Goal: Information Seeking & Learning: Find specific fact

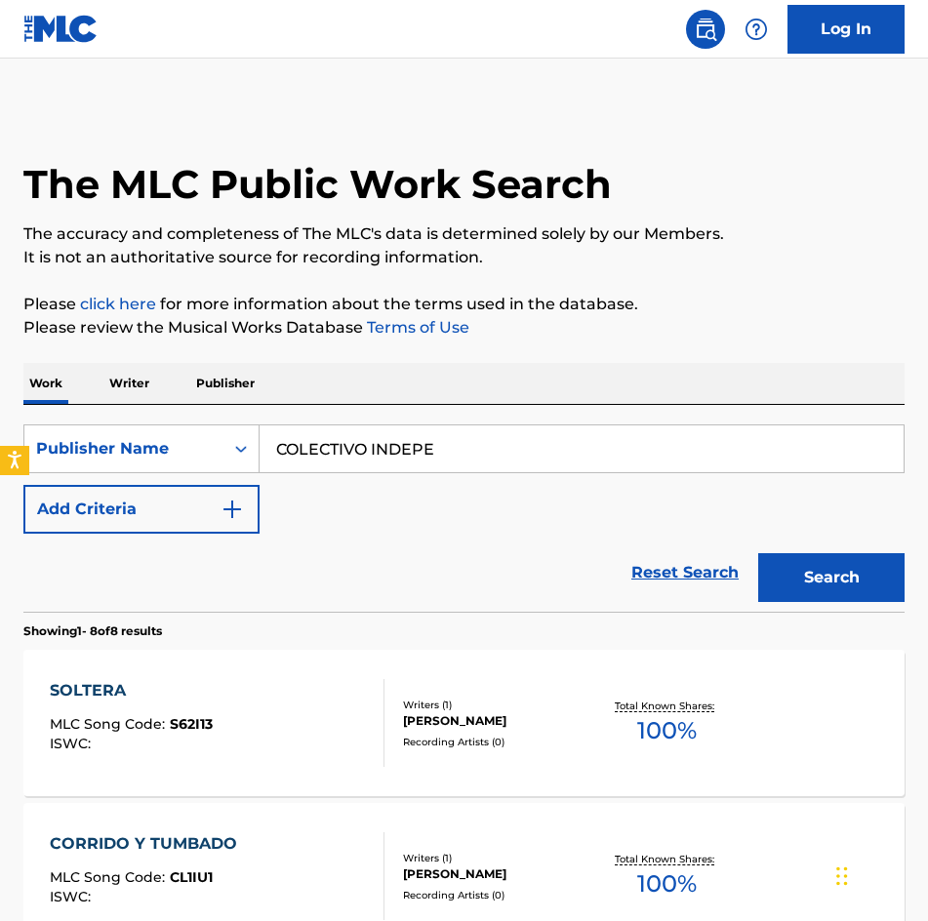
drag, startPoint x: 522, startPoint y: 445, endPoint x: -1, endPoint y: 412, distance: 523.9
click at [0, 412] on html "Accessibility Screen-Reader Guide, Feedback, and Issue Reporting | New window C…" at bounding box center [464, 460] width 928 height 921
paste input "ACUERDATE DE OLVIDAR"
type input "ACUERDATE DE OLVIDAR"
click at [220, 512] on img "Search Form" at bounding box center [231, 508] width 23 height 23
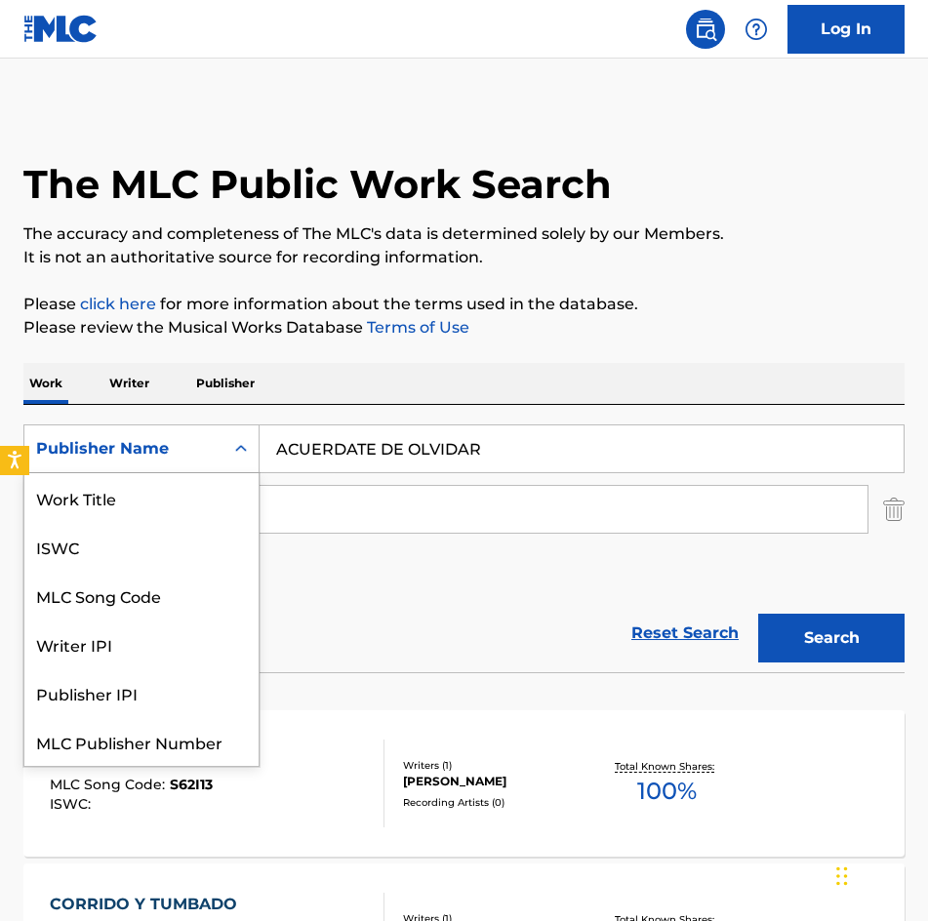
click at [232, 457] on icon "Search Form" at bounding box center [241, 449] width 20 height 20
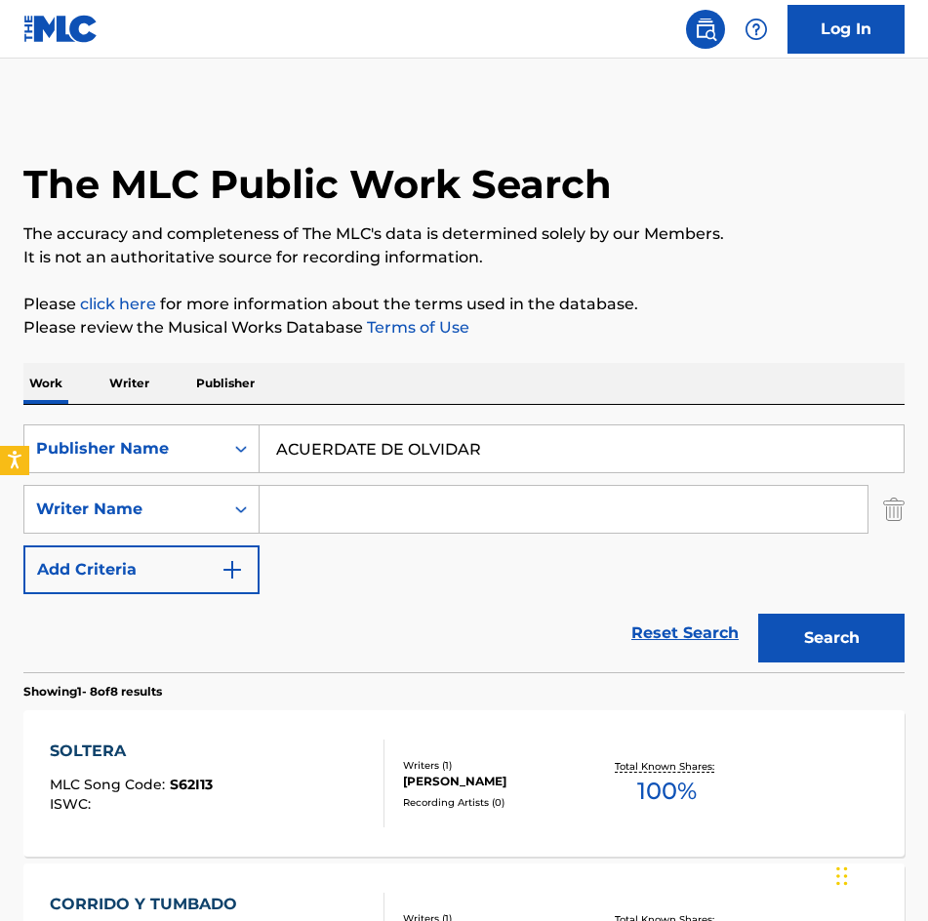
click at [442, 486] on input "Search Form" at bounding box center [563, 509] width 608 height 47
click at [217, 437] on div "Publisher Name" at bounding box center [123, 448] width 199 height 37
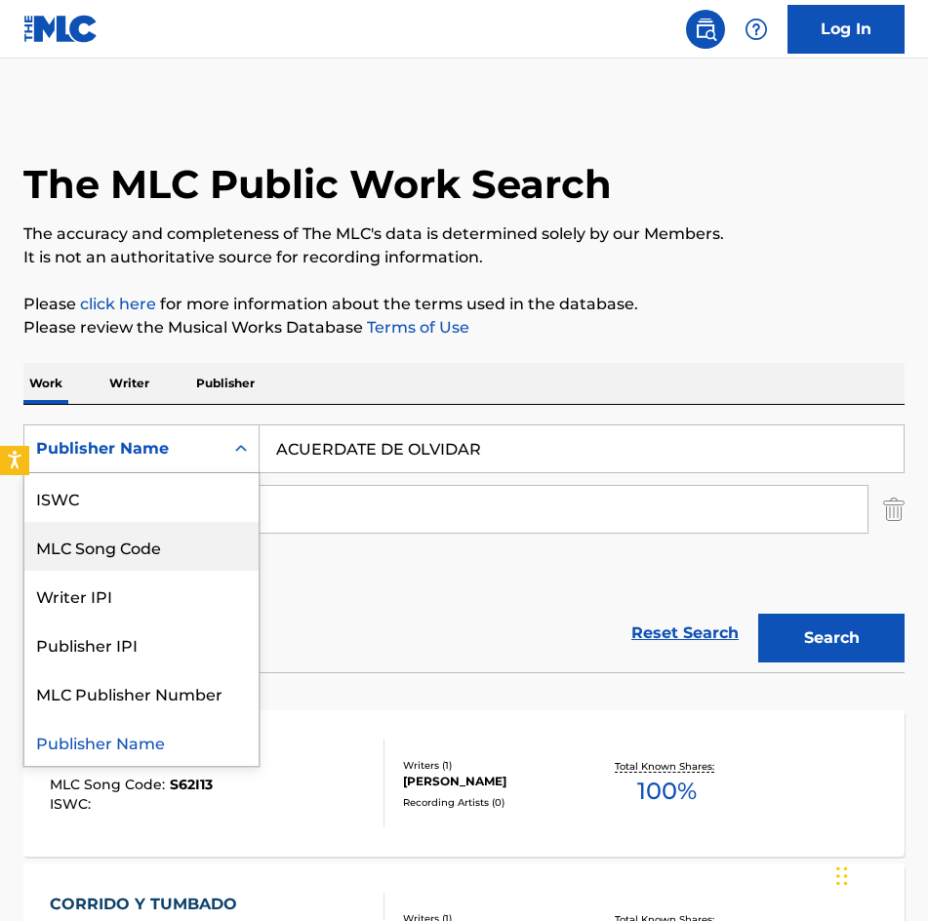
click at [119, 557] on div "MLC Song Code" at bounding box center [141, 546] width 234 height 49
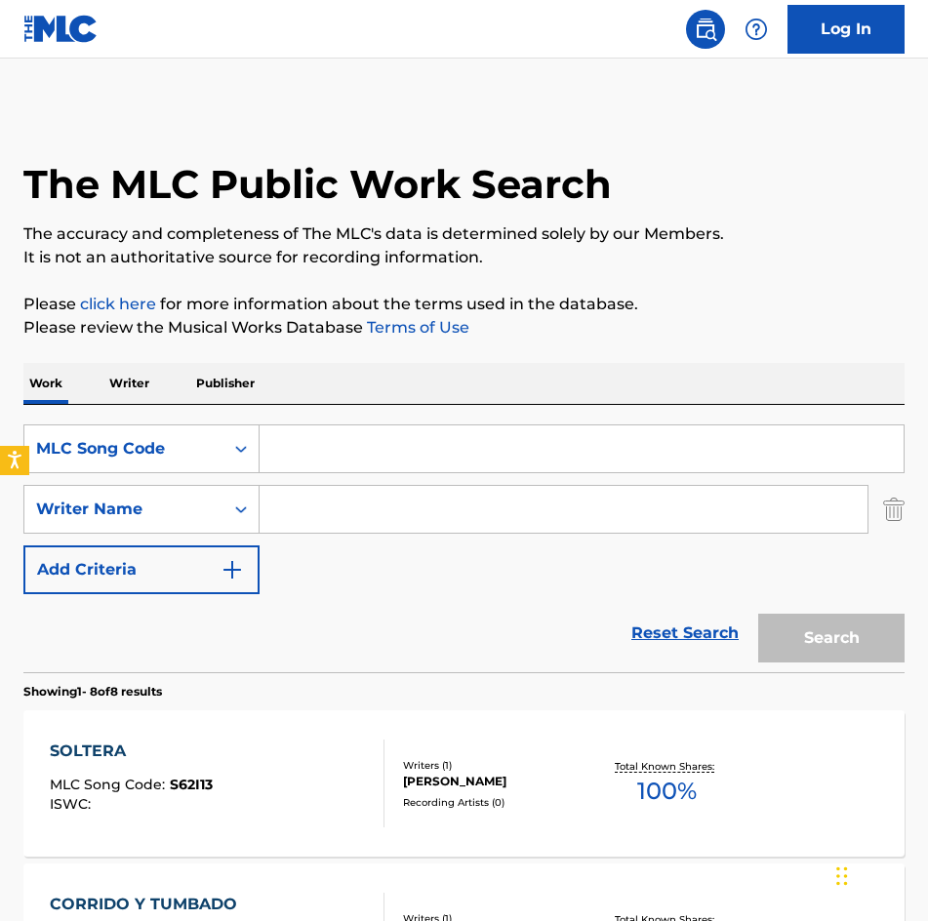
drag, startPoint x: 290, startPoint y: 446, endPoint x: 344, endPoint y: 443, distance: 54.7
click at [290, 446] on input "Search Form" at bounding box center [581, 448] width 644 height 47
paste input "ACUERDATE DE OLVIDAR"
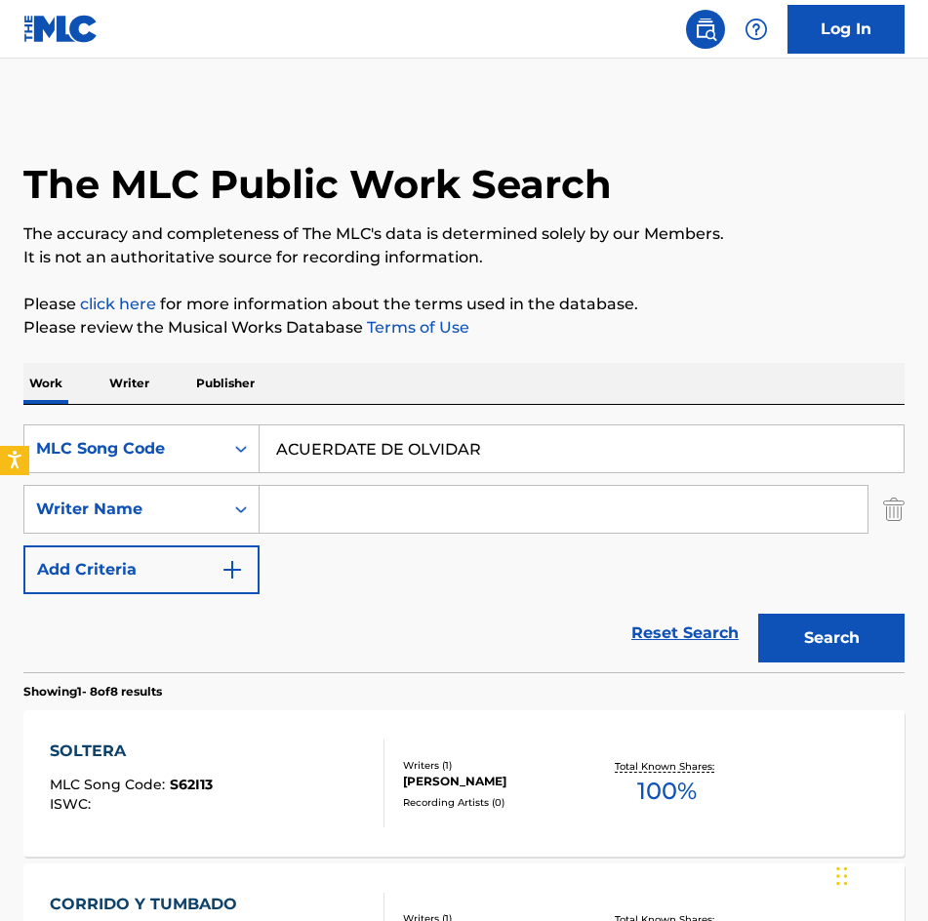
type input "ACUERDATE DE OLVIDAR"
click at [359, 500] on input "Search Form" at bounding box center [563, 509] width 608 height 47
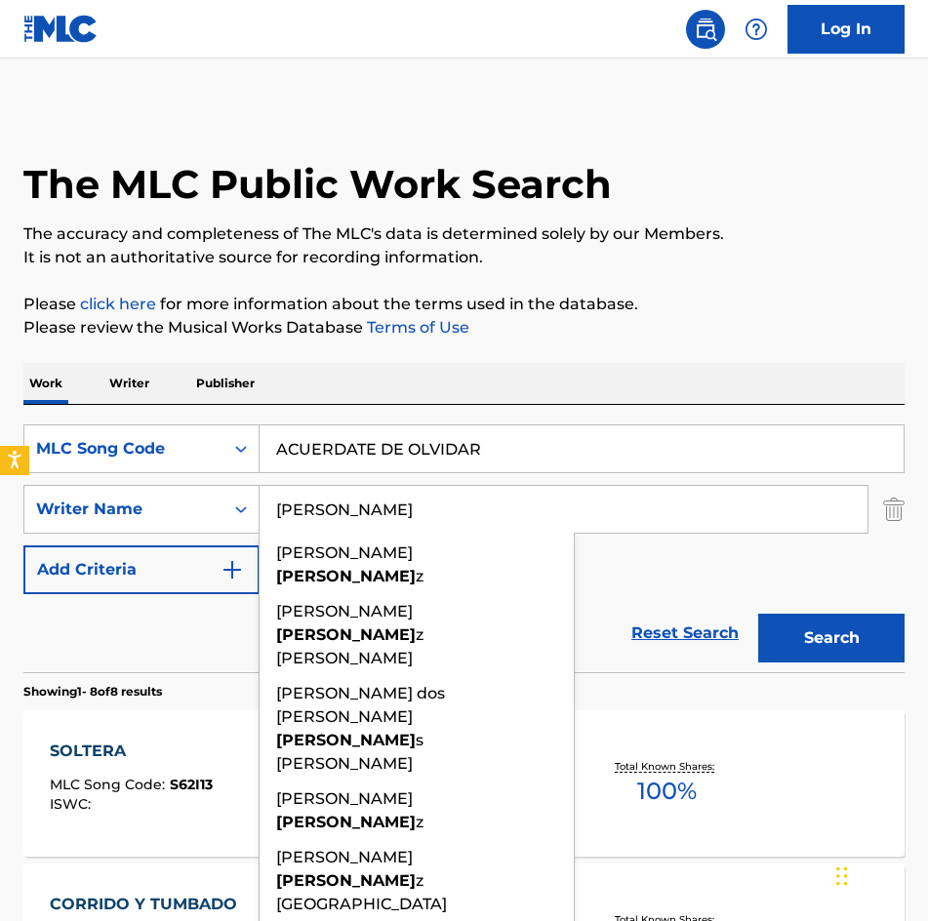
type input "RODRIGUEZ"
click at [758, 614] on button "Search" at bounding box center [831, 638] width 146 height 49
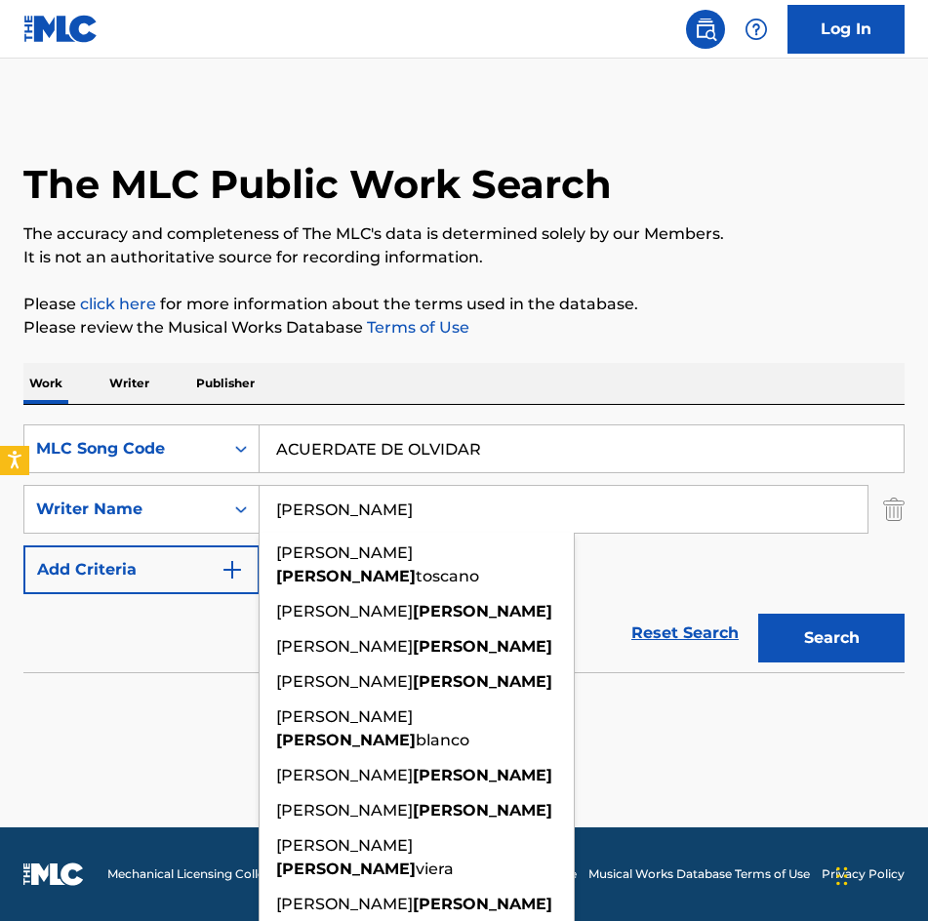
click at [702, 501] on input "RODRIGUEZ" at bounding box center [563, 509] width 608 height 47
click at [729, 348] on div "The MLC Public Work Search The accuracy and completeness of The MLC's data is d…" at bounding box center [464, 420] width 928 height 626
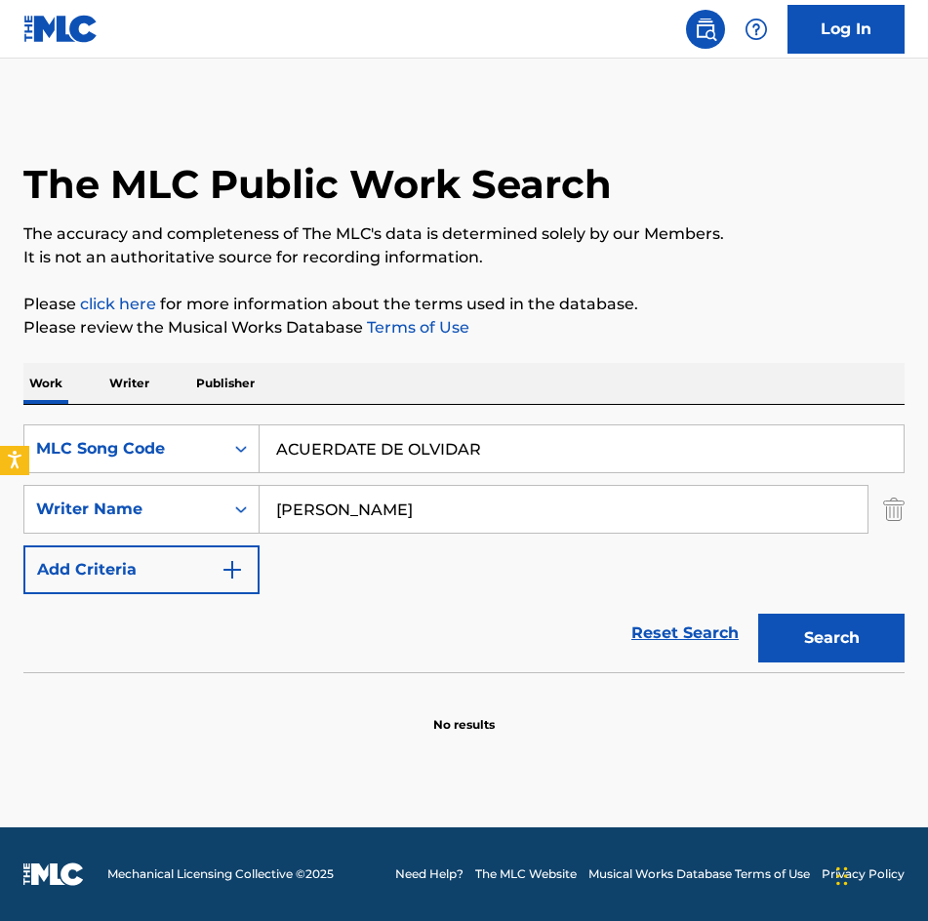
click at [511, 441] on input "ACUERDATE DE OLVIDAR" at bounding box center [581, 448] width 644 height 47
drag, startPoint x: 572, startPoint y: 470, endPoint x: 657, endPoint y: 617, distance: 170.5
click at [572, 476] on div "SearchWithCriteriad4ce85d0-ee05-4953-8865-4880a52a493a MLC Song Code ACUERDATE …" at bounding box center [463, 509] width 881 height 170
click at [578, 168] on h1 "The MLC Public Work Search" at bounding box center [317, 184] width 588 height 49
drag, startPoint x: 551, startPoint y: 511, endPoint x: 624, endPoint y: 509, distance: 73.2
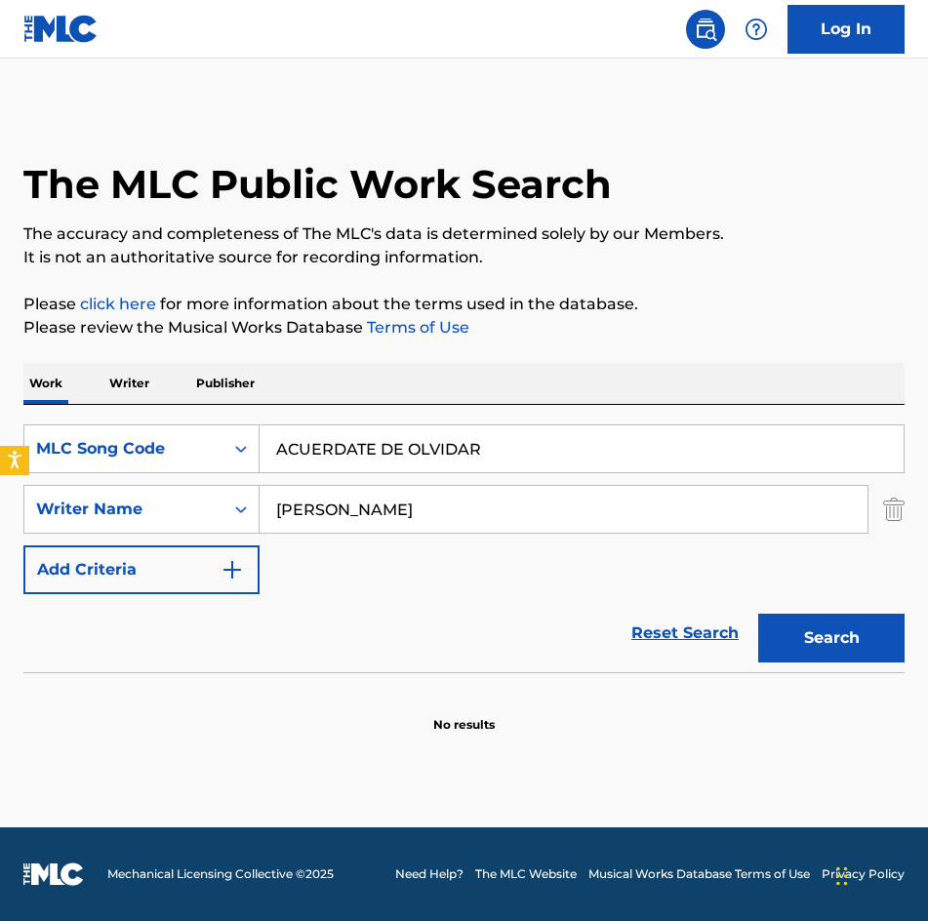
click at [551, 511] on input "RODRIGUEZ" at bounding box center [563, 509] width 608 height 47
drag, startPoint x: 561, startPoint y: 457, endPoint x: -1, endPoint y: 460, distance: 561.9
click at [0, 460] on html "Accessibility Screen-Reader Guide, Feedback, and Issue Reporting | New window C…" at bounding box center [464, 460] width 928 height 921
paste input "MIGO ALACRAN"
type input "AMIGO ALACRAN"
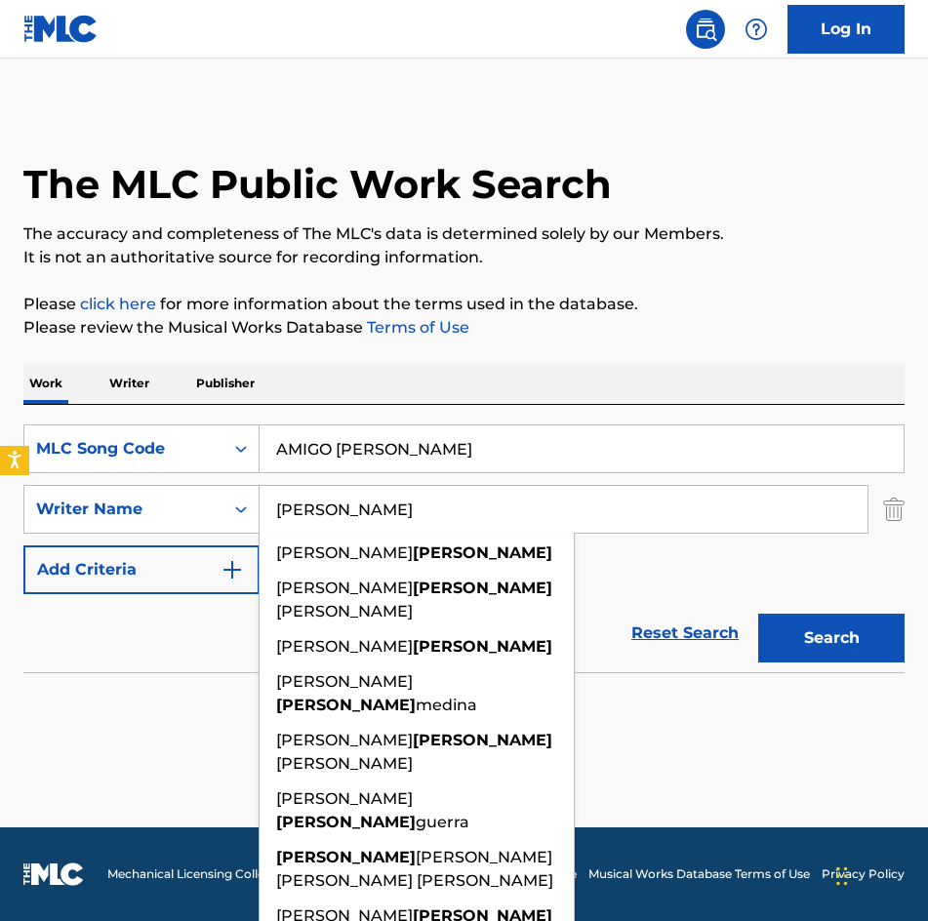
click at [570, 511] on input "RODRIGUEZ" at bounding box center [563, 509] width 608 height 47
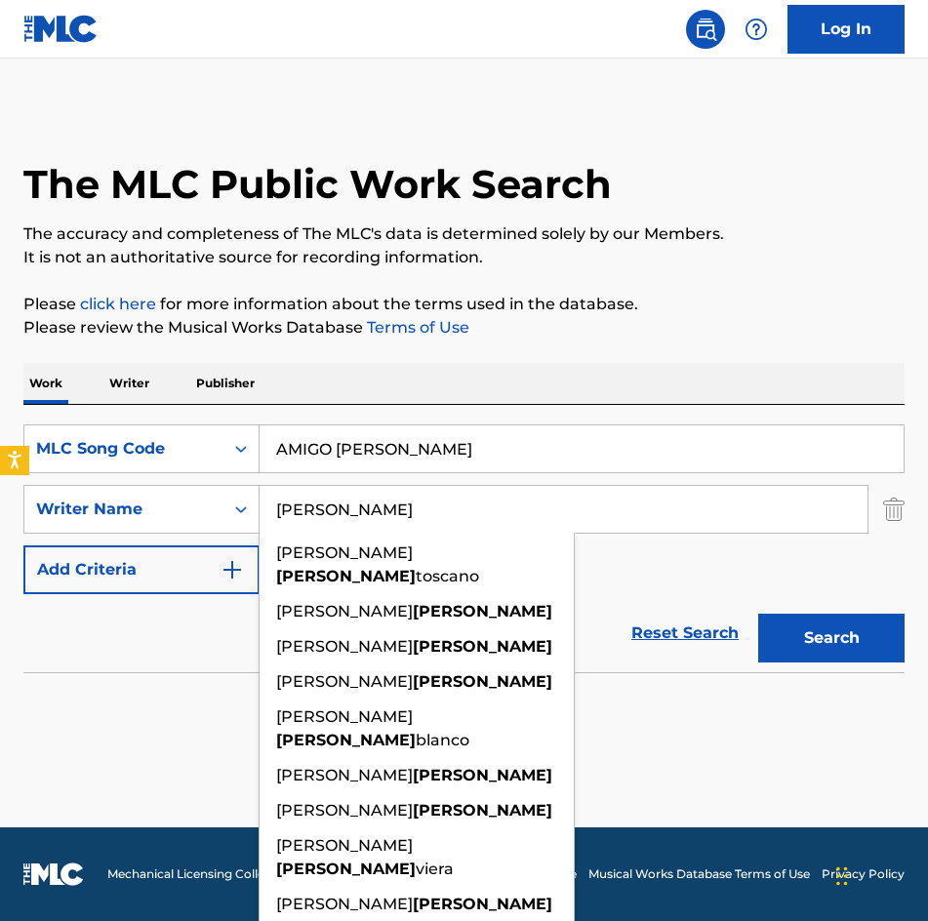
drag, startPoint x: 569, startPoint y: 511, endPoint x: 5, endPoint y: 520, distance: 563.9
click at [0, 522] on html "Accessibility Screen-Reader Guide, Feedback, and Issue Reporting | New window C…" at bounding box center [464, 460] width 928 height 921
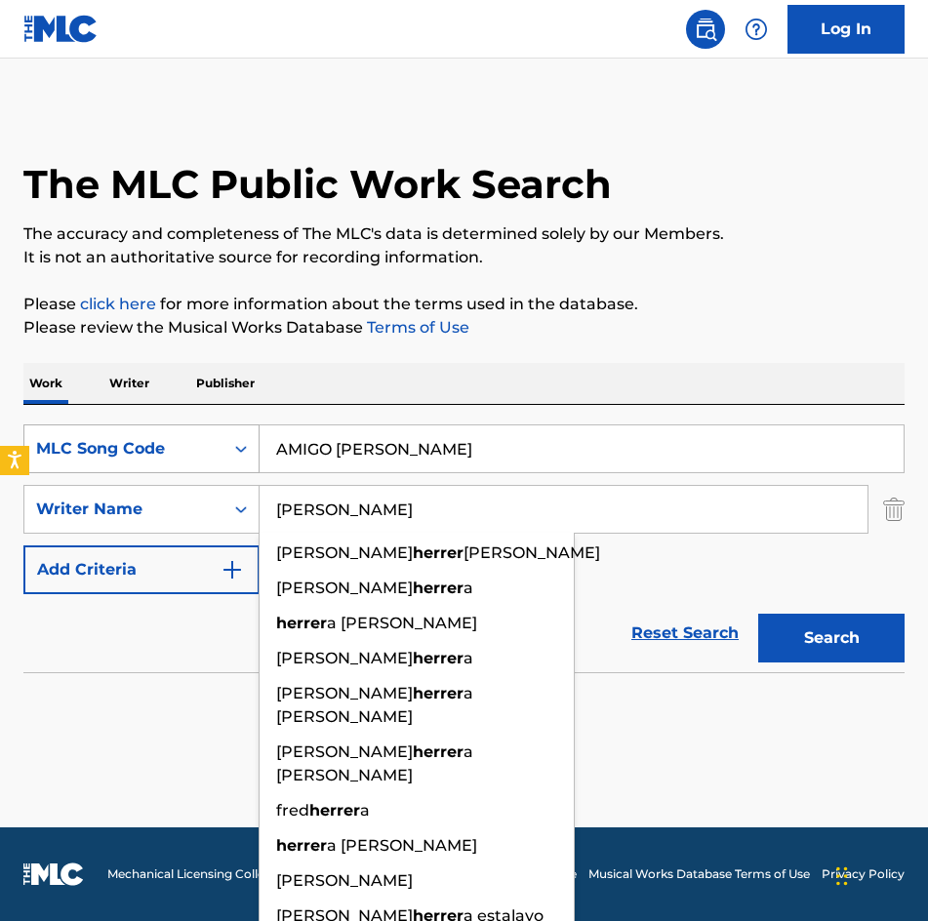
type input "HERRERA"
click at [758, 614] on button "Search" at bounding box center [831, 638] width 146 height 49
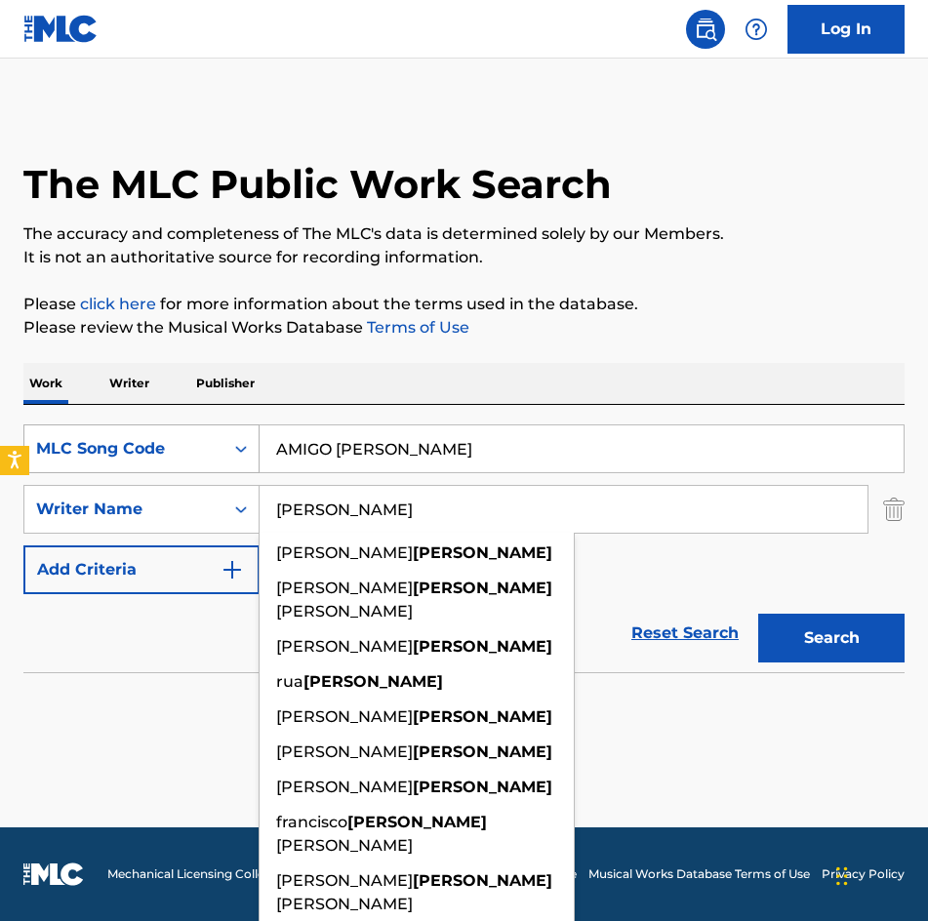
click at [758, 614] on button "Search" at bounding box center [831, 638] width 146 height 49
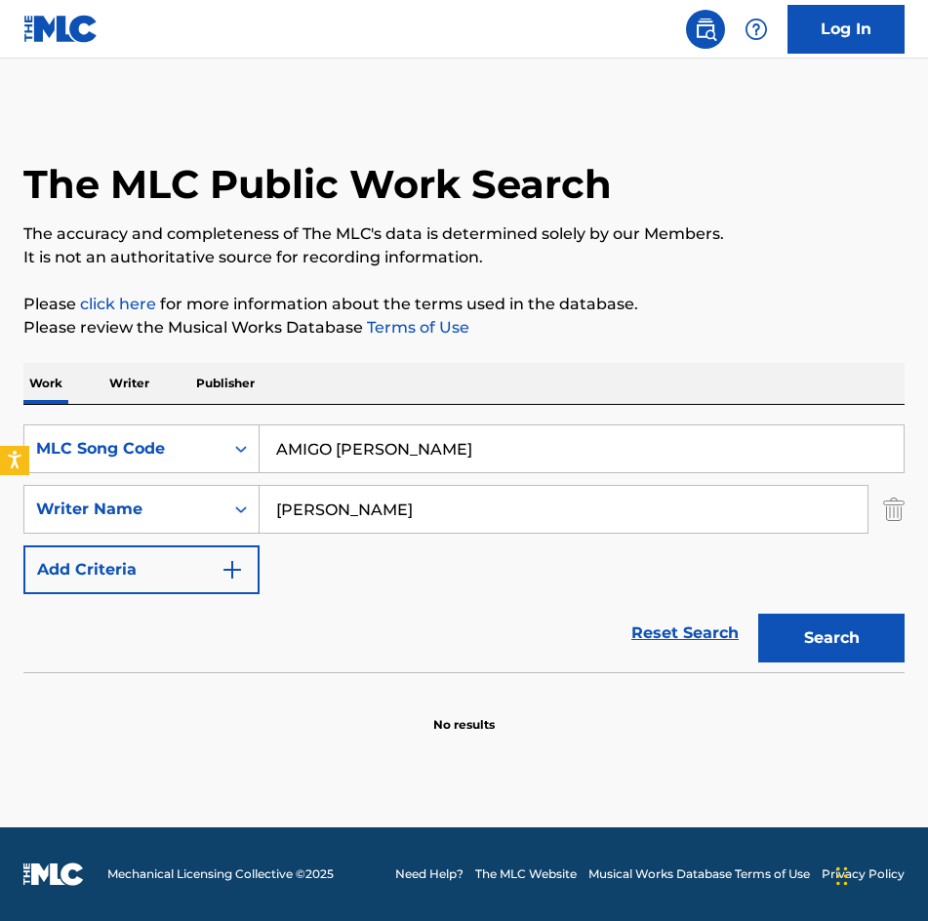
click at [818, 646] on button "Search" at bounding box center [831, 638] width 146 height 49
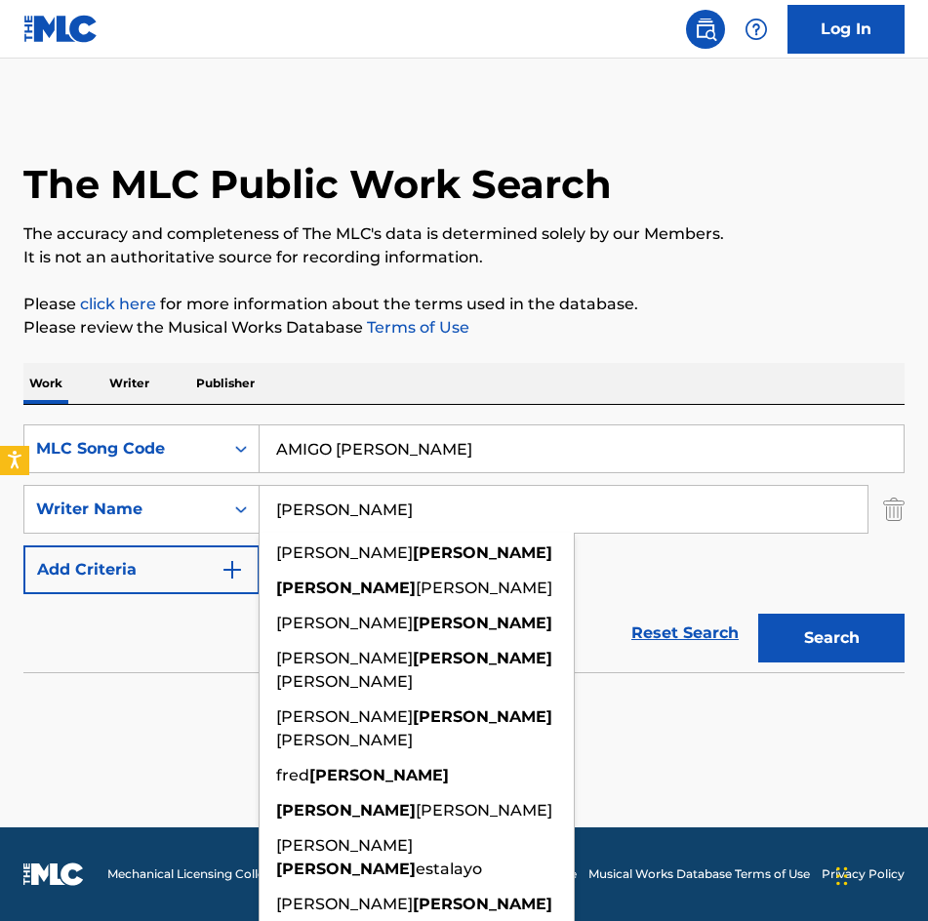
drag, startPoint x: 558, startPoint y: 508, endPoint x: -1, endPoint y: 500, distance: 559.0
click at [0, 500] on html "Accessibility Screen-Reader Guide, Feedback, and Issue Reporting | New window C…" at bounding box center [464, 460] width 928 height 921
click at [581, 455] on input "AMIGO ALACRAN" at bounding box center [581, 448] width 644 height 47
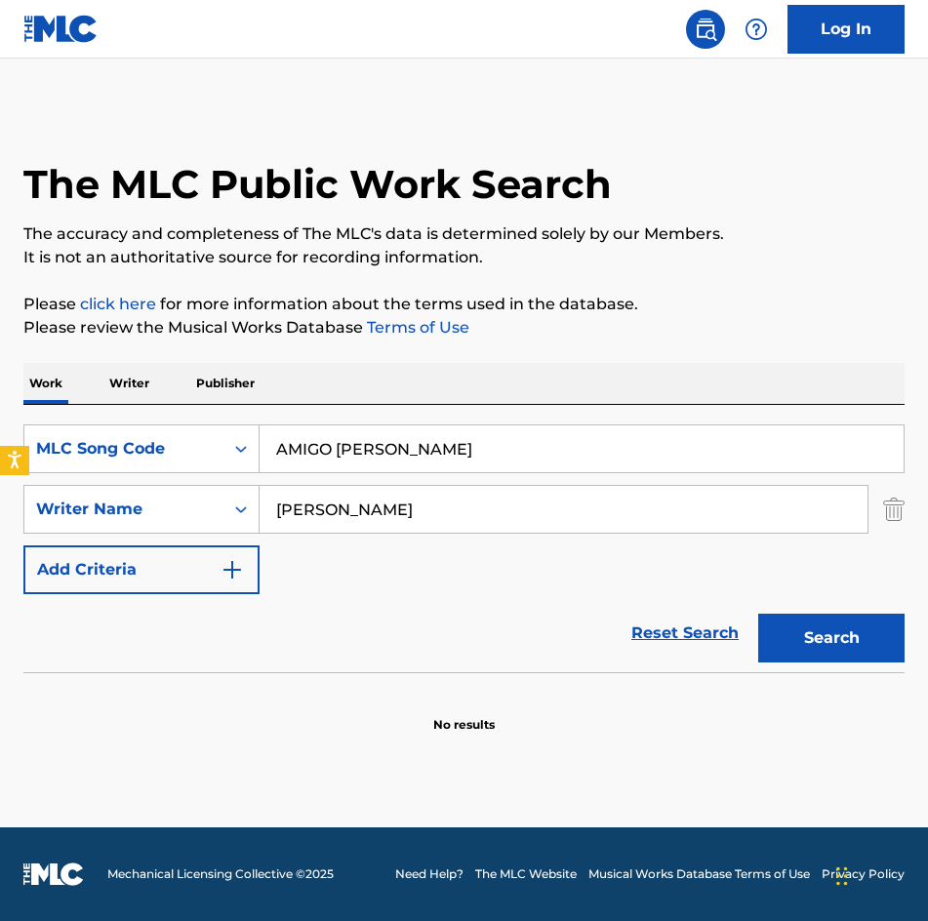
drag, startPoint x: 290, startPoint y: 429, endPoint x: -1, endPoint y: 421, distance: 290.8
click at [0, 421] on html "Accessibility Screen-Reader Guide, Feedback, and Issue Reporting | New window C…" at bounding box center [464, 460] width 928 height 921
click at [758, 614] on button "Search" at bounding box center [831, 638] width 146 height 49
drag, startPoint x: 486, startPoint y: 448, endPoint x: 7, endPoint y: 422, distance: 479.6
click at [7, 422] on div "The MLC Public Work Search The accuracy and completeness of The MLC's data is d…" at bounding box center [464, 420] width 928 height 626
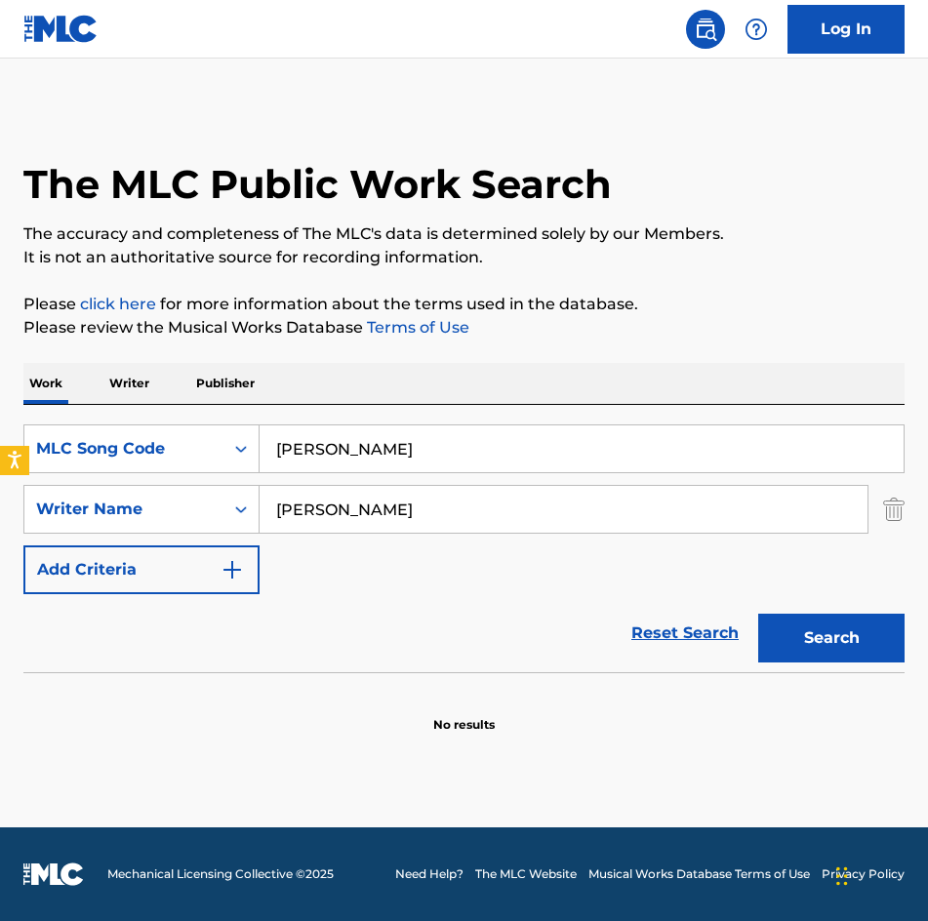
type input "ANGEL CAIDO"
type input "[PERSON_NAME]"
click at [758, 614] on button "Search" at bounding box center [831, 638] width 146 height 49
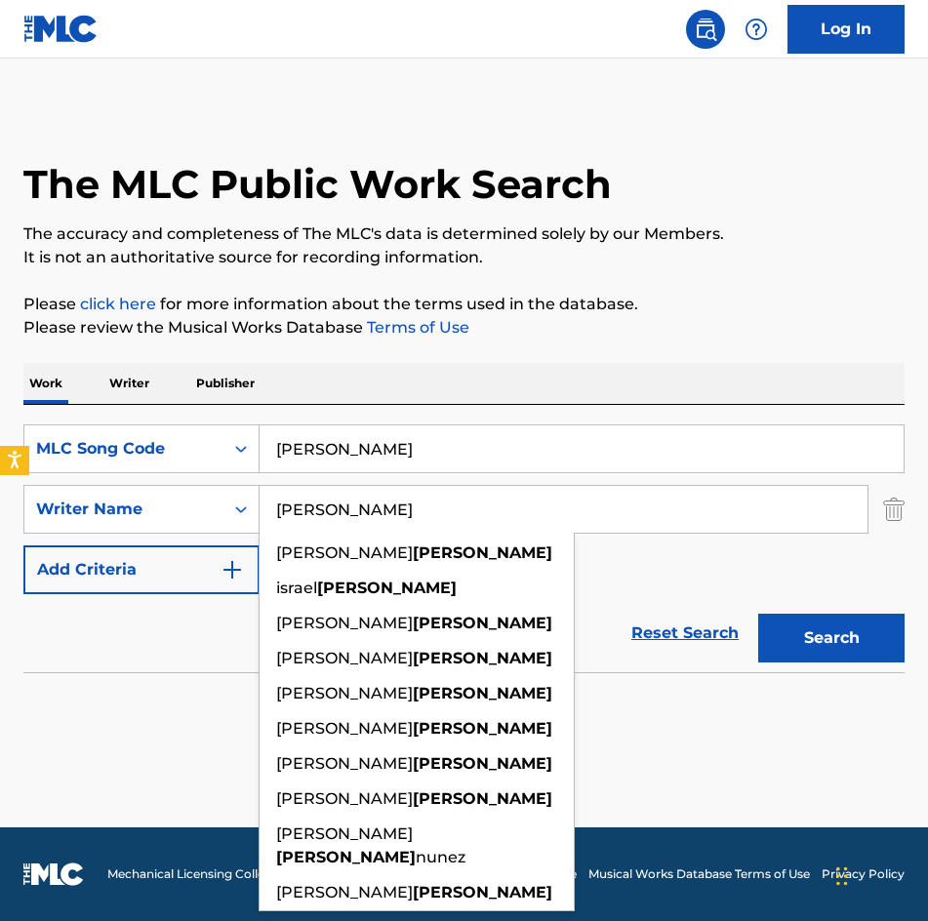
click at [827, 576] on div "SearchWithCriteriad4ce85d0-ee05-4953-8865-4880a52a493a MLC Song Code ANGEL CAID…" at bounding box center [463, 509] width 881 height 170
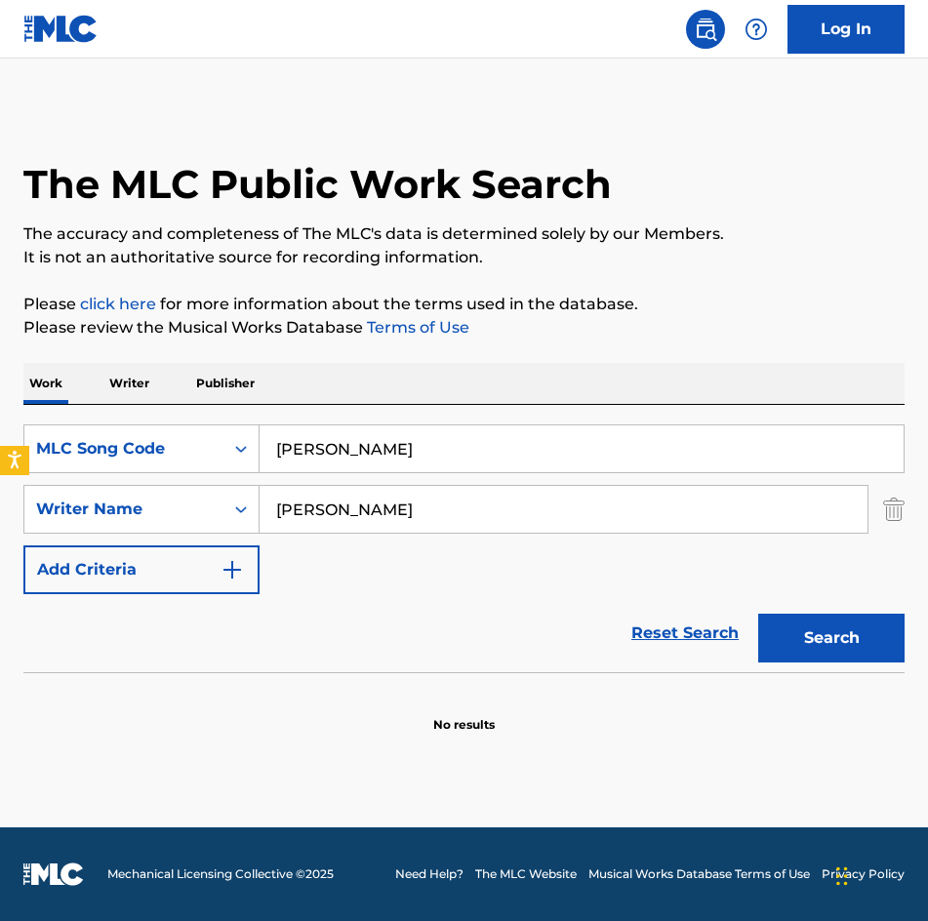
click at [814, 649] on button "Search" at bounding box center [831, 638] width 146 height 49
drag, startPoint x: 508, startPoint y: 449, endPoint x: -1, endPoint y: 472, distance: 509.7
click at [0, 472] on html "Accessibility Screen-Reader Guide, Feedback, and Issue Reporting | New window C…" at bounding box center [464, 460] width 928 height 921
type input "ASI NO ME SIRVES"
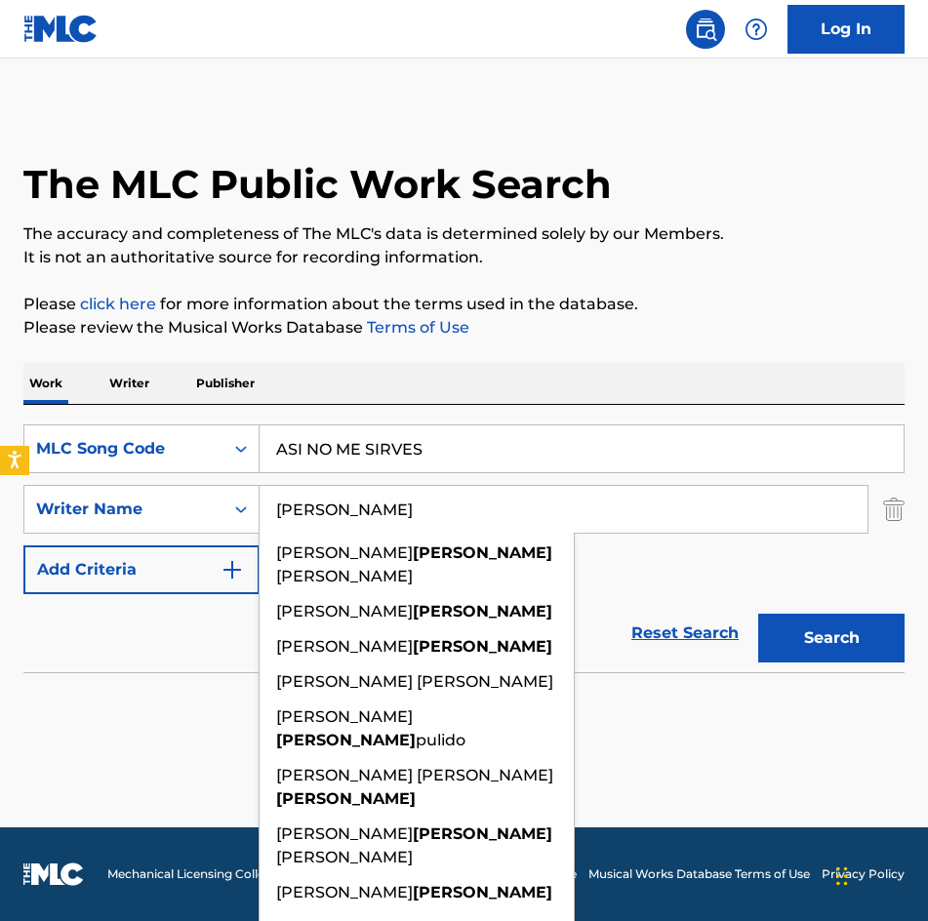
type input "[PERSON_NAME]"
click at [758, 614] on button "Search" at bounding box center [831, 638] width 146 height 49
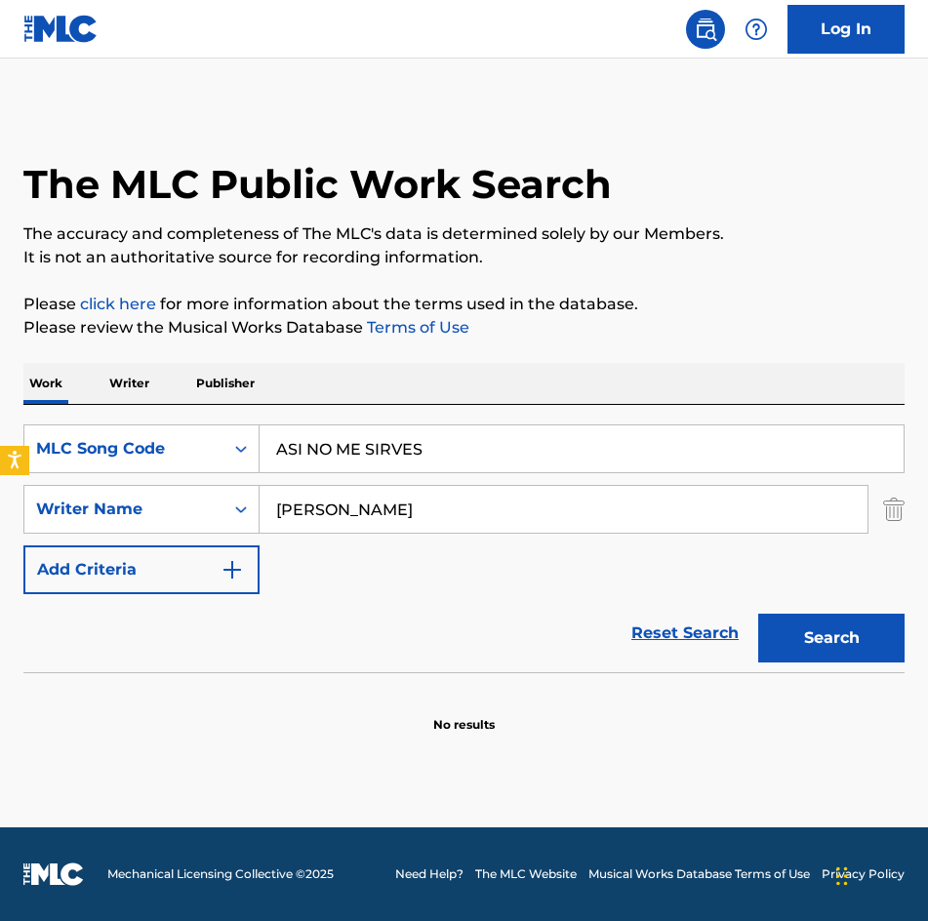
drag, startPoint x: 512, startPoint y: 497, endPoint x: 549, endPoint y: 501, distance: 37.4
click at [513, 497] on input "[PERSON_NAME]" at bounding box center [563, 509] width 608 height 47
click at [834, 641] on button "Search" at bounding box center [831, 638] width 146 height 49
click at [451, 511] on input "[PERSON_NAME]" at bounding box center [563, 509] width 608 height 47
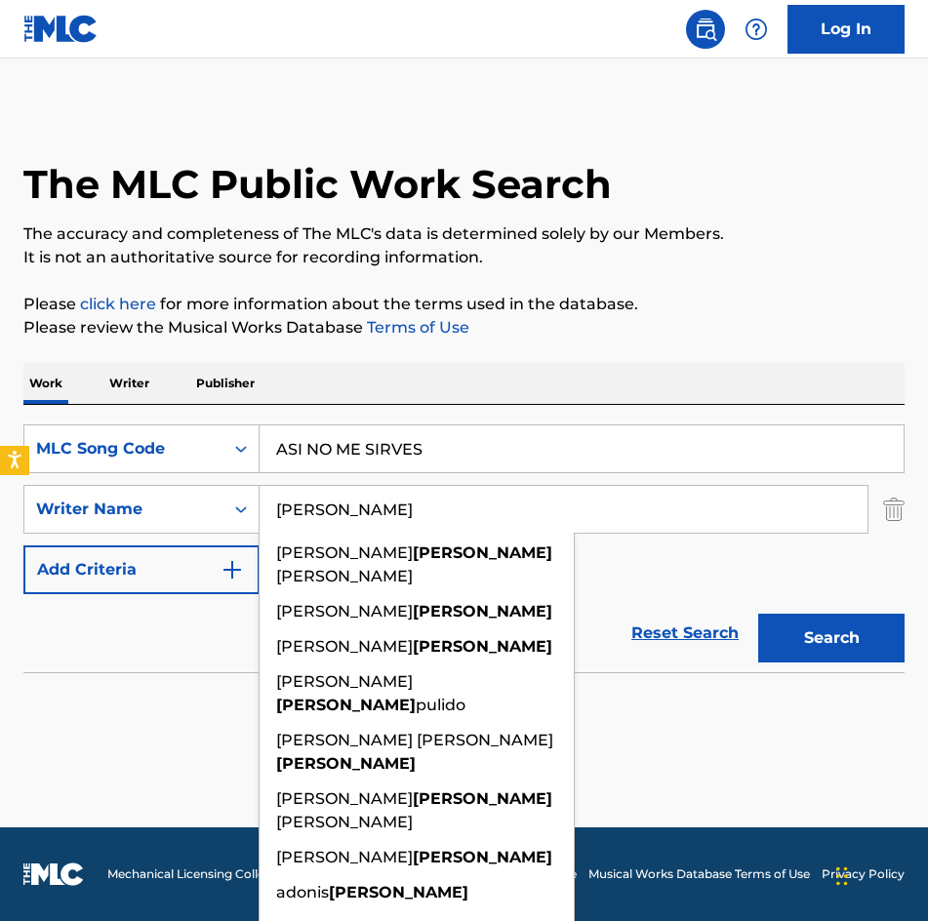
click at [456, 508] on input "[PERSON_NAME]" at bounding box center [563, 509] width 608 height 47
drag, startPoint x: 498, startPoint y: 513, endPoint x: -1, endPoint y: 509, distance: 499.4
click at [0, 509] on html "Accessibility Screen-Reader Guide, Feedback, and Issue Reporting | New window C…" at bounding box center [464, 460] width 928 height 921
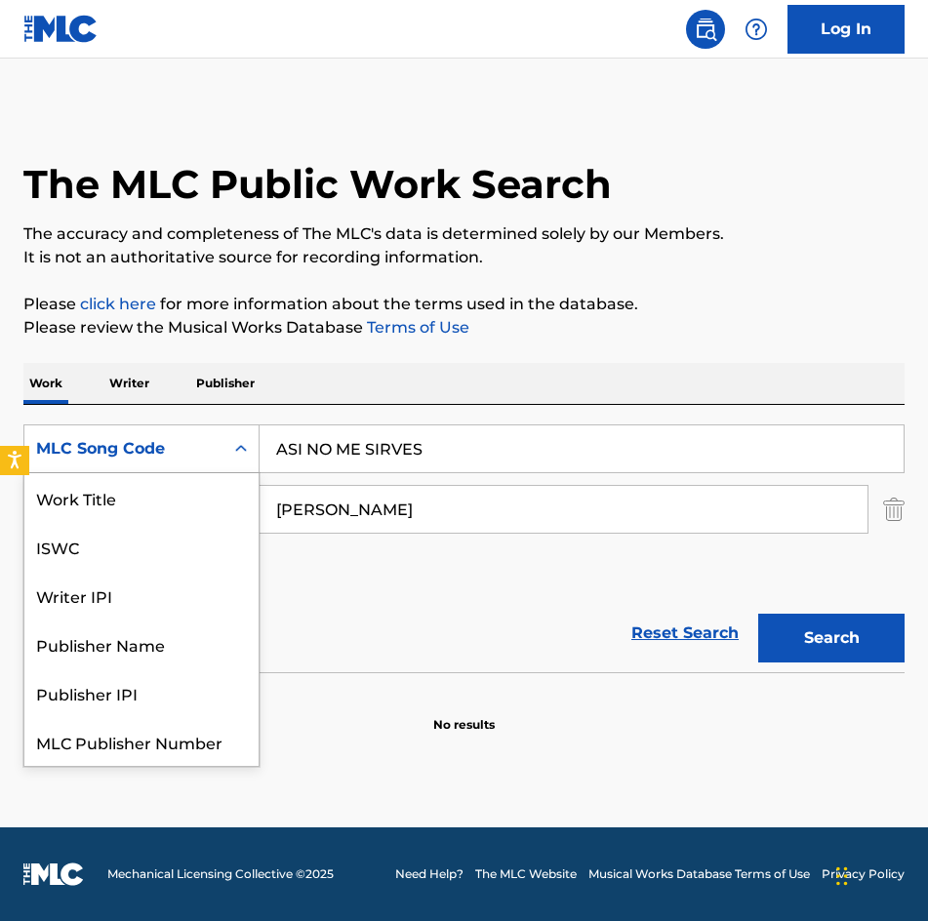
click at [182, 446] on div "MLC Song Code" at bounding box center [124, 448] width 176 height 23
click at [121, 494] on div "Work Title" at bounding box center [141, 497] width 234 height 49
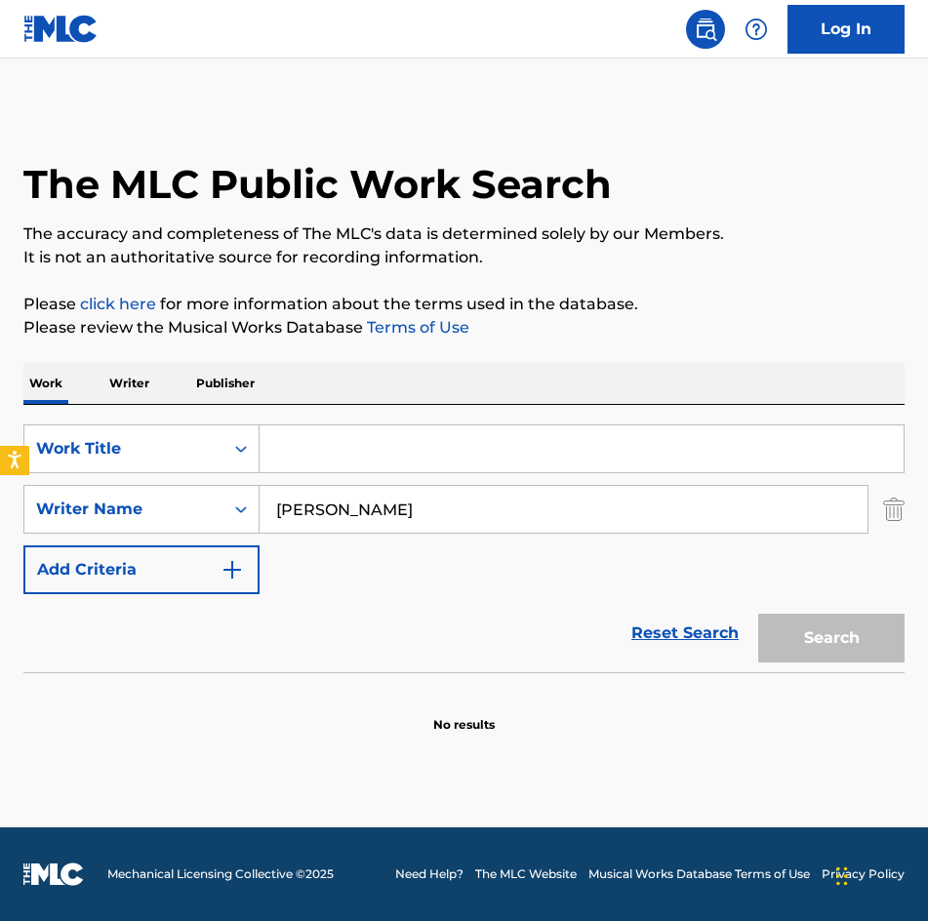
click at [503, 457] on input "Search Form" at bounding box center [581, 448] width 644 height 47
type input "A"
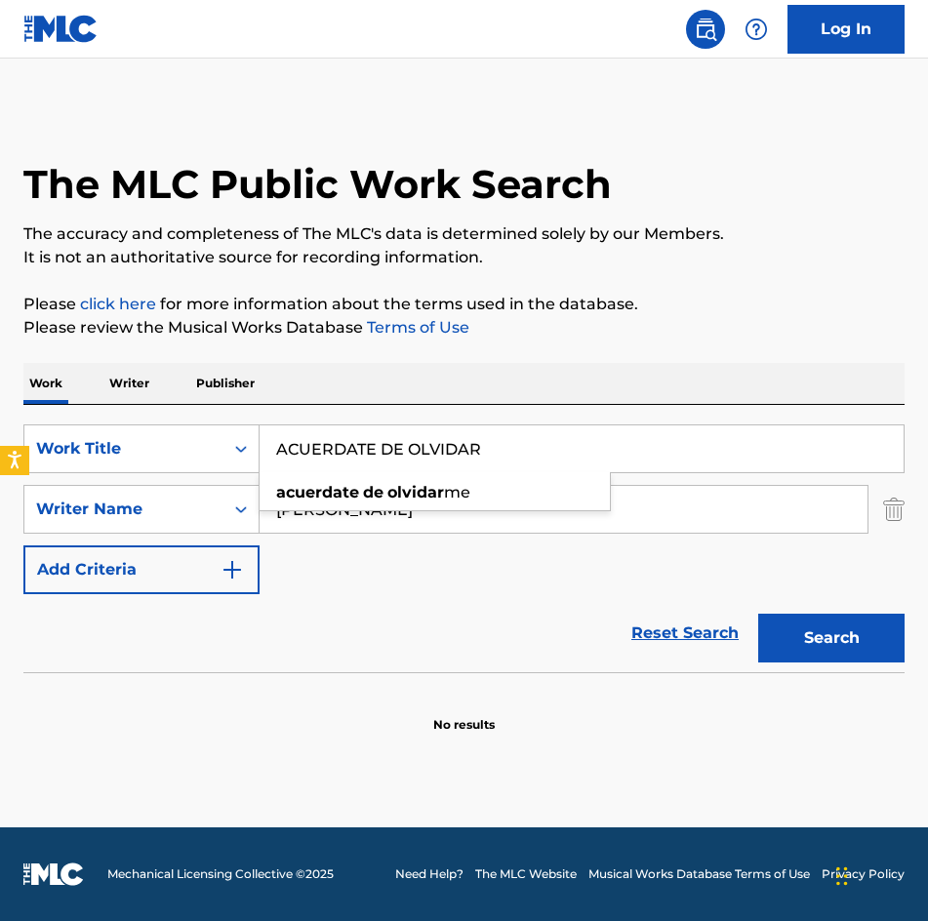
type input "ACUERDATE DE OLVIDAR"
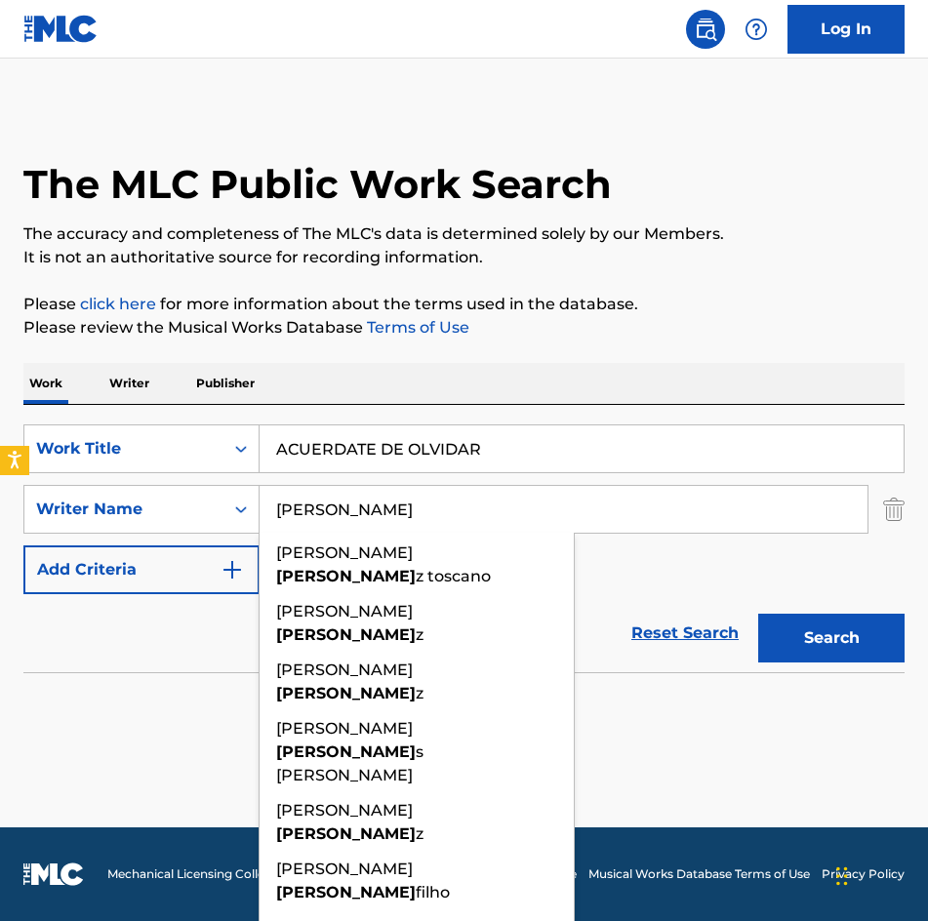
type input "RODRIGUEZ"
click at [758, 614] on button "Search" at bounding box center [831, 638] width 146 height 49
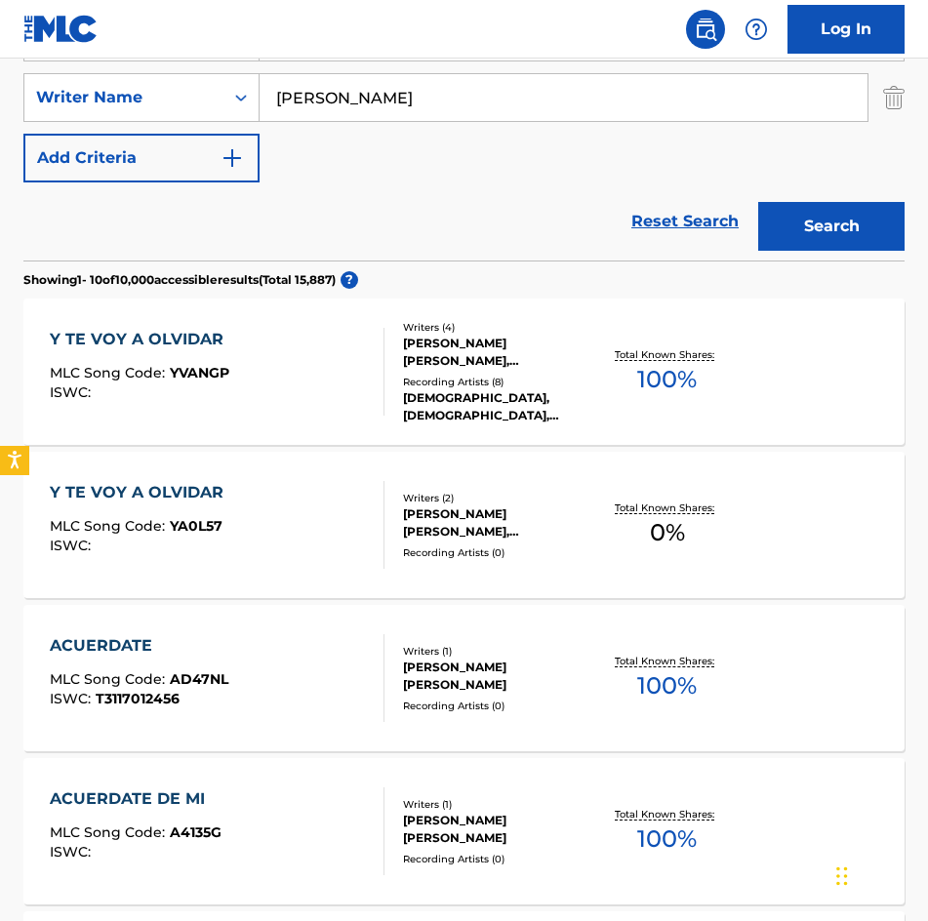
scroll to position [250, 0]
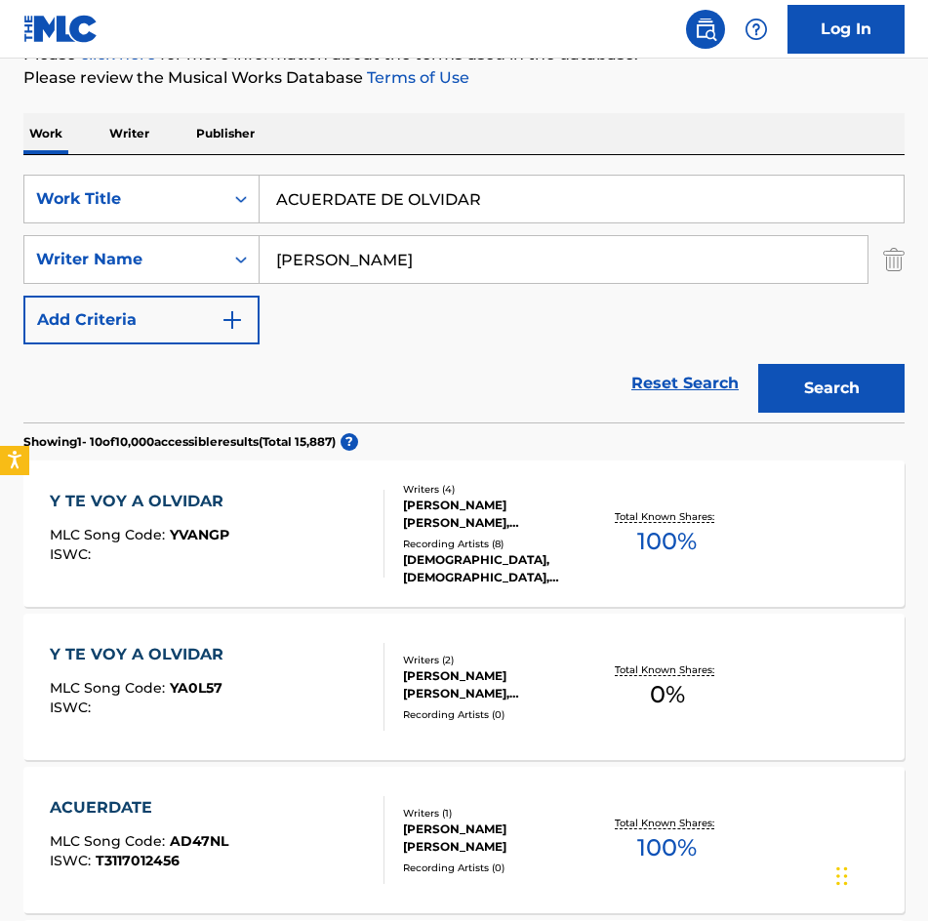
drag, startPoint x: 504, startPoint y: 202, endPoint x: -1, endPoint y: 234, distance: 506.3
click at [0, 234] on html "Accessibility Screen-Reader Guide, Feedback, and Issue Reporting | New window C…" at bounding box center [464, 210] width 928 height 921
type input "AMIGO ALACRAN"
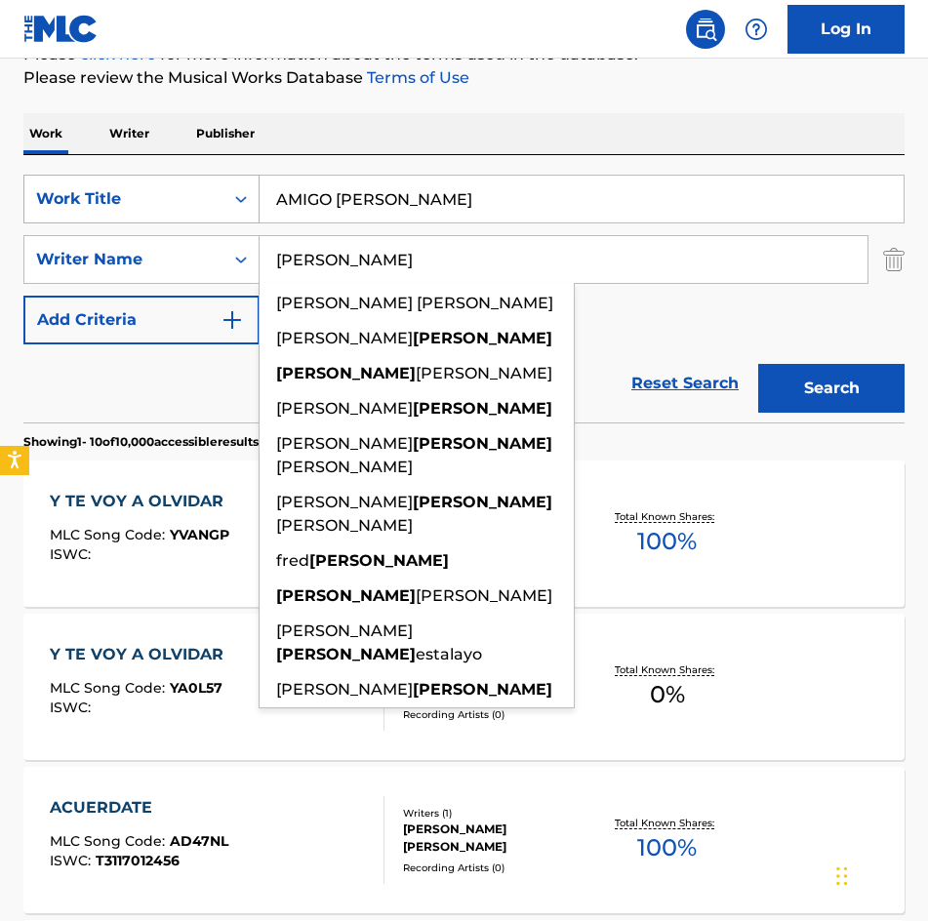
type input "HERRERA"
click at [758, 364] on button "Search" at bounding box center [831, 388] width 146 height 49
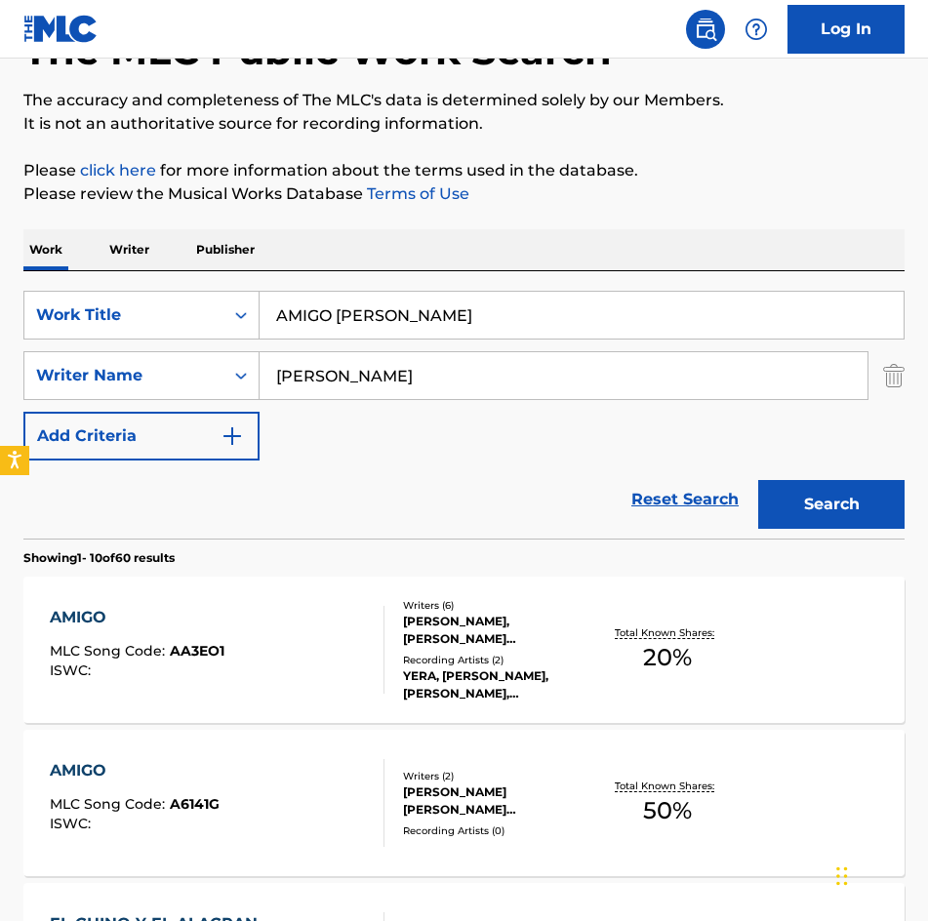
scroll to position [0, 0]
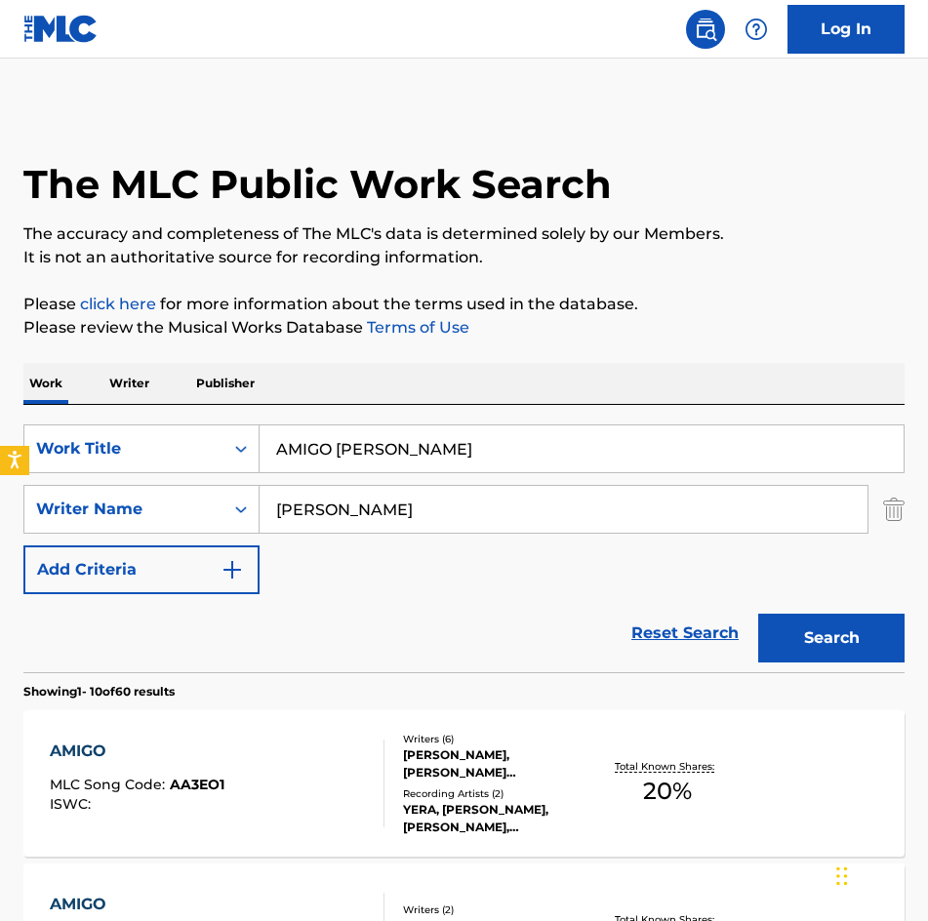
drag, startPoint x: 505, startPoint y: 449, endPoint x: -1, endPoint y: 446, distance: 506.3
click at [0, 446] on html "Accessibility Screen-Reader Guide, Feedback, and Issue Reporting | New window C…" at bounding box center [464, 460] width 928 height 921
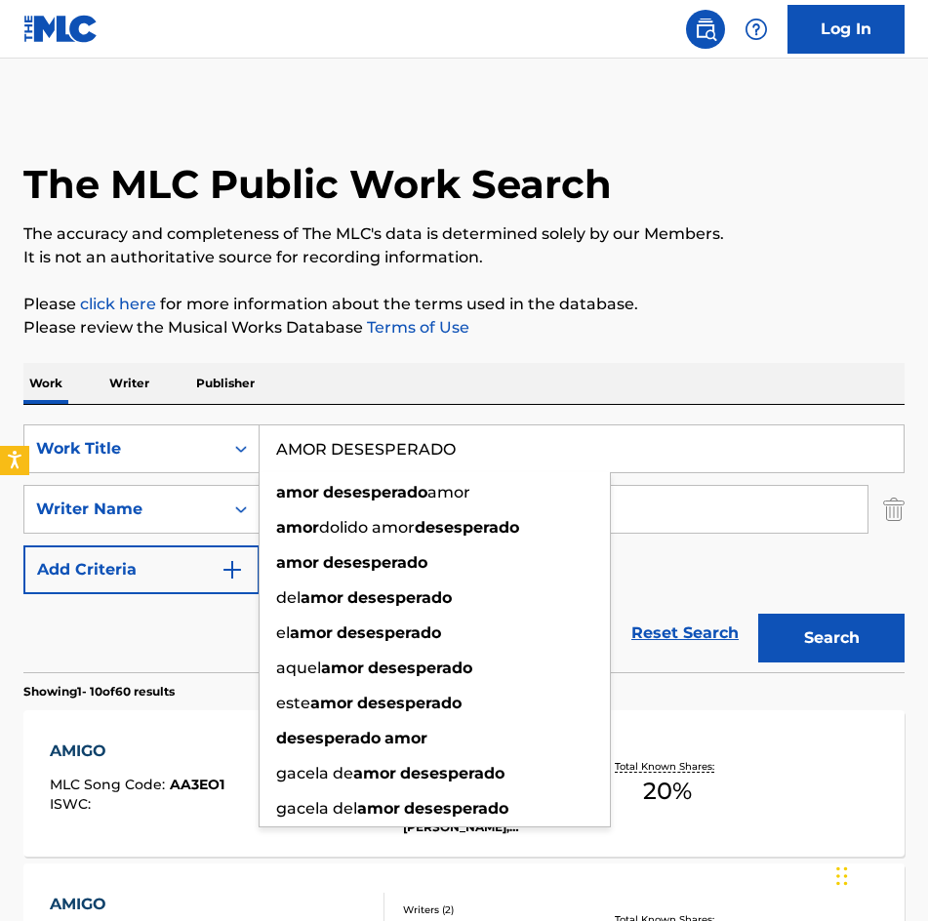
click at [758, 614] on button "Search" at bounding box center [831, 638] width 146 height 49
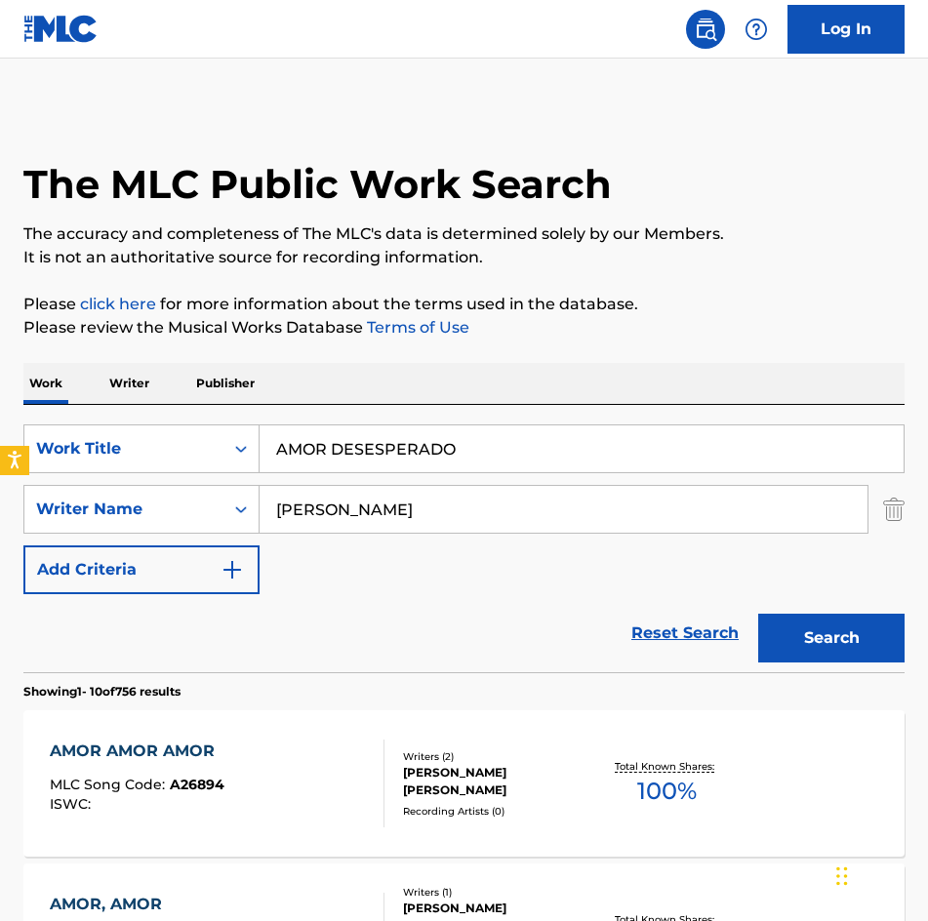
drag, startPoint x: 491, startPoint y: 461, endPoint x: -1, endPoint y: 439, distance: 492.1
click at [0, 439] on html "Accessibility Screen-Reader Guide, Feedback, and Issue Reporting | New window C…" at bounding box center [464, 460] width 928 height 921
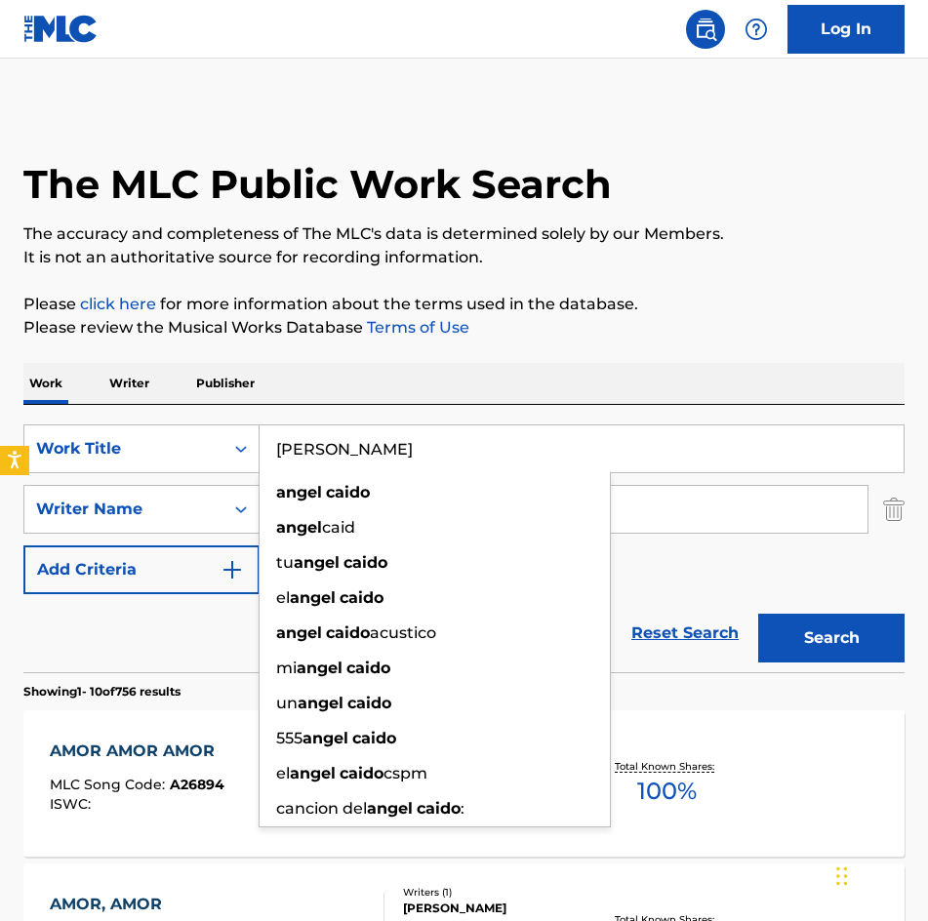
type input "ANGEL CAIDO"
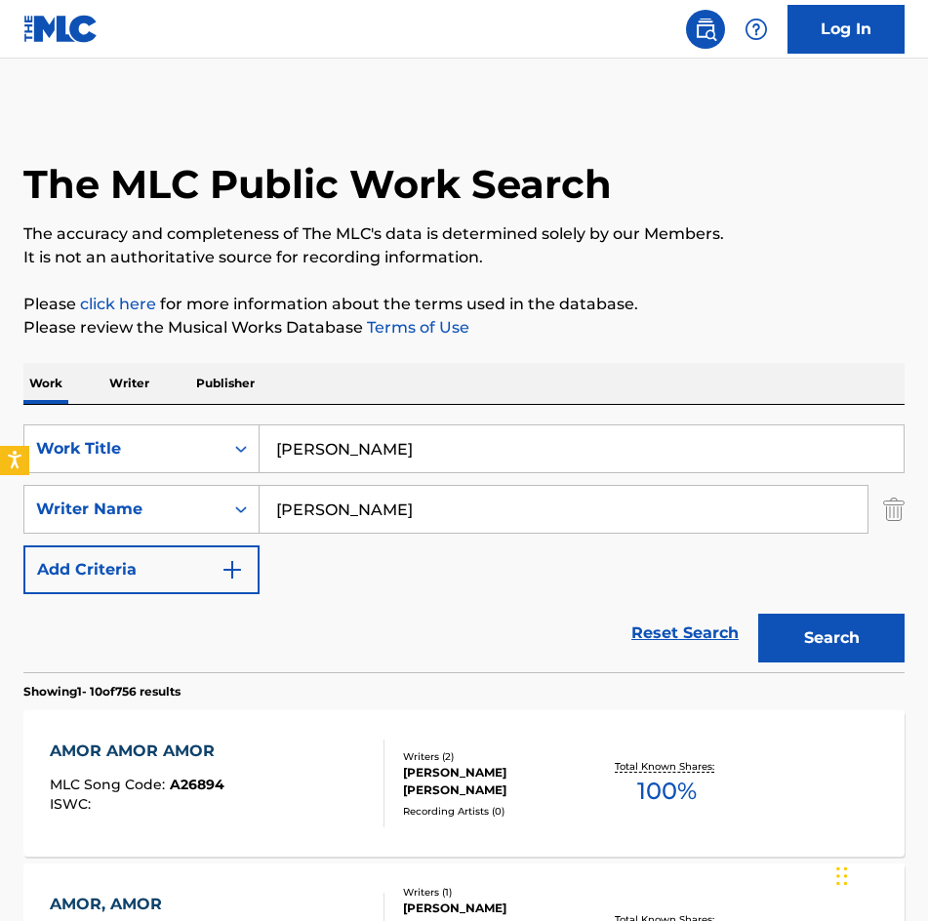
type input "[PERSON_NAME]"
click at [758, 614] on button "Search" at bounding box center [831, 638] width 146 height 49
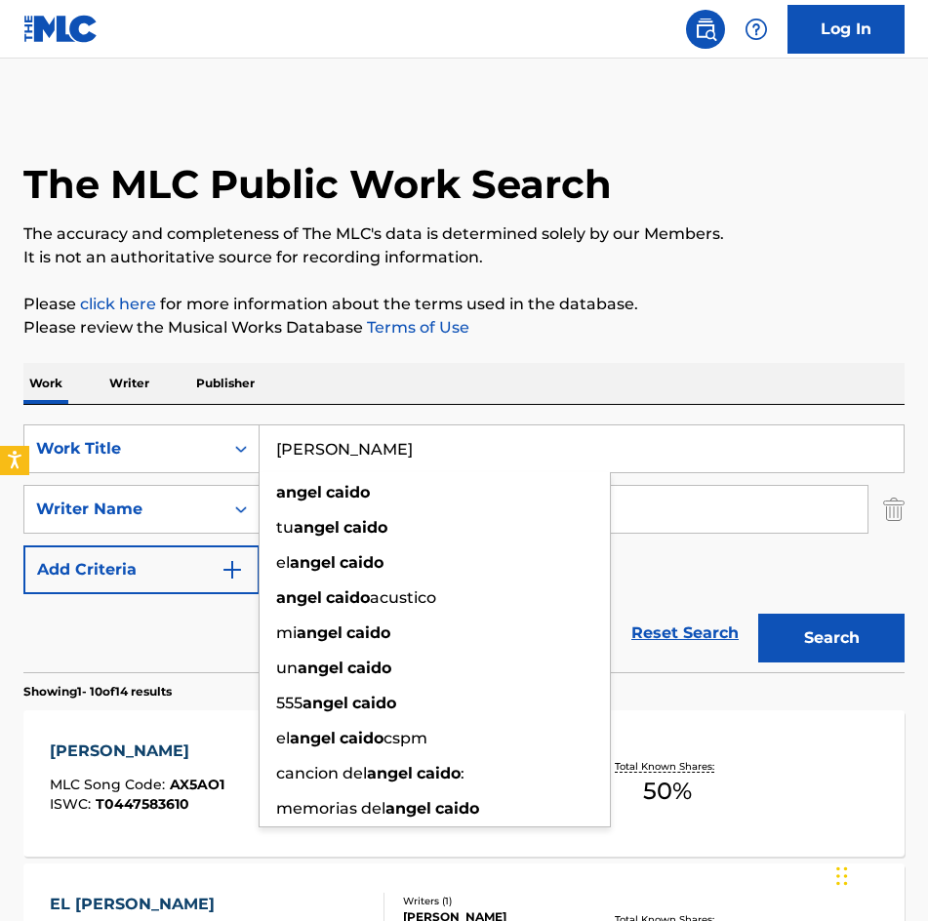
drag, startPoint x: 447, startPoint y: 437, endPoint x: 33, endPoint y: 387, distance: 416.6
click at [0, 408] on html "Accessibility Screen-Reader Guide, Feedback, and Issue Reporting | New window C…" at bounding box center [464, 460] width 928 height 921
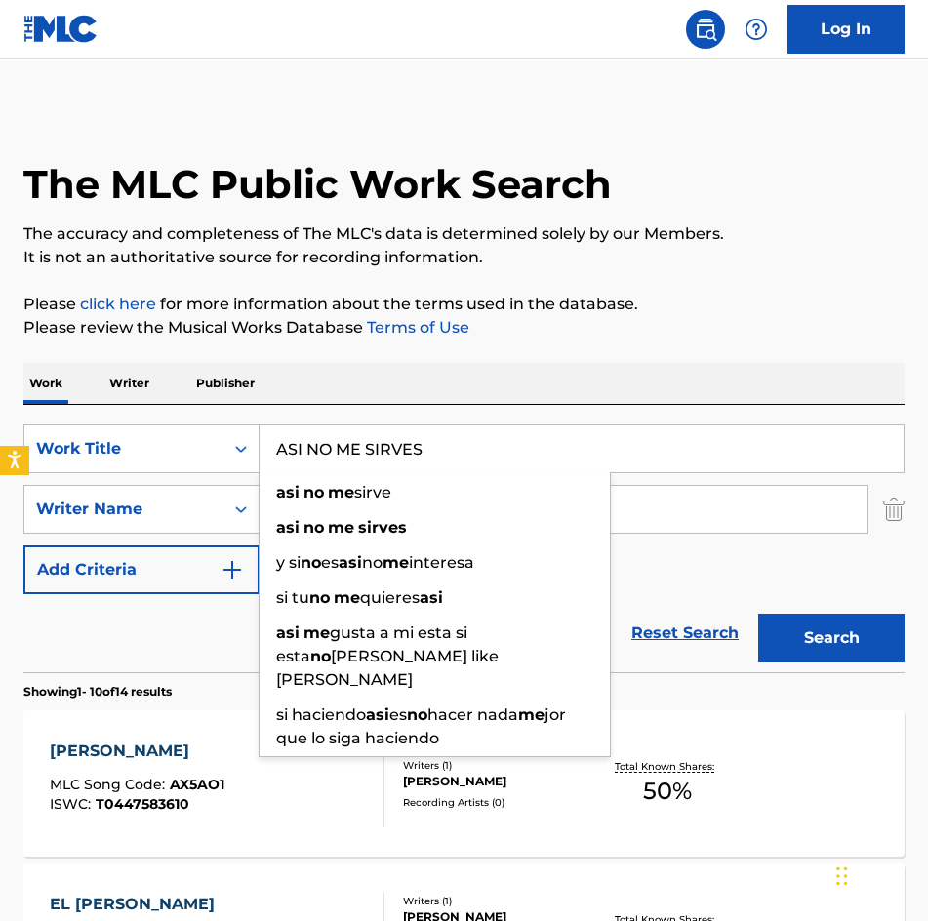
type input "ASI NO ME SIRVES"
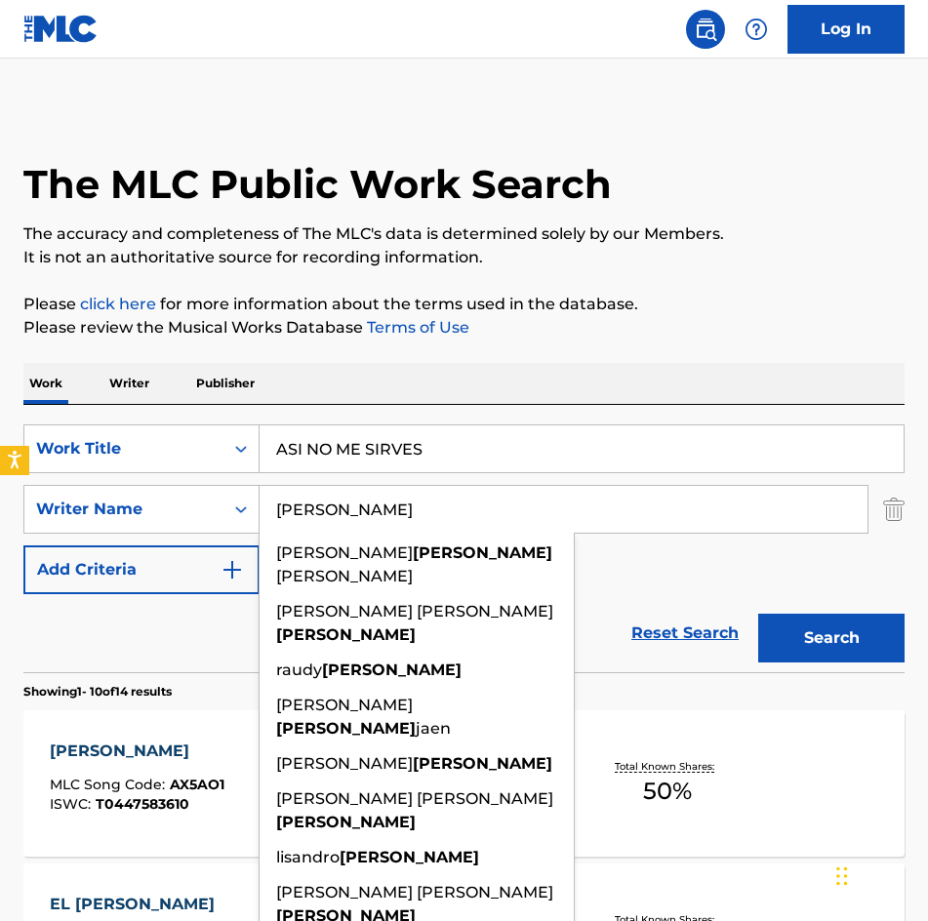
type input "[PERSON_NAME]"
click at [758, 614] on button "Search" at bounding box center [831, 638] width 146 height 49
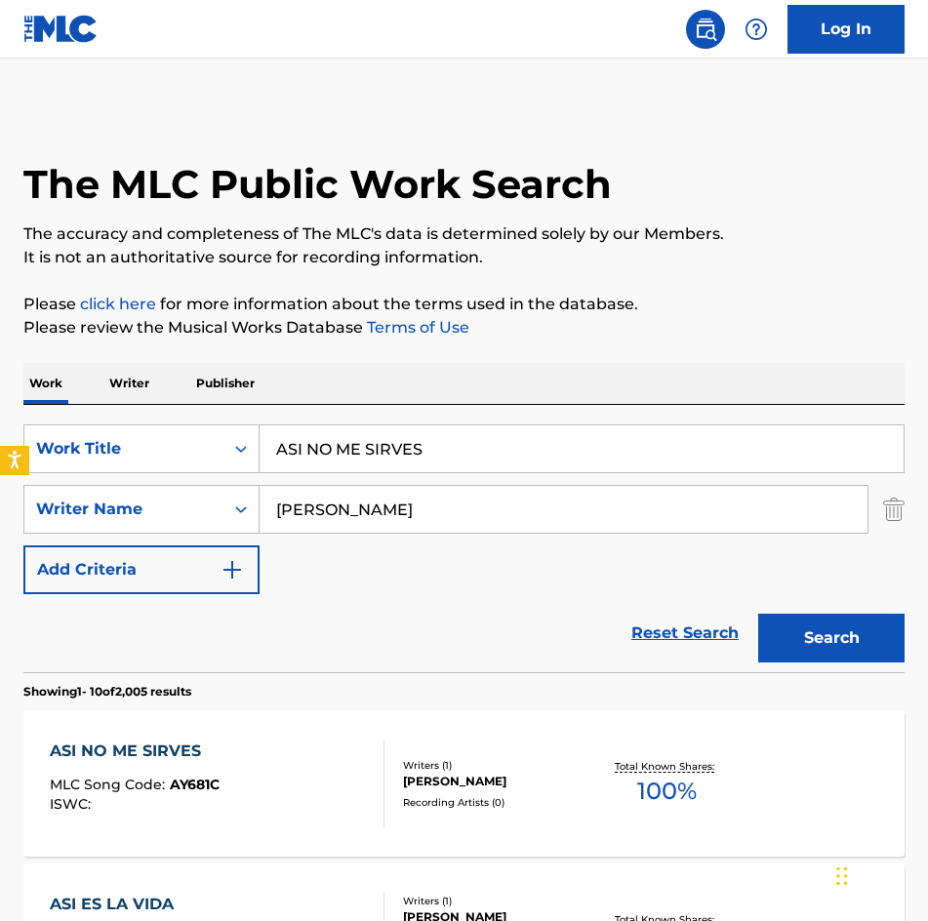
scroll to position [293, 0]
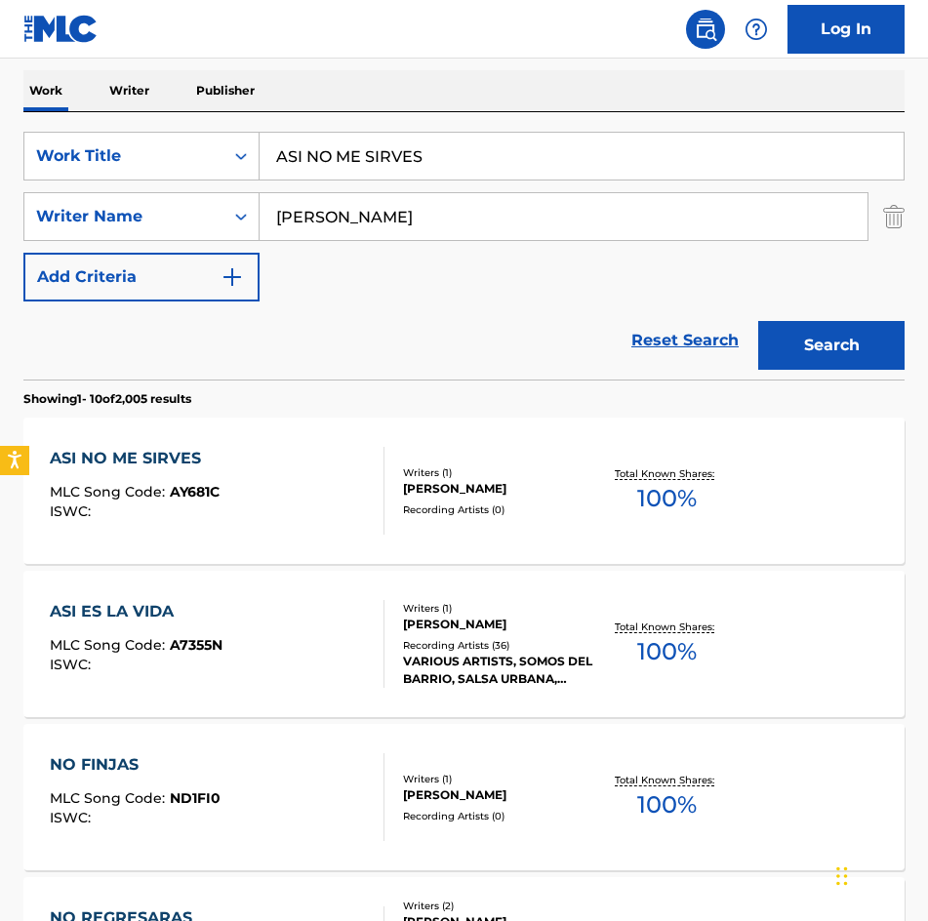
click at [484, 480] on div "[PERSON_NAME]" at bounding box center [498, 489] width 190 height 18
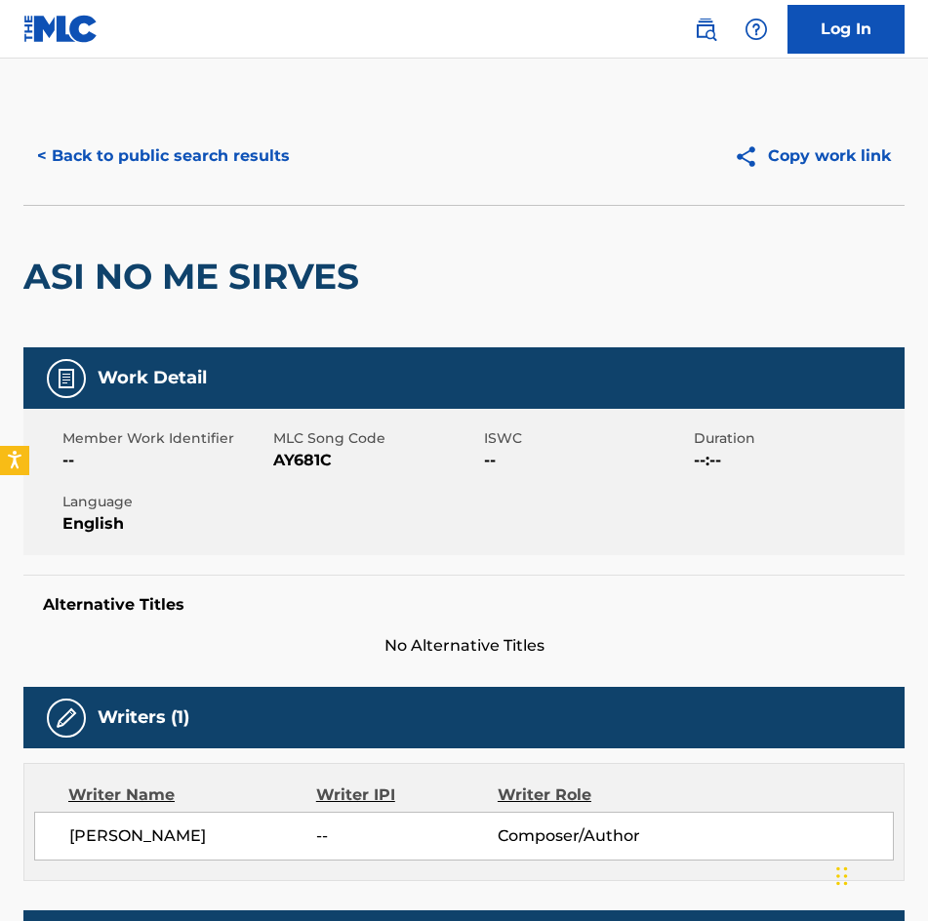
click at [300, 465] on span "AY681C" at bounding box center [376, 460] width 206 height 23
click at [300, 464] on span "AY681C" at bounding box center [376, 460] width 206 height 23
copy span "AY681C"
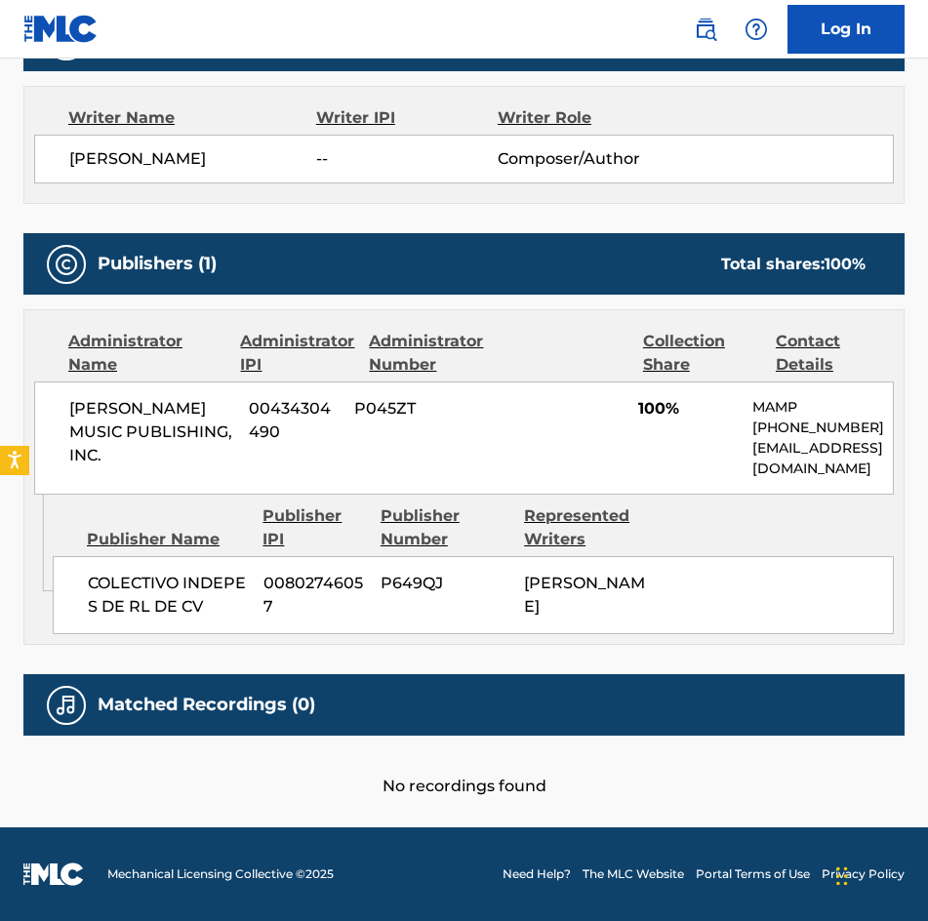
scroll to position [734, 0]
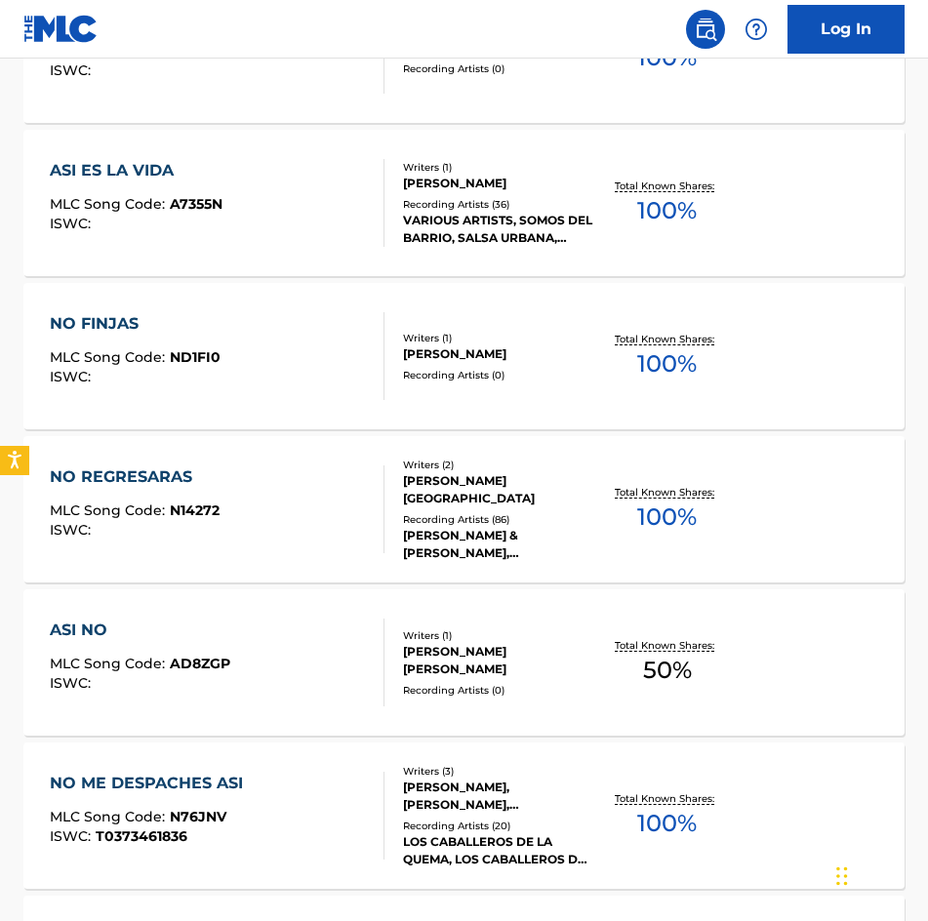
scroll to position [293, 0]
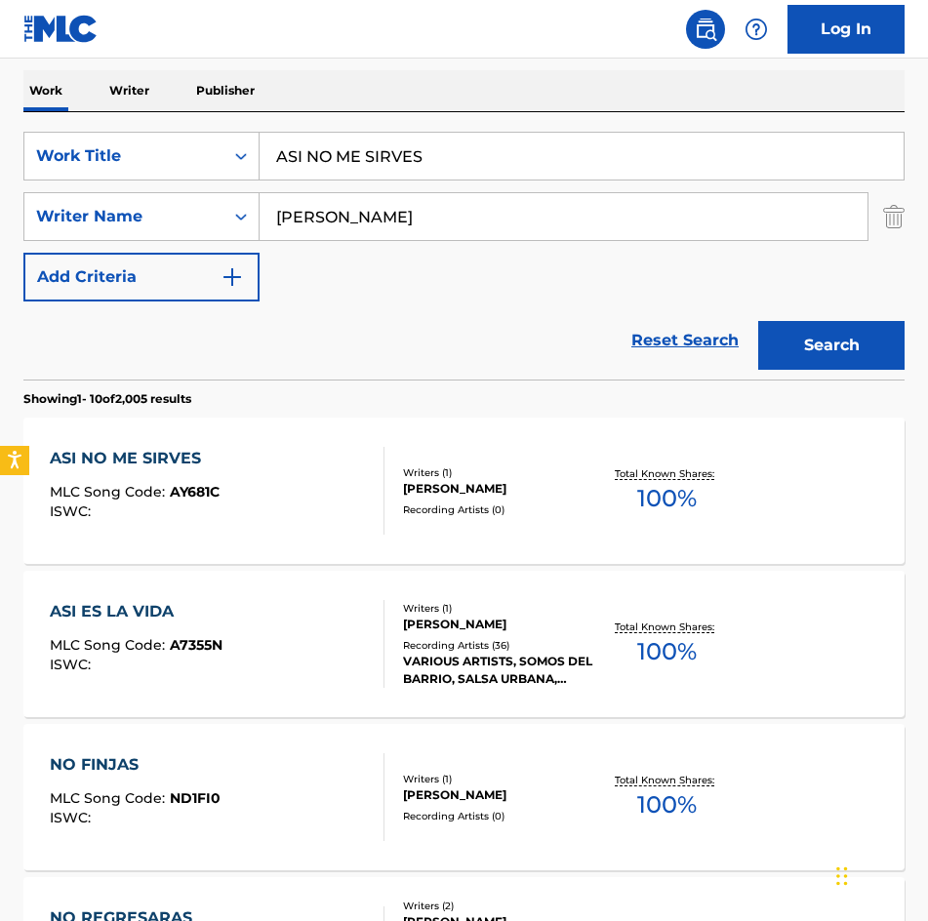
drag, startPoint x: 540, startPoint y: 148, endPoint x: -1, endPoint y: 176, distance: 542.1
click at [0, 176] on html "Accessibility Screen-Reader Guide, Feedback, and Issue Reporting | New window C…" at bounding box center [464, 167] width 928 height 921
paste input "T THE DINNER"
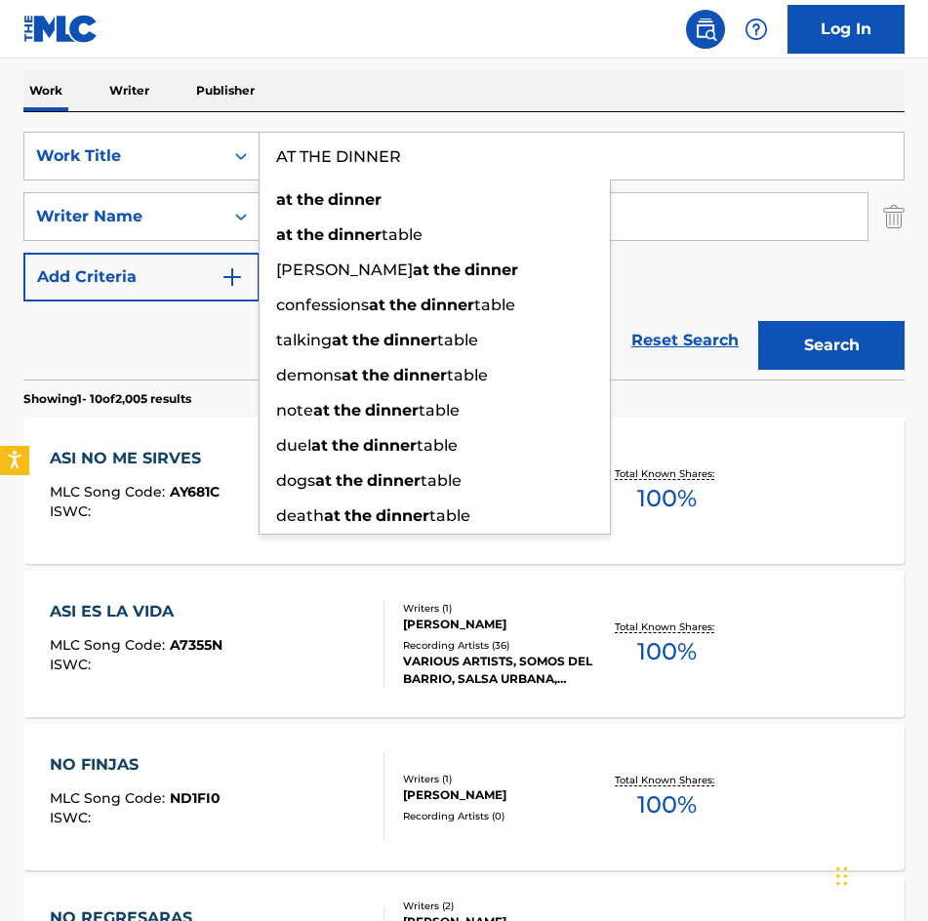
type input "AT THE DINNER"
click at [758, 321] on button "Search" at bounding box center [831, 345] width 146 height 49
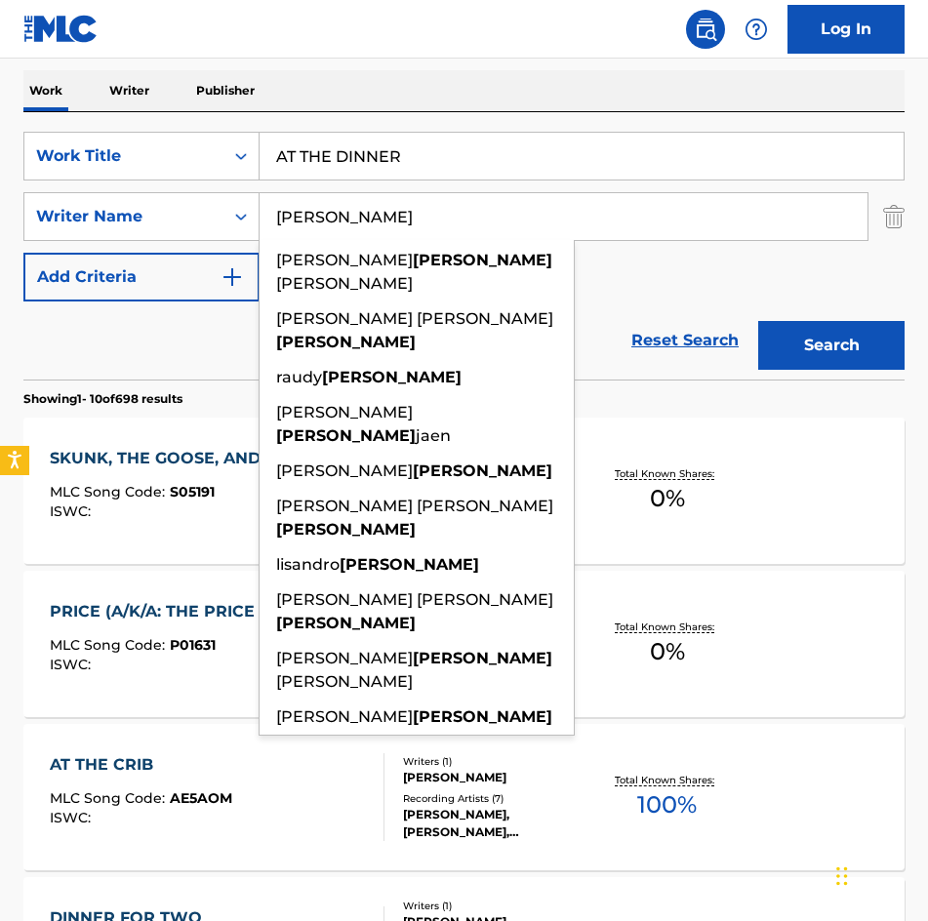
drag, startPoint x: 394, startPoint y: 231, endPoint x: 53, endPoint y: 182, distance: 344.9
click at [53, 182] on div "SearchWithCriteria8bcc59fa-6509-47f5-8b02-e1eeaf761c39 Work Title AT THE DINNER…" at bounding box center [463, 217] width 881 height 170
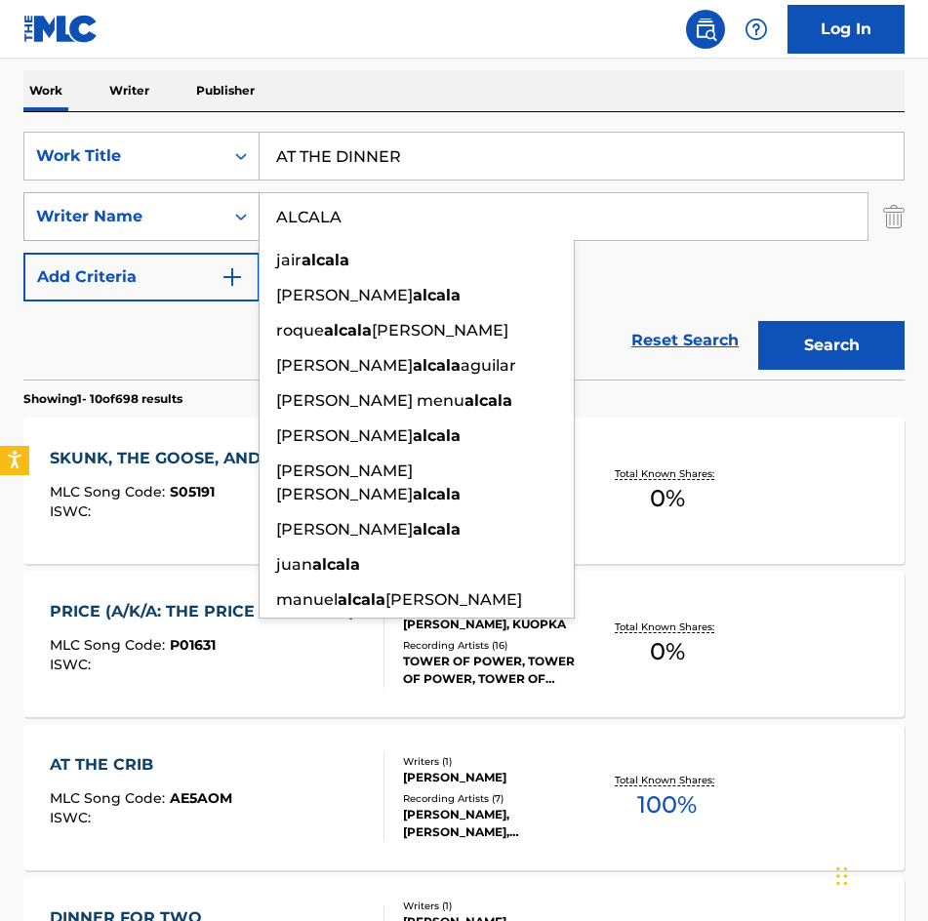
type input "ALCALA"
click at [758, 321] on button "Search" at bounding box center [831, 345] width 146 height 49
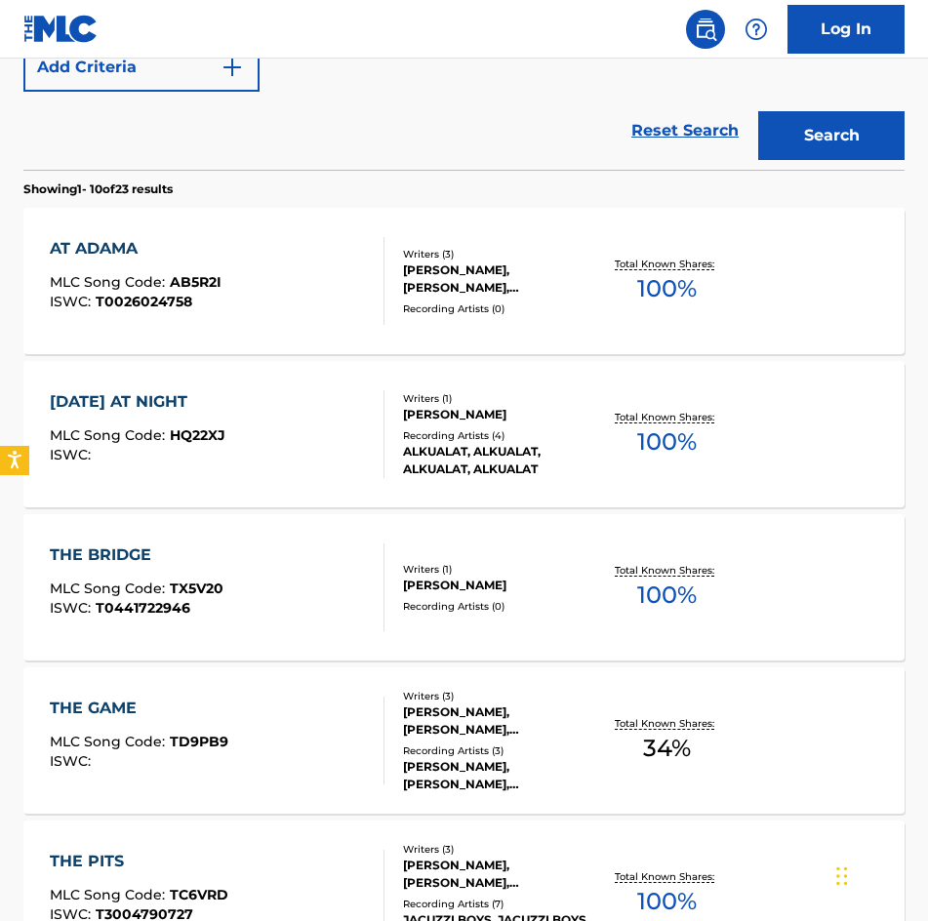
scroll to position [347, 0]
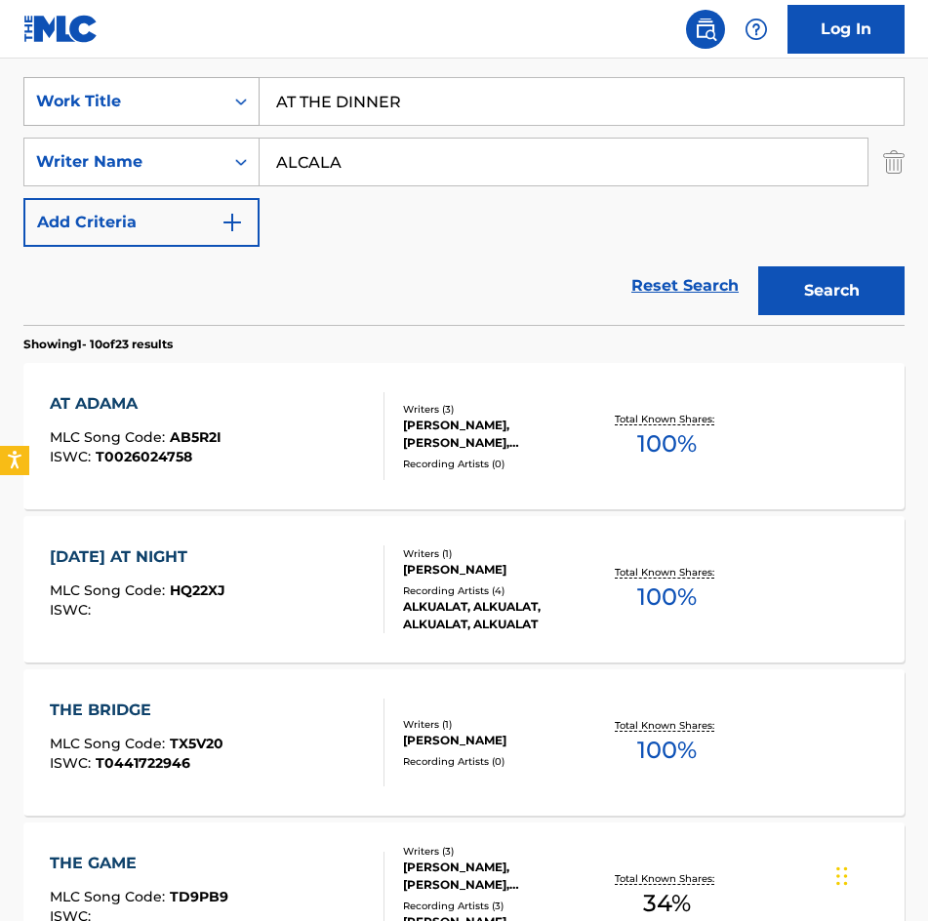
drag, startPoint x: 468, startPoint y: 114, endPoint x: 102, endPoint y: 88, distance: 366.7
click at [102, 88] on div "SearchWithCriteria8bcc59fa-6509-47f5-8b02-e1eeaf761c39 Work Title AT THE DINNER" at bounding box center [463, 101] width 881 height 49
paste input "RAPADO"
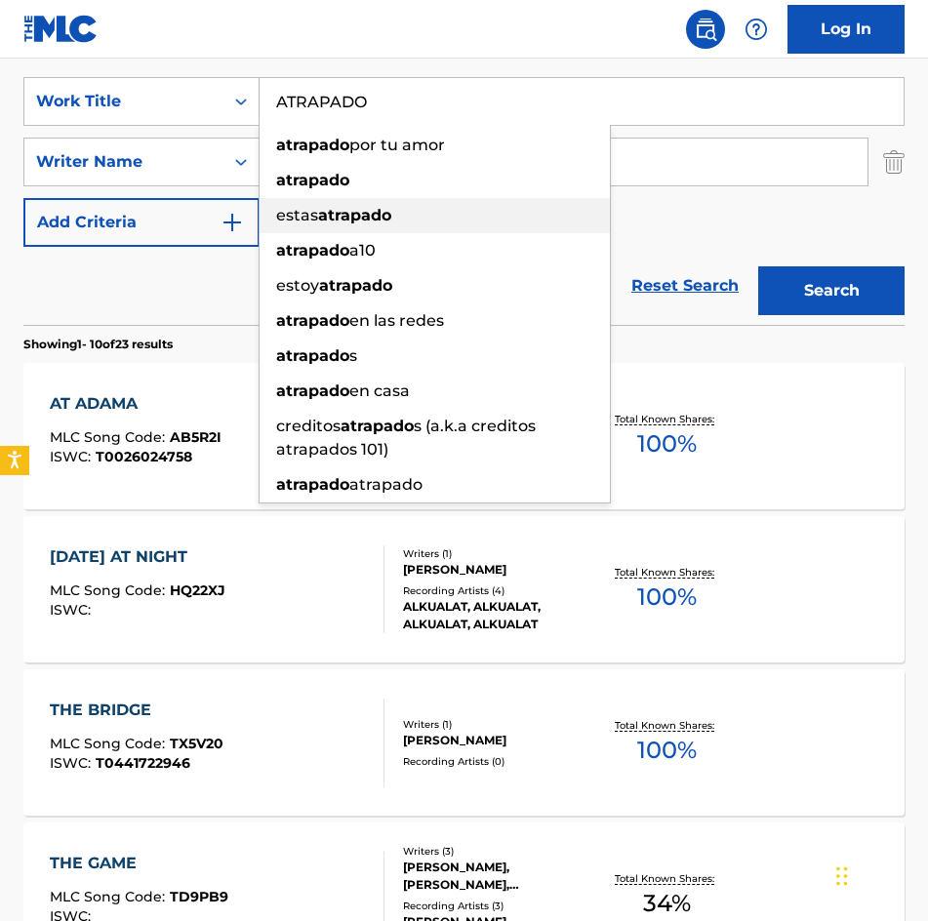
type input "ATRAPADO"
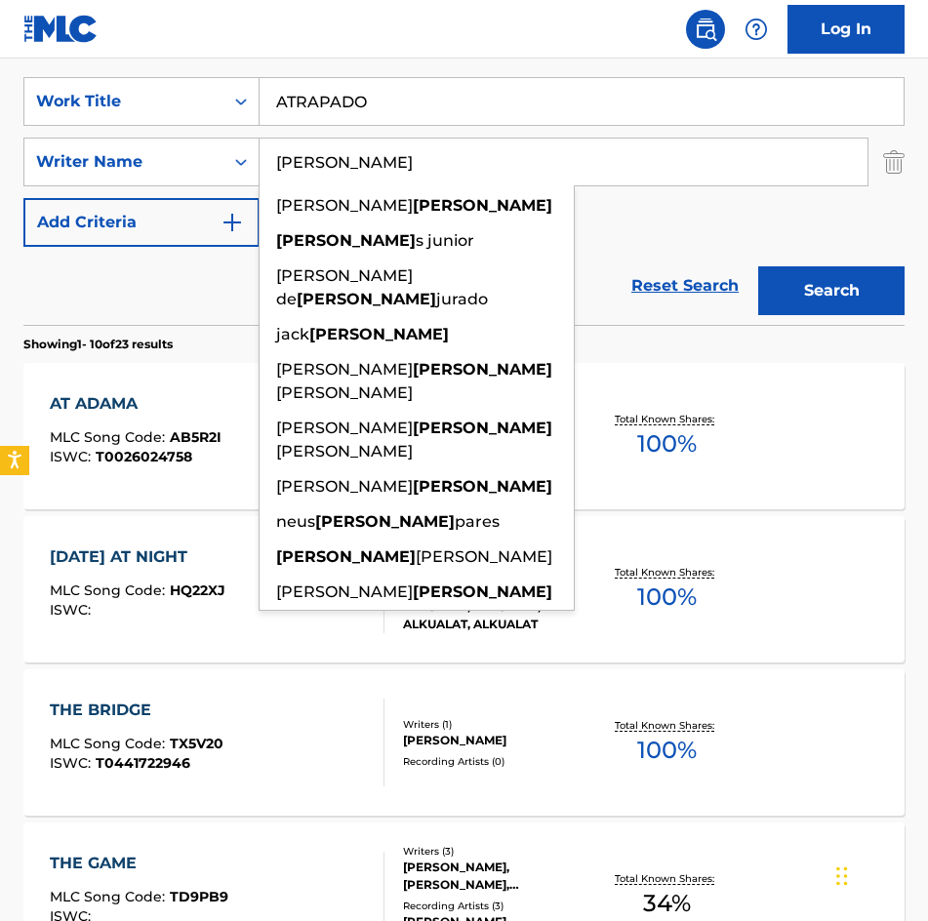
type input "[PERSON_NAME]"
click at [758, 266] on button "Search" at bounding box center [831, 290] width 146 height 49
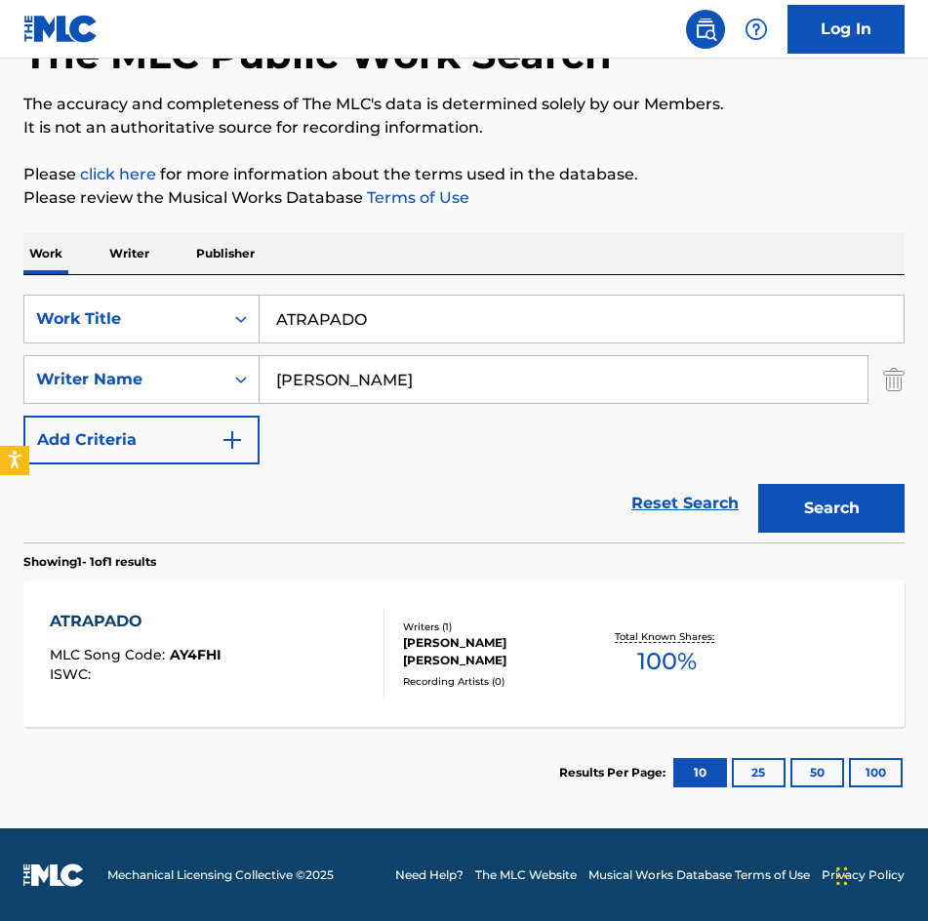
scroll to position [131, 0]
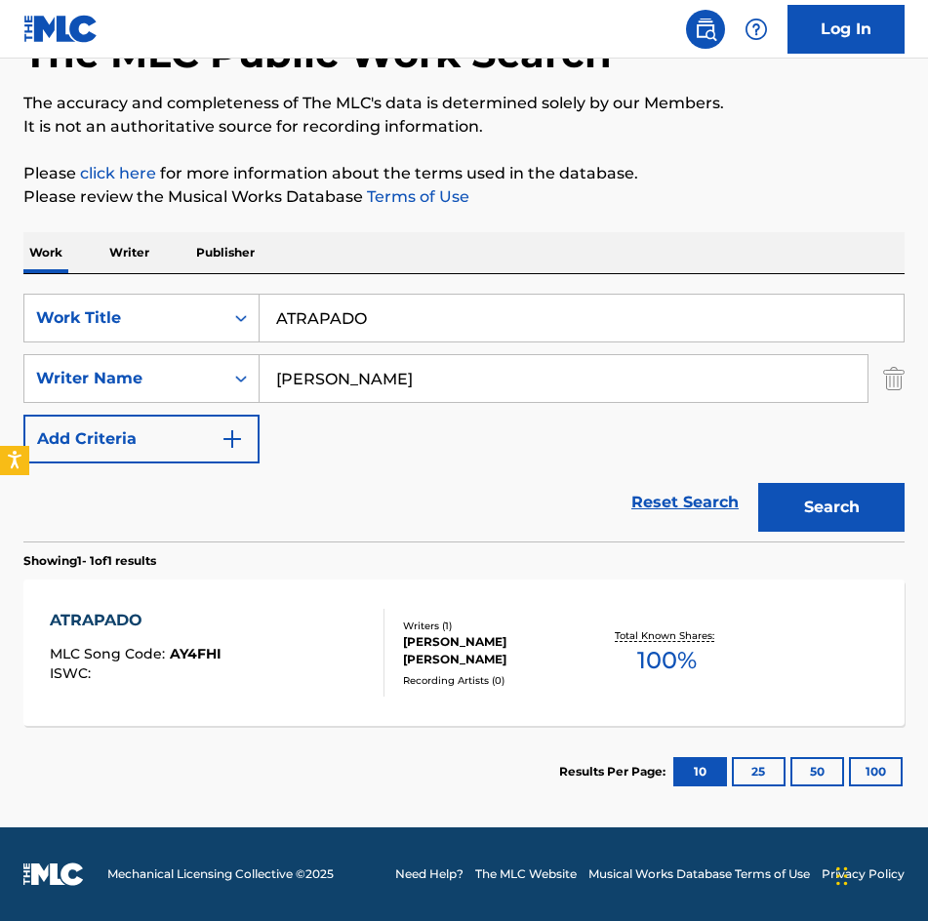
click at [487, 657] on div "[PERSON_NAME]" at bounding box center [498, 650] width 190 height 35
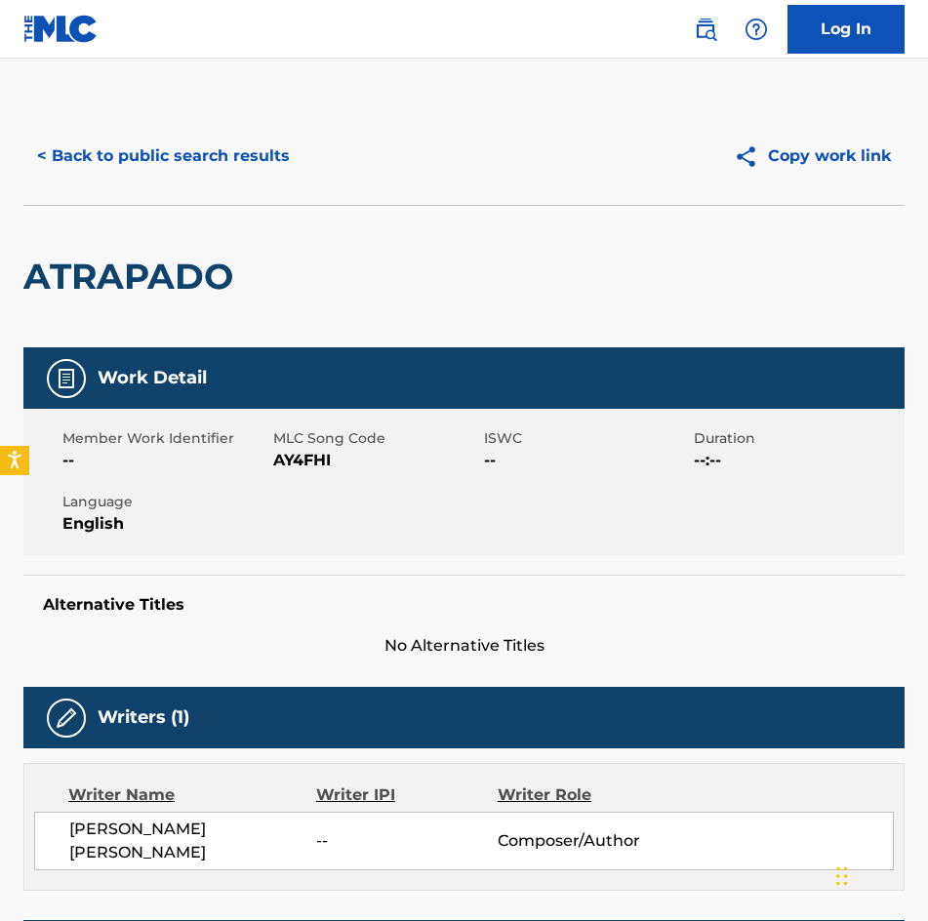
click at [310, 455] on span "AY4FHI" at bounding box center [376, 460] width 206 height 23
copy span "AY4FHI"
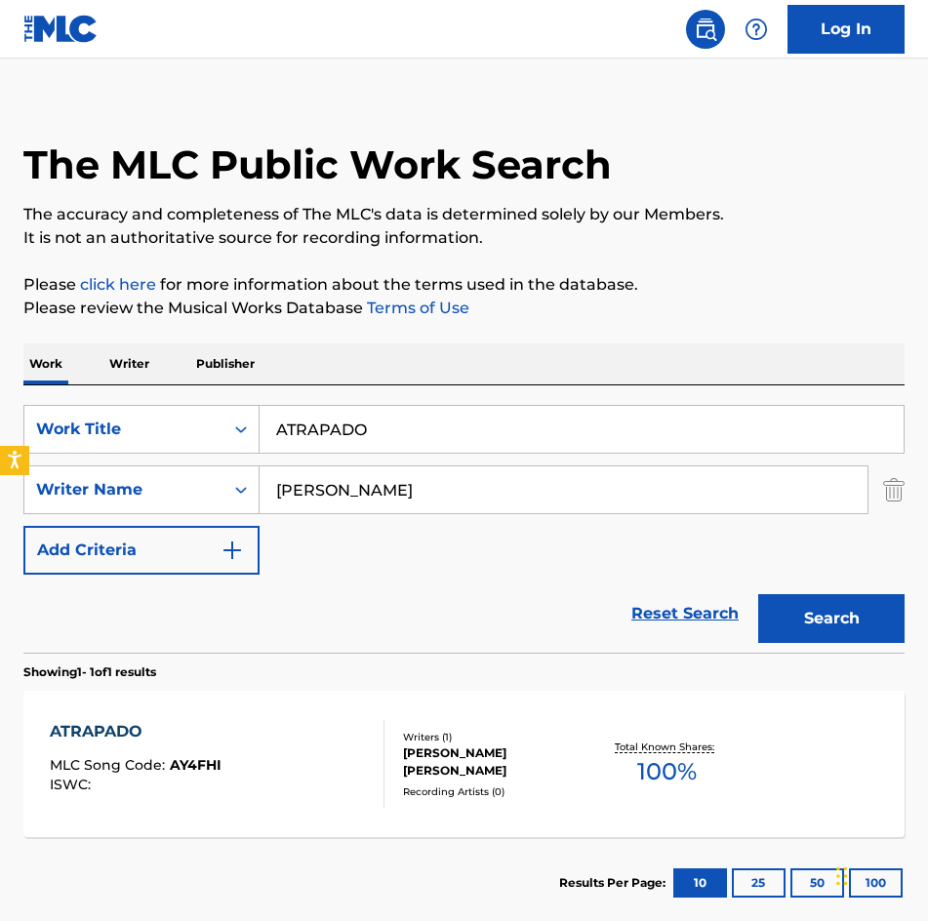
click at [609, 413] on input "ATRAPADO" at bounding box center [581, 429] width 644 height 47
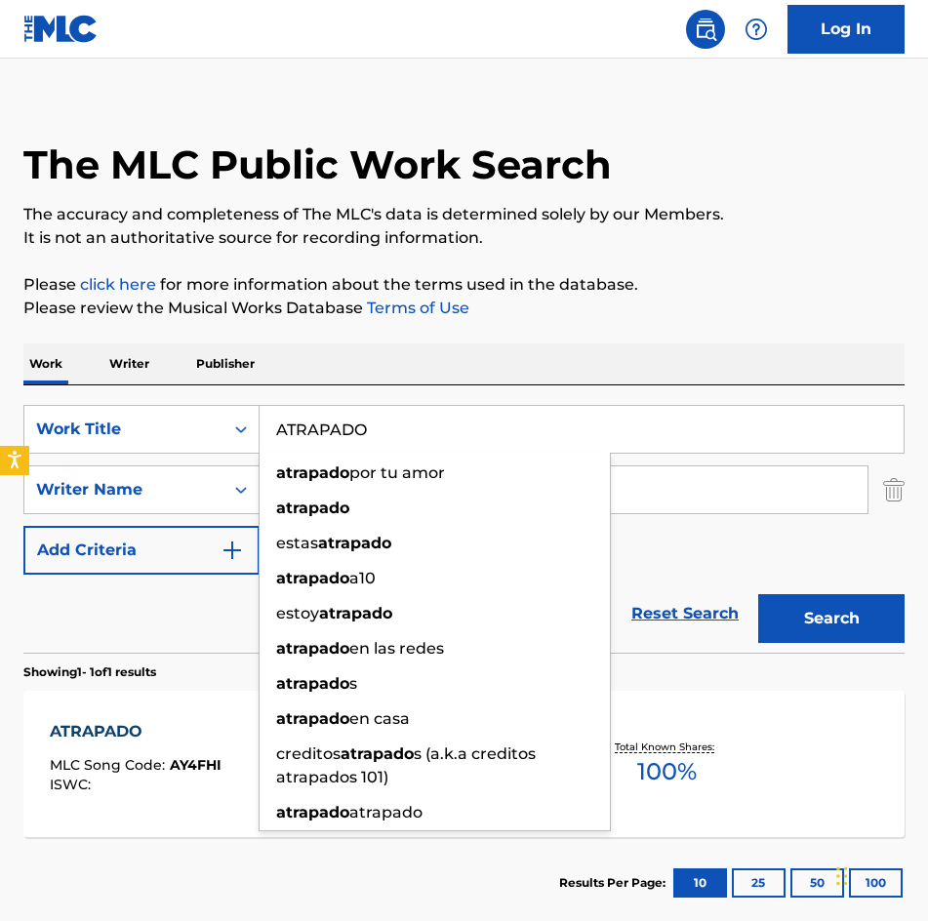
drag, startPoint x: 677, startPoint y: 427, endPoint x: -1, endPoint y: 364, distance: 680.9
click at [0, 364] on html "Accessibility Screen-Reader Guide, Feedback, and Issue Reporting | New window C…" at bounding box center [464, 440] width 928 height 921
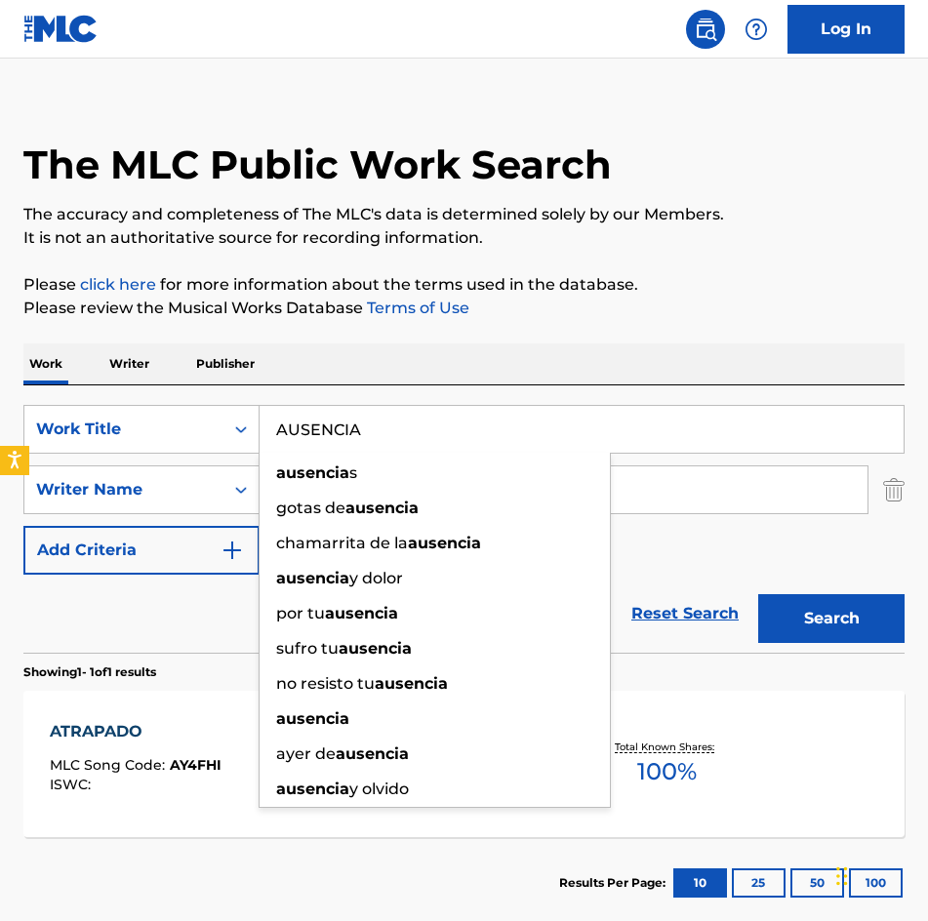
type input "AUSENCIA"
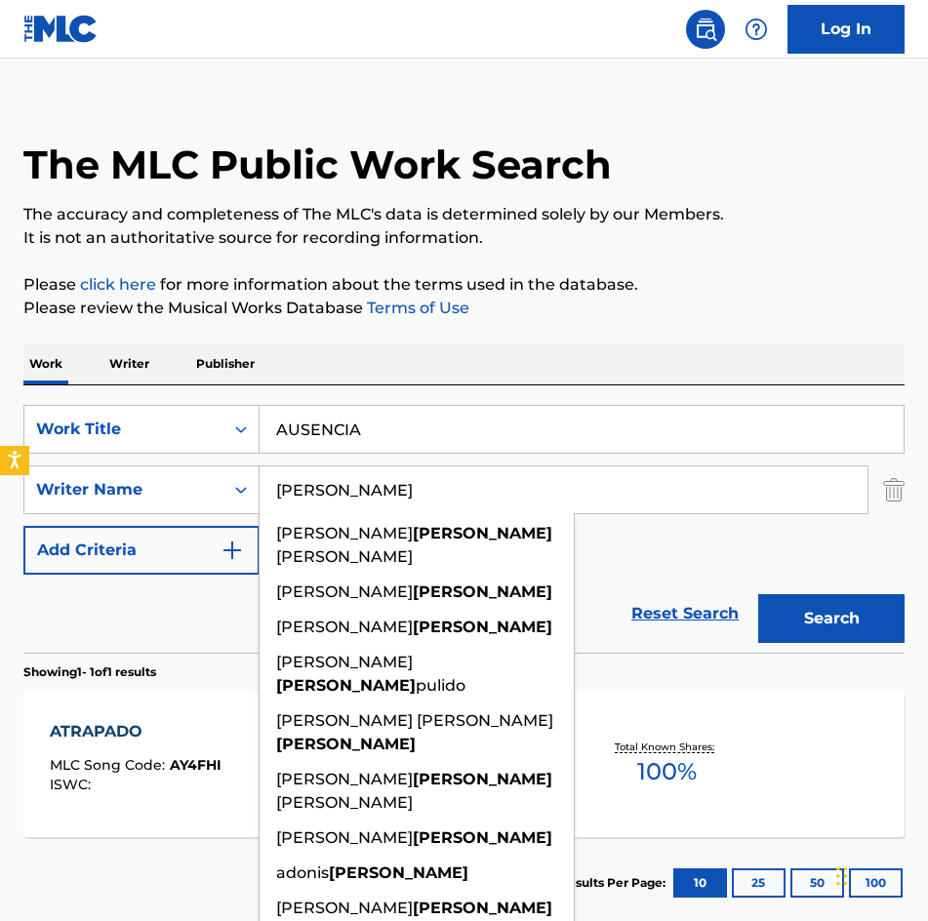
type input "[PERSON_NAME]"
click at [758, 594] on button "Search" at bounding box center [831, 618] width 146 height 49
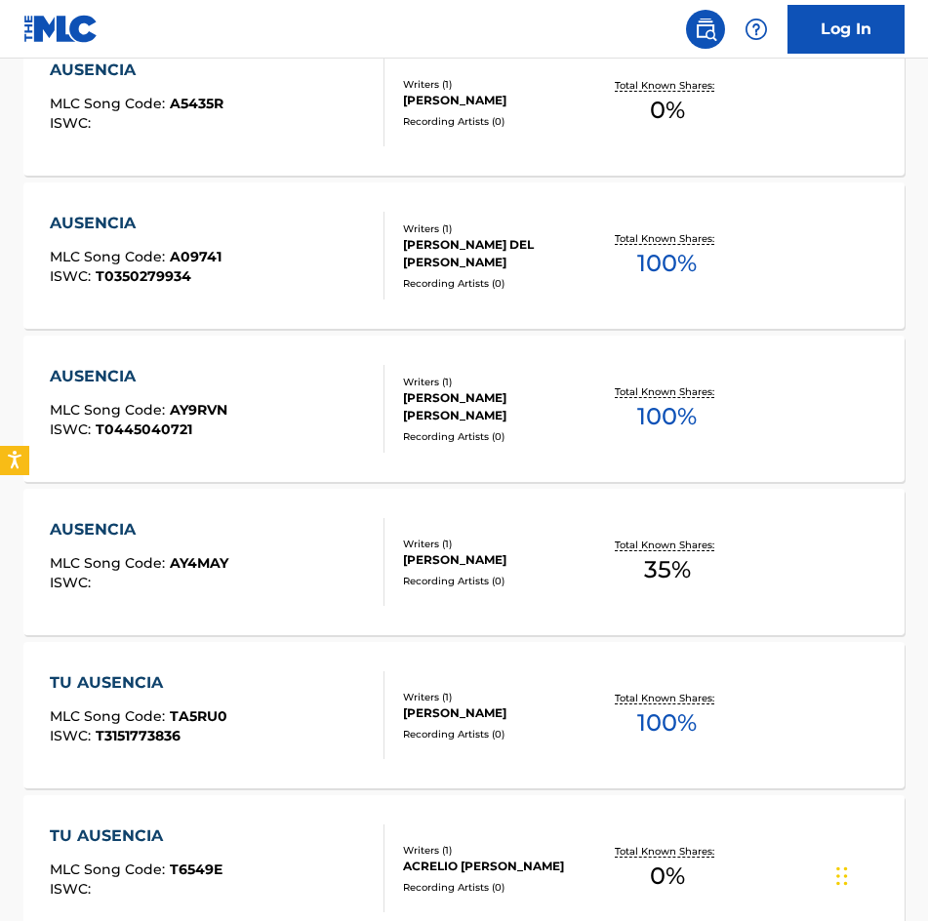
scroll to position [683, 0]
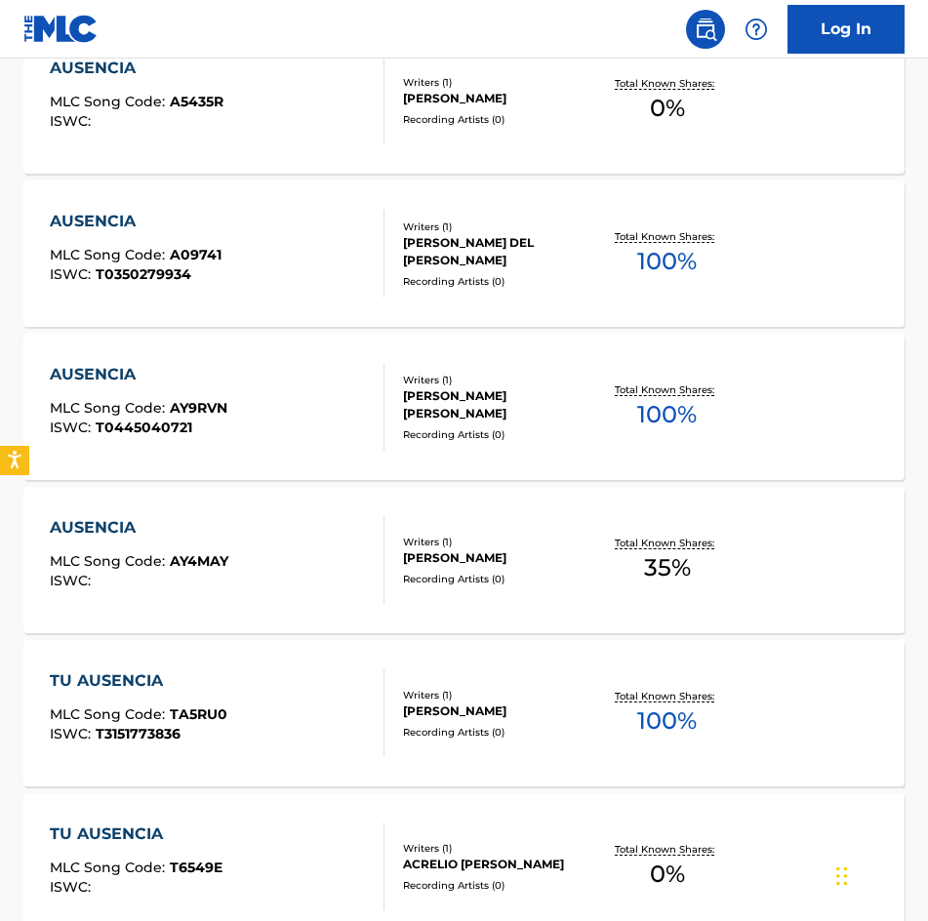
click at [528, 549] on div "[PERSON_NAME]" at bounding box center [498, 558] width 190 height 18
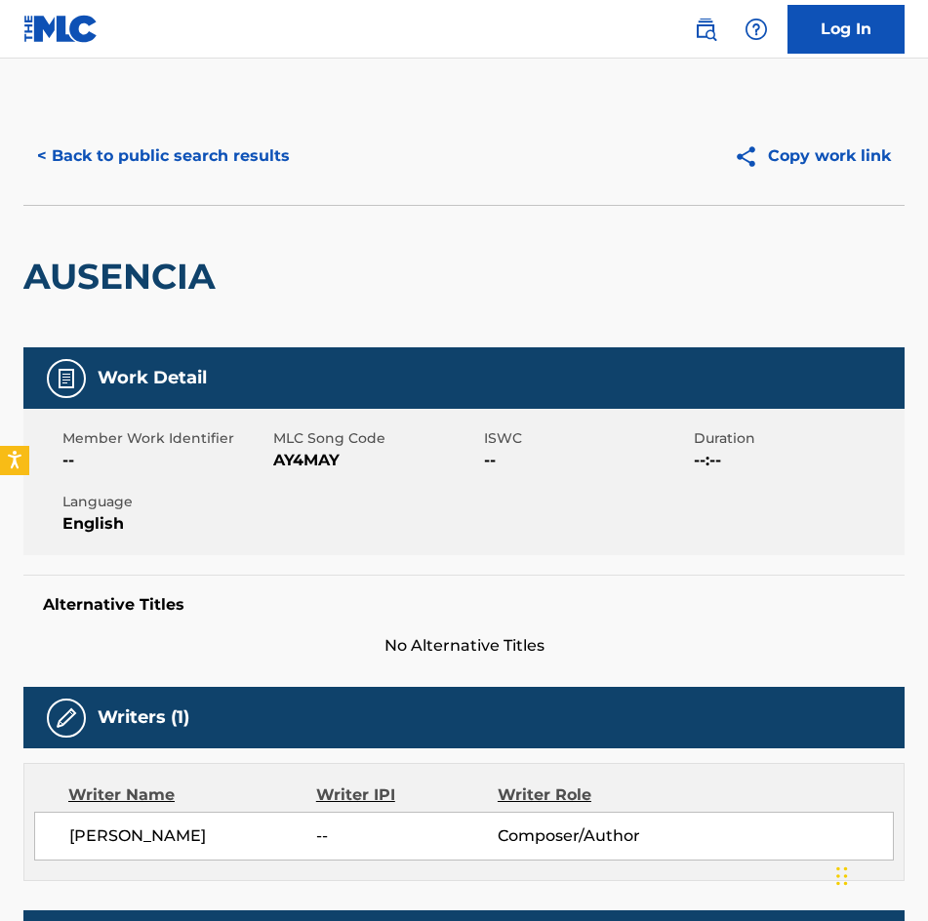
click at [40, 109] on div "< Back to public search results Copy work link" at bounding box center [463, 156] width 881 height 98
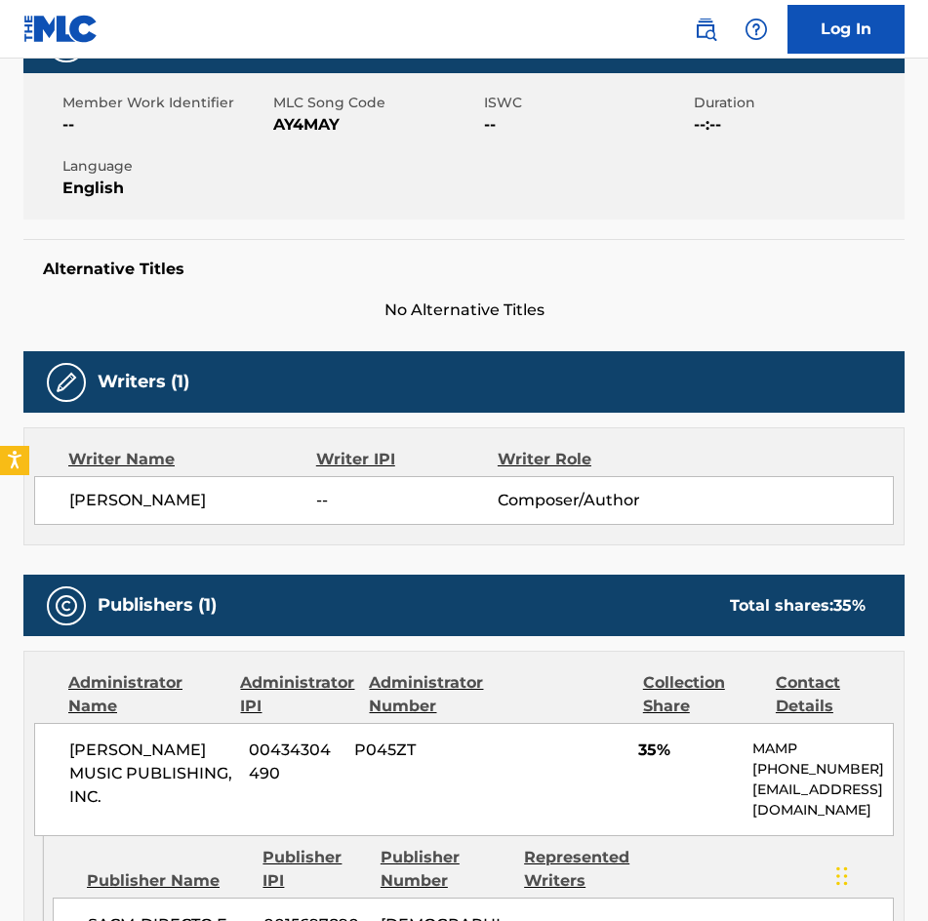
scroll to position [195, 0]
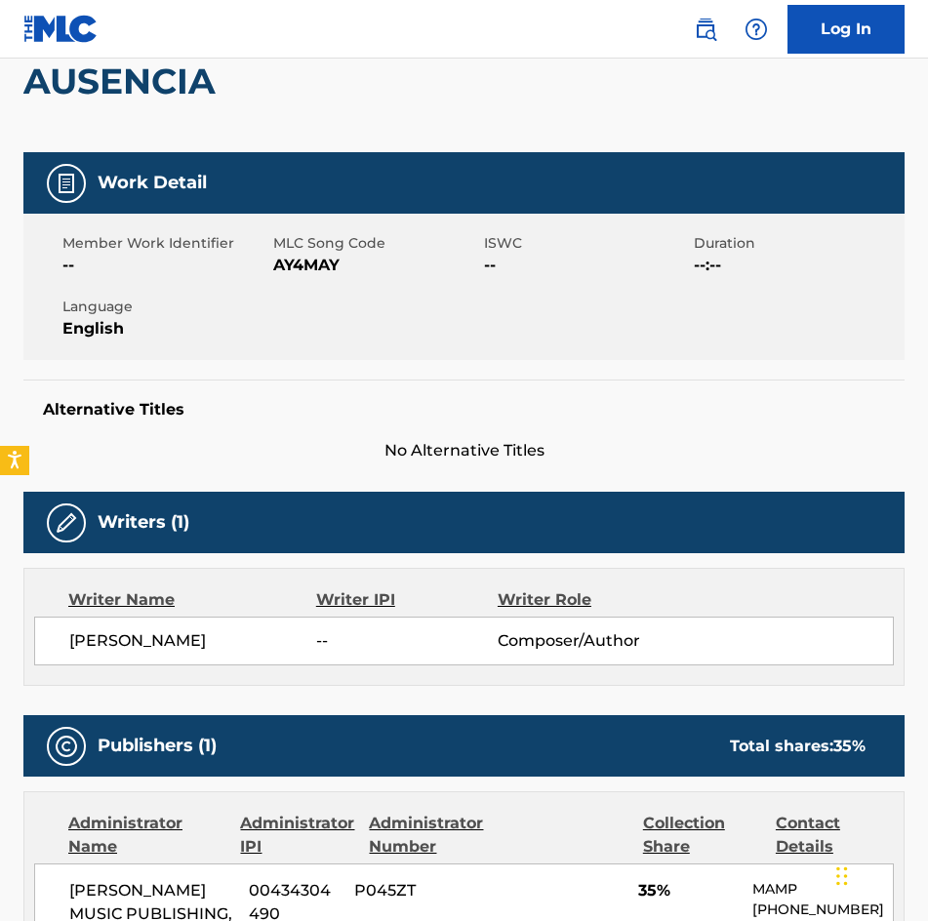
click at [317, 262] on span "AY4MAY" at bounding box center [376, 265] width 206 height 23
copy span "AY4MAY"
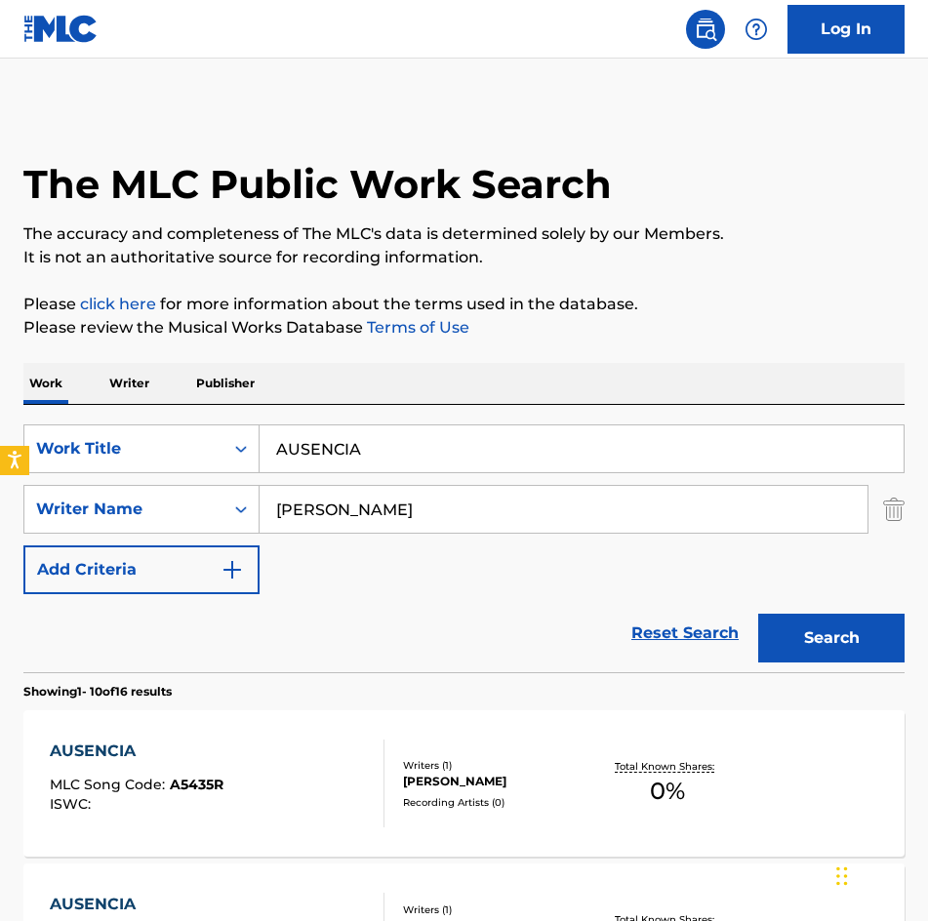
drag, startPoint x: 461, startPoint y: 478, endPoint x: 461, endPoint y: 451, distance: 27.3
click at [459, 461] on div "SearchWithCriteria8bcc59fa-6509-47f5-8b02-e1eeaf761c39 Work Title AUSENCIA Sear…" at bounding box center [463, 509] width 881 height 170
drag, startPoint x: 461, startPoint y: 449, endPoint x: -1, endPoint y: 451, distance: 462.4
click at [0, 451] on html "Accessibility Screen-Reader Guide, Feedback, and Issue Reporting | New window C…" at bounding box center [464, 460] width 928 height 921
type input "a"
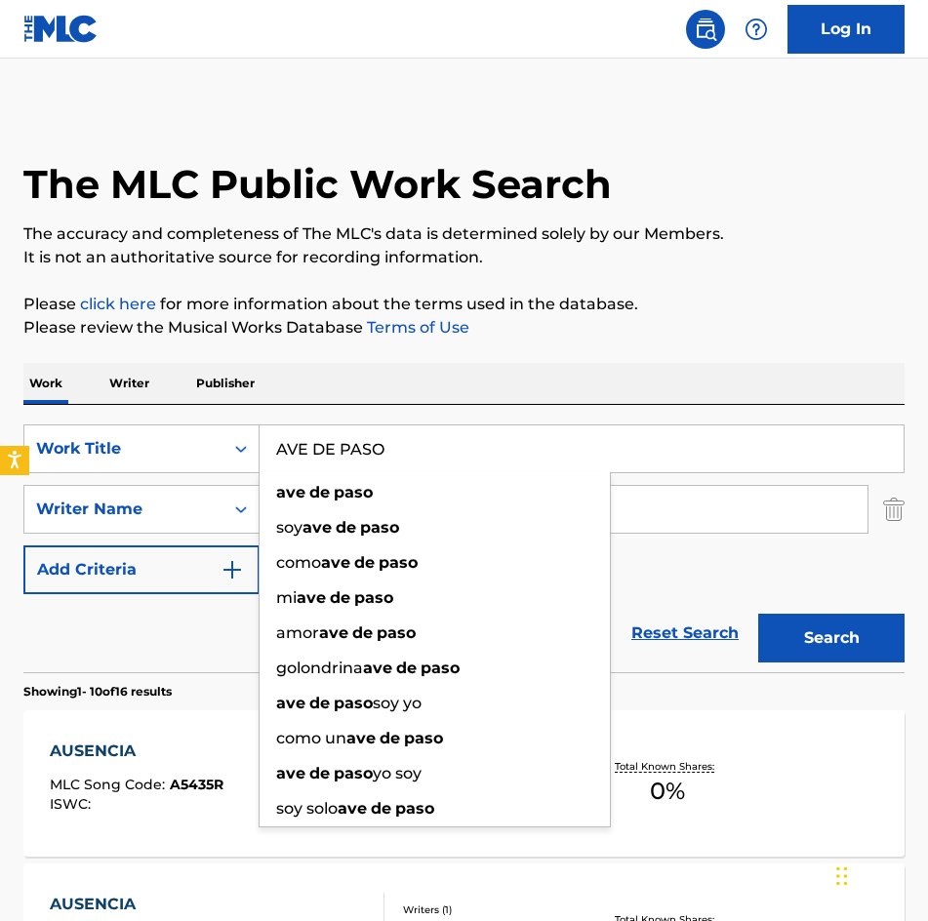
type input "AVE DE PASO"
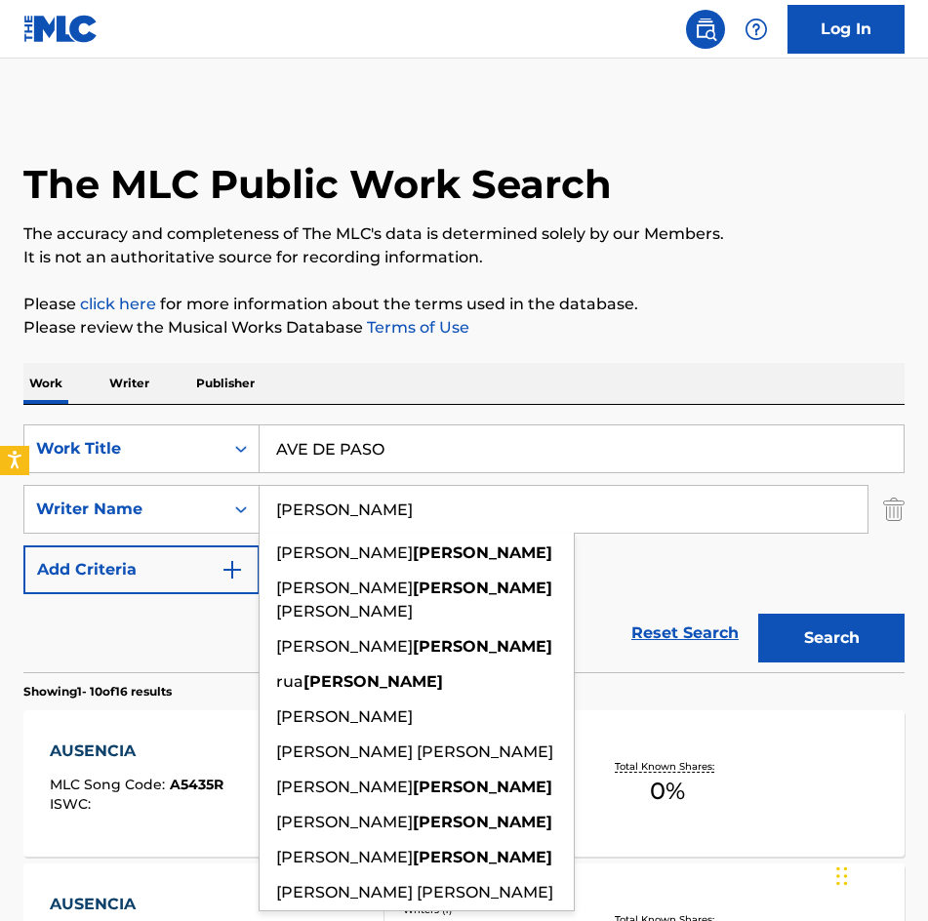
type input "HERRERA"
click at [758, 614] on button "Search" at bounding box center [831, 638] width 146 height 49
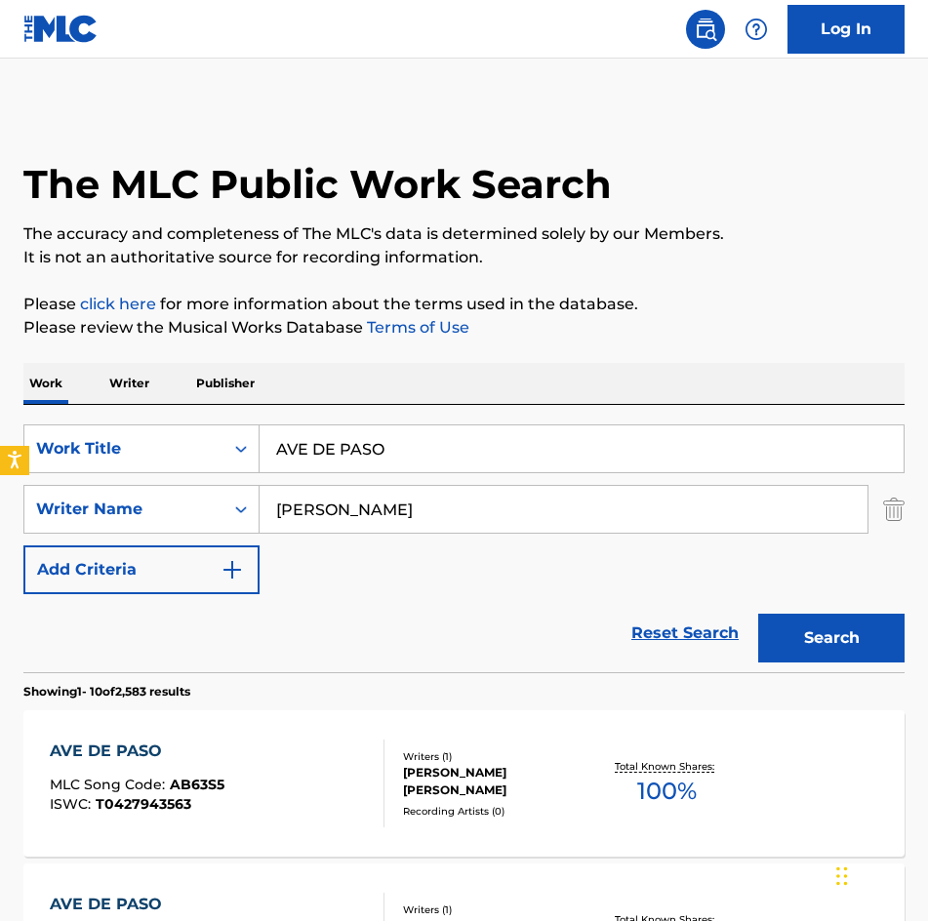
scroll to position [390, 0]
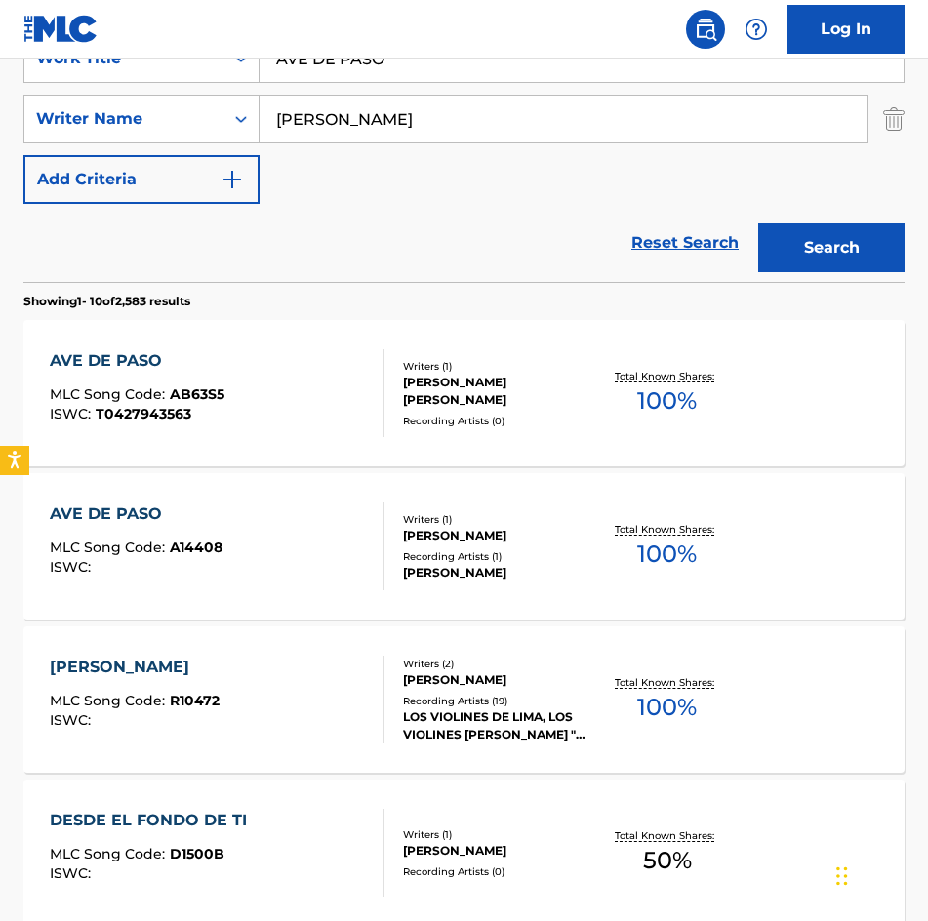
click at [498, 380] on div "GUILLERMO ALEJANDRO GONZALEZ HERRERA" at bounding box center [498, 391] width 190 height 35
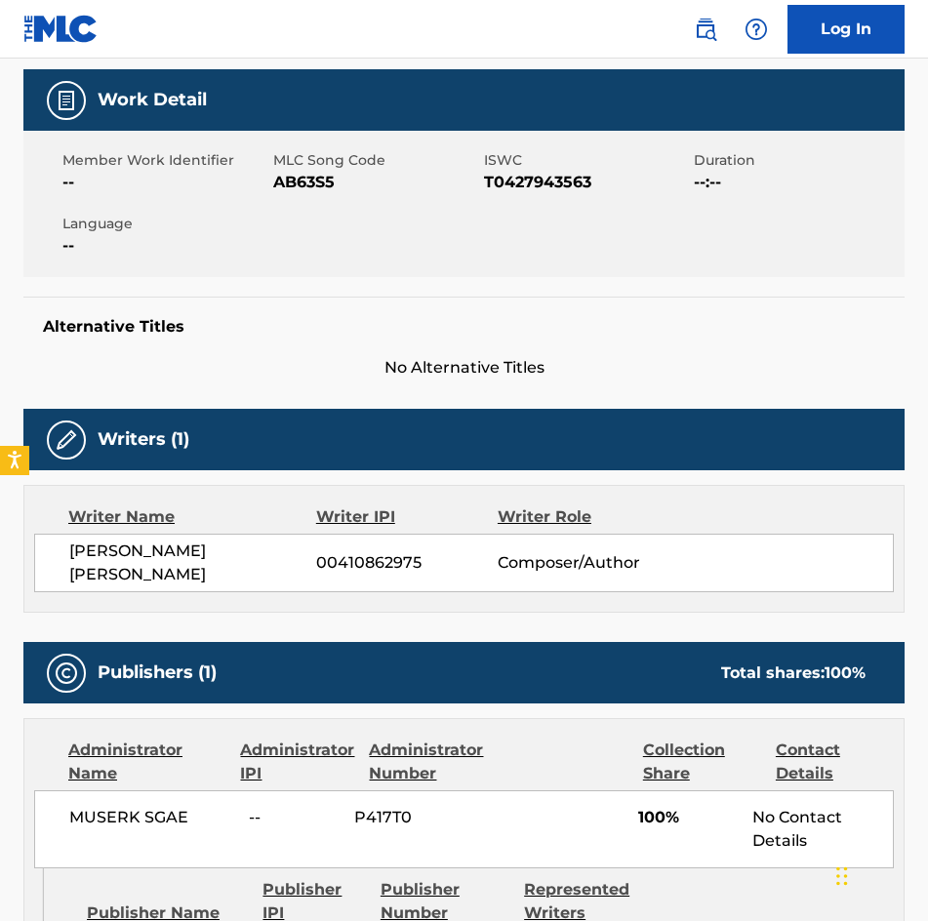
scroll to position [585, 0]
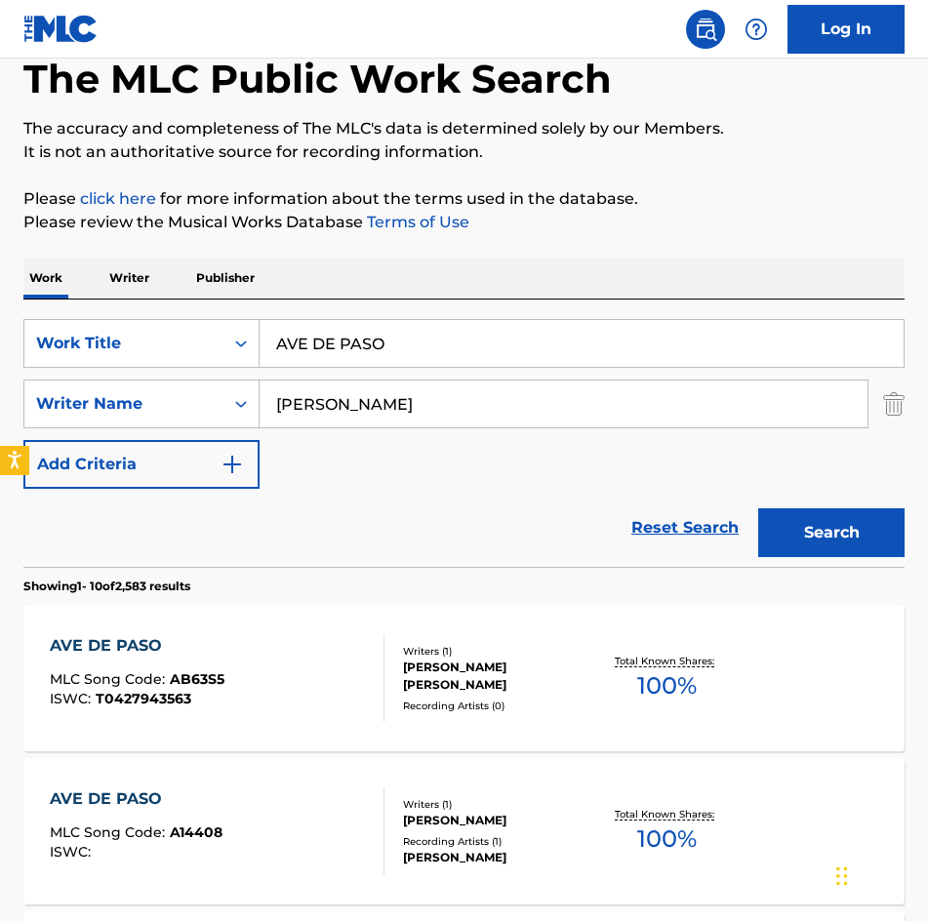
scroll to position [98, 0]
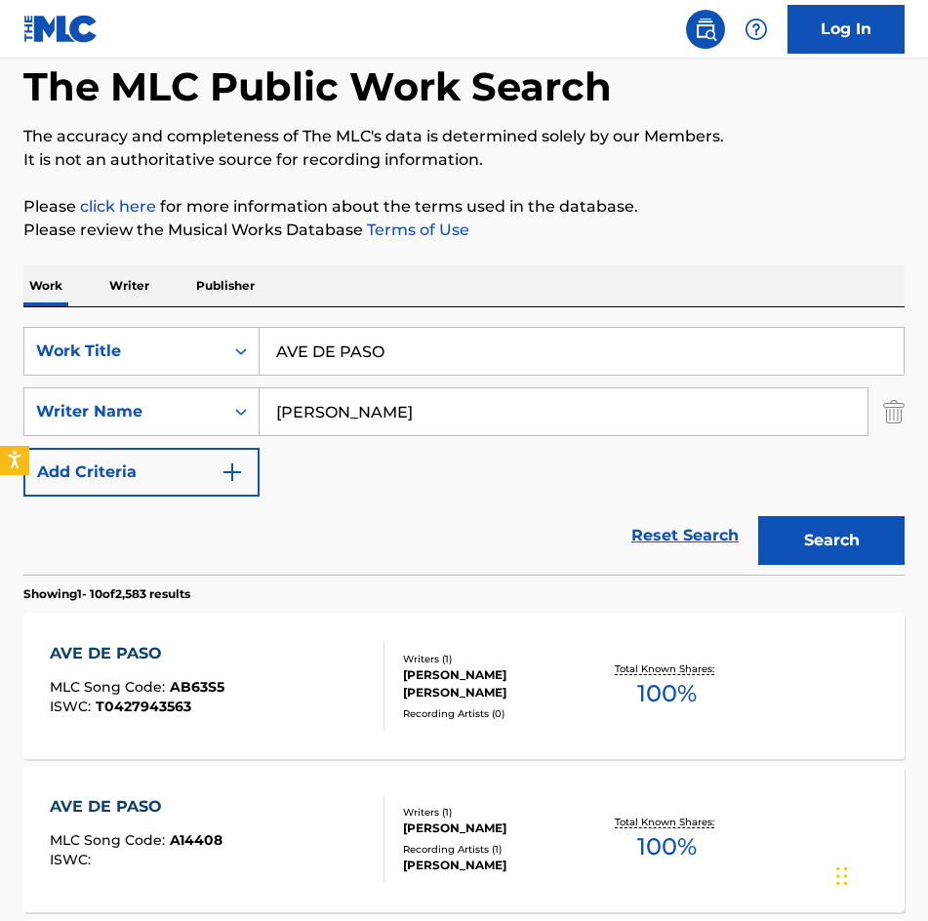
drag, startPoint x: 434, startPoint y: 349, endPoint x: -1, endPoint y: 320, distance: 436.0
click at [0, 320] on html "Accessibility Screen-Reader Guide, Feedback, and Issue Reporting | New window C…" at bounding box center [464, 362] width 928 height 921
paste input "BAD BOY"
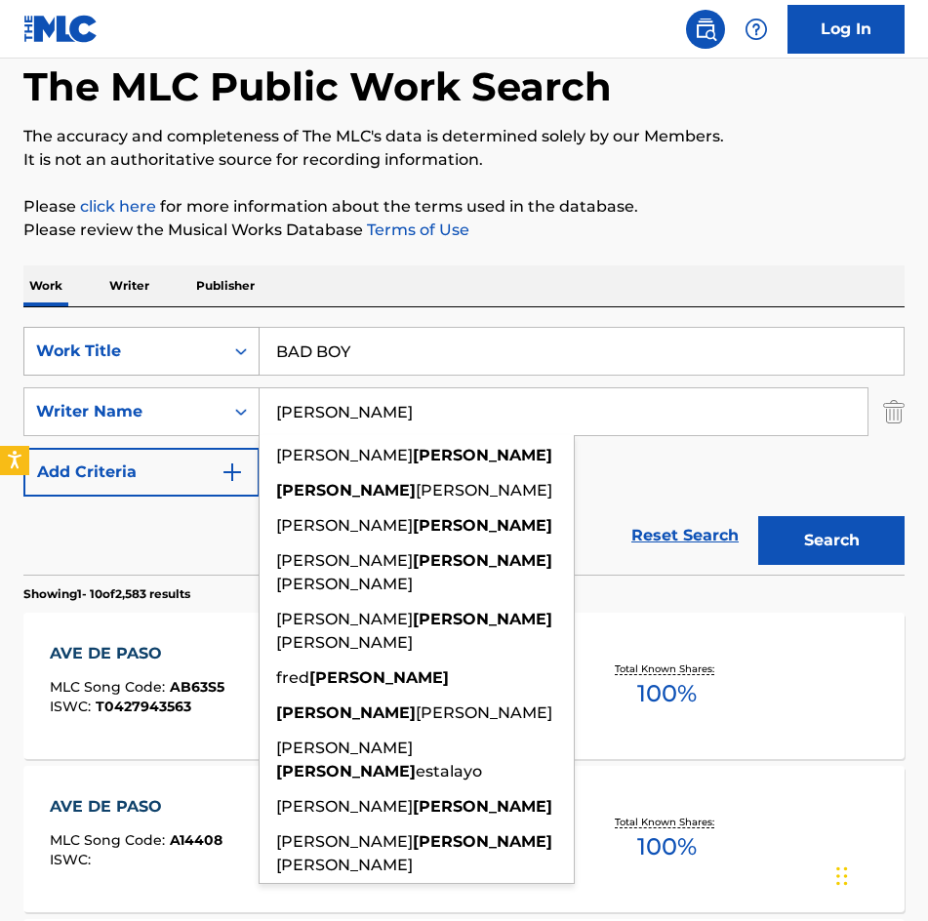
click at [758, 516] on button "Search" at bounding box center [831, 540] width 146 height 49
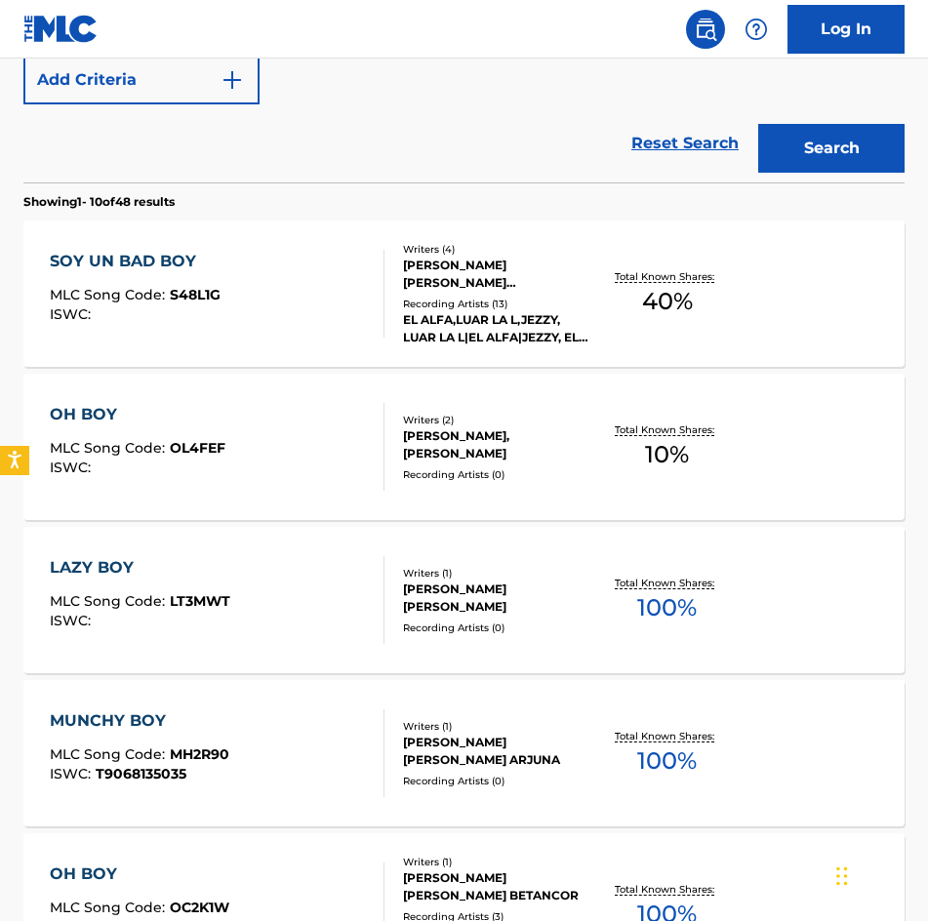
scroll to position [250, 0]
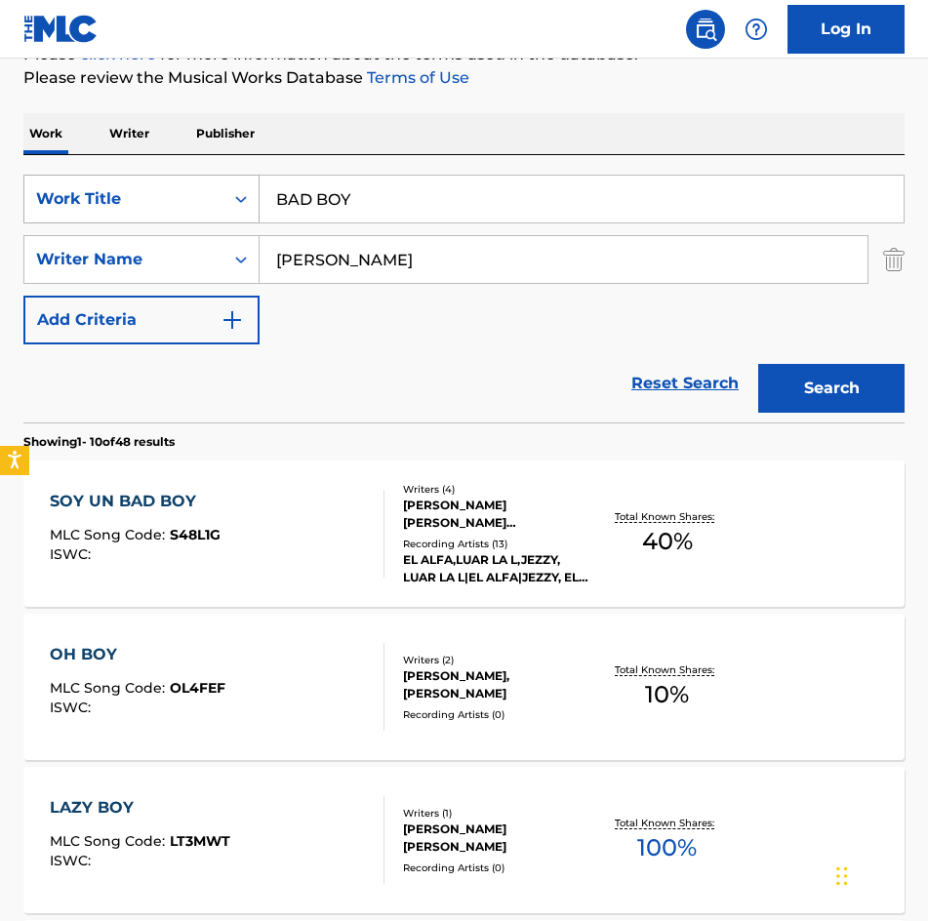
drag, startPoint x: 459, startPoint y: 195, endPoint x: 210, endPoint y: 180, distance: 250.1
click at [215, 179] on div "SearchWithCriteria8bcc59fa-6509-47f5-8b02-e1eeaf761c39 Work Title BAD BOY" at bounding box center [463, 199] width 881 height 49
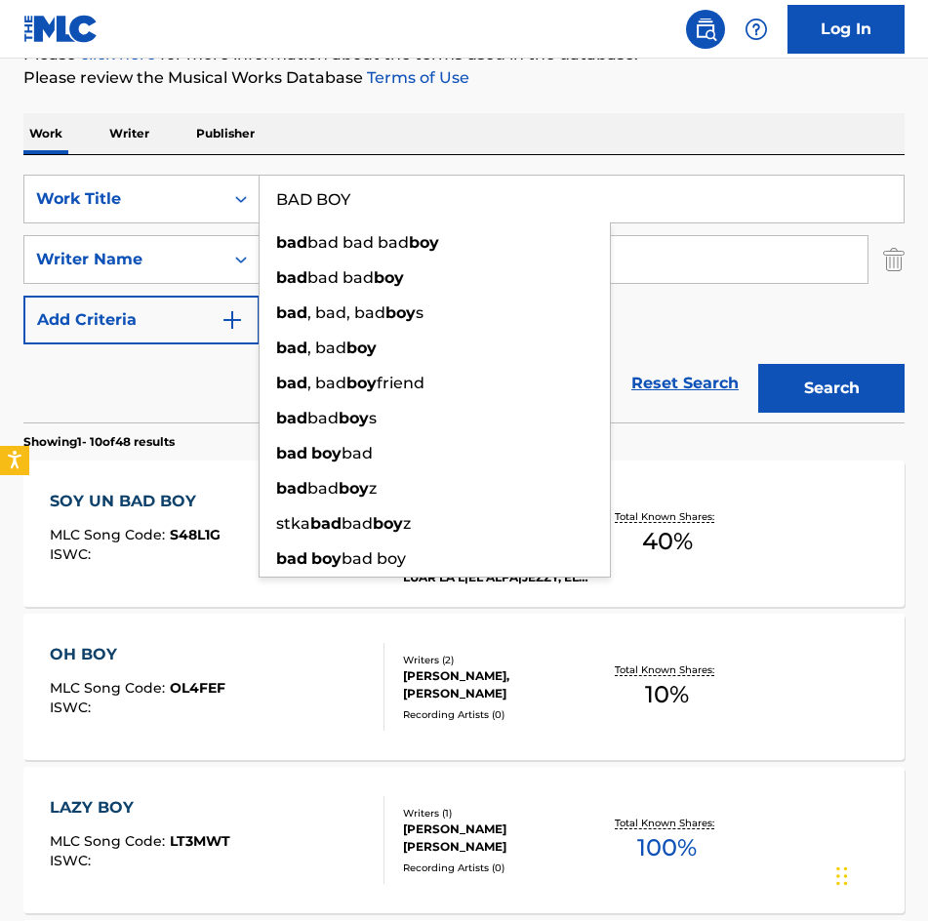
paste input "ESOS DE AMOR"
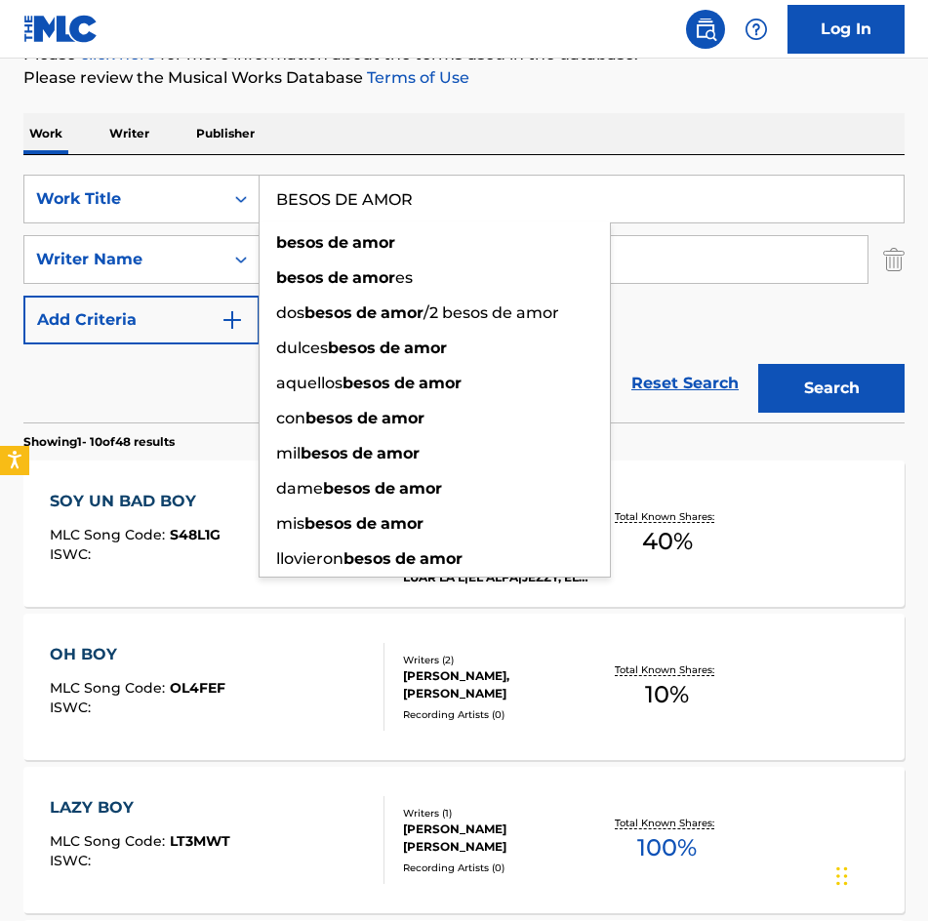
type input "BESOS DE AMOR"
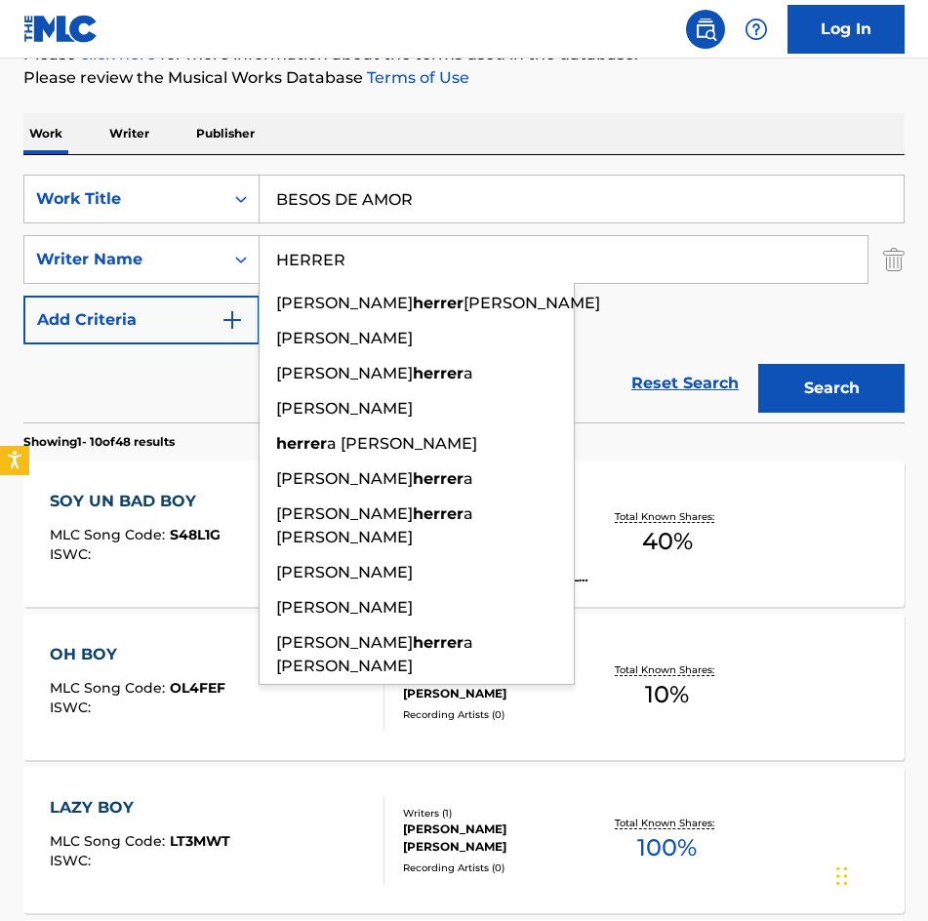
type input "HERRERA"
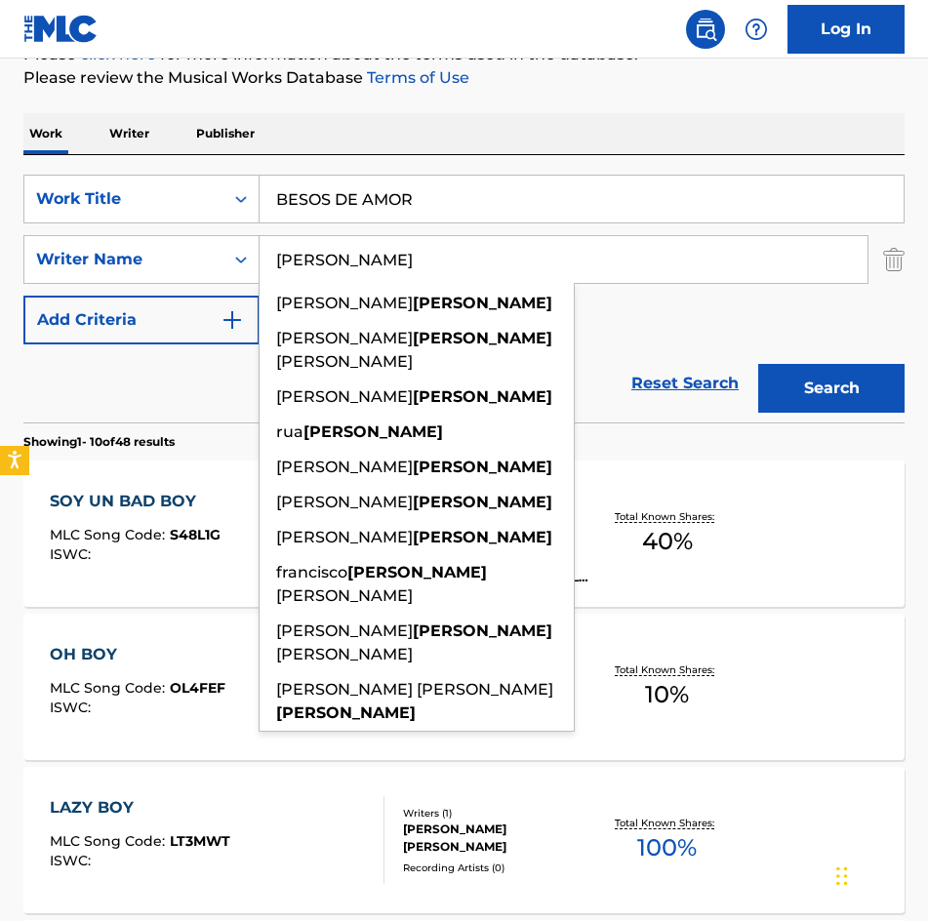
click at [758, 364] on button "Search" at bounding box center [831, 388] width 146 height 49
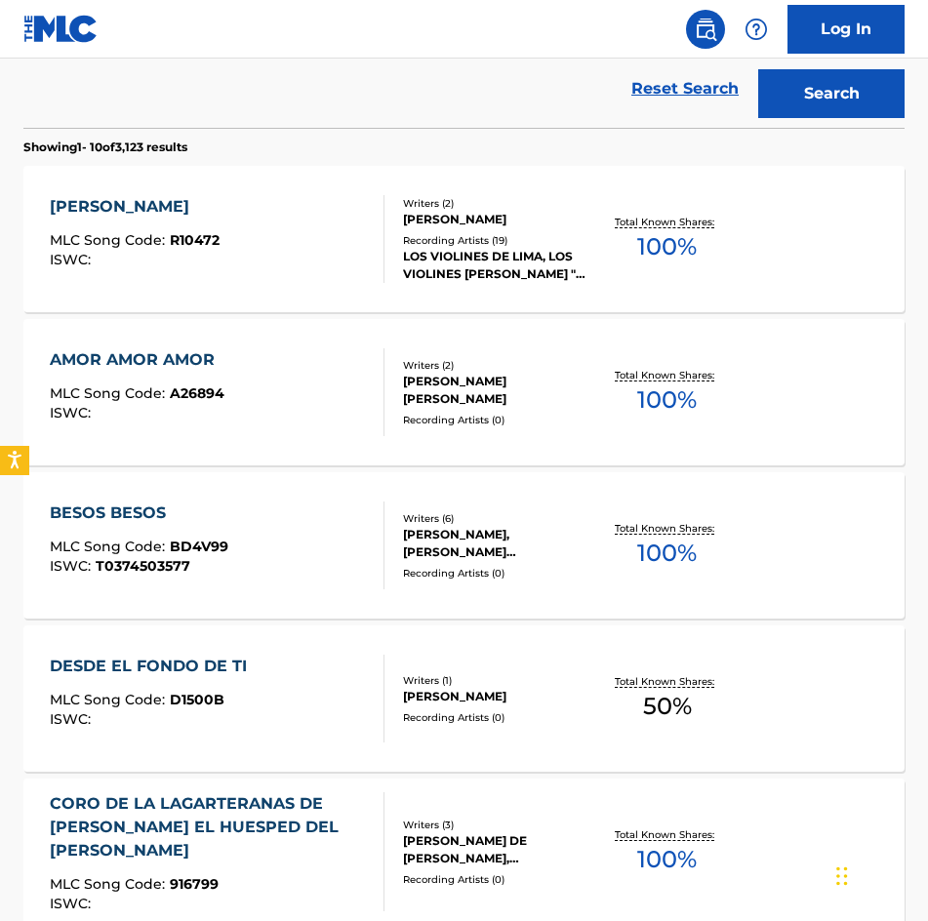
scroll to position [293, 0]
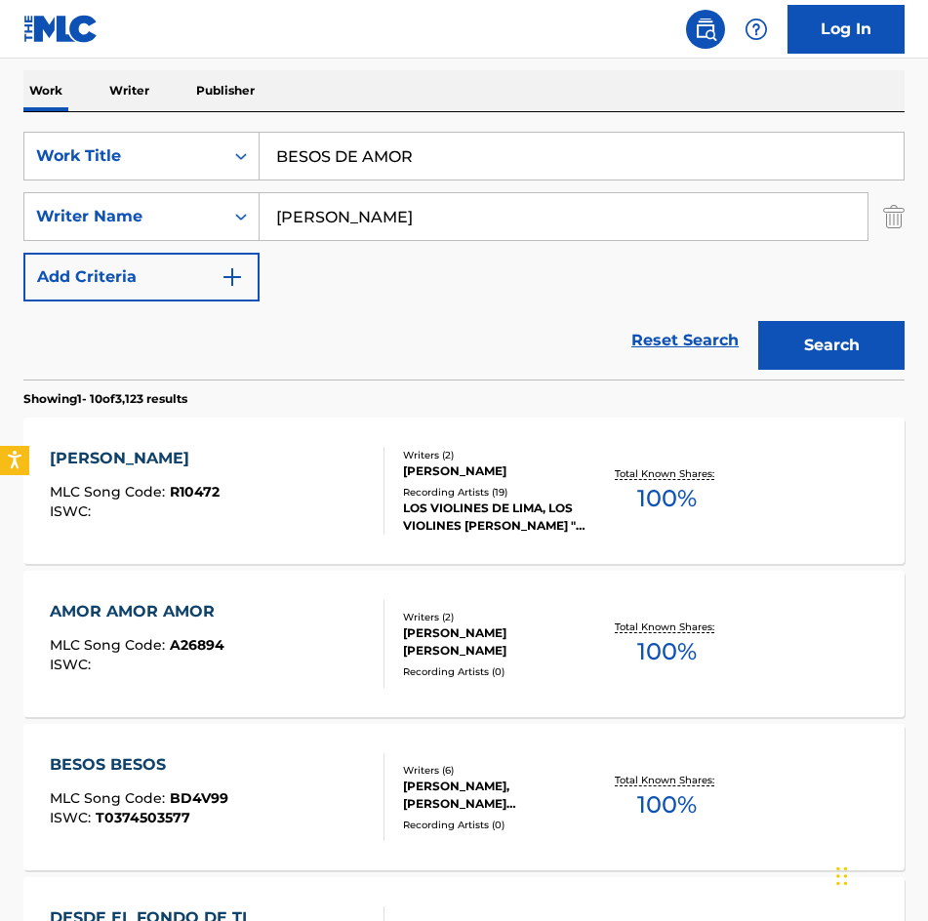
drag, startPoint x: 521, startPoint y: 161, endPoint x: 15, endPoint y: 170, distance: 506.3
click at [16, 170] on div "The MLC Public Work Search The accuracy and completeness of The MLC's data is d…" at bounding box center [464, 929] width 928 height 2228
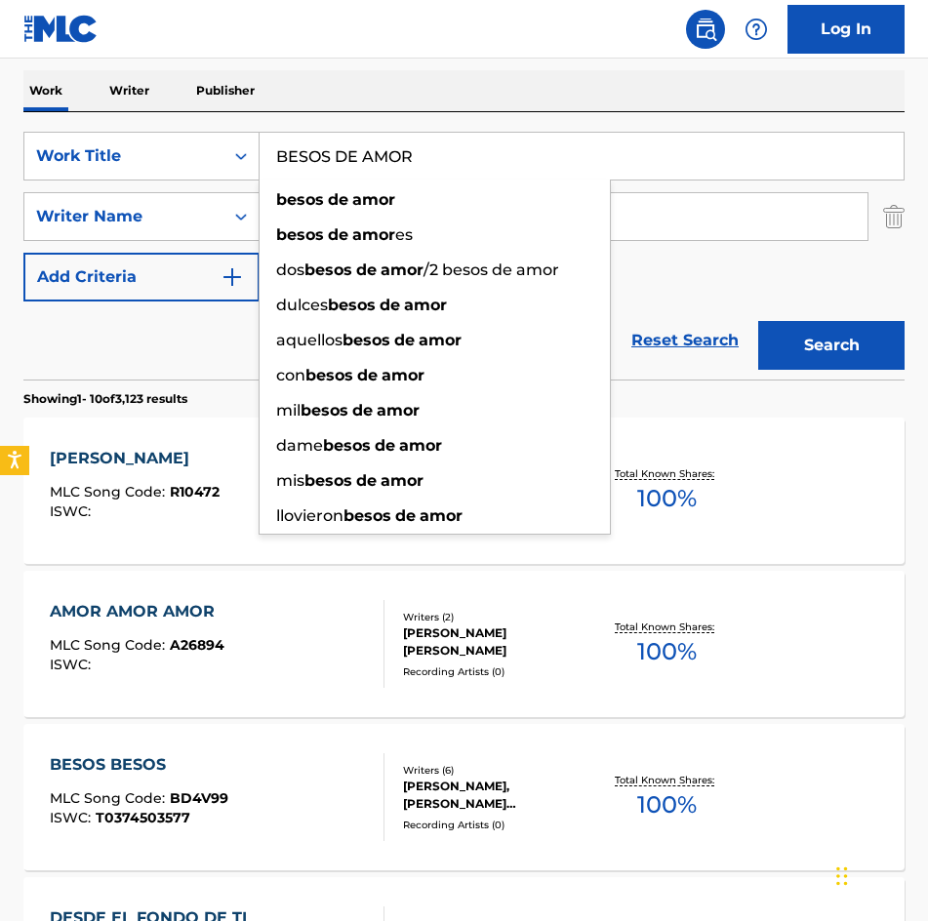
paste input "UGATTI"
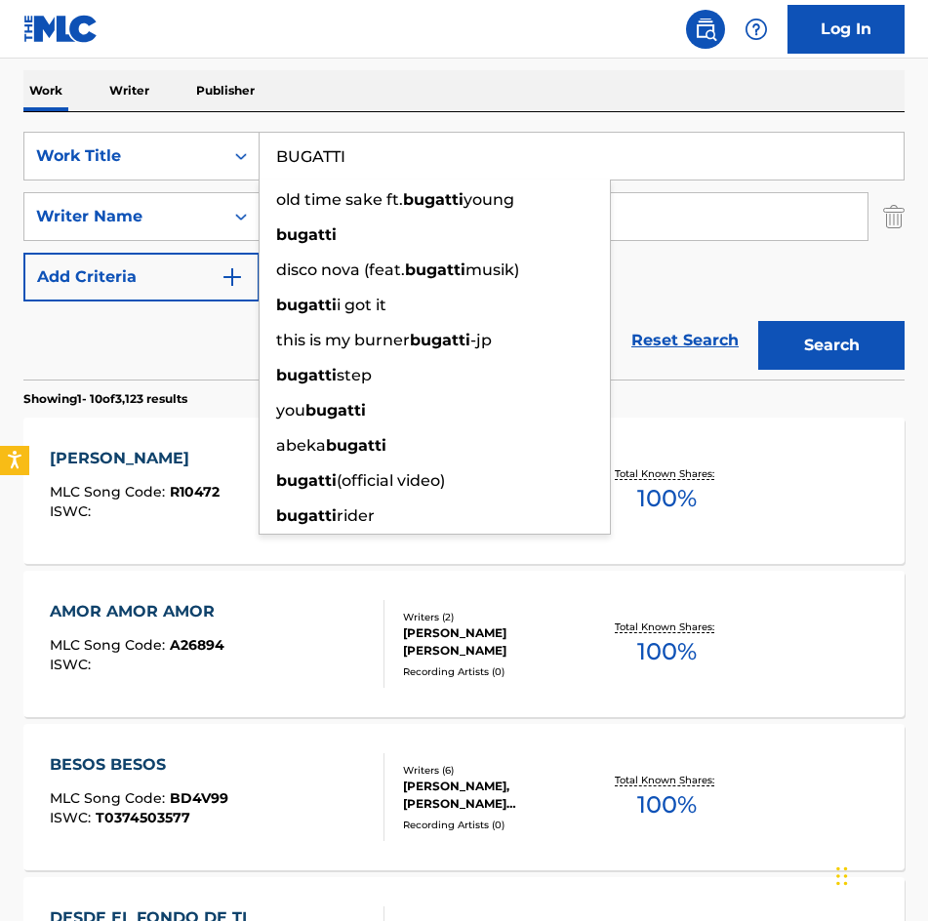
type input "BUGATTI"
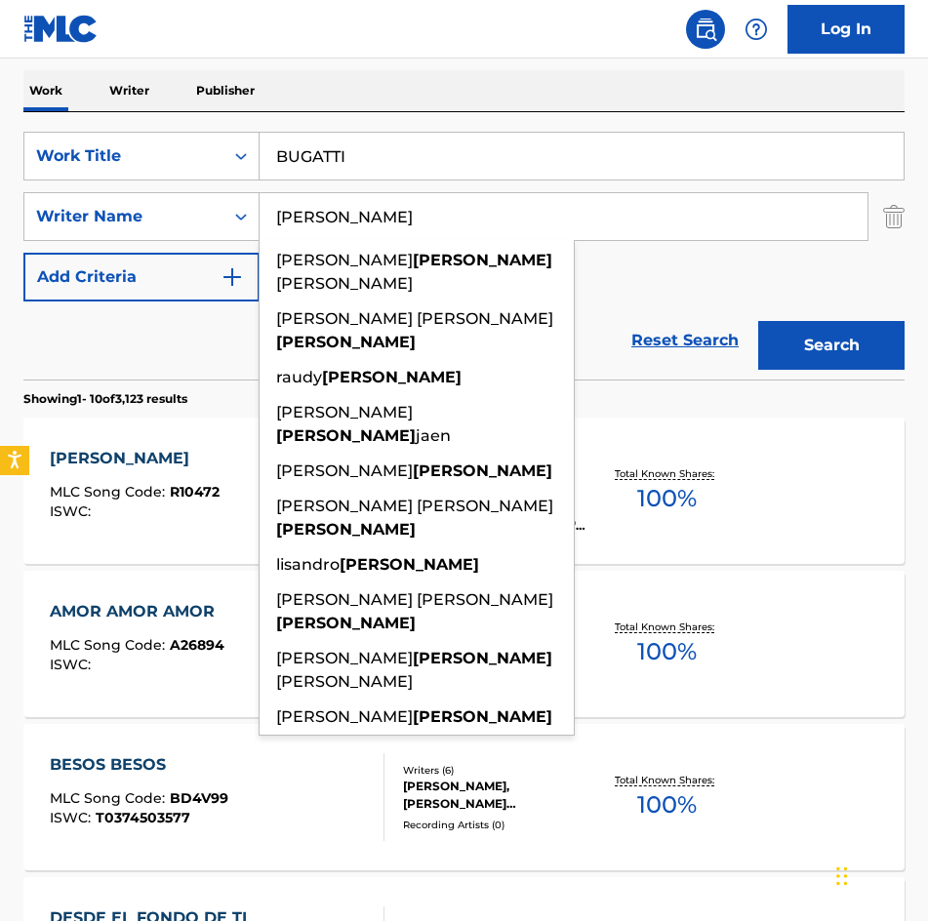
type input "[PERSON_NAME]"
click at [758, 321] on button "Search" at bounding box center [831, 345] width 146 height 49
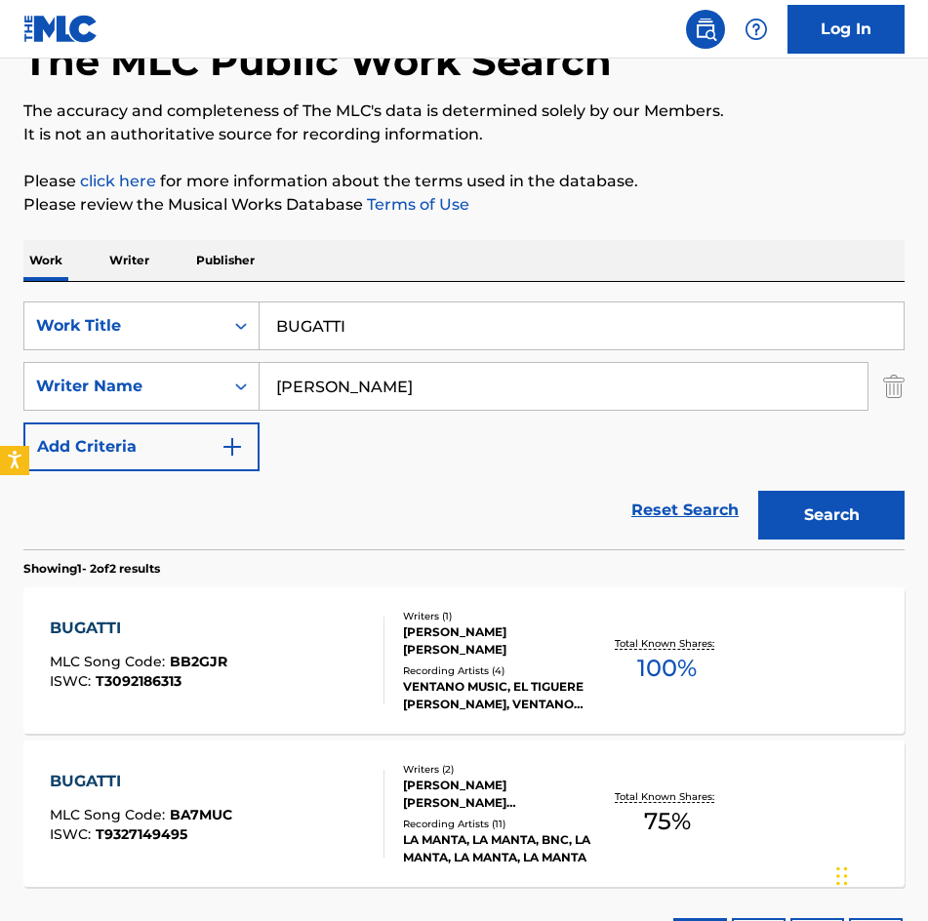
scroll to position [0, 0]
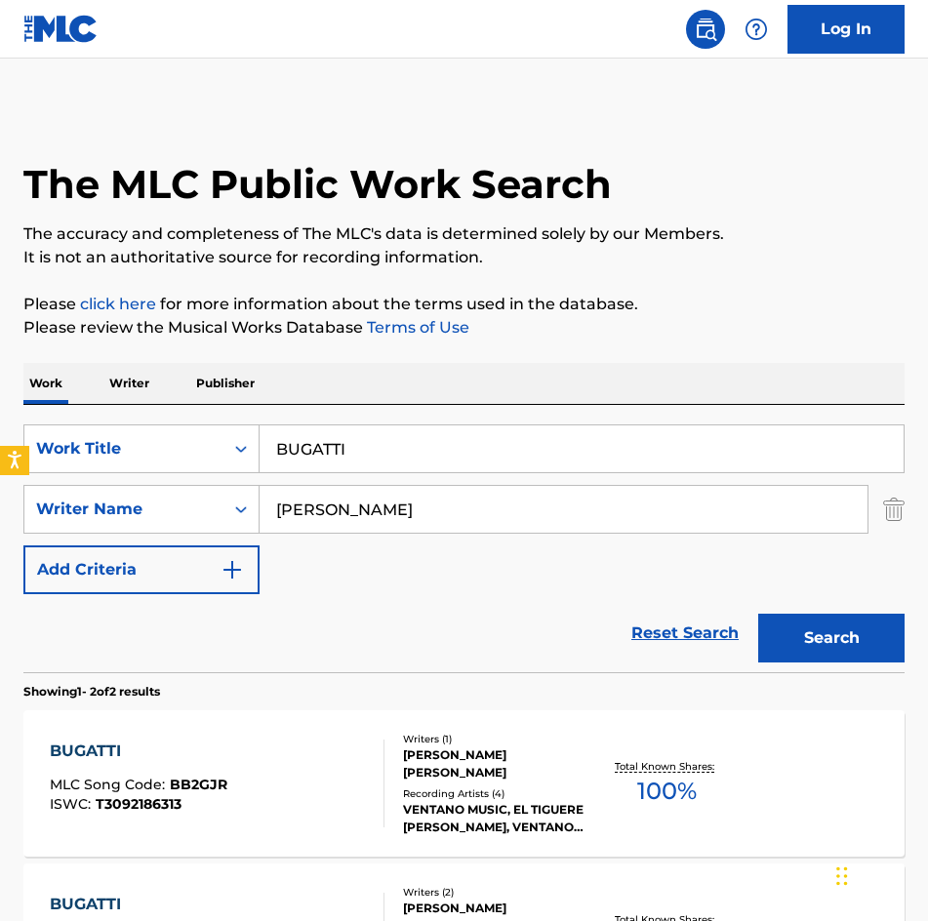
drag, startPoint x: 501, startPoint y: 448, endPoint x: -1, endPoint y: 416, distance: 503.4
click at [0, 416] on html "Accessibility Screen-Reader Guide, Feedback, and Issue Reporting | New window C…" at bounding box center [464, 460] width 928 height 921
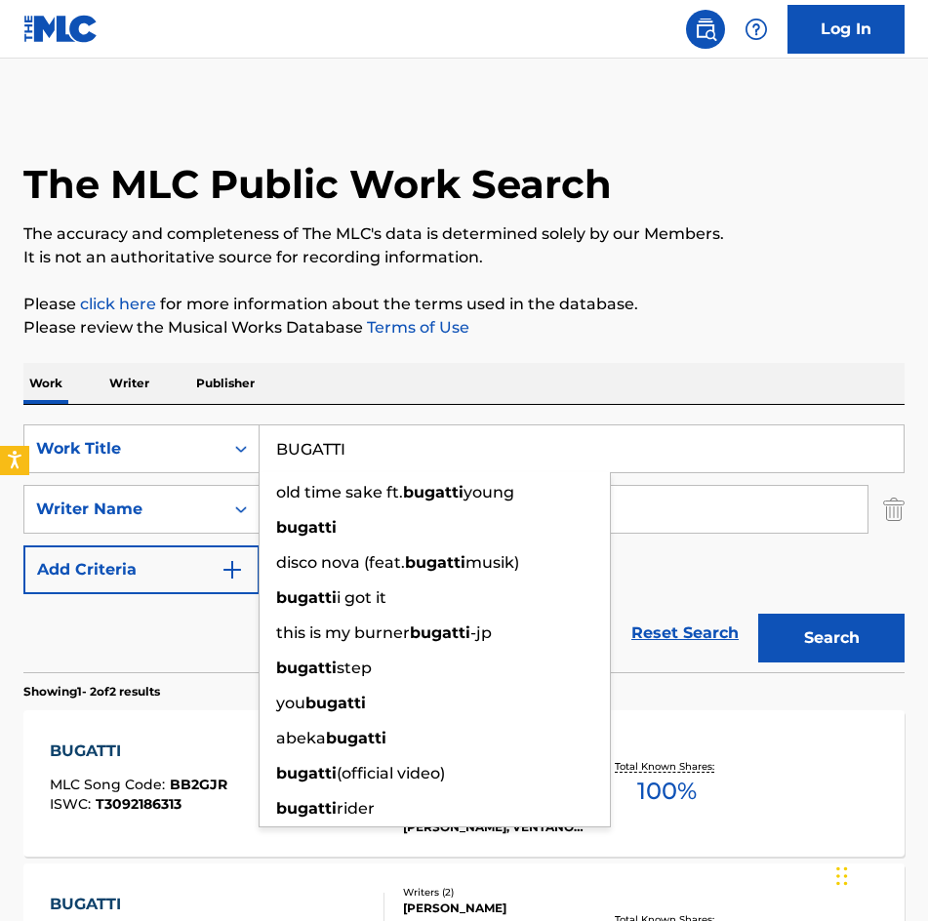
paste input "CAYMAN"
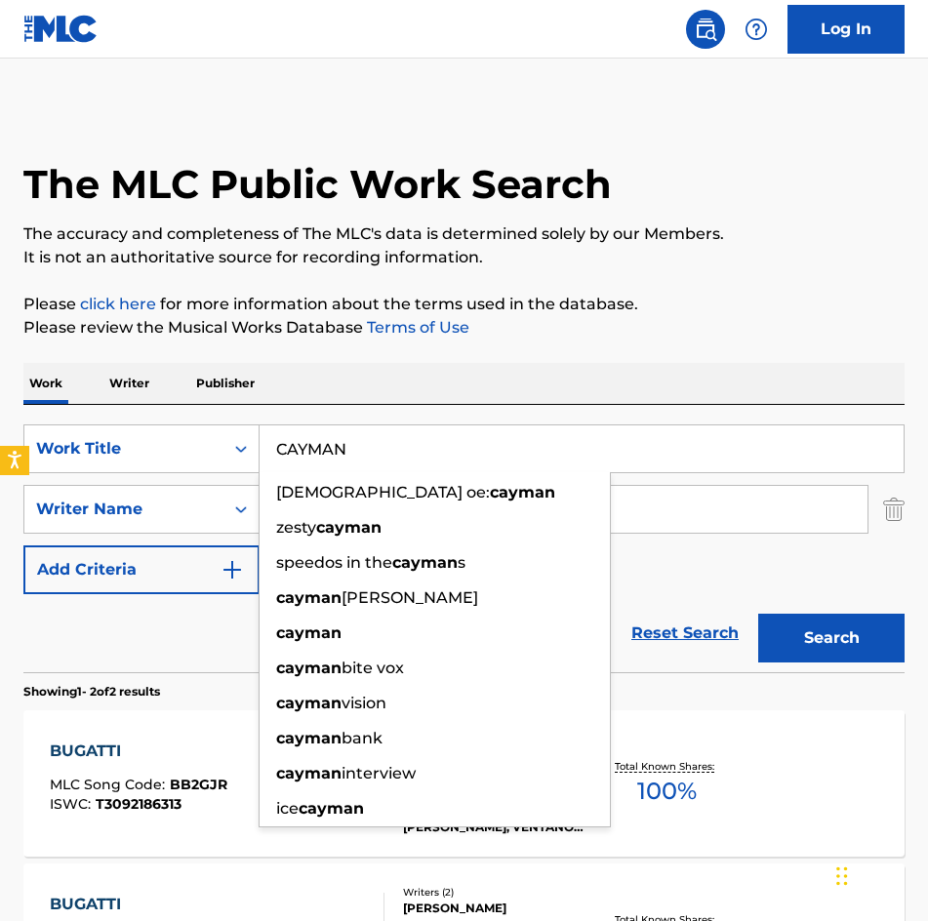
type input "CAYMAN"
click at [758, 614] on button "Search" at bounding box center [831, 638] width 146 height 49
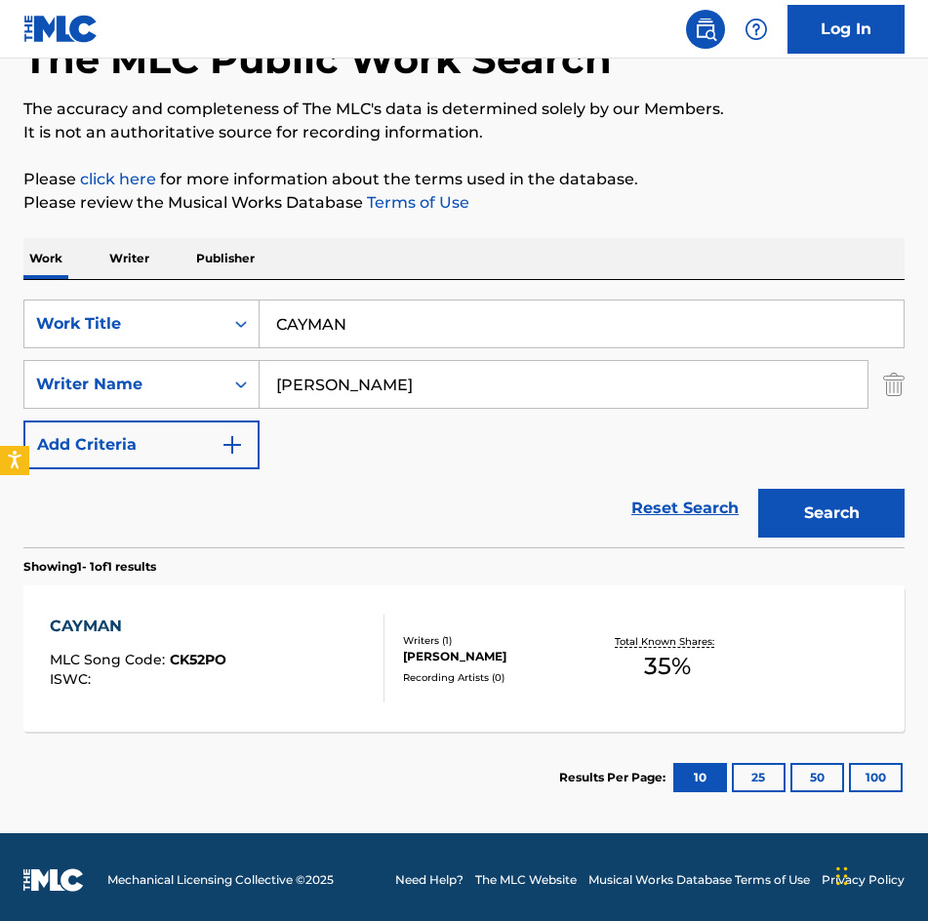
scroll to position [131, 0]
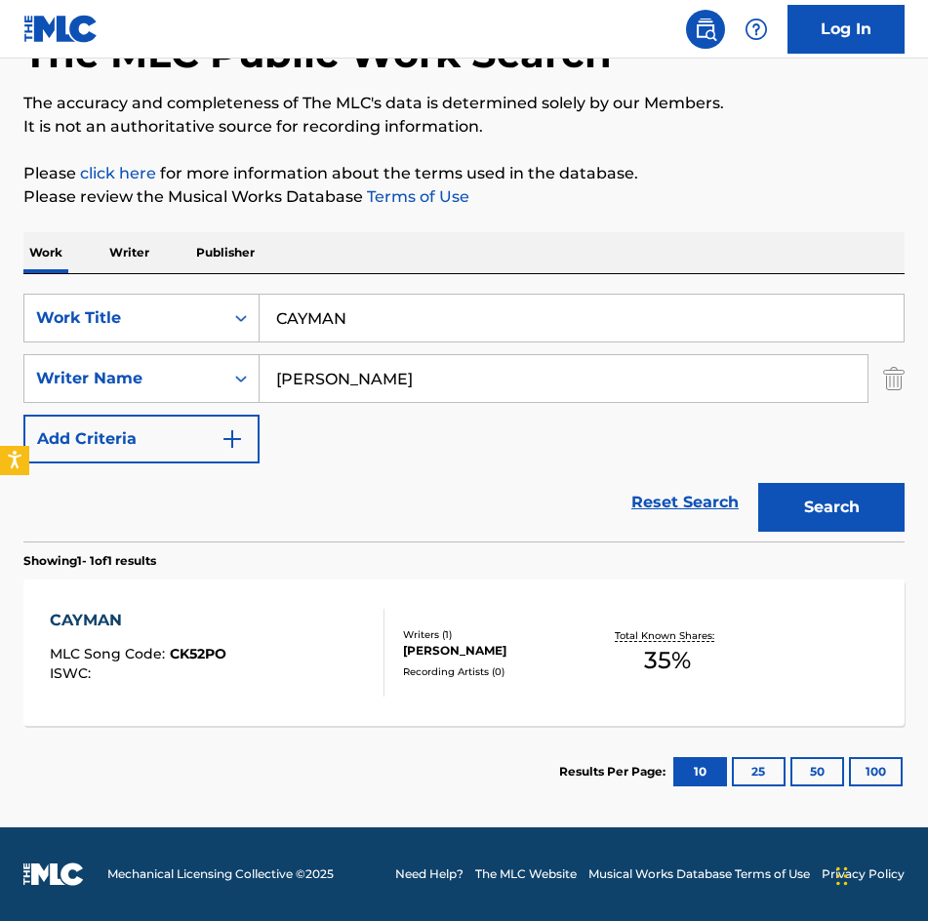
click at [474, 657] on div "[PERSON_NAME]" at bounding box center [498, 651] width 190 height 18
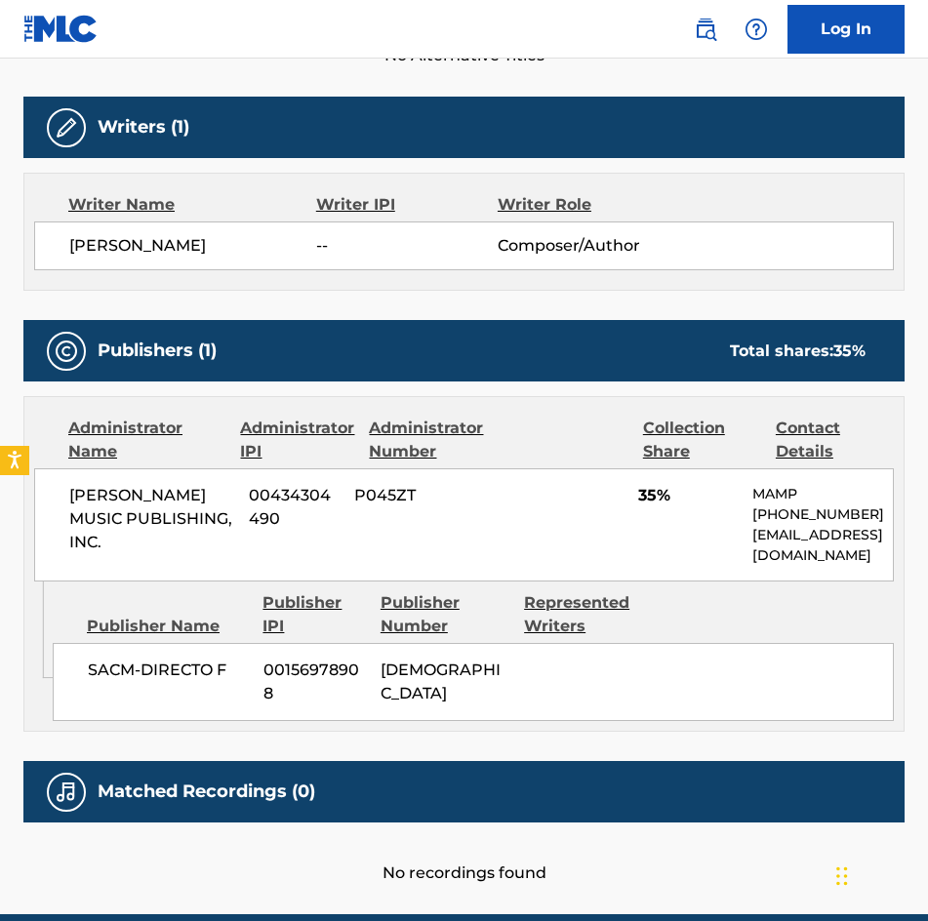
scroll to position [589, 0]
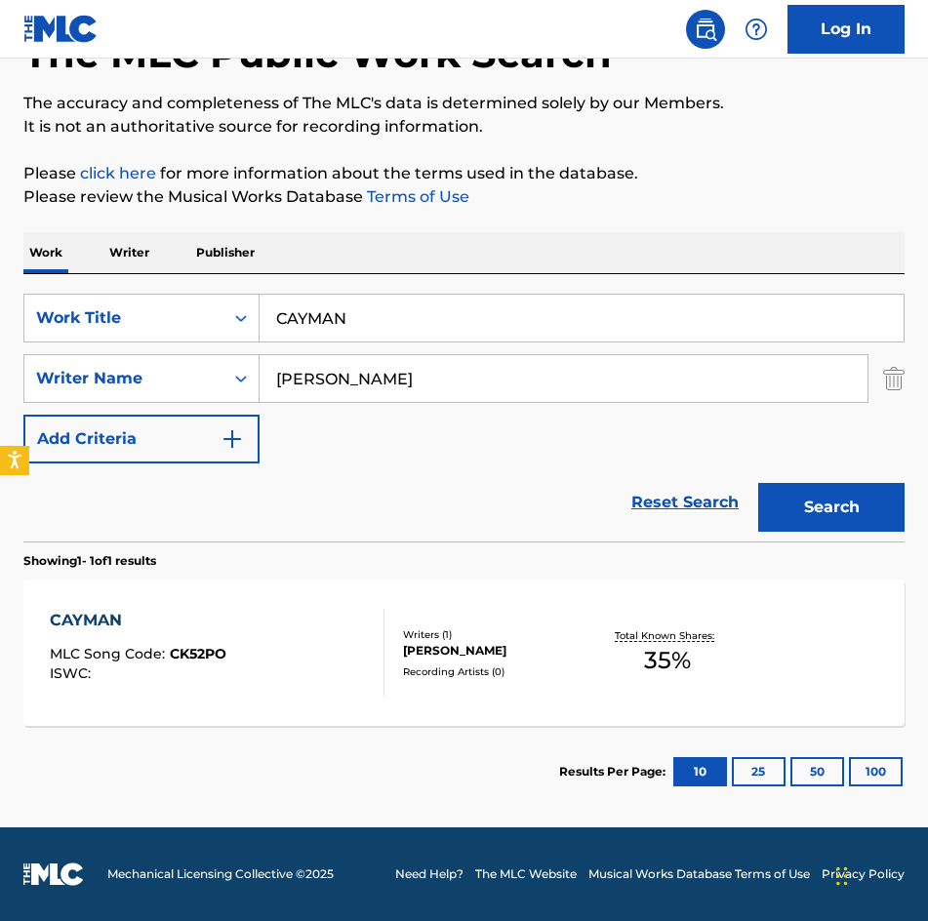
scroll to position [131, 0]
click at [464, 659] on div "[PERSON_NAME]" at bounding box center [498, 651] width 190 height 18
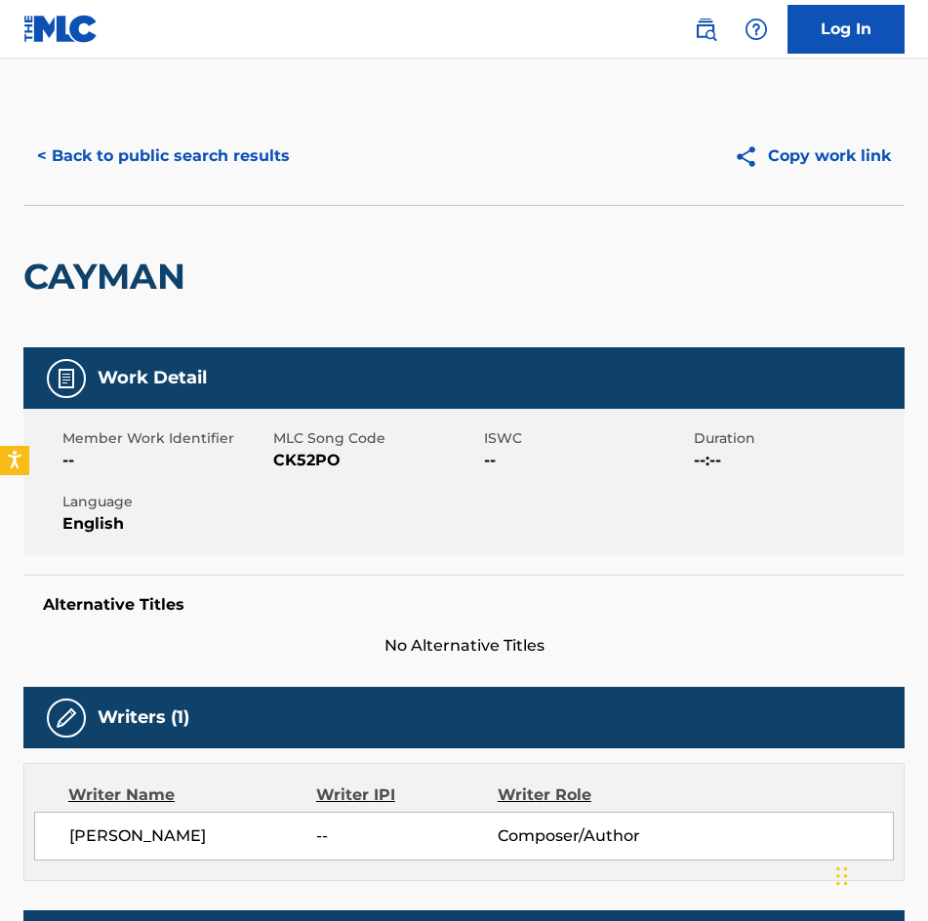
click at [273, 457] on span "CK52PO" at bounding box center [376, 460] width 206 height 23
copy span "CK52PO"
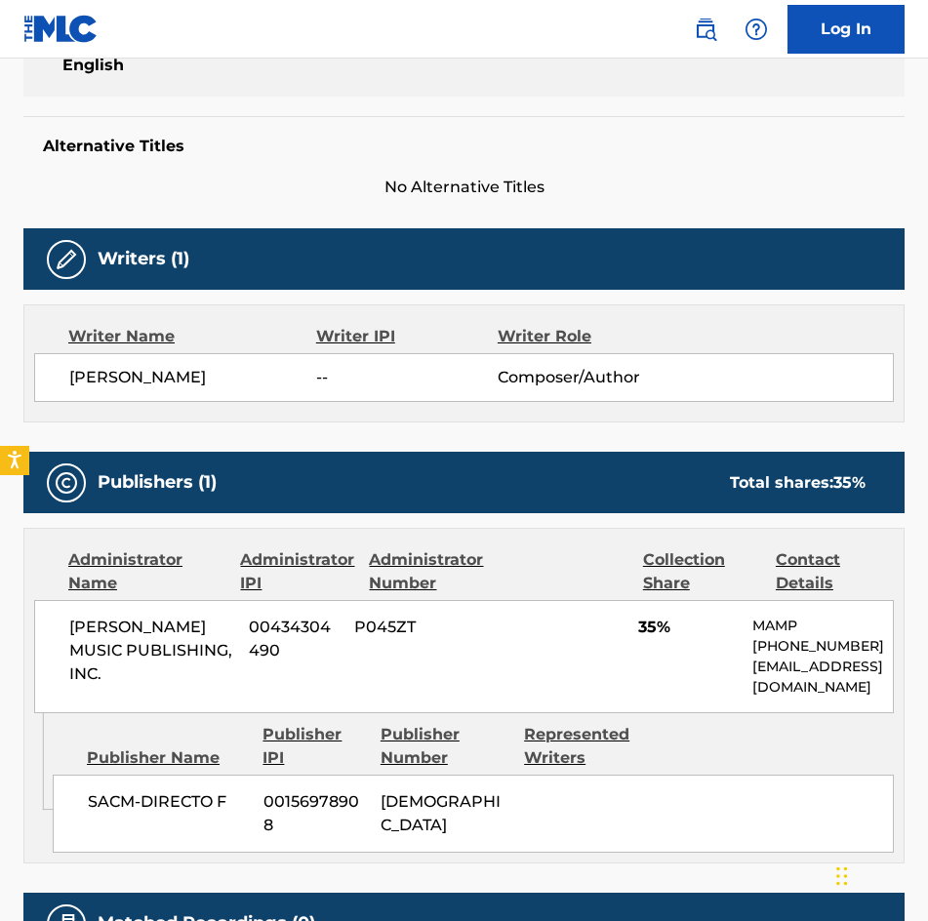
scroll to position [683, 0]
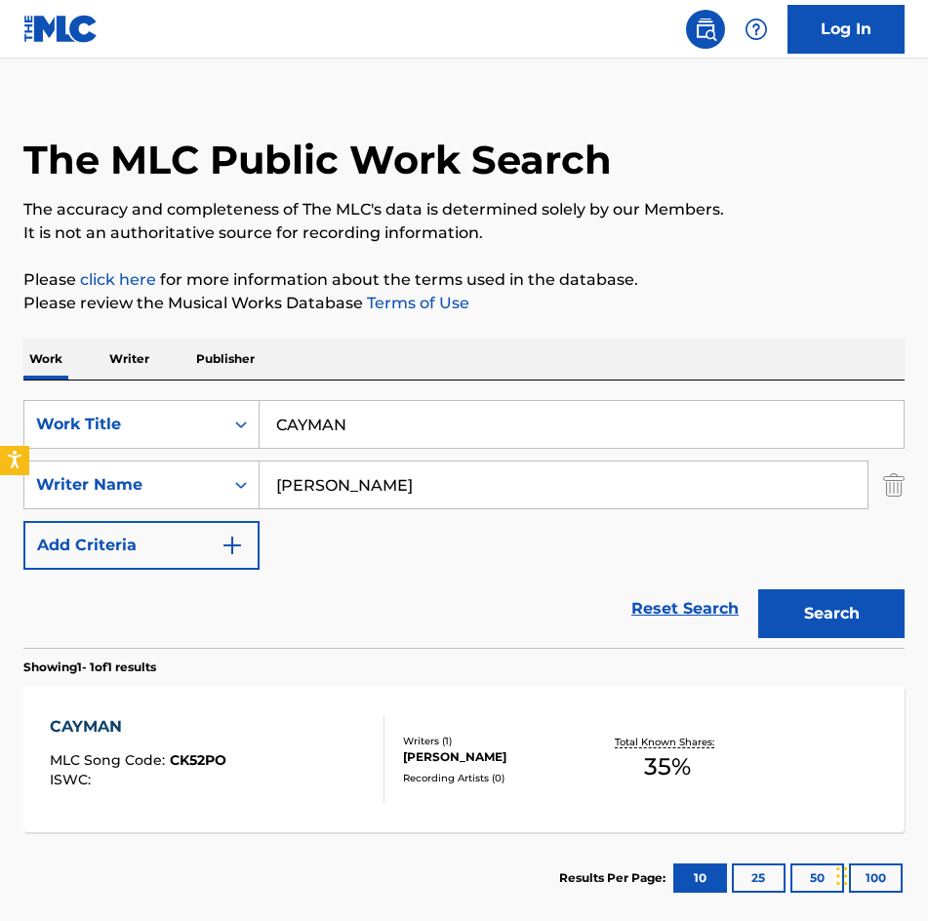
scroll to position [131, 0]
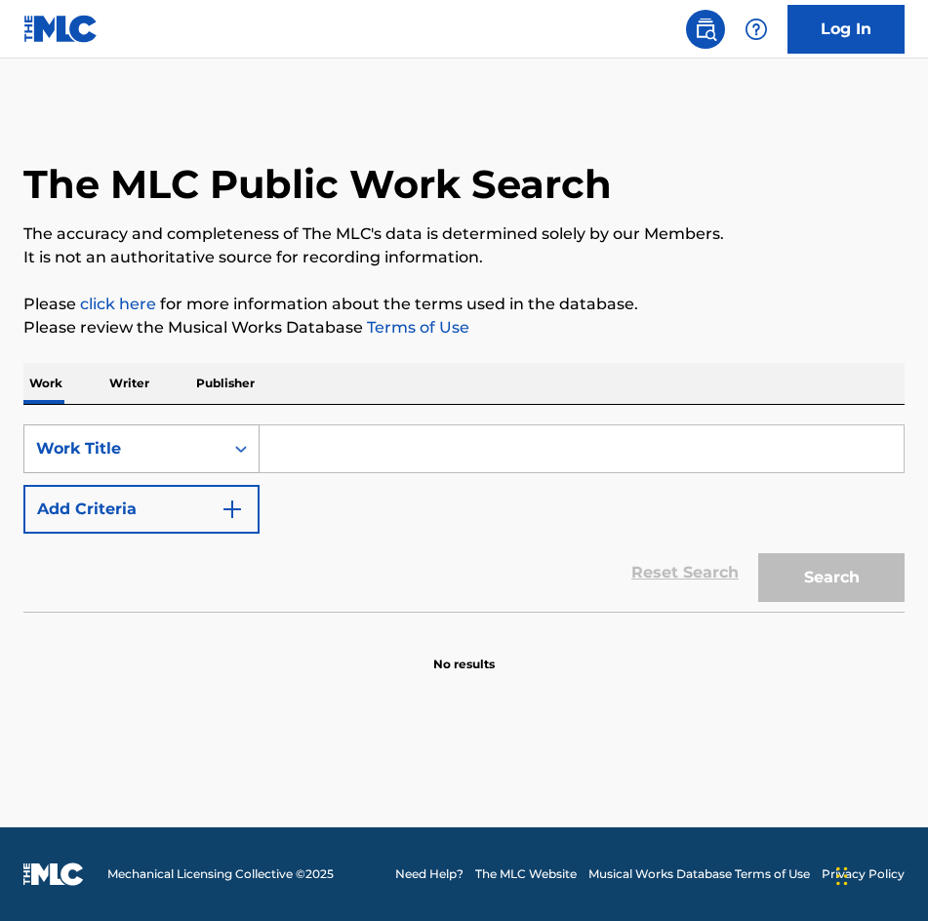
click at [208, 457] on div "Work Title" at bounding box center [124, 448] width 176 height 23
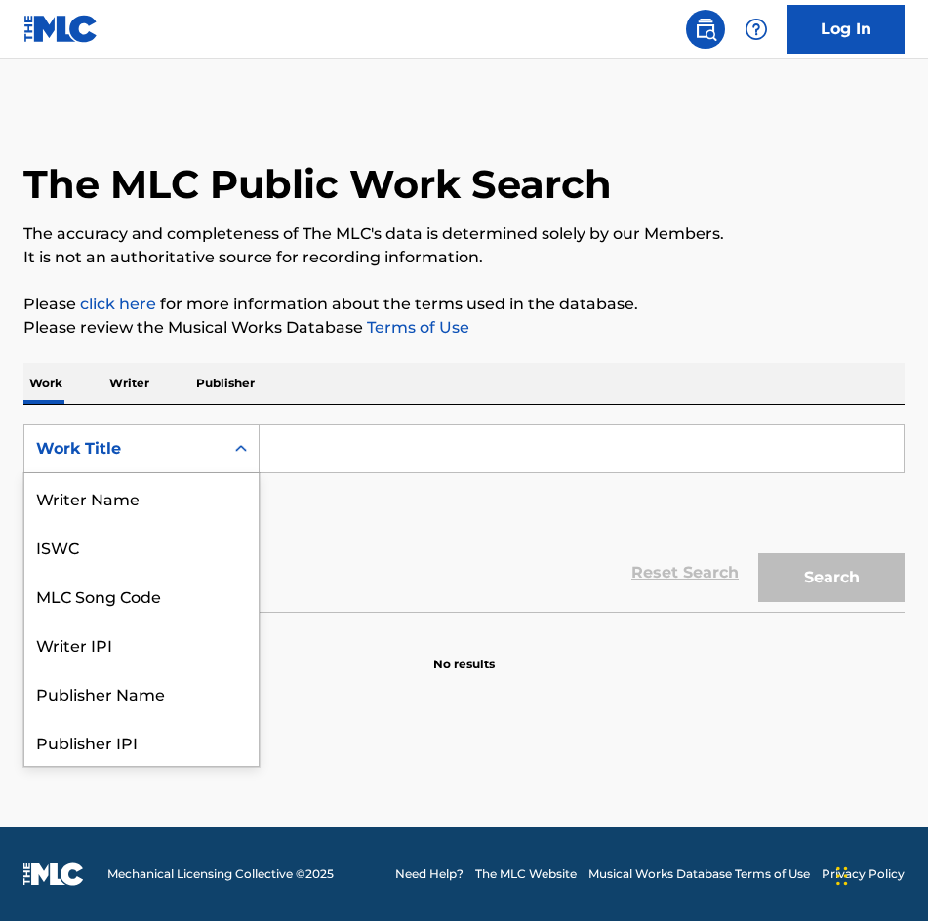
scroll to position [98, 0]
click at [514, 448] on input "Search Form" at bounding box center [581, 448] width 644 height 47
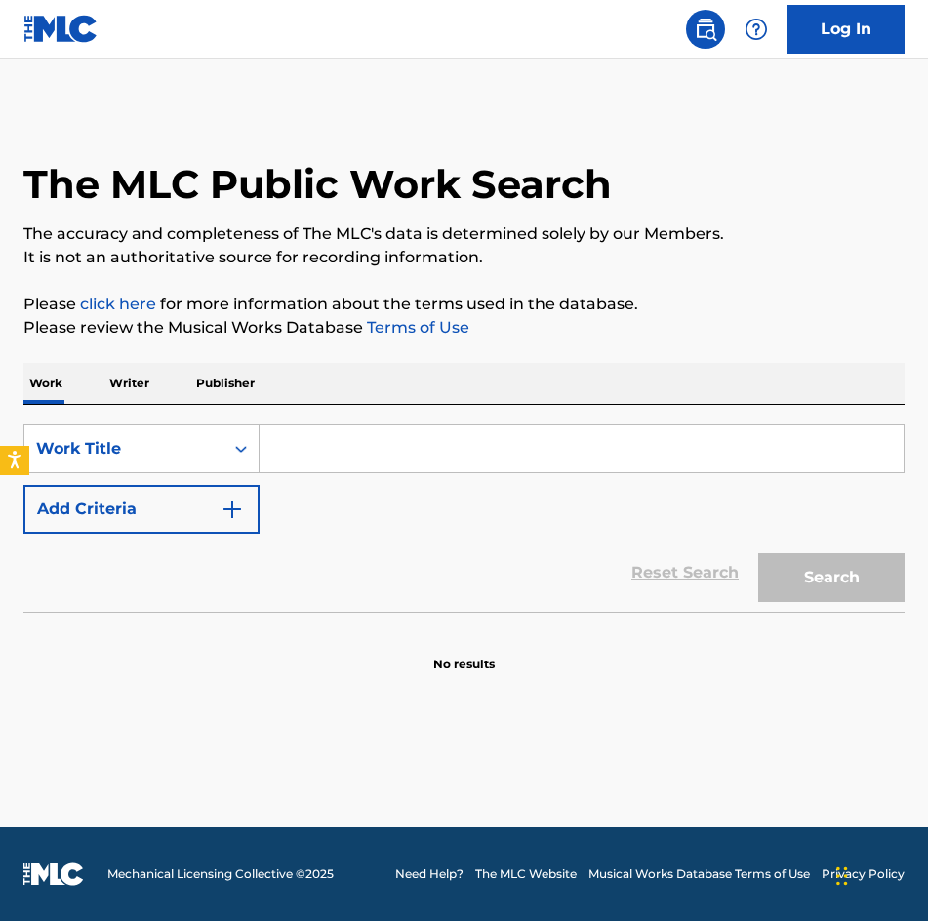
click at [512, 450] on input "Search Form" at bounding box center [581, 448] width 644 height 47
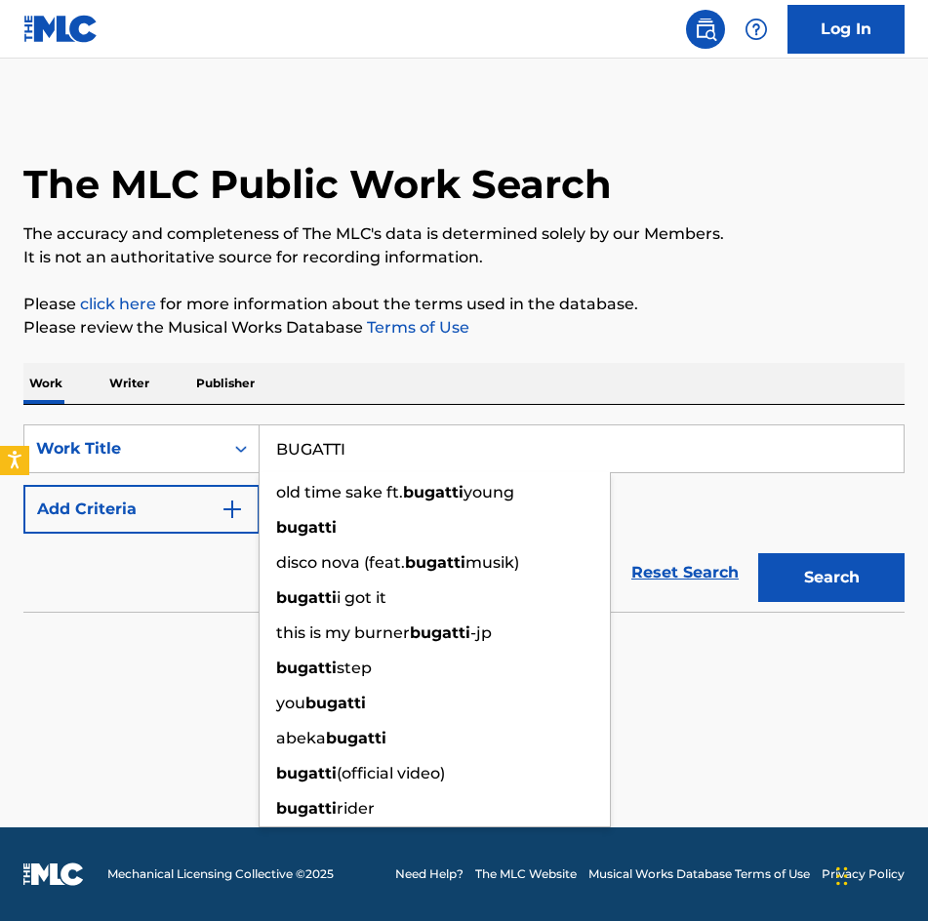
type input "BUGATTI"
click at [154, 519] on button "Add Criteria" at bounding box center [141, 509] width 236 height 49
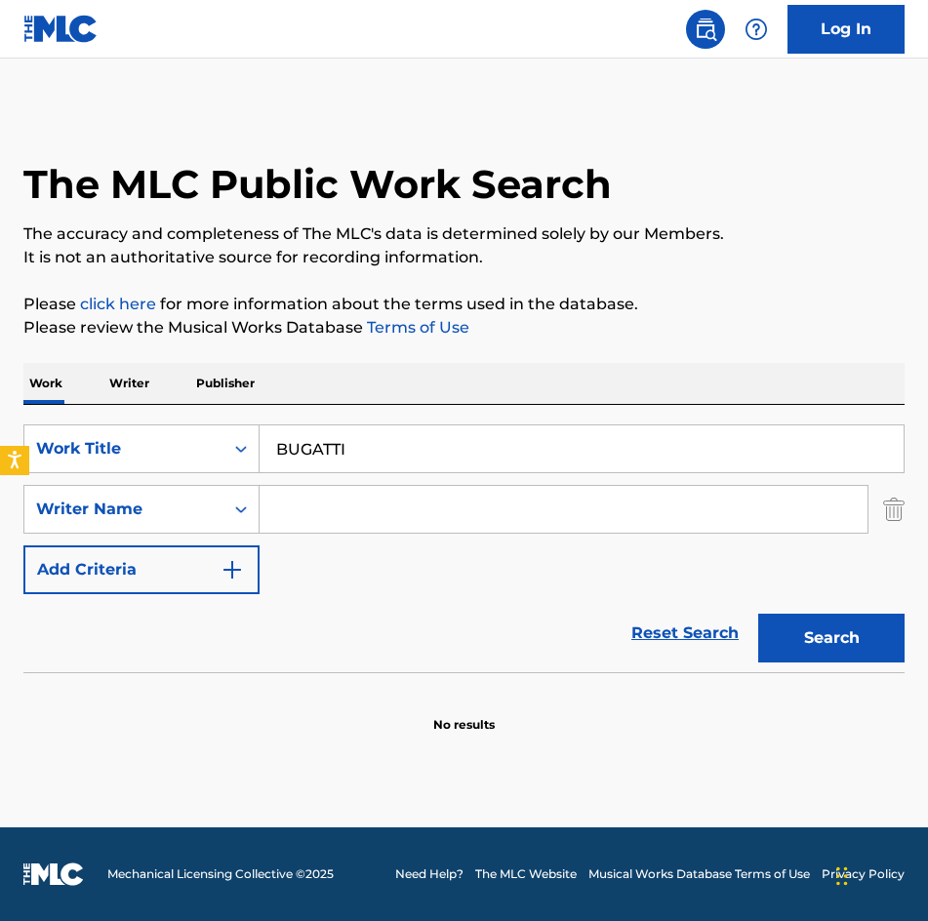
click at [308, 523] on input "Search Form" at bounding box center [563, 509] width 608 height 47
type input "C"
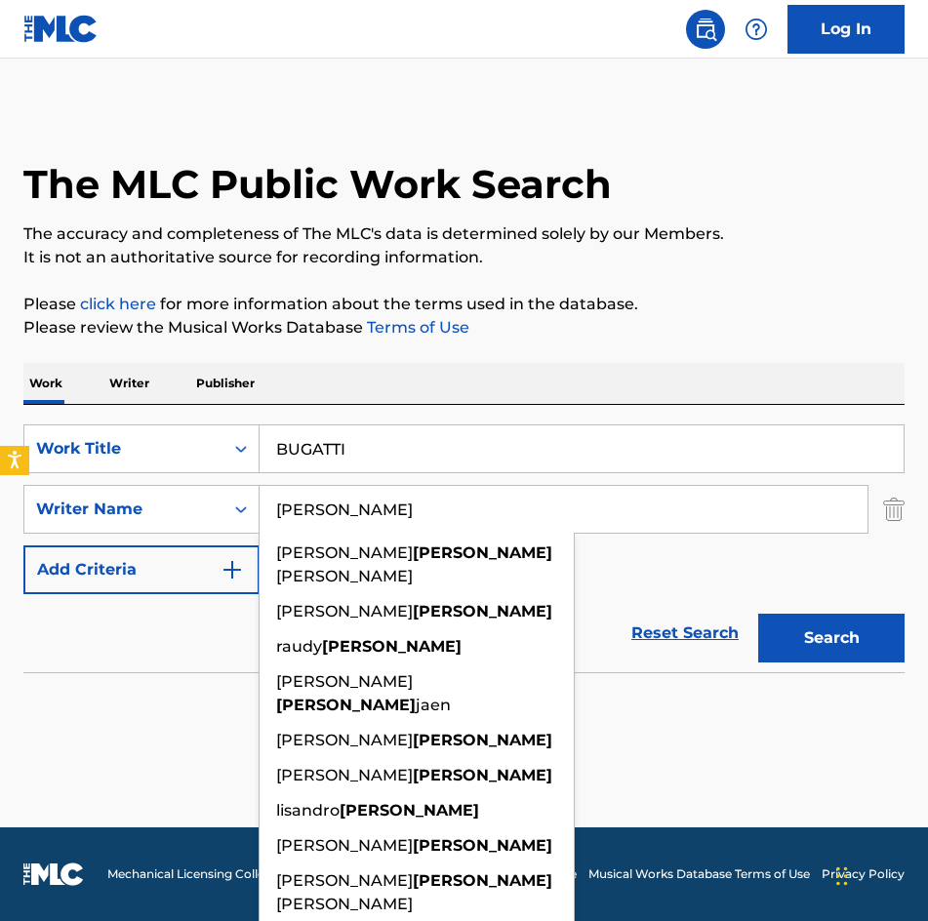
type input "[PERSON_NAME]"
click at [758, 614] on button "Search" at bounding box center [831, 638] width 146 height 49
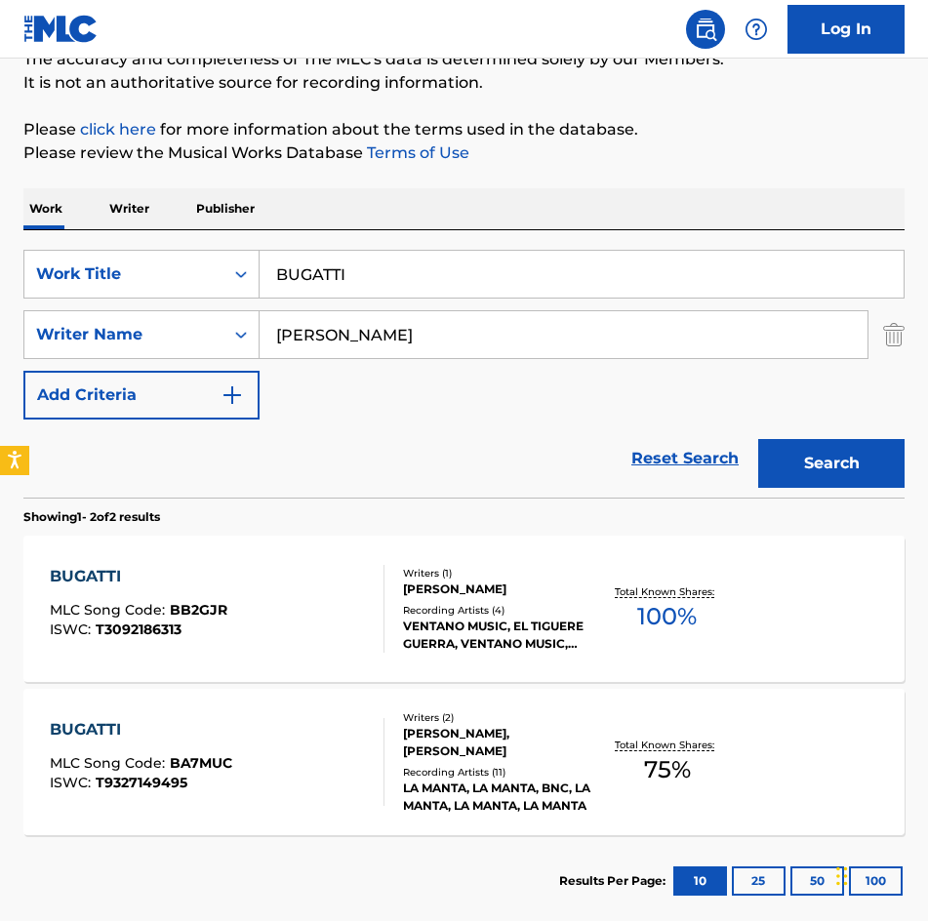
scroll to position [284, 0]
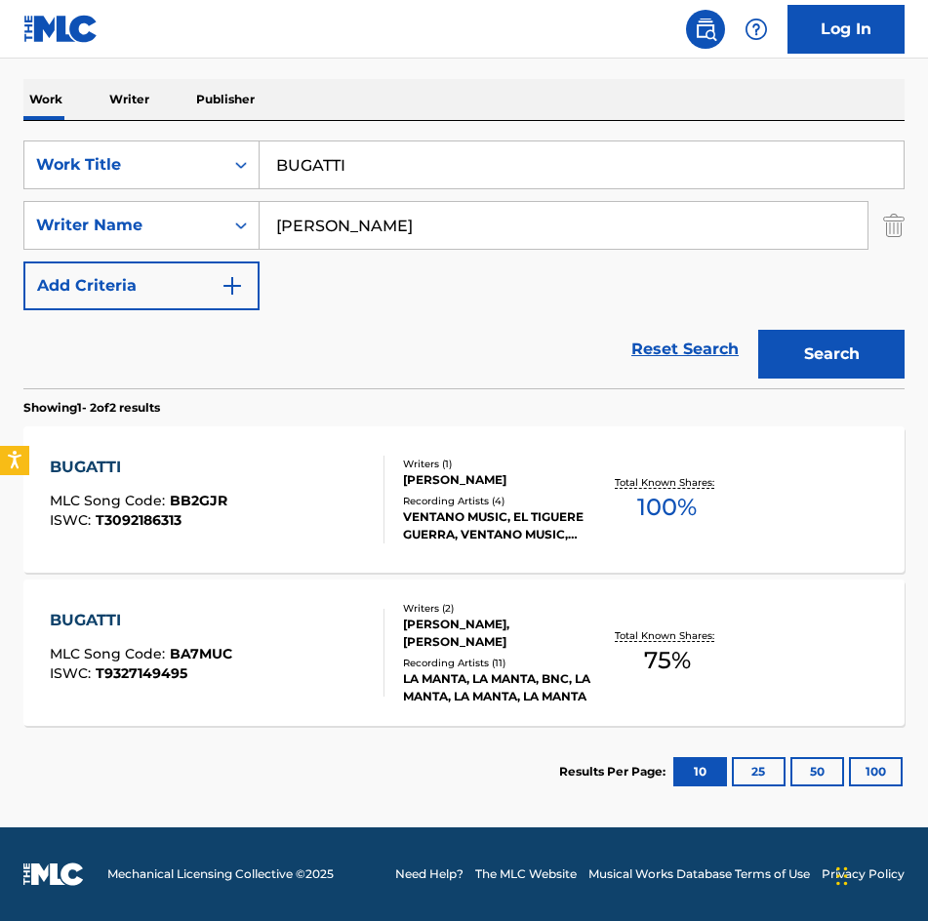
click at [457, 506] on div "Recording Artists ( 4 )" at bounding box center [498, 501] width 190 height 15
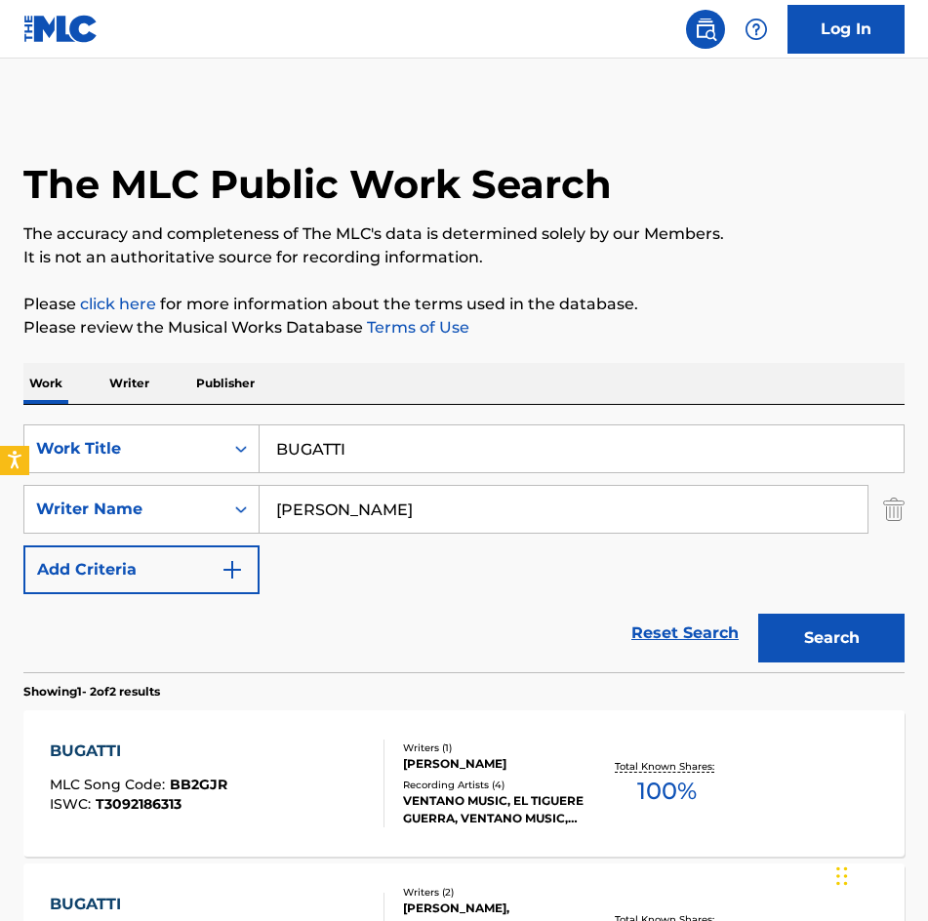
click at [0, 470] on html "Accessibility Screen-Reader Guide, Feedback, and Issue Reporting | New window L…" at bounding box center [464, 460] width 928 height 921
paste input "CHIMENEA"
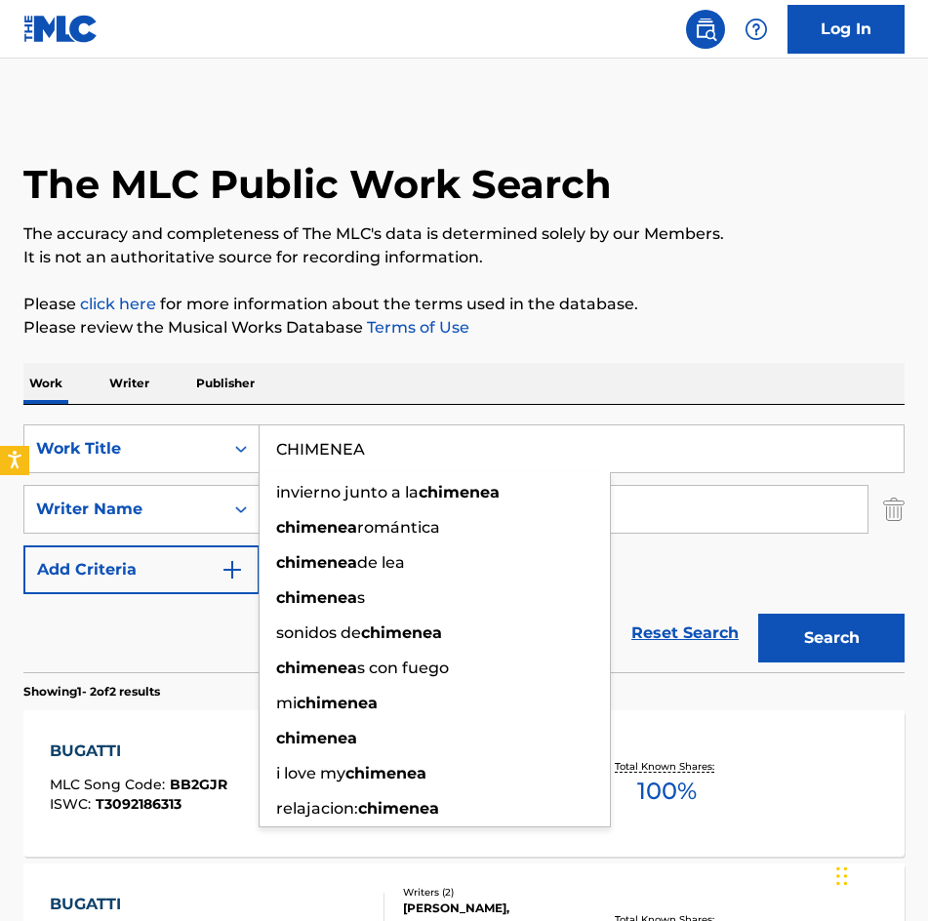
type input "CHIMENEA"
click at [758, 614] on button "Search" at bounding box center [831, 638] width 146 height 49
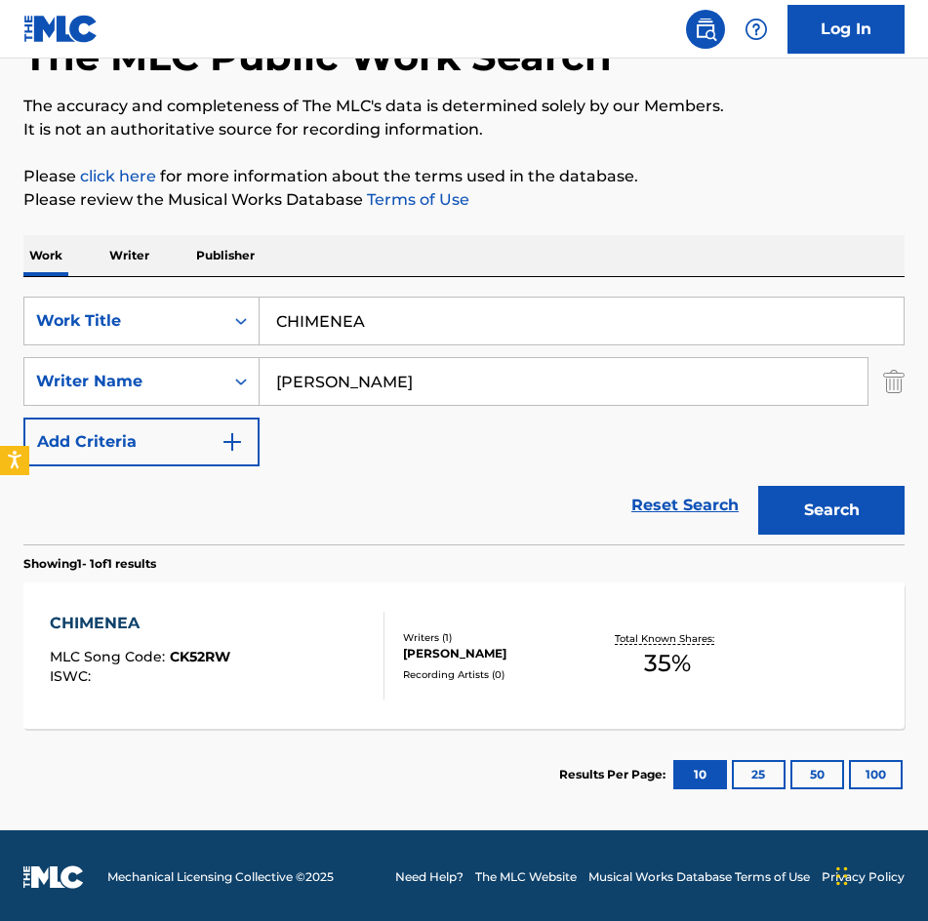
scroll to position [131, 0]
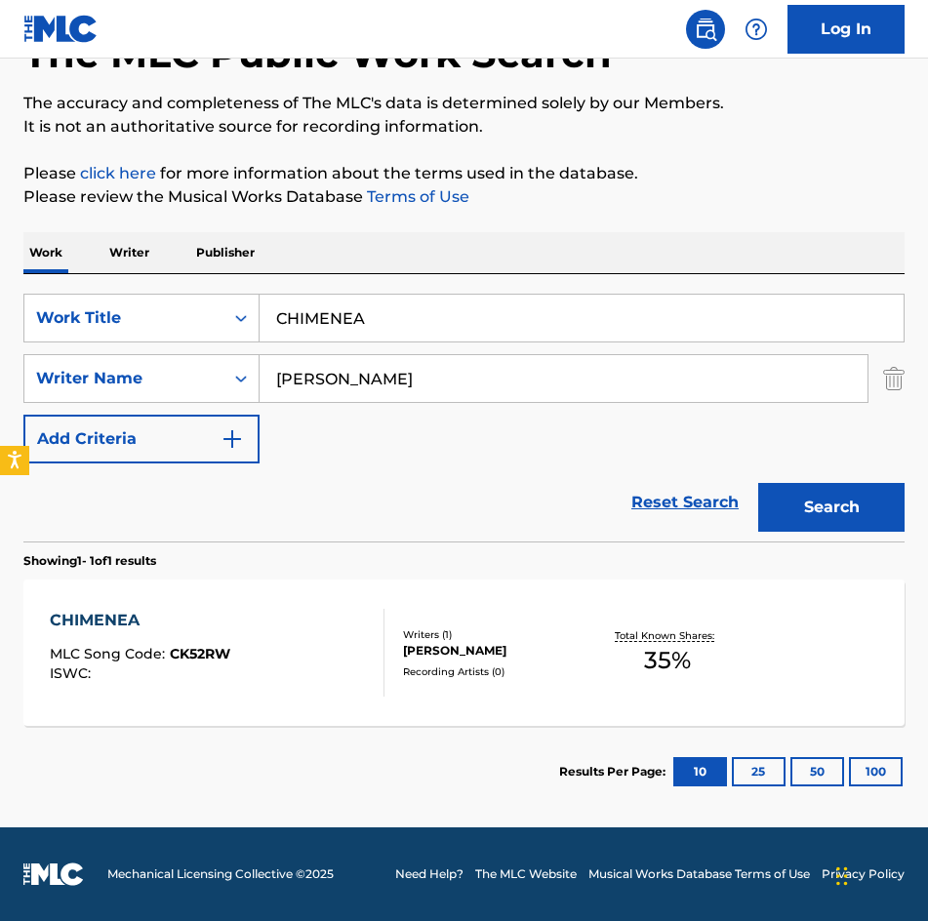
click at [505, 647] on div "[PERSON_NAME]" at bounding box center [498, 651] width 190 height 18
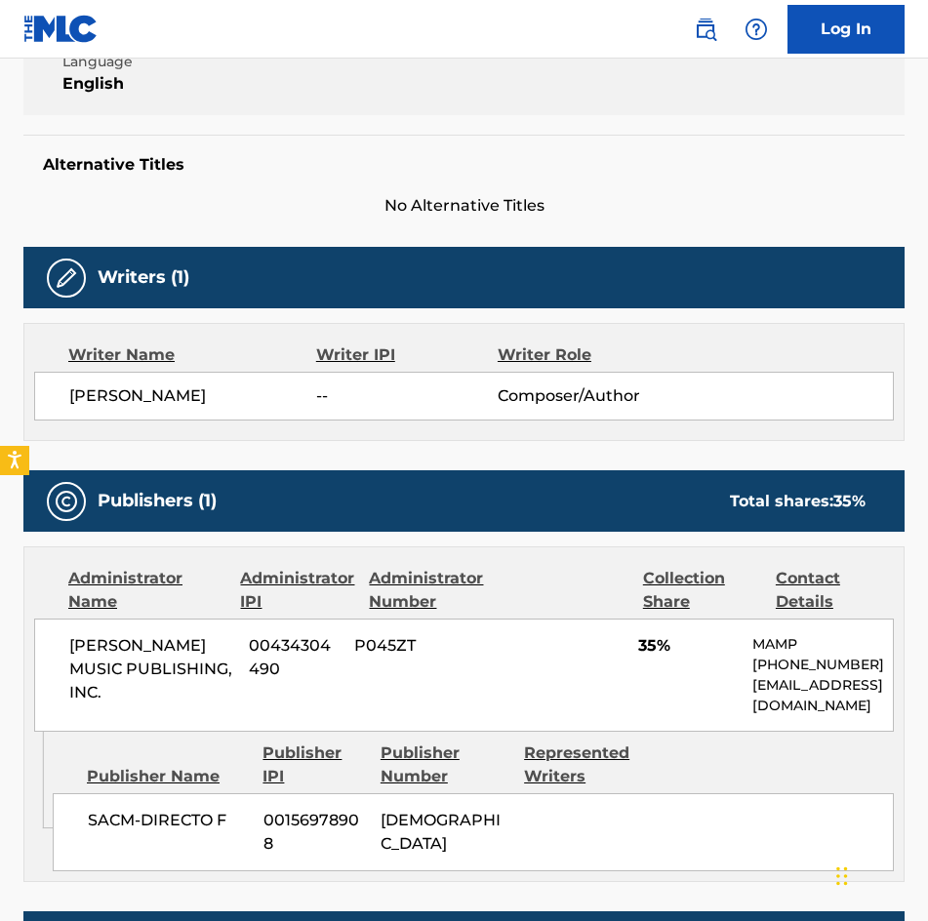
scroll to position [293, 0]
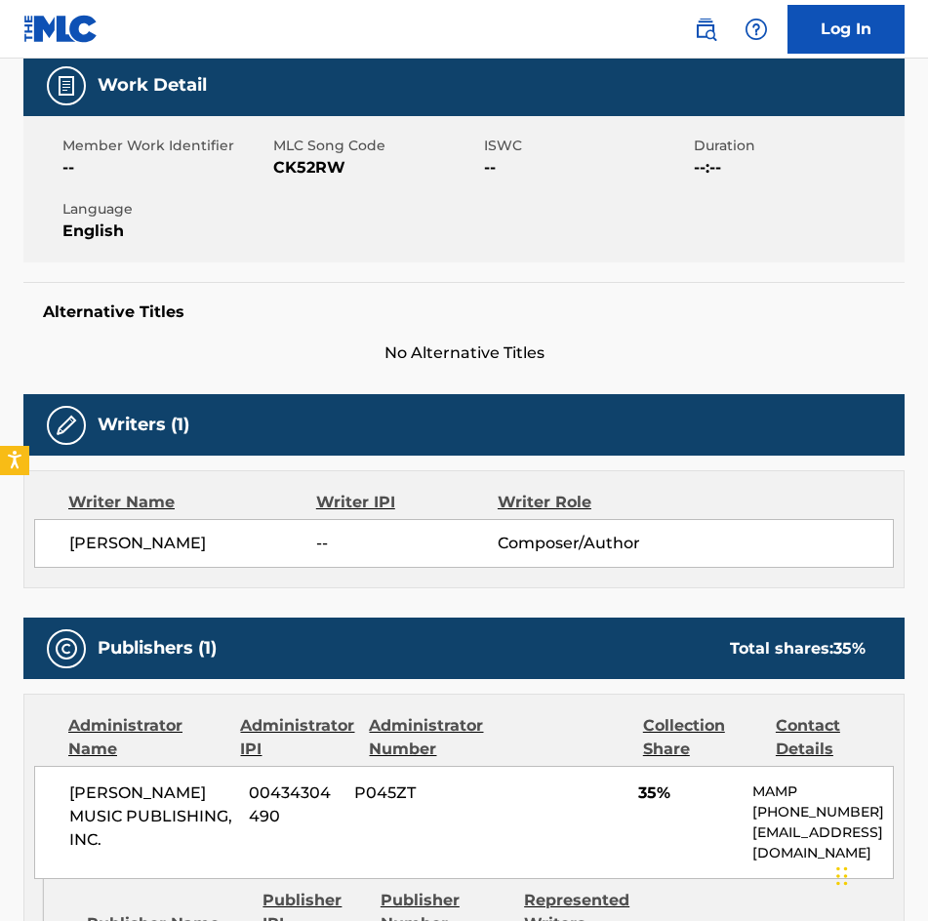
click at [317, 164] on span "CK52RW" at bounding box center [376, 167] width 206 height 23
click at [317, 168] on span "CK52RW" at bounding box center [376, 167] width 206 height 23
copy span "CK52RW"
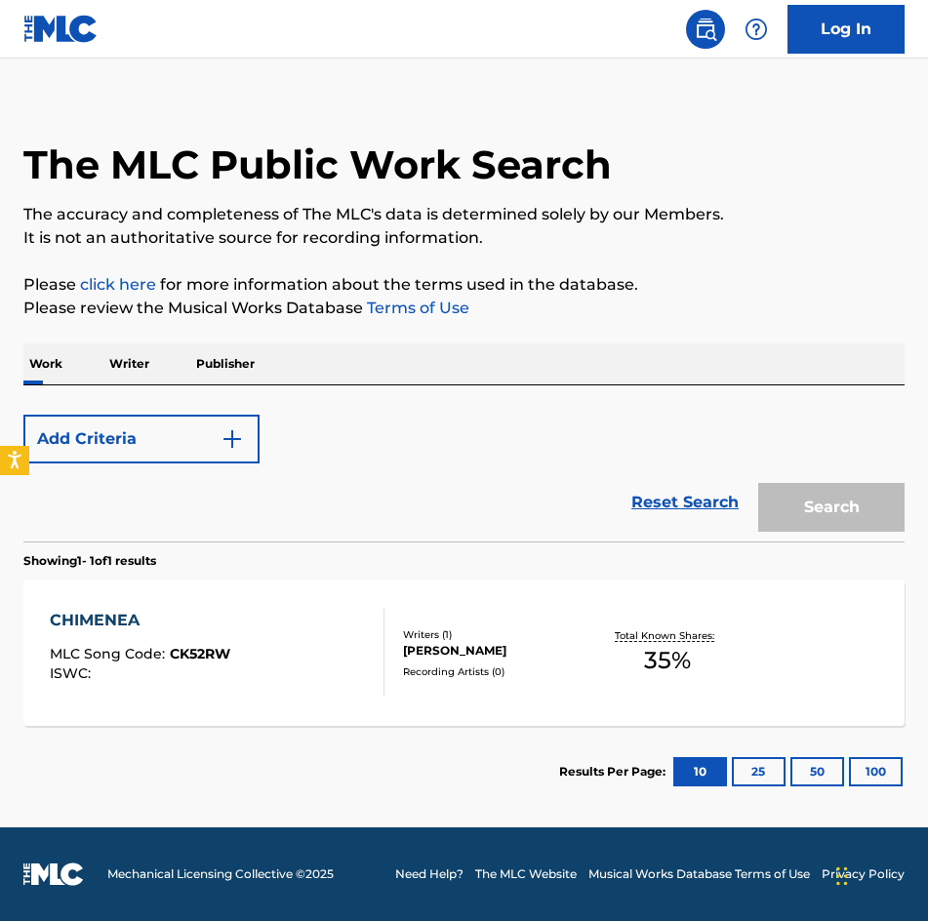
scroll to position [131, 0]
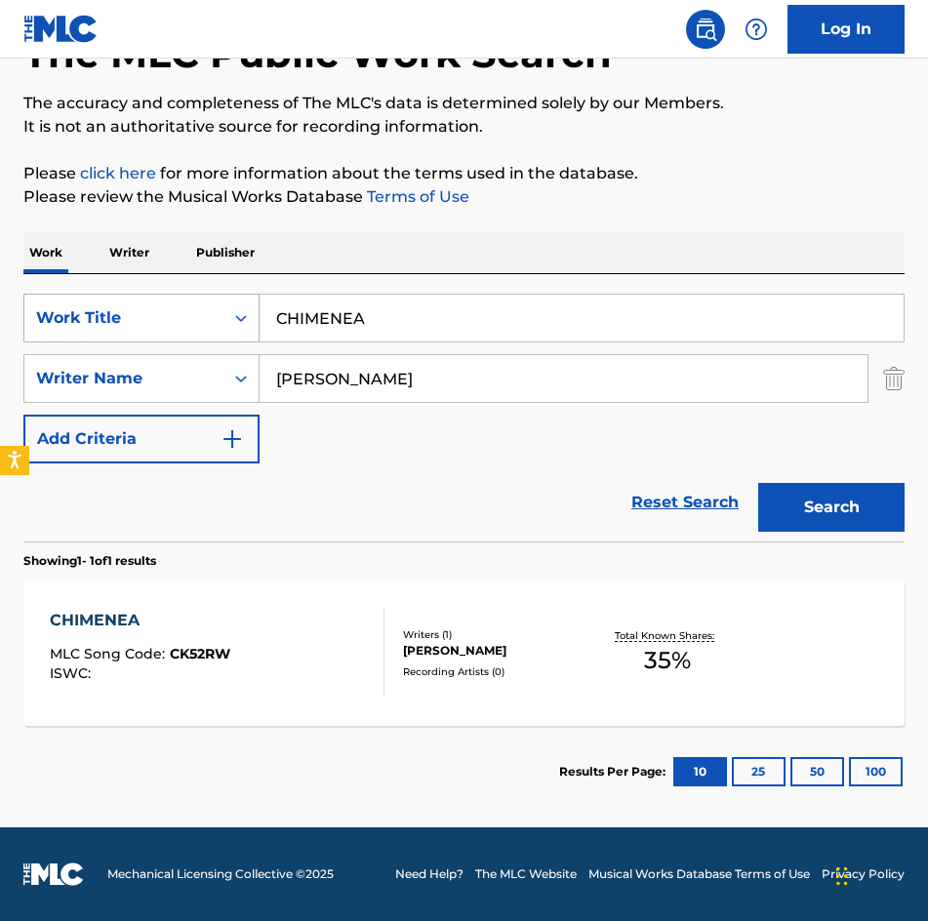
drag, startPoint x: 437, startPoint y: 312, endPoint x: 143, endPoint y: 309, distance: 293.6
click at [89, 284] on div "SearchWithCriteria275d249b-ce8a-4816-a807-3aacb40899fa Work Title CHIMENEA Sear…" at bounding box center [463, 407] width 881 height 267
click at [573, 328] on input "CHIMENEA" at bounding box center [581, 318] width 644 height 47
type input "CON TALENTO PA MENTIR"
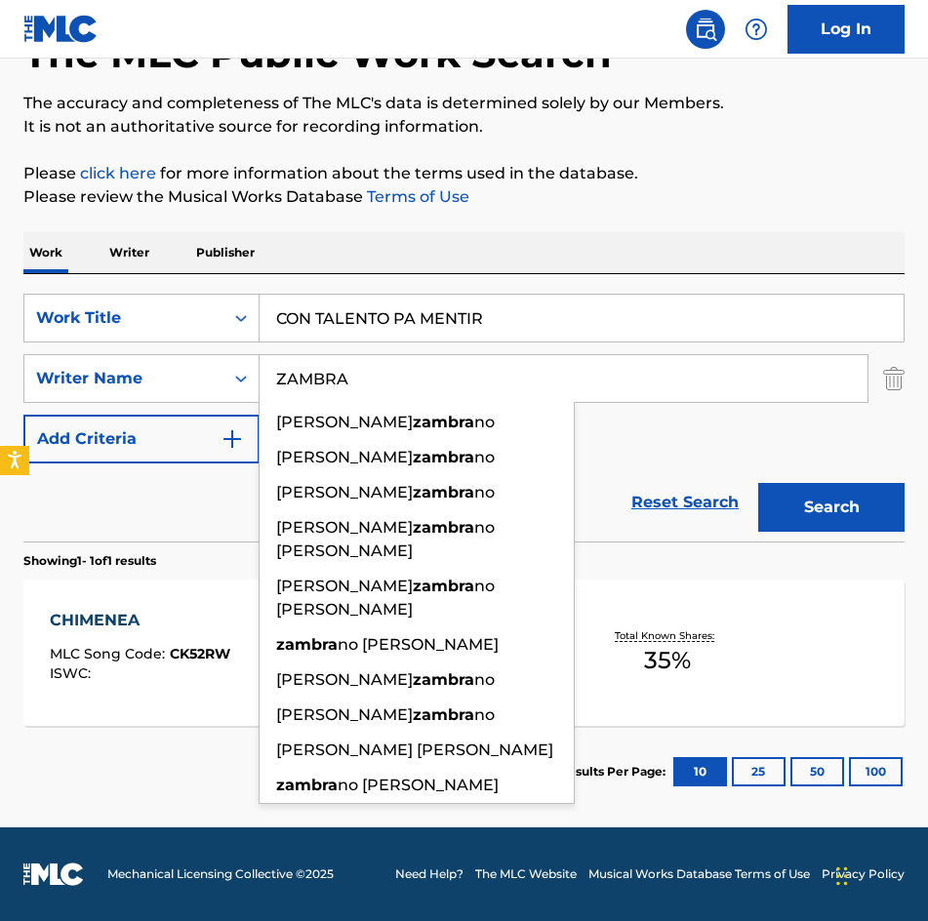
type input "ZAMBRA"
click at [758, 483] on button "Search" at bounding box center [831, 507] width 146 height 49
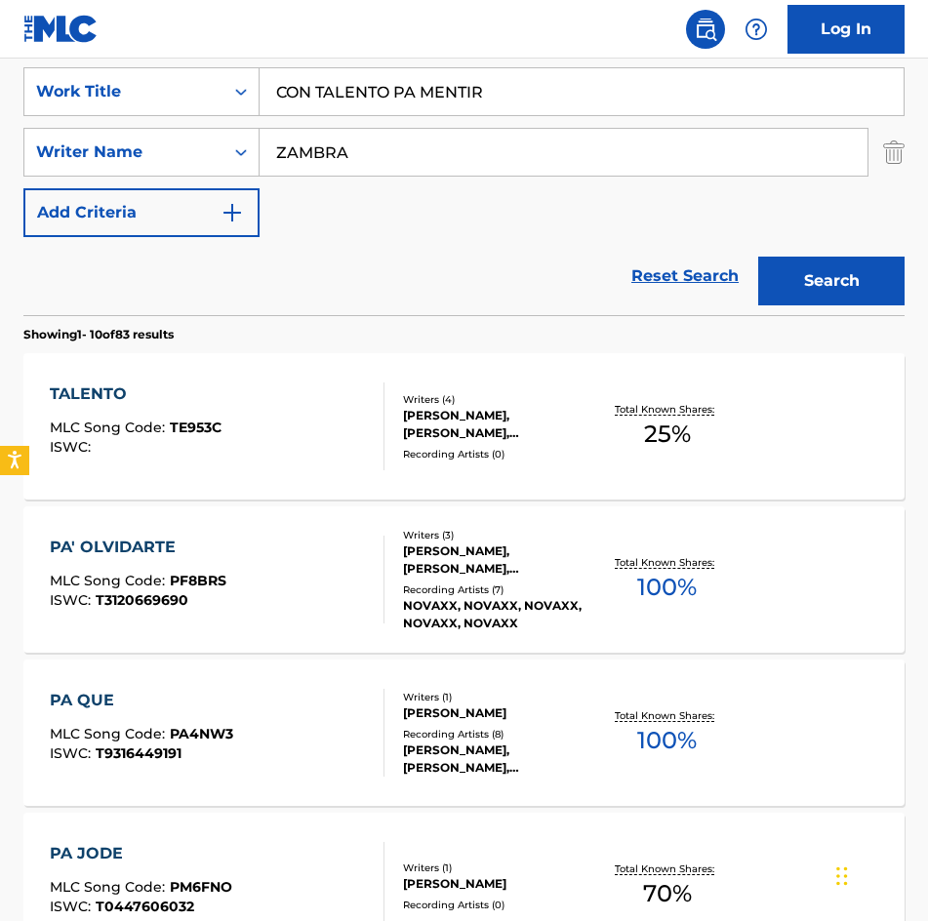
scroll to position [488, 0]
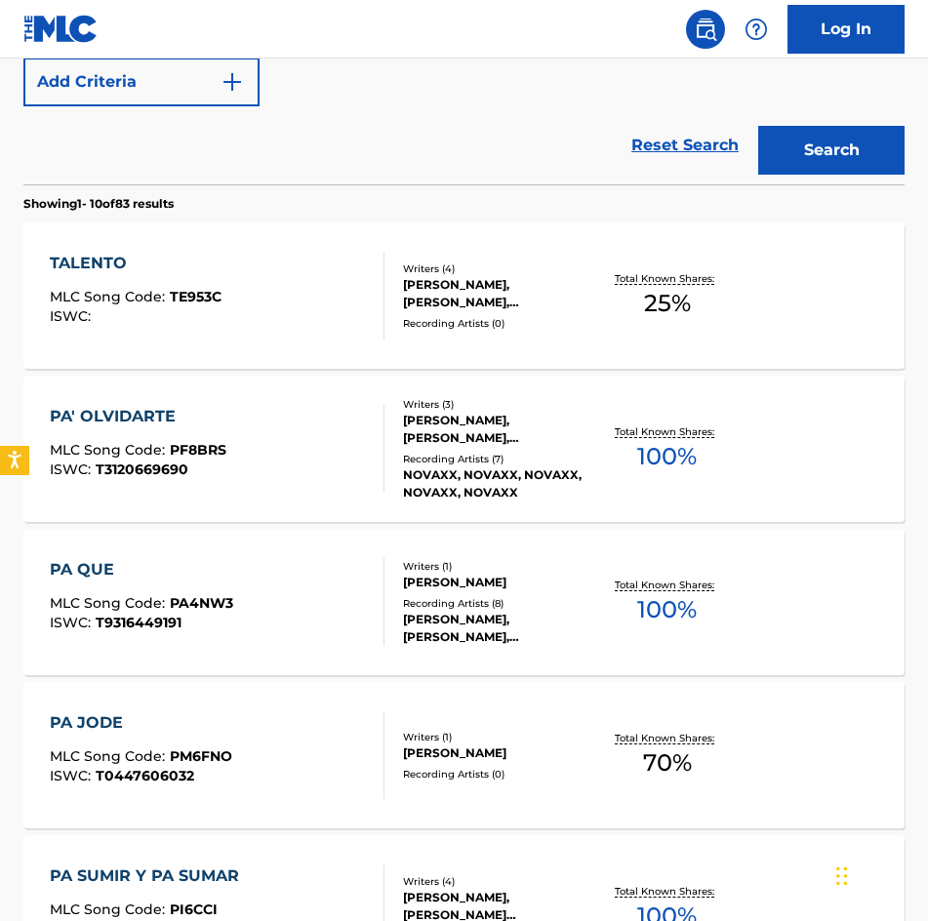
click at [470, 435] on div "[PERSON_NAME], [PERSON_NAME], [PERSON_NAME]" at bounding box center [498, 429] width 190 height 35
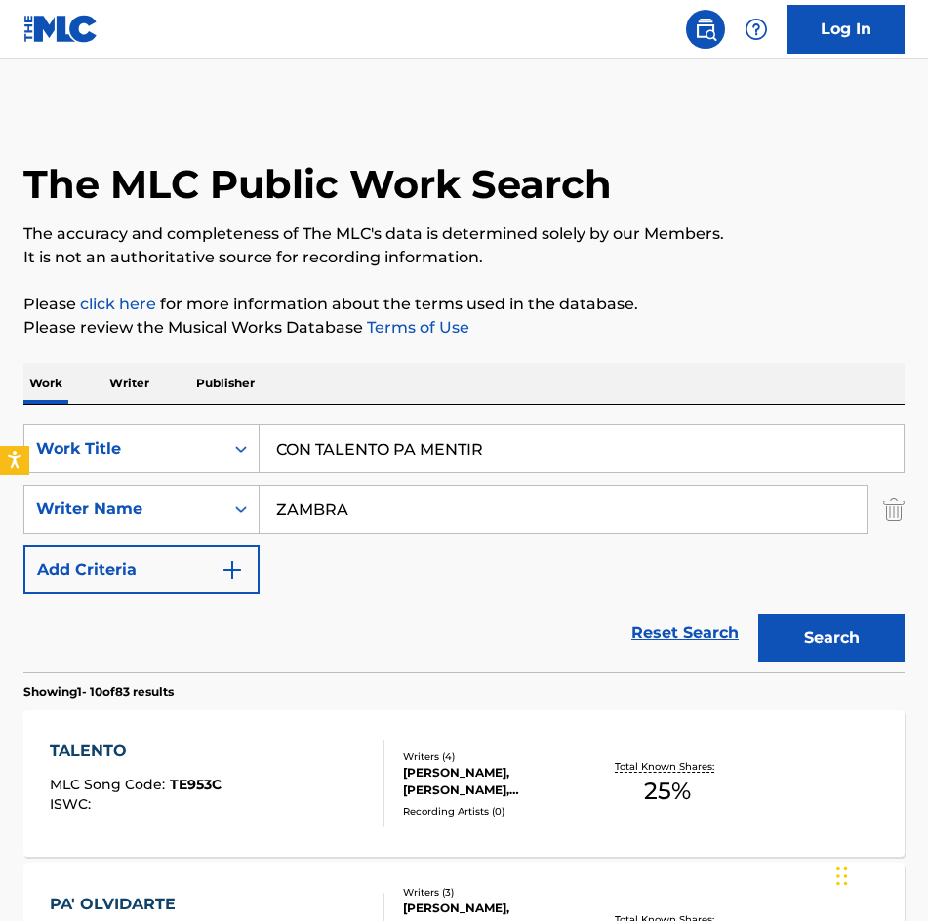
drag, startPoint x: 542, startPoint y: 447, endPoint x: -1, endPoint y: 450, distance: 543.3
click at [0, 450] on html "Accessibility Screen-Reader Guide, Feedback, and Issue Reporting | New window L…" at bounding box center [464, 460] width 928 height 921
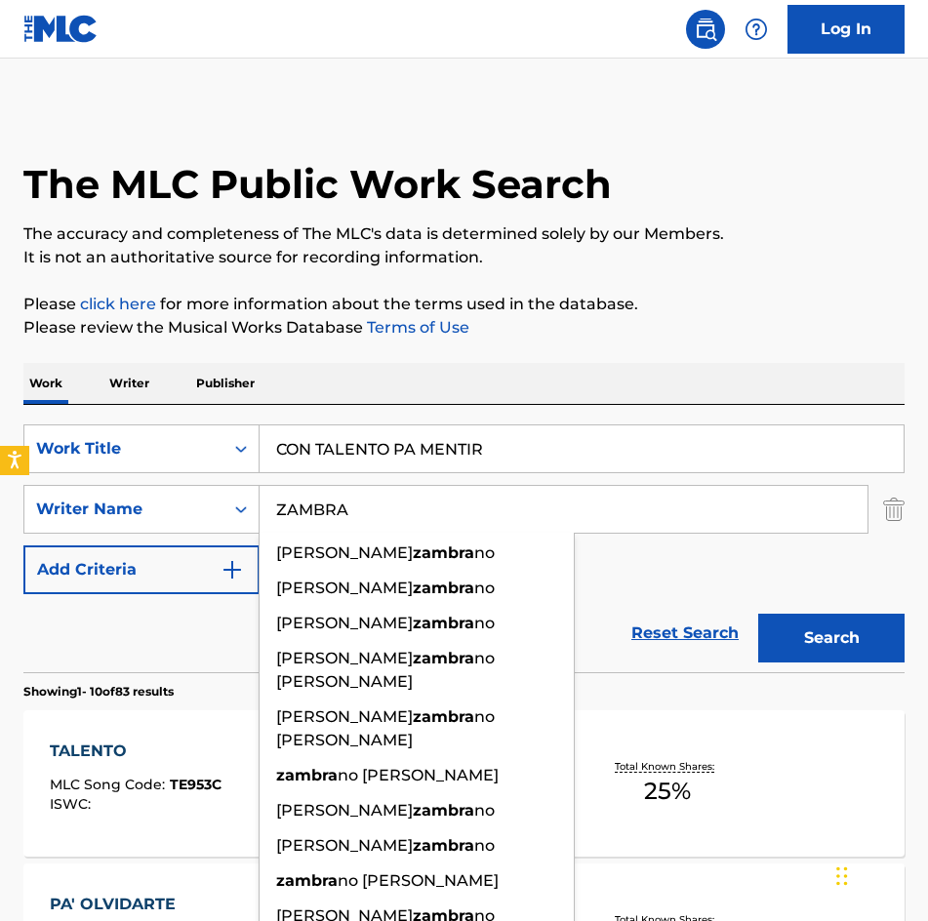
drag, startPoint x: 488, startPoint y: 478, endPoint x: 509, endPoint y: 468, distance: 23.6
click at [489, 478] on div "SearchWithCriteria275d249b-ce8a-4816-a807-3aacb40899fa Work Title CON TALENTO P…" at bounding box center [463, 509] width 881 height 170
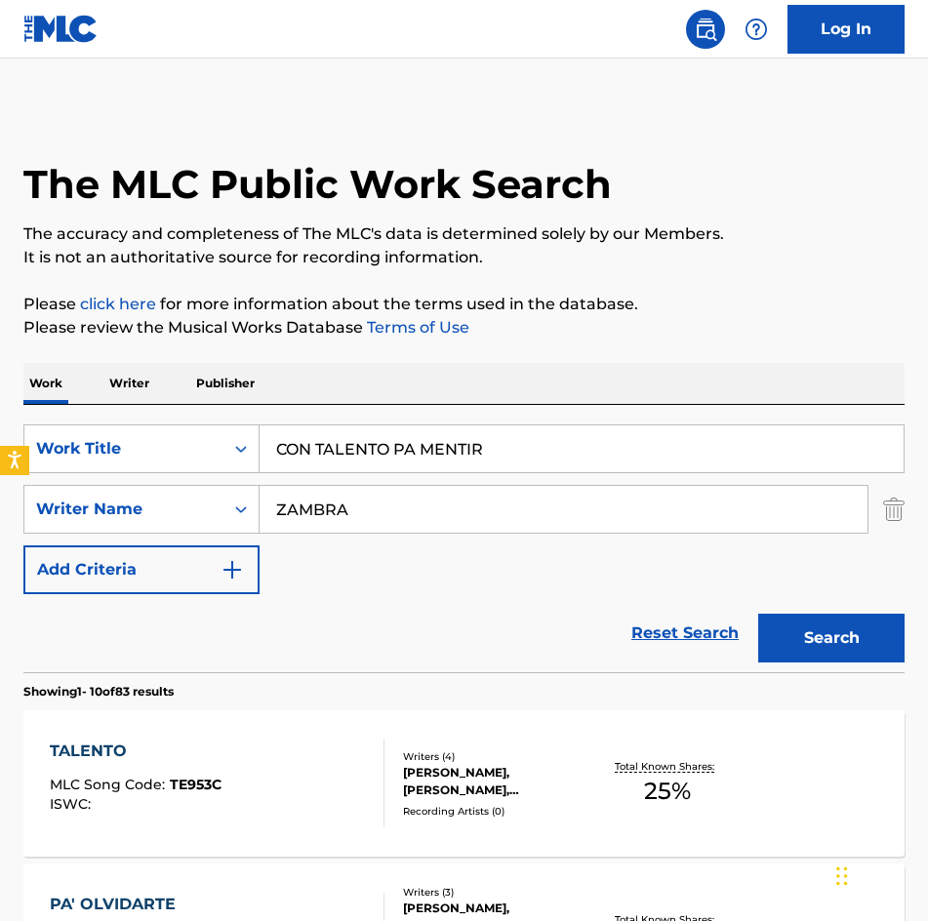
drag, startPoint x: 522, startPoint y: 454, endPoint x: 30, endPoint y: 423, distance: 492.6
click at [32, 418] on div "SearchWithCriteria275d249b-ce8a-4816-a807-3aacb40899fa Work Title CON TALENTO P…" at bounding box center [463, 538] width 881 height 267
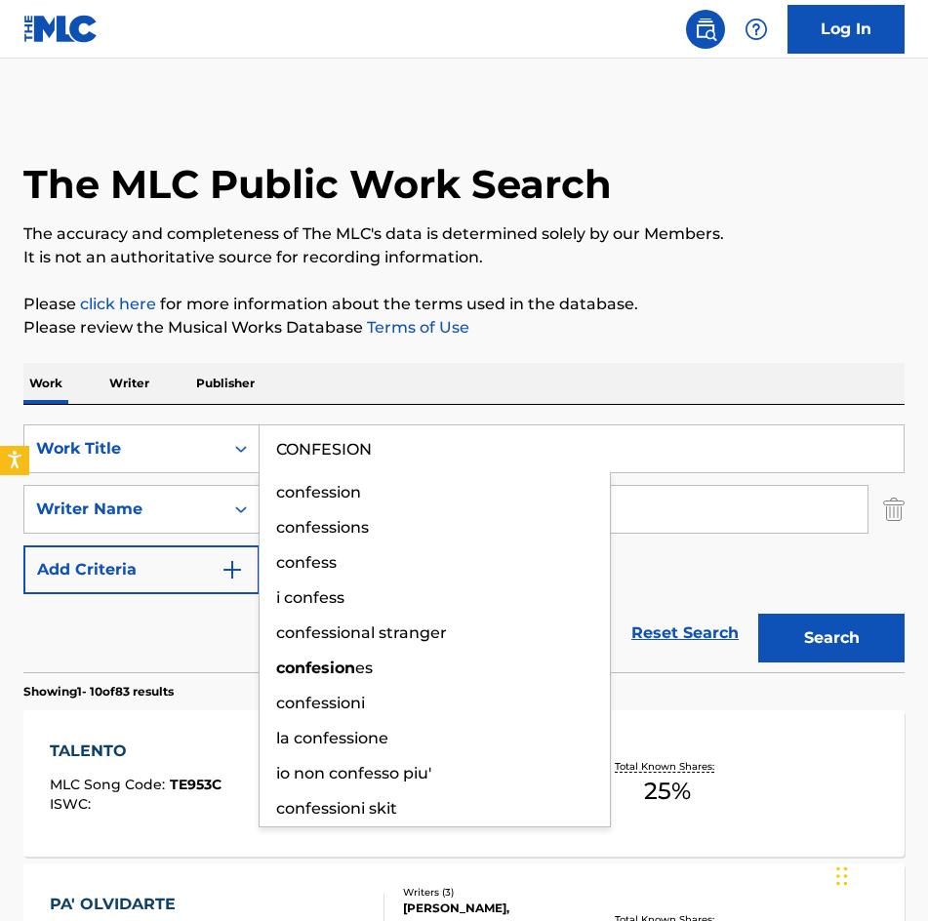
type input "CONFESION"
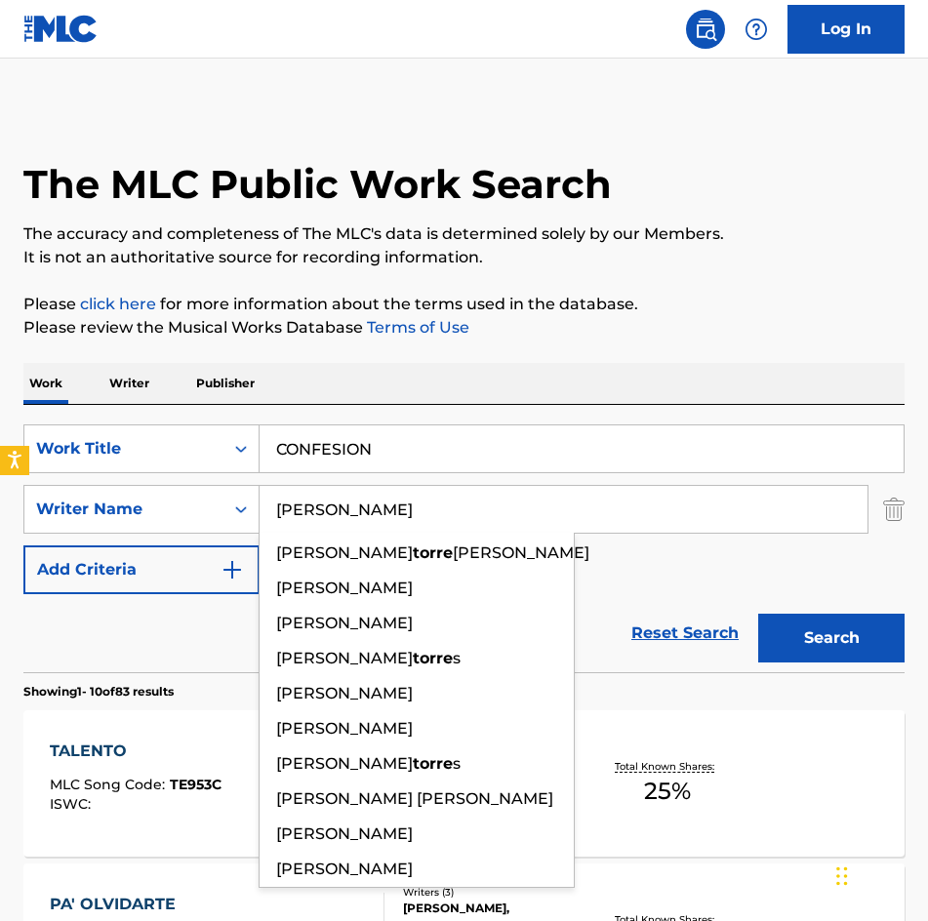
type input "[PERSON_NAME]"
click at [758, 614] on button "Search" at bounding box center [831, 638] width 146 height 49
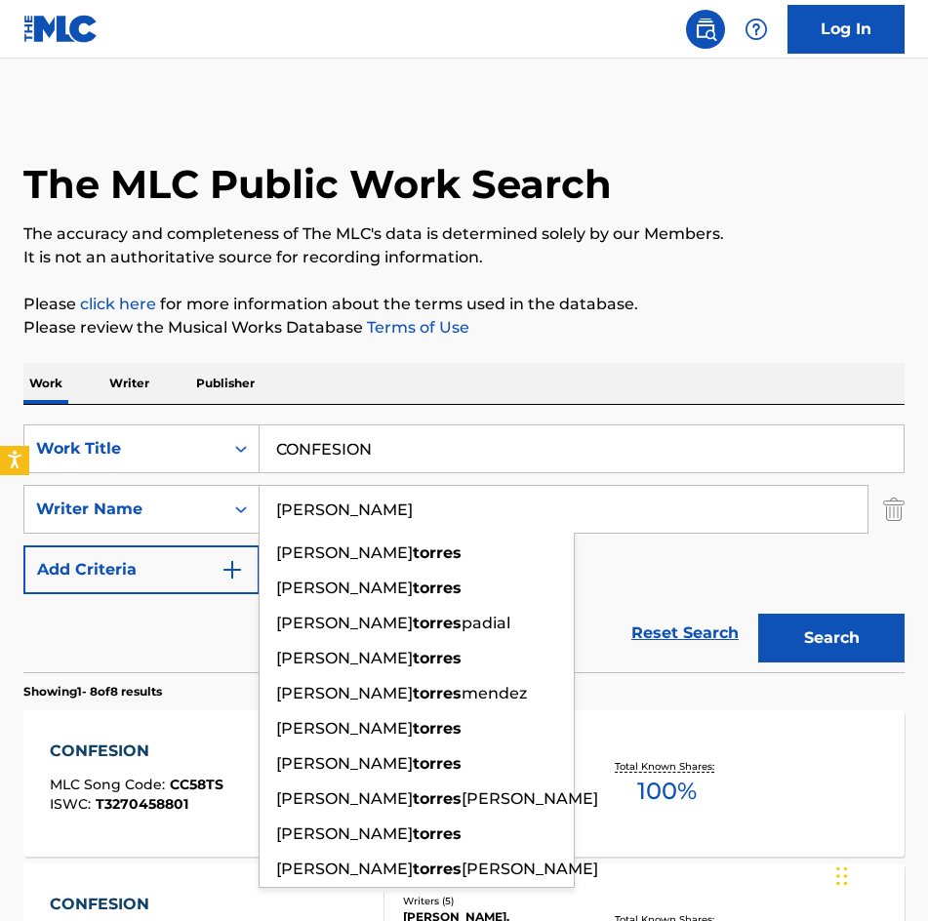
click at [704, 501] on input "[PERSON_NAME]" at bounding box center [563, 509] width 608 height 47
click at [758, 614] on button "Search" at bounding box center [831, 638] width 146 height 49
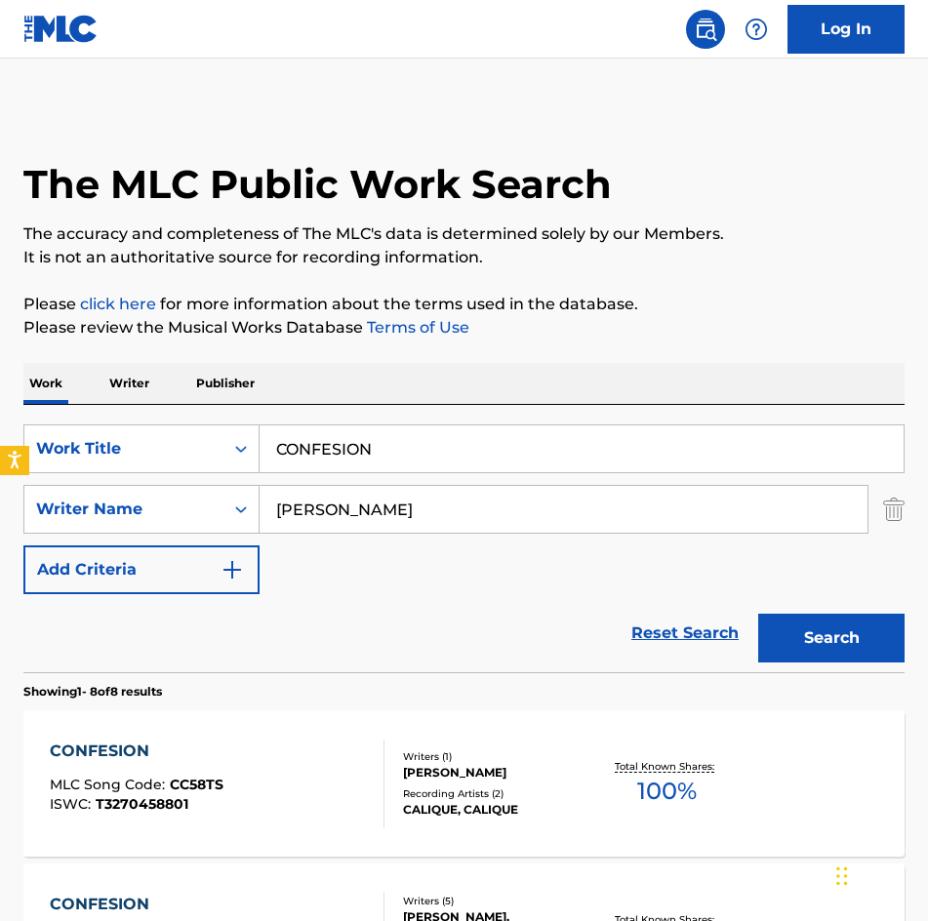
drag, startPoint x: 121, startPoint y: 417, endPoint x: 56, endPoint y: 414, distance: 65.4
click at [54, 415] on div "SearchWithCriteria275d249b-ce8a-4816-a807-3aacb40899fa Work Title CONFESION Sea…" at bounding box center [463, 538] width 881 height 267
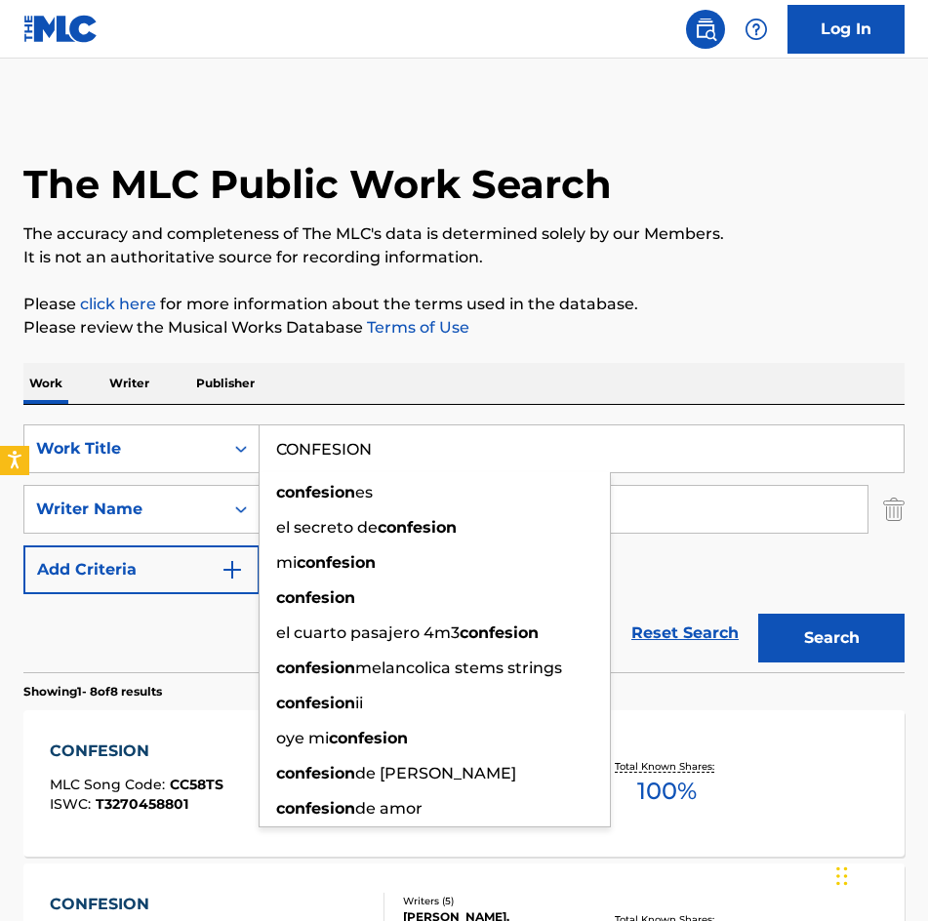
paste input "RRIDO Y TUMBADO"
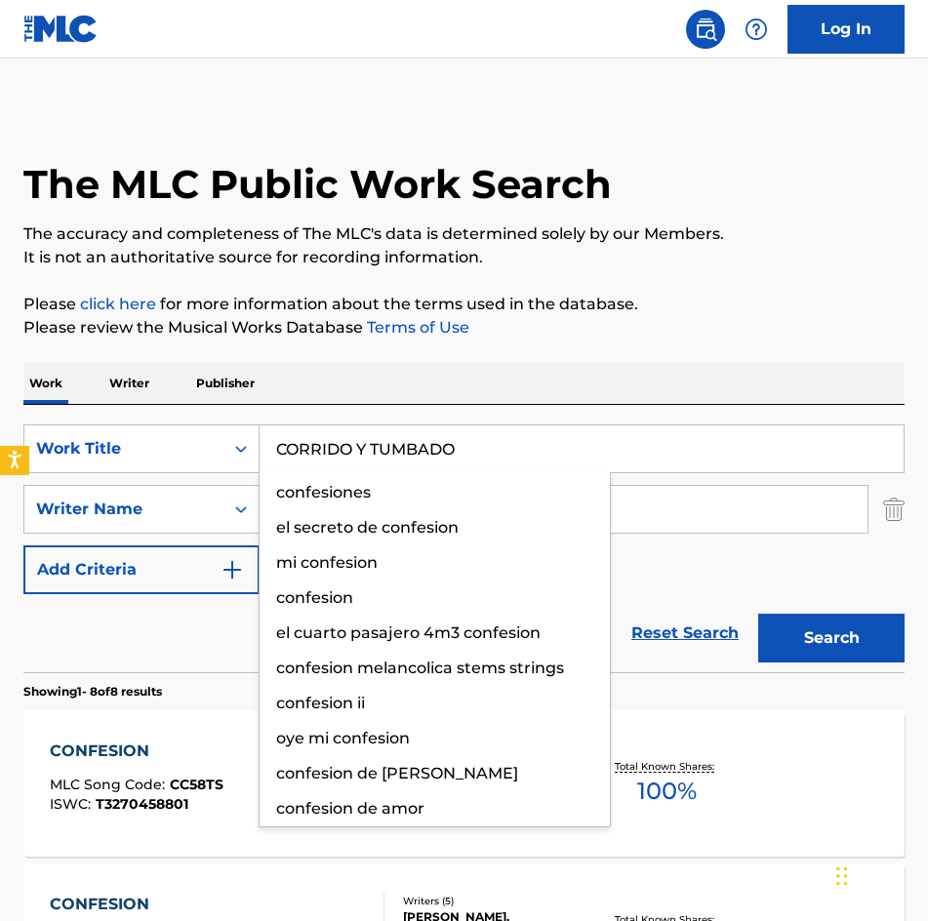
type input "CORRIDO Y TUMBADO"
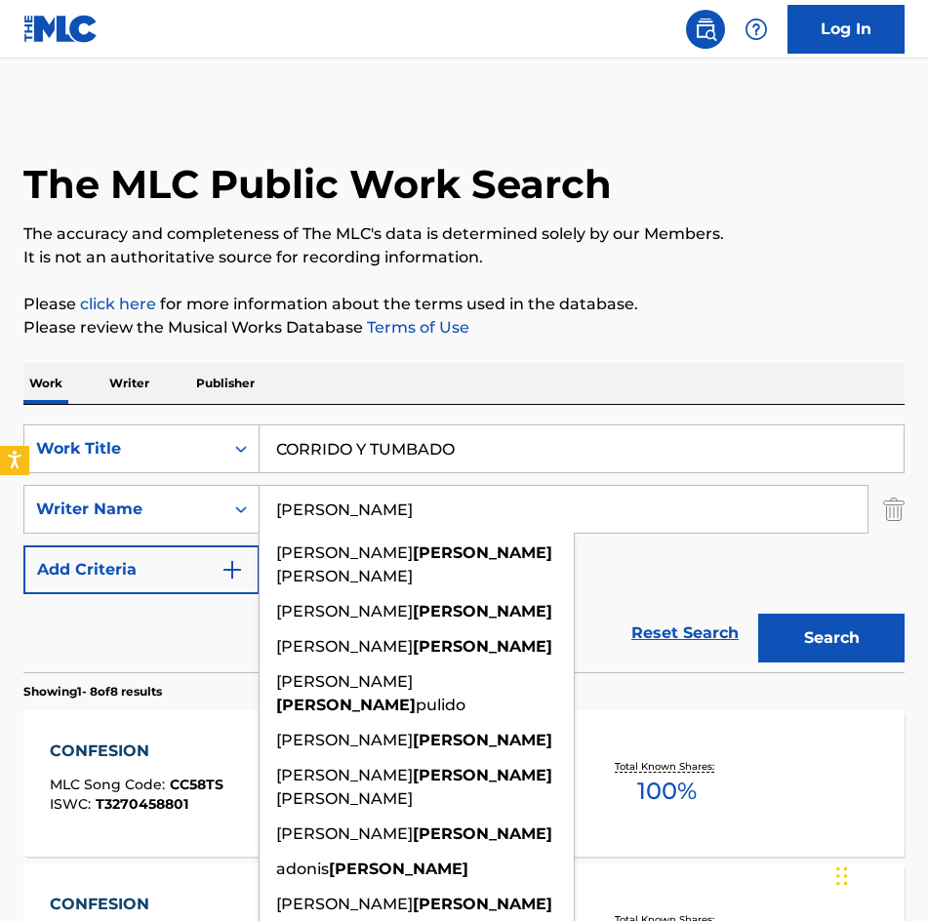
type input "[PERSON_NAME]"
click at [758, 614] on button "Search" at bounding box center [831, 638] width 146 height 49
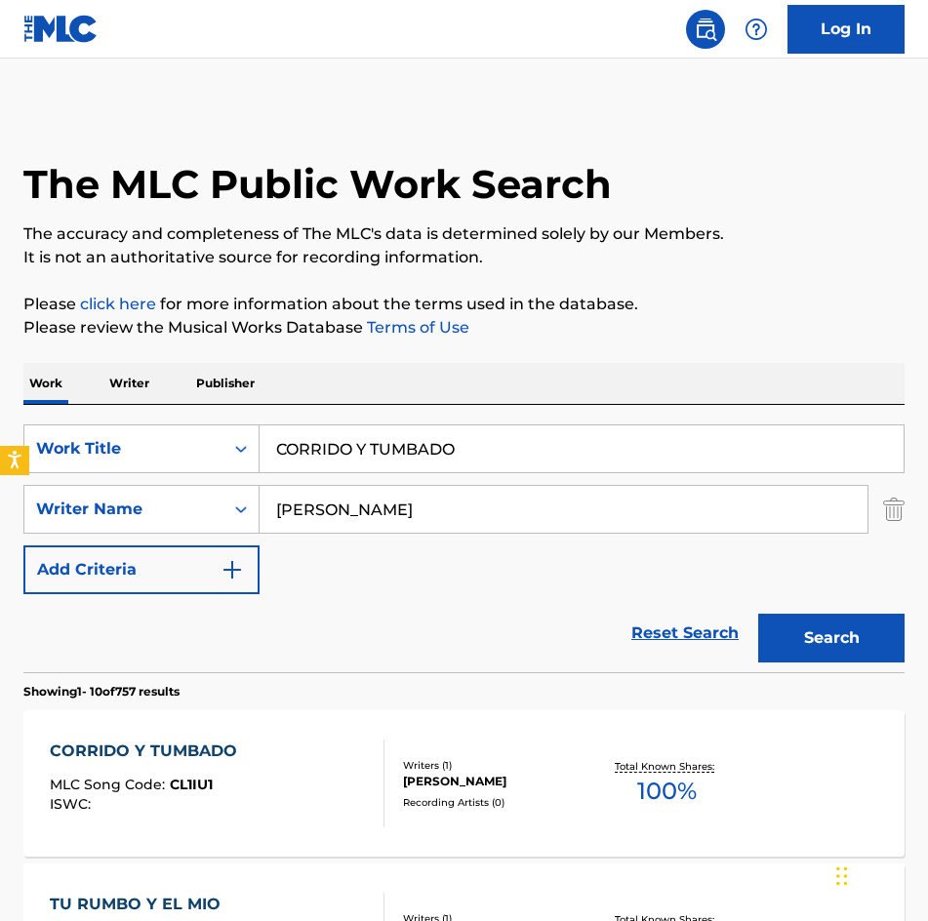
scroll to position [390, 0]
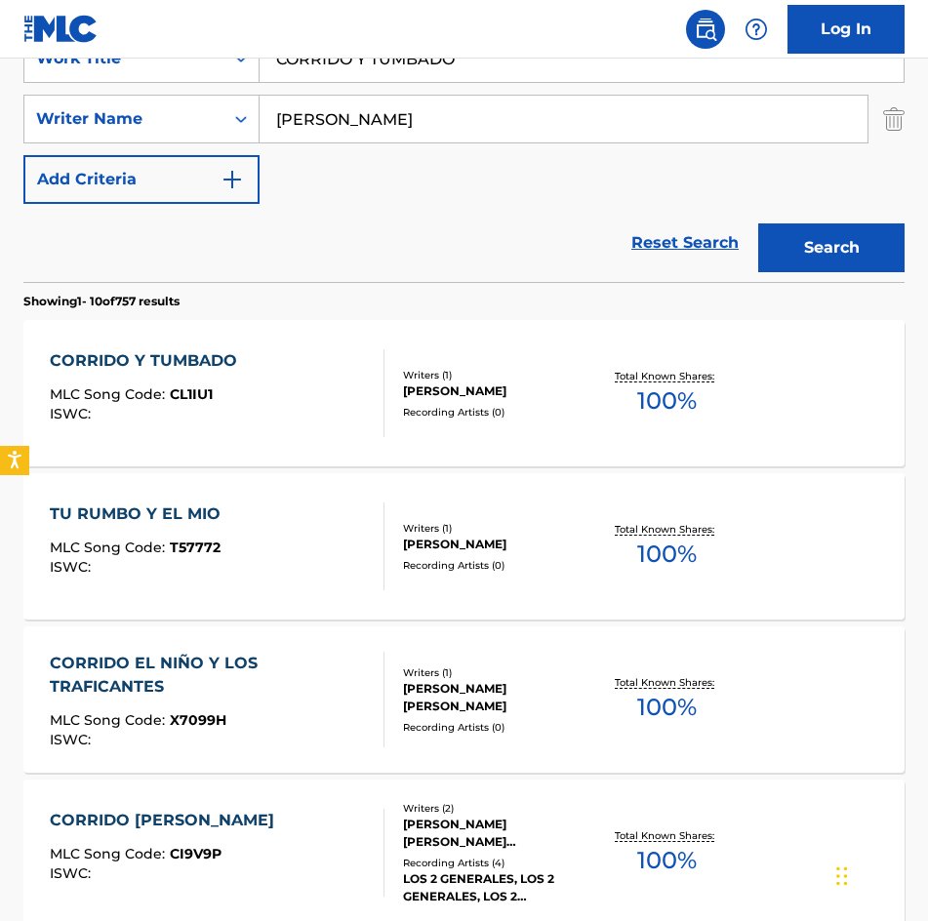
click at [437, 382] on div "[PERSON_NAME]" at bounding box center [498, 391] width 190 height 18
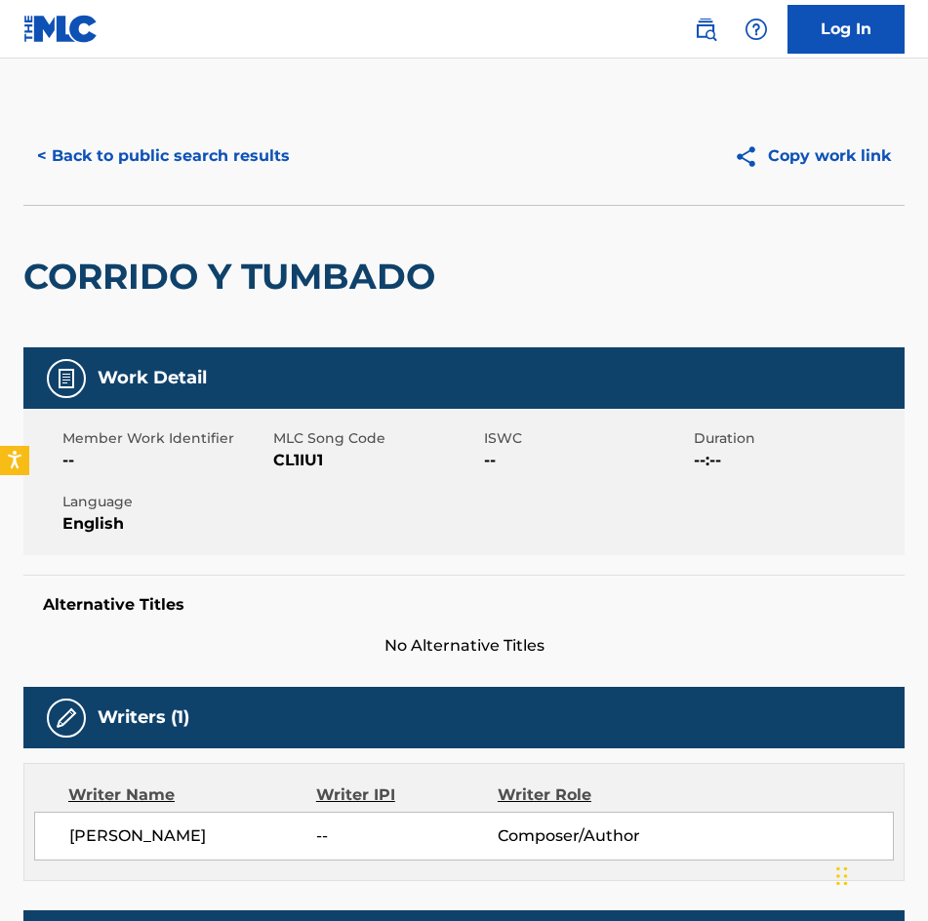
click at [296, 462] on span "CL1IU1" at bounding box center [376, 460] width 206 height 23
copy span "CL1IU1"
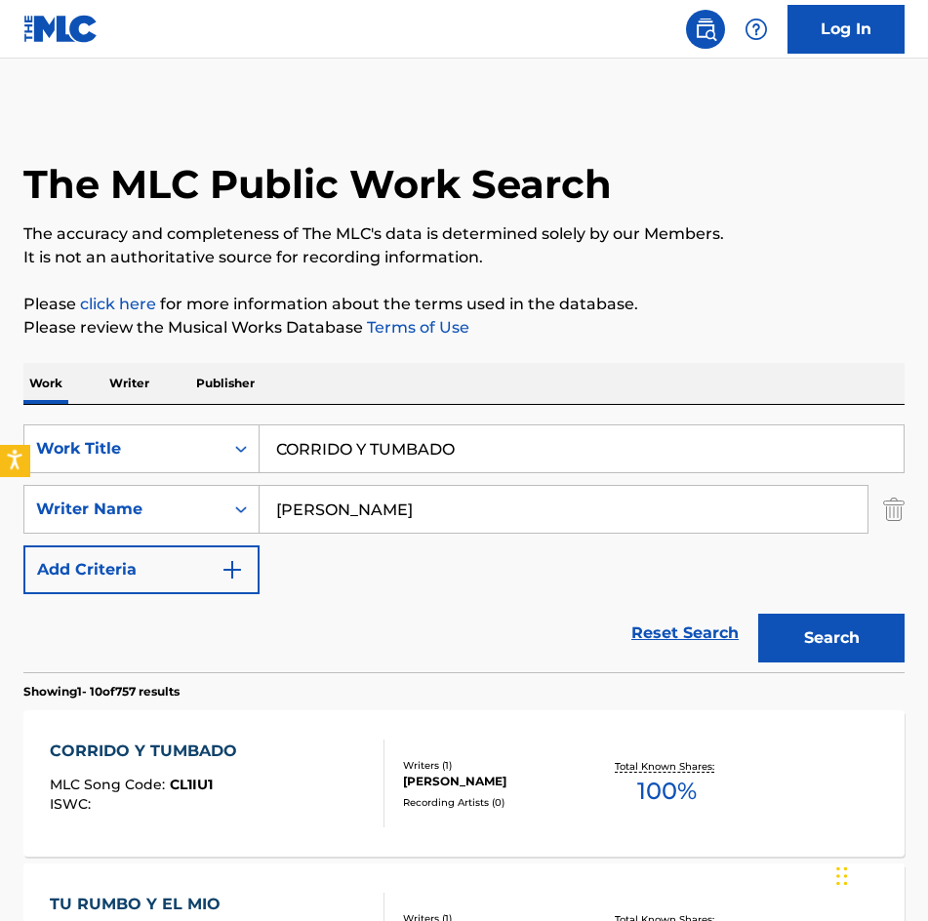
drag, startPoint x: 485, startPoint y: 434, endPoint x: 12, endPoint y: 463, distance: 474.0
click at [0, 459] on html "Accessibility Screen-Reader Guide, Feedback, and Issue Reporting | New window L…" at bounding box center [464, 460] width 928 height 921
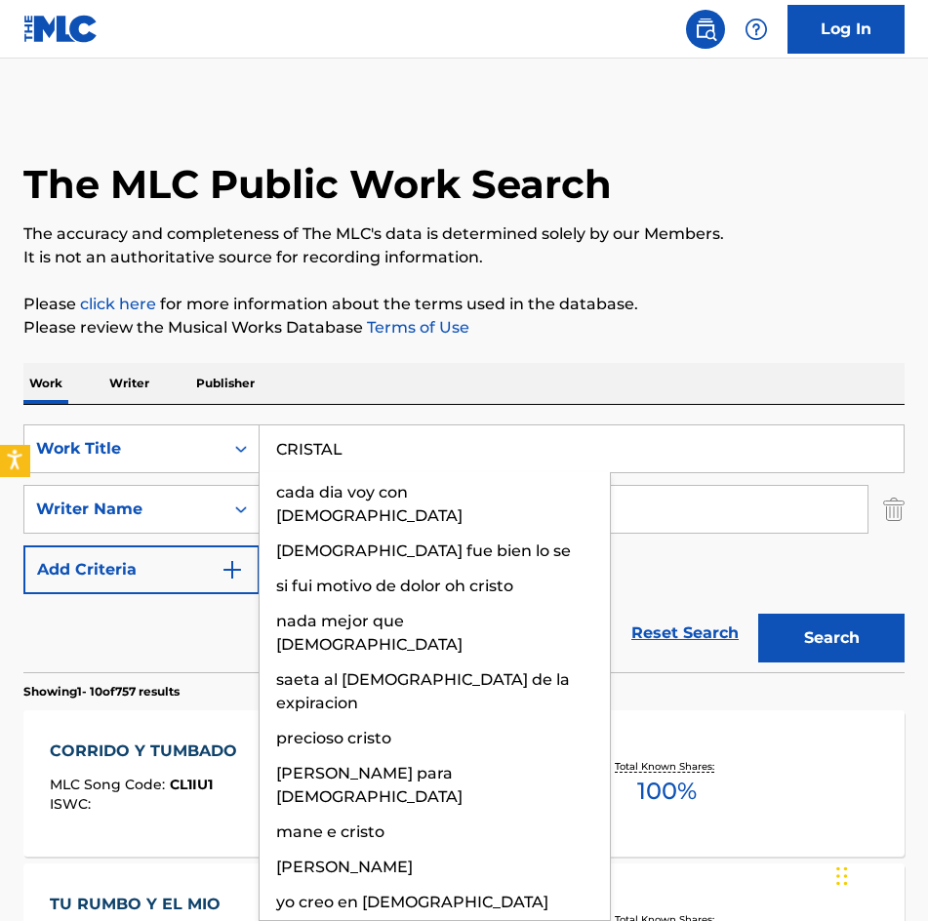
type input "CRISTAL"
click at [758, 614] on button "Search" at bounding box center [831, 638] width 146 height 49
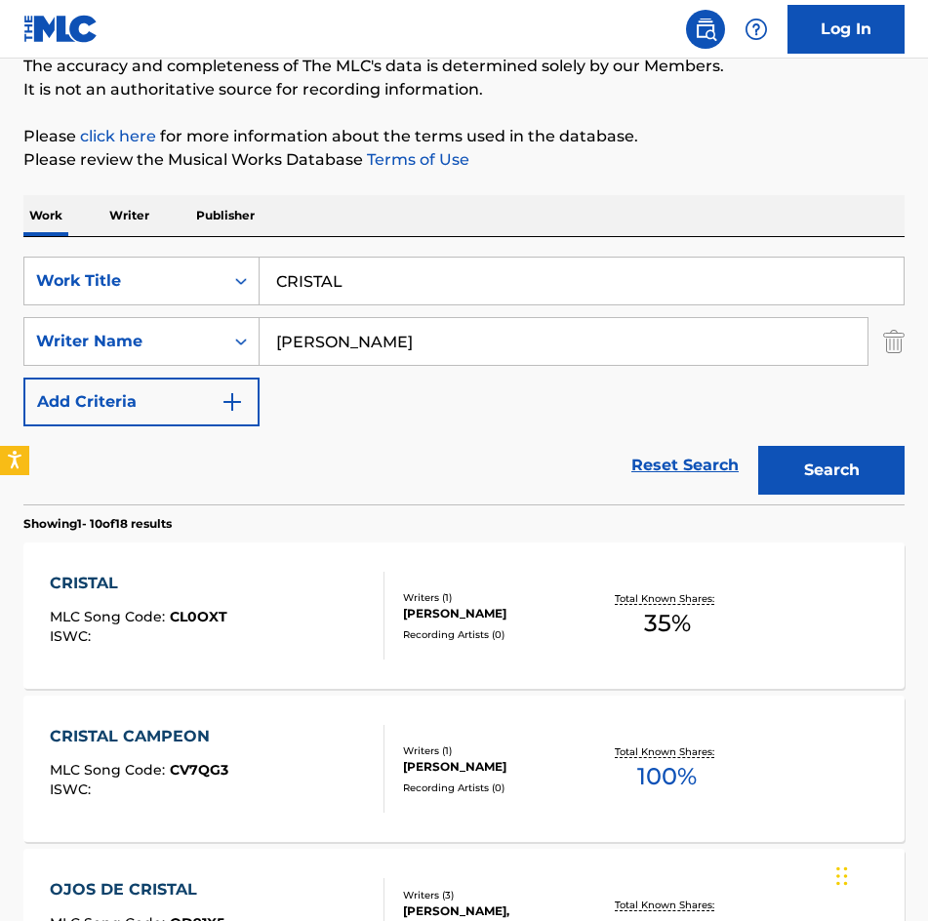
scroll to position [390, 0]
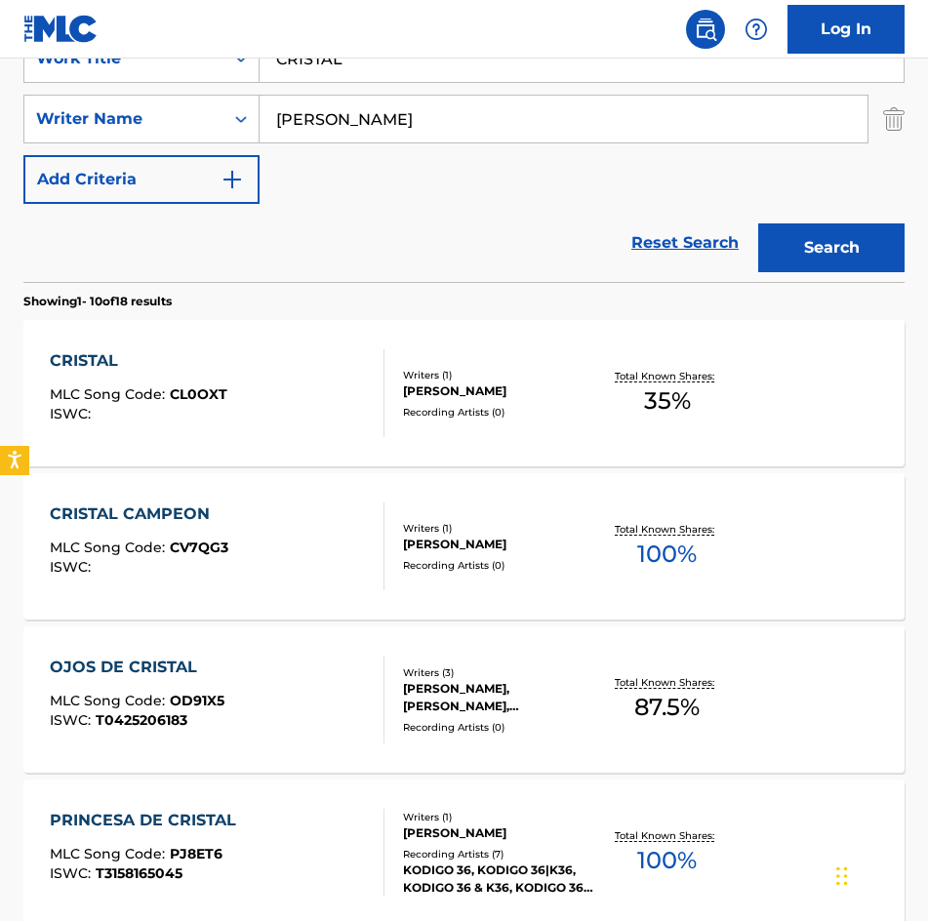
click at [546, 397] on div "[PERSON_NAME]" at bounding box center [498, 391] width 190 height 18
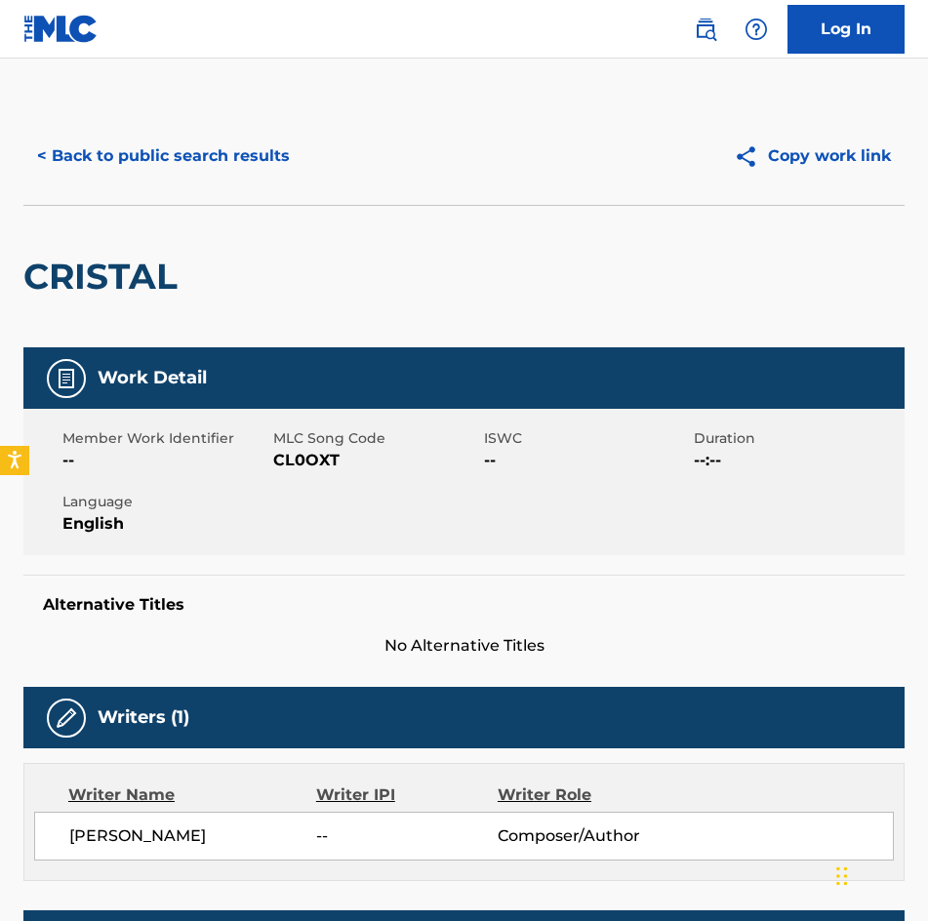
click at [309, 465] on span "CL0OXT" at bounding box center [376, 460] width 206 height 23
copy span "CL0OXT"
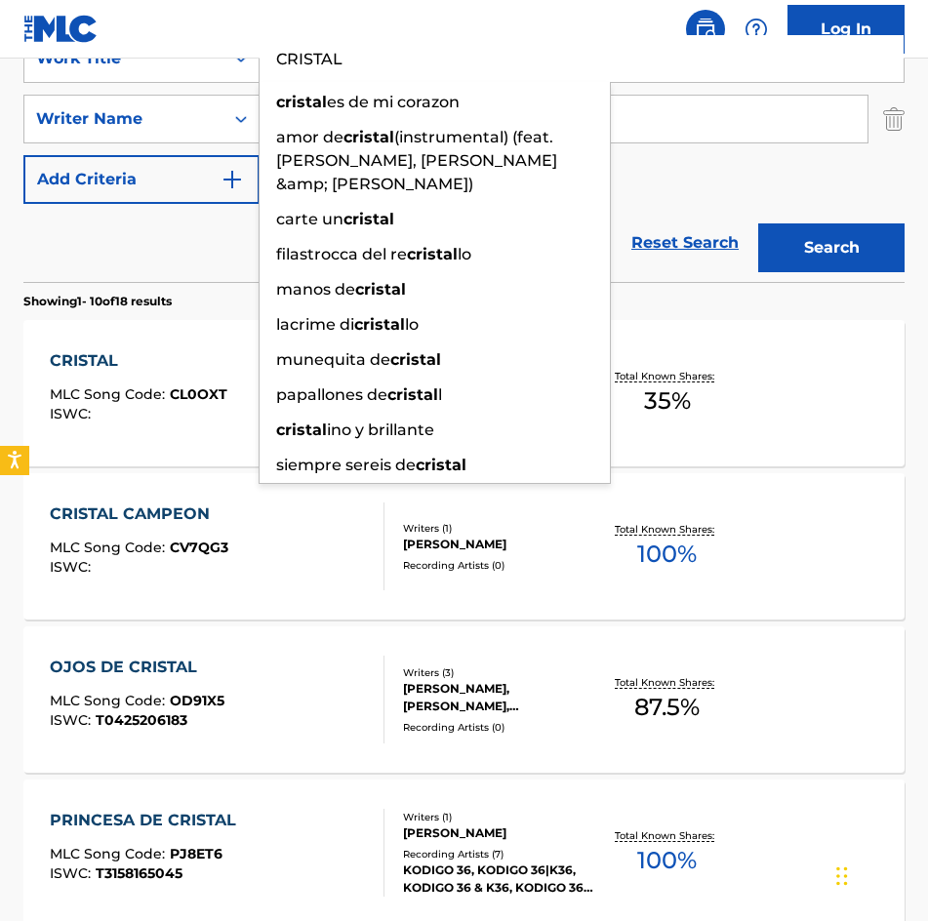
drag, startPoint x: 520, startPoint y: 71, endPoint x: 258, endPoint y: 57, distance: 261.8
click at [258, 57] on div "Log In The MLC Public Work Search The accuracy and completeness of The MLC's da…" at bounding box center [464, 829] width 928 height 2439
paste input "UBIERTA DE POLVO"
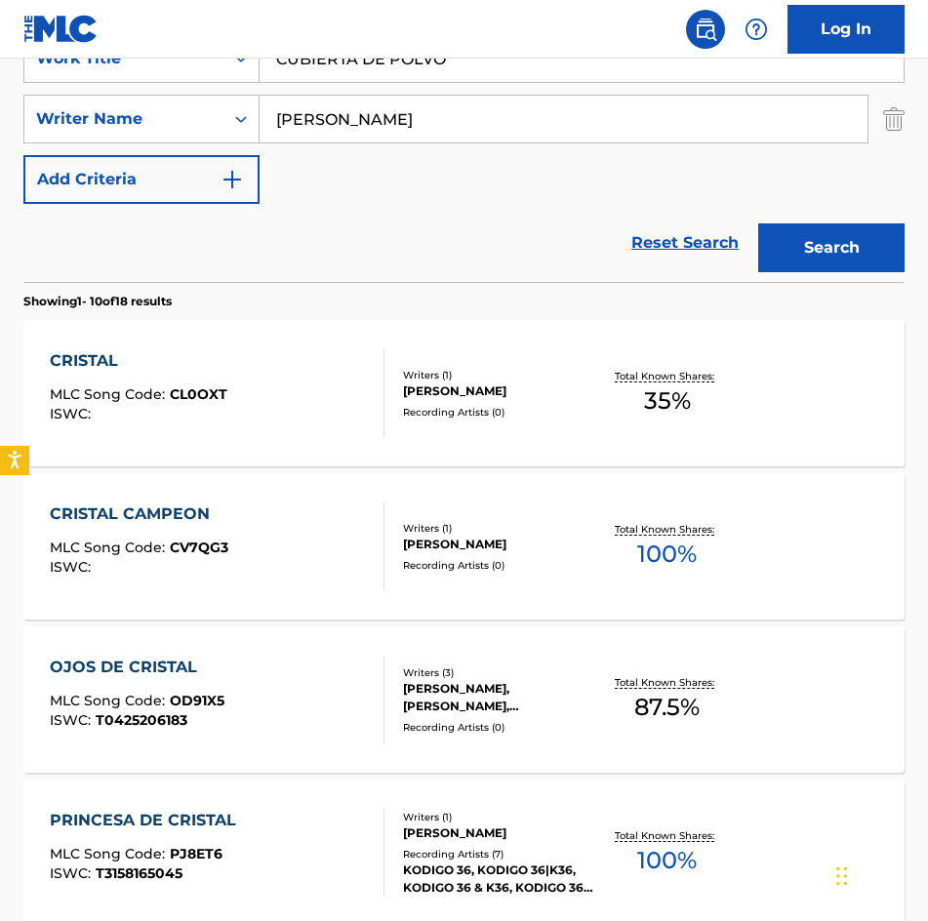
type input "CUBIERTA DE POLVO"
click at [758, 223] on button "Search" at bounding box center [831, 247] width 146 height 49
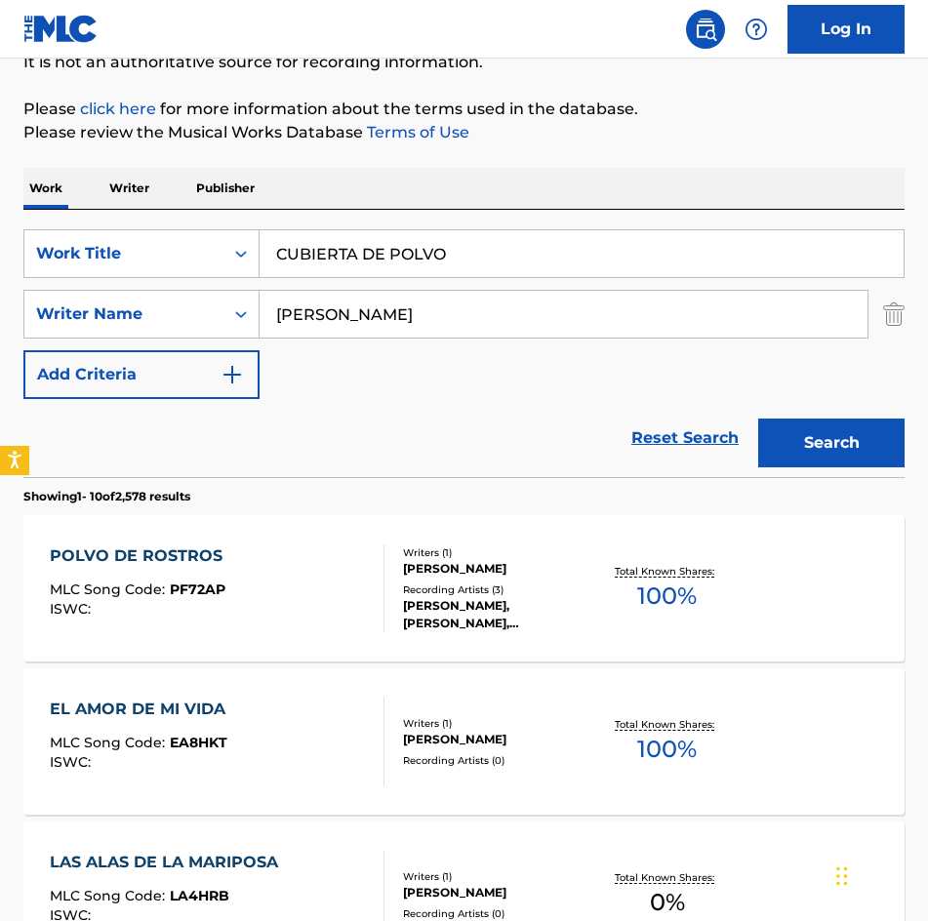
scroll to position [293, 0]
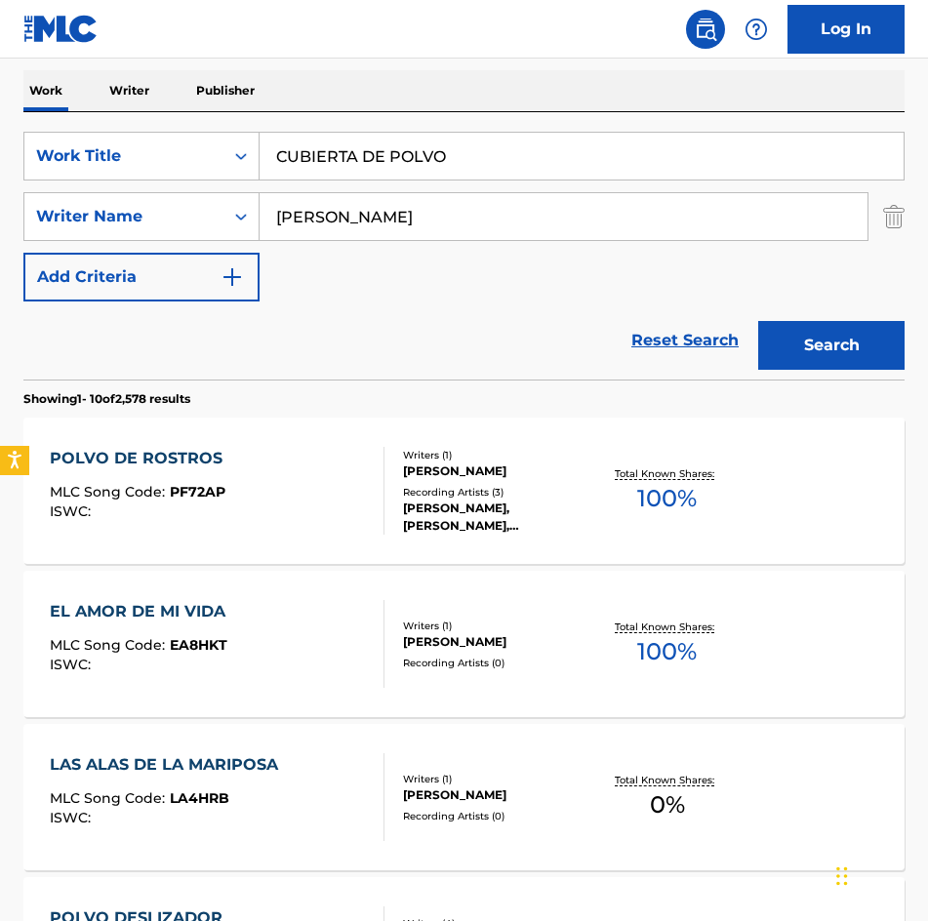
click at [447, 491] on div "Recording Artists ( 3 )" at bounding box center [498, 492] width 190 height 15
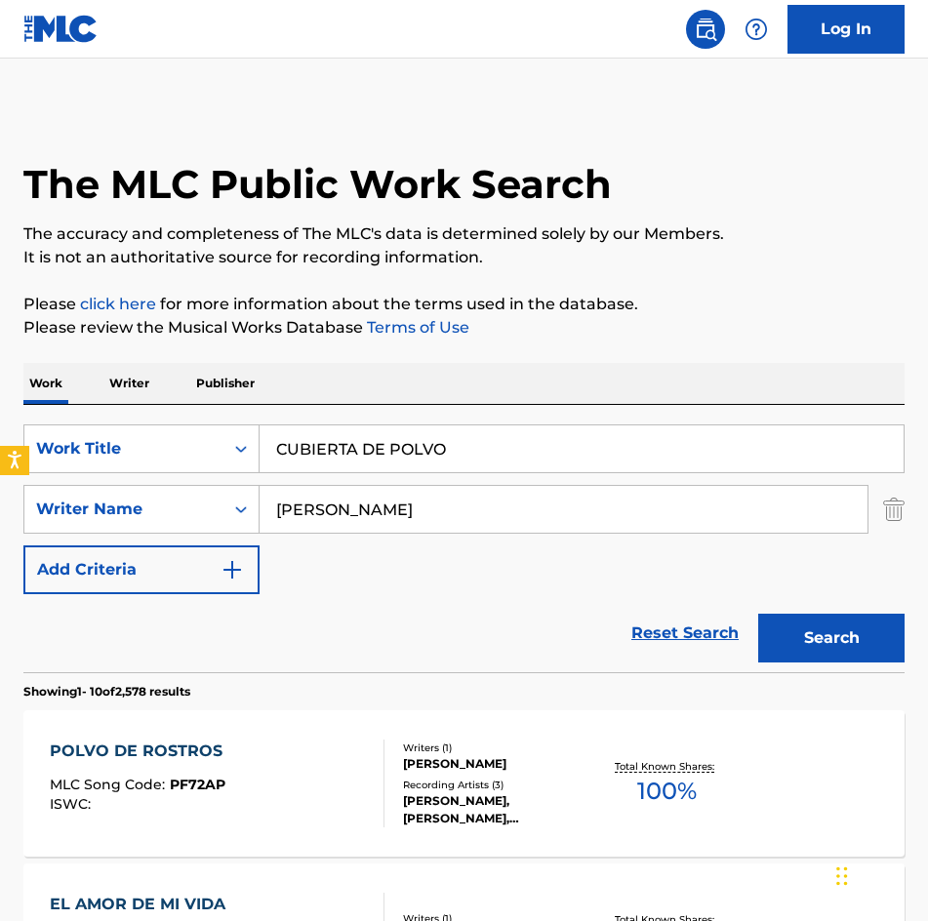
drag, startPoint x: 146, startPoint y: 416, endPoint x: 55, endPoint y: 419, distance: 91.8
click at [68, 417] on div "SearchWithCriteria275d249b-ce8a-4816-a807-3aacb40899fa Work Title CUBIERTA DE P…" at bounding box center [463, 538] width 881 height 267
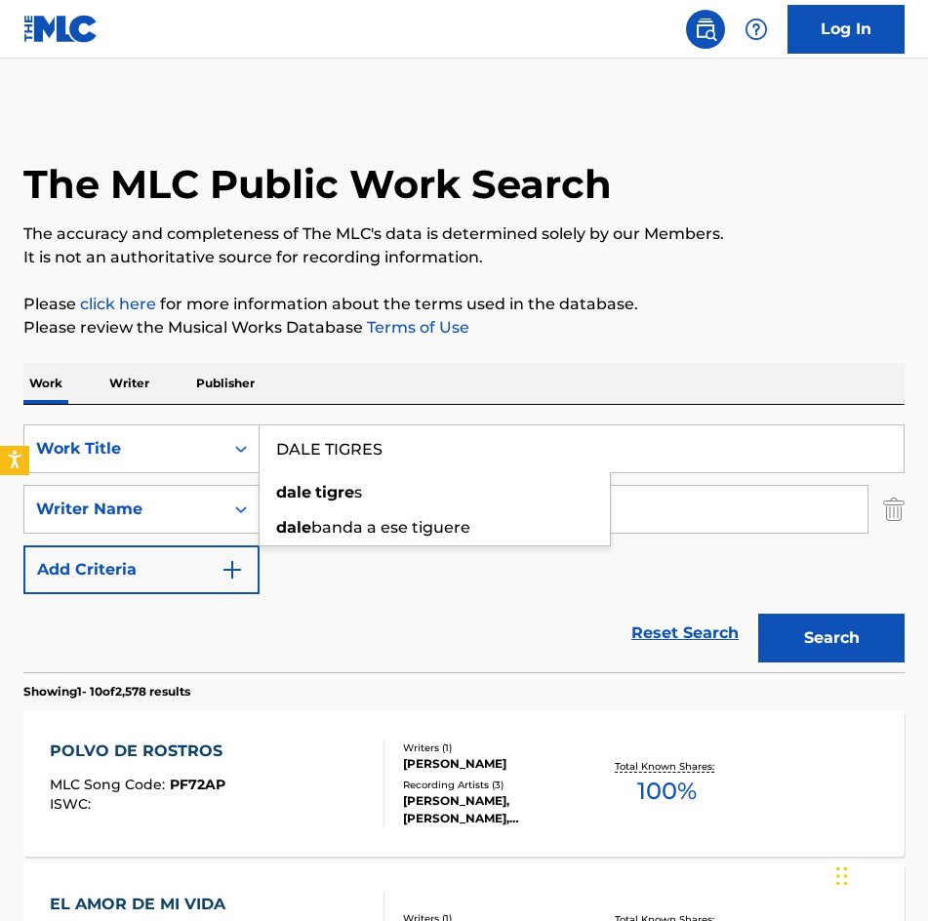
type input "DALE TIGRES"
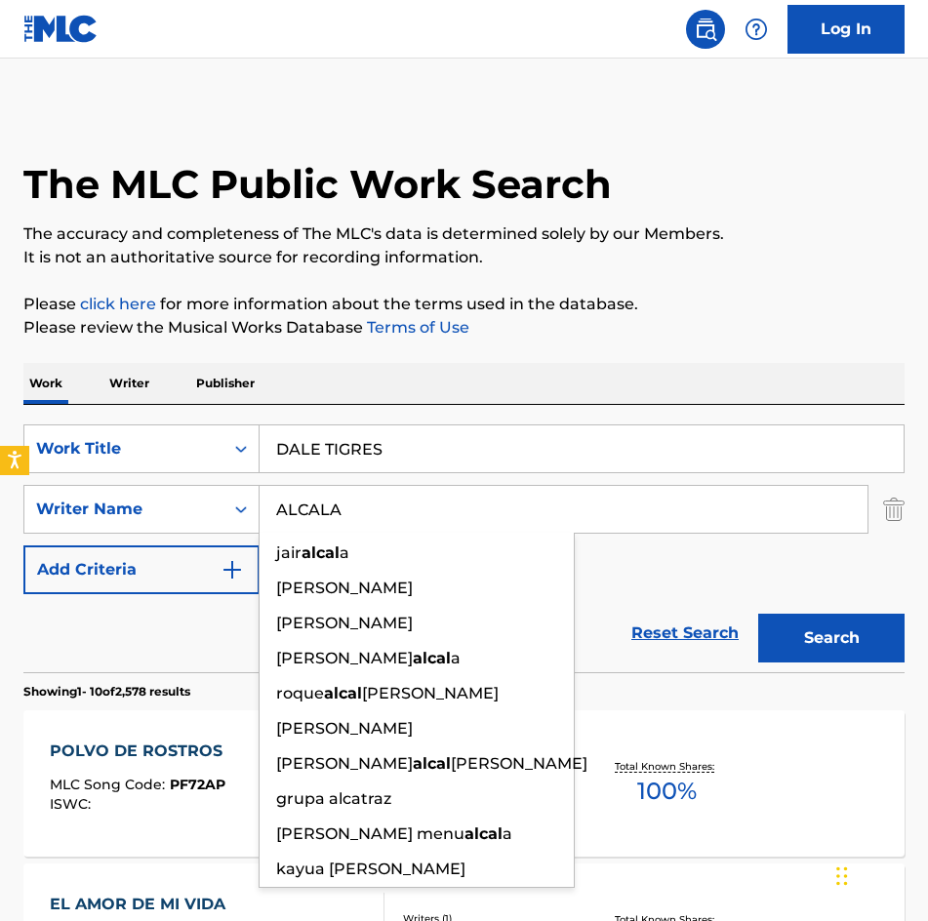
type input "ALCALA"
click at [758, 614] on button "Search" at bounding box center [831, 638] width 146 height 49
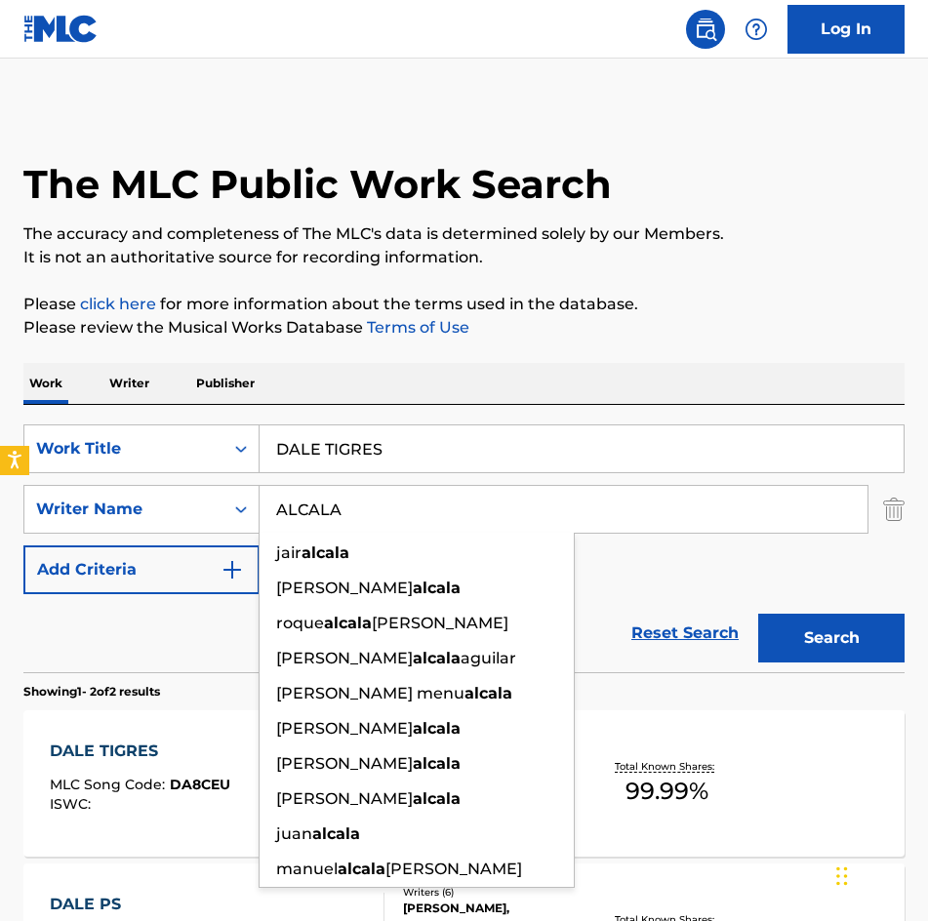
click at [758, 614] on button "Search" at bounding box center [831, 638] width 146 height 49
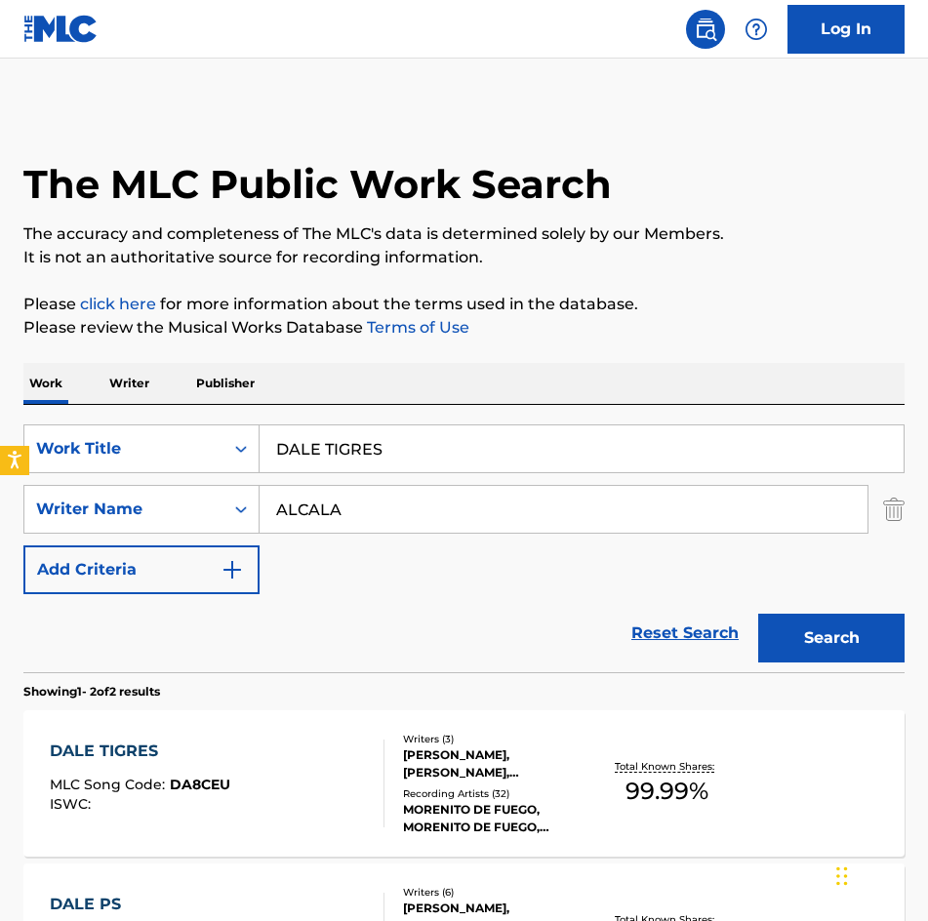
scroll to position [284, 0]
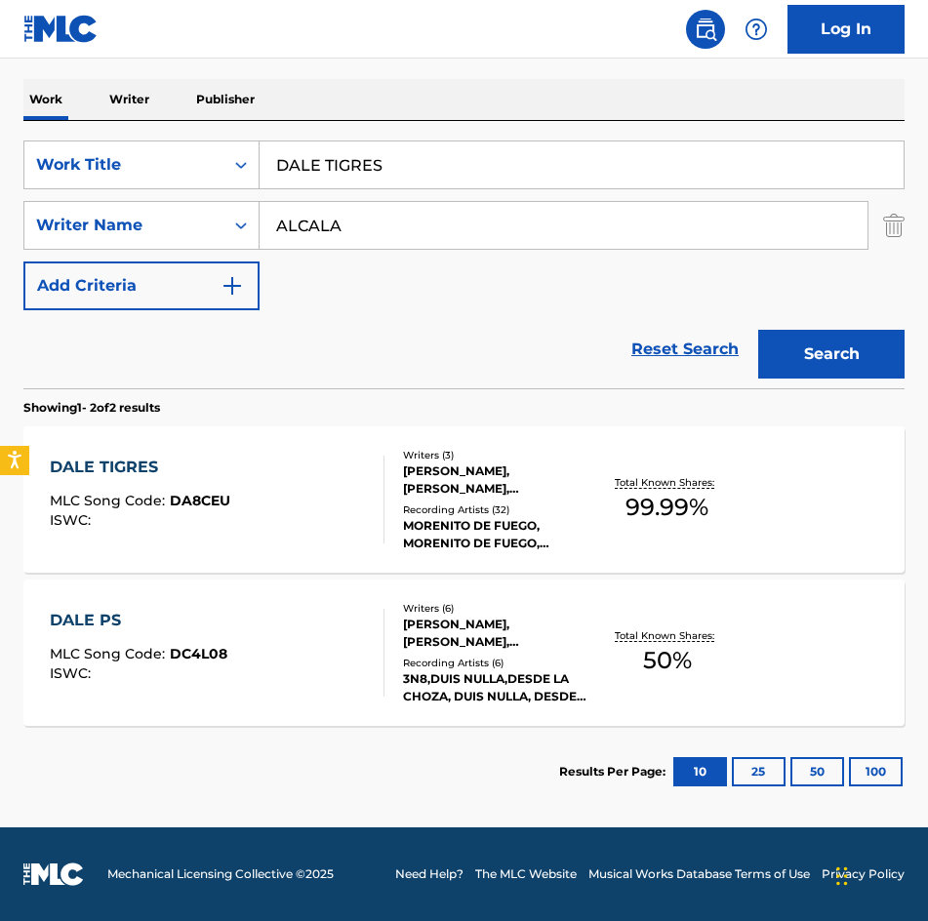
click at [482, 478] on div "[PERSON_NAME], [PERSON_NAME], [PERSON_NAME]" at bounding box center [498, 479] width 190 height 35
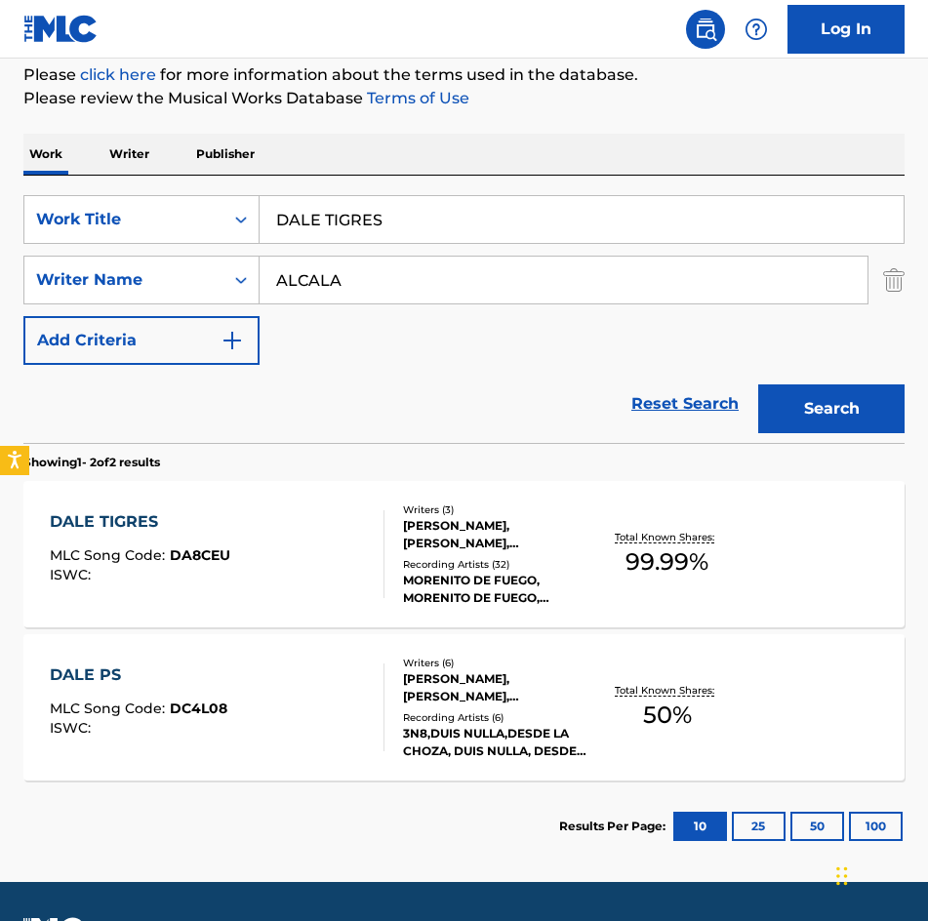
scroll to position [284, 0]
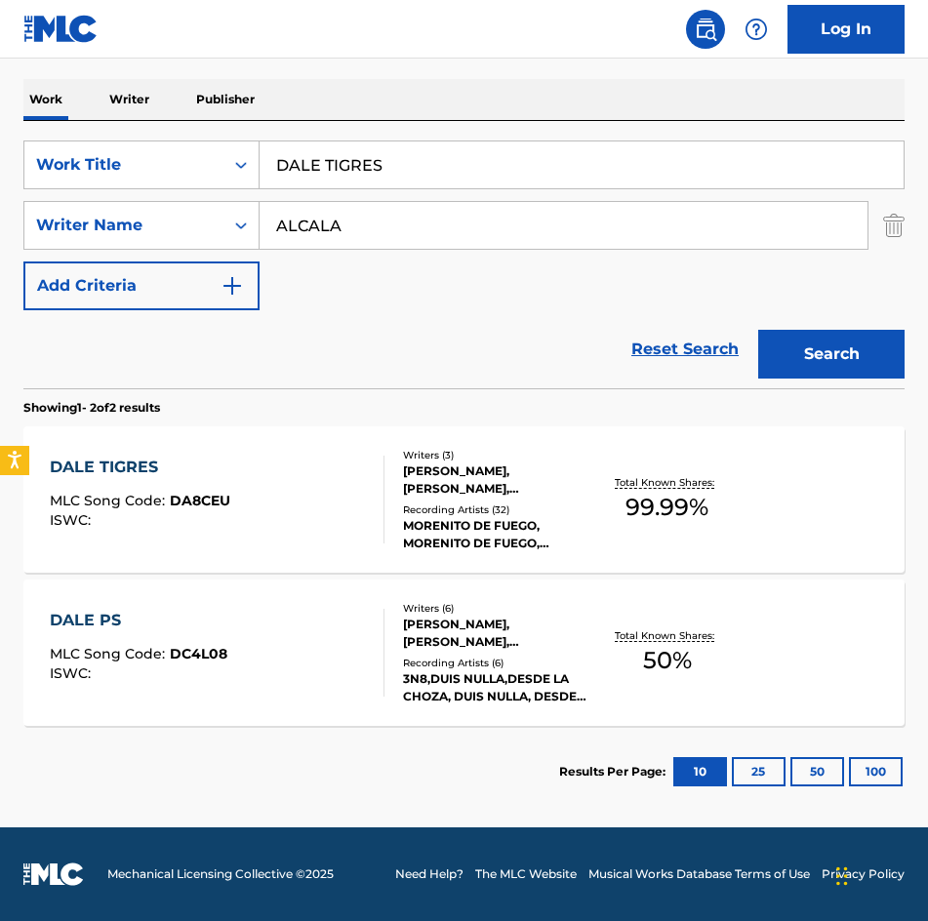
click at [487, 661] on div "Recording Artists ( 6 )" at bounding box center [498, 663] width 190 height 15
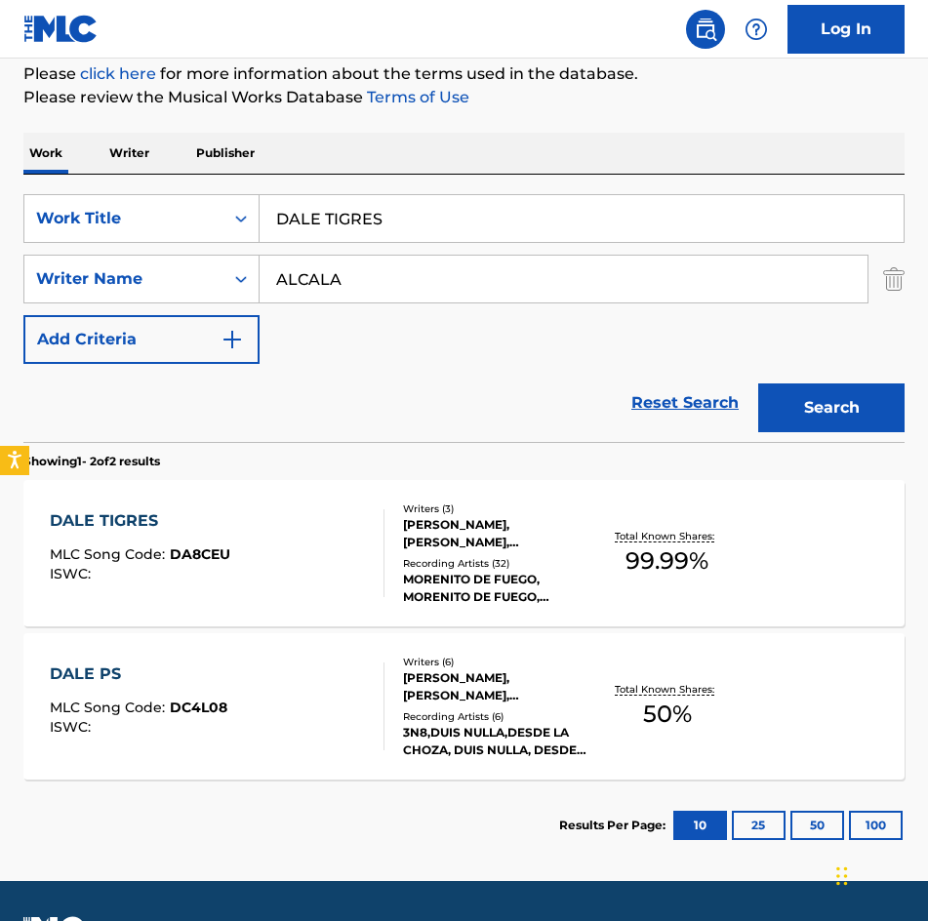
scroll to position [284, 0]
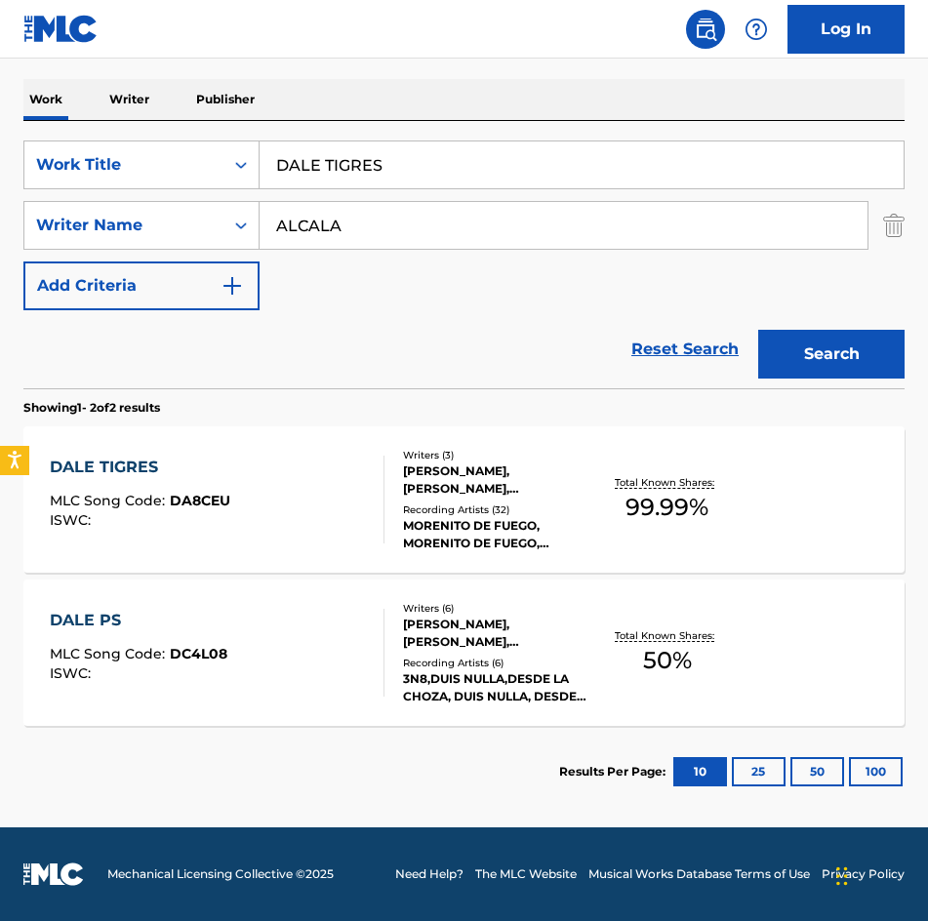
drag, startPoint x: 414, startPoint y: 214, endPoint x: 16, endPoint y: 213, distance: 398.0
click at [16, 213] on div "The MLC Public Work Search The accuracy and completeness of The MLC's data is d…" at bounding box center [464, 320] width 928 height 994
click at [758, 330] on button "Search" at bounding box center [831, 354] width 146 height 49
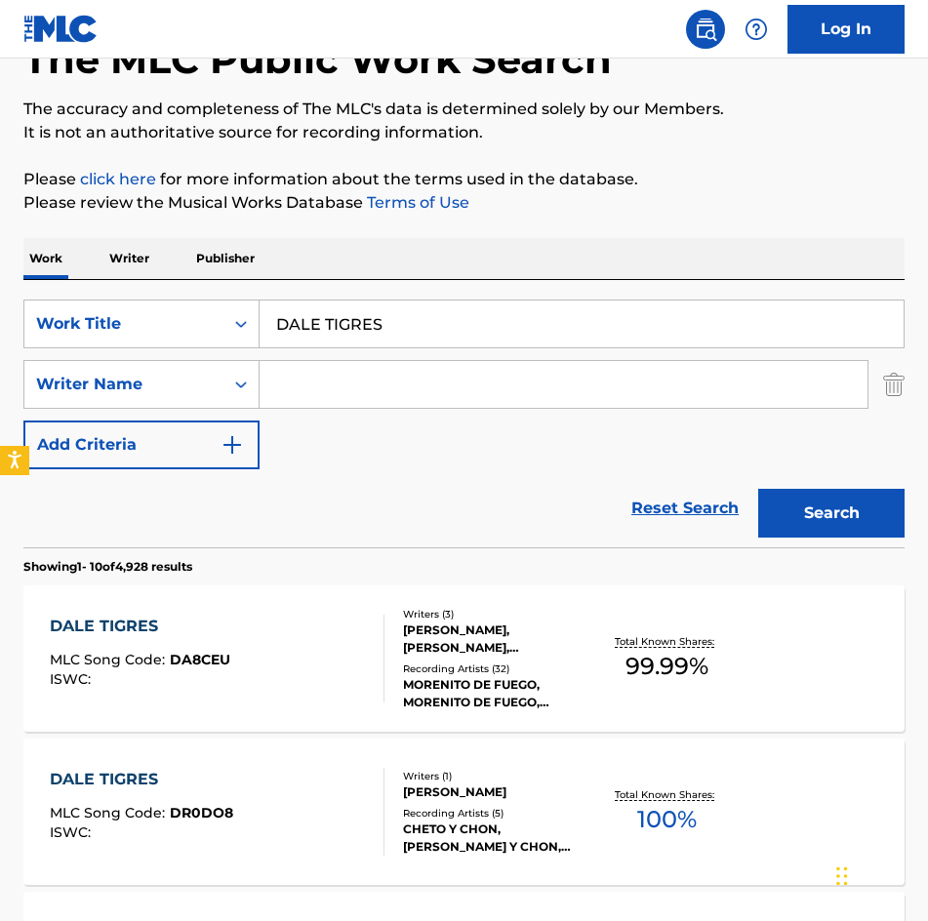
scroll to position [390, 0]
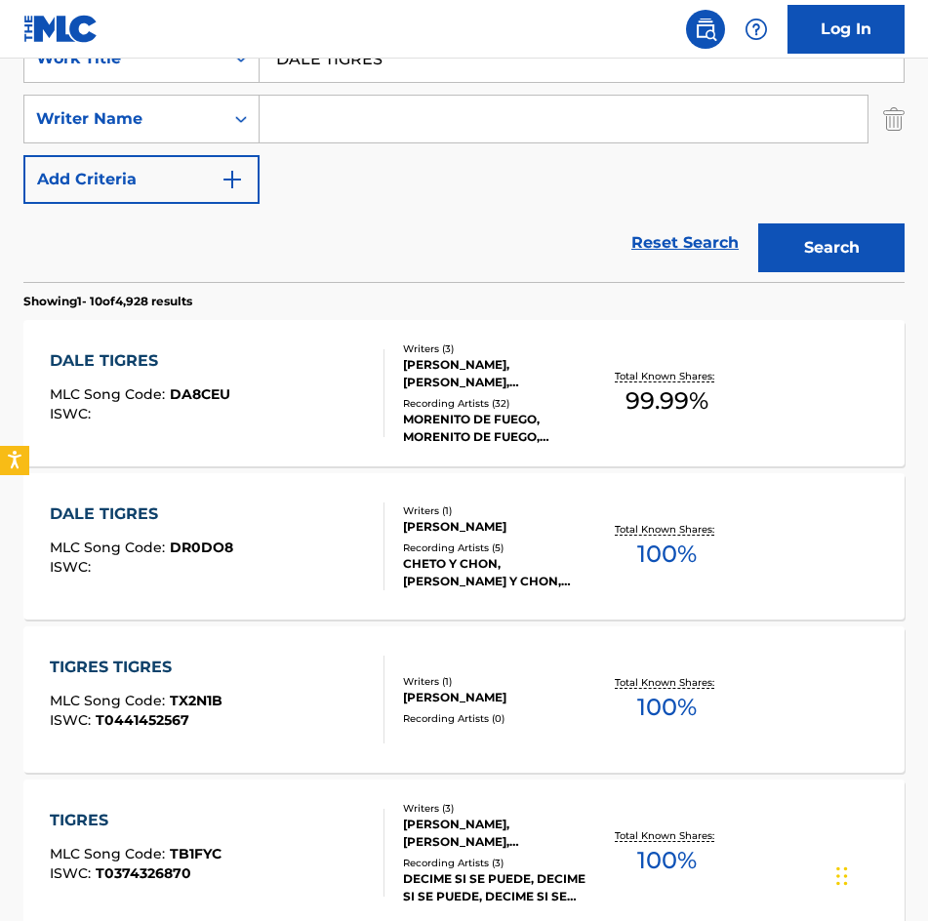
click at [500, 376] on div "[PERSON_NAME], [PERSON_NAME], [PERSON_NAME]" at bounding box center [498, 373] width 190 height 35
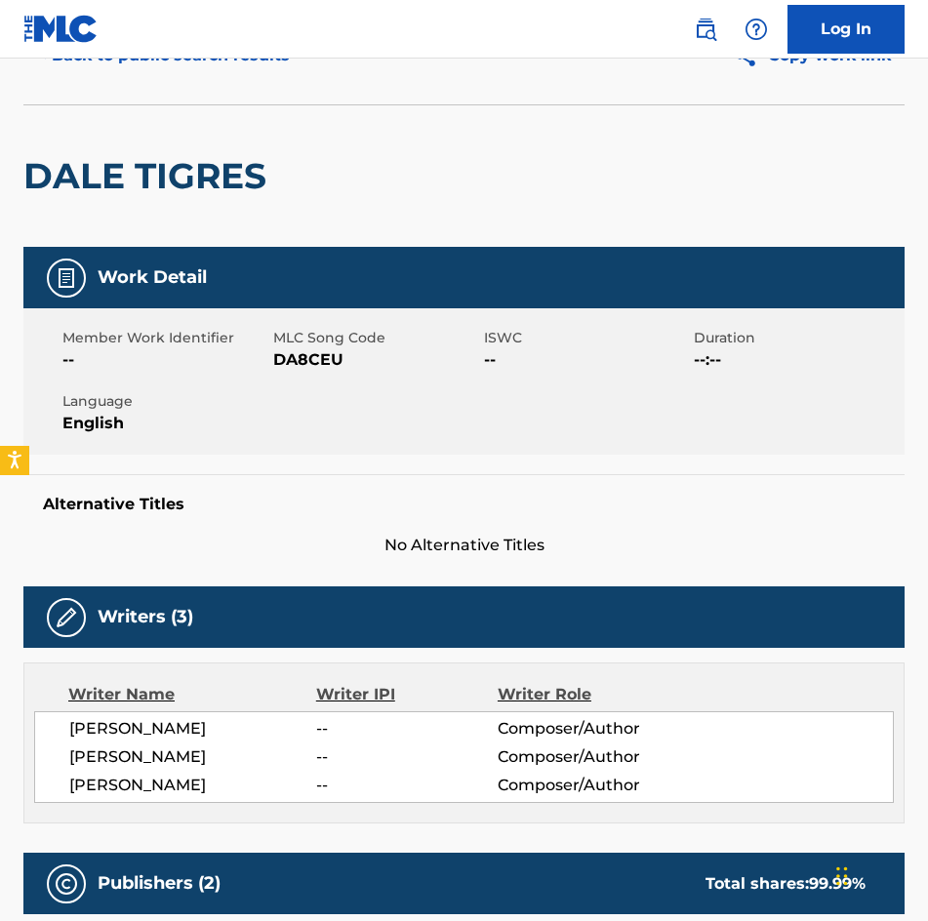
scroll to position [98, 0]
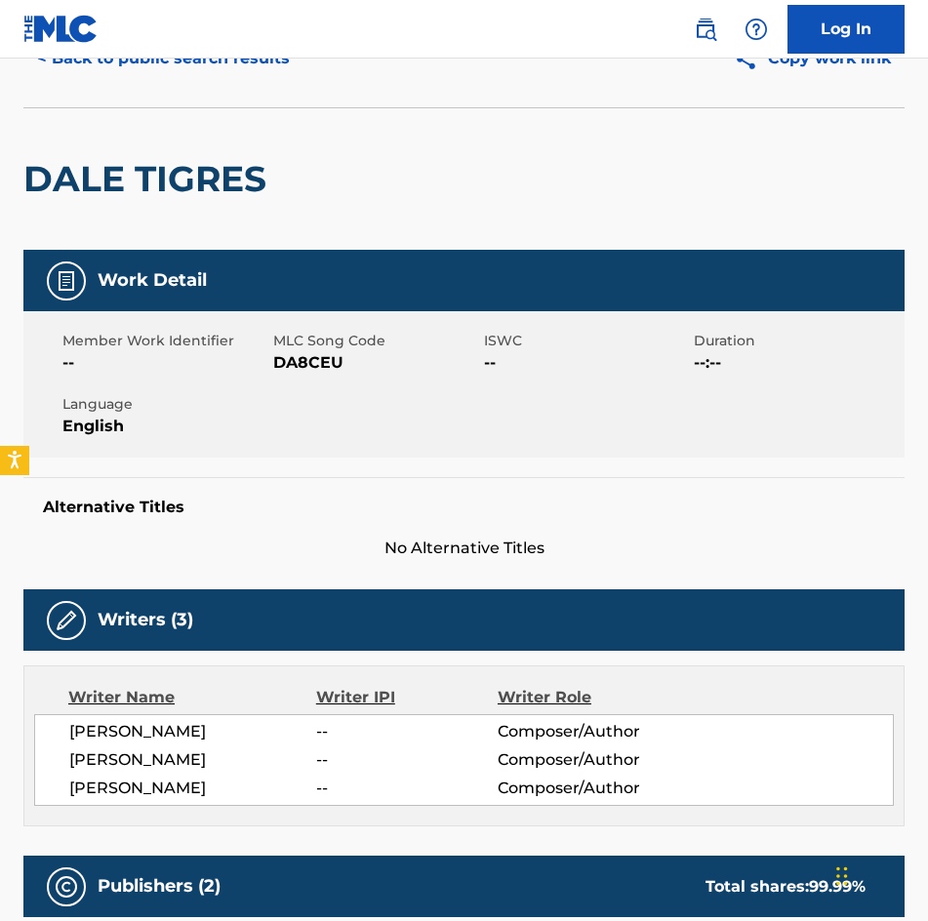
click at [315, 360] on span "DA8CEU" at bounding box center [376, 362] width 206 height 23
copy span "DA8CEU"
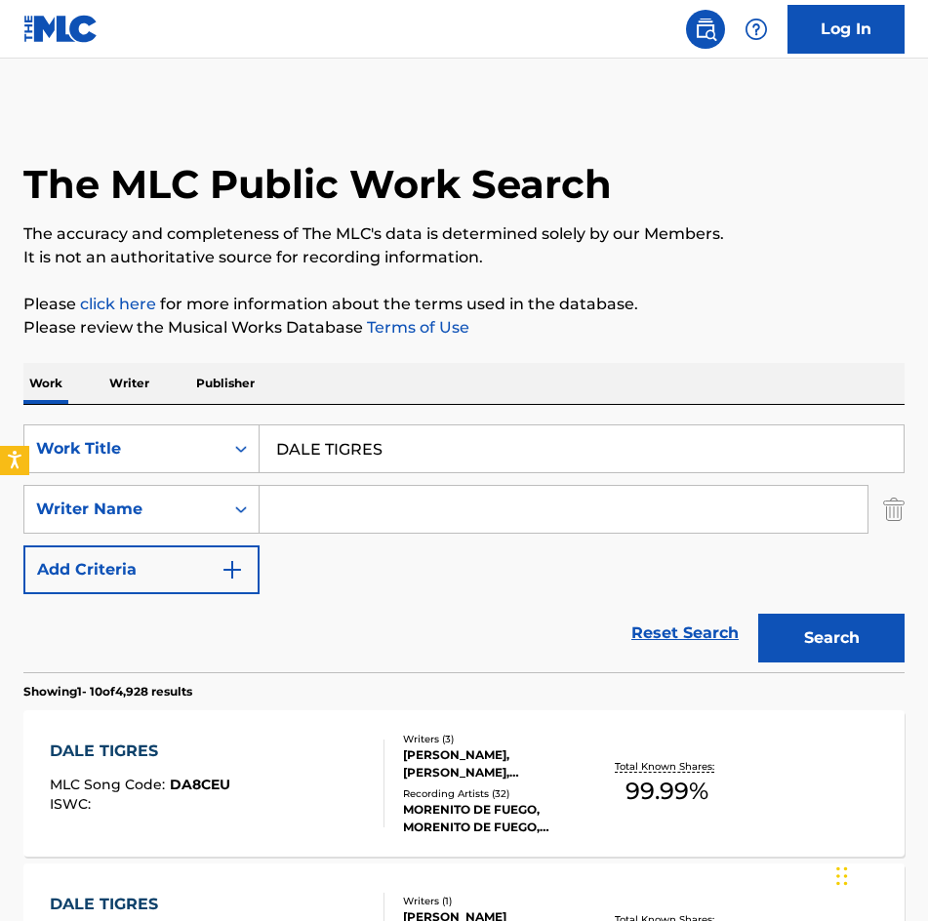
click at [468, 428] on input "DALE TIGRES" at bounding box center [581, 448] width 644 height 47
drag, startPoint x: 452, startPoint y: 435, endPoint x: 21, endPoint y: 415, distance: 430.7
click at [0, 390] on html "Accessibility Screen-Reader Guide, Feedback, and Issue Reporting | New window L…" at bounding box center [464, 460] width 928 height 921
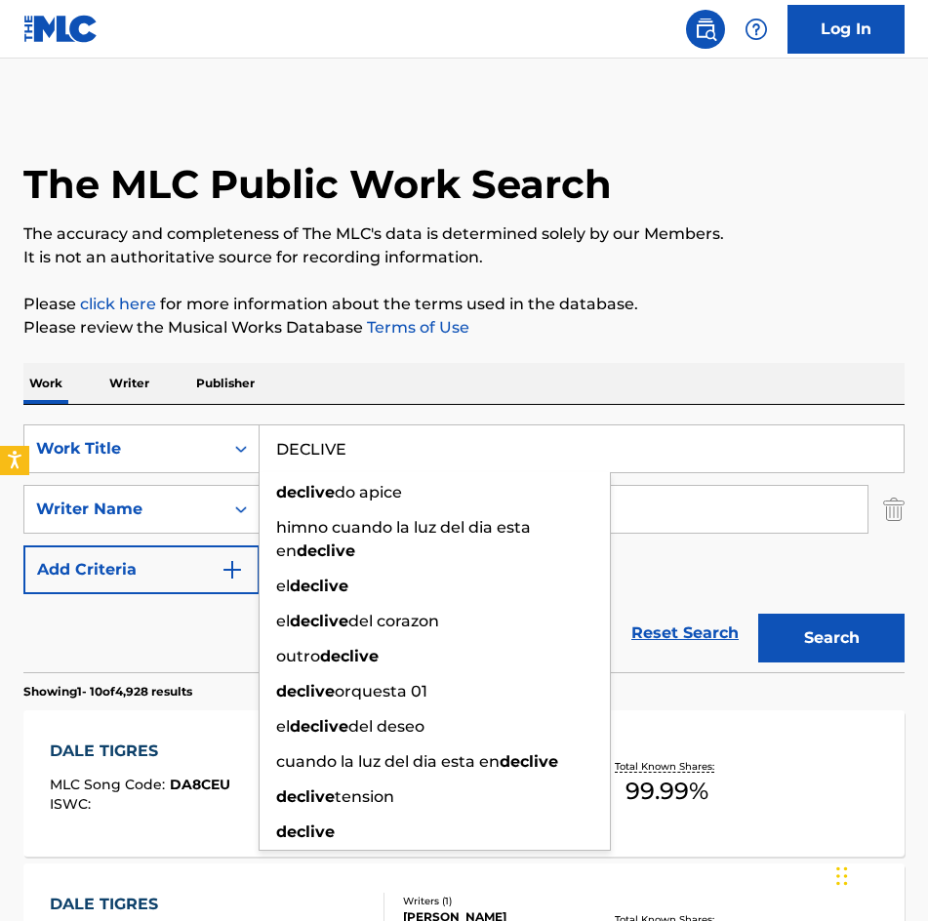
type input "DECLIVE"
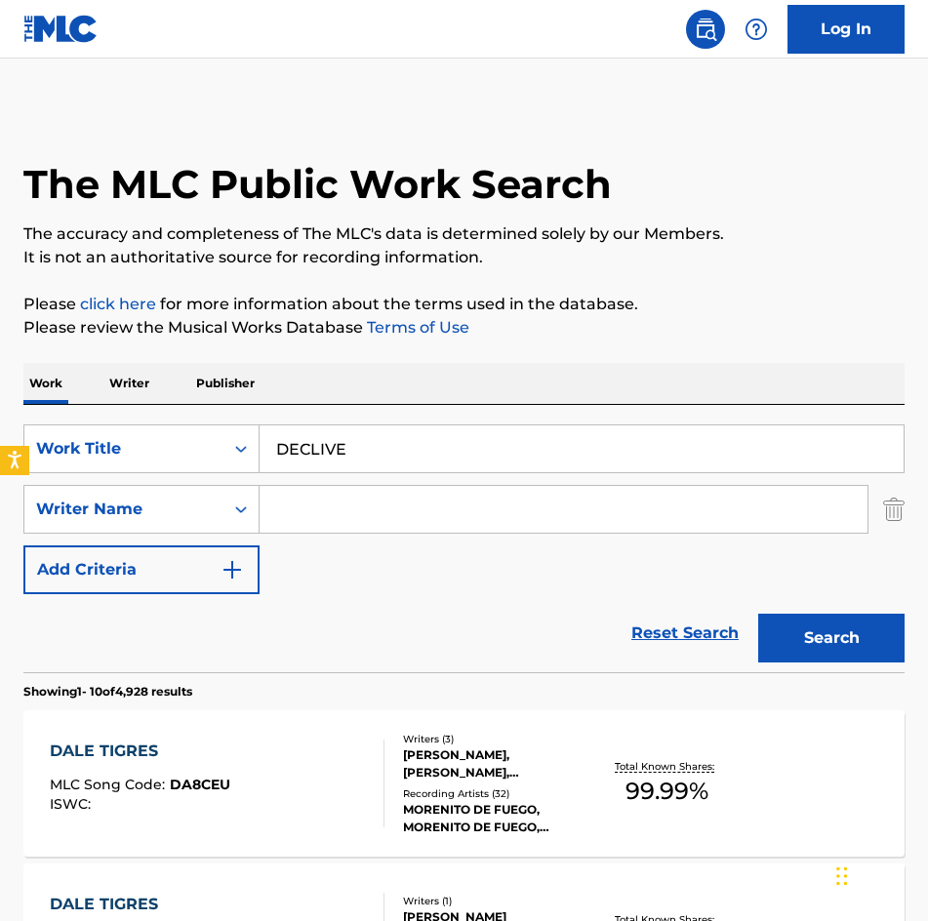
click at [445, 506] on input "Search Form" at bounding box center [563, 509] width 608 height 47
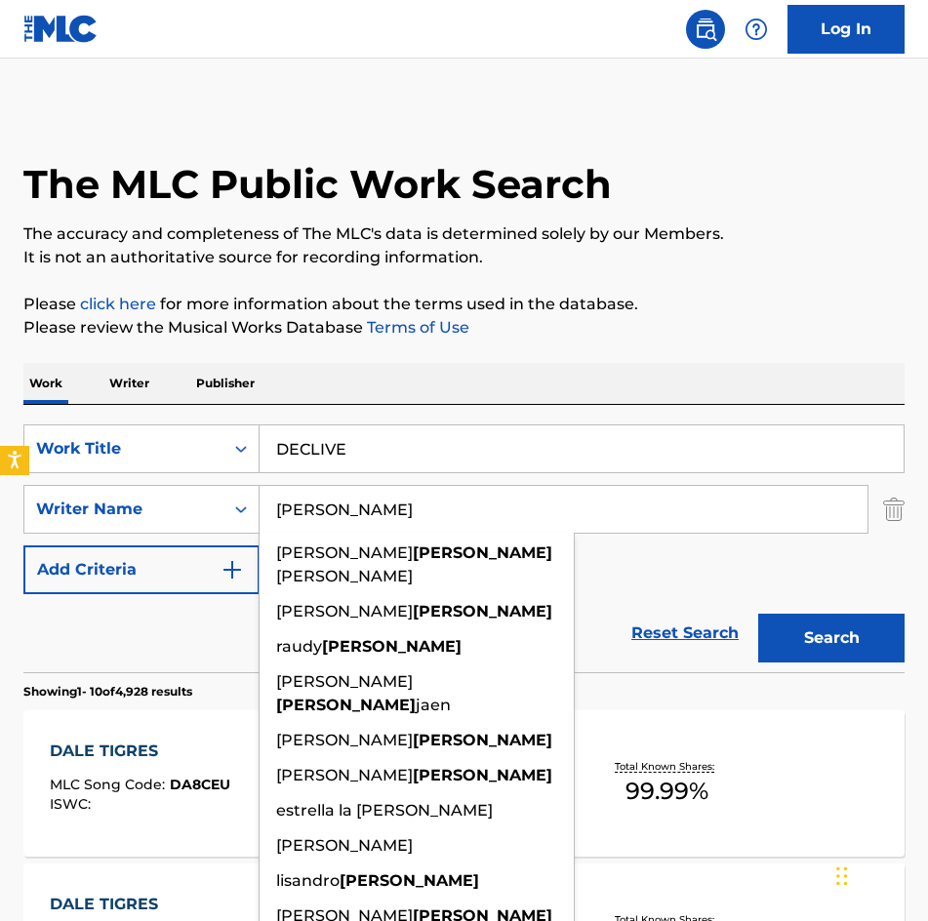
type input "[PERSON_NAME]"
click at [758, 614] on button "Search" at bounding box center [831, 638] width 146 height 49
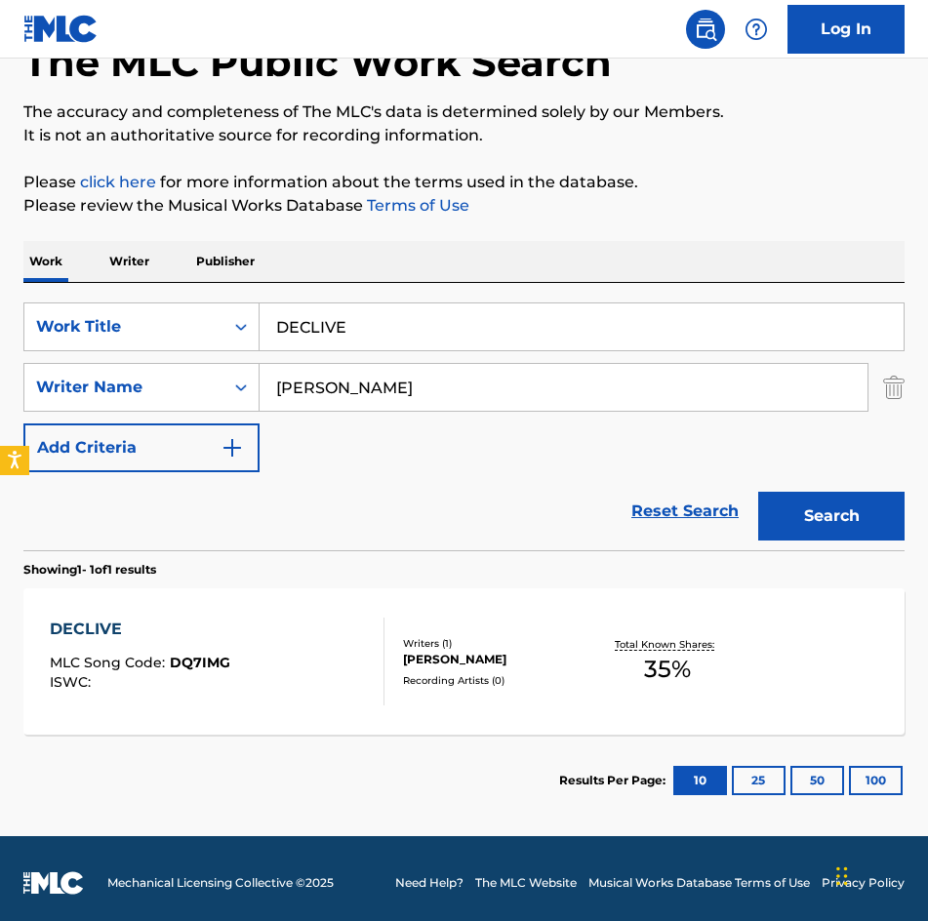
scroll to position [131, 0]
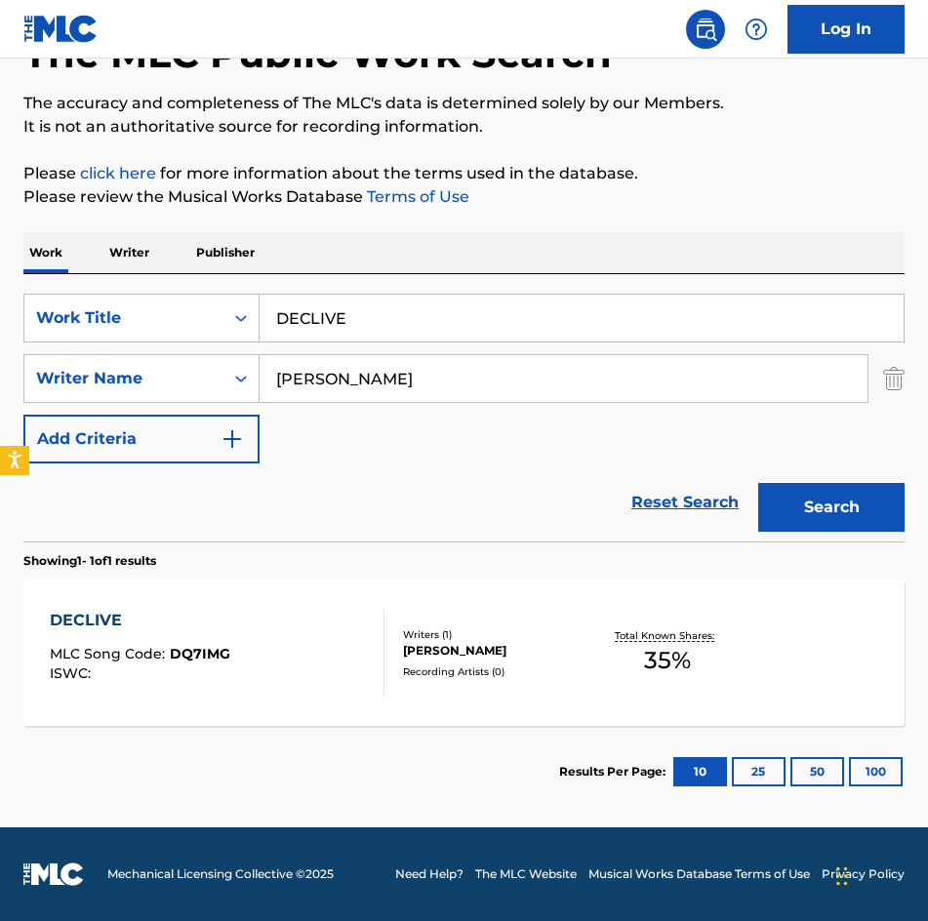
click at [504, 648] on div "[PERSON_NAME]" at bounding box center [498, 651] width 190 height 18
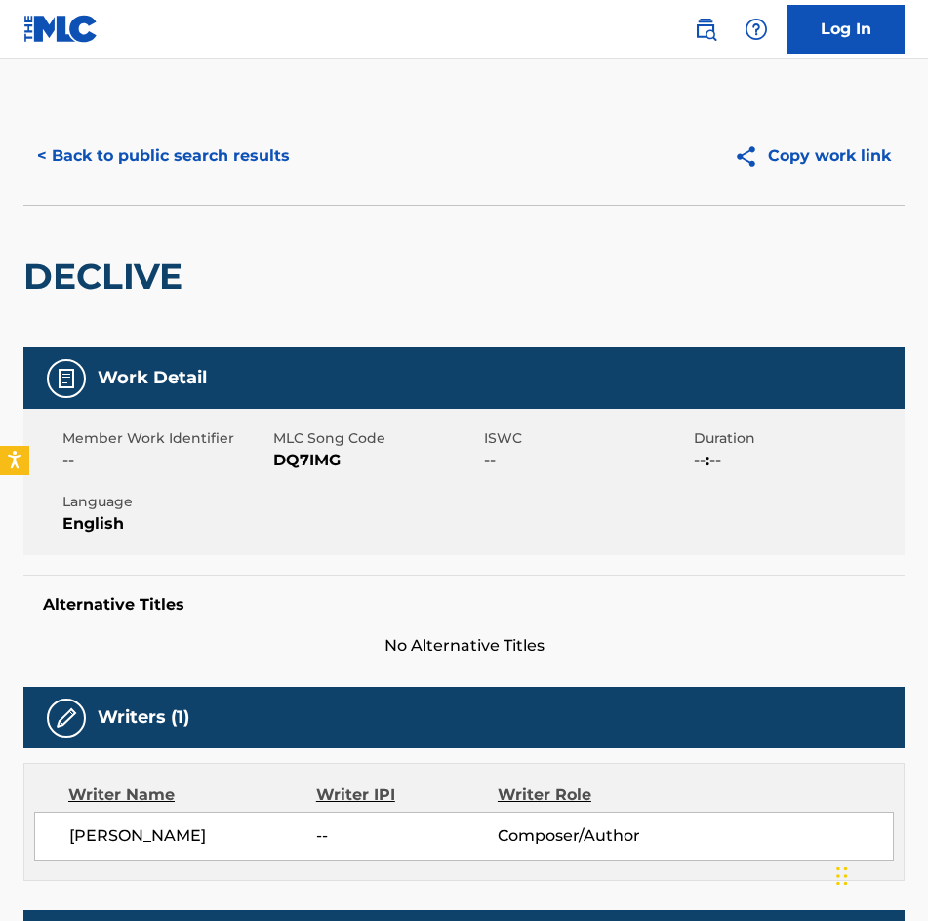
click at [330, 462] on span "DQ7IMG" at bounding box center [376, 460] width 206 height 23
copy span "DQ7IMG"
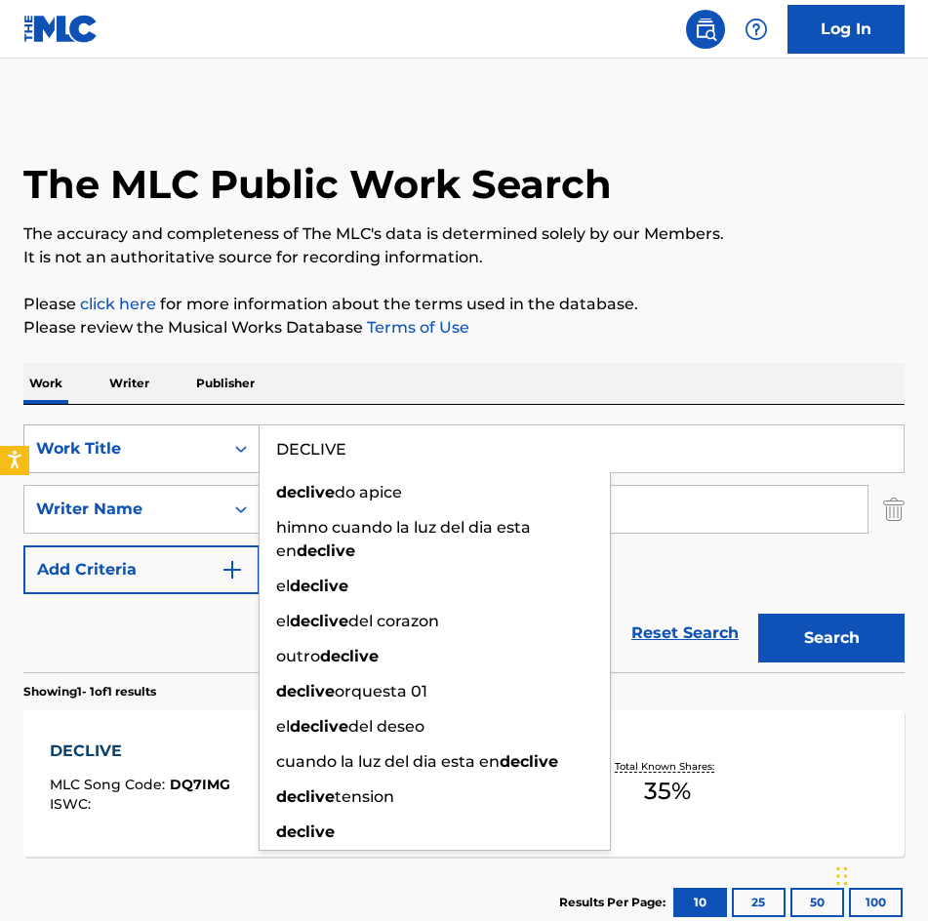
drag, startPoint x: 495, startPoint y: 456, endPoint x: 154, endPoint y: 443, distance: 340.7
click at [154, 443] on div "SearchWithCriteria275d249b-ce8a-4816-a807-3aacb40899fa Work Title DECLIVE decli…" at bounding box center [463, 448] width 881 height 49
paste input "JA VU"
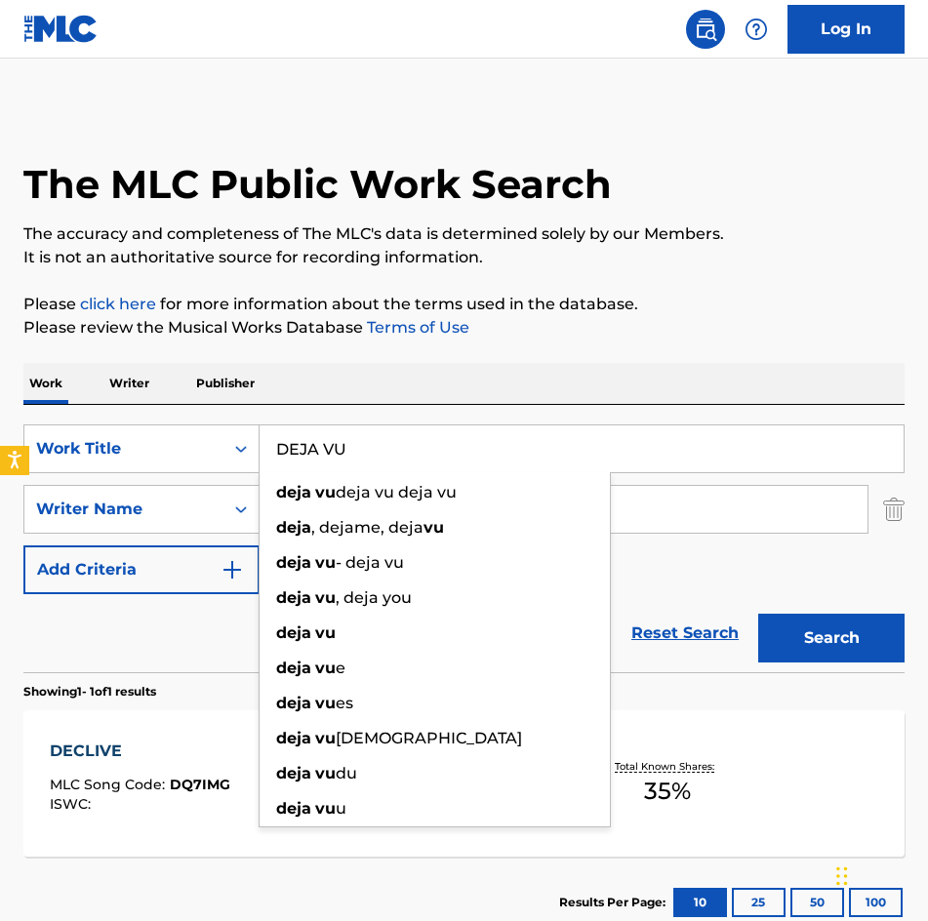
type input "DEJA VU"
click at [758, 614] on button "Search" at bounding box center [831, 638] width 146 height 49
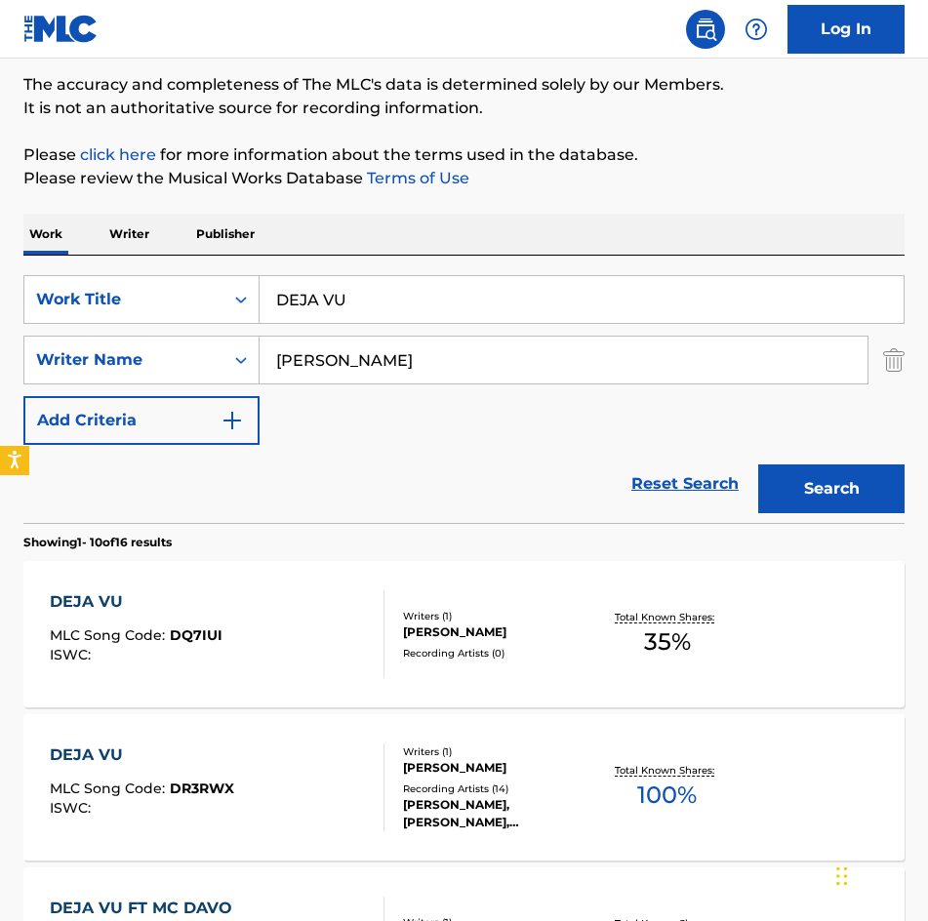
scroll to position [390, 0]
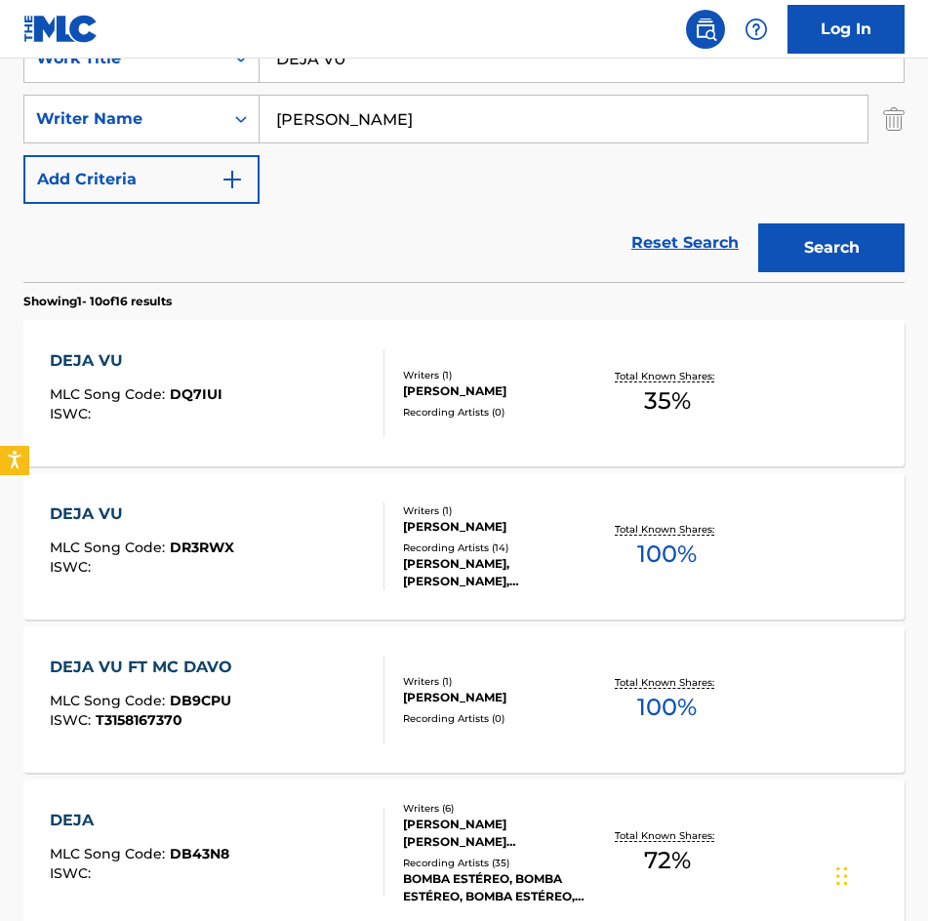
click at [450, 382] on div "[PERSON_NAME]" at bounding box center [498, 391] width 190 height 18
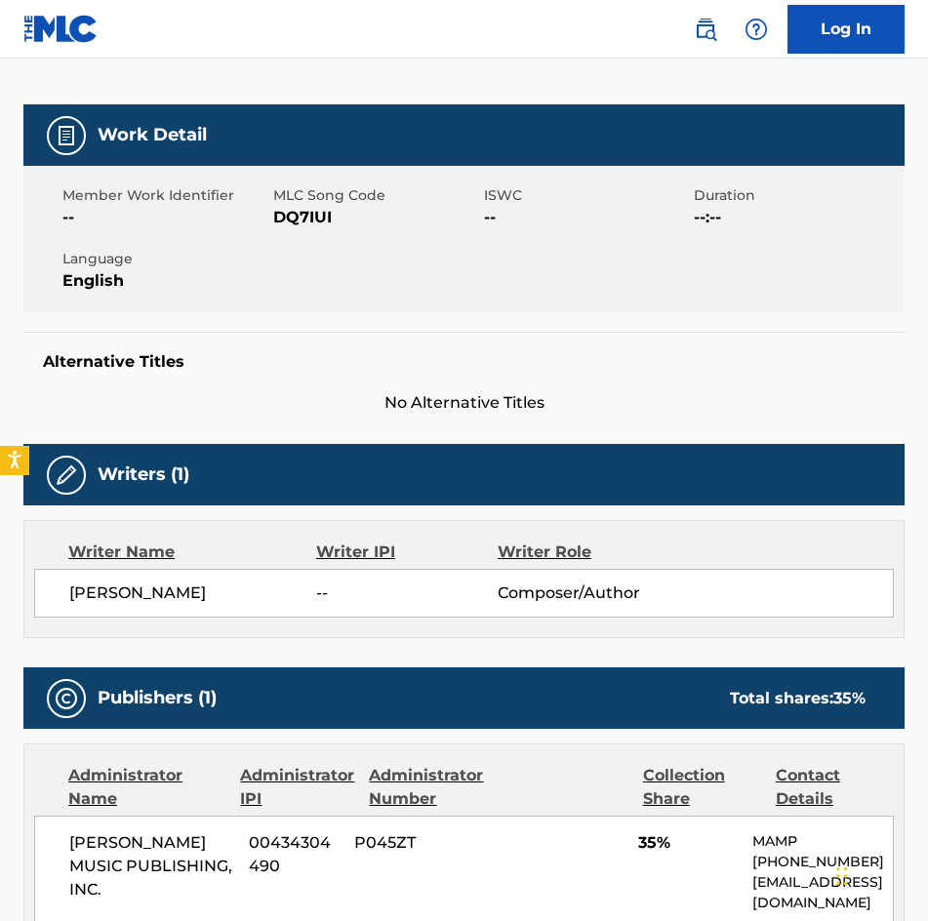
scroll to position [195, 0]
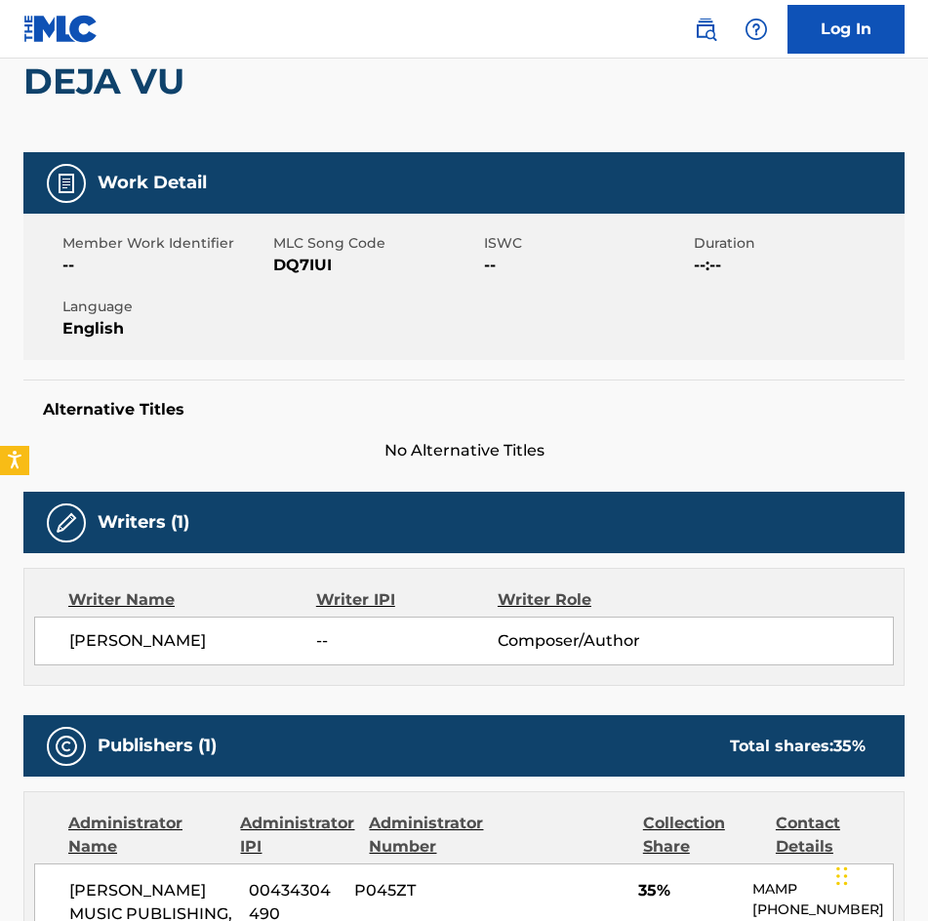
click at [319, 268] on span "DQ7IUI" at bounding box center [376, 265] width 206 height 23
copy span "DQ7IUI"
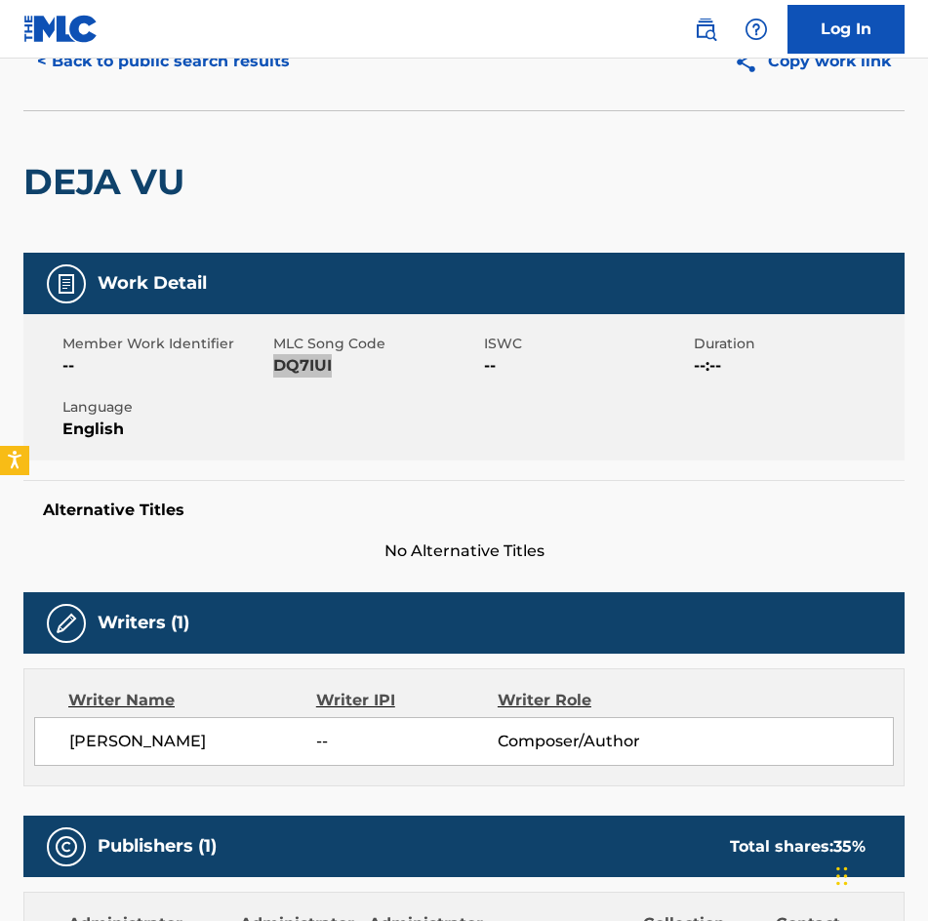
scroll to position [0, 0]
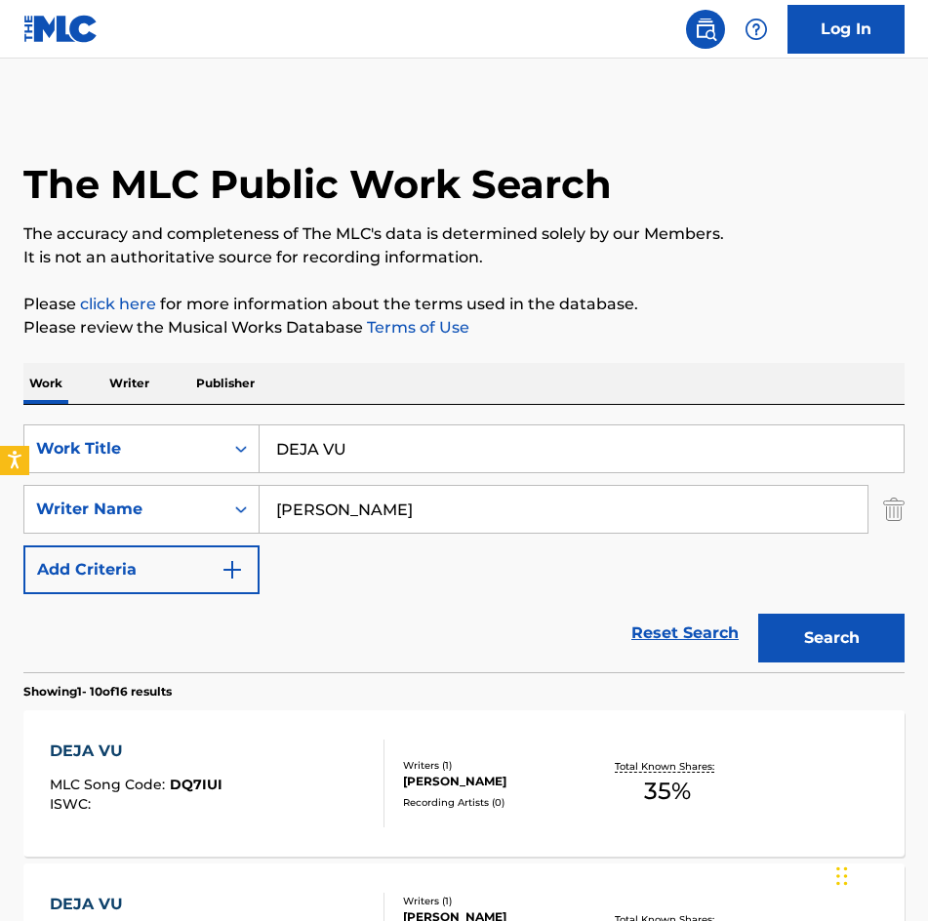
drag, startPoint x: 419, startPoint y: 457, endPoint x: -1, endPoint y: 518, distance: 424.7
click at [0, 518] on html "Accessibility Screen-Reader Guide, Feedback, and Issue Reporting | New window L…" at bounding box center [464, 460] width 928 height 921
type input "T"
type input "[PERSON_NAME]"
click at [758, 614] on button "Search" at bounding box center [831, 638] width 146 height 49
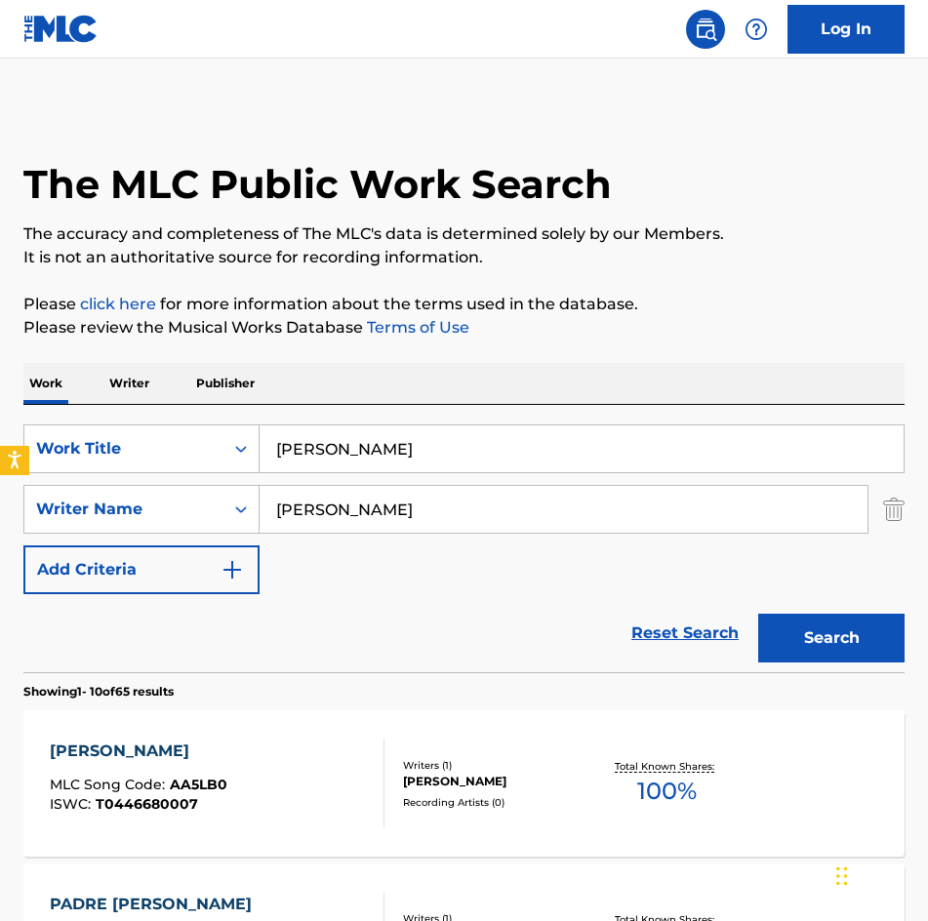
drag, startPoint x: 392, startPoint y: 511, endPoint x: -1, endPoint y: 543, distance: 394.4
click at [0, 543] on html "Accessibility Screen-Reader Guide, Feedback, and Issue Reporting | New window L…" at bounding box center [464, 460] width 928 height 921
click at [758, 614] on button "Search" at bounding box center [831, 638] width 146 height 49
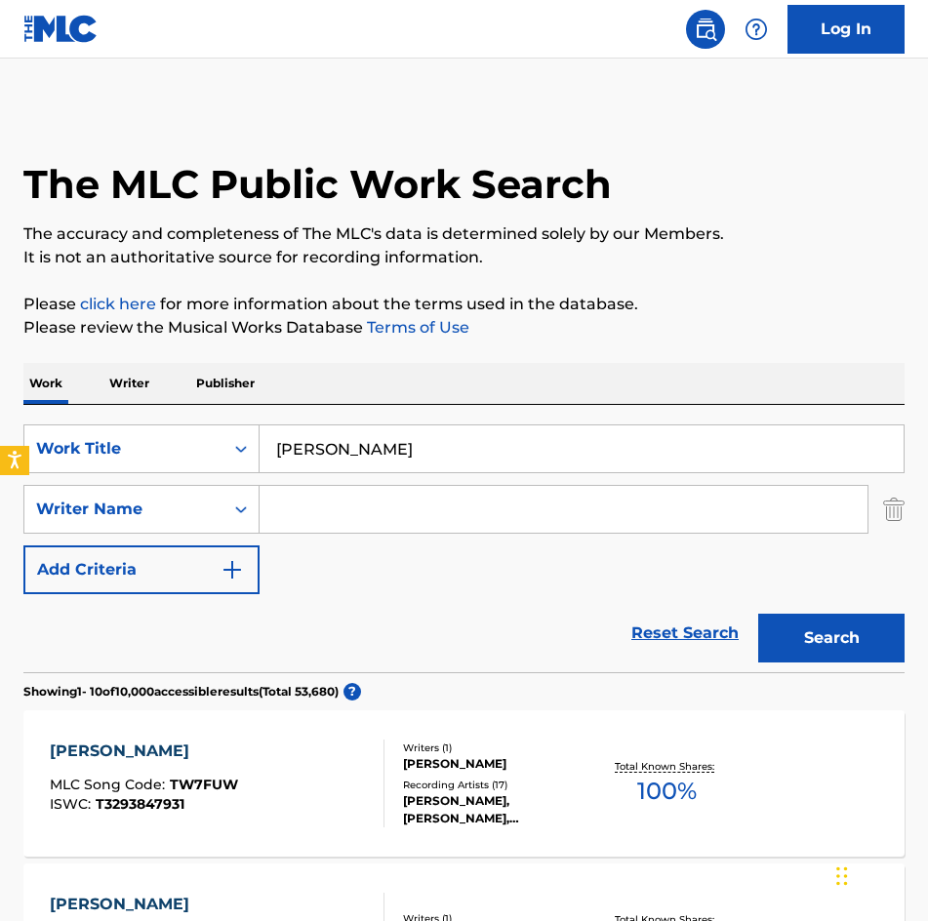
drag, startPoint x: 515, startPoint y: 444, endPoint x: -1, endPoint y: 410, distance: 517.1
click at [0, 410] on html "Accessibility Screen-Reader Guide, Feedback, and Issue Reporting | New window L…" at bounding box center [464, 460] width 928 height 921
click at [758, 614] on button "Search" at bounding box center [831, 638] width 146 height 49
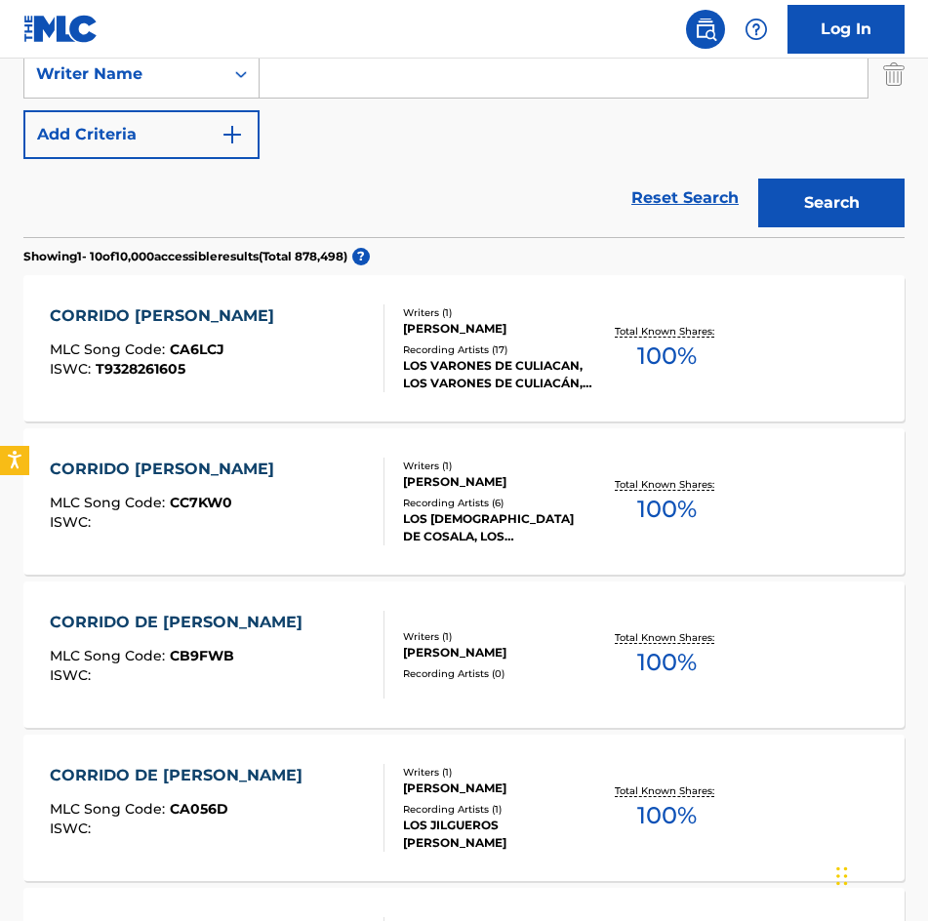
scroll to position [293, 0]
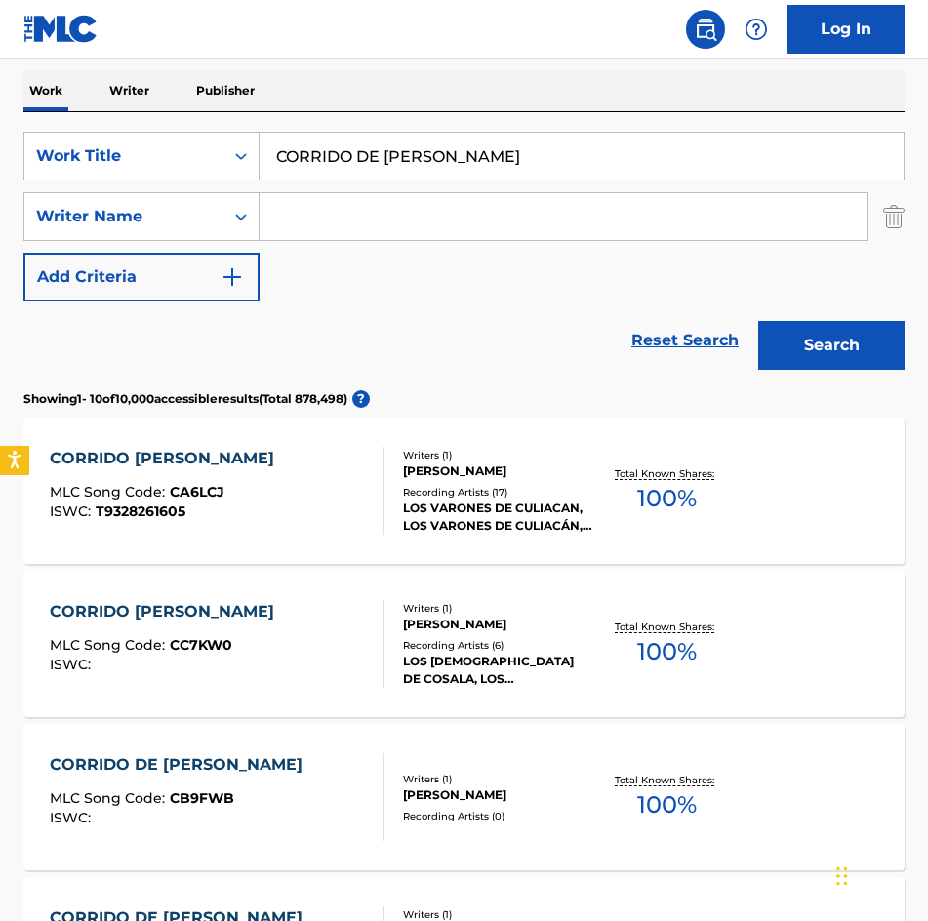
drag, startPoint x: 627, startPoint y: 159, endPoint x: 40, endPoint y: 189, distance: 588.0
click at [0, 202] on html "Accessibility Screen-Reader Guide, Feedback, and Issue Reporting | New window L…" at bounding box center [464, 167] width 928 height 921
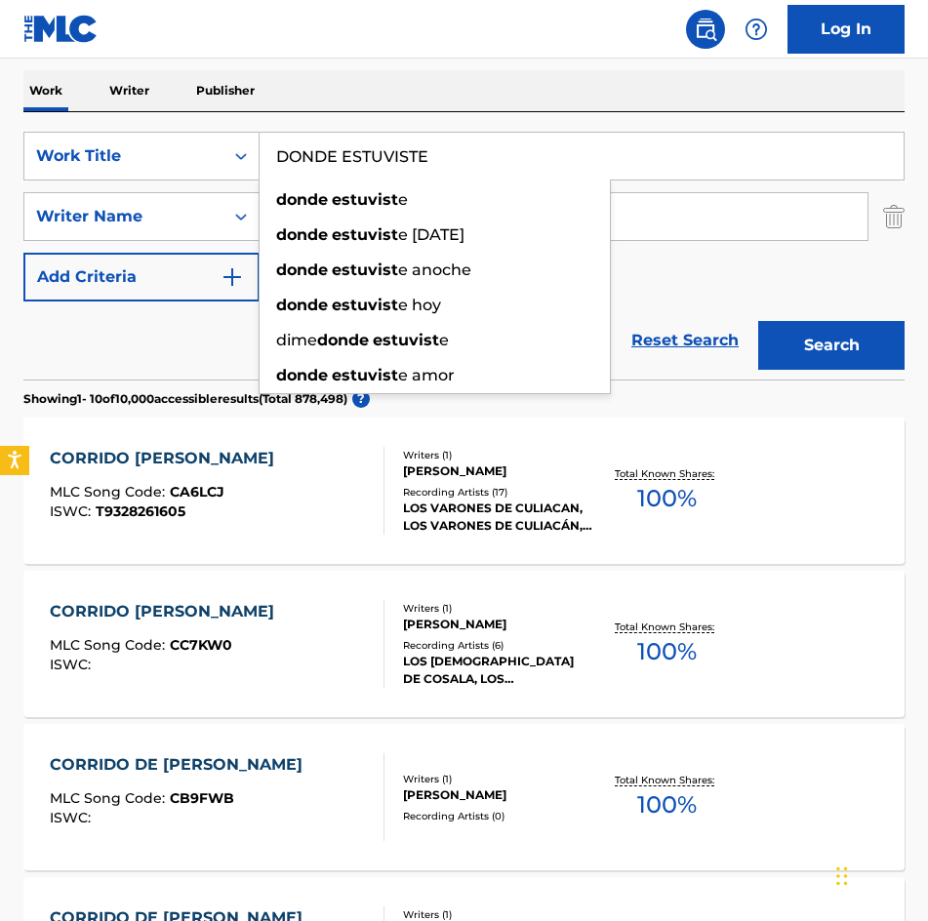
type input "DONDE ESTUVISTE"
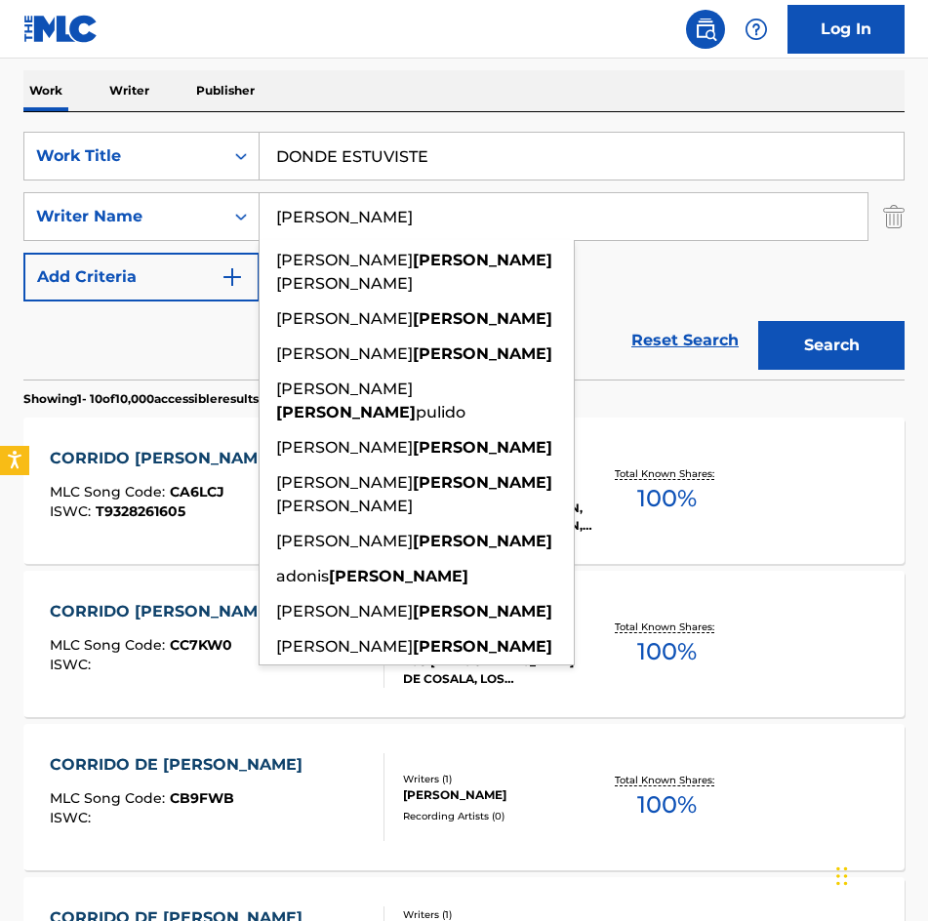
type input "[PERSON_NAME]"
click at [758, 321] on button "Search" at bounding box center [831, 345] width 146 height 49
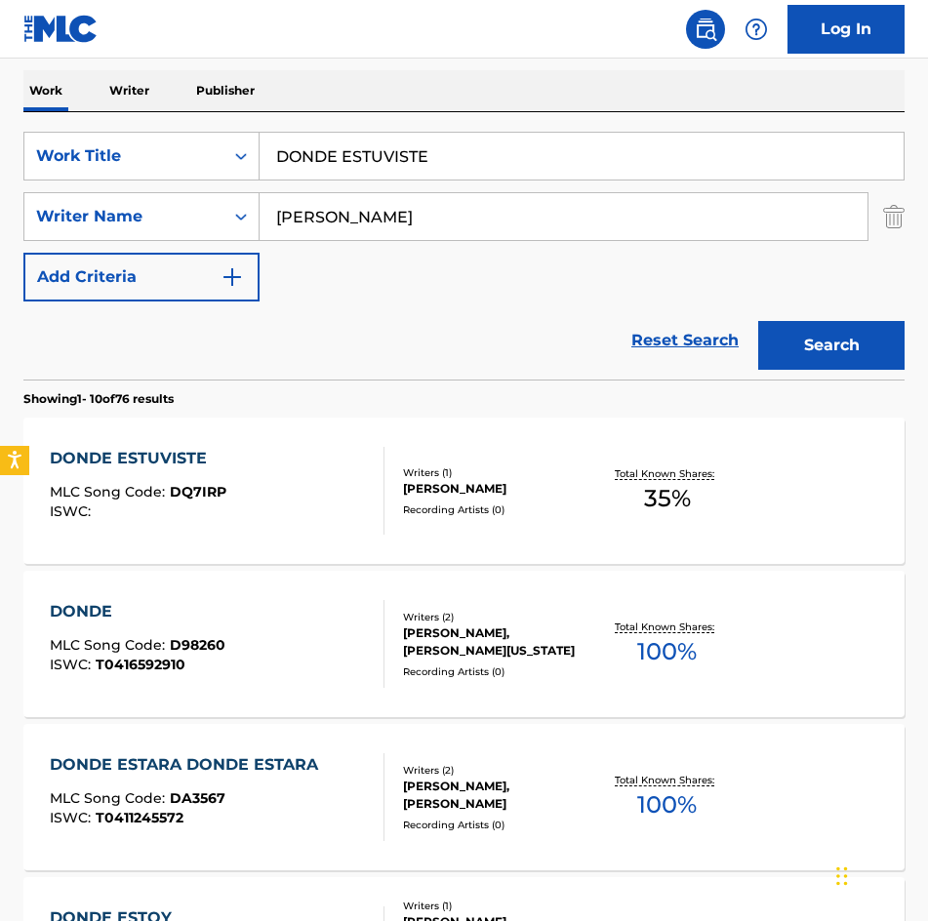
click at [473, 480] on div "[PERSON_NAME]" at bounding box center [498, 489] width 190 height 18
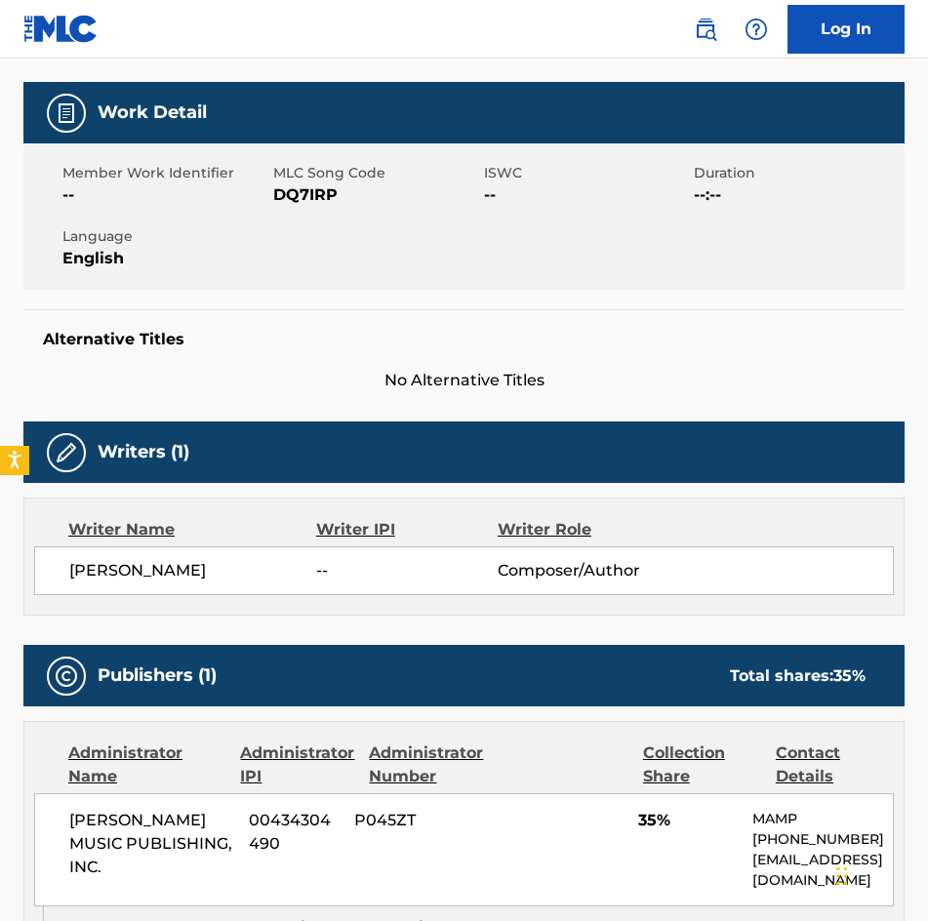
scroll to position [293, 0]
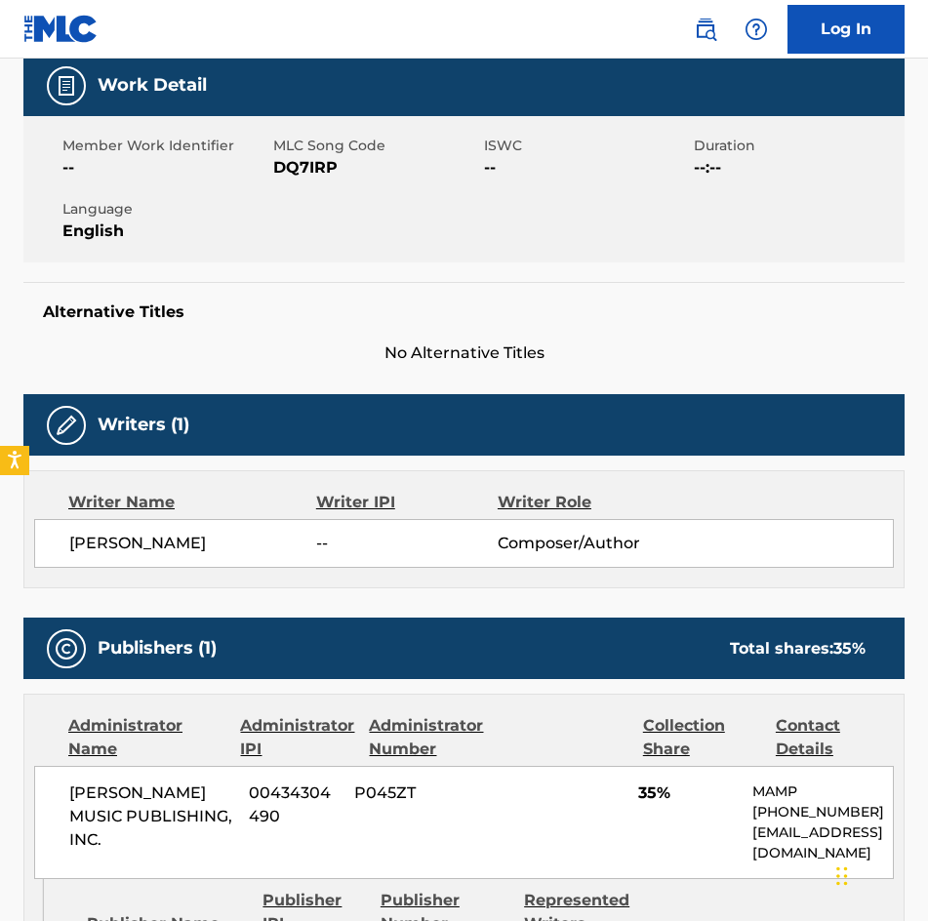
click at [310, 169] on span "DQ7IRP" at bounding box center [376, 167] width 206 height 23
copy span "DQ7IRP"
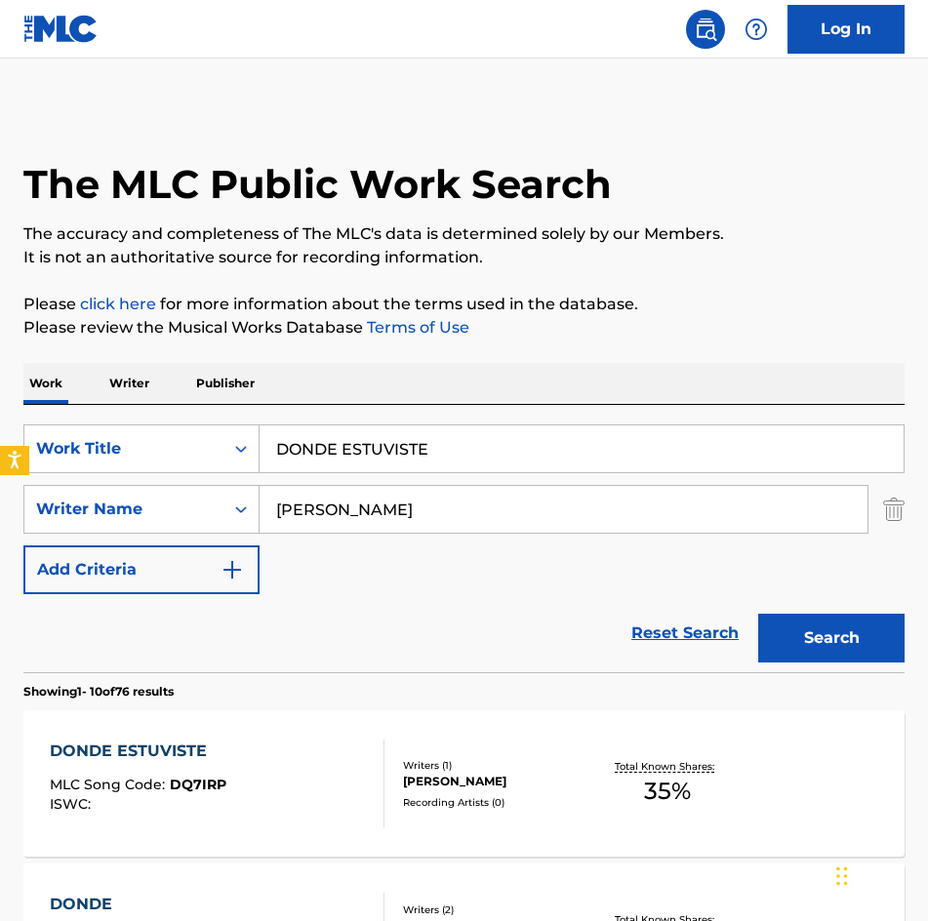
drag, startPoint x: 512, startPoint y: 450, endPoint x: 48, endPoint y: 417, distance: 465.4
click at [48, 417] on div "SearchWithCriteria275d249b-ce8a-4816-a807-3aacb40899fa Work Title DONDE ESTUVIS…" at bounding box center [463, 538] width 881 height 267
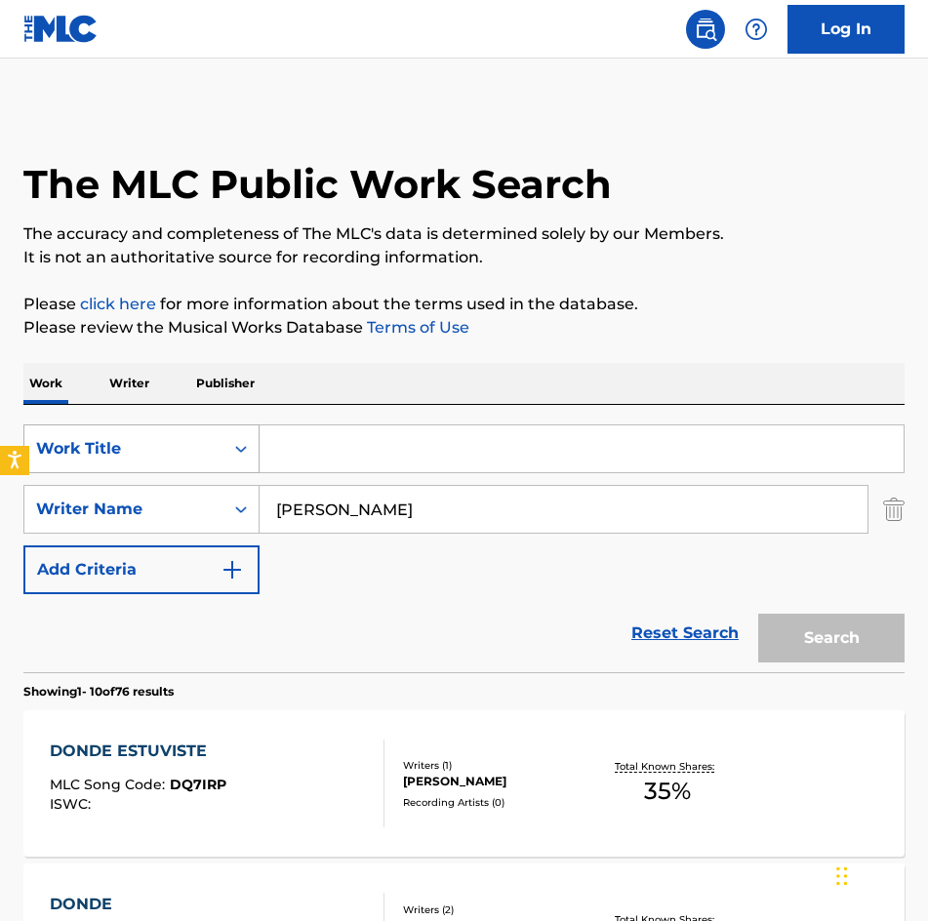
paste input "DQTNE"
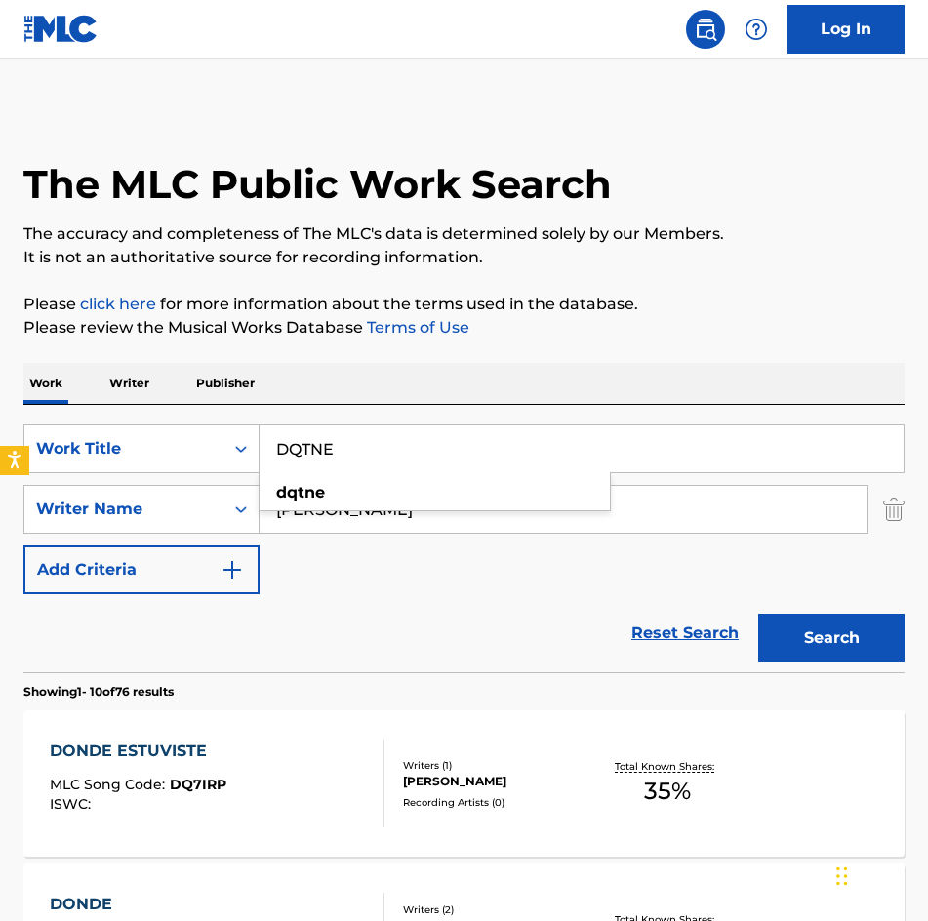
type input "DQTNE"
click at [617, 538] on div "SearchWithCriteria275d249b-ce8a-4816-a807-3aacb40899fa Work Title DQTNE dqtne S…" at bounding box center [463, 509] width 881 height 170
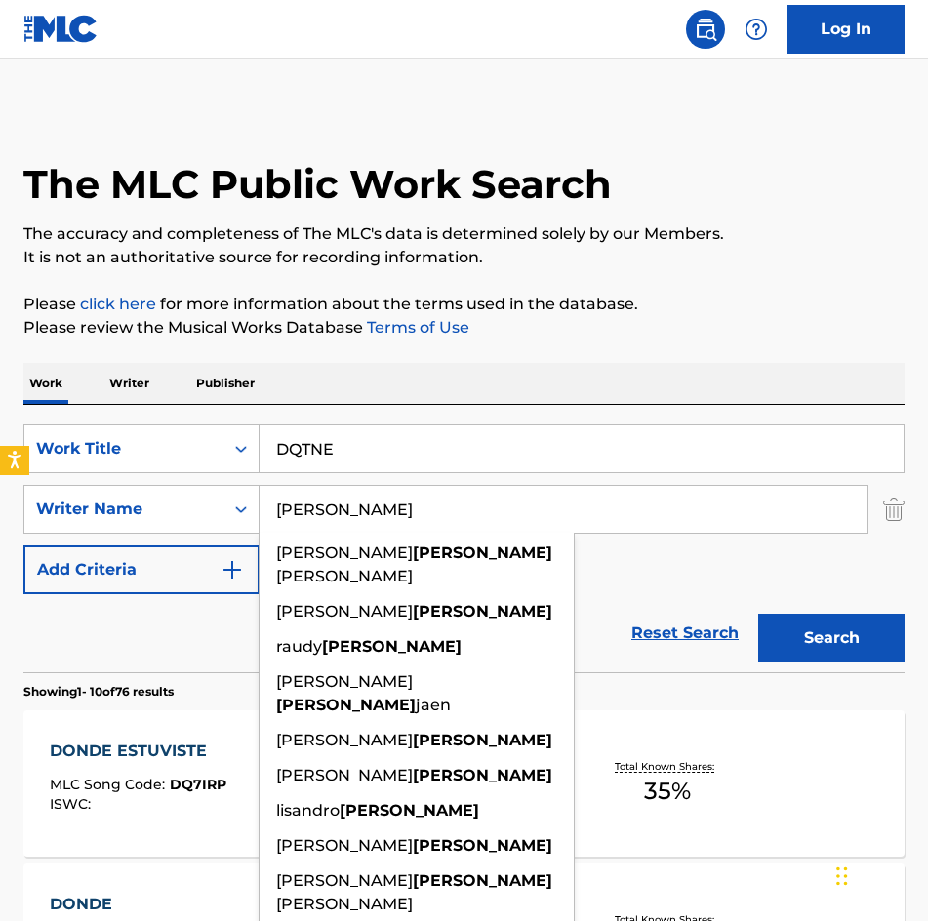
drag, startPoint x: 544, startPoint y: 497, endPoint x: 59, endPoint y: 484, distance: 485.9
click at [59, 484] on div "SearchWithCriteria275d249b-ce8a-4816-a807-3aacb40899fa Work Title DQTNE SearchW…" at bounding box center [463, 509] width 881 height 170
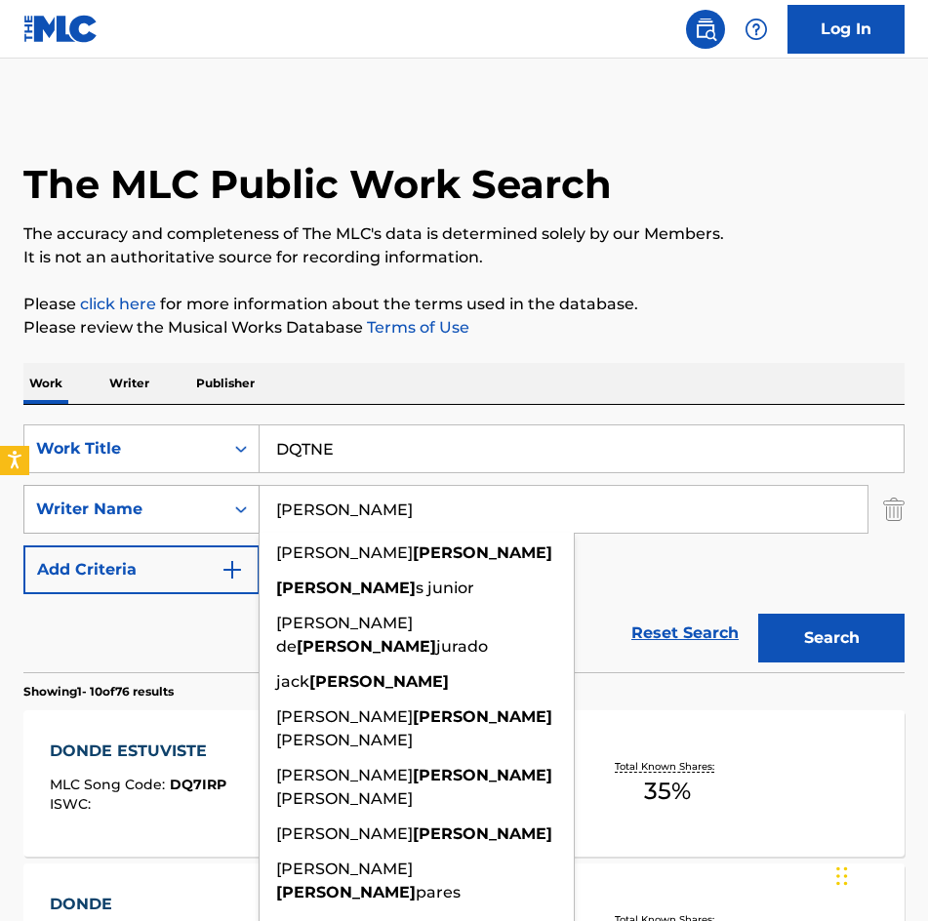
type input "[PERSON_NAME]"
click at [758, 614] on button "Search" at bounding box center [831, 638] width 146 height 49
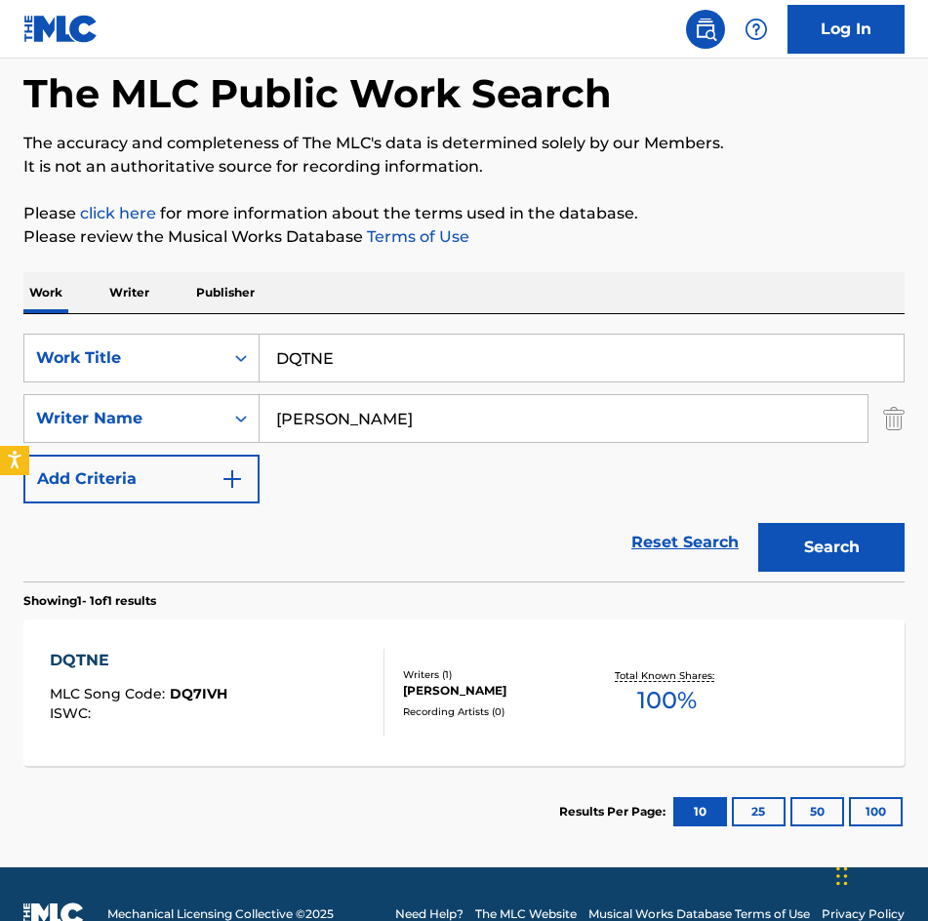
scroll to position [131, 0]
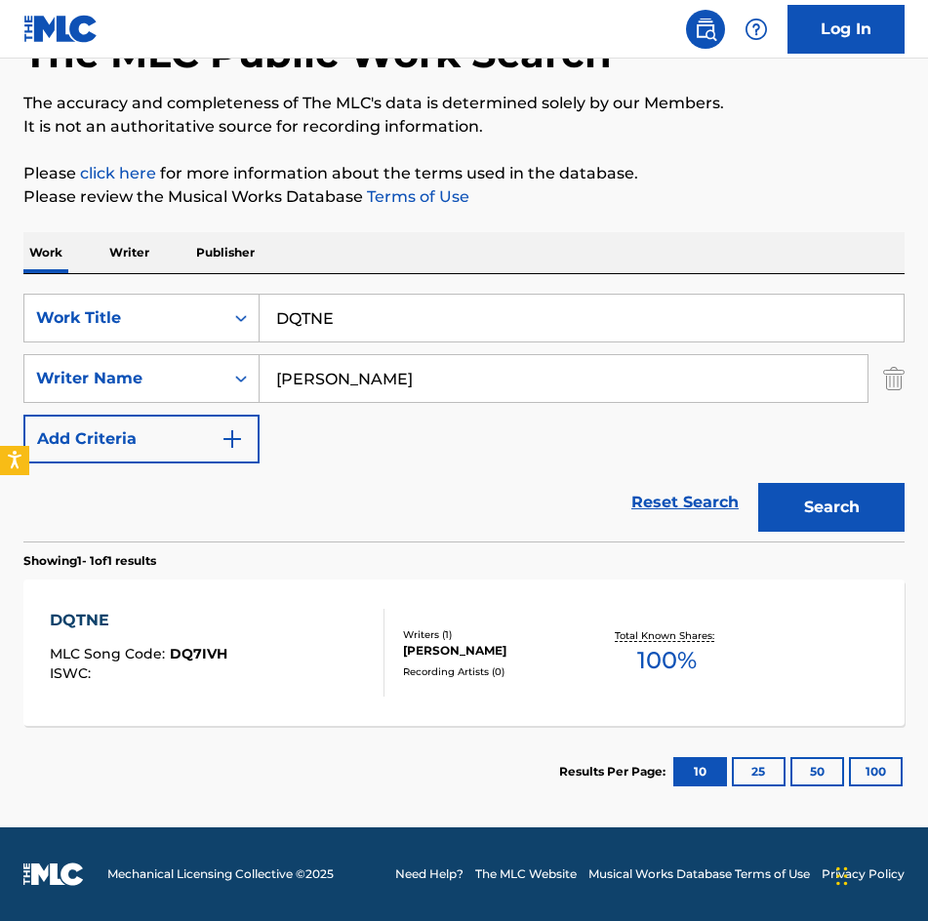
click at [493, 633] on div "Writers ( 1 )" at bounding box center [498, 634] width 190 height 15
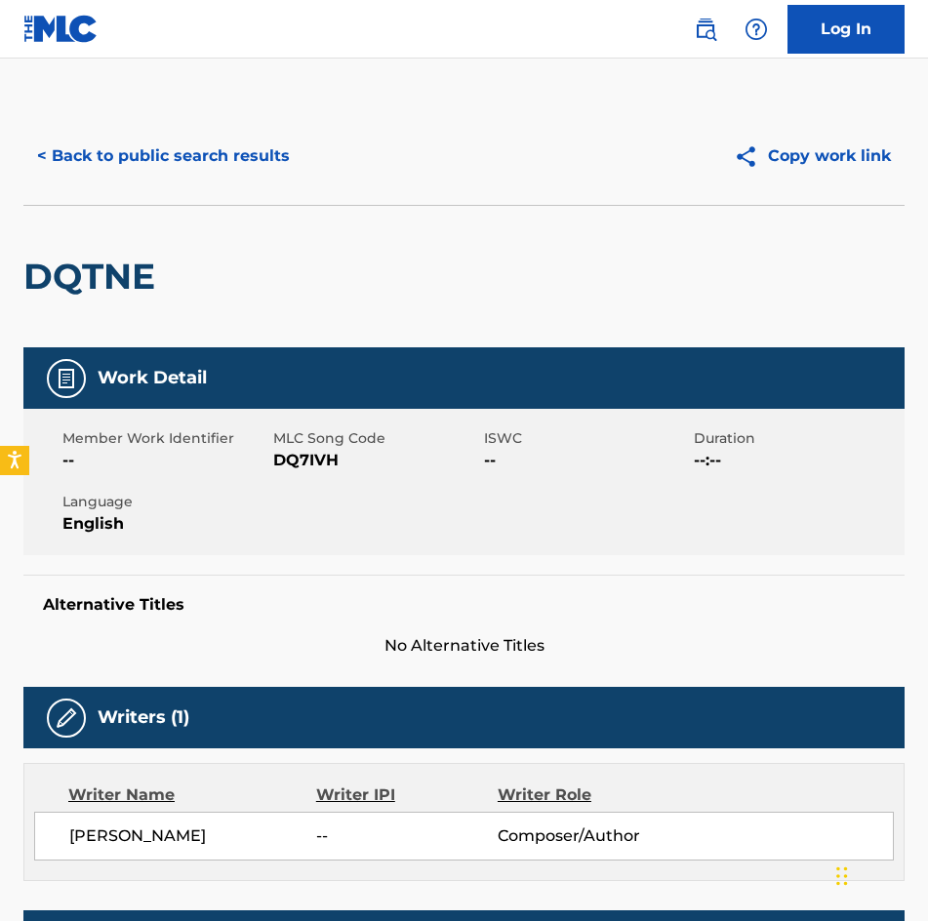
click at [322, 448] on span "MLC Song Code" at bounding box center [376, 438] width 206 height 20
click at [313, 457] on span "DQ7IVH" at bounding box center [376, 460] width 206 height 23
copy span "DQ7IVH"
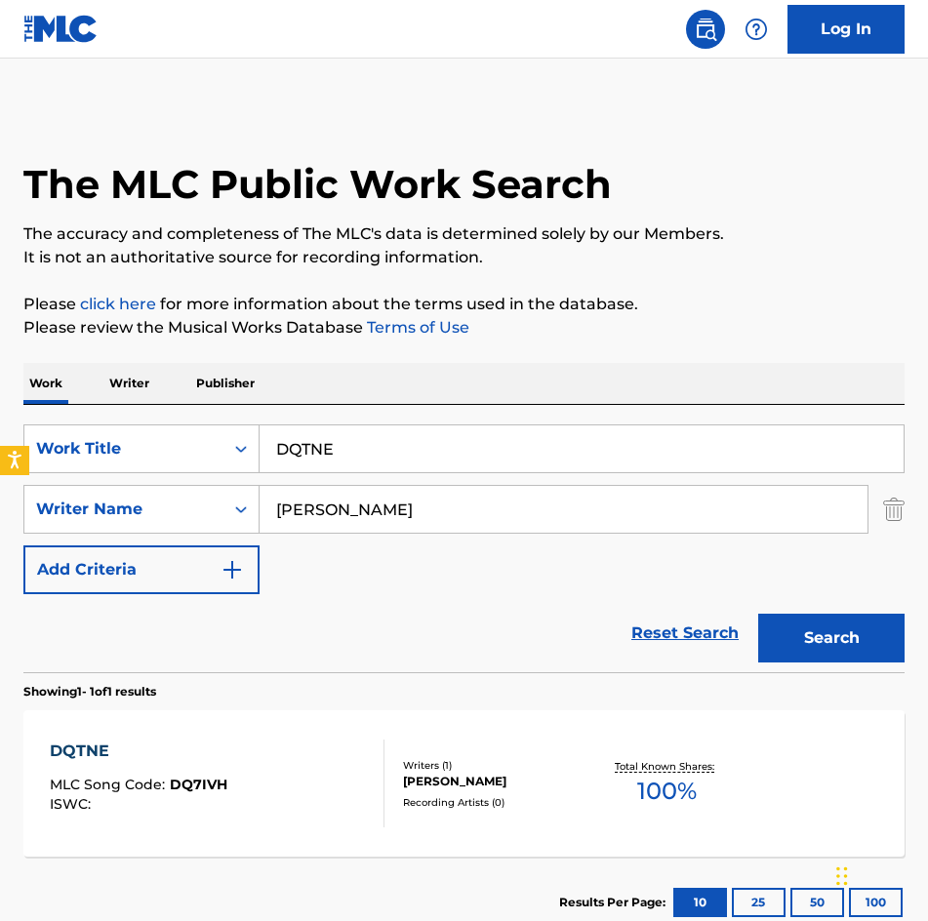
drag, startPoint x: 515, startPoint y: 438, endPoint x: -1, endPoint y: 458, distance: 516.4
click at [0, 458] on html "Accessibility Screen-Reader Guide, Feedback, and Issue Reporting | New window L…" at bounding box center [464, 460] width 928 height 921
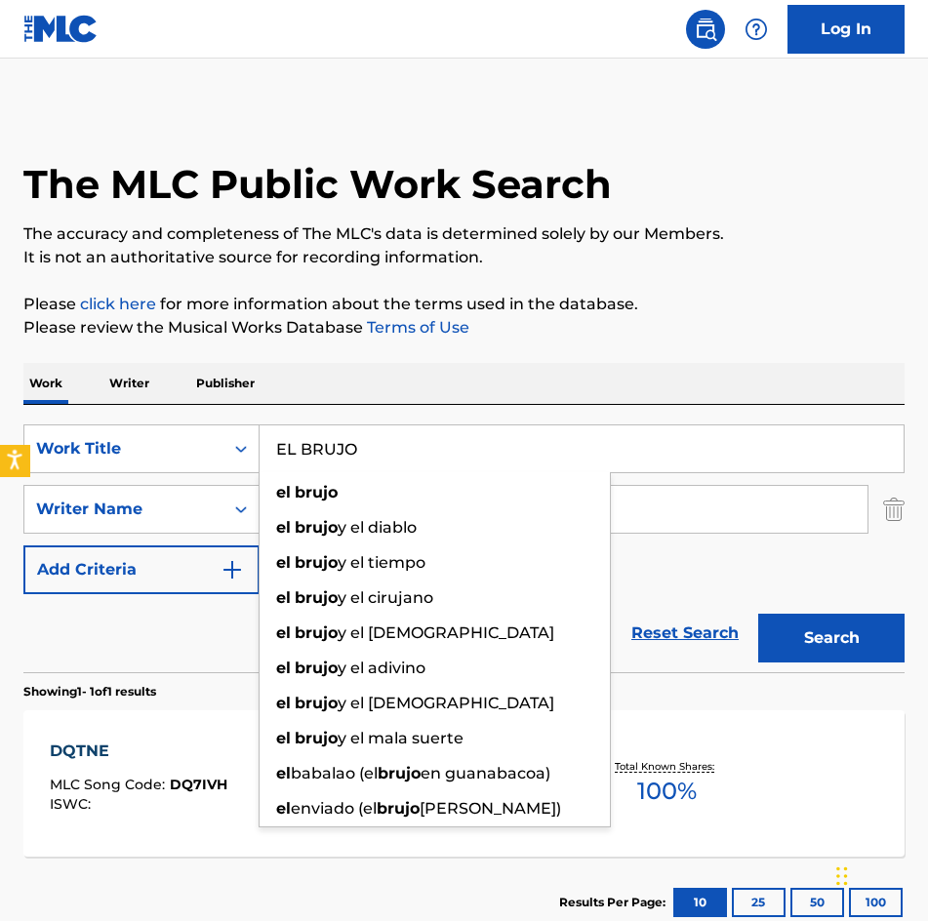
type input "EL BRUJO"
click at [758, 614] on button "Search" at bounding box center [831, 638] width 146 height 49
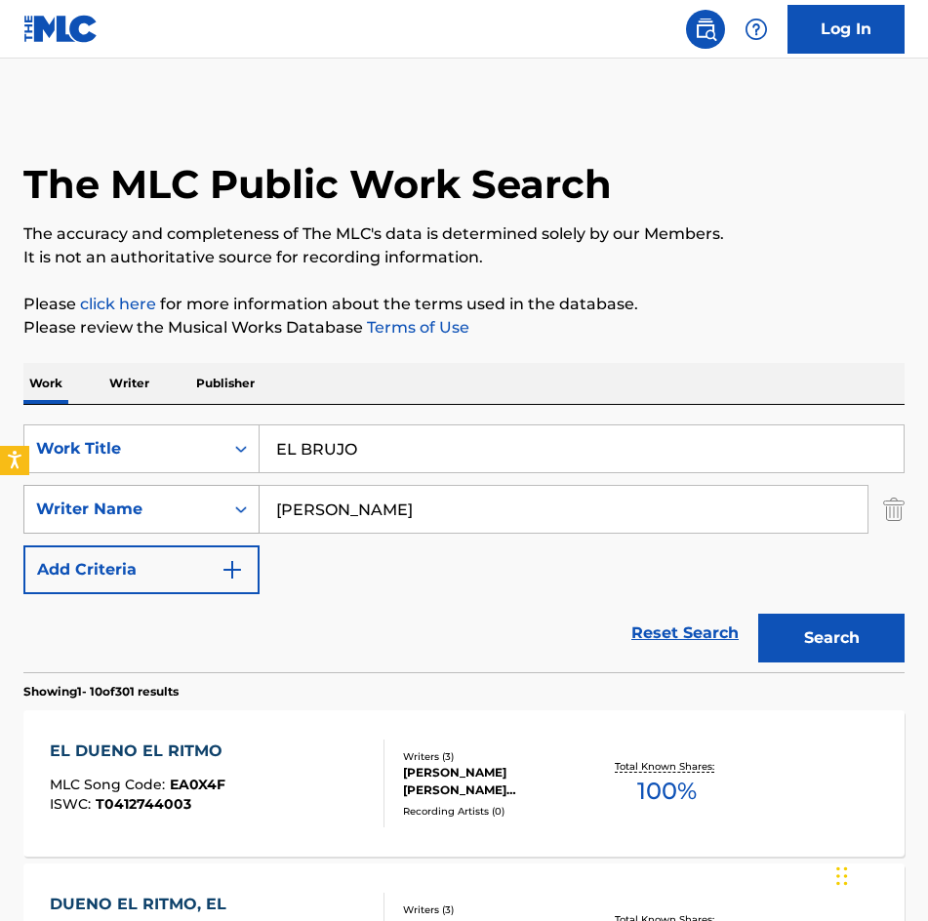
drag, startPoint x: 25, startPoint y: 491, endPoint x: 28, endPoint y: 508, distance: 17.8
click at [24, 491] on div "SearchWithCriteria29b4ee6e-317d-48b4-a134-9ce641b4299f Writer Name [PERSON_NAME]" at bounding box center [463, 509] width 881 height 49
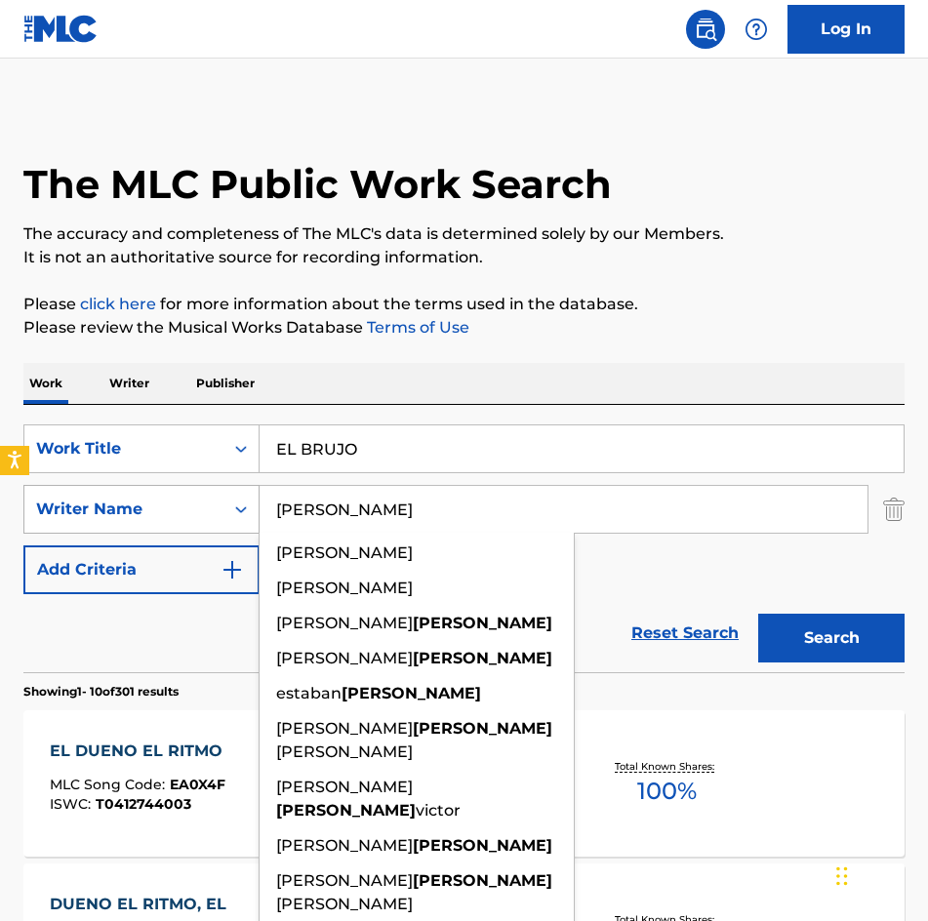
type input "[PERSON_NAME]"
click at [758, 614] on button "Search" at bounding box center [831, 638] width 146 height 49
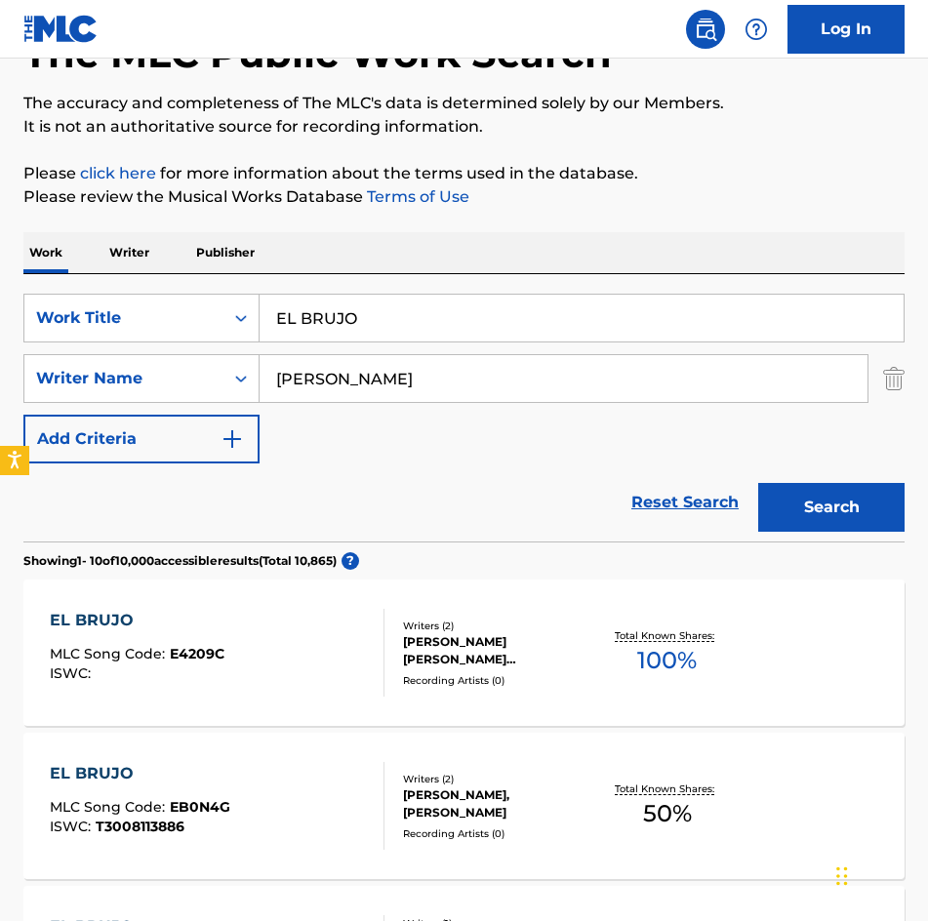
scroll to position [293, 0]
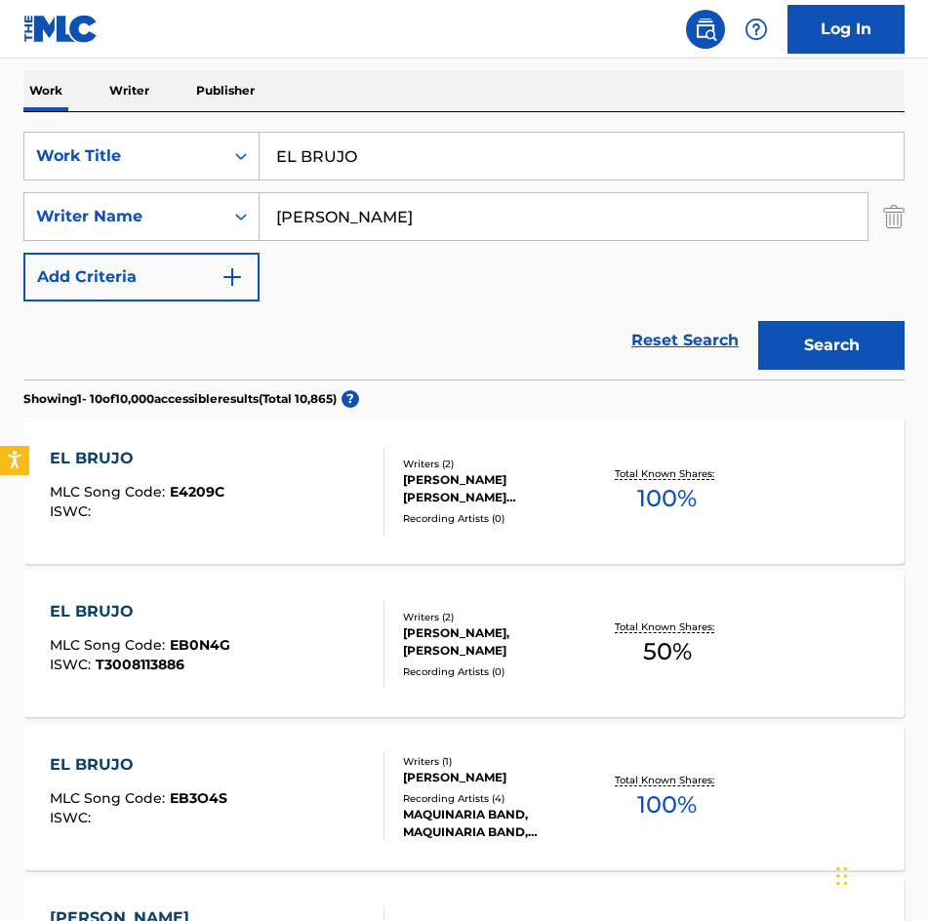
click at [491, 486] on div "[PERSON_NAME] [PERSON_NAME] [PERSON_NAME]" at bounding box center [498, 488] width 190 height 35
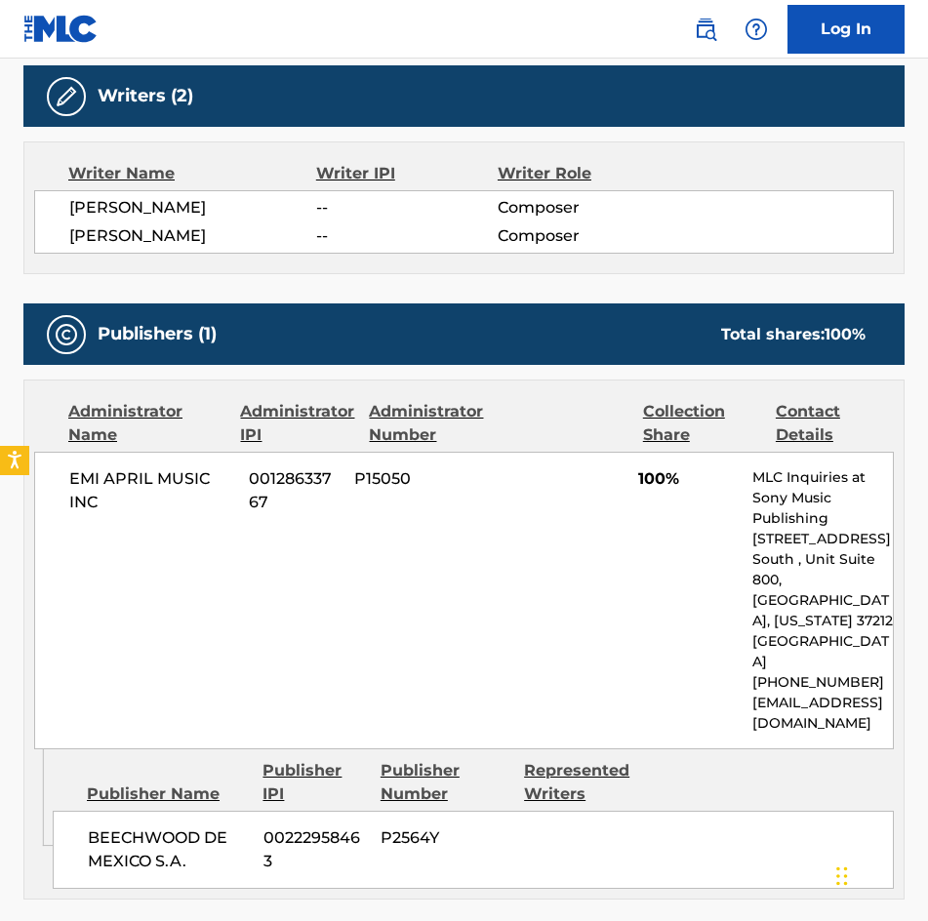
scroll to position [683, 0]
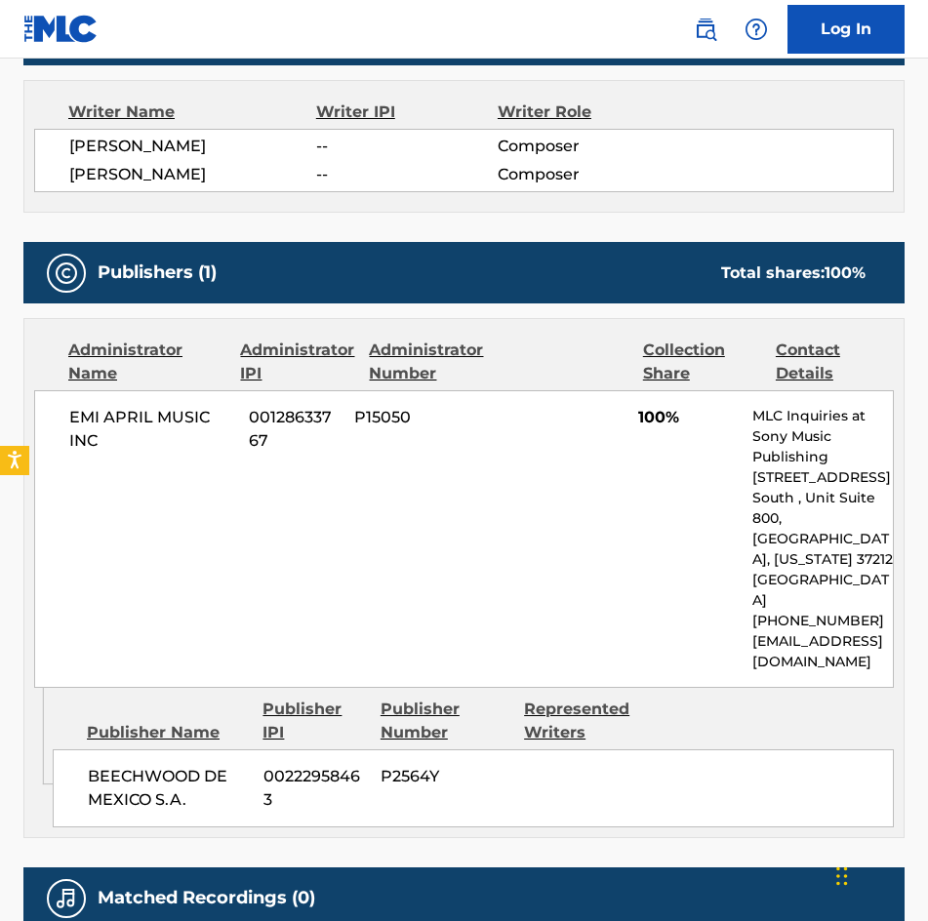
scroll to position [293, 0]
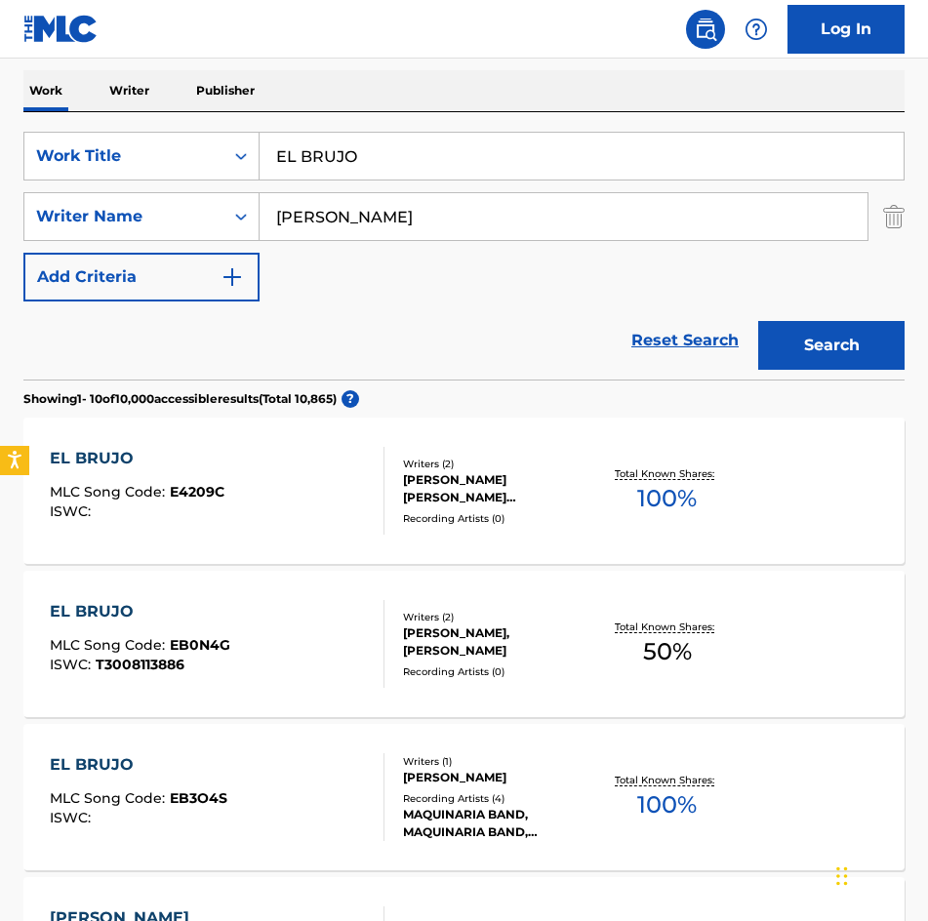
click at [497, 614] on div "Writers ( 2 )" at bounding box center [498, 617] width 190 height 15
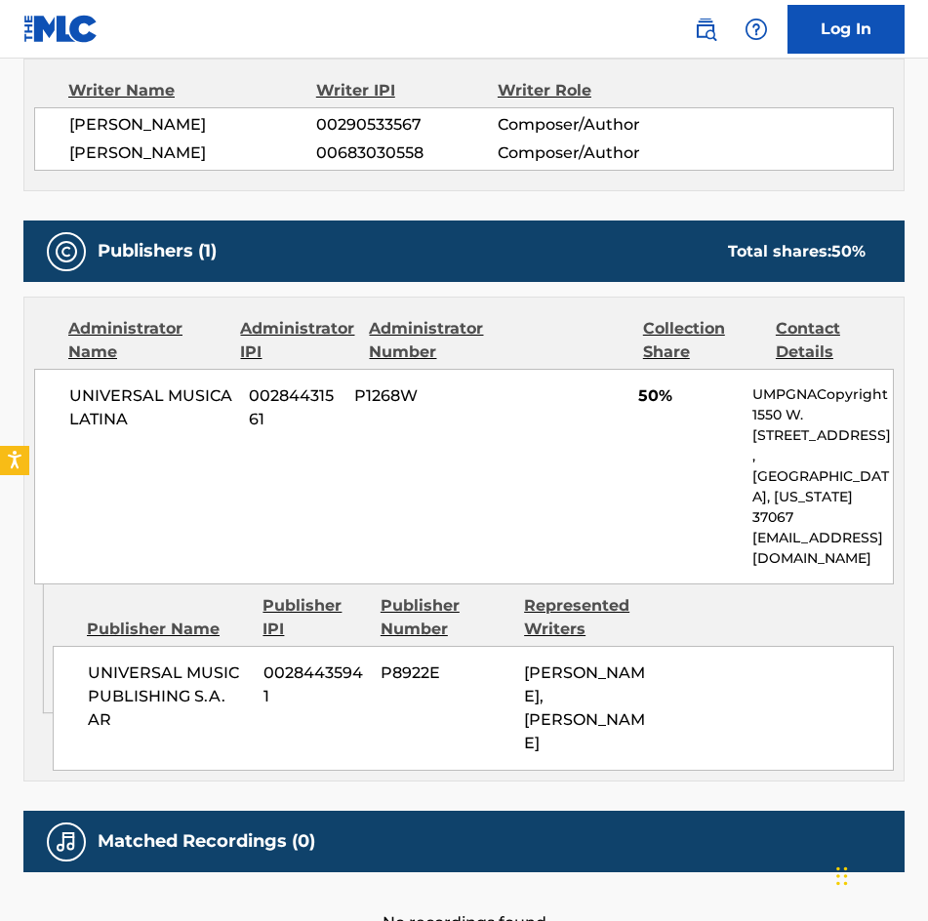
scroll to position [823, 0]
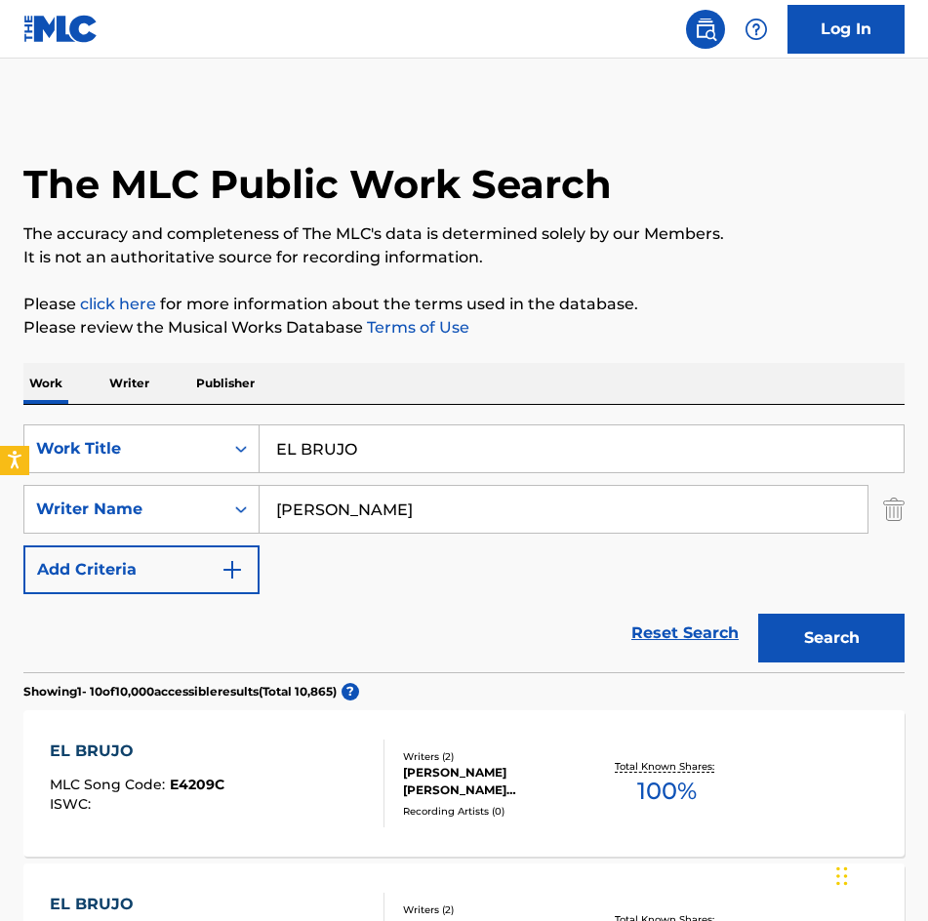
drag, startPoint x: 452, startPoint y: 446, endPoint x: -1, endPoint y: 459, distance: 452.8
click at [0, 459] on html "Accessibility Screen-Reader Guide, Feedback, and Issue Reporting | New window L…" at bounding box center [464, 460] width 928 height 921
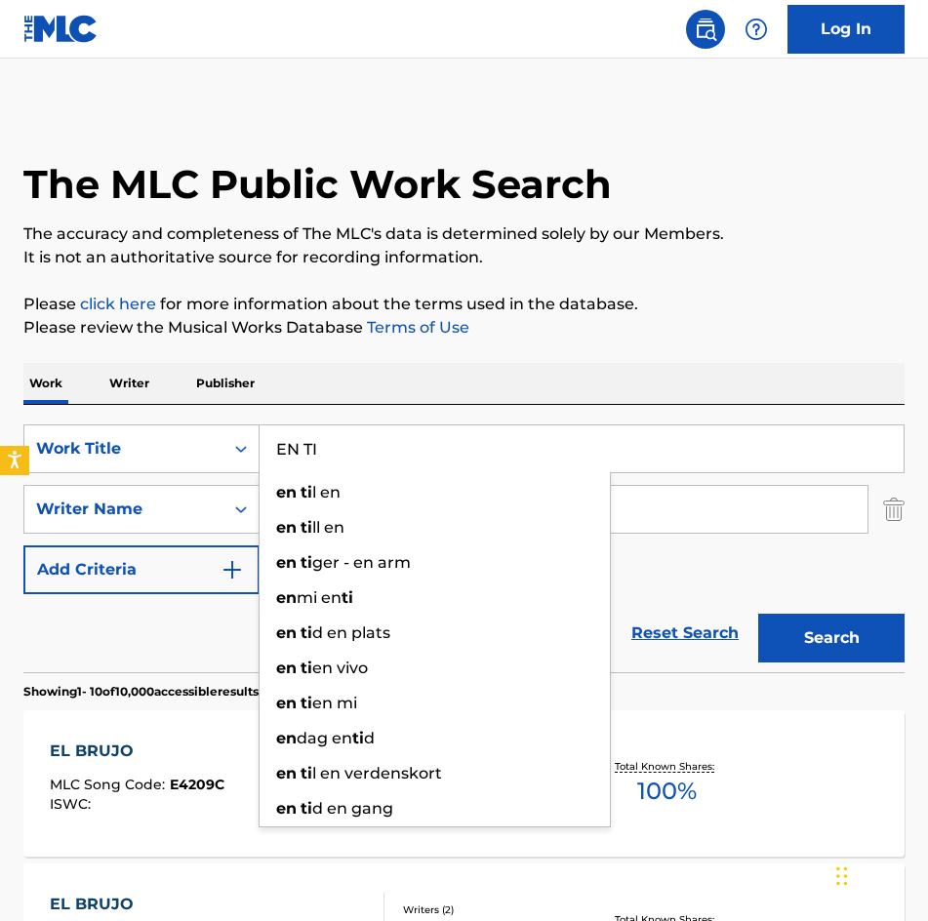
type input "EN TI"
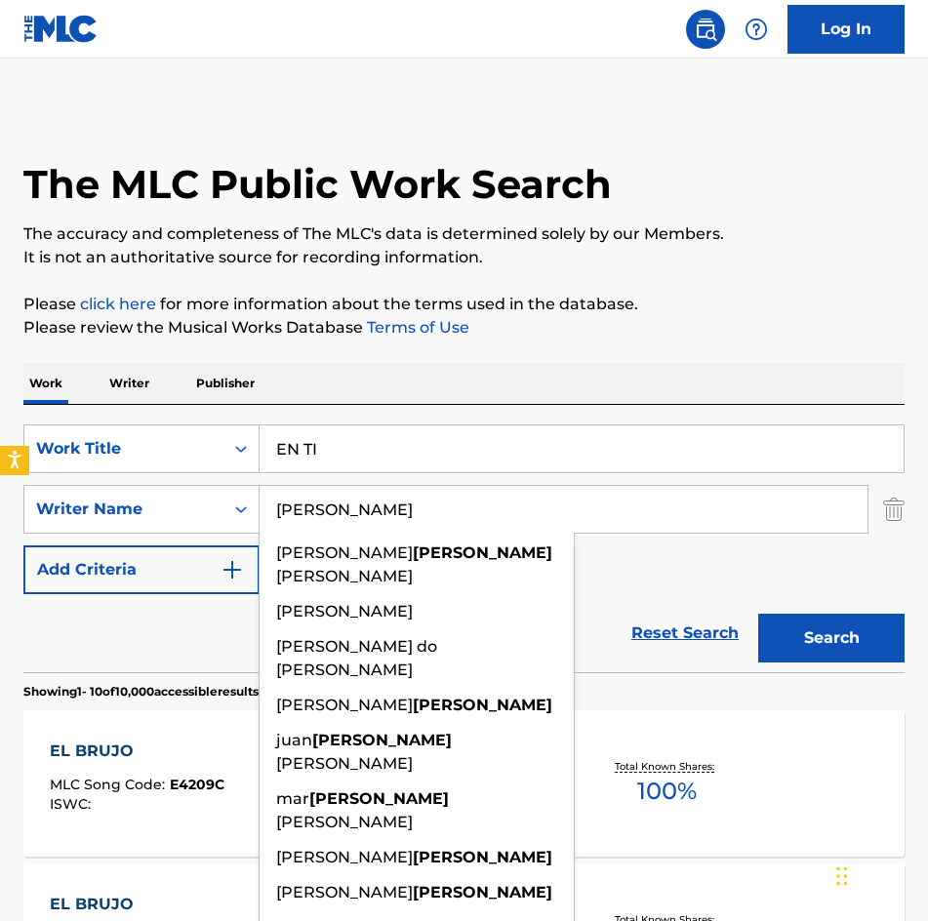
type input "[PERSON_NAME]"
click at [758, 614] on button "Search" at bounding box center [831, 638] width 146 height 49
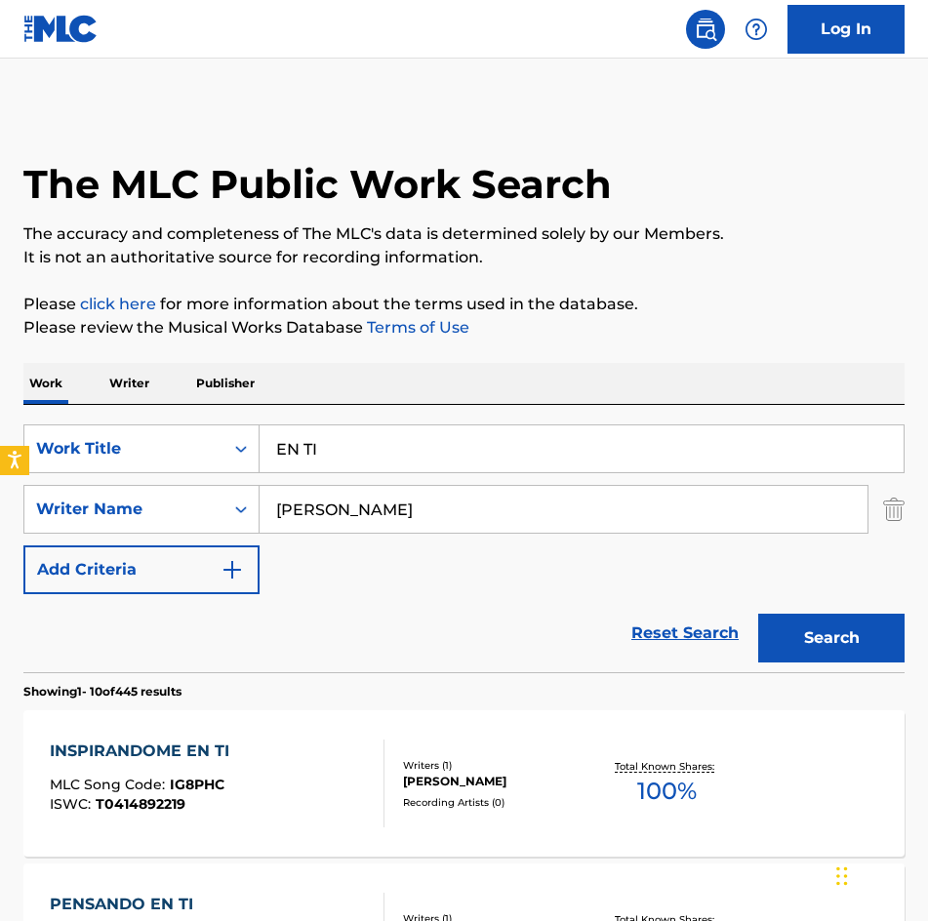
drag, startPoint x: 484, startPoint y: 450, endPoint x: -1, endPoint y: 436, distance: 485.0
click at [0, 436] on html "Accessibility Screen-Reader Guide, Feedback, and Issue Reporting | New window L…" at bounding box center [464, 460] width 928 height 921
click at [504, 402] on div "Work Writer Publisher" at bounding box center [463, 383] width 881 height 41
click at [501, 446] on input "ENREDADOS" at bounding box center [581, 448] width 644 height 47
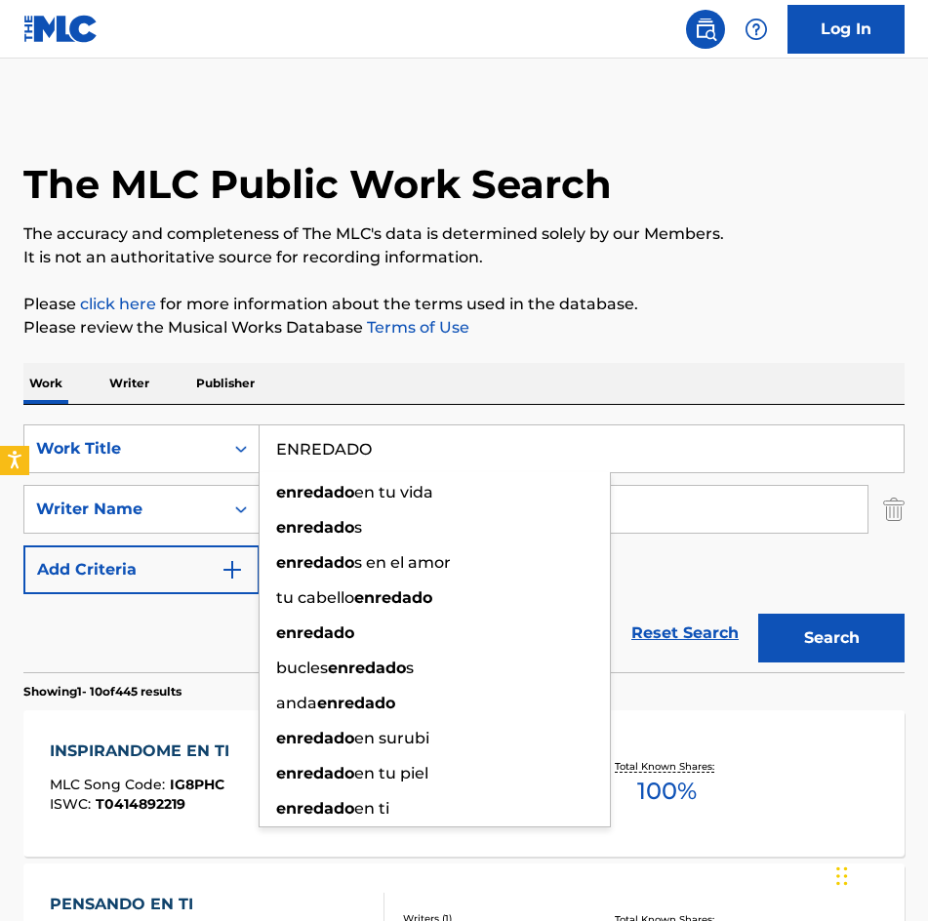
type input "ENREDADO"
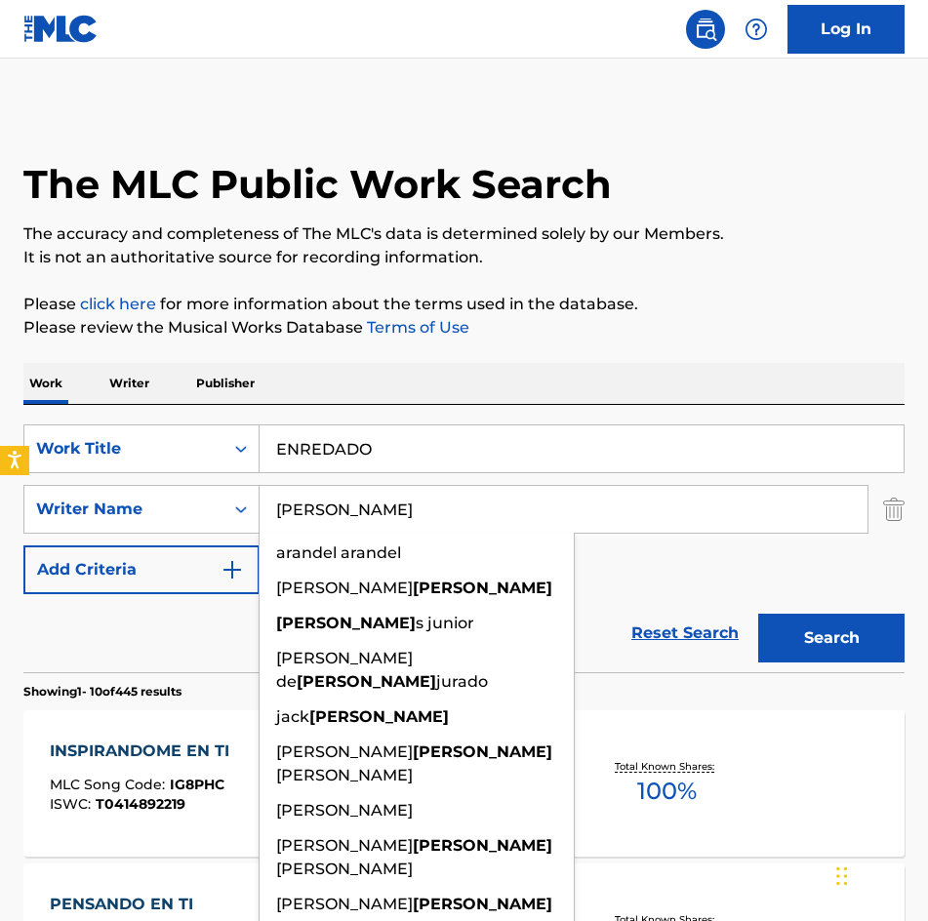
type input "[PERSON_NAME]"
click at [758, 614] on button "Search" at bounding box center [831, 638] width 146 height 49
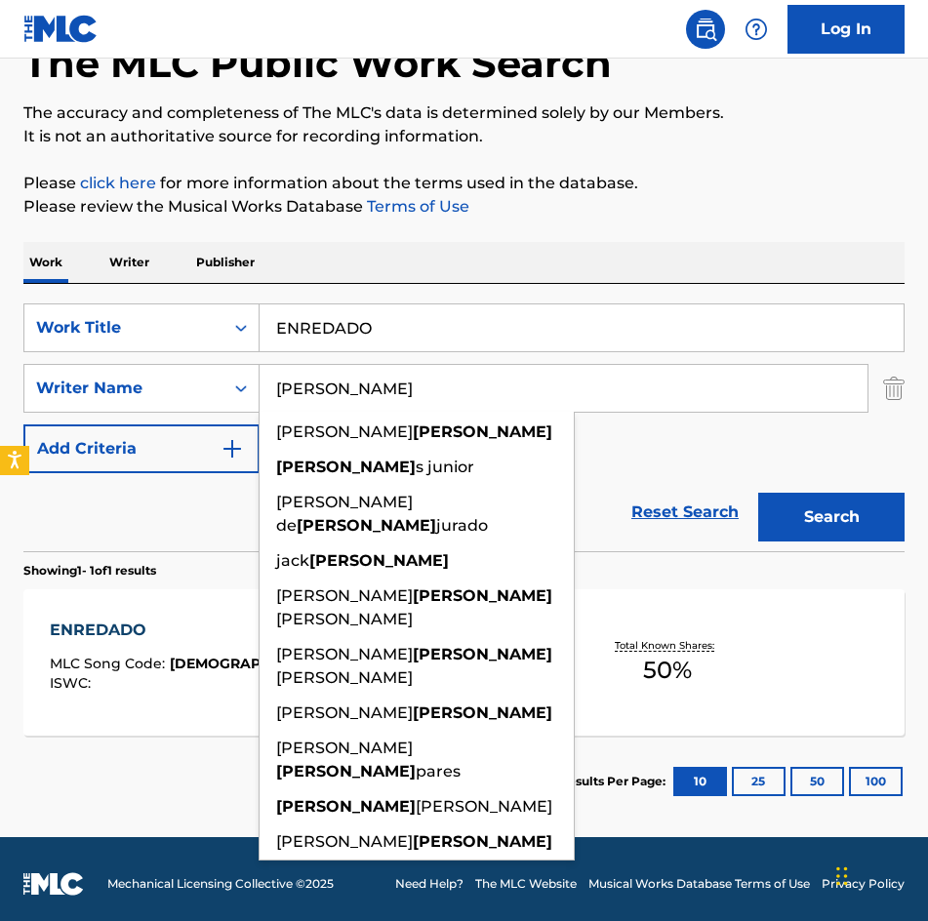
scroll to position [131, 0]
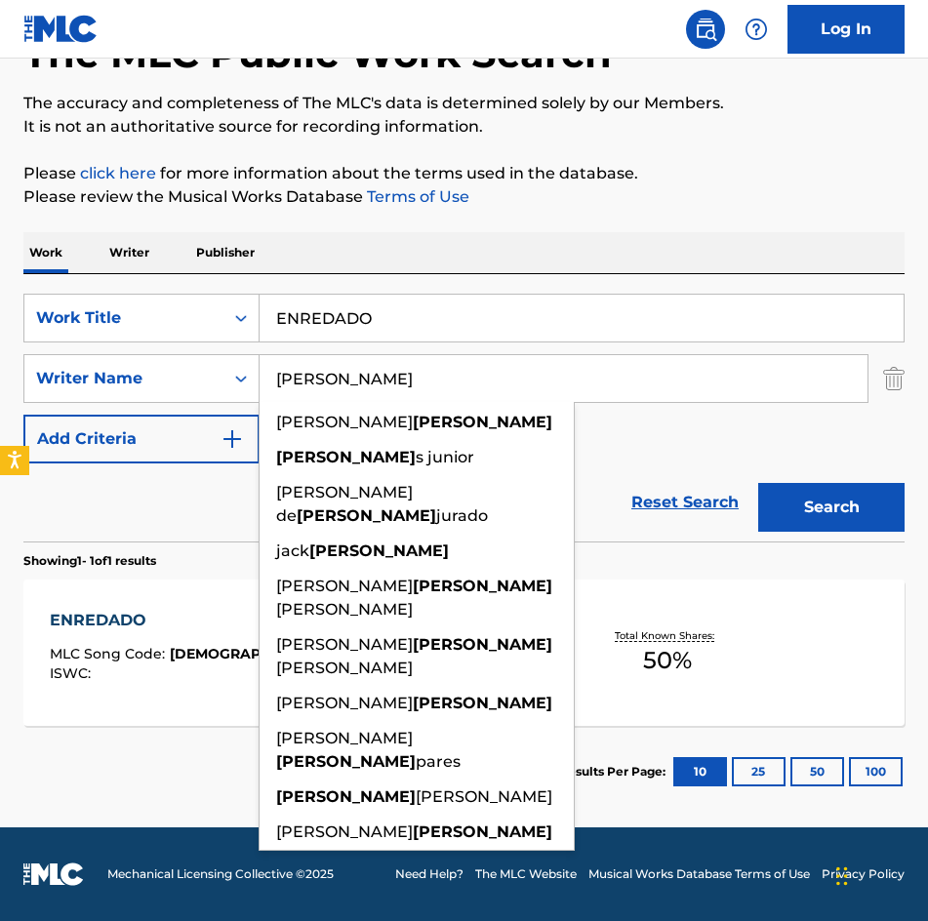
click at [731, 436] on div "SearchWithCriteria275d249b-ce8a-4816-a807-3aacb40899fa Work Title ENREDADO Sear…" at bounding box center [463, 379] width 881 height 170
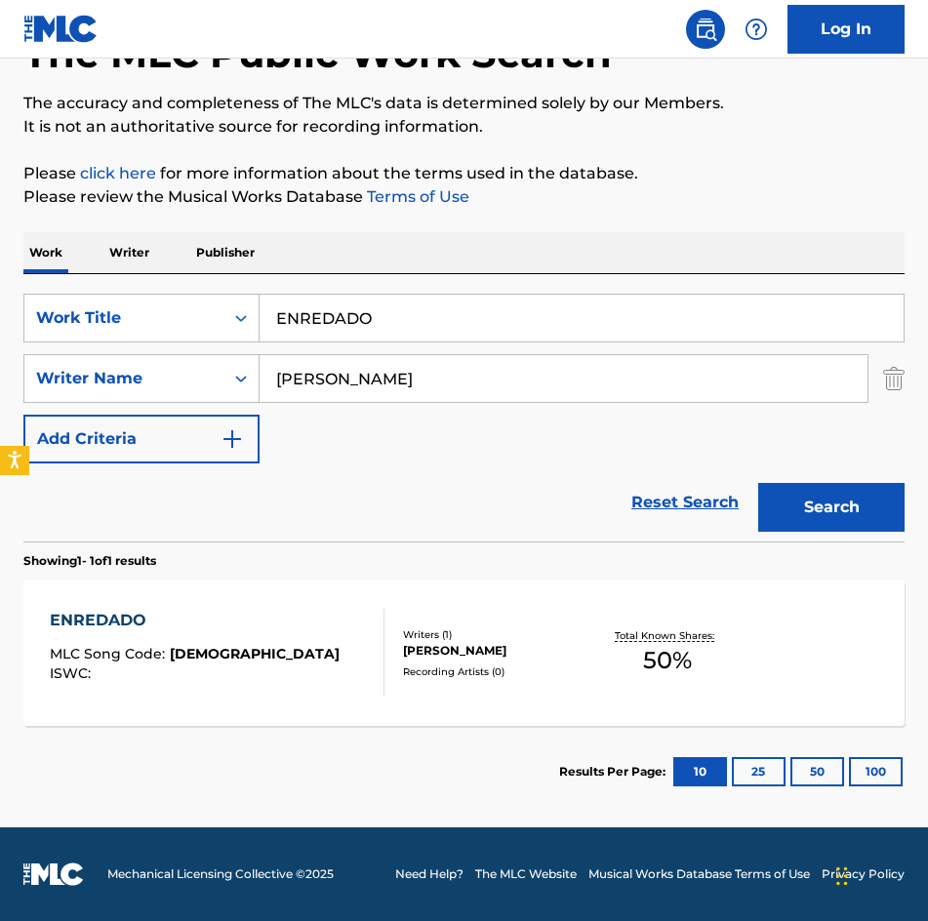
click at [586, 678] on div "Recording Artists ( 0 )" at bounding box center [498, 671] width 190 height 15
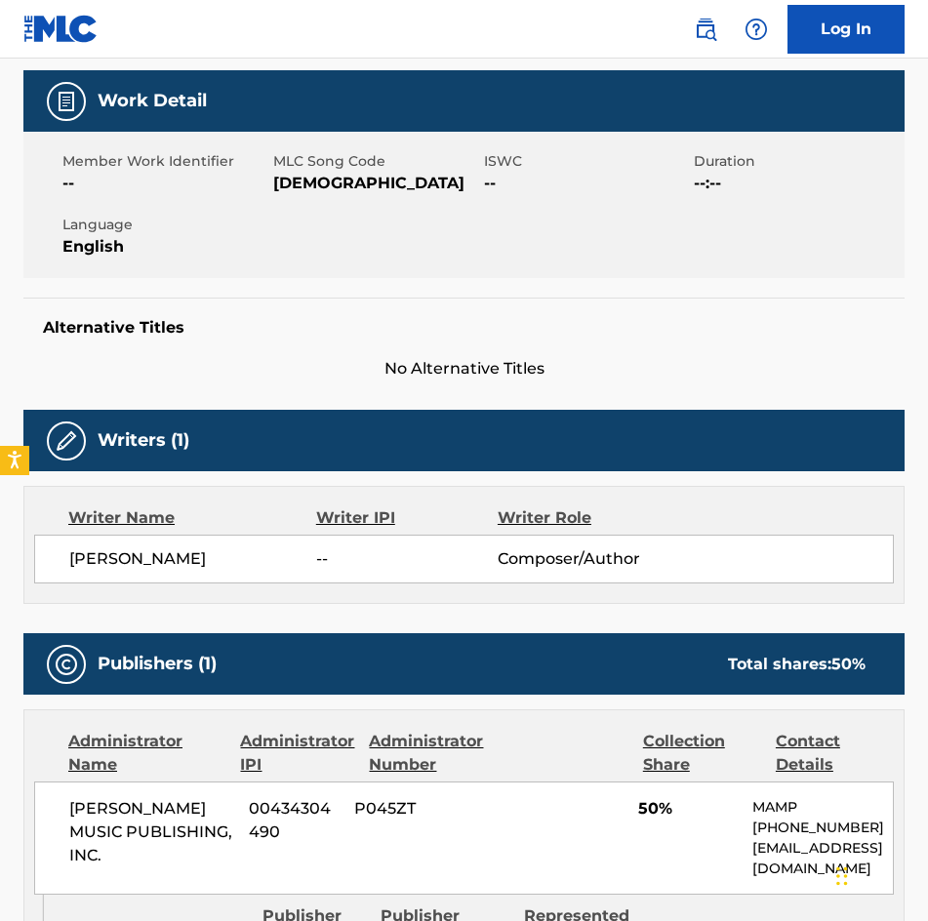
scroll to position [189, 0]
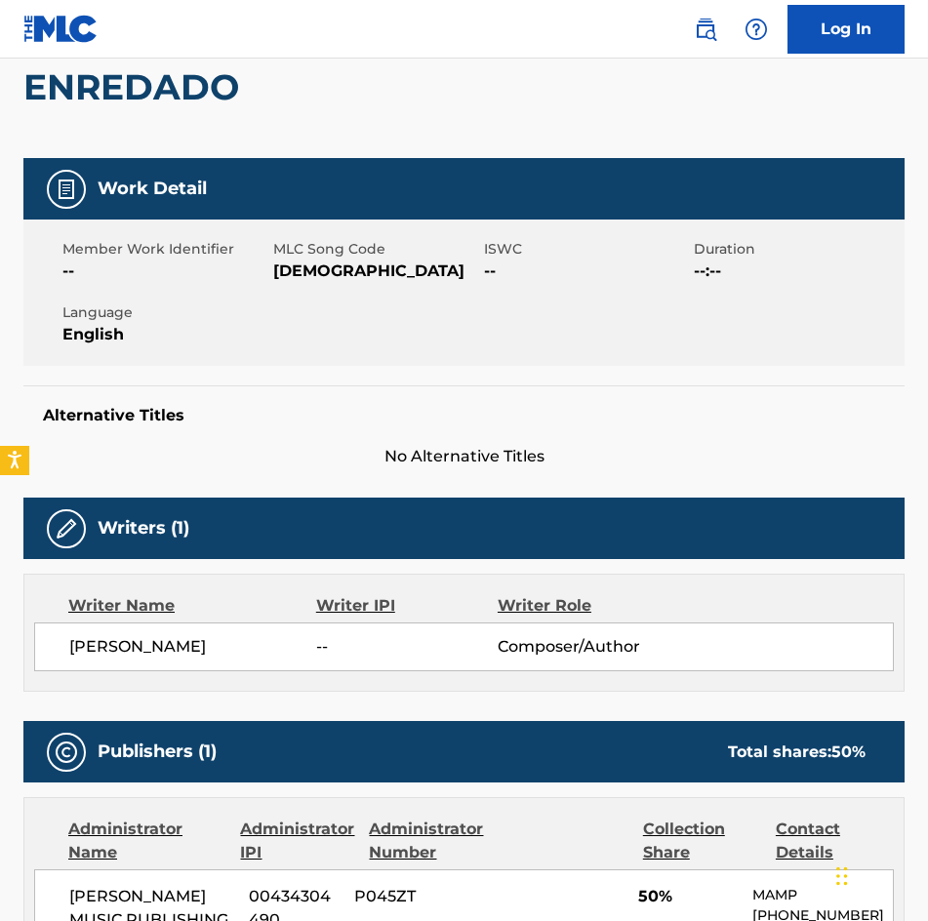
click at [326, 275] on span "[DEMOGRAPHIC_DATA]" at bounding box center [376, 270] width 206 height 23
copy span "[DEMOGRAPHIC_DATA]"
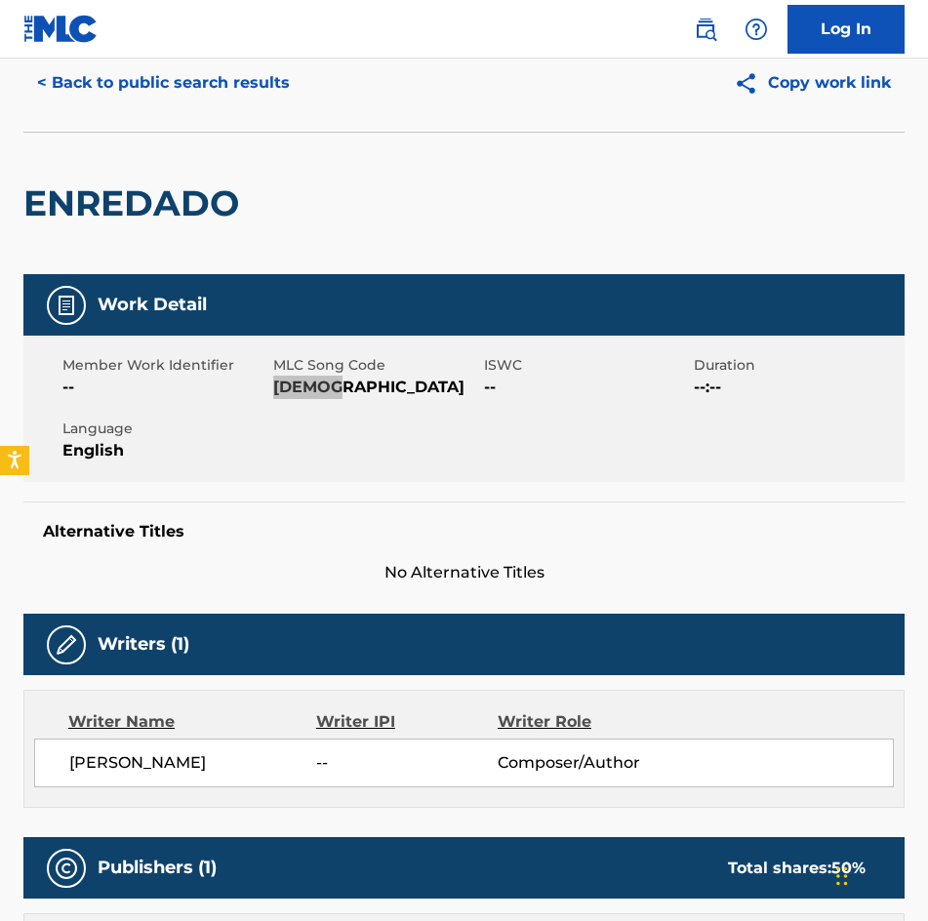
scroll to position [0, 0]
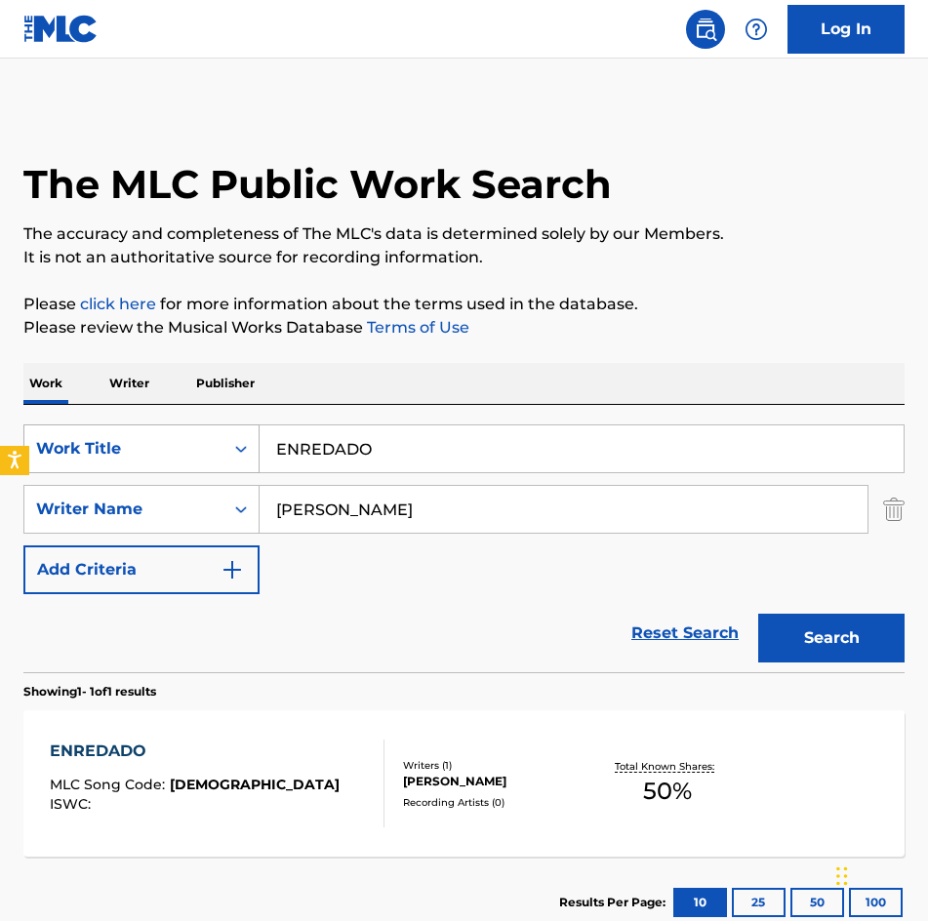
drag, startPoint x: 484, startPoint y: 463, endPoint x: 109, endPoint y: 446, distance: 375.0
click at [111, 446] on div "SearchWithCriteria275d249b-ce8a-4816-a807-3aacb40899fa Work Title ENREDADO" at bounding box center [463, 448] width 881 height 49
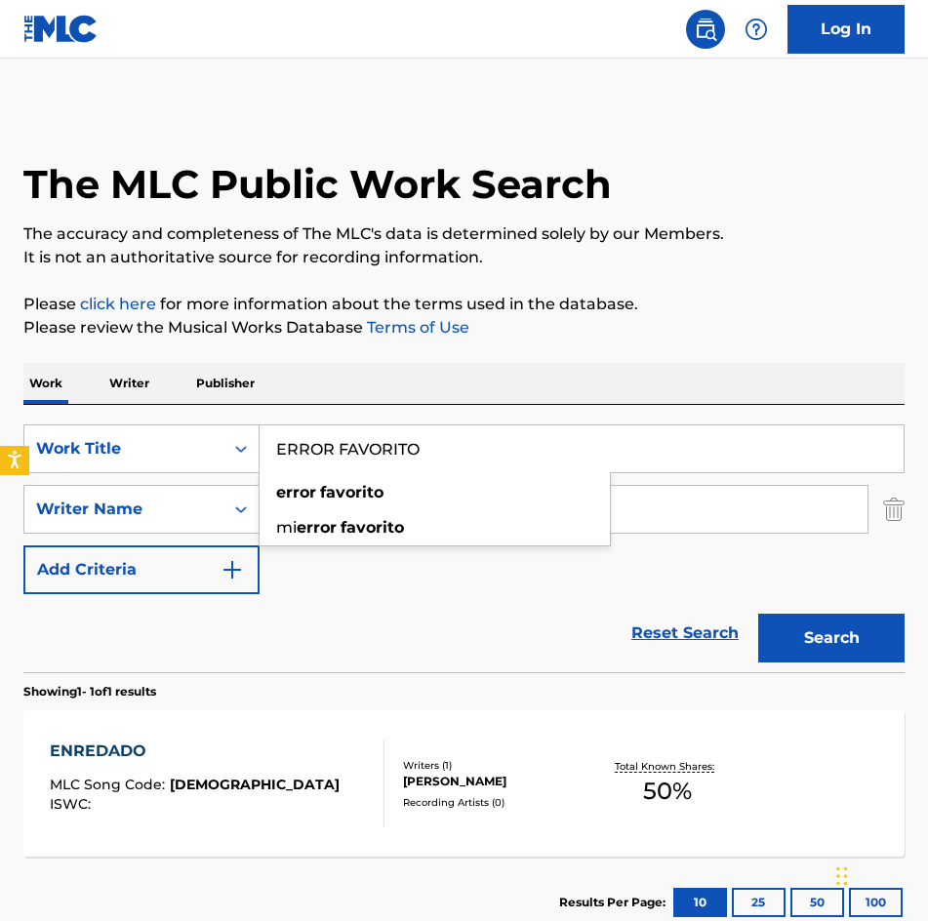
type input "ERROR FAVORITO"
click at [431, 538] on div "SearchWithCriteria275d249b-ce8a-4816-a807-3aacb40899fa Work Title ERROR FAVORIT…" at bounding box center [463, 509] width 881 height 170
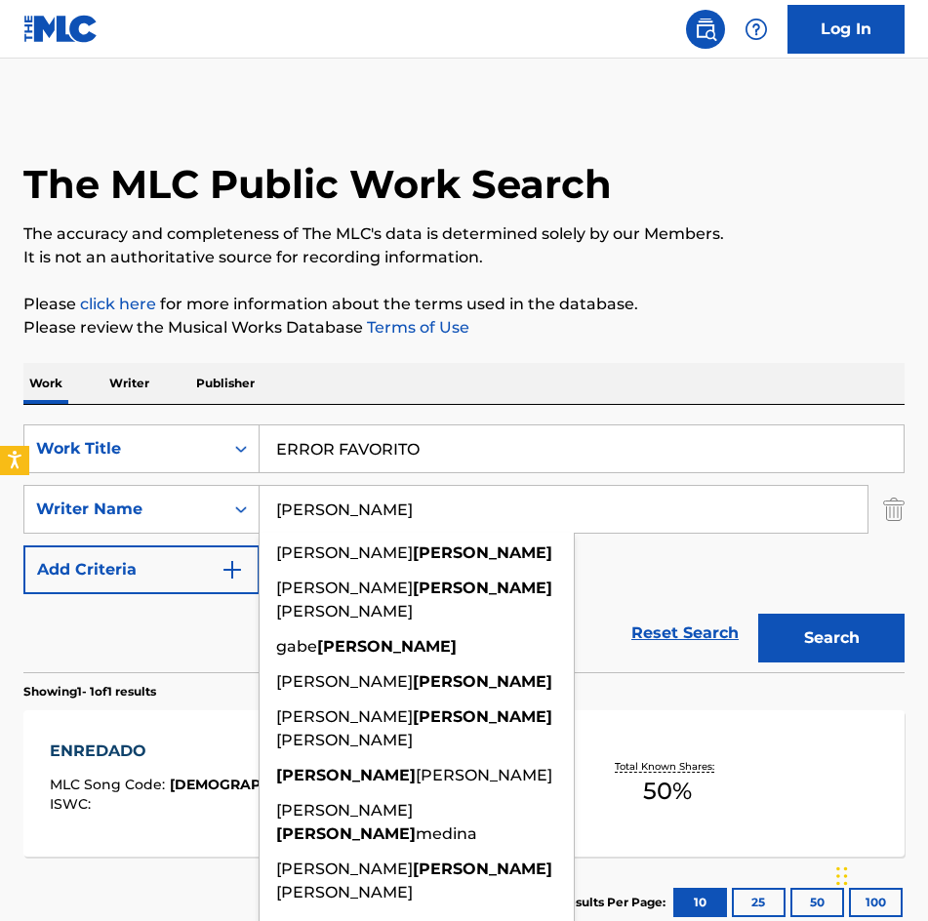
drag, startPoint x: 327, startPoint y: 503, endPoint x: 273, endPoint y: 503, distance: 53.6
click at [264, 505] on input "[PERSON_NAME]" at bounding box center [563, 509] width 608 height 47
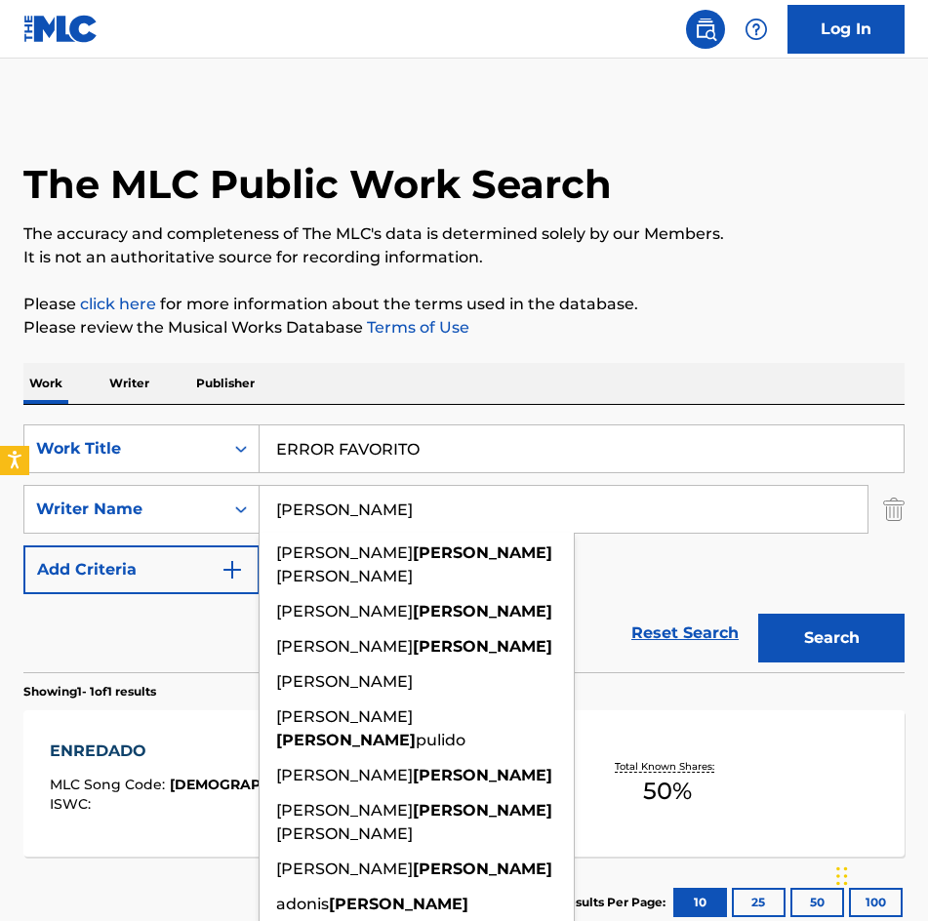
type input "[PERSON_NAME]"
click at [758, 614] on button "Search" at bounding box center [831, 638] width 146 height 49
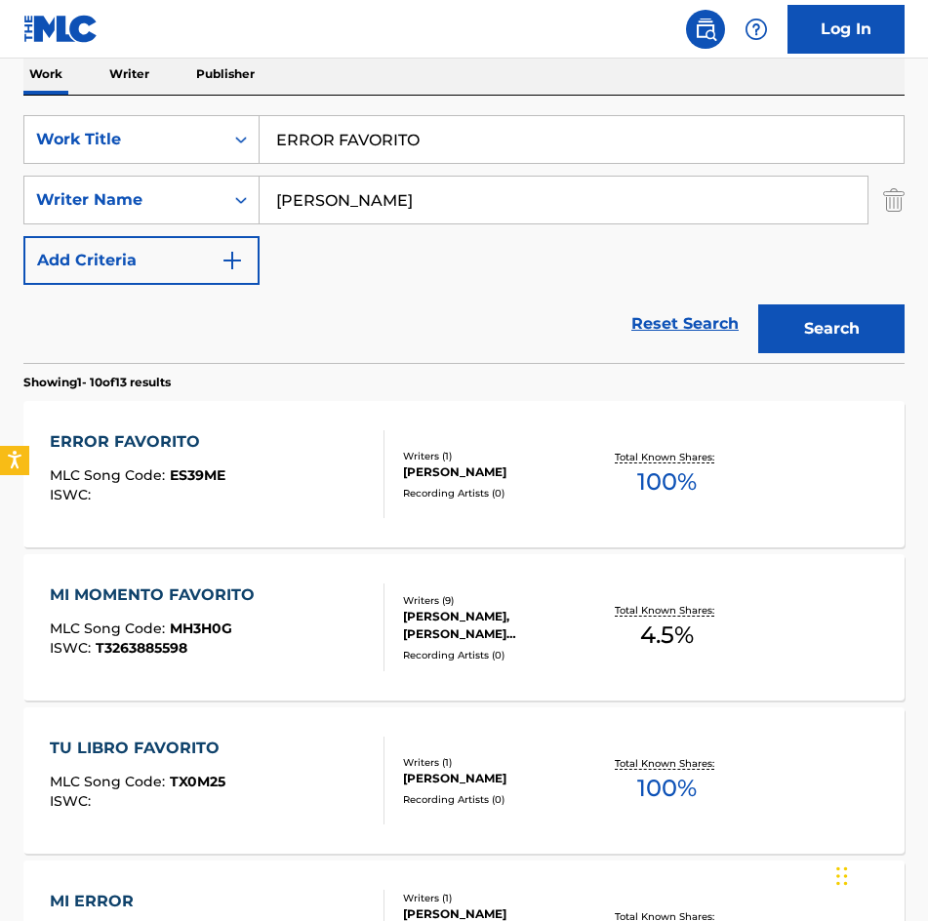
scroll to position [488, 0]
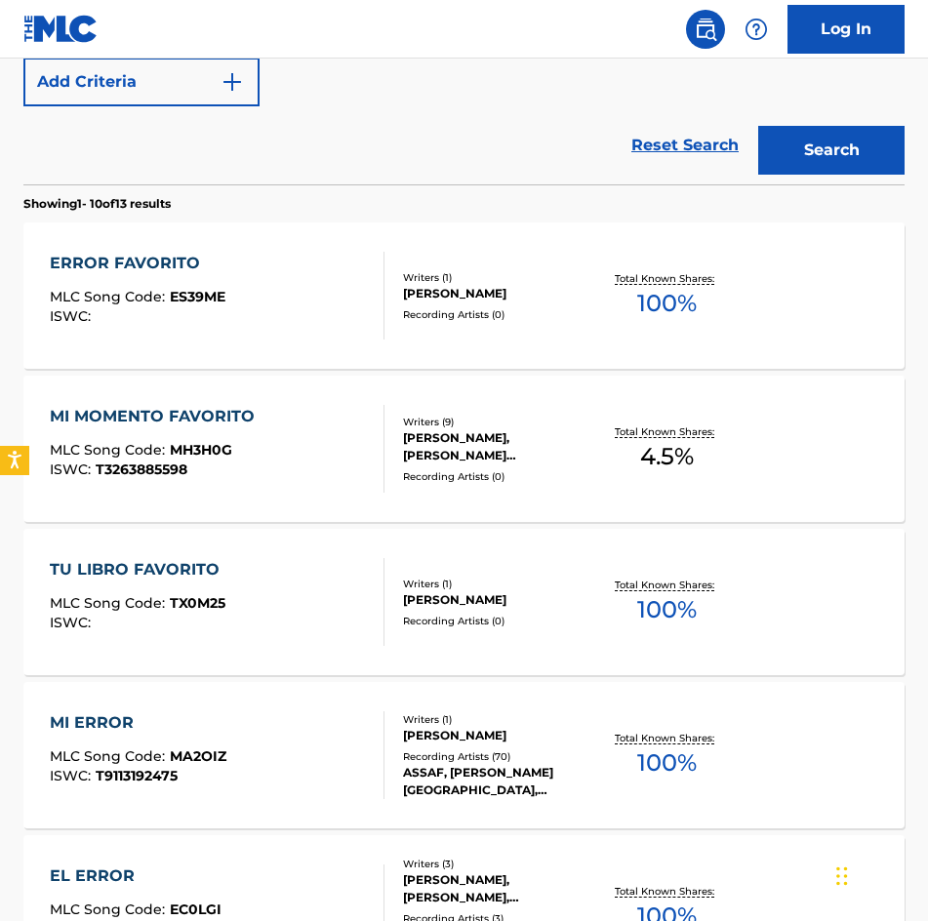
click at [497, 285] on div "[PERSON_NAME]" at bounding box center [498, 294] width 190 height 18
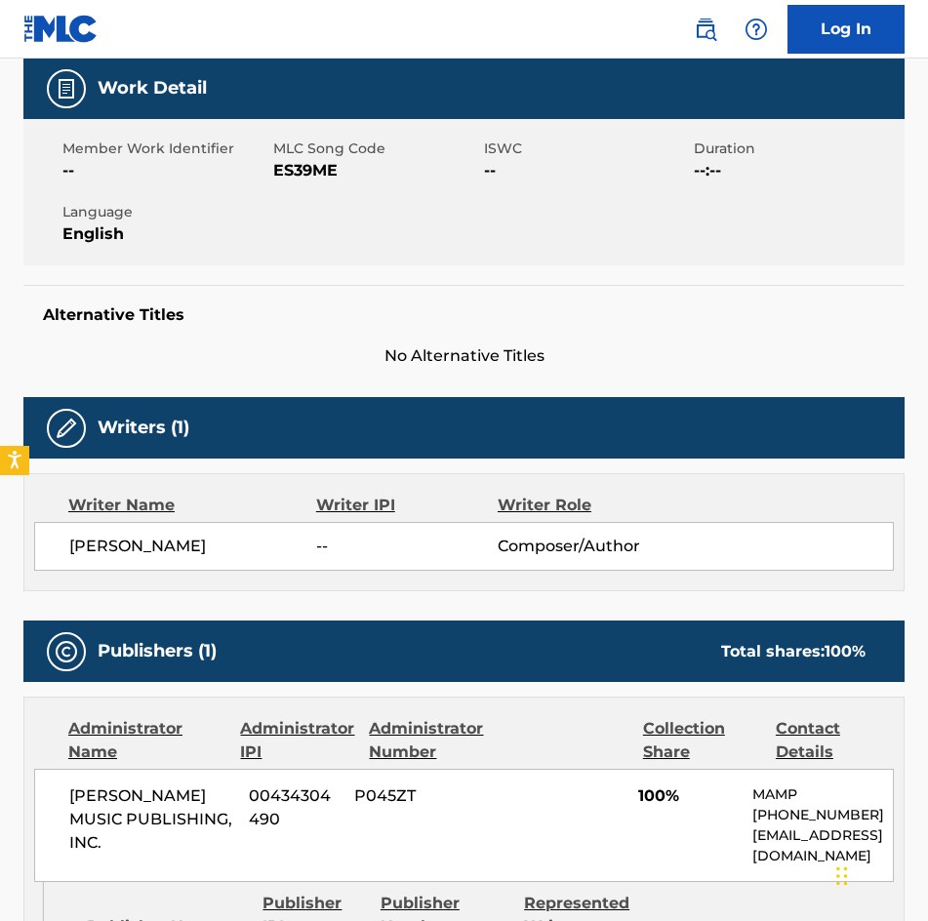
scroll to position [98, 0]
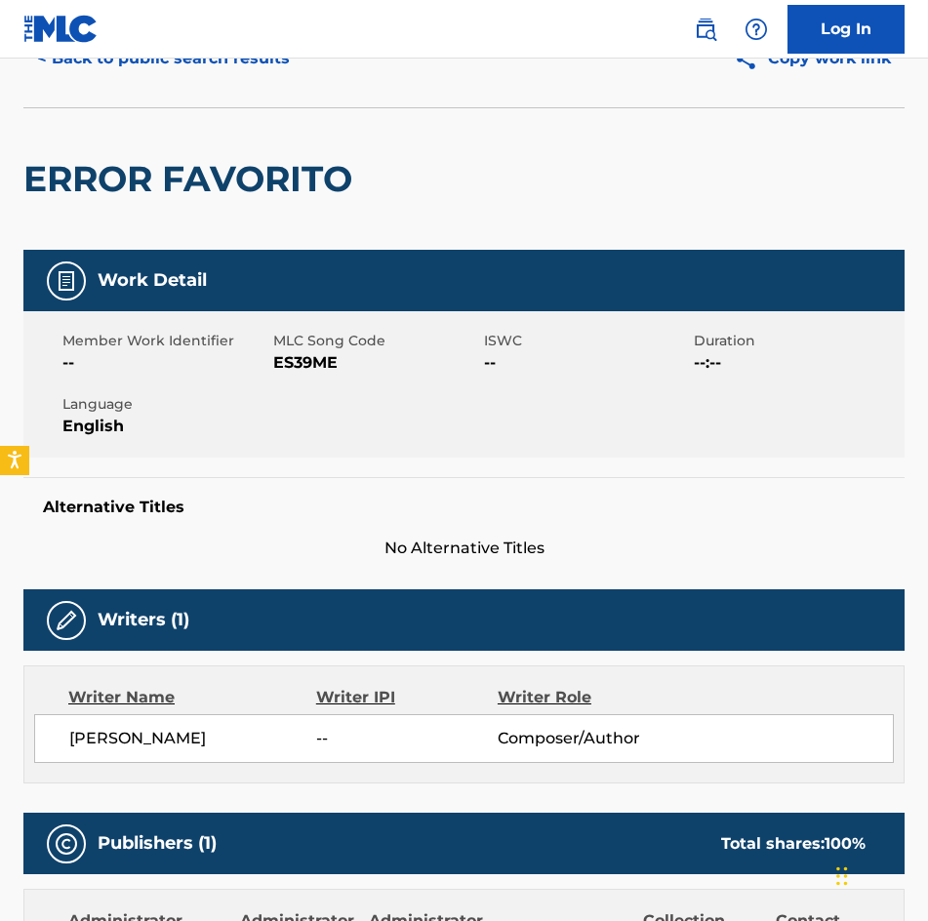
click at [319, 361] on span "ES39ME" at bounding box center [376, 362] width 206 height 23
copy span "ES39ME"
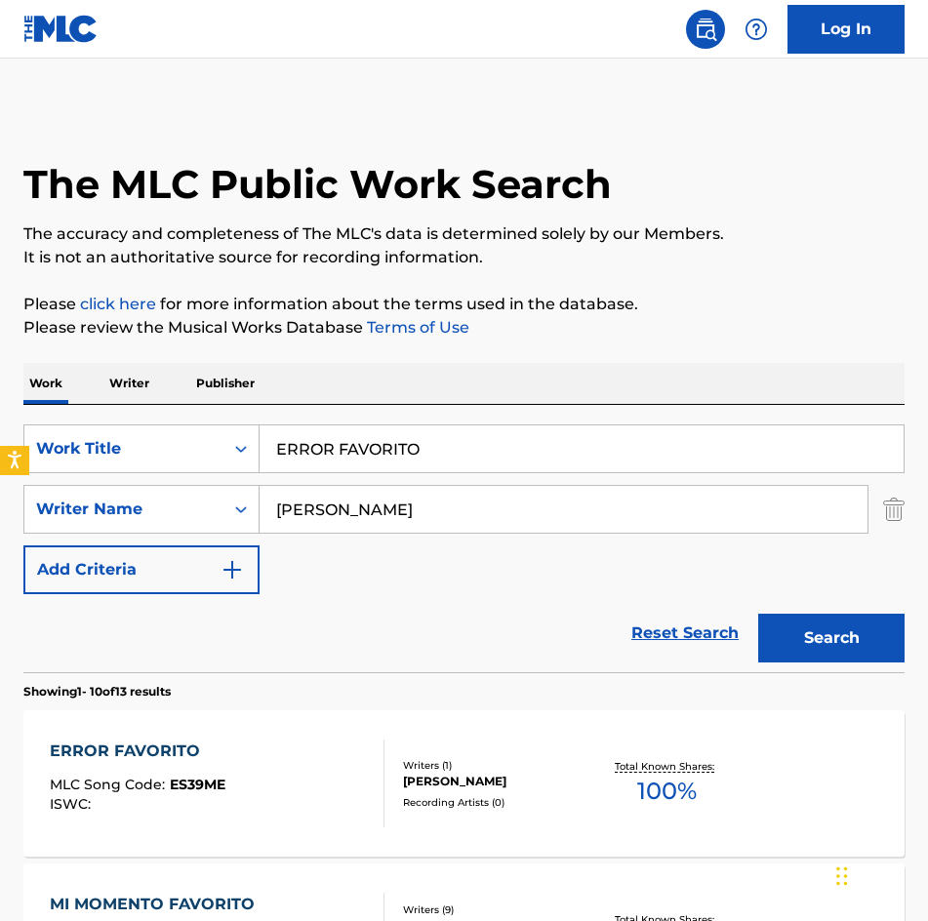
drag, startPoint x: 571, startPoint y: 460, endPoint x: -1, endPoint y: 453, distance: 571.7
click at [0, 453] on html "Accessibility Screen-Reader Guide, Feedback, and Issue Reporting | New window L…" at bounding box center [464, 460] width 928 height 921
paste input "SPERANDO X TI"
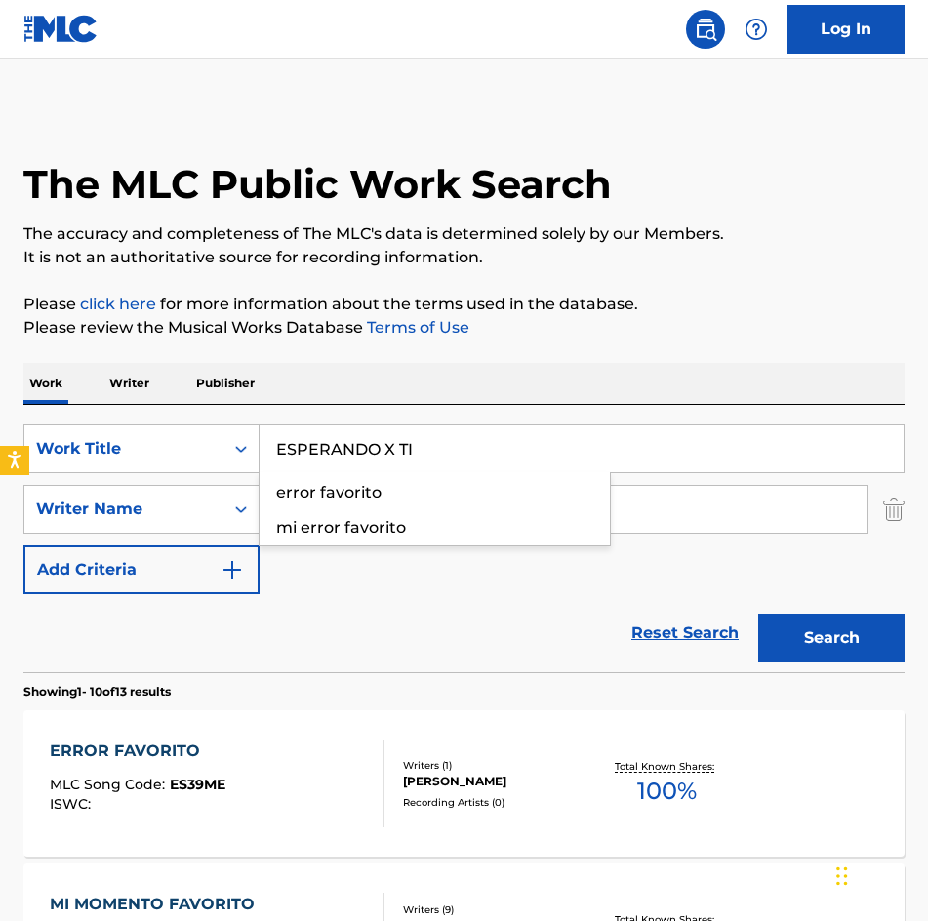
type input "ESPERANDO X TI"
click at [758, 614] on button "Search" at bounding box center [831, 638] width 146 height 49
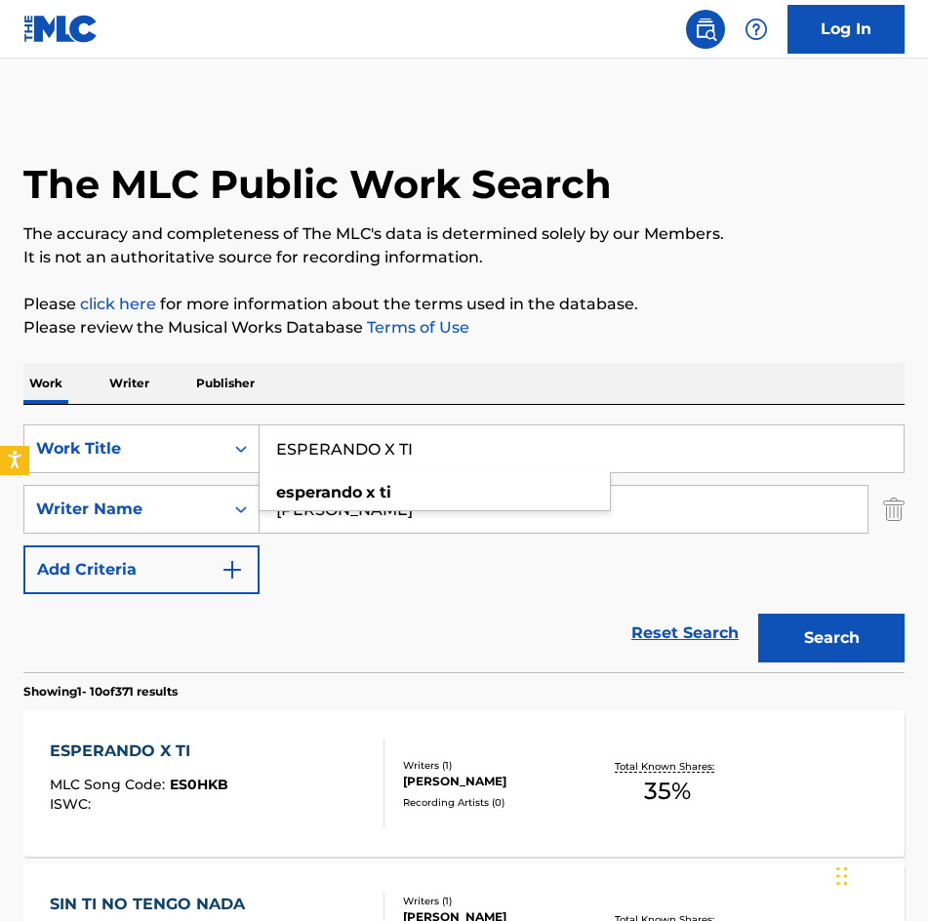
scroll to position [488, 0]
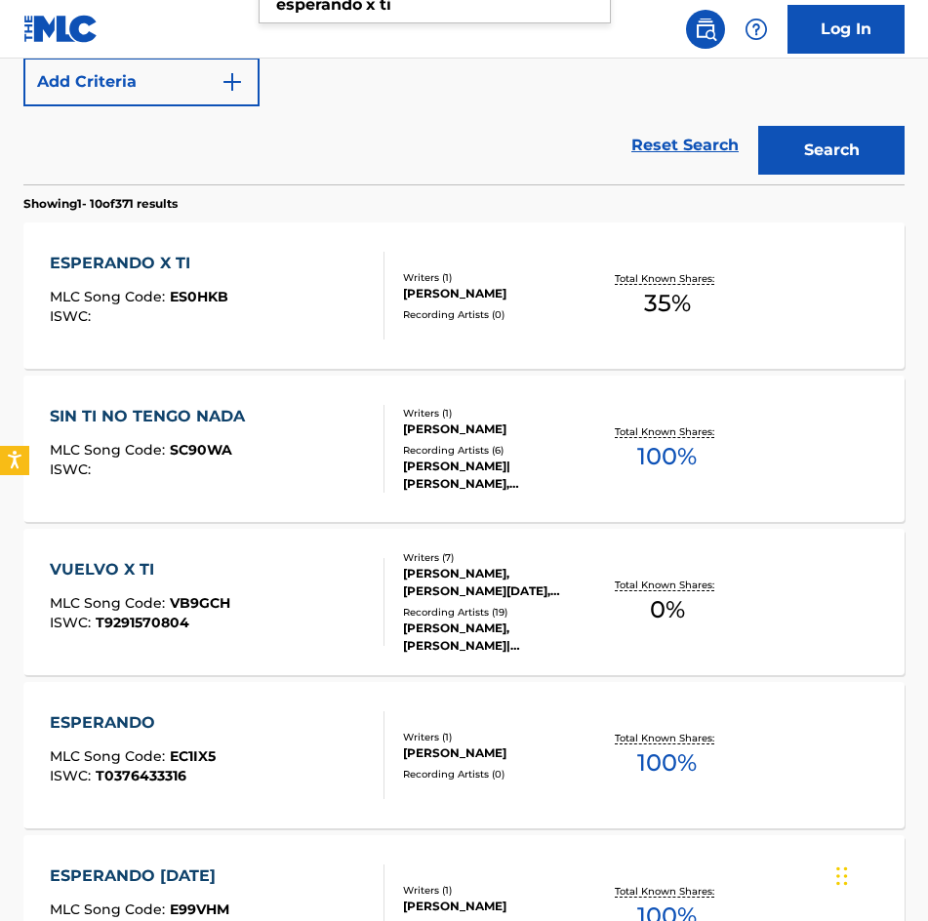
click at [488, 289] on div "[PERSON_NAME]" at bounding box center [498, 294] width 190 height 18
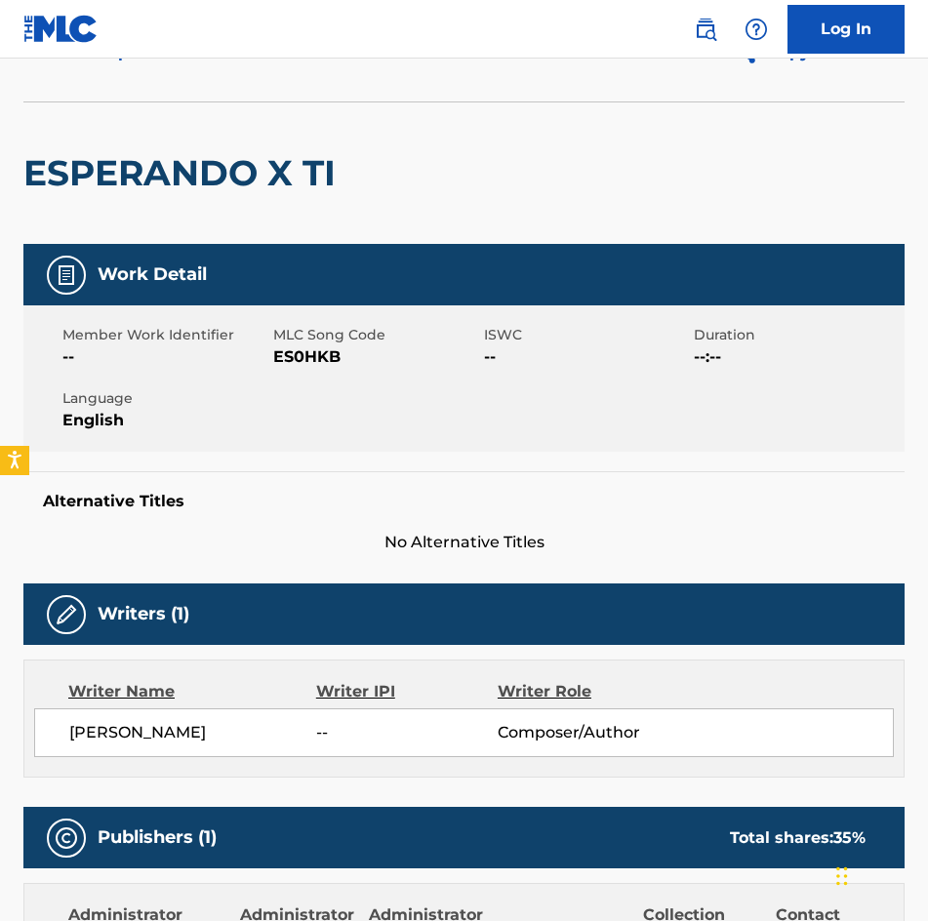
scroll to position [101, 0]
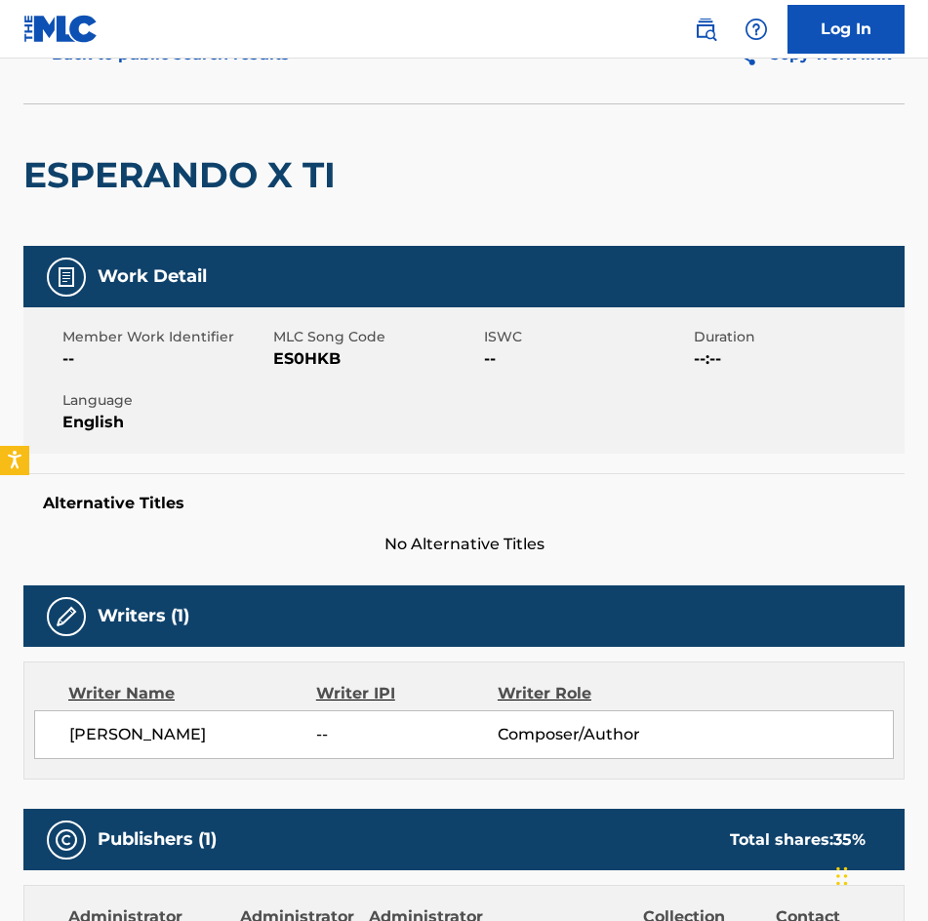
click at [301, 355] on span "ES0HKB" at bounding box center [376, 358] width 206 height 23
click at [302, 354] on span "ES0HKB" at bounding box center [376, 358] width 206 height 23
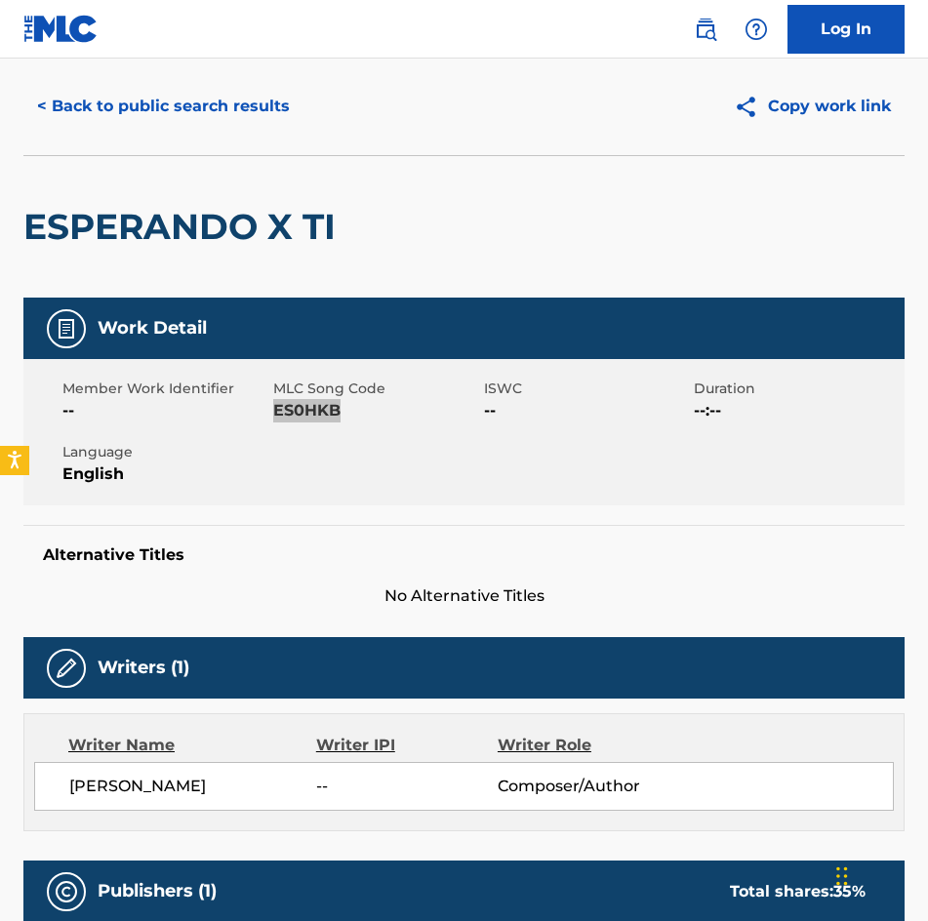
scroll to position [0, 0]
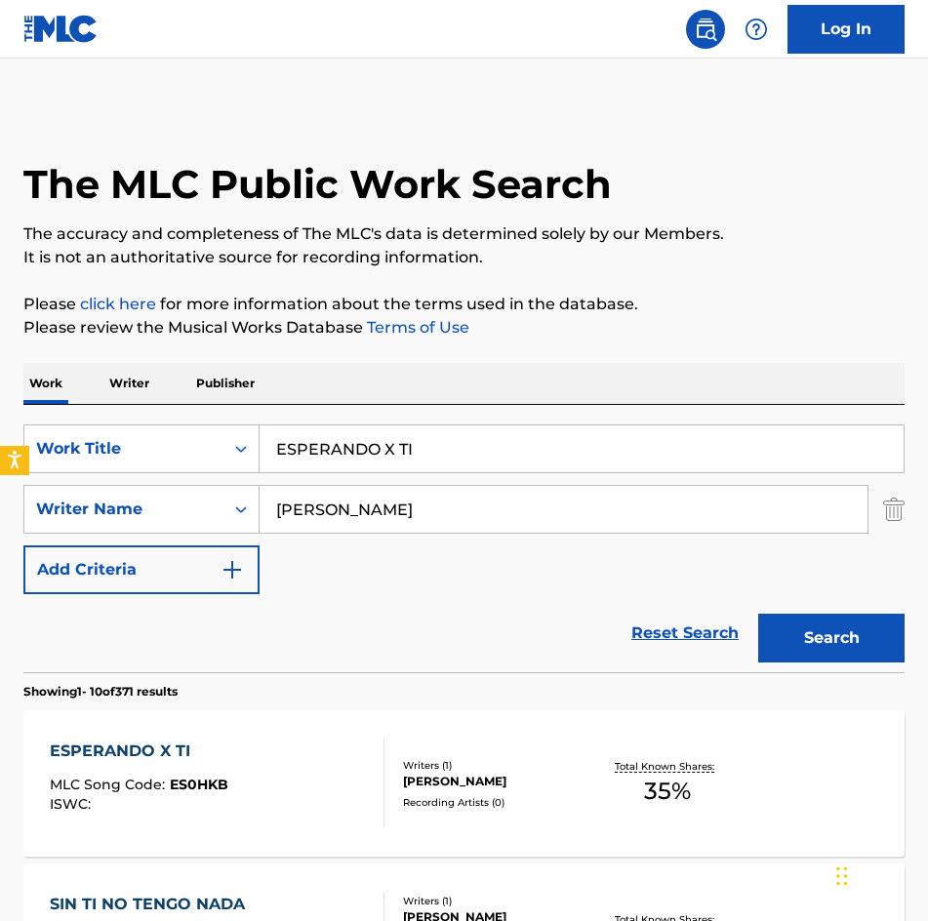
drag, startPoint x: 326, startPoint y: 375, endPoint x: 197, endPoint y: 373, distance: 128.8
paste input "FANTASMA"
click at [592, 433] on input "FANTASMAA" at bounding box center [581, 448] width 644 height 47
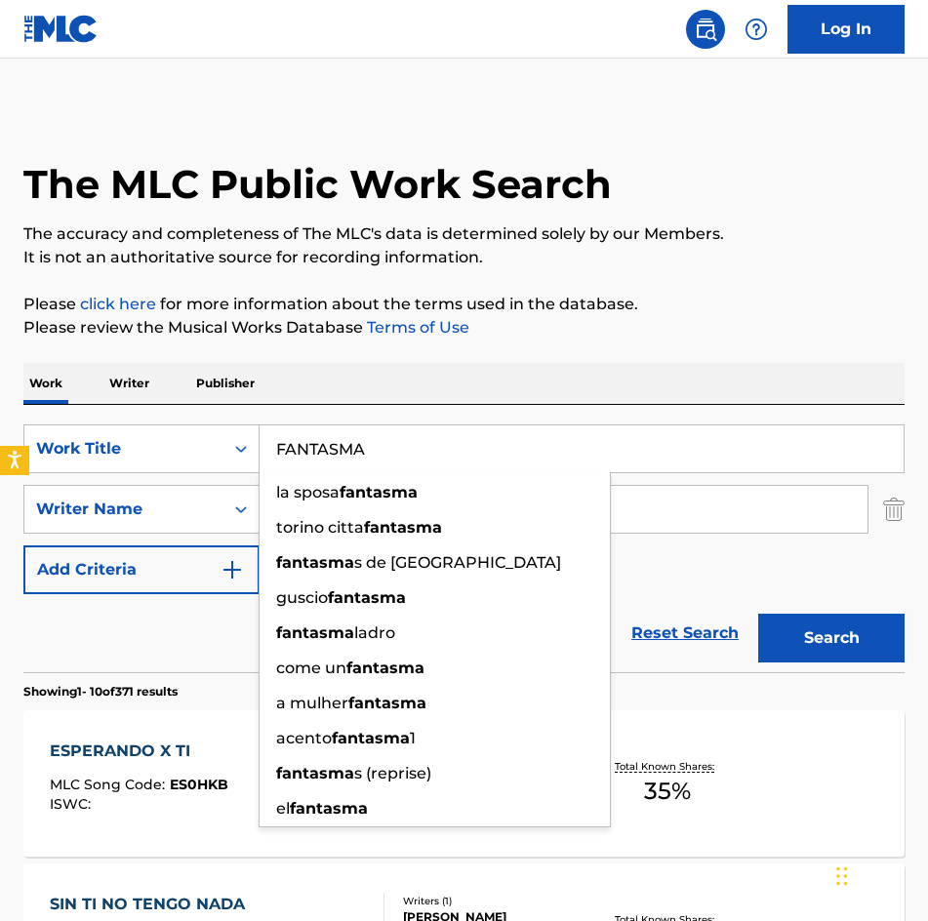
type input "FANTASMA"
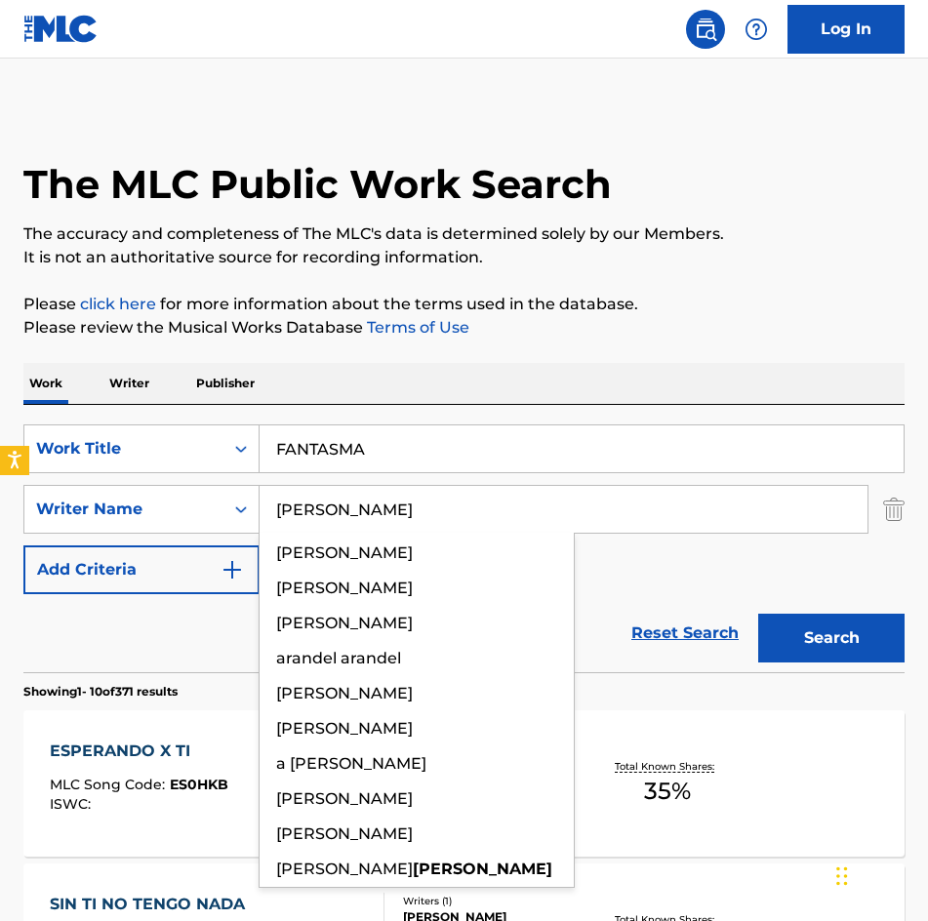
type input "[PERSON_NAME]"
click at [758, 614] on button "Search" at bounding box center [831, 638] width 146 height 49
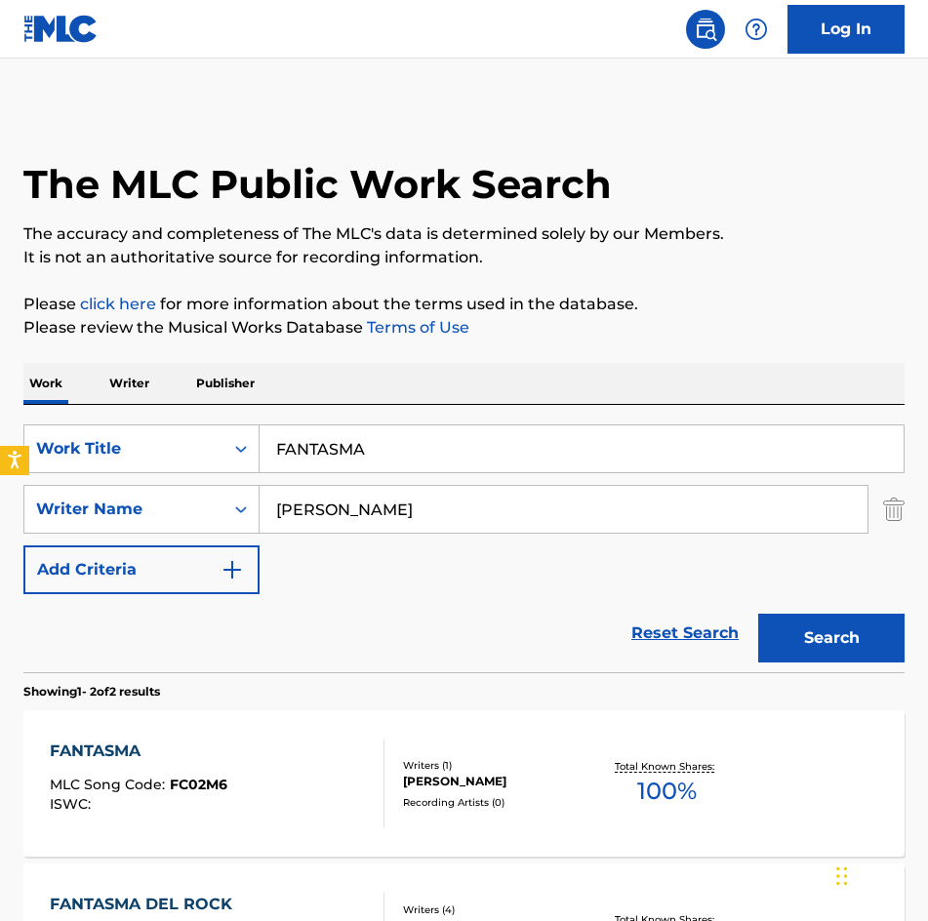
click at [837, 254] on p "It is not an authoritative source for recording information." at bounding box center [463, 257] width 881 height 23
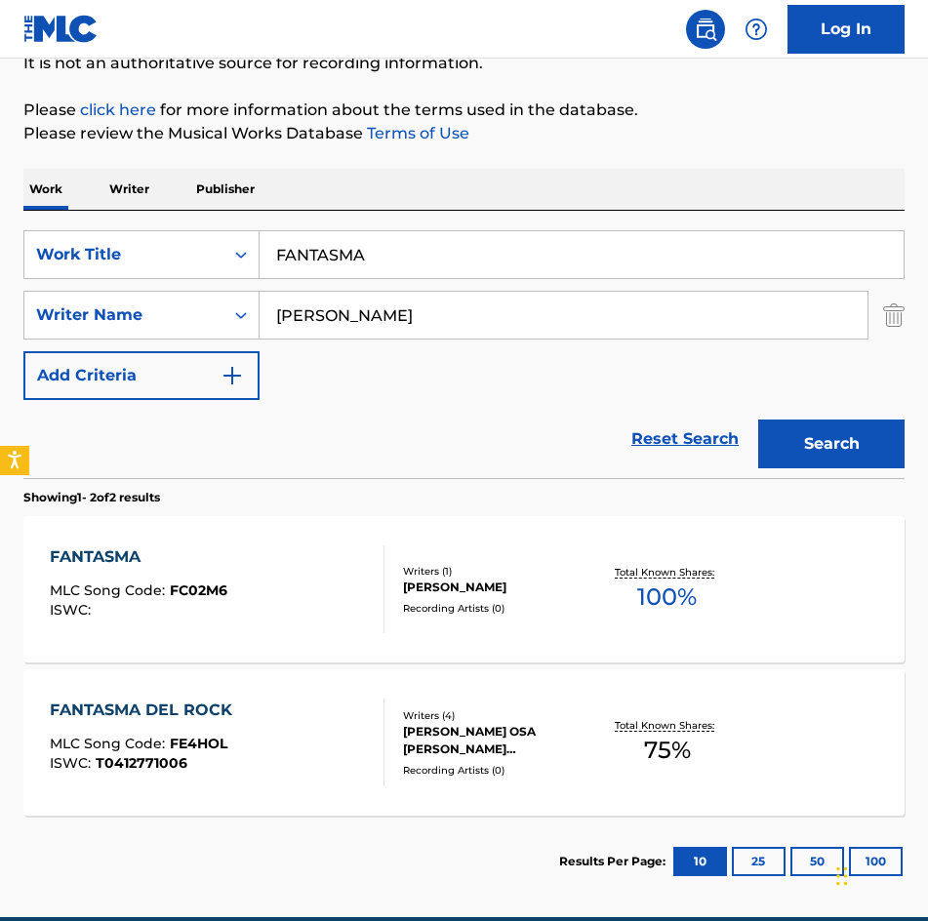
scroll to position [195, 0]
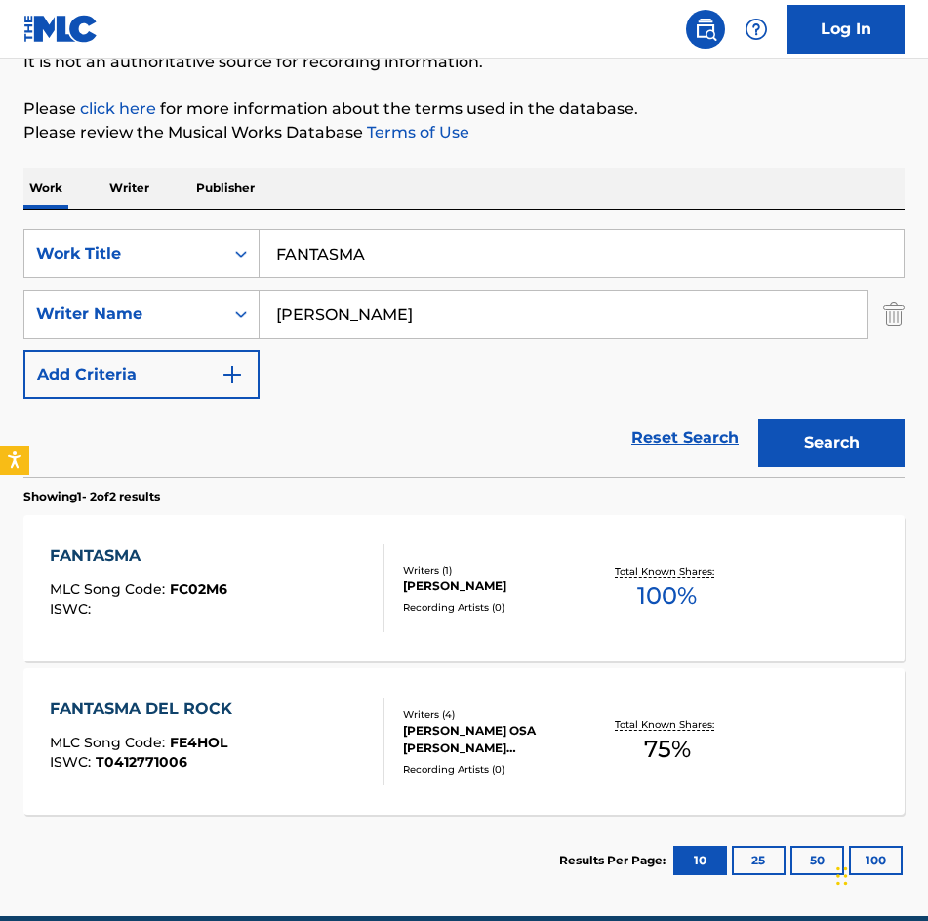
click at [485, 577] on div "[PERSON_NAME]" at bounding box center [498, 586] width 190 height 18
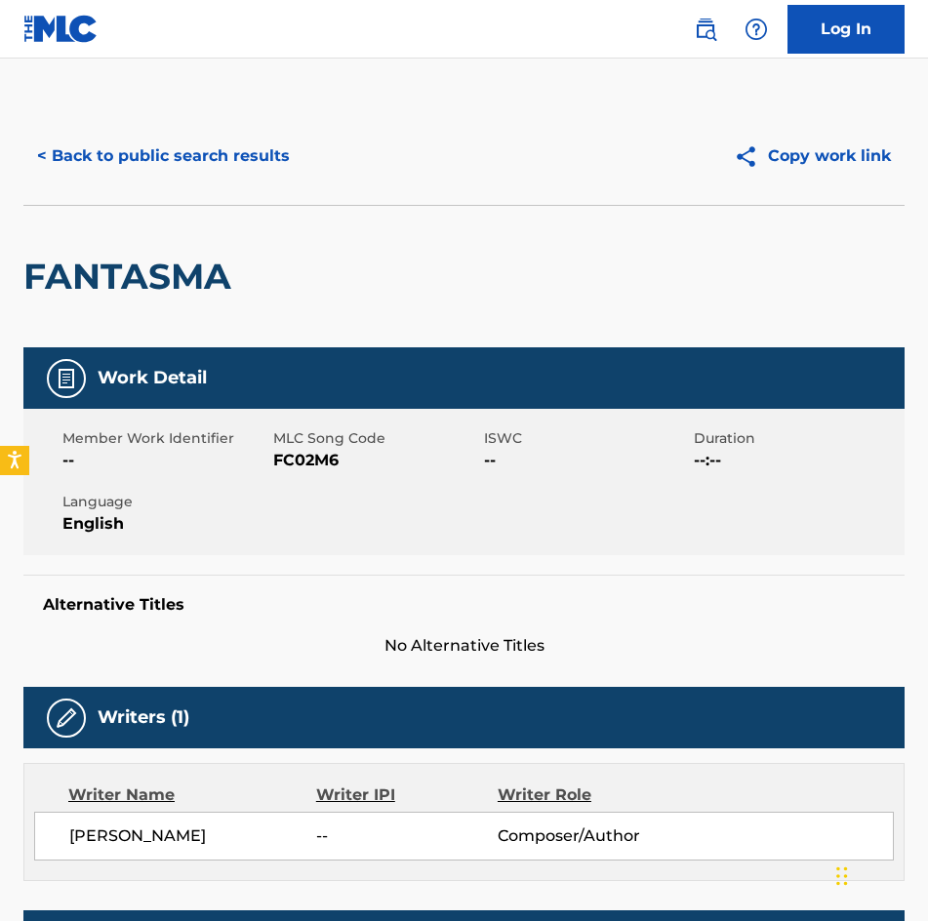
click at [320, 460] on span "FC02M6" at bounding box center [376, 460] width 206 height 23
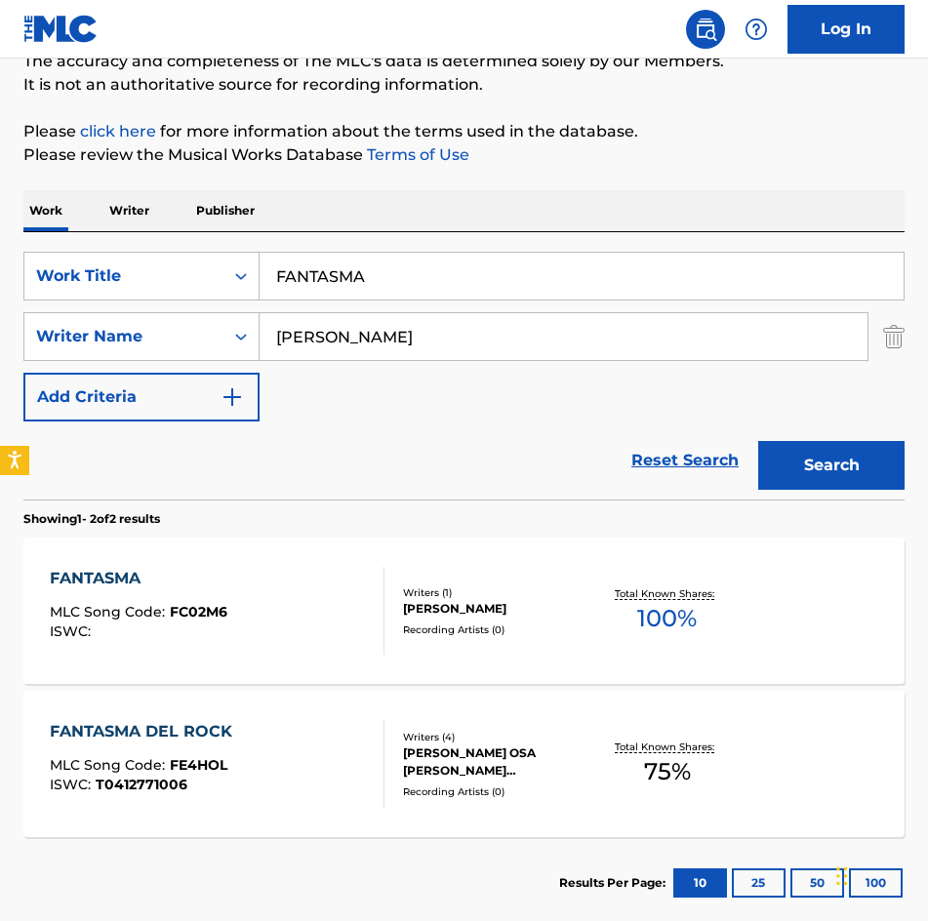
drag, startPoint x: 417, startPoint y: 274, endPoint x: -1, endPoint y: 225, distance: 420.3
click at [0, 225] on html "Accessibility Screen-Reader Guide, Feedback, and Issue Reporting | New window L…" at bounding box center [464, 287] width 928 height 921
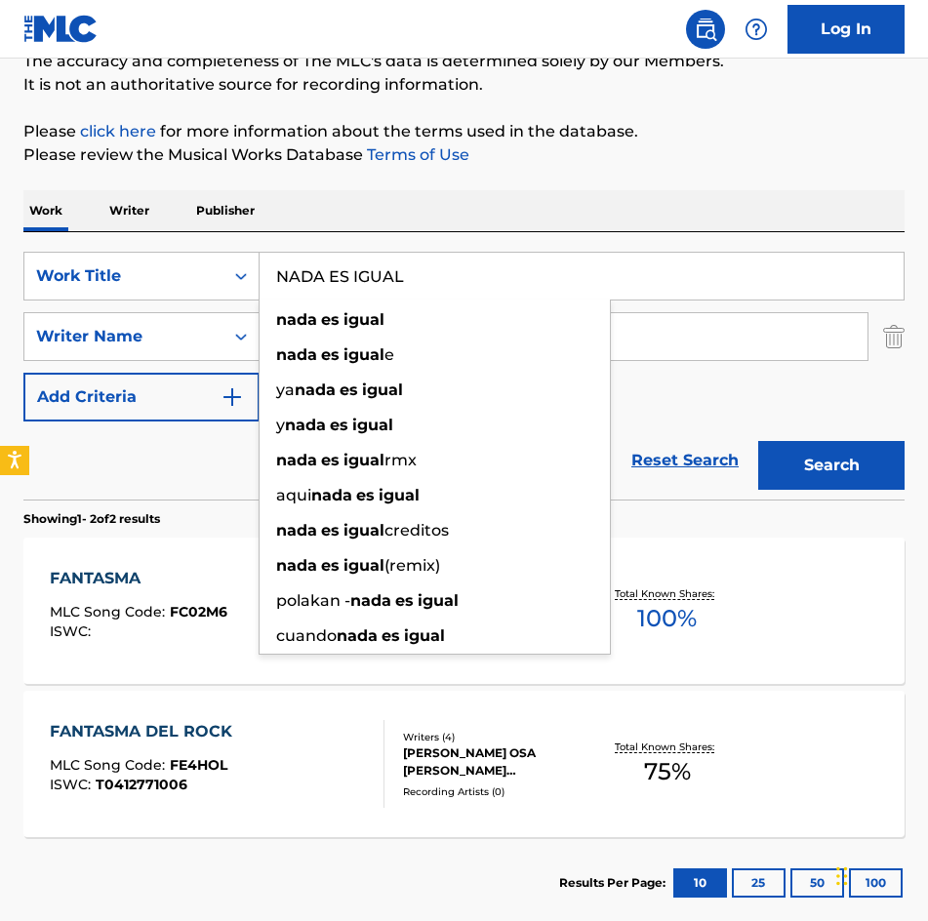
type input "NADA ES IGUAL"
click at [758, 441] on button "Search" at bounding box center [831, 465] width 146 height 49
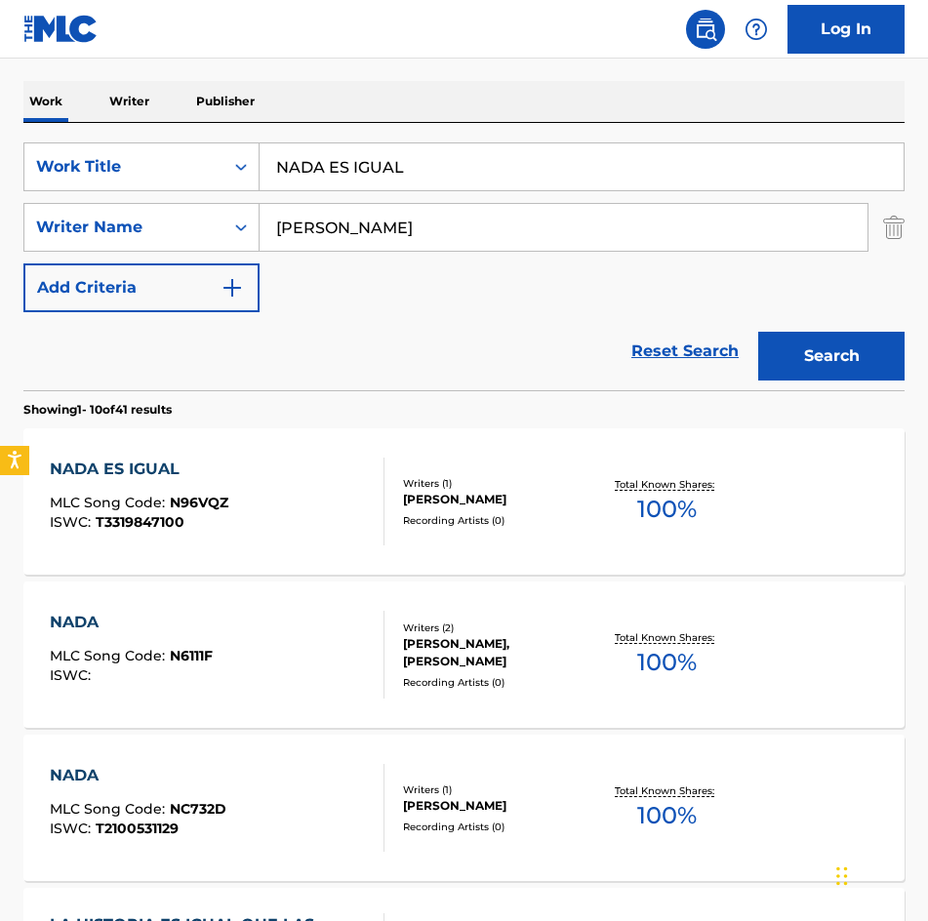
scroll to position [293, 0]
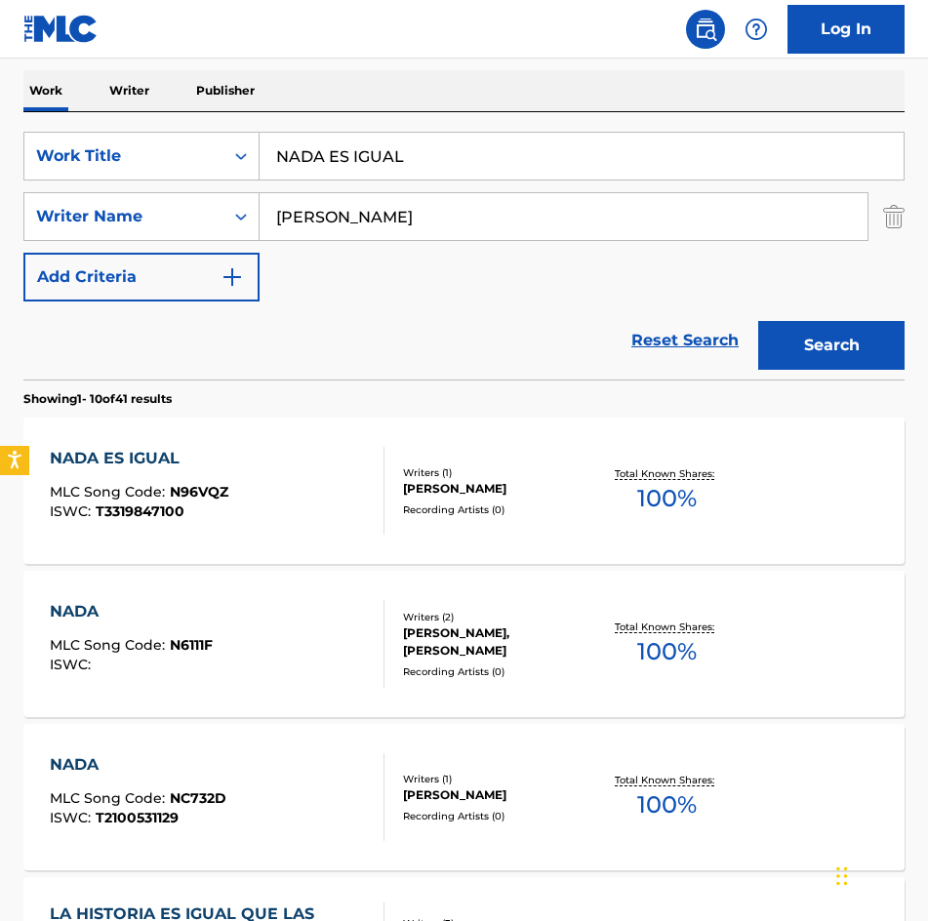
click at [469, 483] on div "[PERSON_NAME]" at bounding box center [498, 489] width 190 height 18
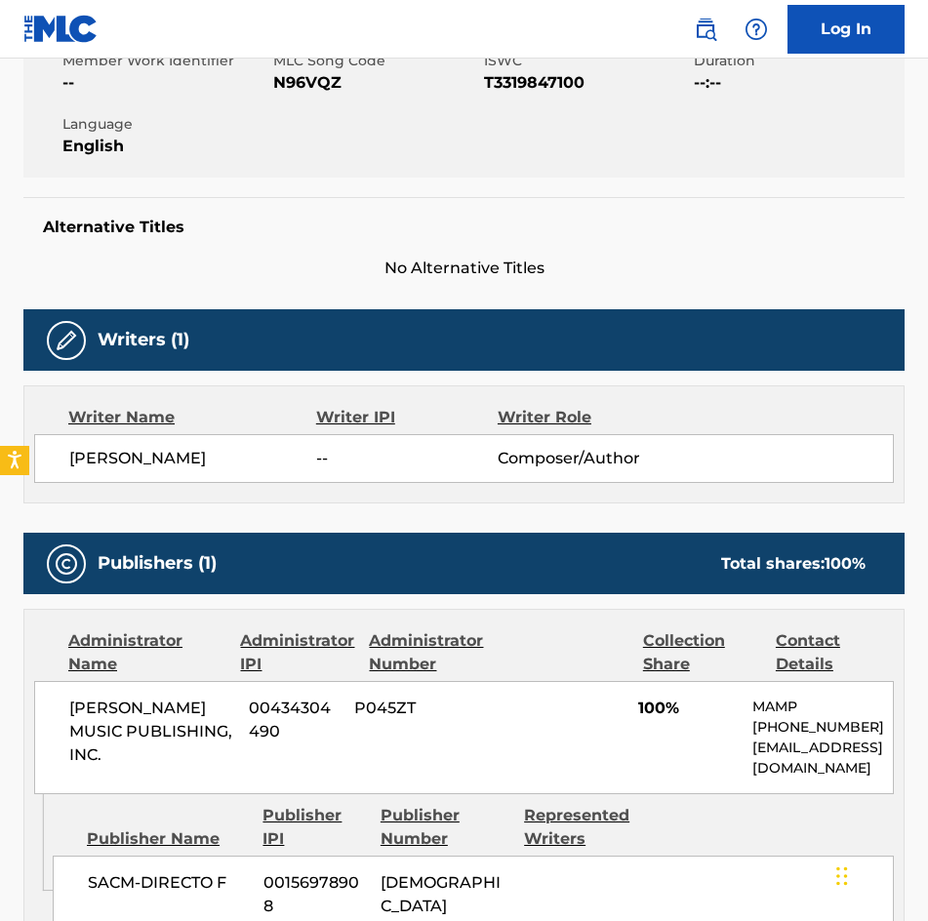
scroll to position [293, 0]
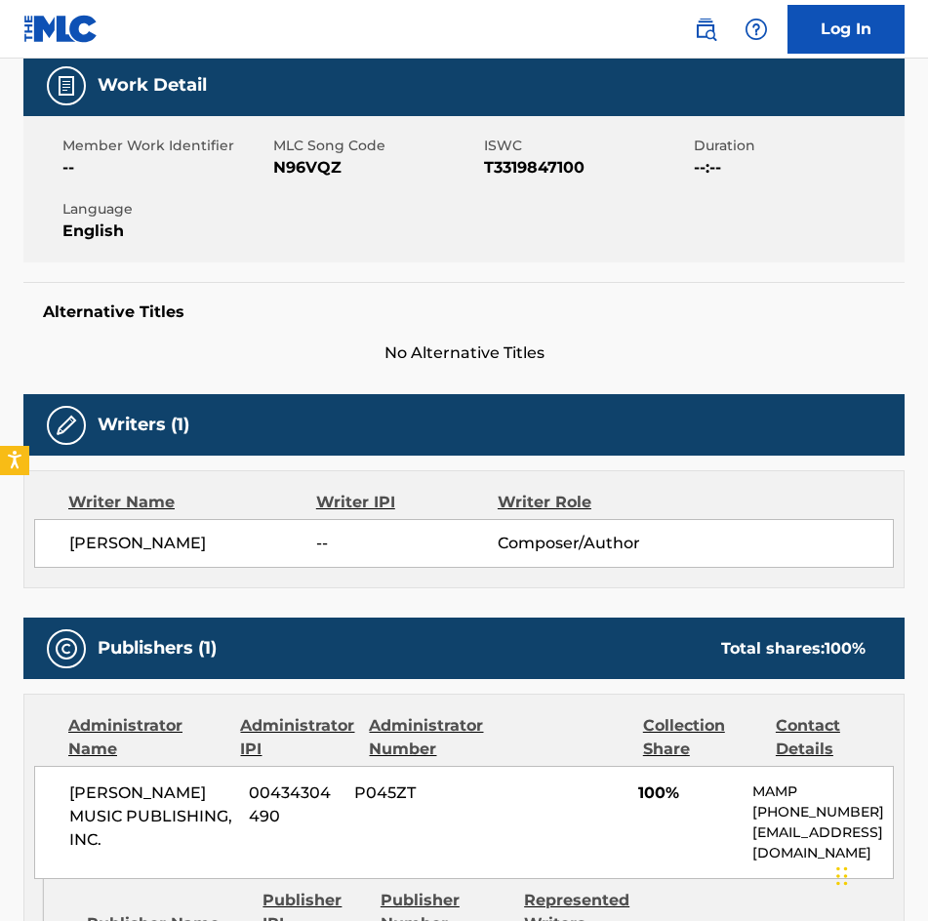
click at [265, 177] on span "--" at bounding box center [165, 167] width 206 height 23
click at [306, 168] on span "N96VQZ" at bounding box center [376, 167] width 206 height 23
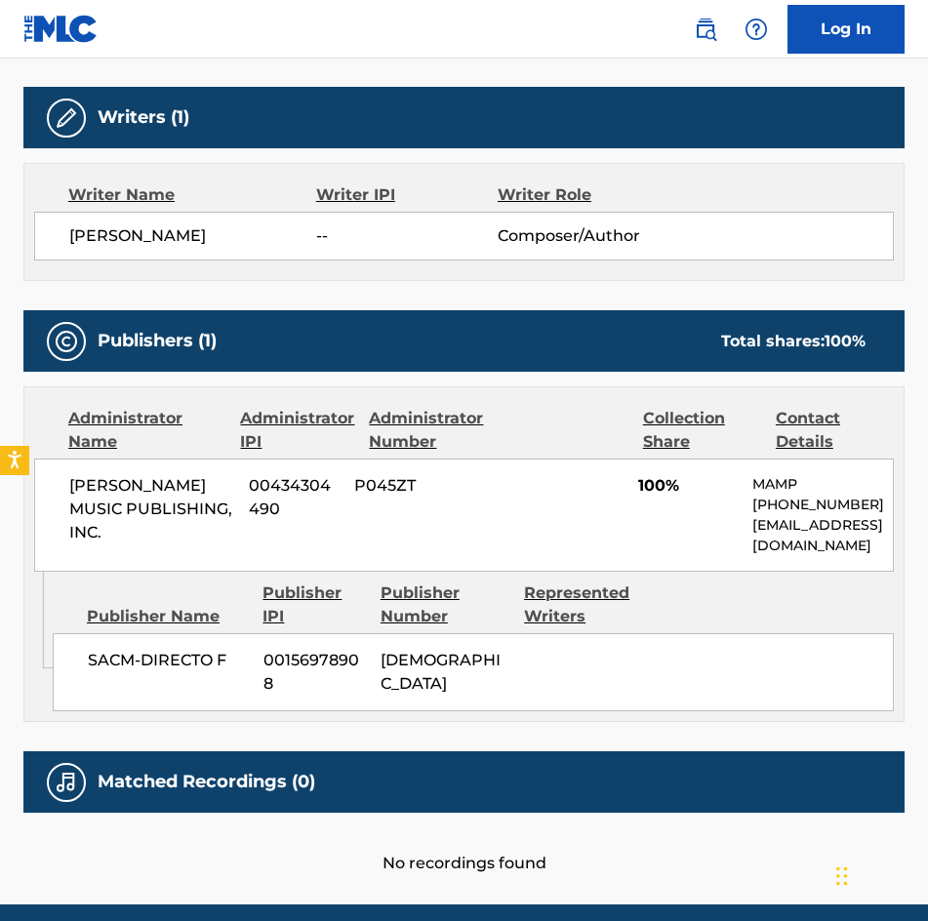
scroll to position [677, 0]
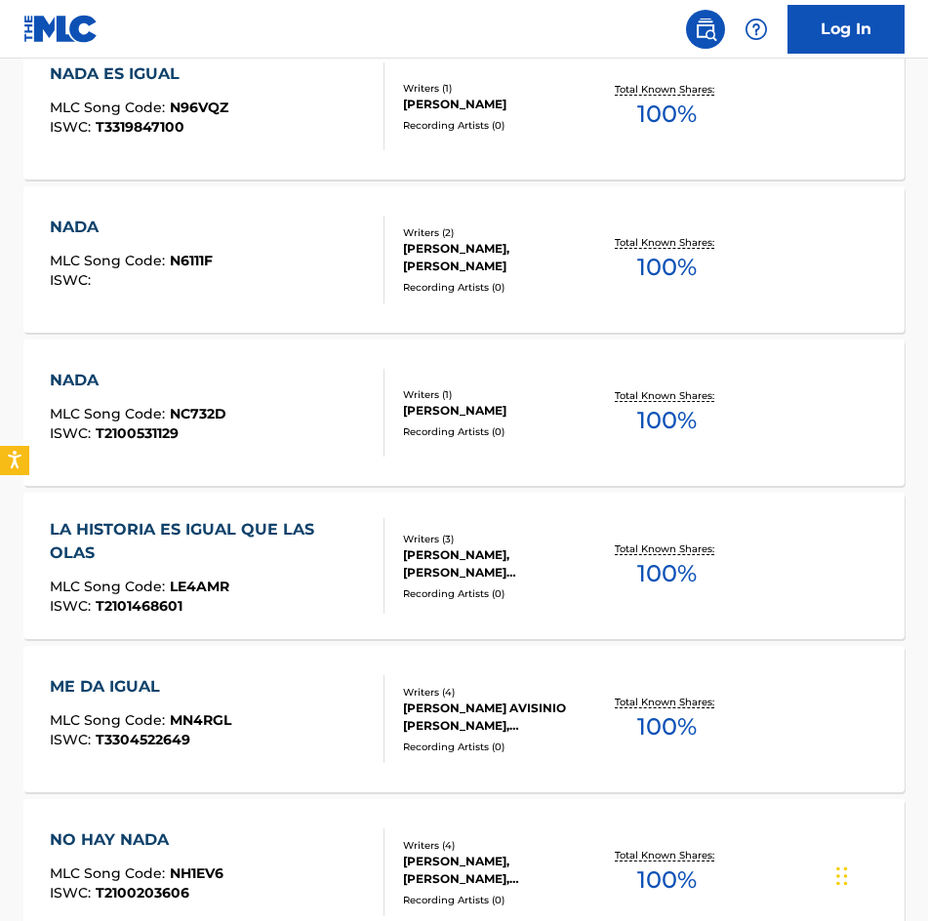
scroll to position [293, 0]
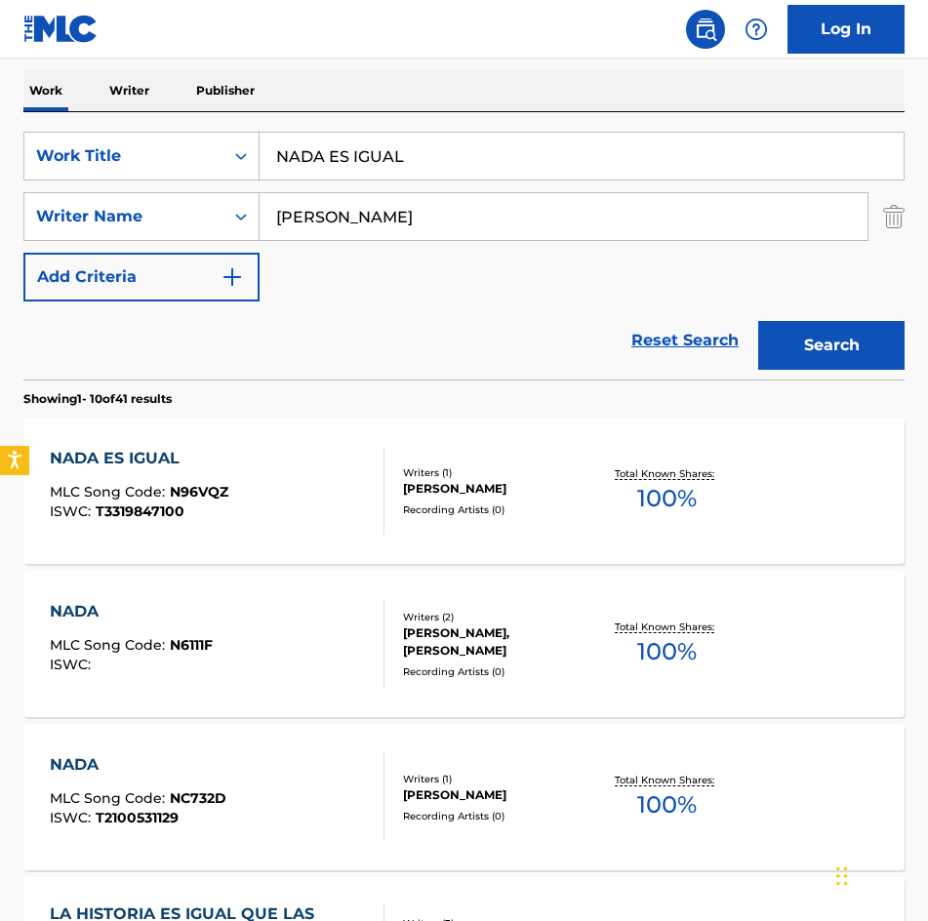
drag, startPoint x: 437, startPoint y: 151, endPoint x: 25, endPoint y: 130, distance: 412.2
click at [25, 130] on div "SearchWithCriteria275d249b-ce8a-4816-a807-3aacb40899fa Work Title NADA ES IGUAL…" at bounding box center [463, 245] width 881 height 267
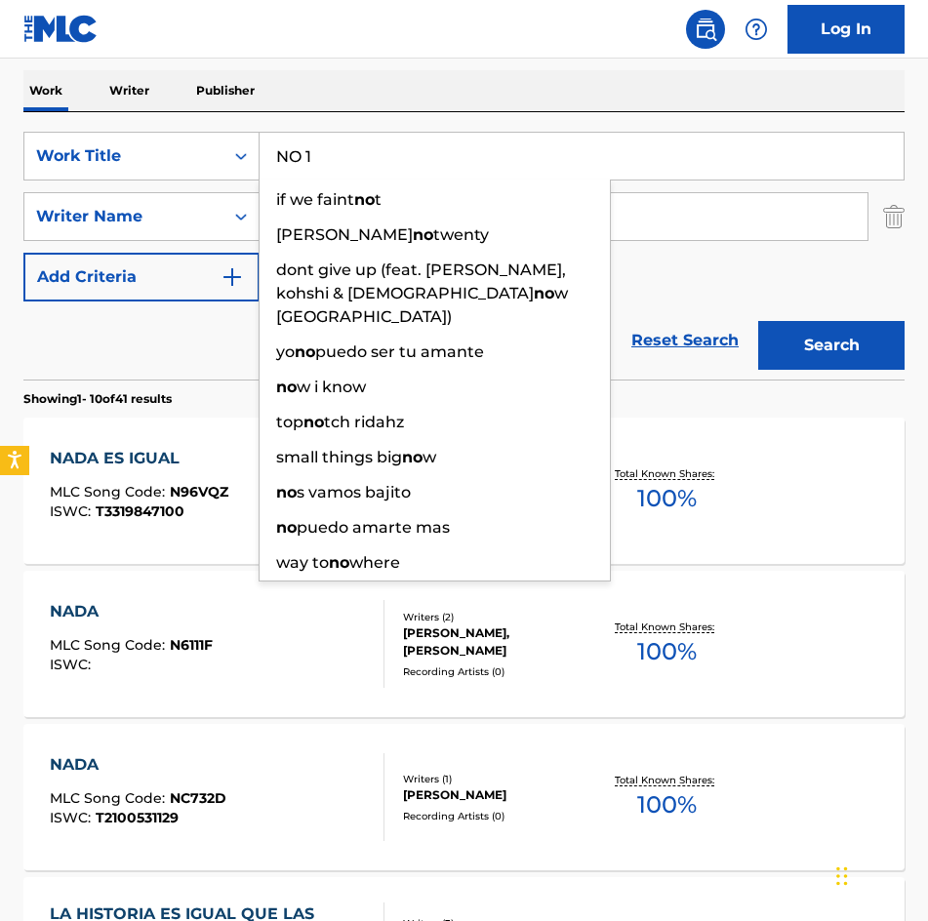
type input "NO 1"
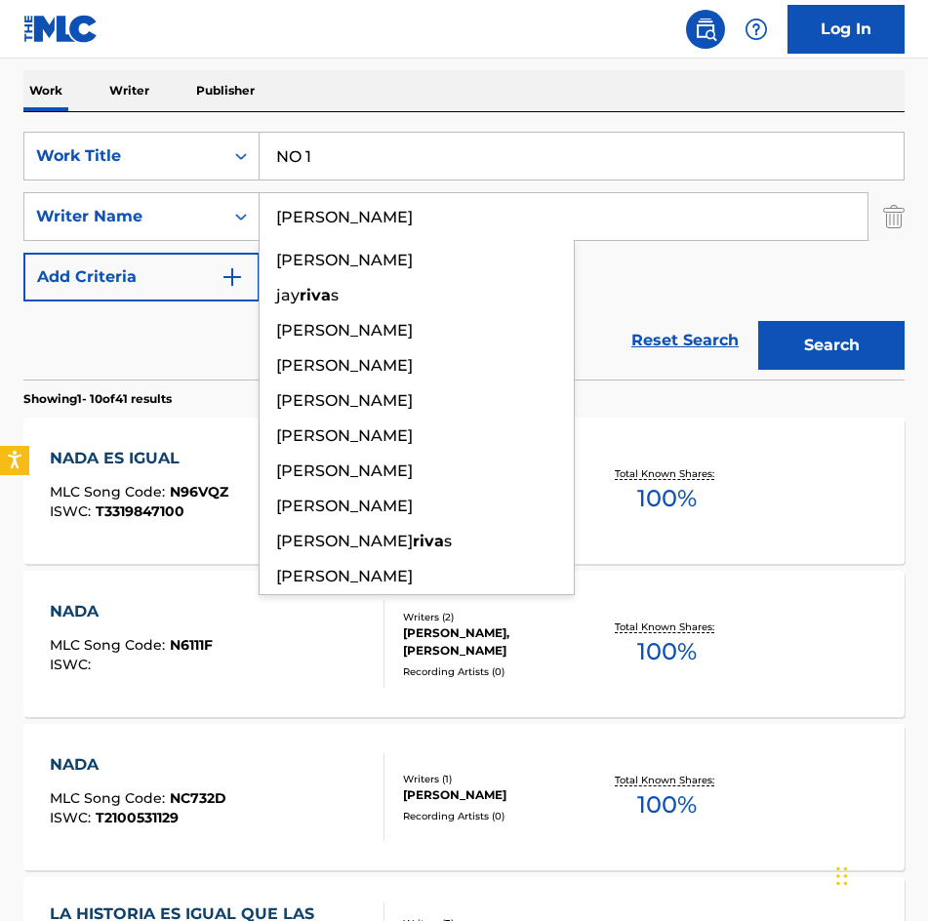
type input "[PERSON_NAME]"
click at [758, 321] on button "Search" at bounding box center [831, 345] width 146 height 49
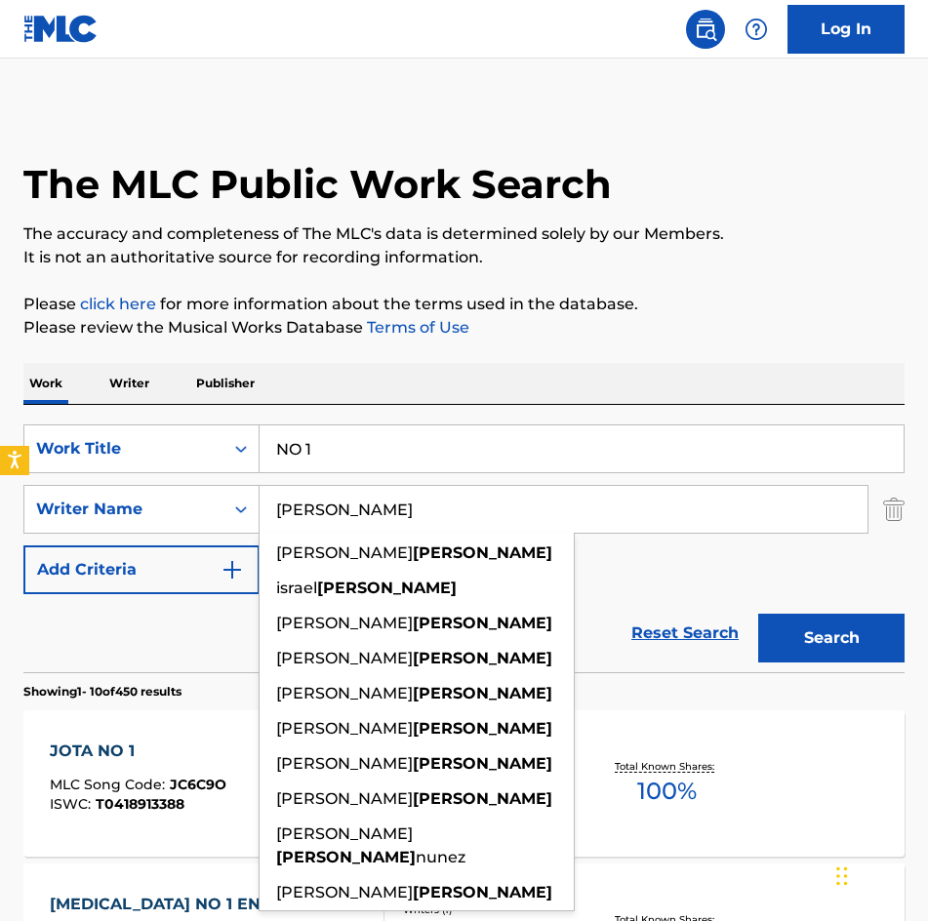
click at [642, 500] on input "[PERSON_NAME]" at bounding box center [563, 509] width 608 height 47
click at [758, 614] on button "Search" at bounding box center [831, 638] width 146 height 49
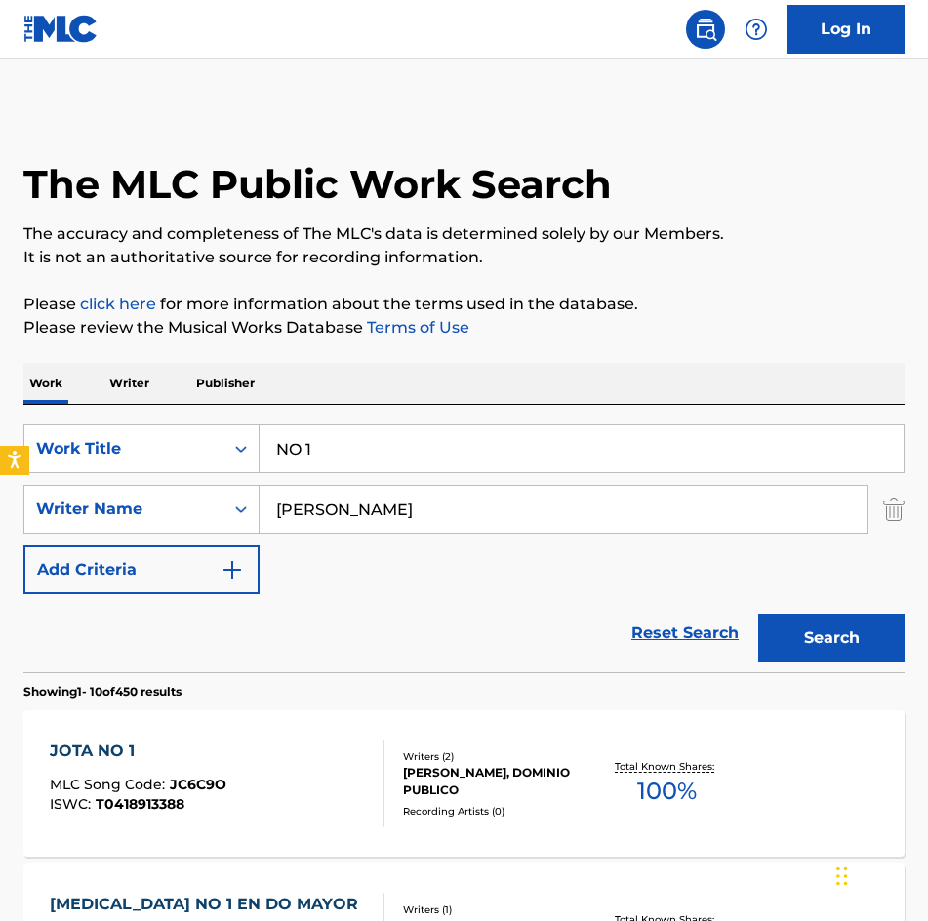
drag, startPoint x: 468, startPoint y: 442, endPoint x: -1, endPoint y: 460, distance: 469.6
click at [0, 460] on html "Accessibility Screen-Reader Guide, Feedback, and Issue Reporting | New window L…" at bounding box center [464, 460] width 928 height 921
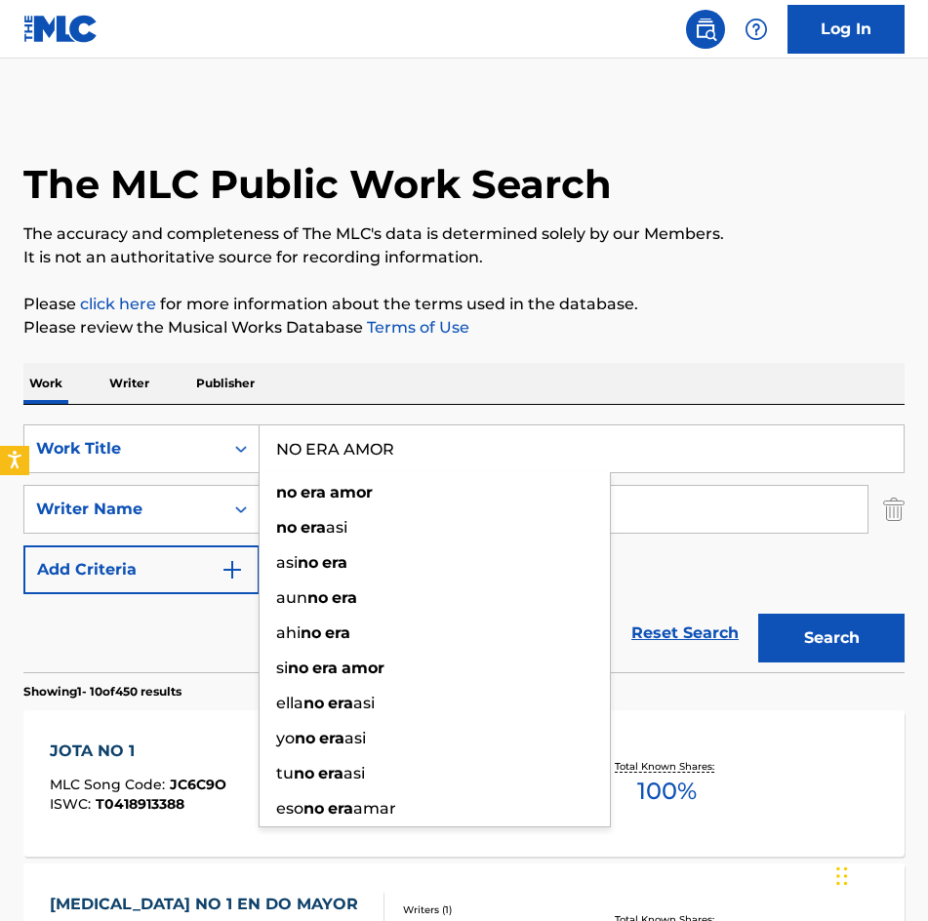
type input "NO ERA AMOR"
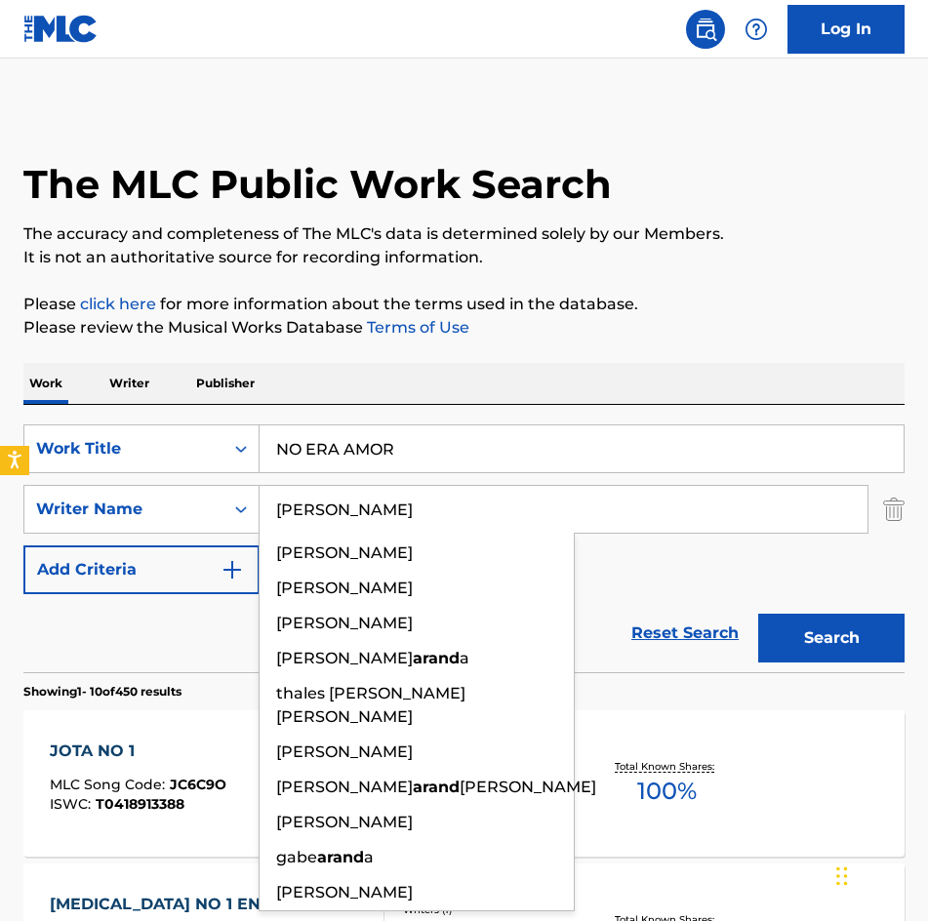
type input "[PERSON_NAME]"
click at [758, 614] on button "Search" at bounding box center [831, 638] width 146 height 49
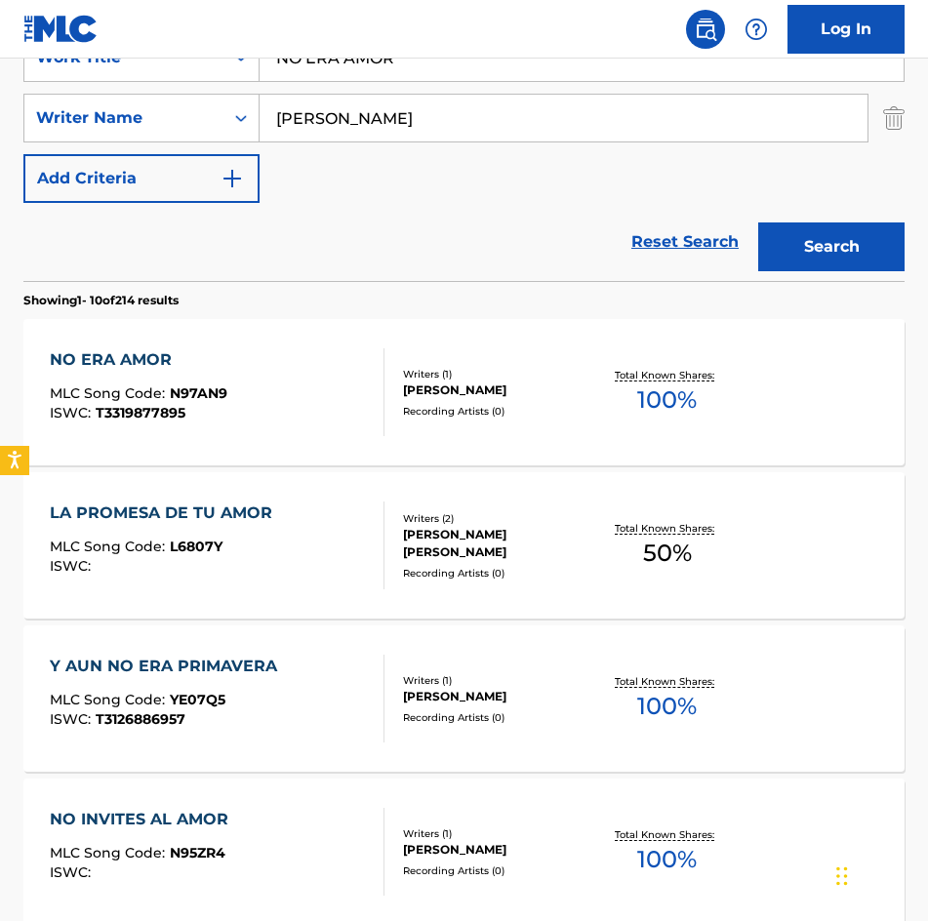
scroll to position [585, 0]
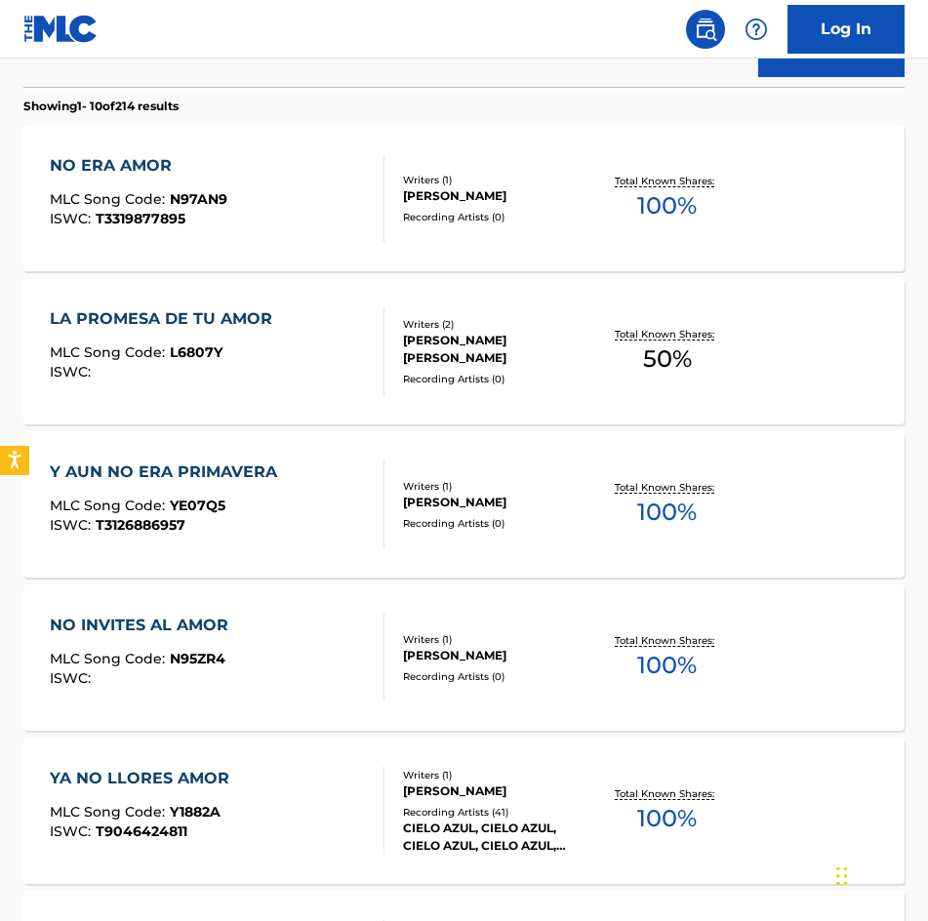
click at [477, 210] on div "Recording Artists ( 0 )" at bounding box center [498, 217] width 190 height 15
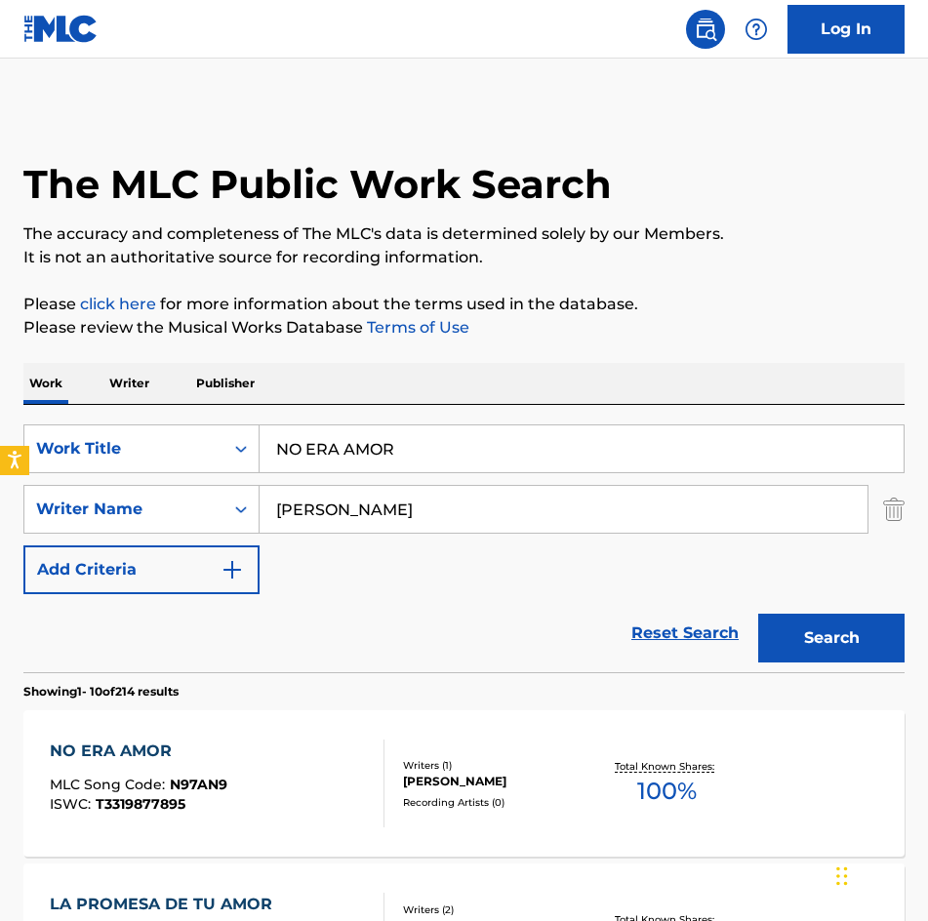
drag, startPoint x: 436, startPoint y: 427, endPoint x: 12, endPoint y: 431, distance: 424.3
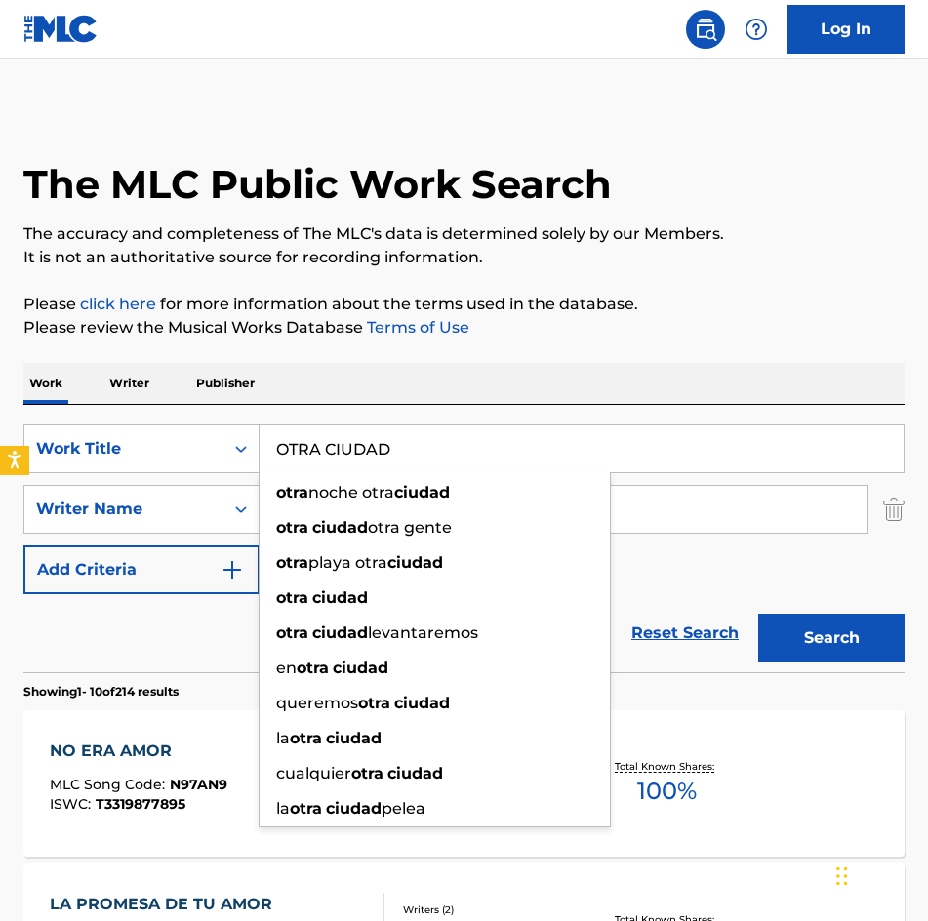
type input "OTRA CIUDAD"
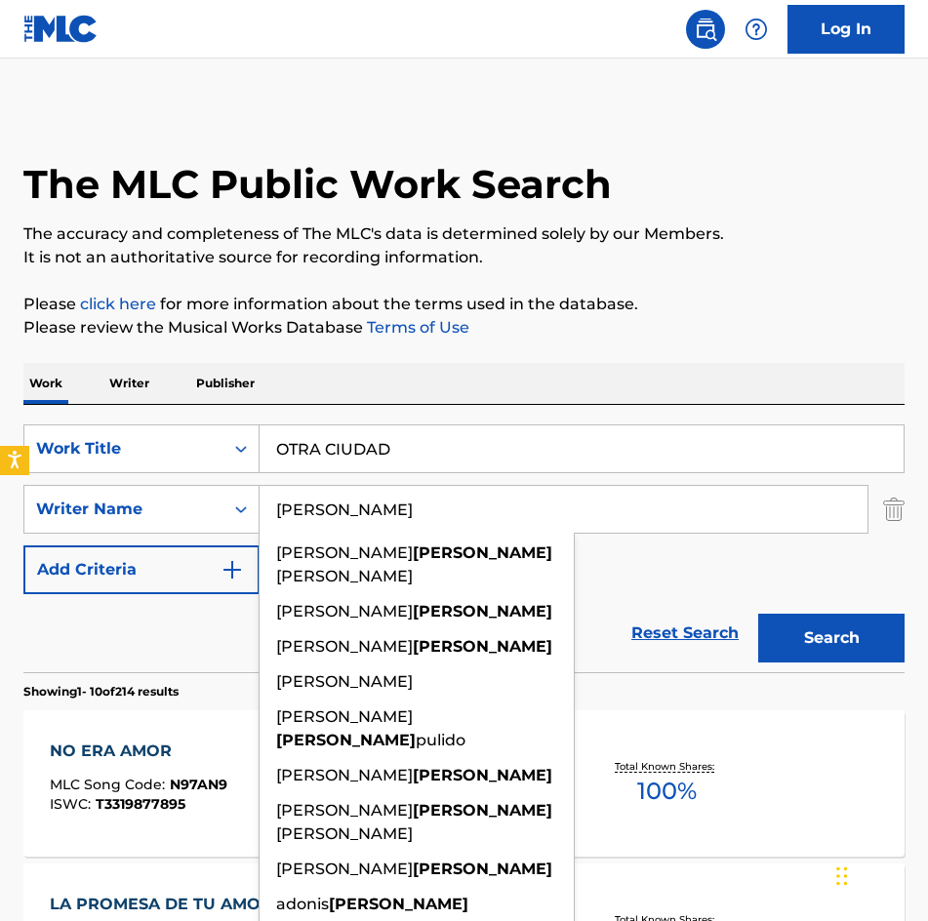
type input "[PERSON_NAME]"
click at [758, 614] on button "Search" at bounding box center [831, 638] width 146 height 49
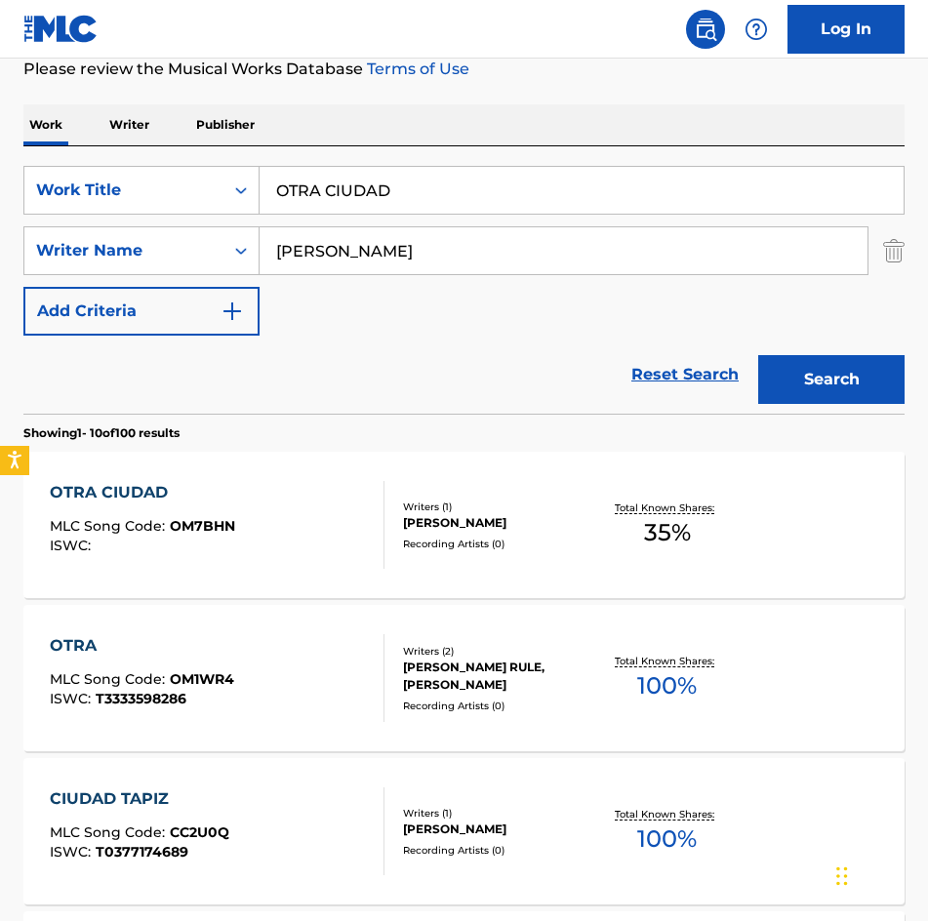
scroll to position [390, 0]
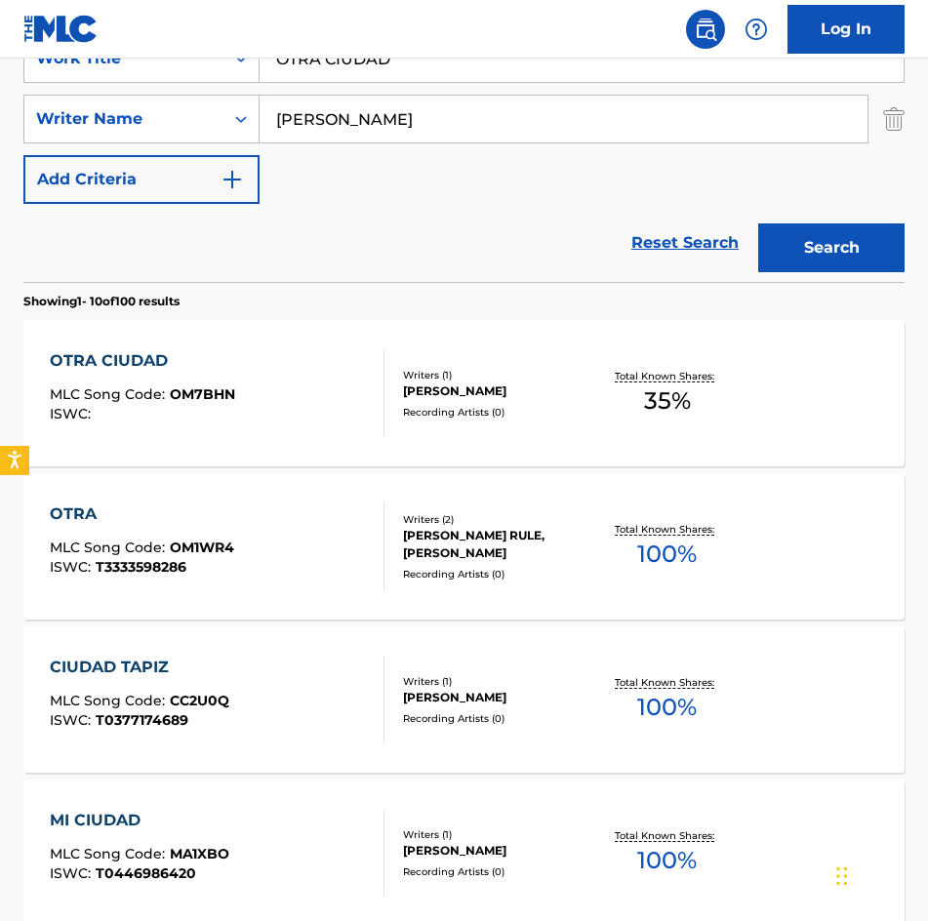
click at [438, 388] on div "[PERSON_NAME]" at bounding box center [498, 391] width 190 height 18
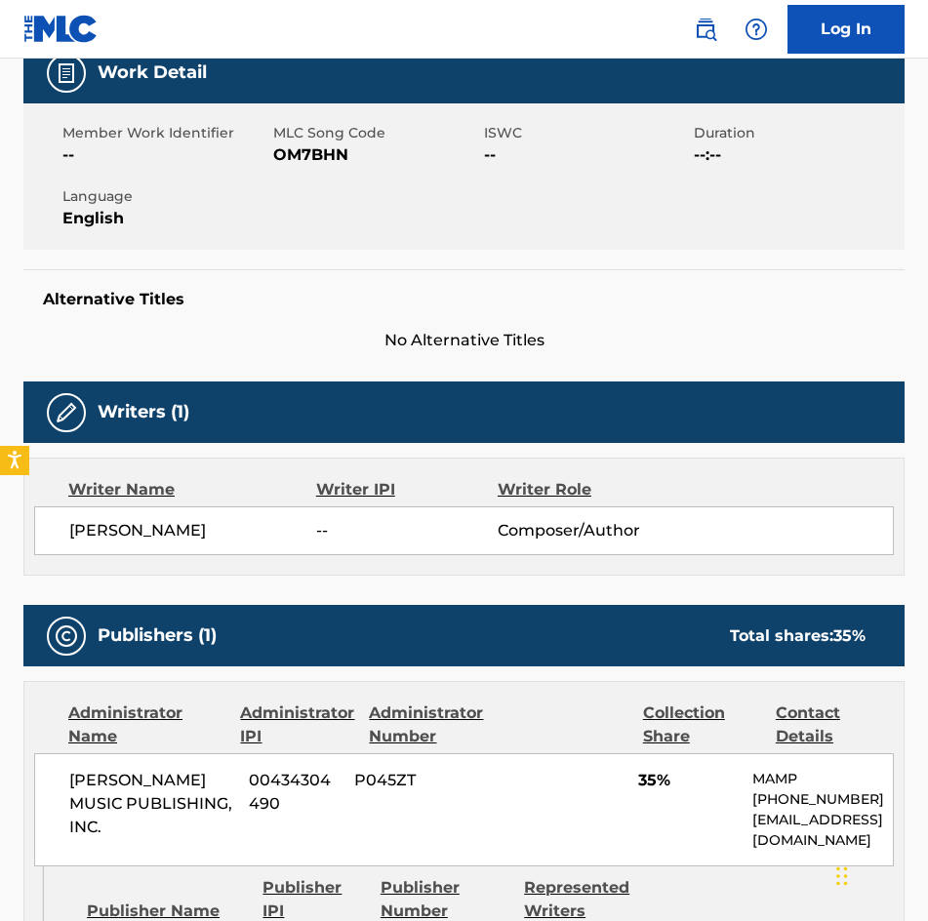
scroll to position [98, 0]
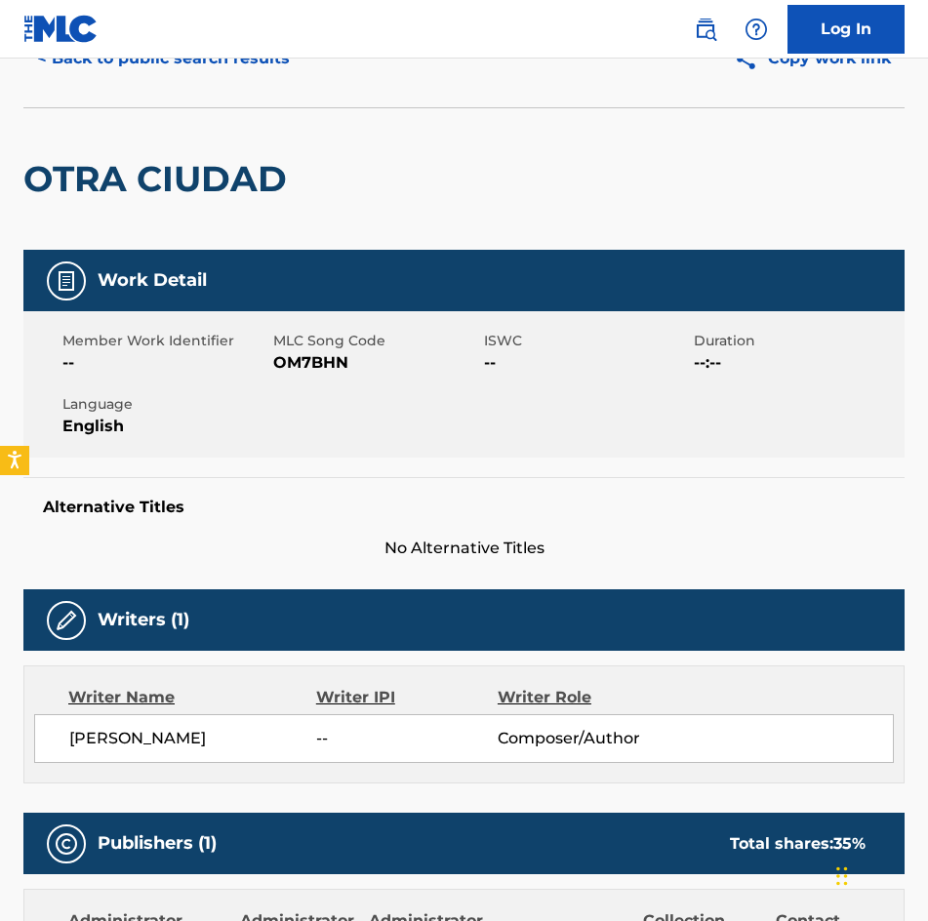
click at [314, 359] on span "OM7BHN" at bounding box center [376, 362] width 206 height 23
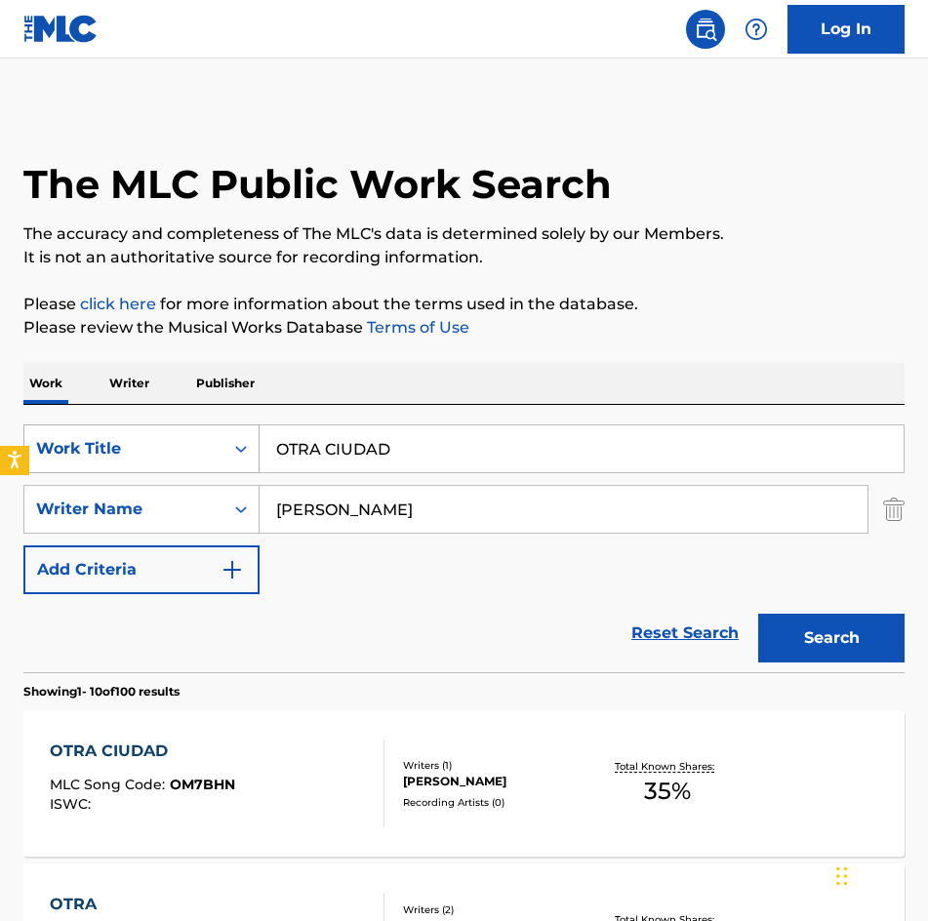
drag, startPoint x: 462, startPoint y: 461, endPoint x: 89, endPoint y: 432, distance: 374.7
click at [91, 431] on div "SearchWithCriteria275d249b-ce8a-4816-a807-3aacb40899fa Work Title OTRA CIUDAD" at bounding box center [463, 448] width 881 height 49
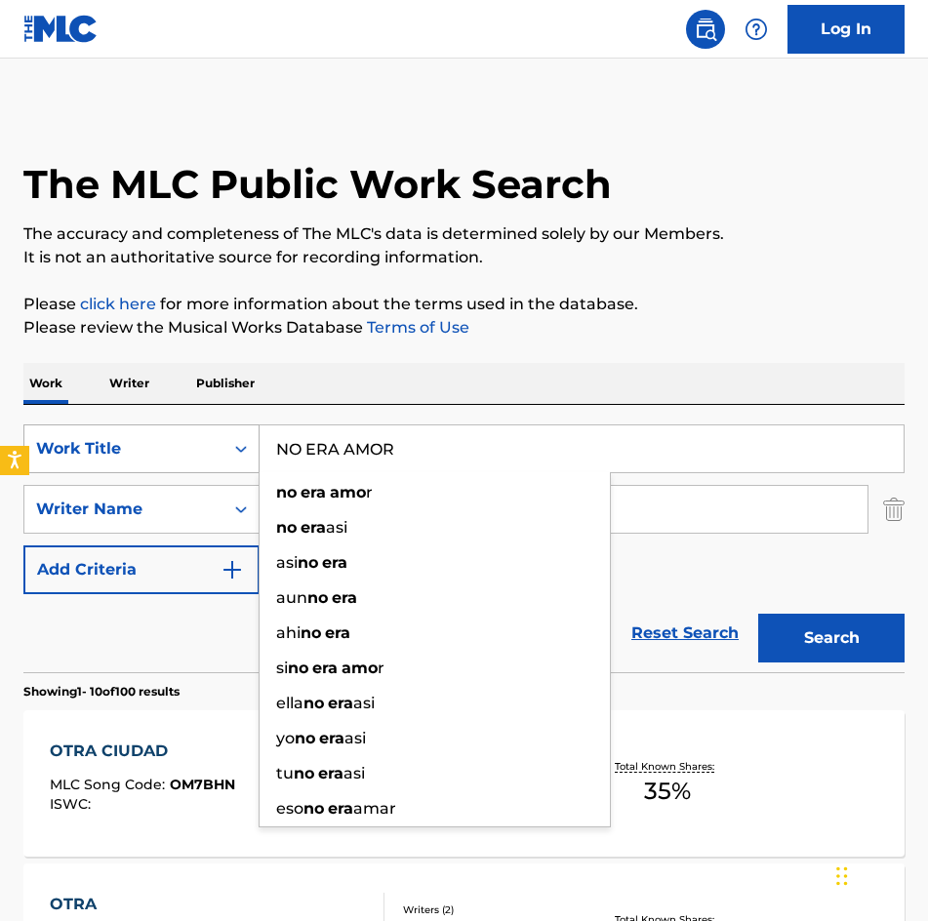
type input "NO ERA AMOR"
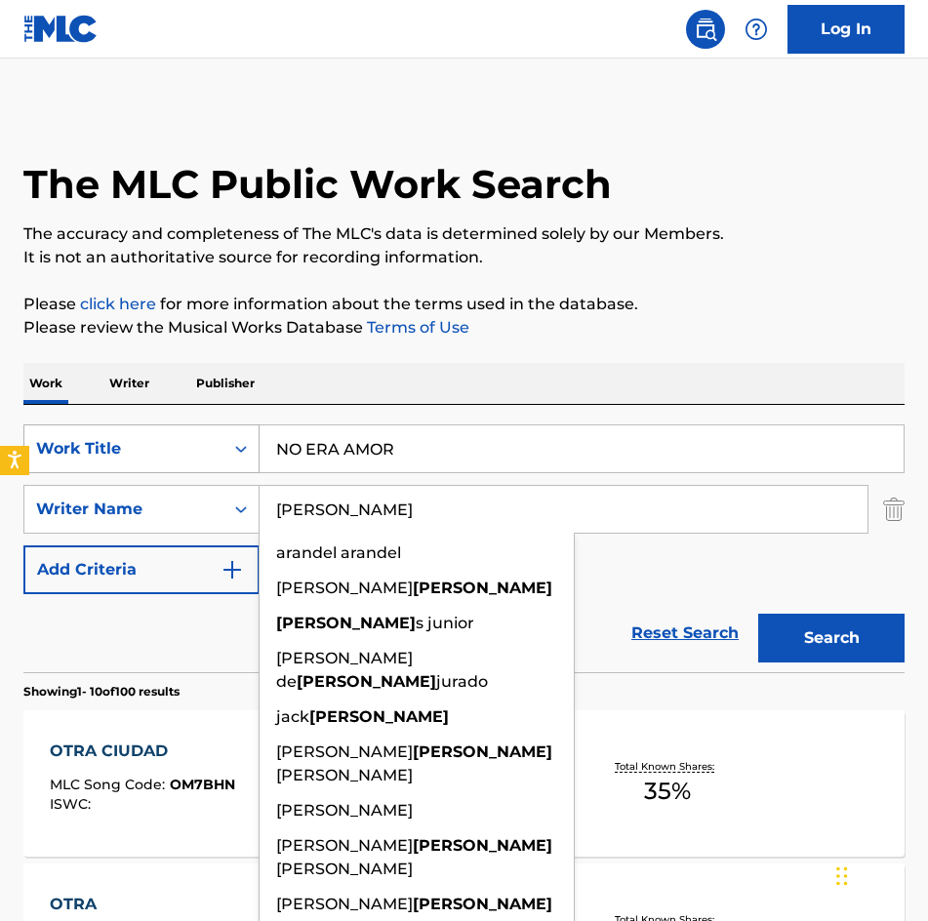
type input "[PERSON_NAME]"
click at [758, 614] on button "Search" at bounding box center [831, 638] width 146 height 49
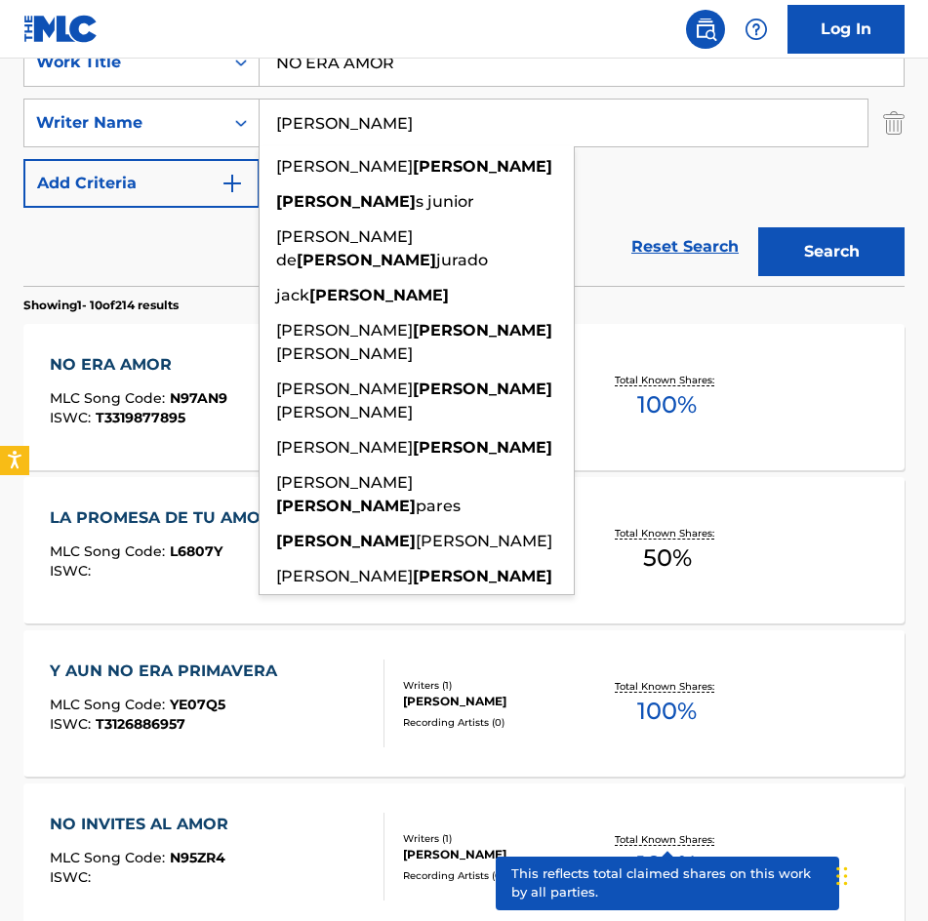
scroll to position [585, 0]
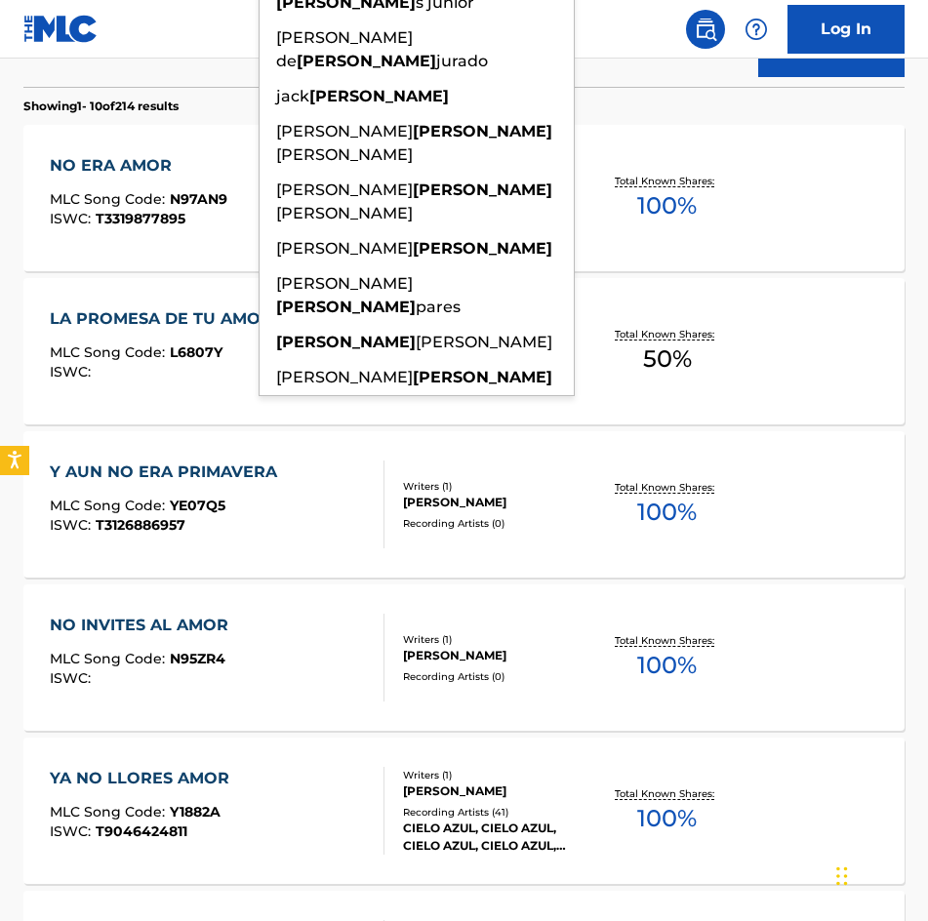
click at [798, 193] on div "NO ERA AMOR MLC Song Code : N97AN9 ISWC : T3319877895 Writers ( 1 ) [PERSON_NAM…" at bounding box center [463, 198] width 881 height 146
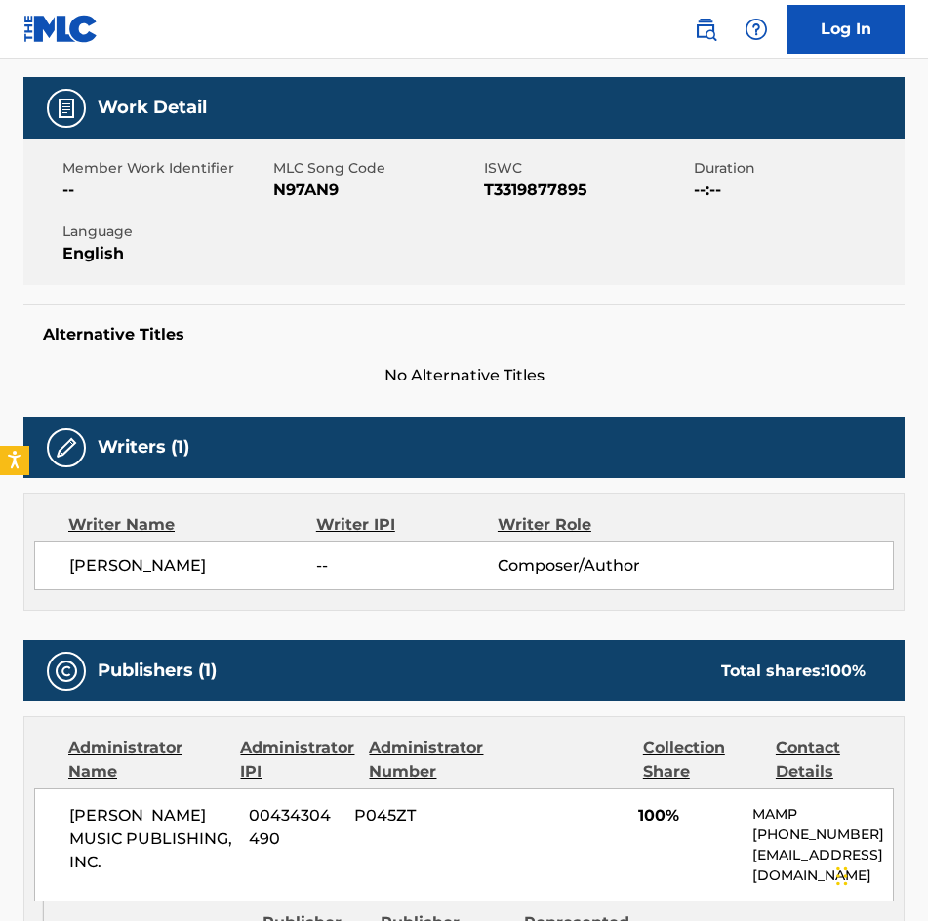
scroll to position [98, 0]
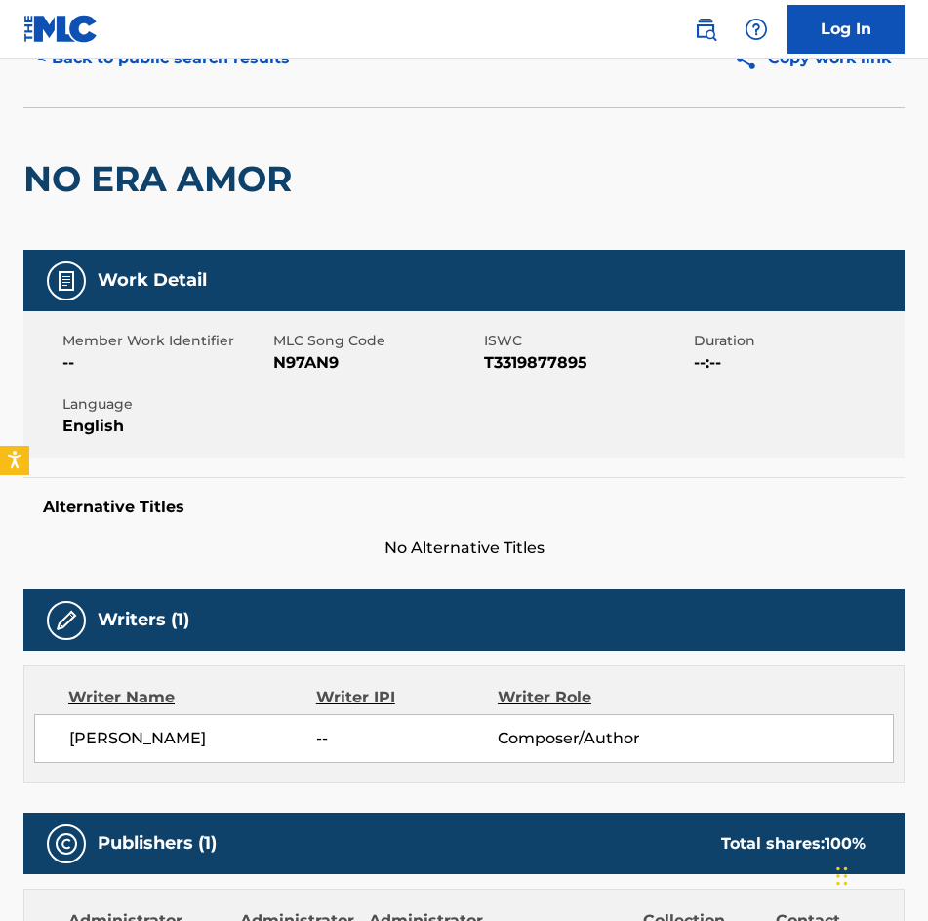
click at [293, 364] on span "N97AN9" at bounding box center [376, 362] width 206 height 23
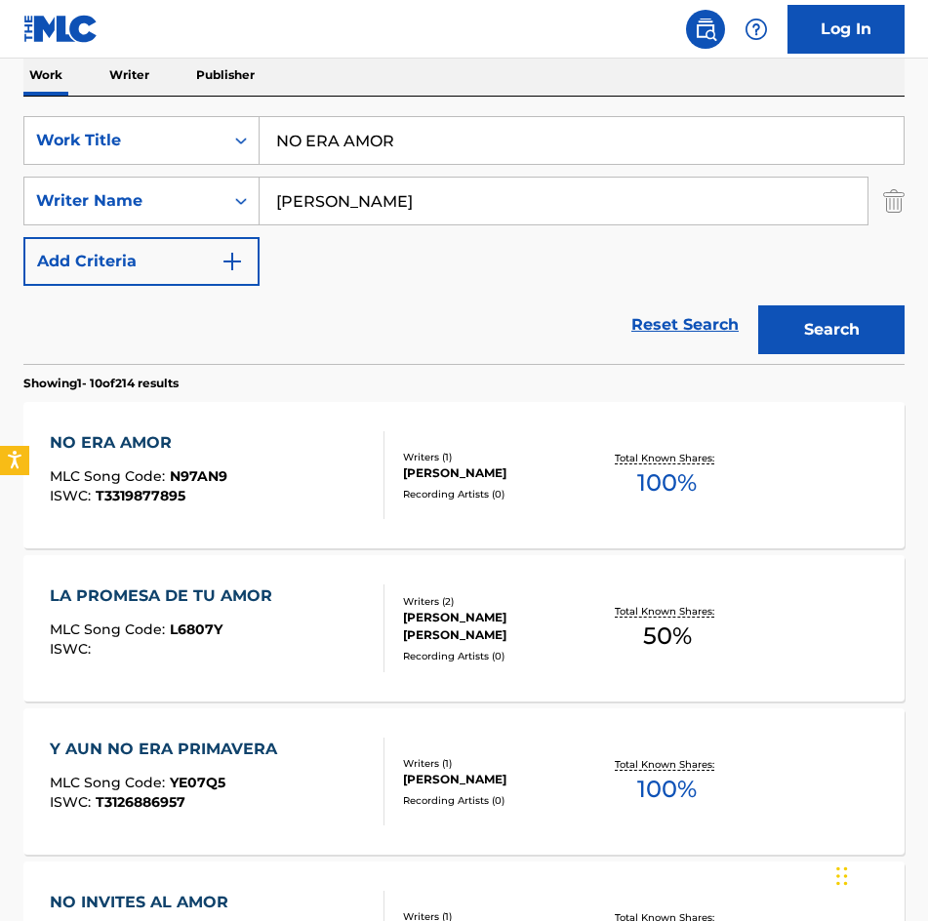
scroll to position [306, 0]
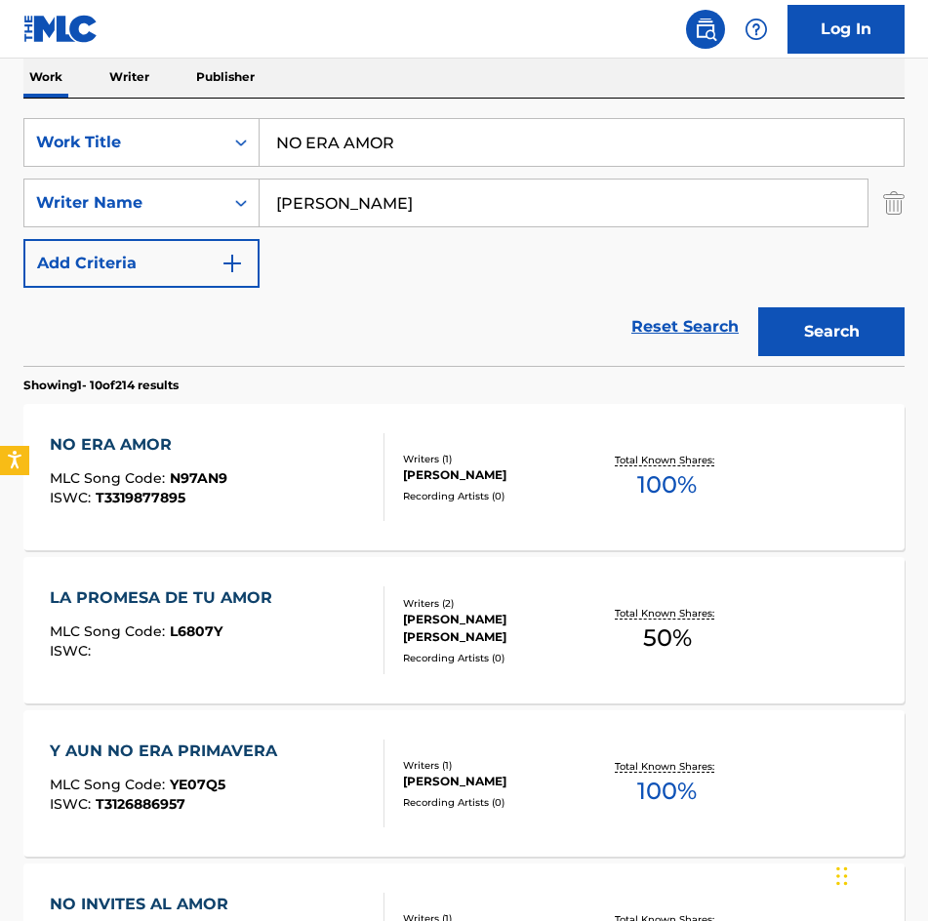
click at [496, 484] on div "Writers ( 1 ) [PERSON_NAME] Recording Artists ( 0 )" at bounding box center [488, 478] width 209 height 52
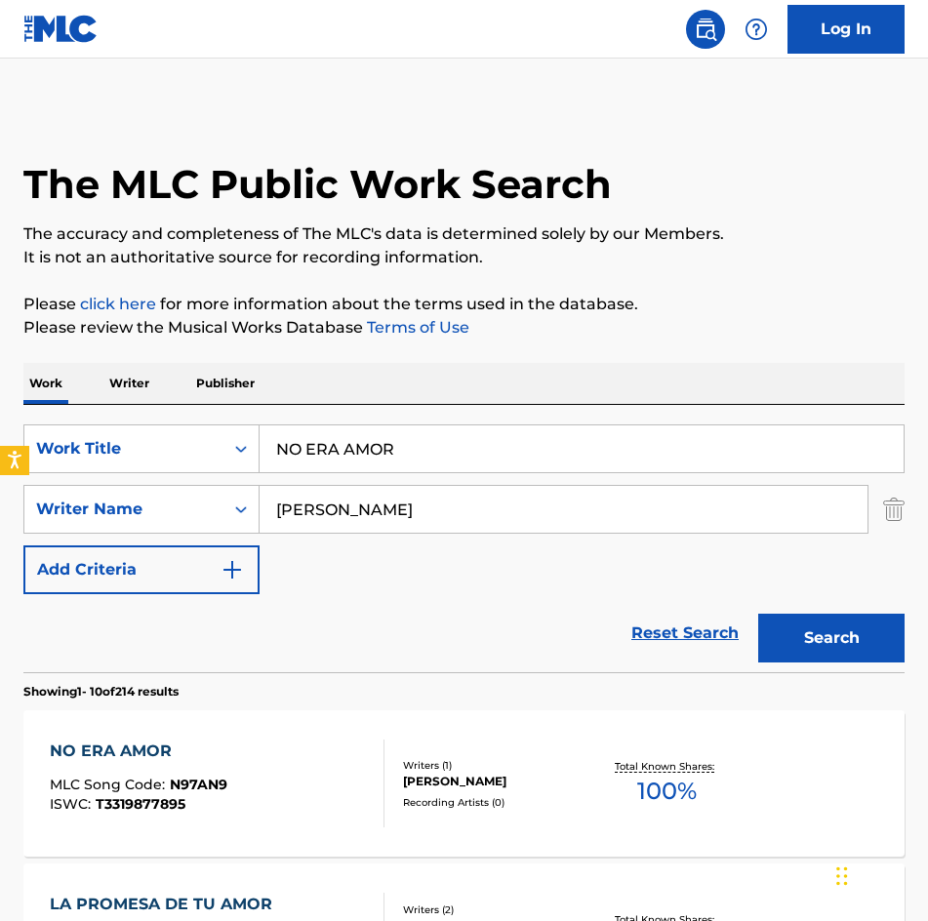
drag, startPoint x: 487, startPoint y: 448, endPoint x: -1, endPoint y: 464, distance: 488.0
click at [0, 464] on html "Accessibility Screen-Reader Guide, Feedback, and Issue Reporting | New window L…" at bounding box center [464, 460] width 928 height 921
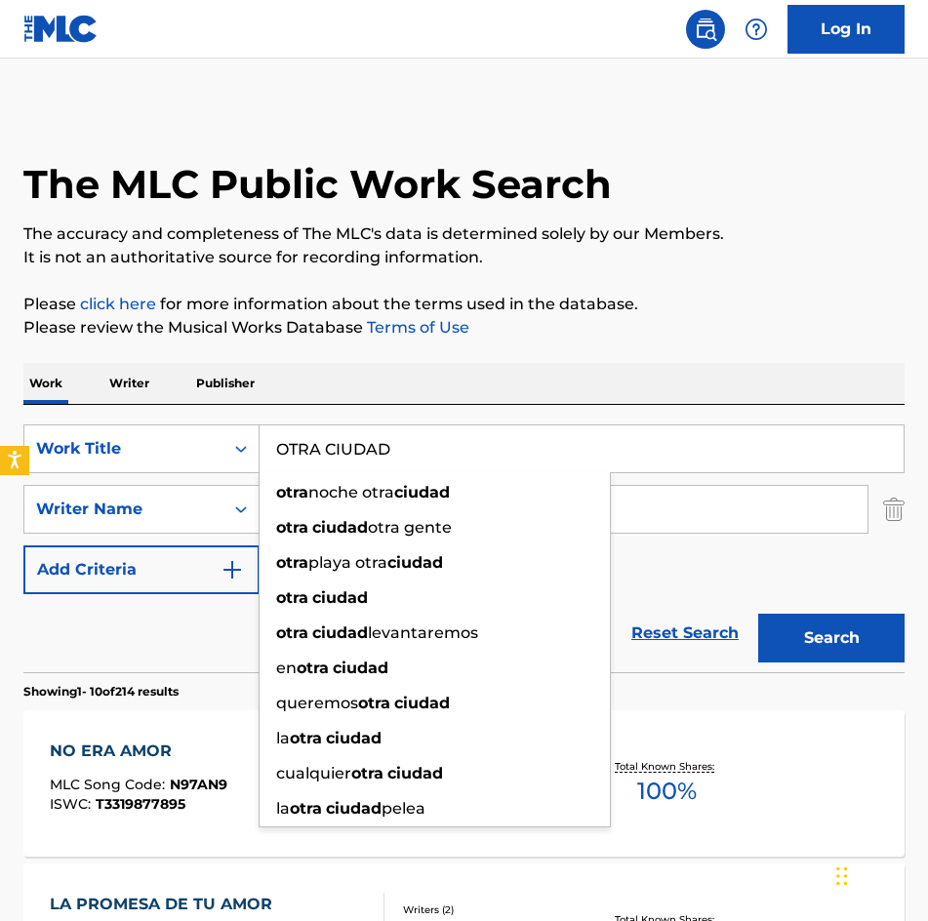
type input "OTRA CIUDAD"
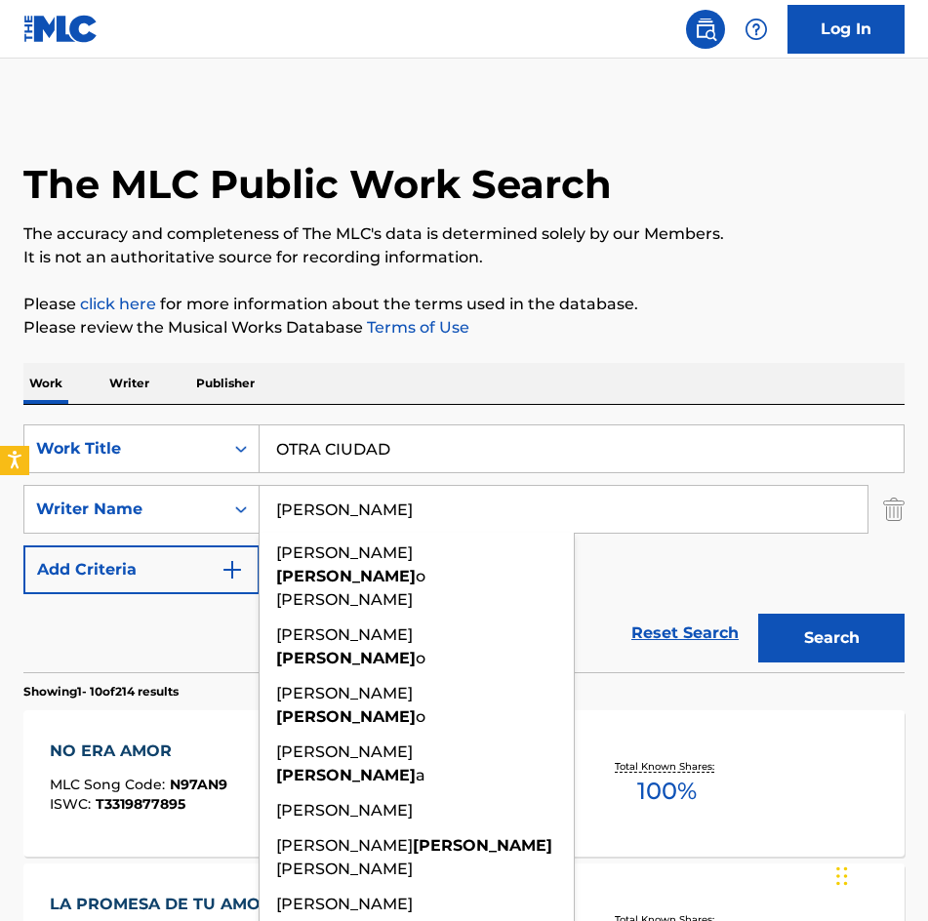
type input "[PERSON_NAME]"
click at [758, 614] on button "Search" at bounding box center [831, 638] width 146 height 49
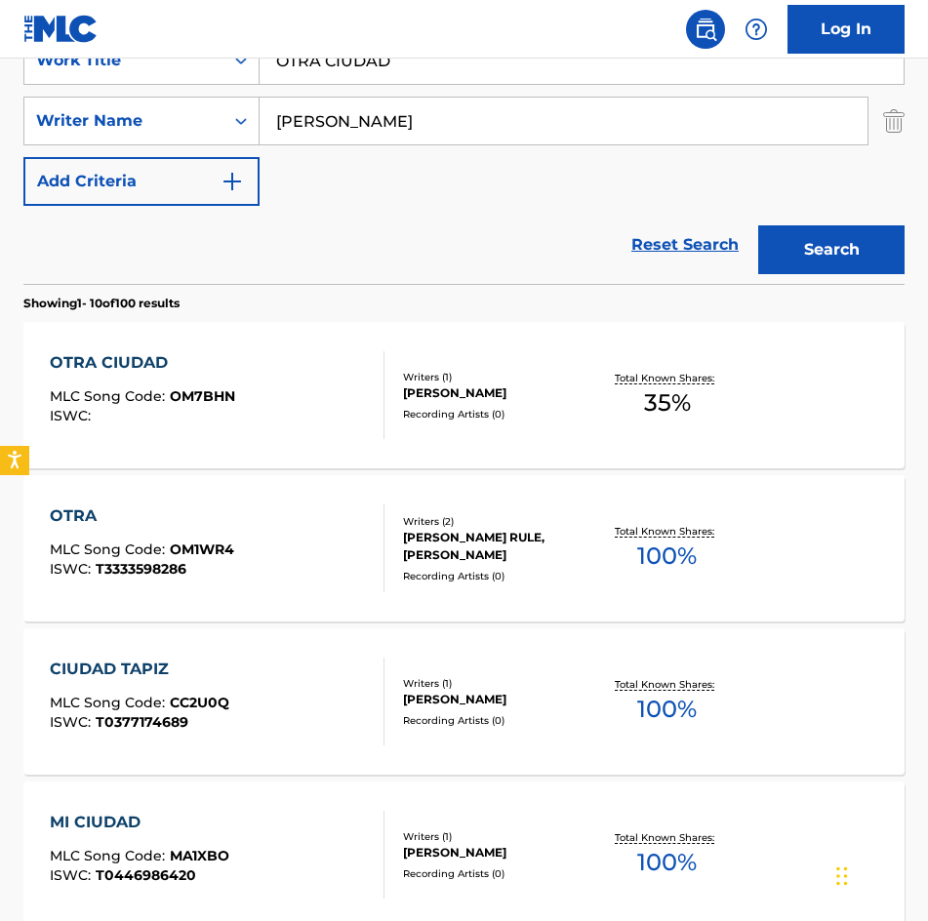
scroll to position [488, 0]
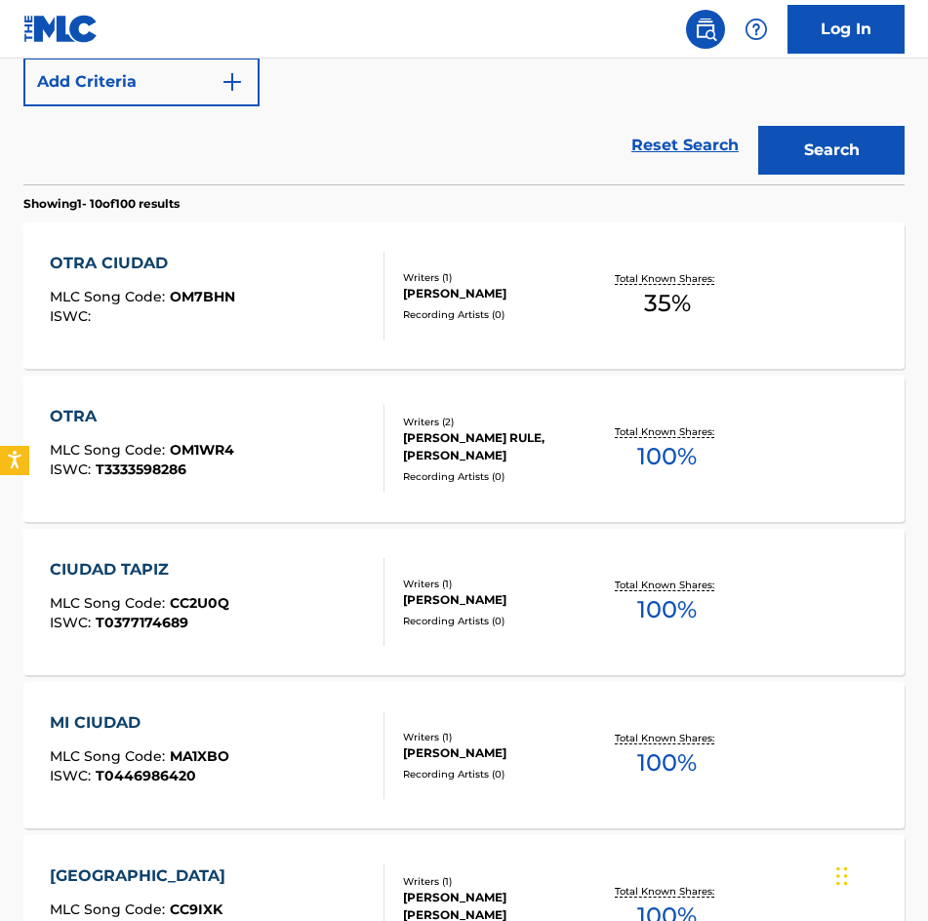
click at [494, 290] on div "[PERSON_NAME]" at bounding box center [498, 294] width 190 height 18
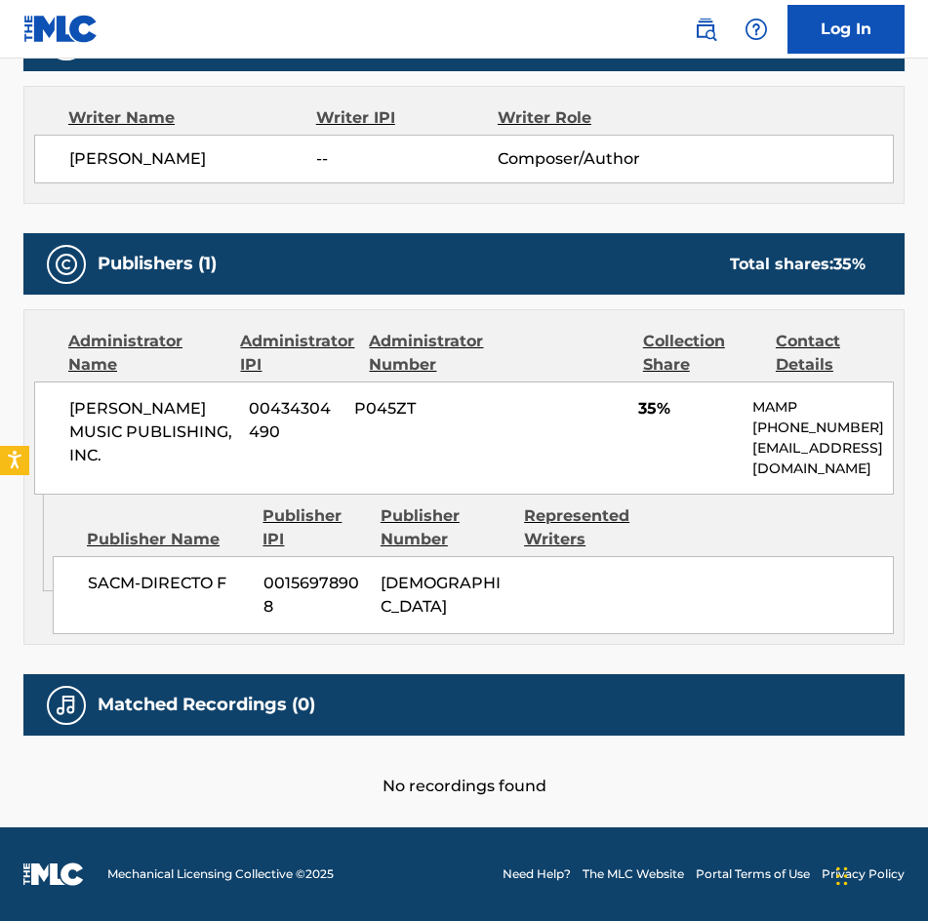
scroll to position [101, 0]
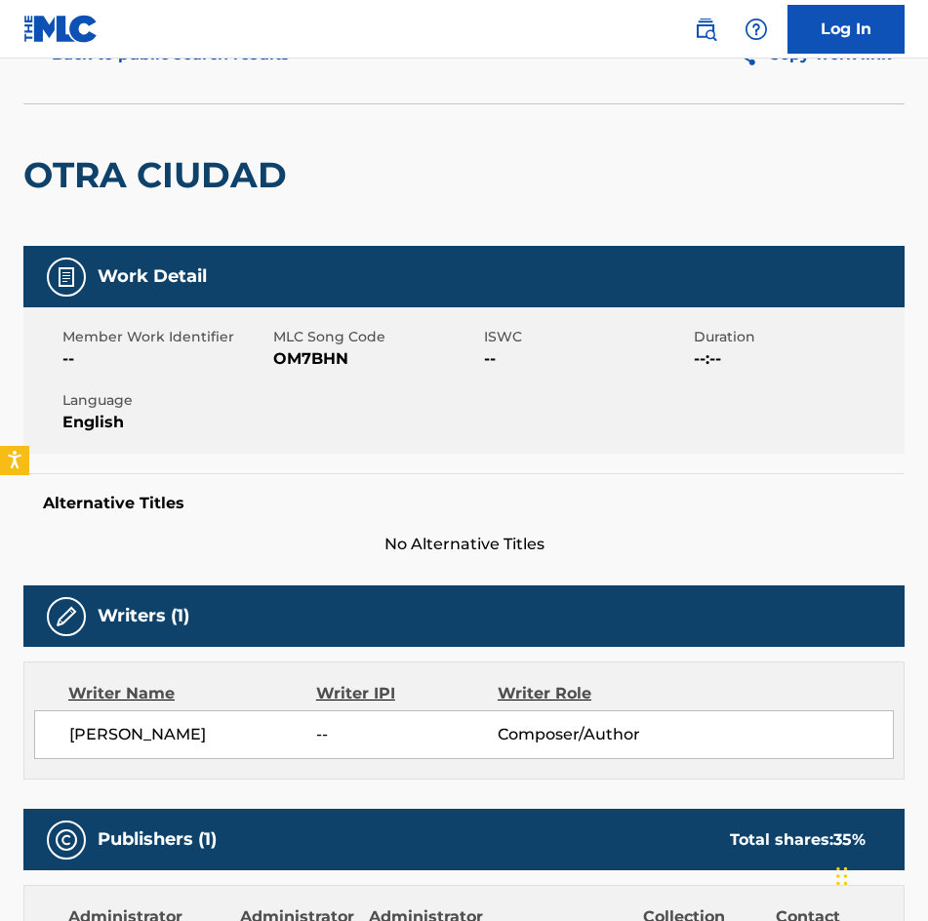
click at [331, 363] on span "OM7BHN" at bounding box center [376, 358] width 206 height 23
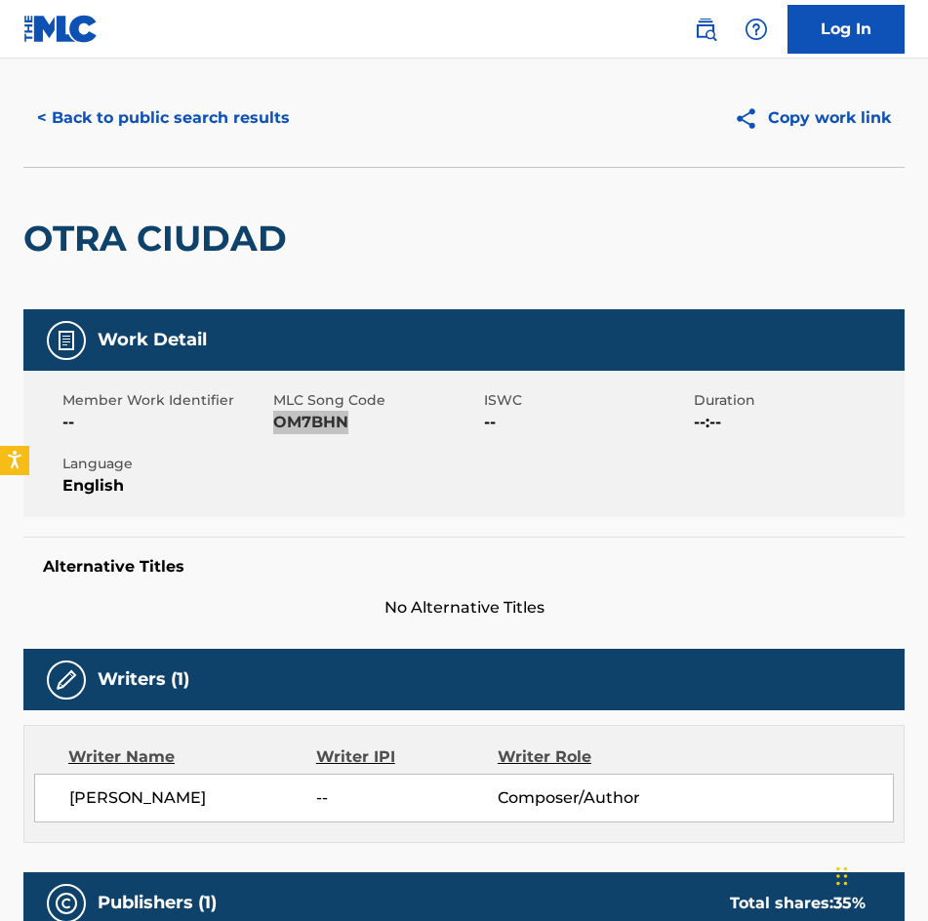
scroll to position [0, 0]
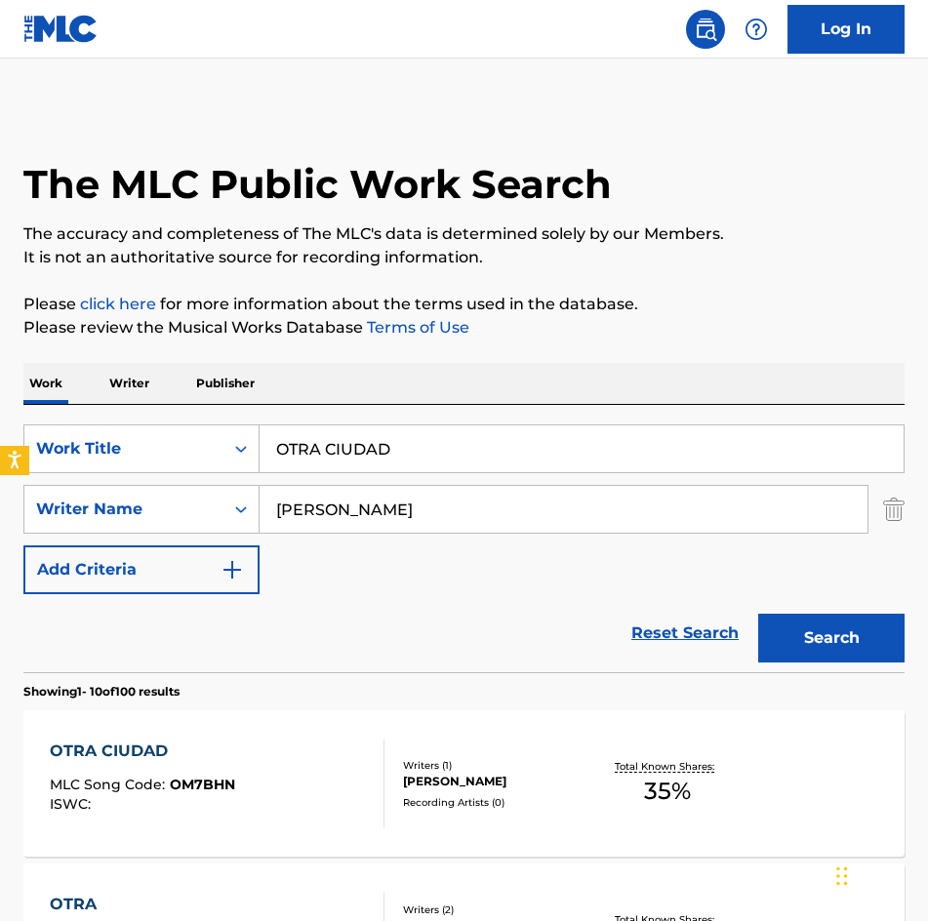
drag, startPoint x: 531, startPoint y: 455, endPoint x: -1, endPoint y: 489, distance: 532.7
click at [0, 489] on html "Accessibility Screen-Reader Guide, Feedback, and Issue Reporting | New window L…" at bounding box center [464, 460] width 928 height 921
type input "PELIGRO [PERSON_NAME]"
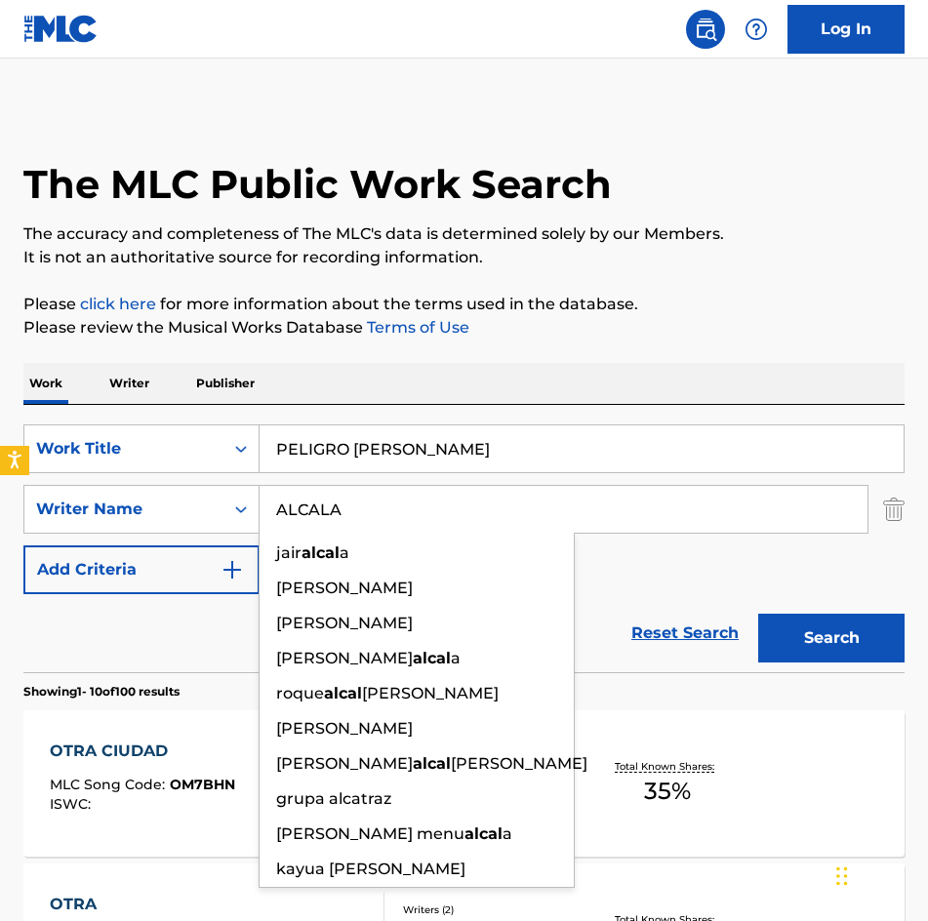
type input "ALCALA"
click at [758, 614] on button "Search" at bounding box center [831, 638] width 146 height 49
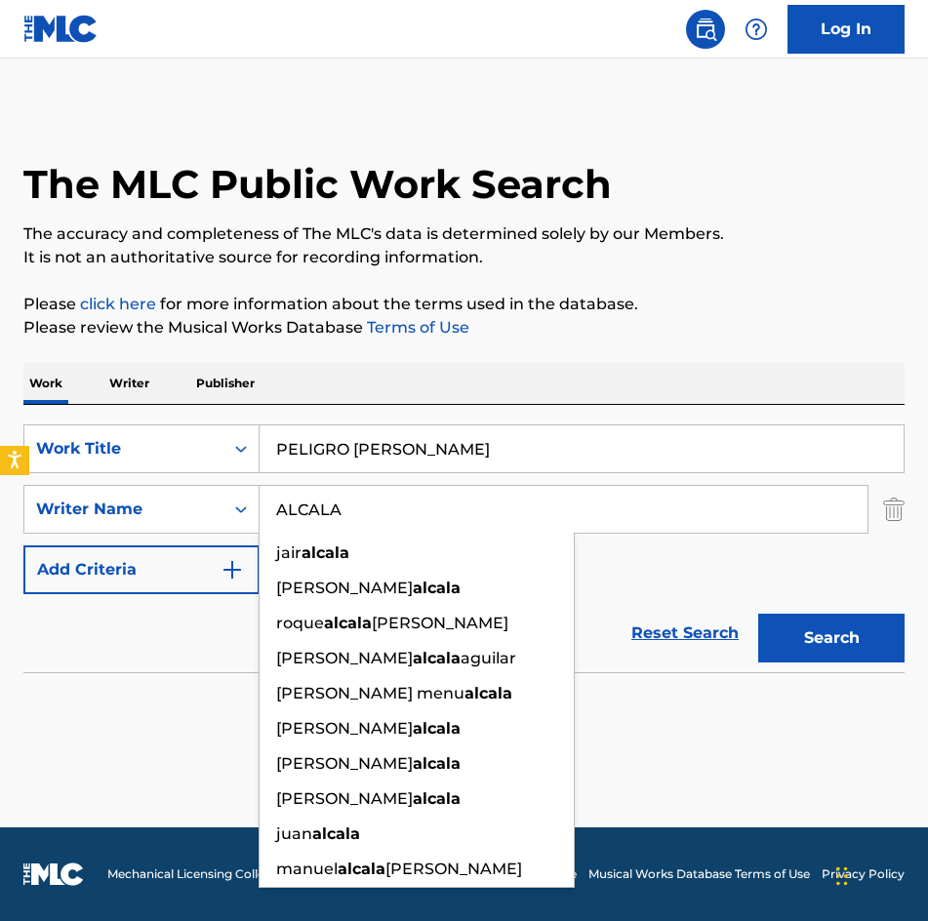
click at [829, 643] on button "Search" at bounding box center [831, 638] width 146 height 49
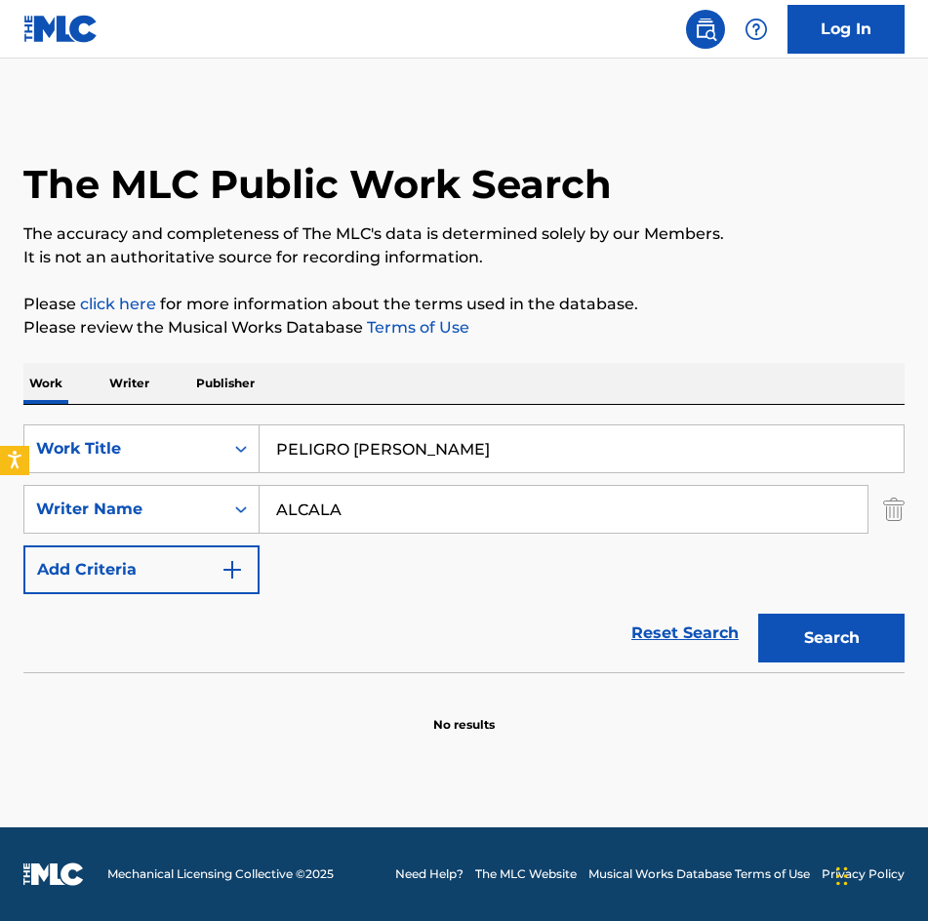
click at [521, 497] on input "ALCALA" at bounding box center [563, 509] width 608 height 47
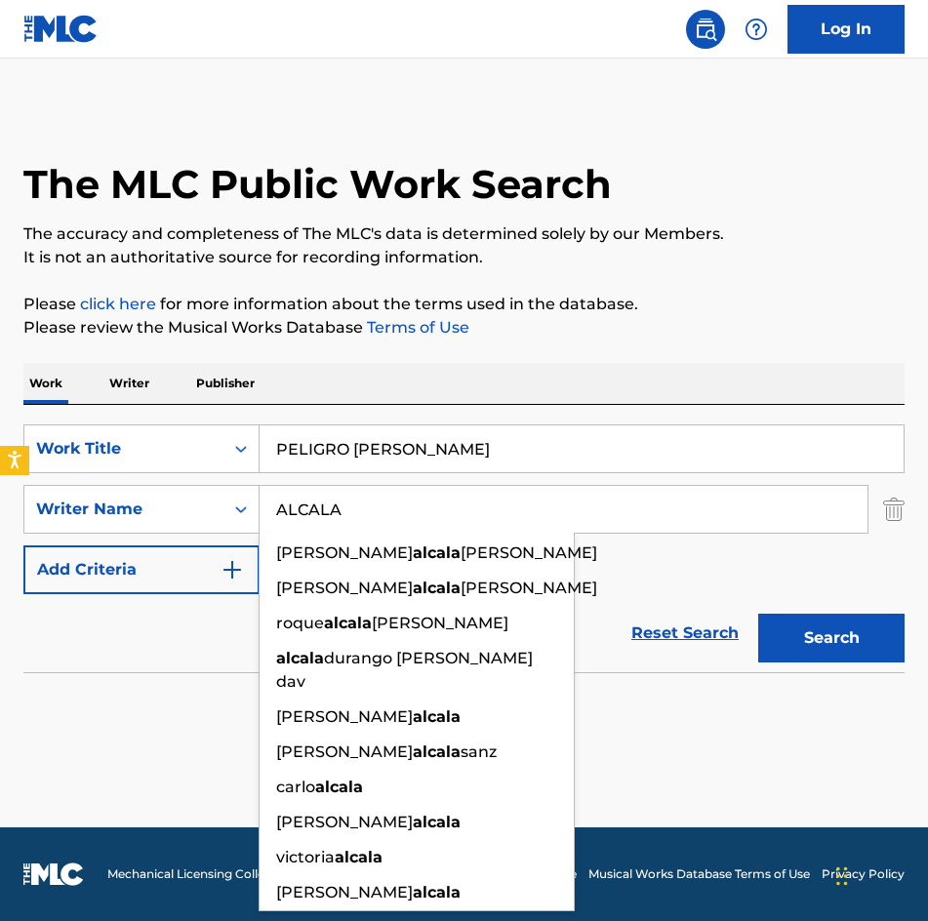
click at [620, 502] on input "ALCALA" at bounding box center [563, 509] width 608 height 47
drag, startPoint x: 568, startPoint y: 525, endPoint x: 687, endPoint y: 510, distance: 119.9
click at [592, 524] on input "ALCALA" at bounding box center [563, 509] width 608 height 47
click at [687, 510] on input "ALCALA" at bounding box center [563, 509] width 608 height 47
click at [826, 648] on button "Search" at bounding box center [831, 638] width 146 height 49
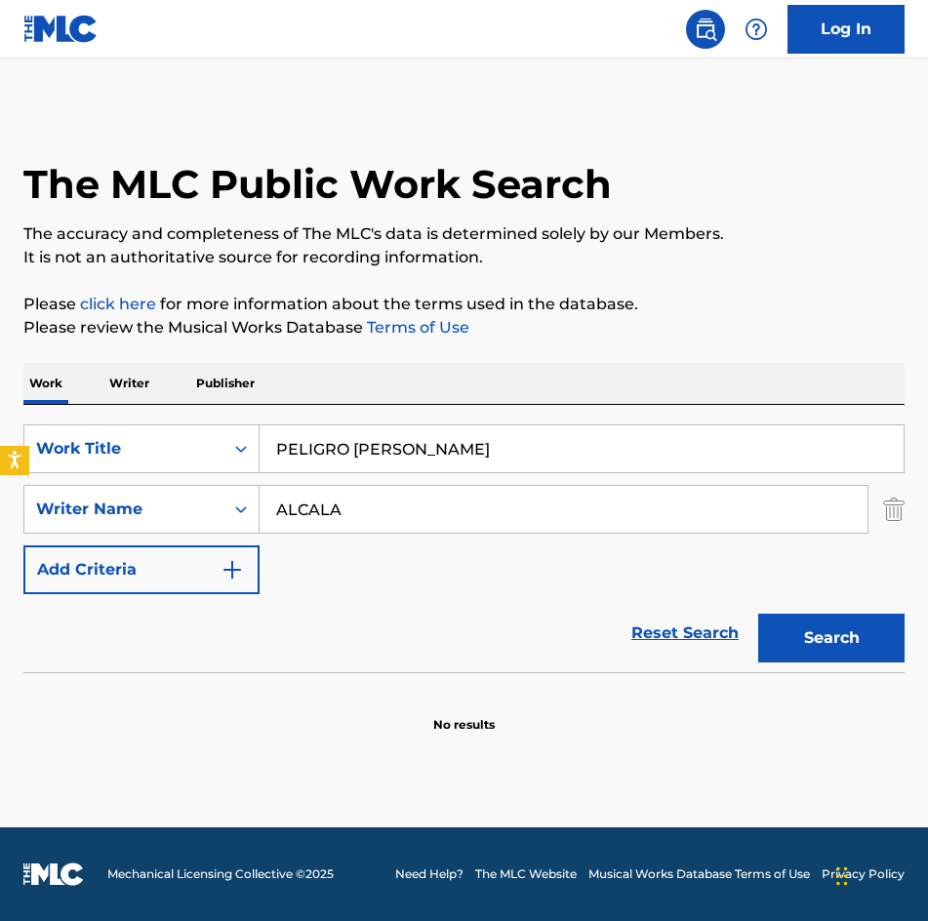
drag, startPoint x: 583, startPoint y: 521, endPoint x: -1, endPoint y: 488, distance: 585.2
click at [0, 488] on html "Accessibility Screen-Reader Guide, Feedback, and Issue Reporting | New window L…" at bounding box center [464, 460] width 928 height 921
click at [758, 614] on button "Search" at bounding box center [831, 638] width 146 height 49
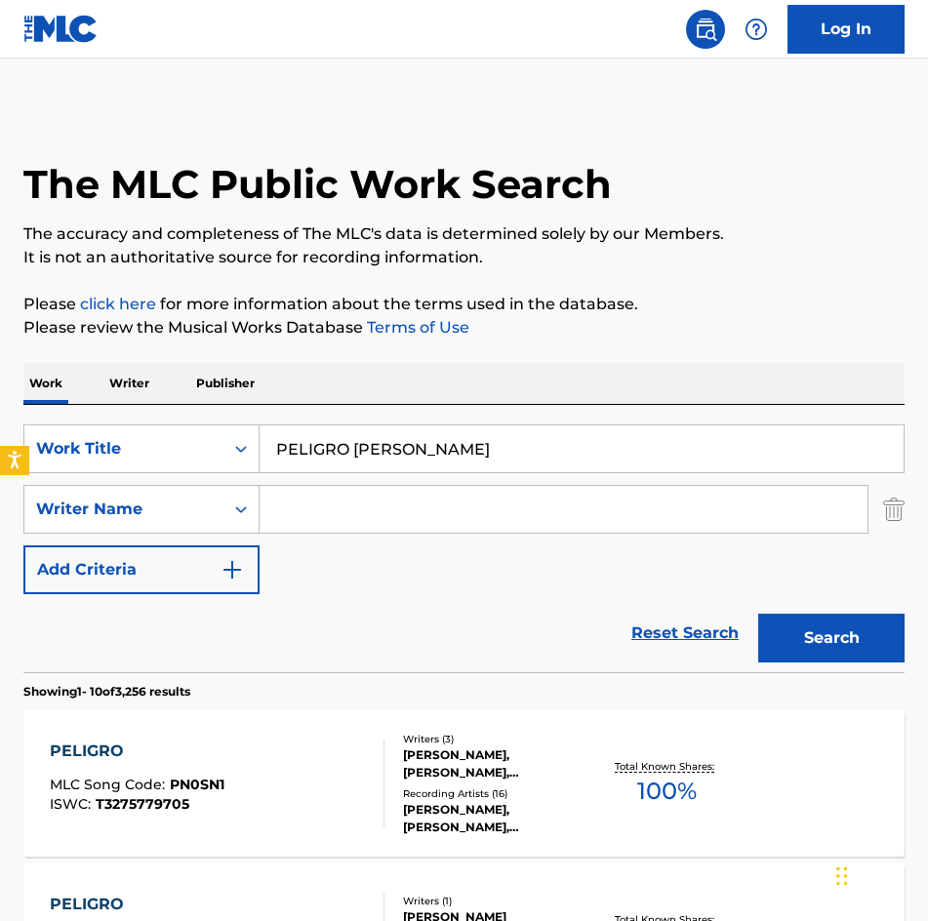
drag, startPoint x: 492, startPoint y: 435, endPoint x: 102, endPoint y: 405, distance: 390.4
click at [103, 405] on div "SearchWithCriteria275d249b-ce8a-4816-a807-3aacb40899fa Work Title PELIGRO [PERS…" at bounding box center [463, 538] width 881 height 267
paste input "NSAR EN MI"
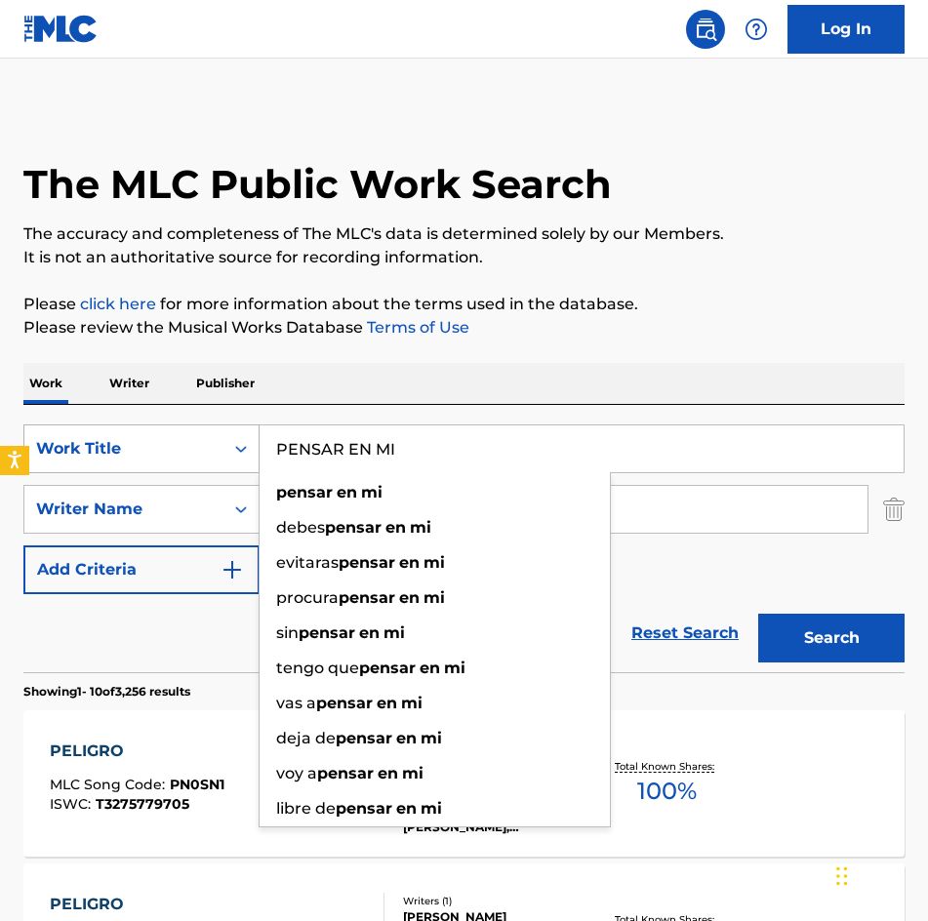
type input "PENSAR EN MI"
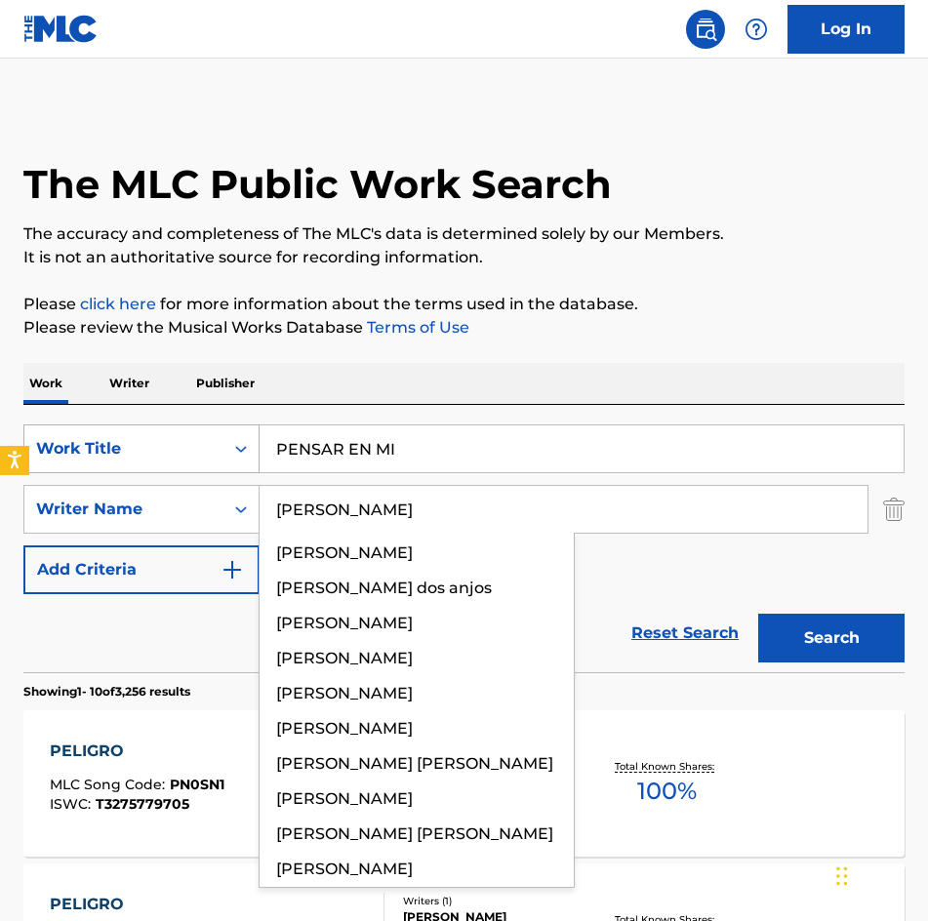
type input "[PERSON_NAME]"
click at [758, 614] on button "Search" at bounding box center [831, 638] width 146 height 49
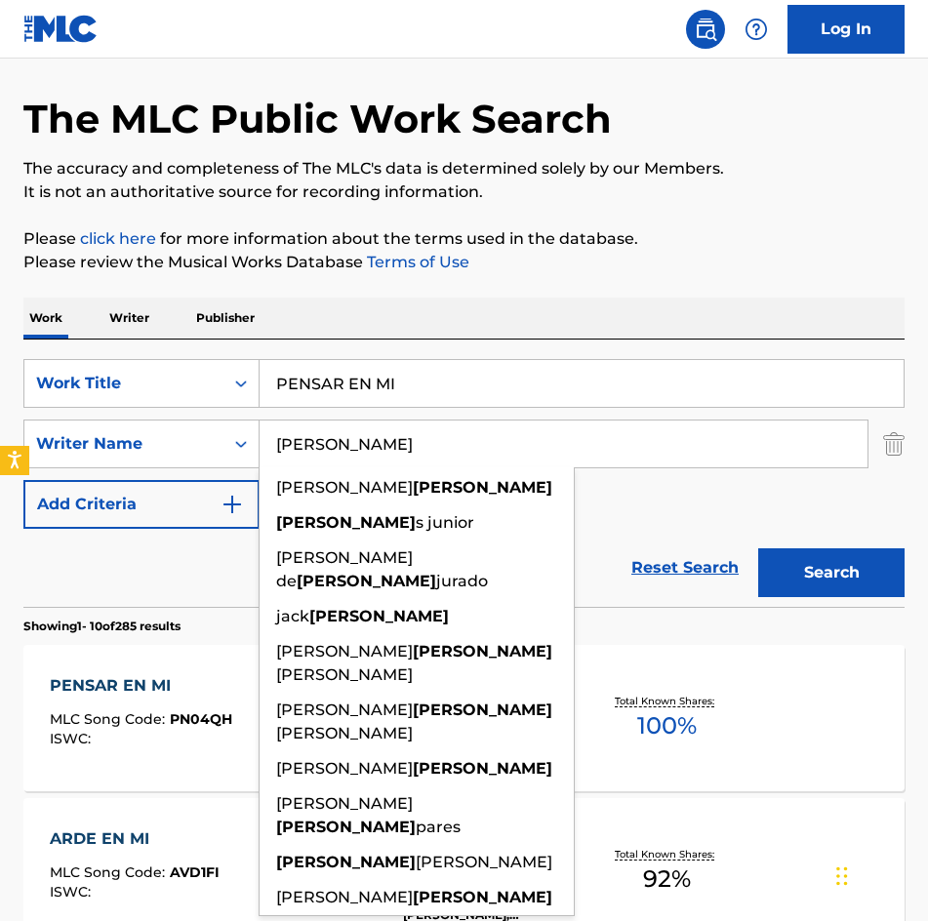
scroll to position [98, 0]
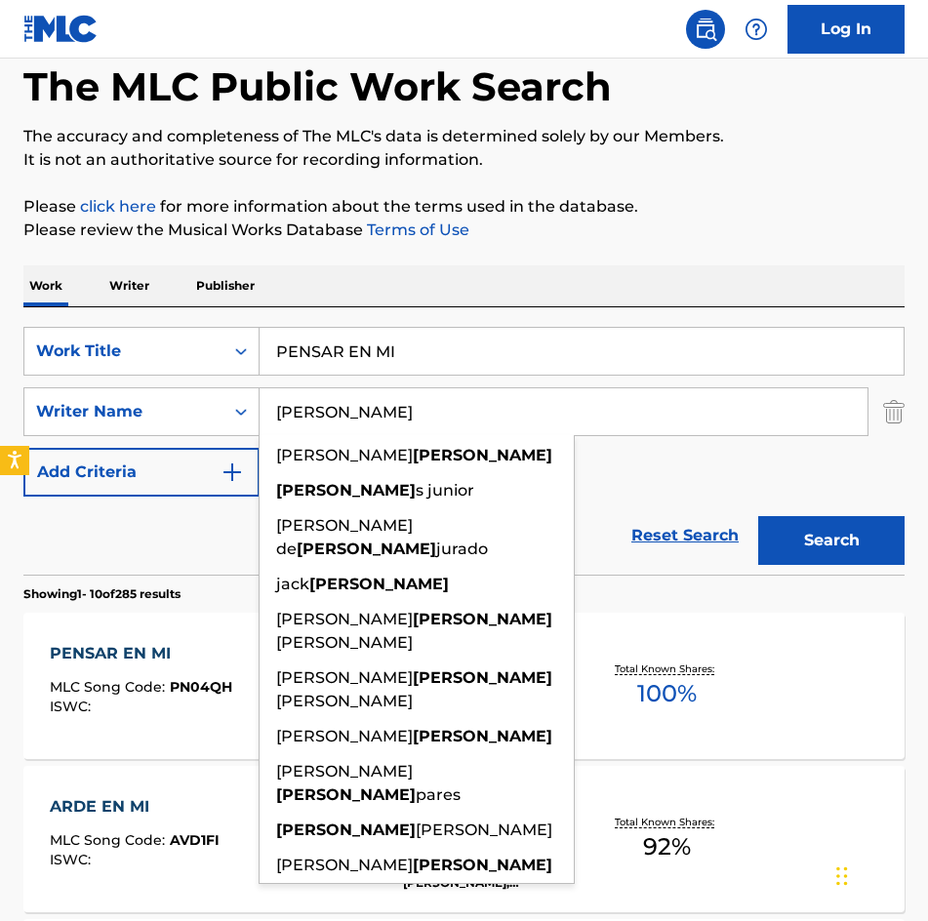
click at [854, 682] on div "PENSAR EN MI MLC Song Code : PN04QH ISWC : Writers ( 1 ) [PERSON_NAME] Recordin…" at bounding box center [463, 686] width 881 height 146
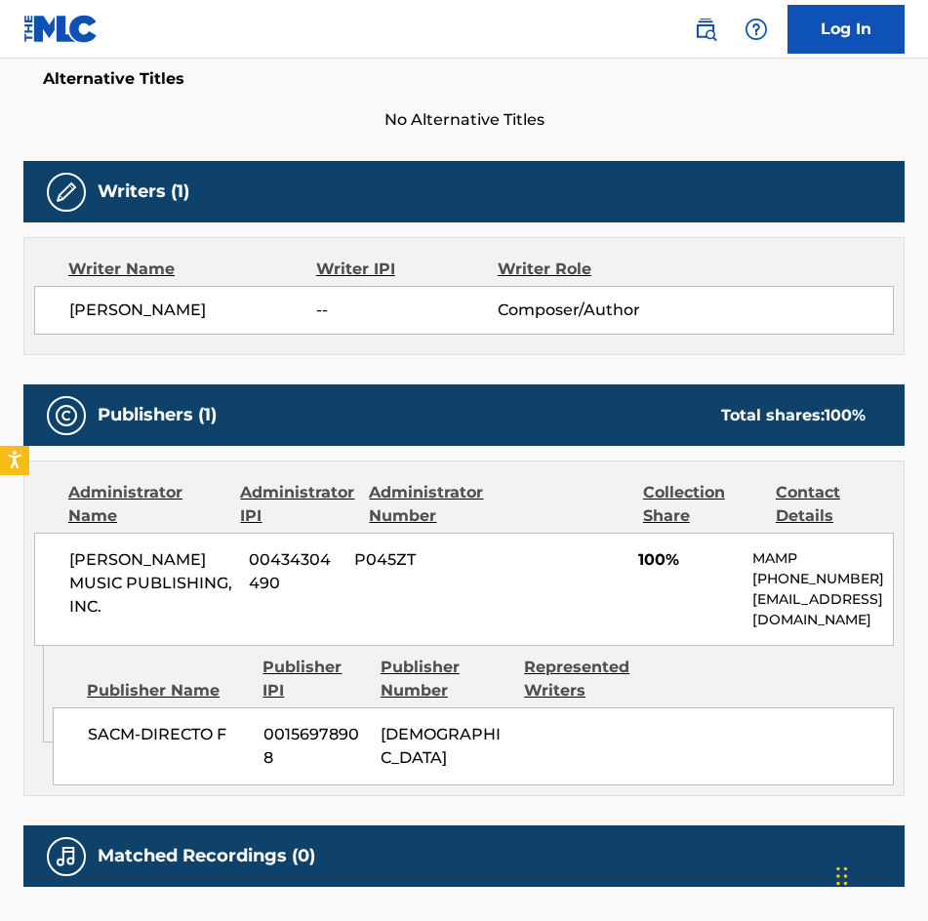
scroll to position [287, 0]
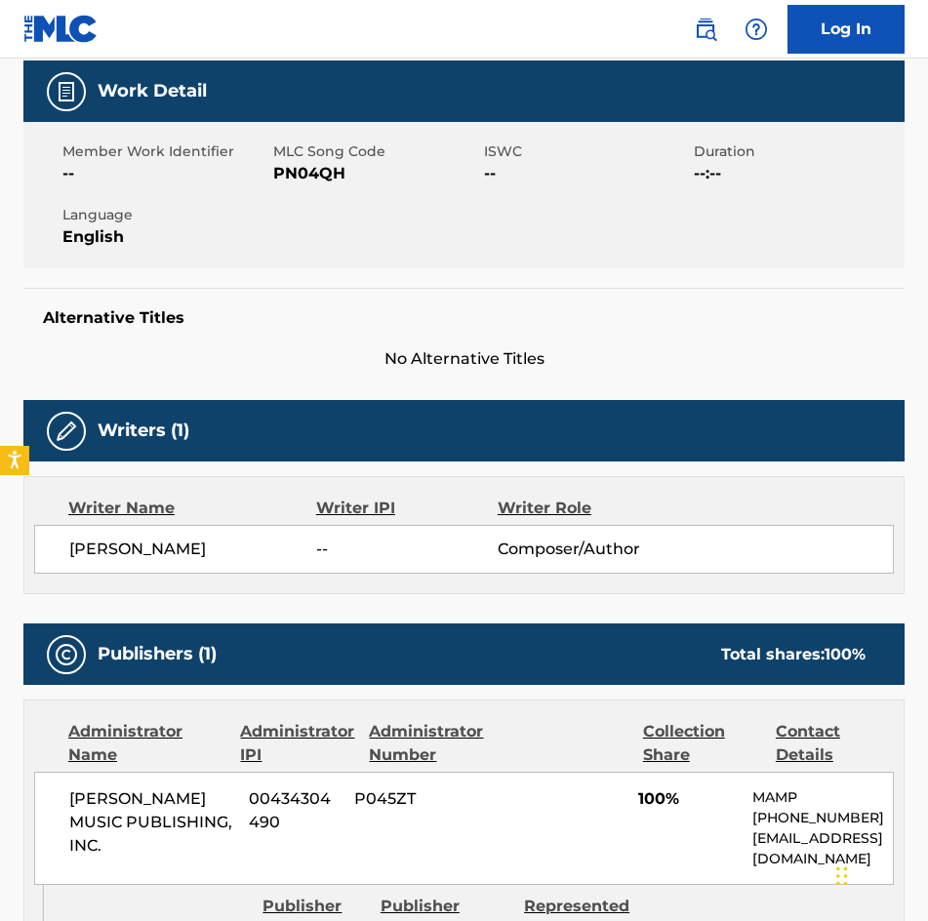
click at [293, 170] on span "PN04QH" at bounding box center [376, 173] width 206 height 23
click at [294, 170] on span "PN04QH" at bounding box center [376, 173] width 206 height 23
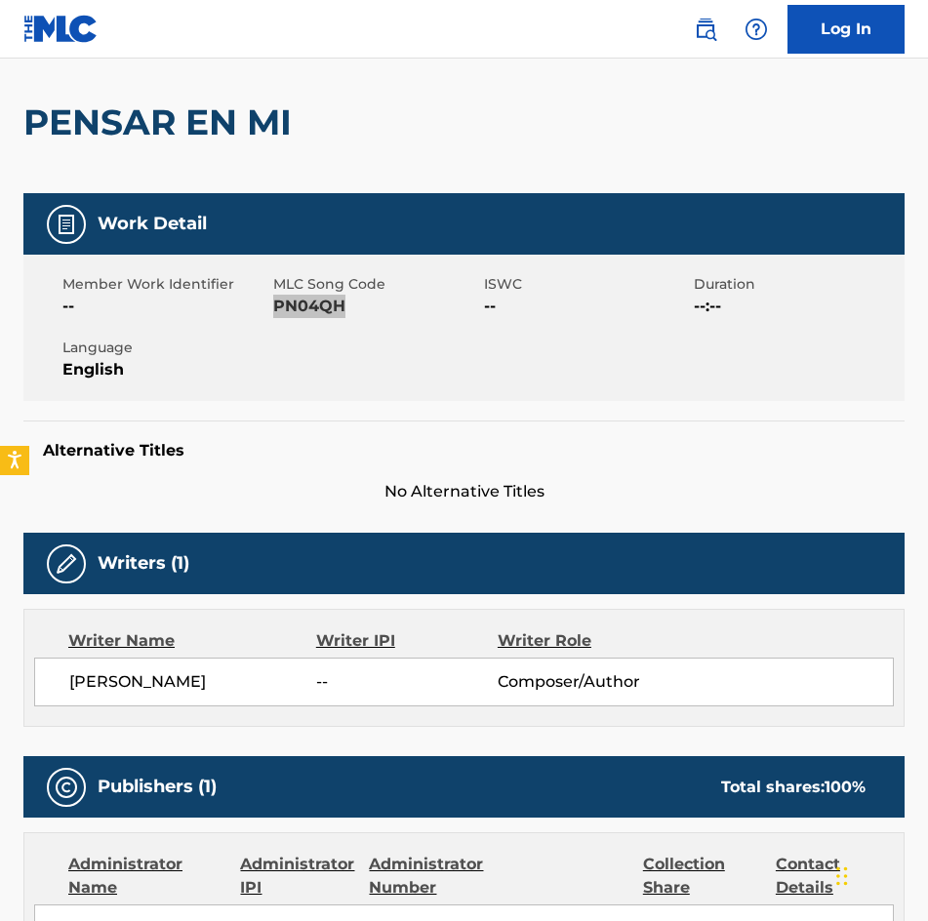
scroll to position [0, 0]
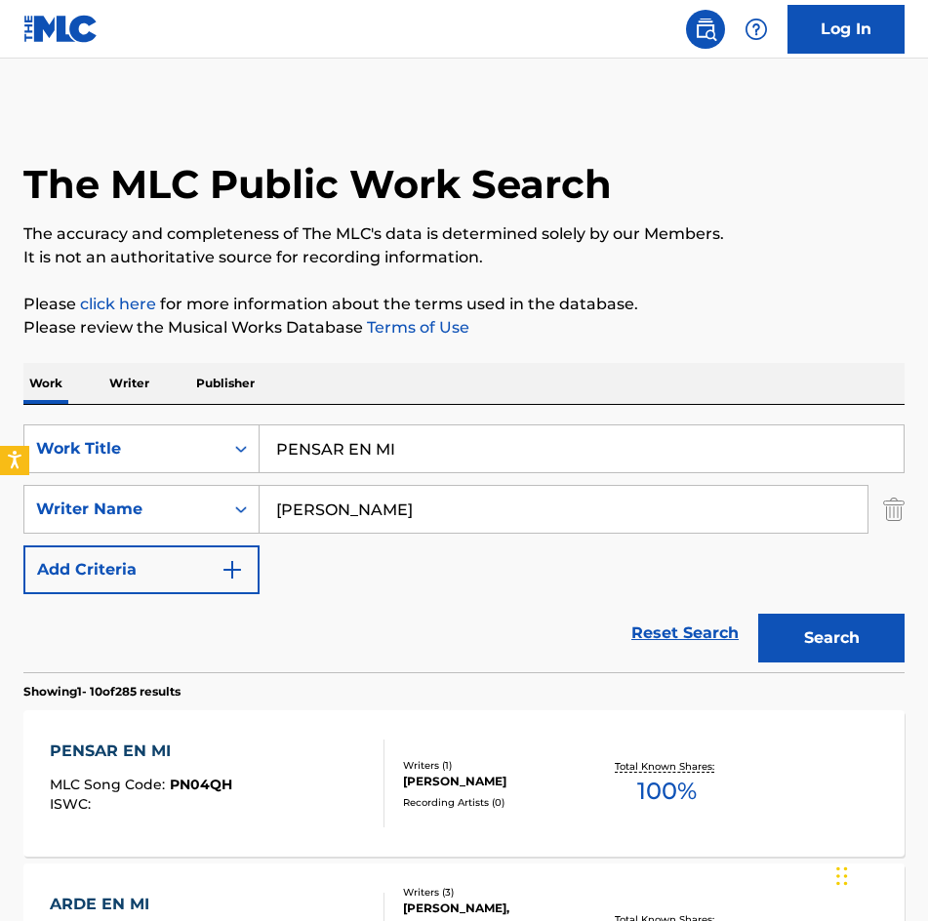
scroll to position [98, 0]
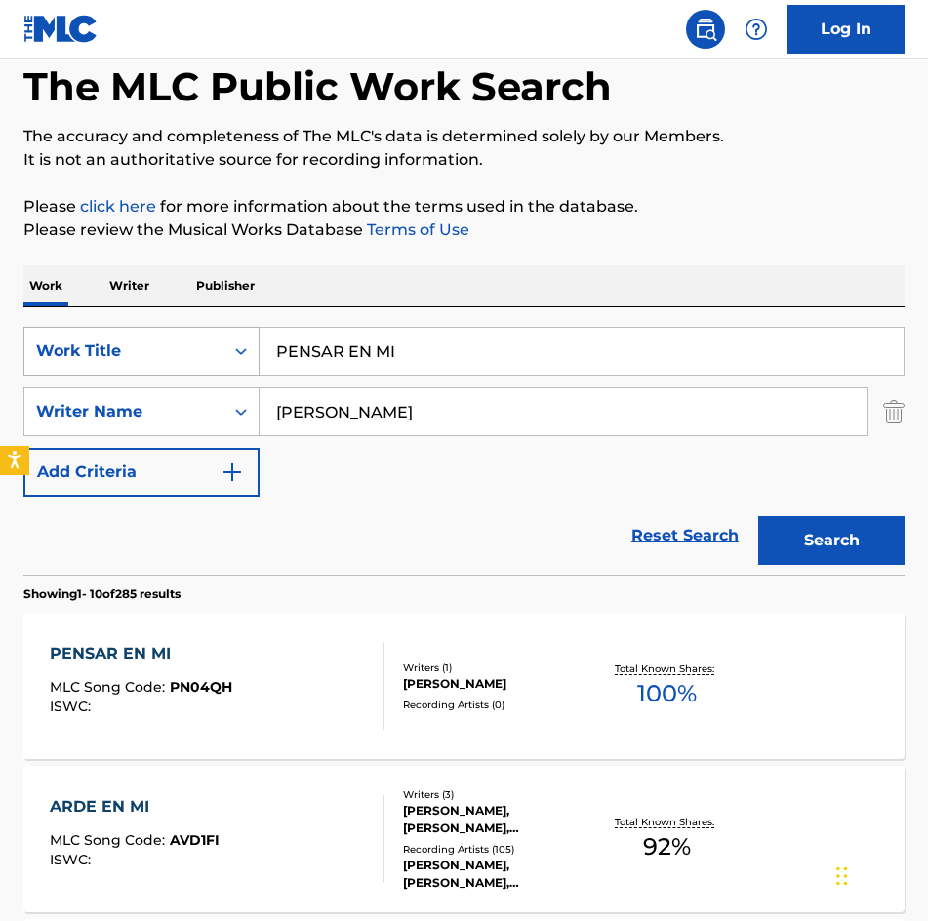
drag, startPoint x: 481, startPoint y: 358, endPoint x: 53, endPoint y: 340, distance: 428.6
click at [81, 331] on div "SearchWithCriteria275d249b-ce8a-4816-a807-3aacb40899fa Work Title PENSAR EN MI" at bounding box center [463, 351] width 881 height 49
type input "PERDIDO EN ESTE ESPACIO"
click at [758, 516] on button "Search" at bounding box center [831, 540] width 146 height 49
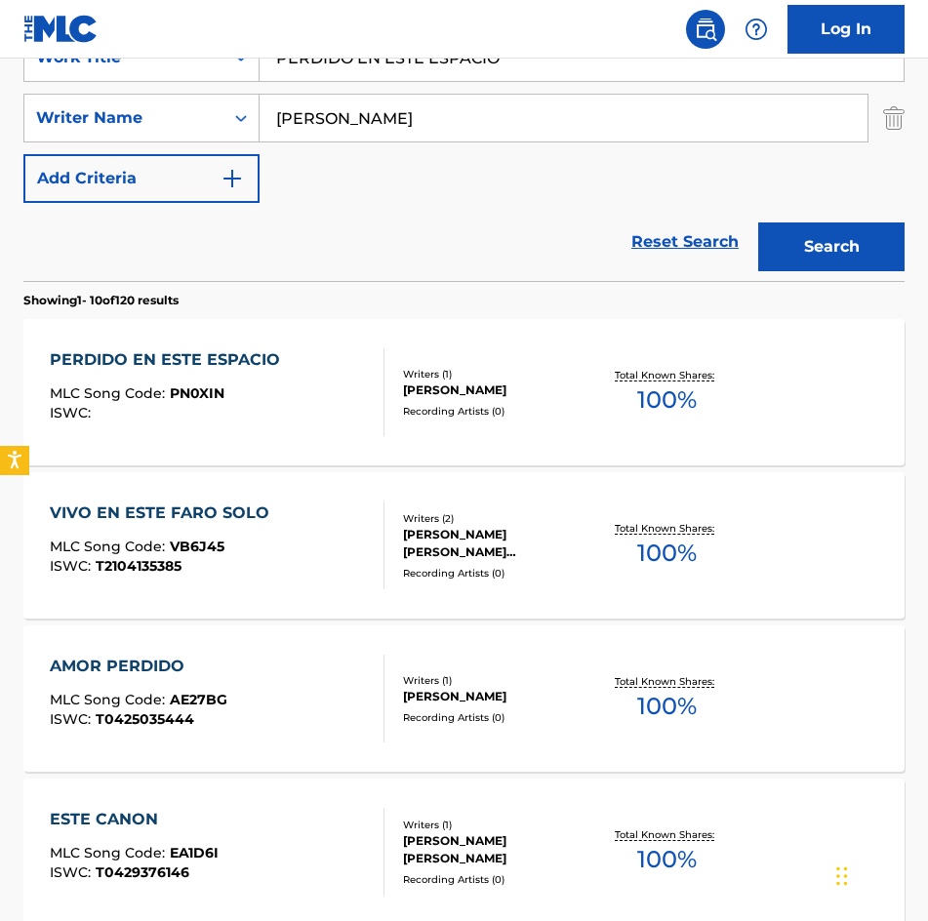
scroll to position [488, 0]
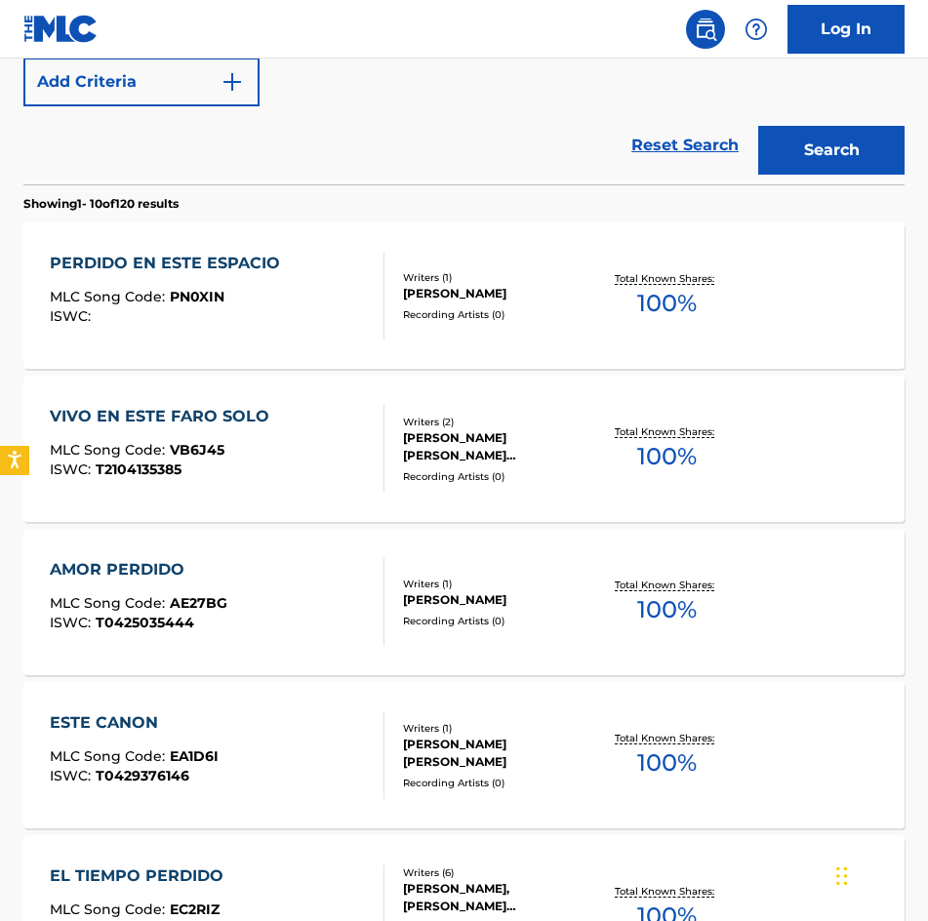
click at [511, 289] on div "[PERSON_NAME]" at bounding box center [498, 294] width 190 height 18
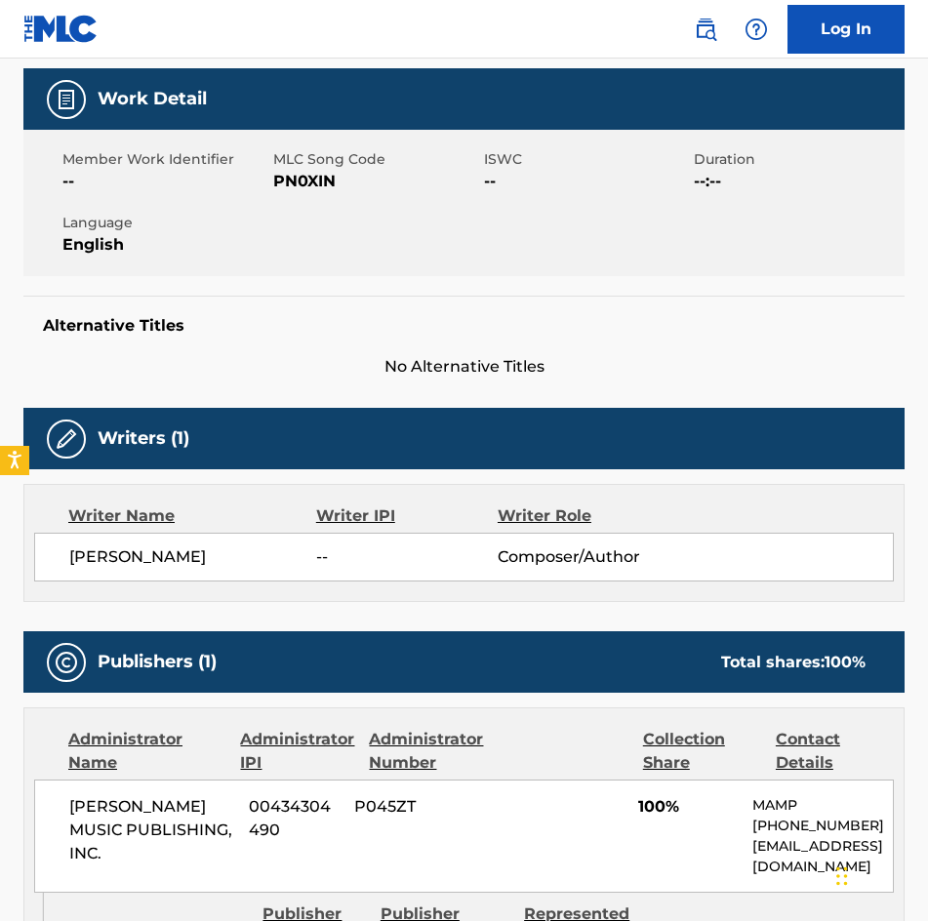
scroll to position [98, 0]
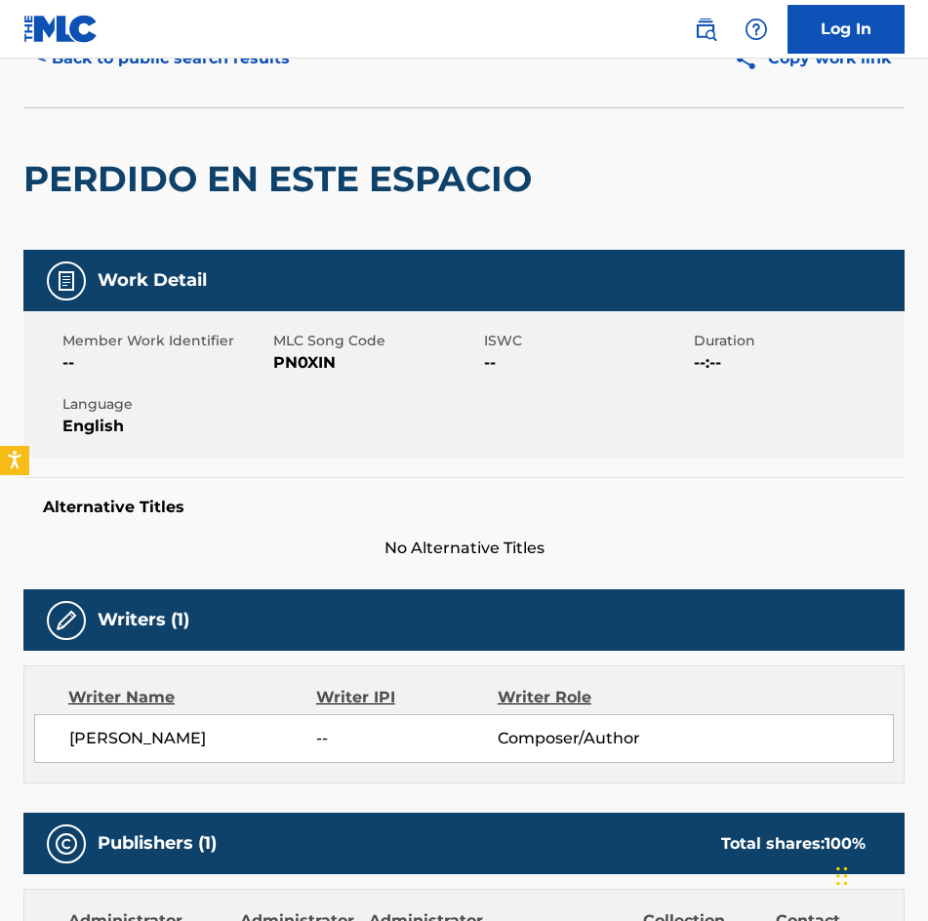
click at [299, 364] on span "PN0XIN" at bounding box center [376, 362] width 206 height 23
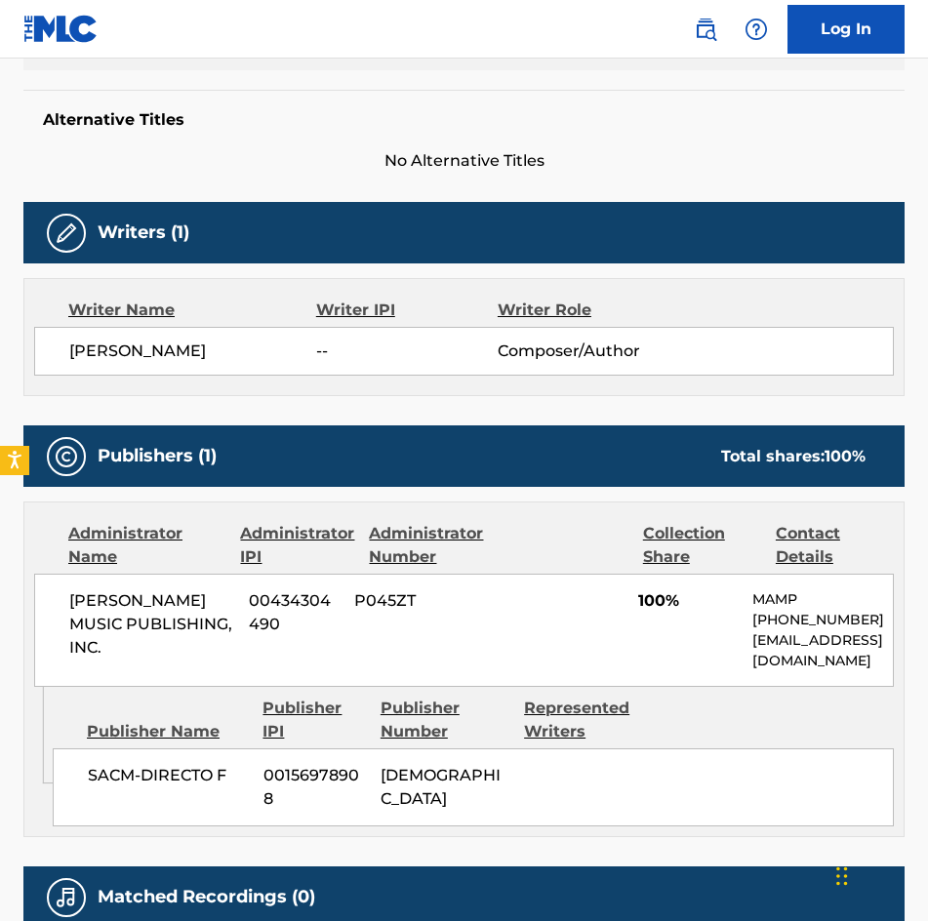
scroll to position [390, 0]
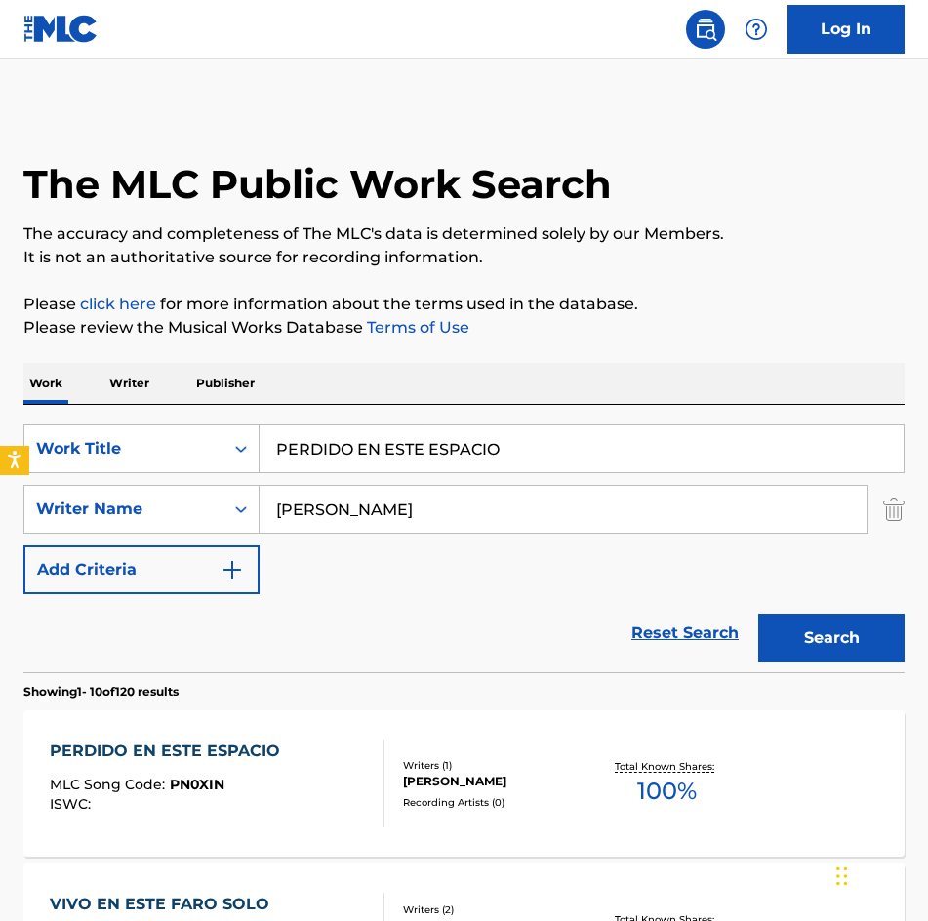
drag, startPoint x: 561, startPoint y: 457, endPoint x: -1, endPoint y: 485, distance: 562.6
click at [0, 485] on html "Accessibility Screen-Reader Guide, Feedback, and Issue Reporting | New window L…" at bounding box center [464, 460] width 928 height 921
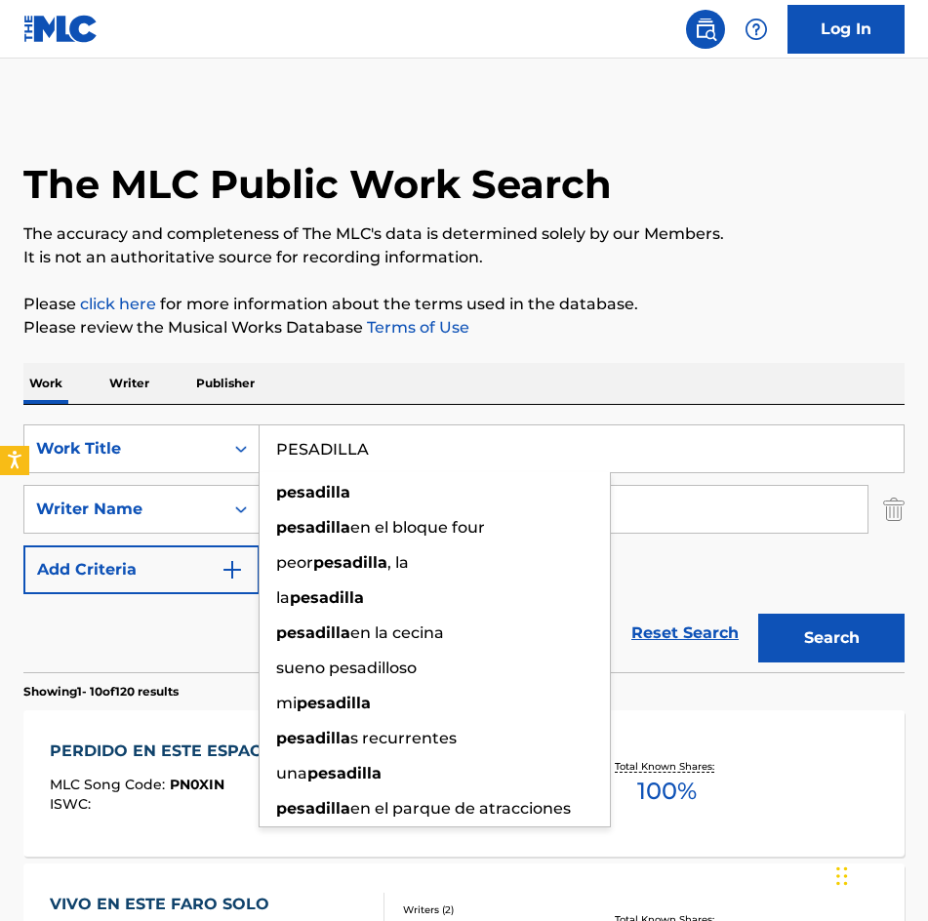
type input "PESADILLA"
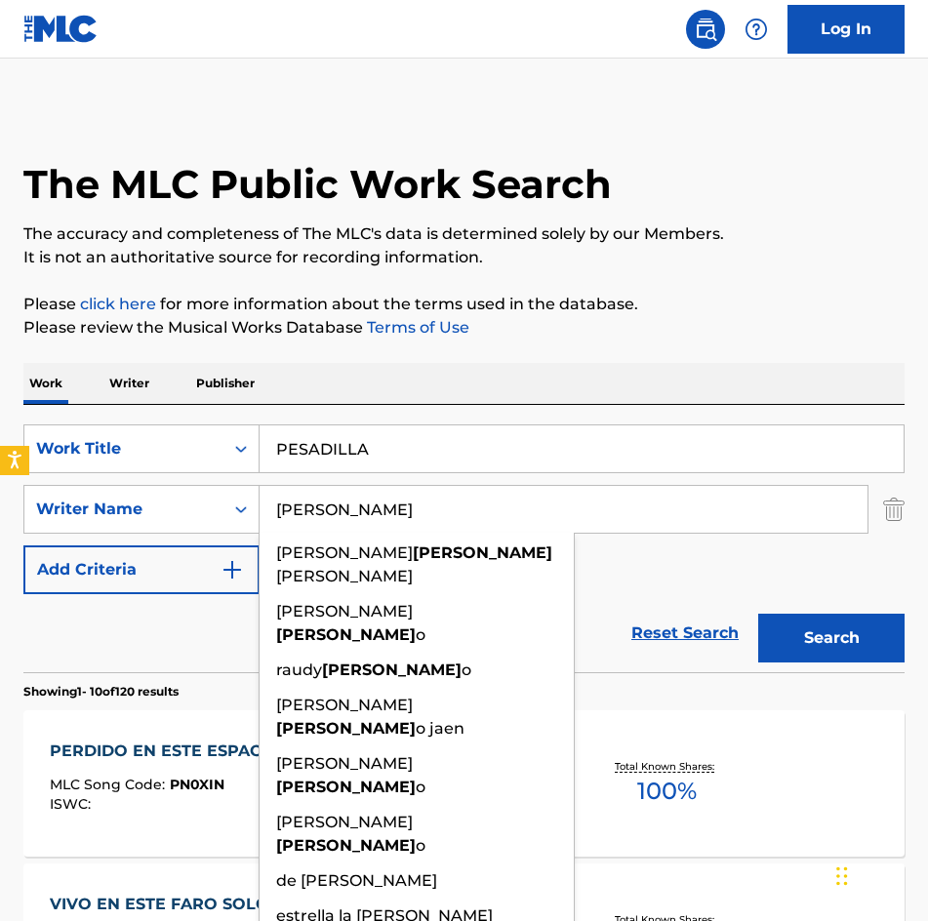
type input "[PERSON_NAME]"
click at [758, 614] on button "Search" at bounding box center [831, 638] width 146 height 49
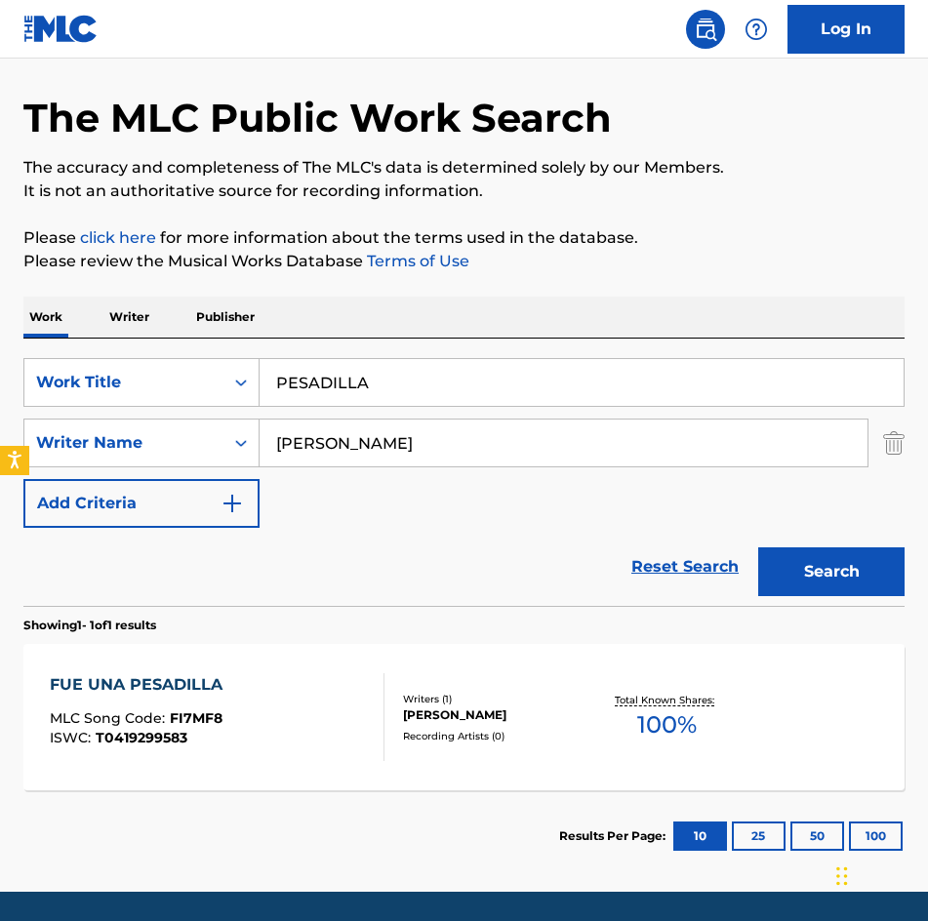
scroll to position [131, 0]
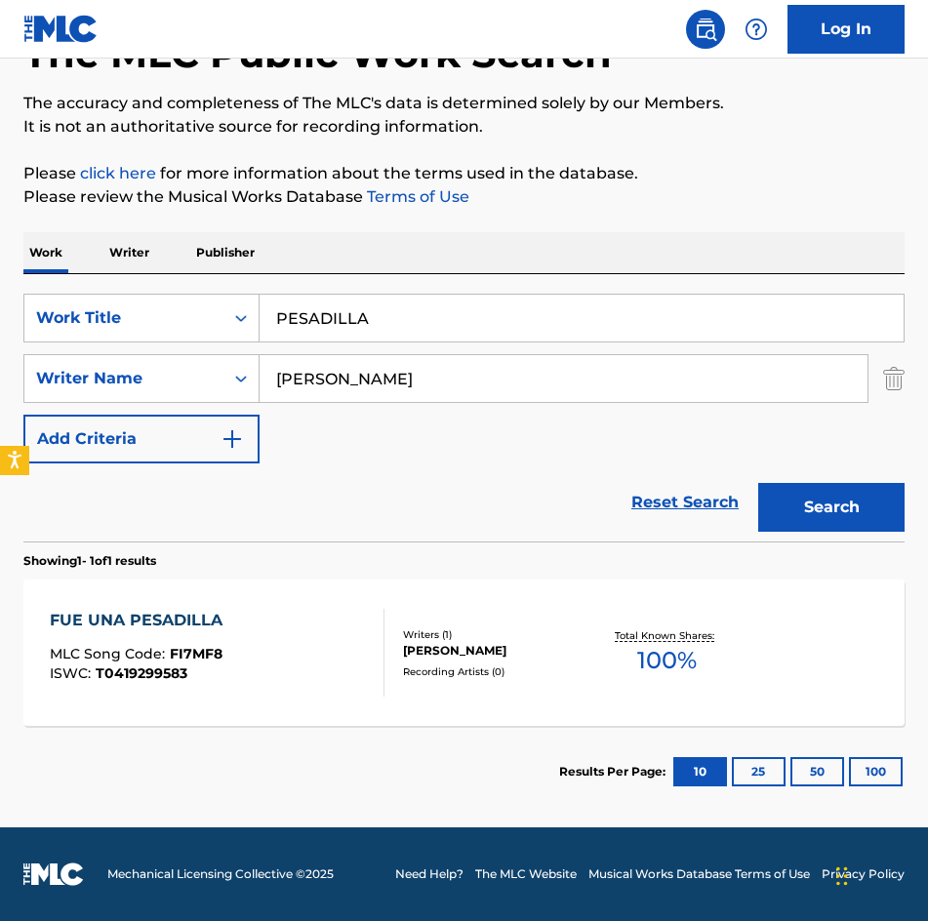
drag, startPoint x: 406, startPoint y: 312, endPoint x: -1, endPoint y: 403, distance: 416.8
click at [0, 403] on html "Accessibility Screen-Reader Guide, Feedback, and Issue Reporting | New window L…" at bounding box center [464, 329] width 928 height 921
type input "POLKA PLUS"
click at [758, 483] on button "Search" at bounding box center [831, 507] width 146 height 49
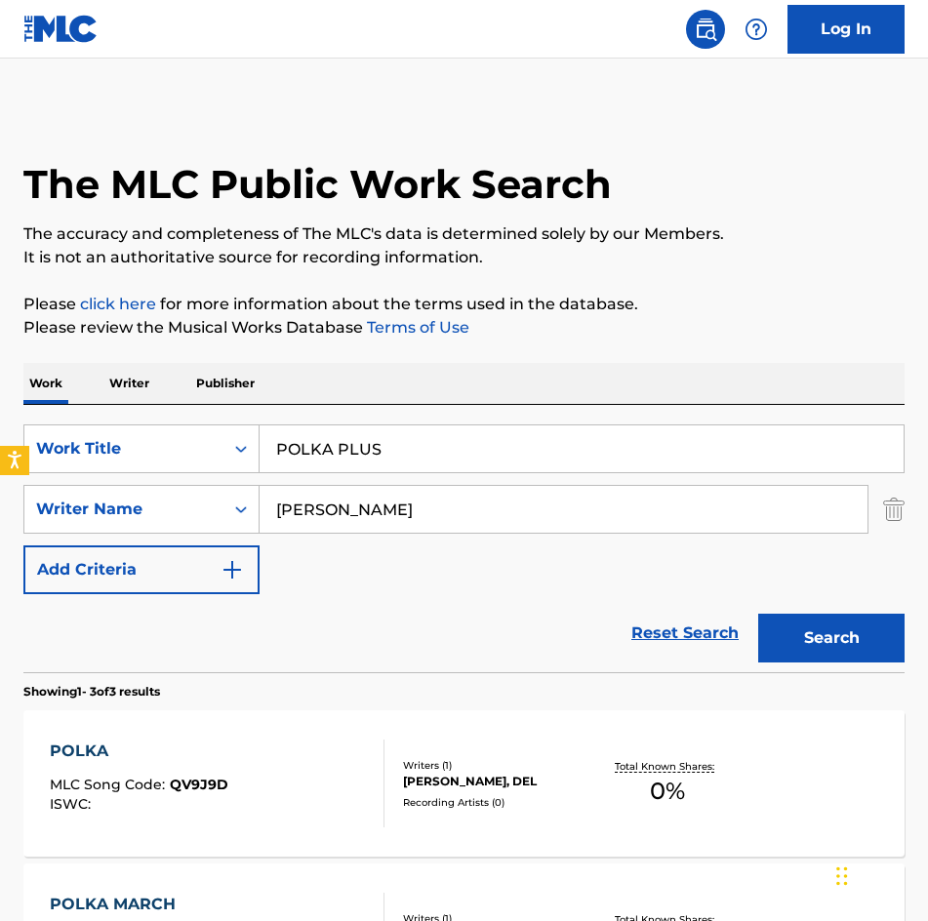
click at [447, 535] on div "SearchWithCriteria275d249b-ce8a-4816-a807-3aacb40899fa Work Title POLKA PLUS Se…" at bounding box center [463, 509] width 881 height 170
drag, startPoint x: 436, startPoint y: 507, endPoint x: 38, endPoint y: 520, distance: 398.2
click at [51, 512] on div "SearchWithCriteria29b4ee6e-317d-48b4-a134-9ce641b4299f Writer Name [PERSON_NAME]" at bounding box center [463, 509] width 881 height 49
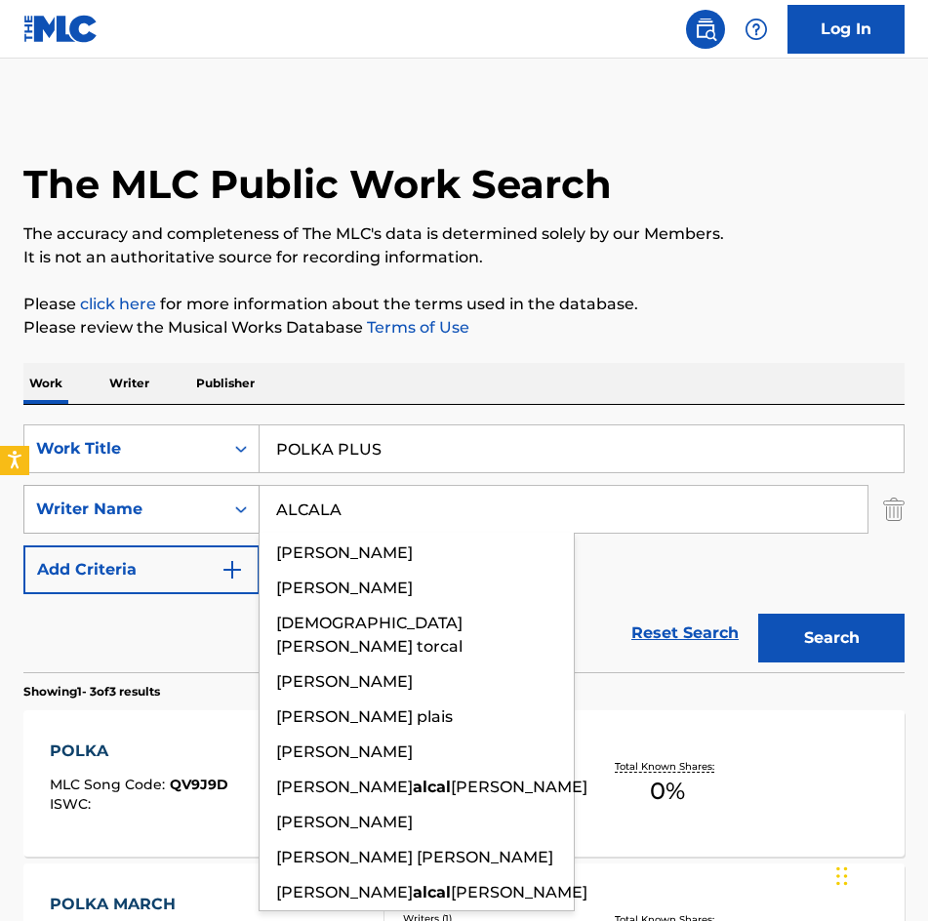
type input "ALCALA"
click at [758, 614] on button "Search" at bounding box center [831, 638] width 146 height 49
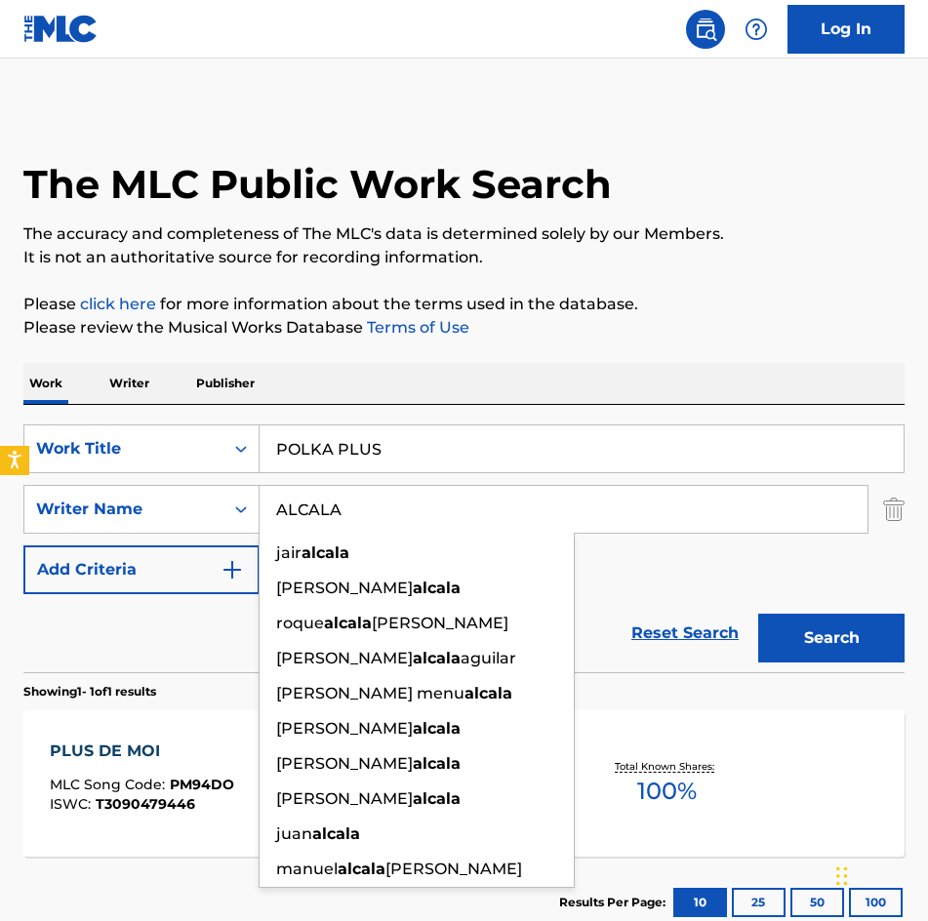
click at [718, 495] on input "ALCALA" at bounding box center [563, 509] width 608 height 47
click at [758, 614] on button "Search" at bounding box center [831, 638] width 146 height 49
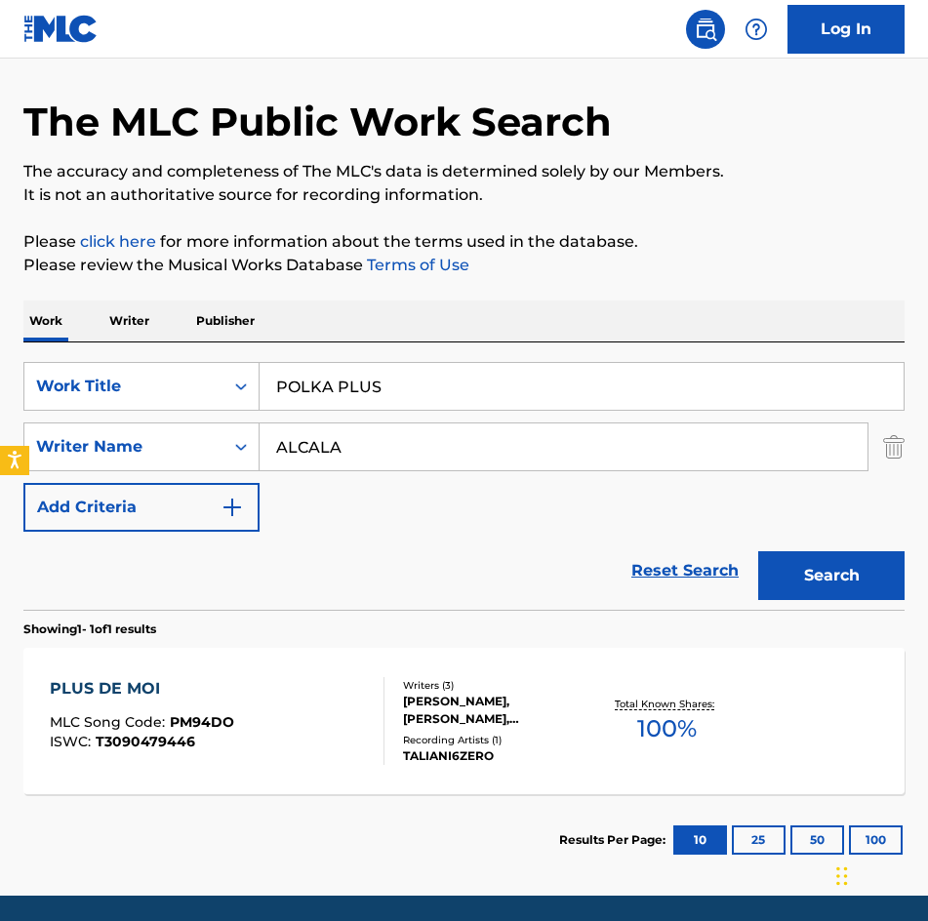
scroll to position [131, 0]
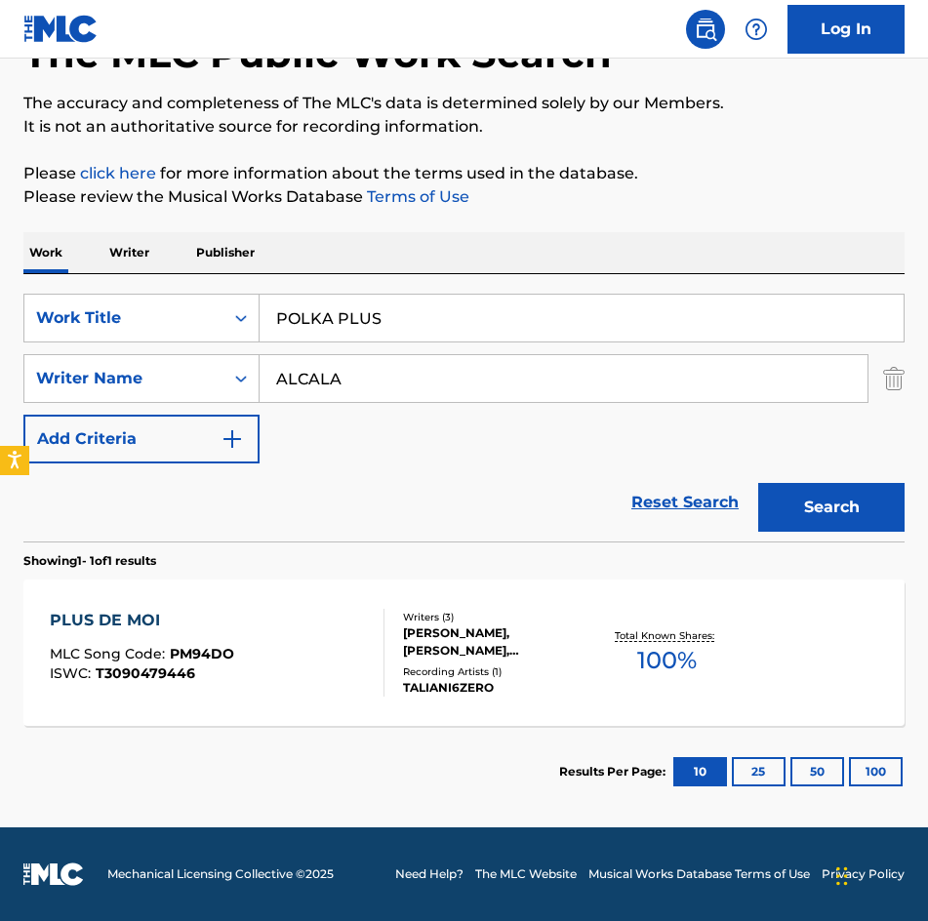
click at [402, 367] on input "ALCALA" at bounding box center [563, 378] width 608 height 47
drag, startPoint x: 496, startPoint y: 294, endPoint x: 470, endPoint y: 324, distance: 39.5
click at [272, 297] on div "POLKA PLUS" at bounding box center [581, 318] width 645 height 49
drag, startPoint x: 489, startPoint y: 328, endPoint x: 38, endPoint y: 312, distance: 450.9
click at [38, 312] on div "SearchWithCriteria275d249b-ce8a-4816-a807-3aacb40899fa Work Title POLKA PLUS" at bounding box center [463, 318] width 881 height 49
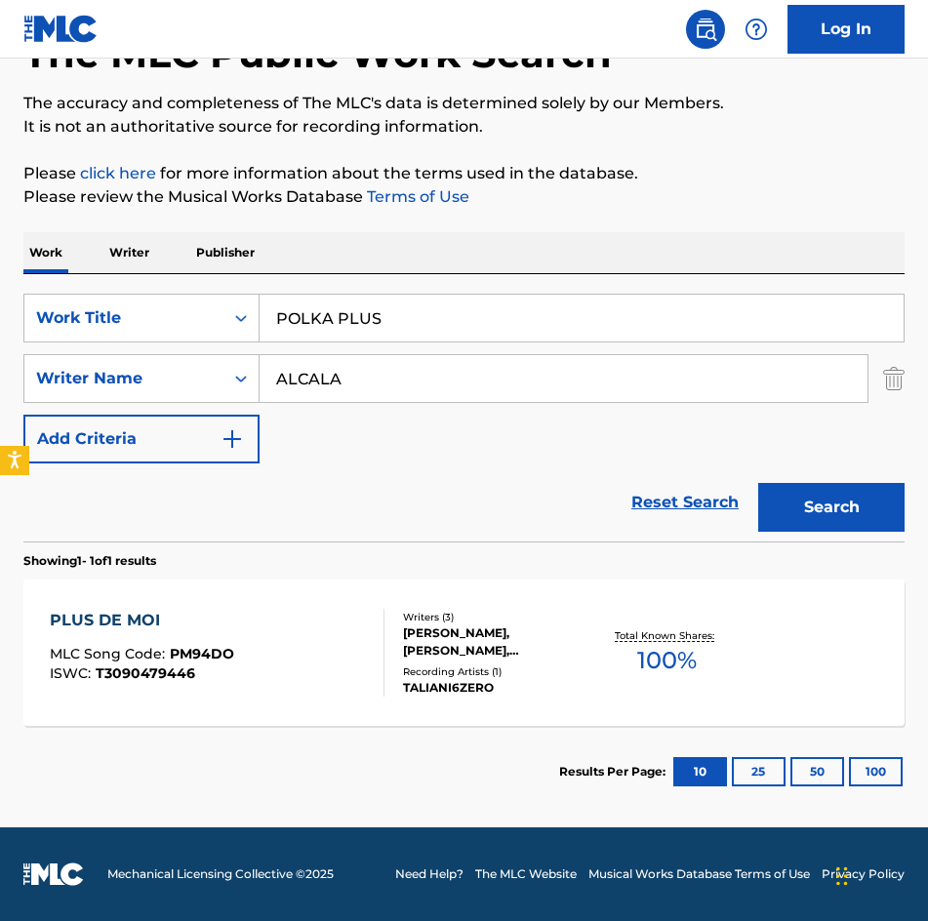
paste input "RIORIDAD"
type input "PRIORIDAD"
click at [758, 483] on button "Search" at bounding box center [831, 507] width 146 height 49
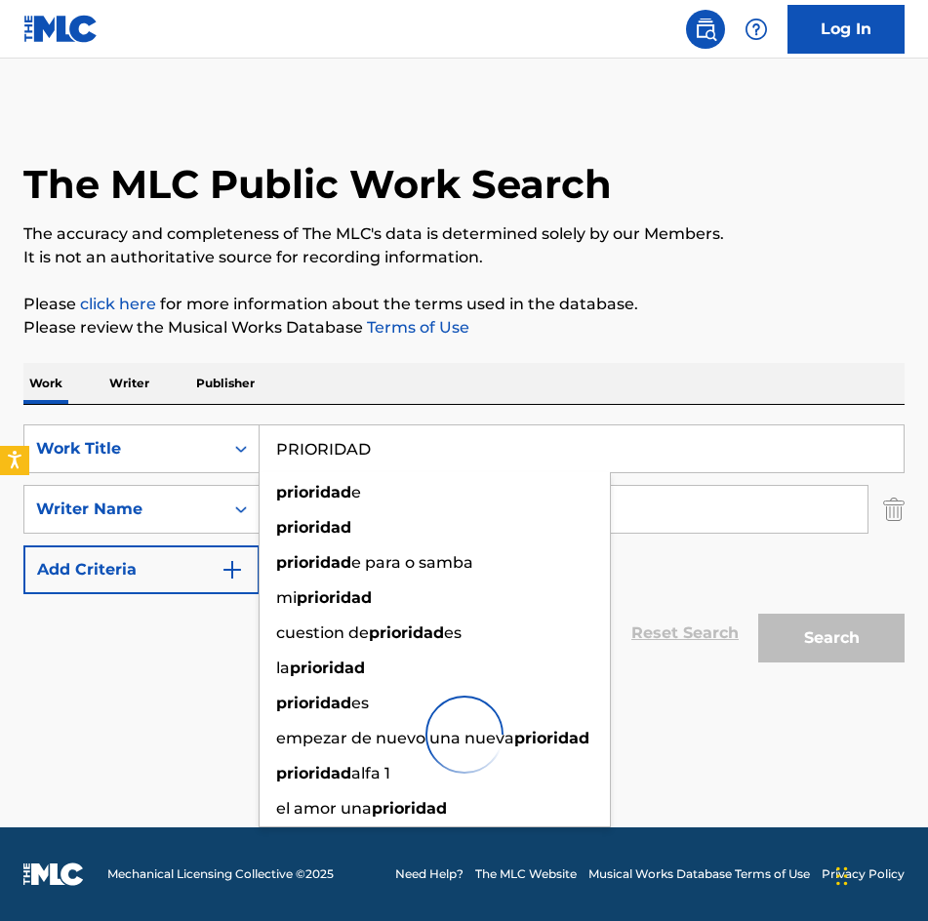
scroll to position [0, 0]
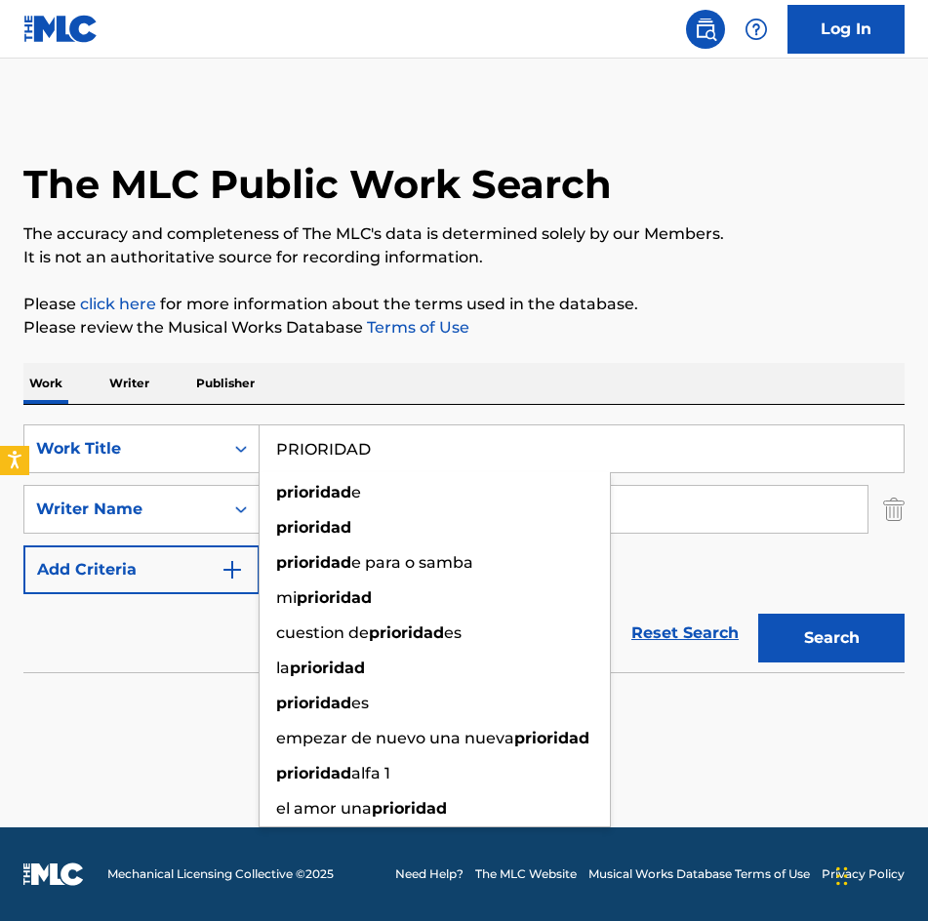
click at [743, 482] on div "SearchWithCriteria275d249b-ce8a-4816-a807-3aacb40899fa Work Title PRIORIDAD pri…" at bounding box center [463, 509] width 881 height 170
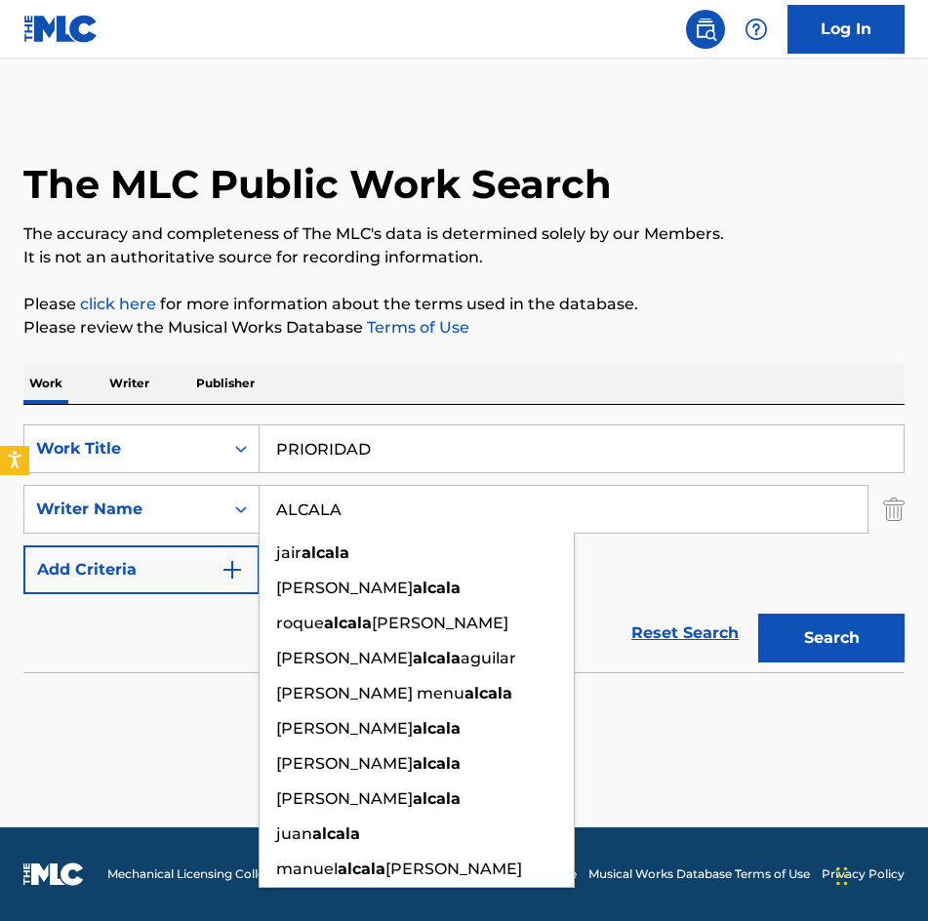
drag, startPoint x: 667, startPoint y: 527, endPoint x: 1, endPoint y: 524, distance: 666.2
click at [0, 524] on html "Accessibility Screen-Reader Guide, Feedback, and Issue Reporting | New window L…" at bounding box center [464, 460] width 928 height 921
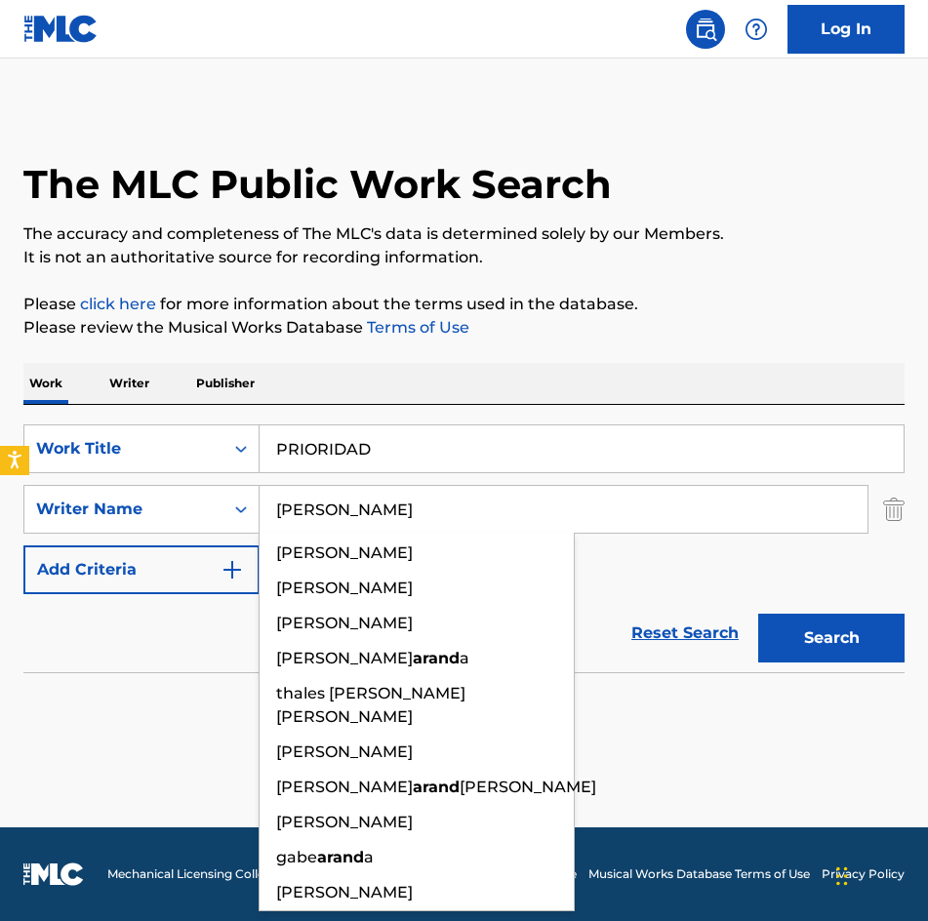
type input "[PERSON_NAME]"
click at [758, 614] on button "Search" at bounding box center [831, 638] width 146 height 49
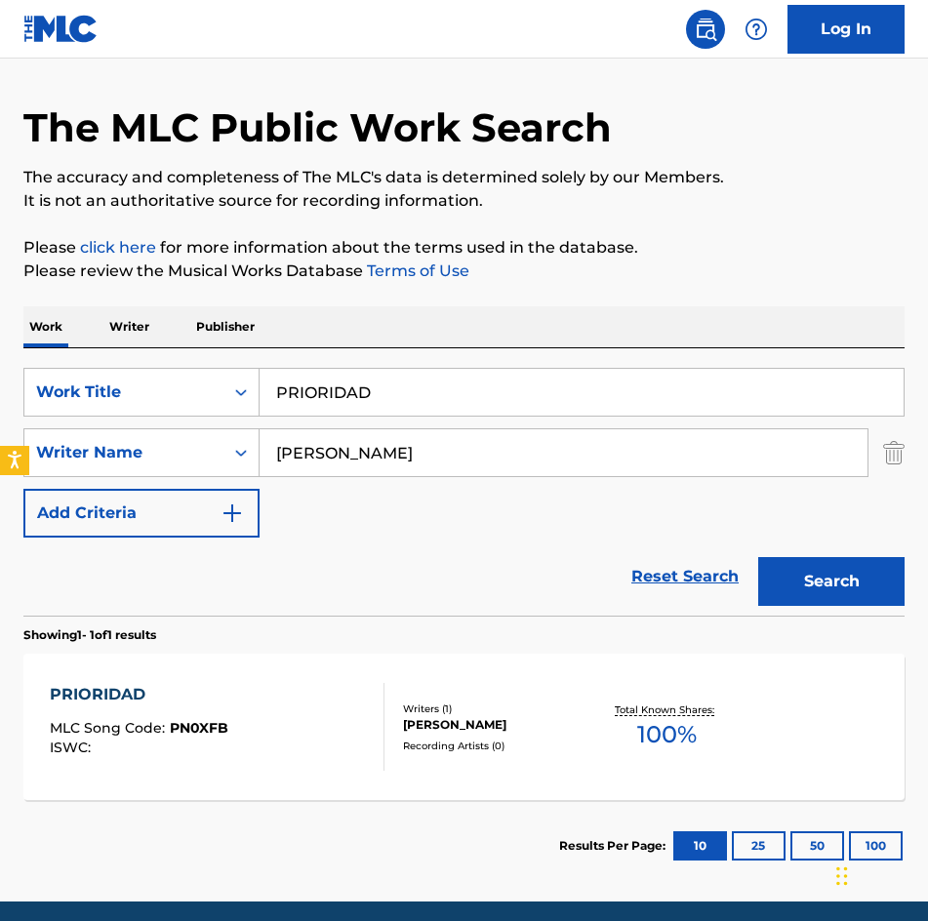
scroll to position [131, 0]
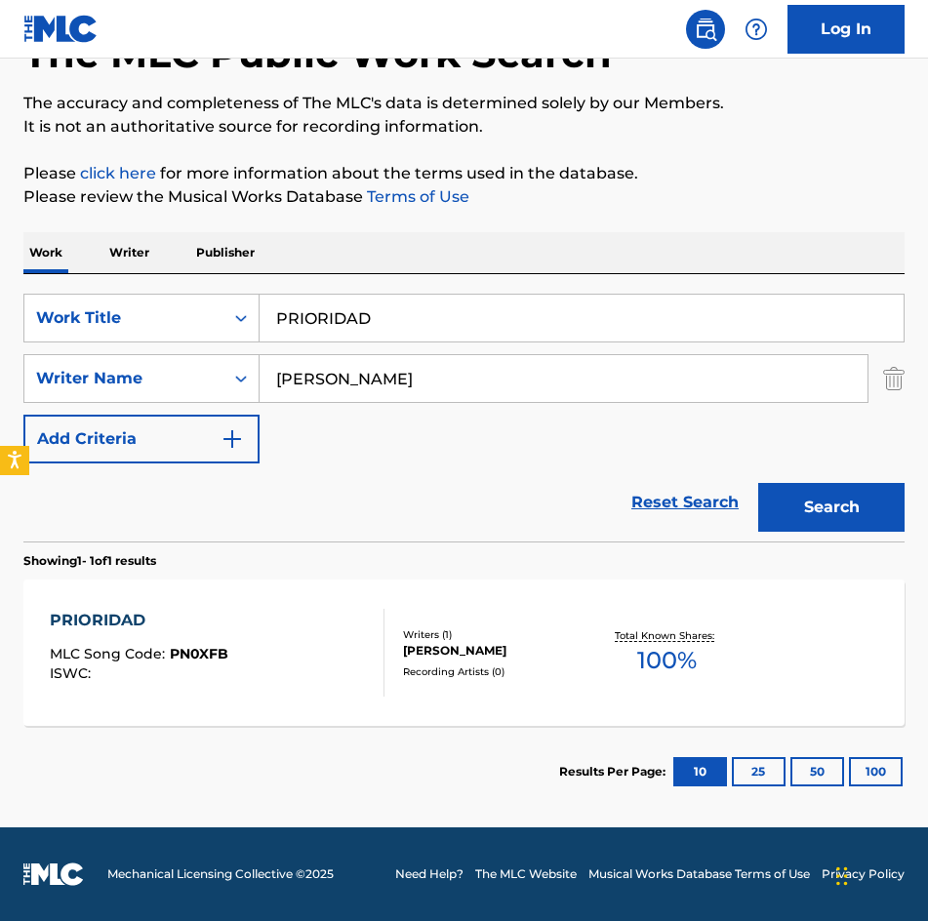
click at [473, 652] on div "[PERSON_NAME]" at bounding box center [498, 651] width 190 height 18
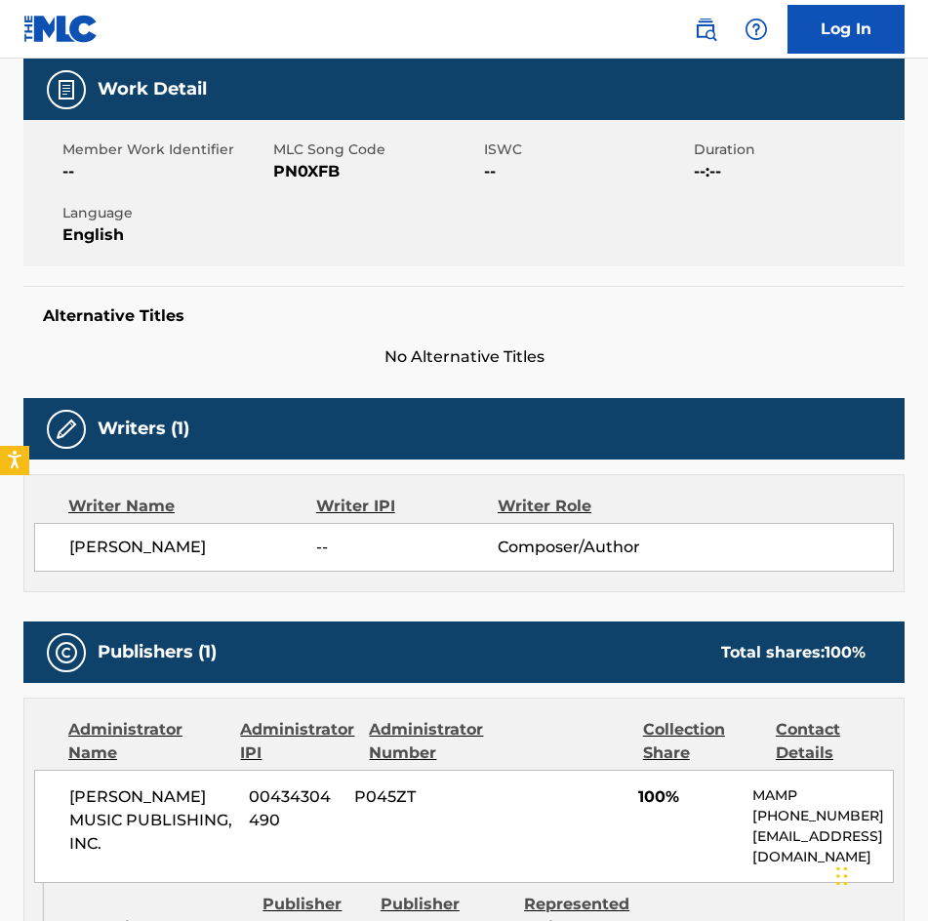
scroll to position [287, 0]
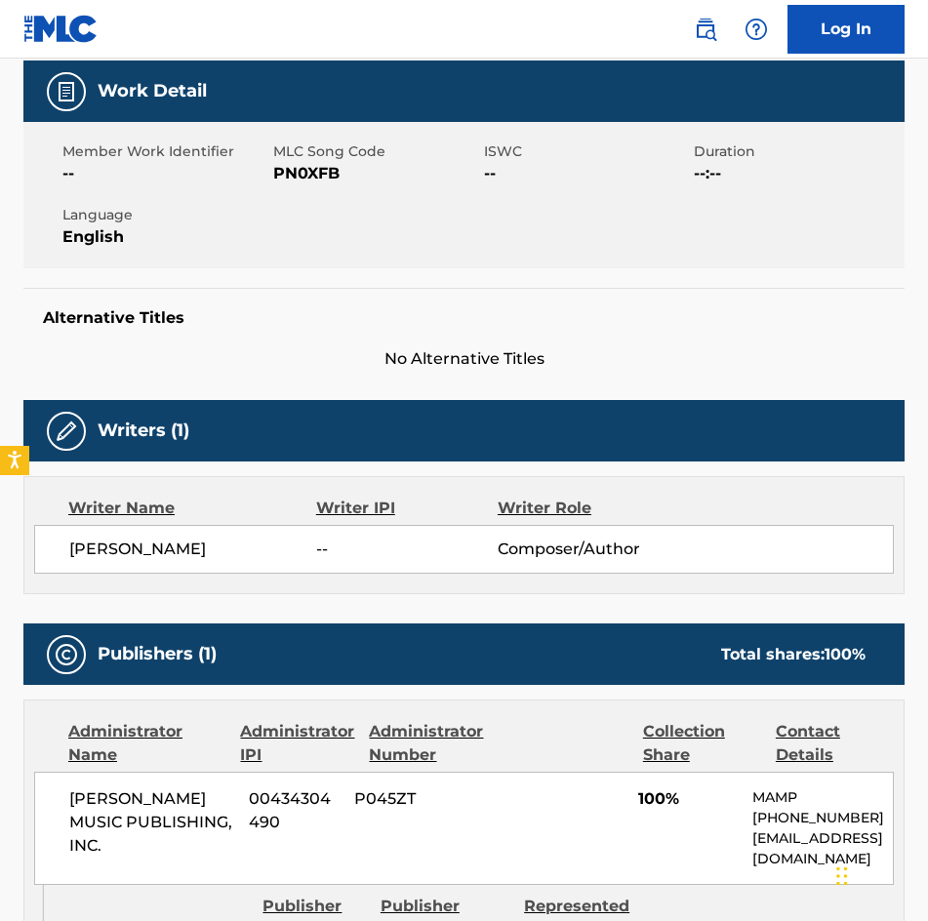
click at [320, 177] on span "PN0XFB" at bounding box center [376, 173] width 206 height 23
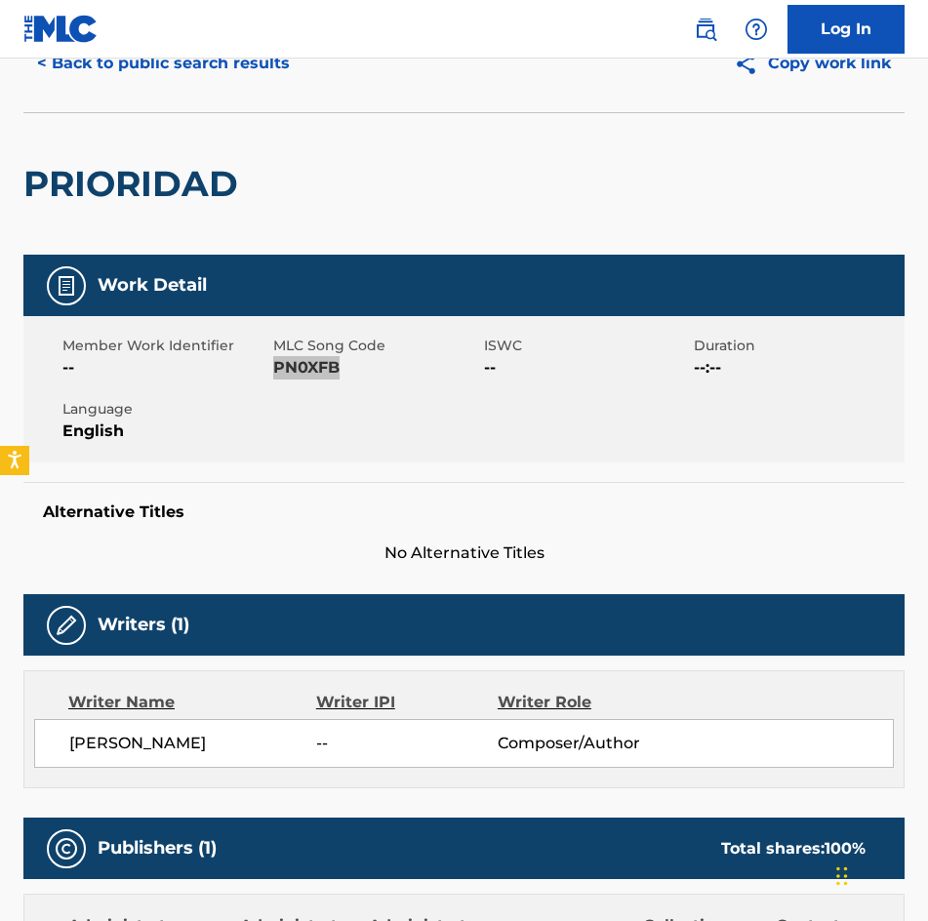
scroll to position [98, 0]
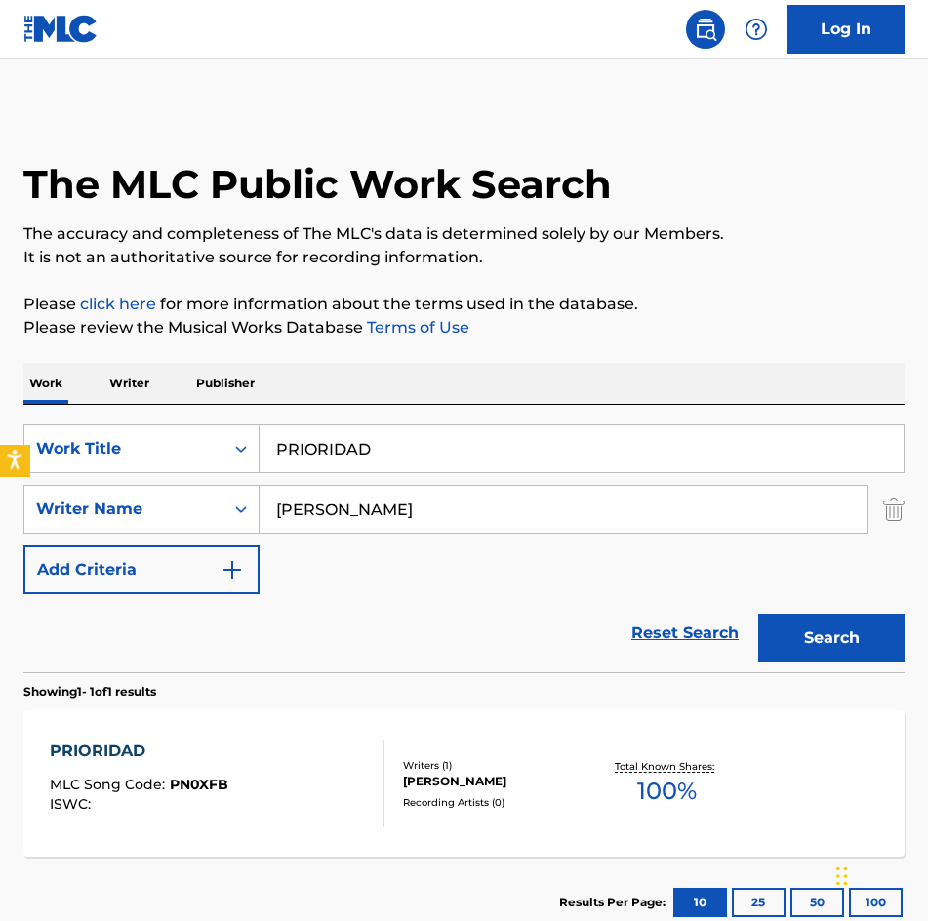
click at [27, 446] on body "Accessibility Screen-Reader Guide, Feedback, and Issue Reporting | New window L…" at bounding box center [464, 460] width 928 height 921
paste input "RAINBOW"
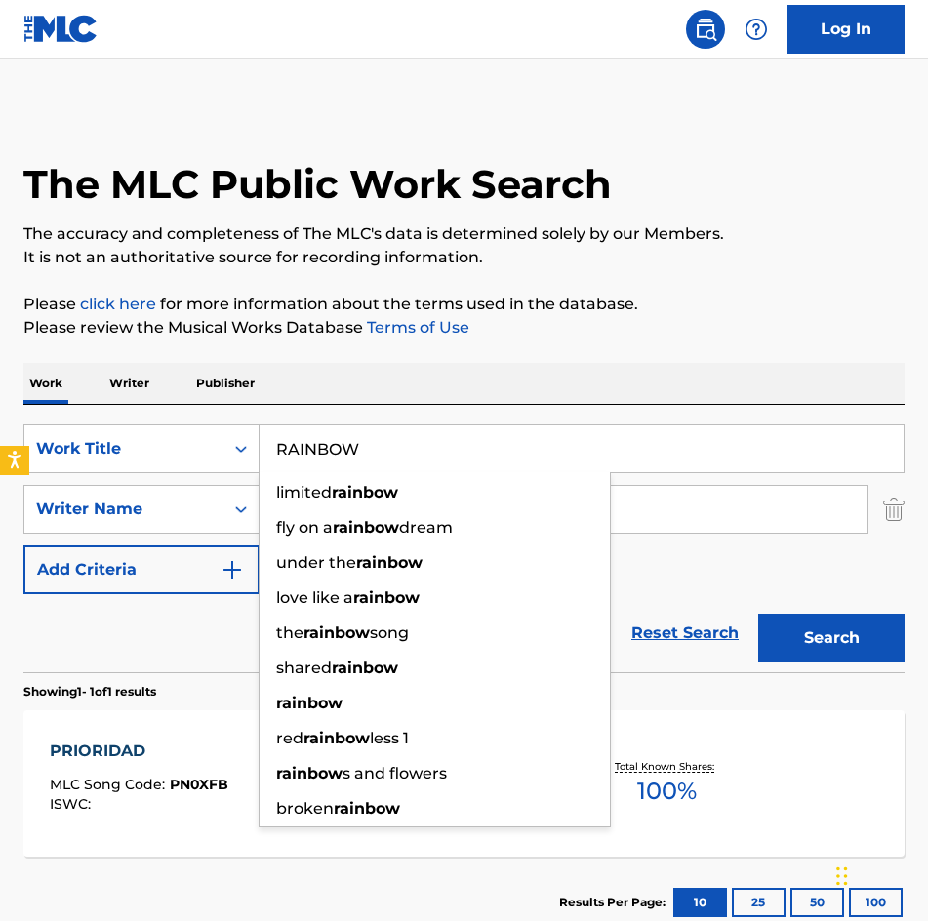
type input "RAINBOW"
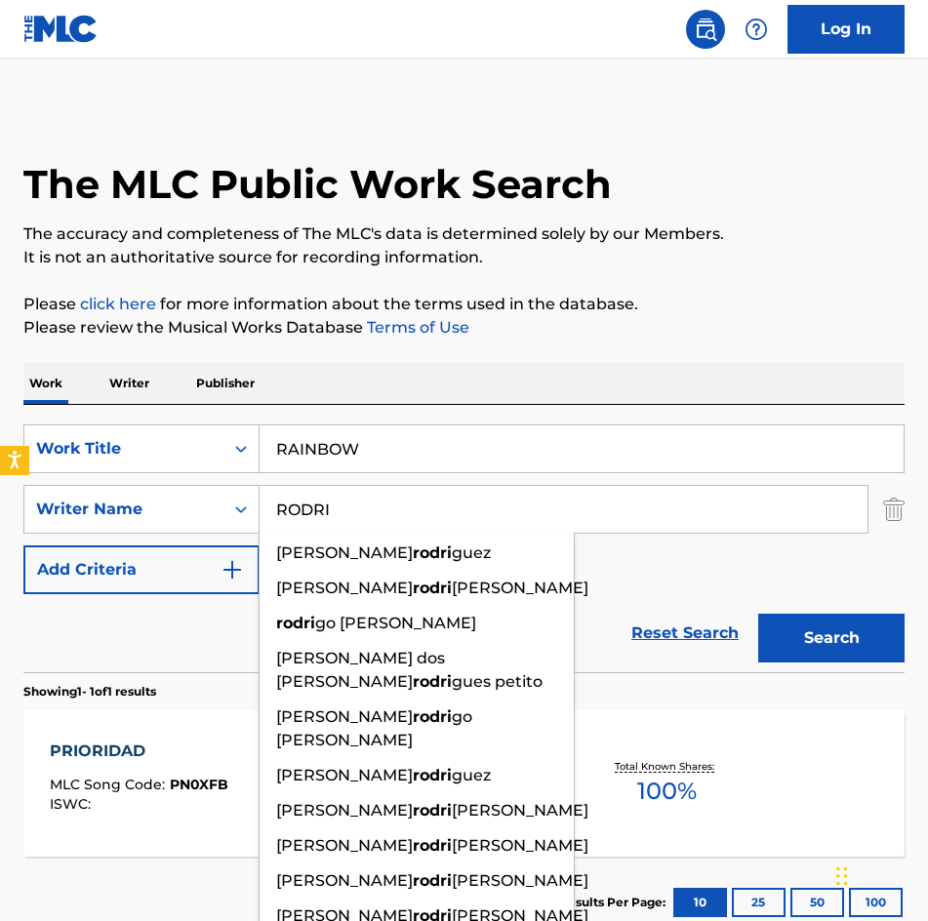
type input "RODRI"
click at [758, 614] on button "Search" at bounding box center [831, 638] width 146 height 49
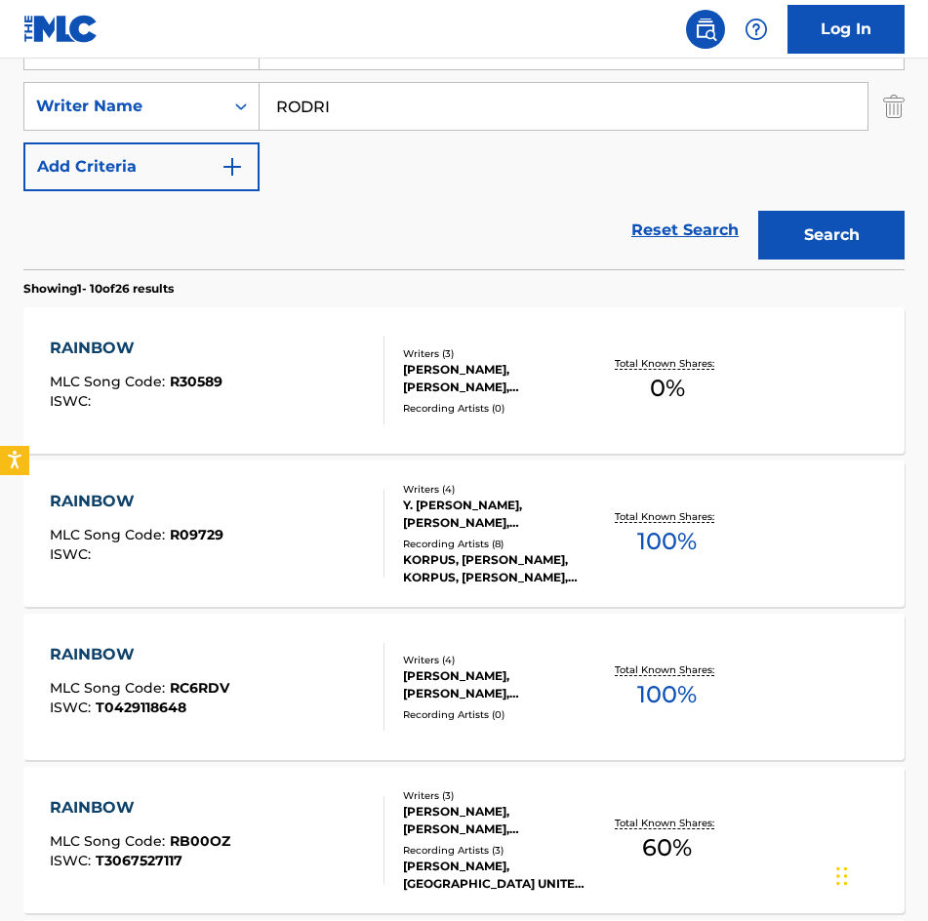
scroll to position [293, 0]
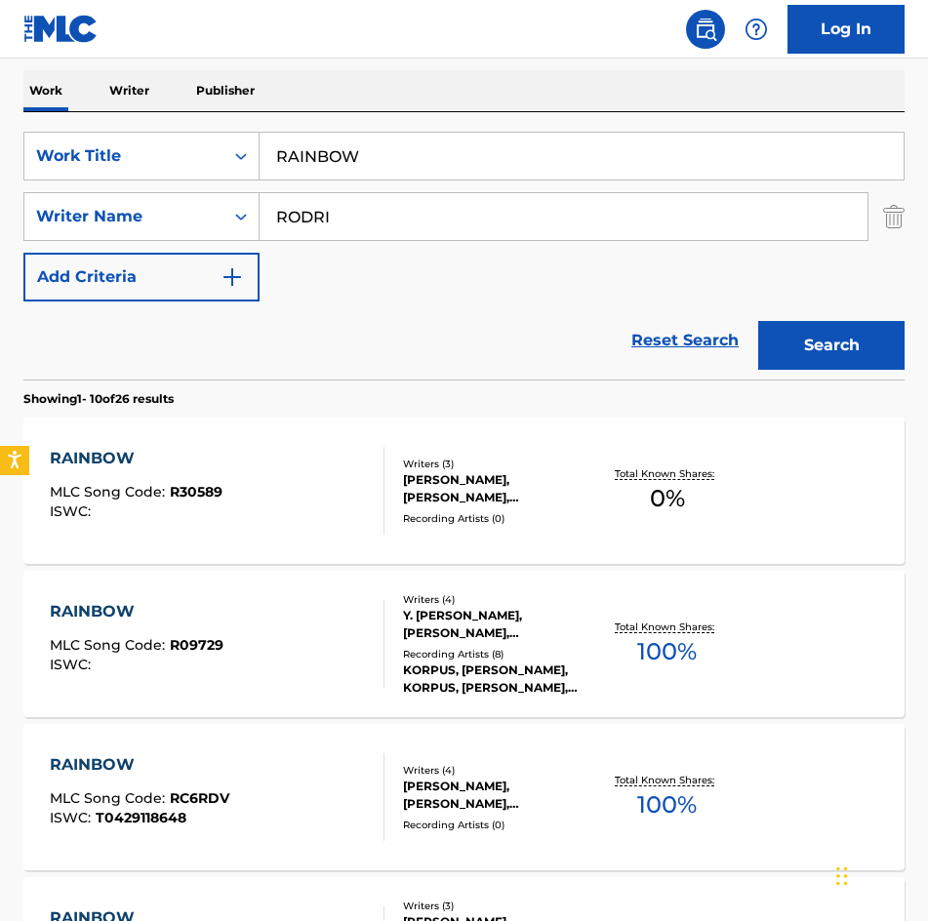
drag, startPoint x: 594, startPoint y: 174, endPoint x: -1, endPoint y: 179, distance: 595.1
click at [0, 179] on html "Accessibility Screen-Reader Guide, Feedback, and Issue Reporting | New window L…" at bounding box center [464, 167] width 928 height 921
paste input "UN LIKE ALACRAN"
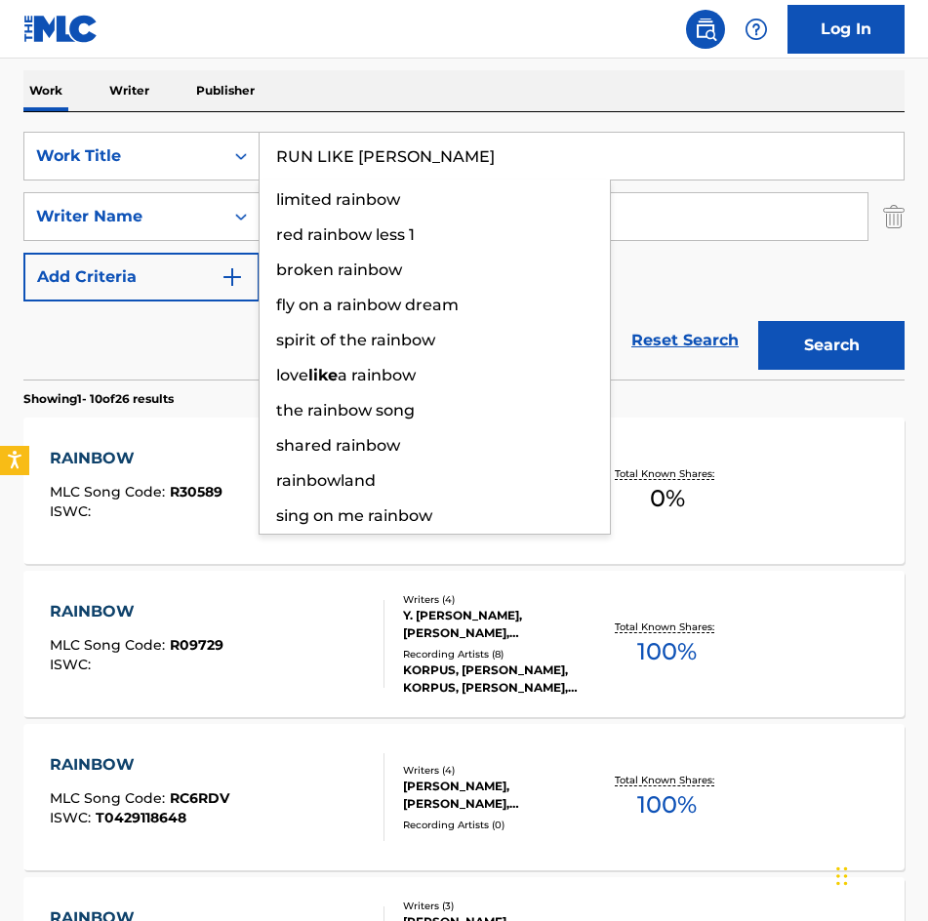
type input "RUN LIKE [PERSON_NAME]"
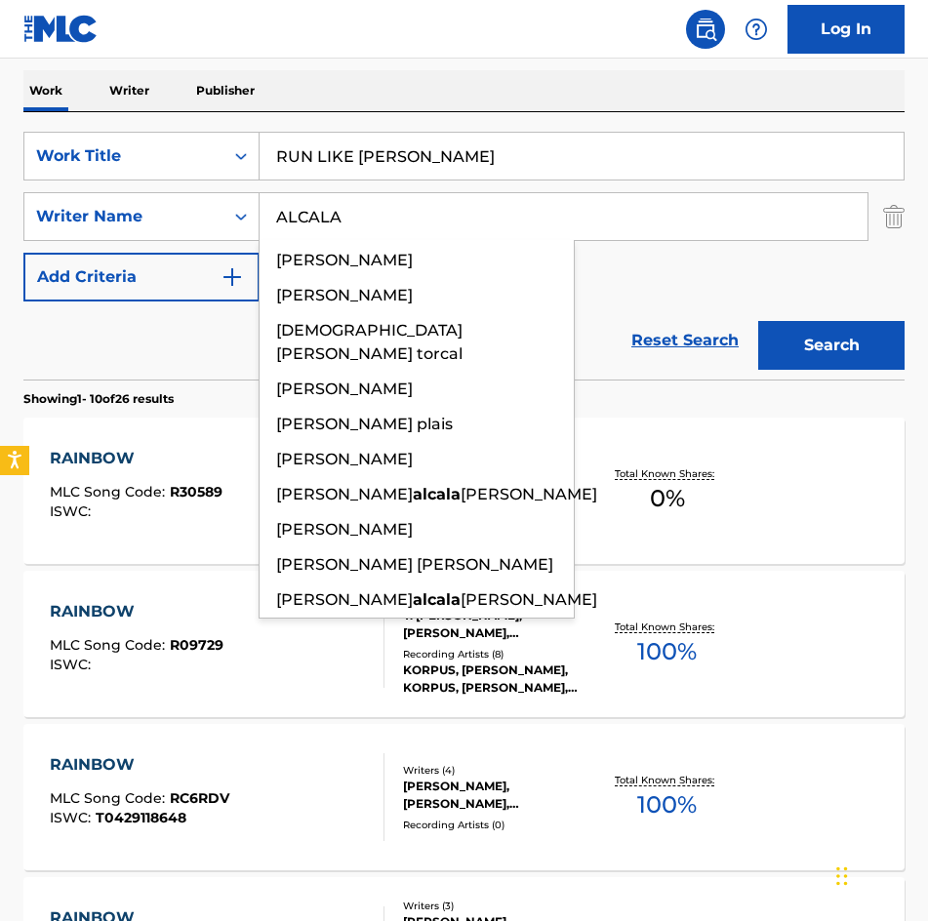
type input "ALCALA"
click at [758, 321] on button "Search" at bounding box center [831, 345] width 146 height 49
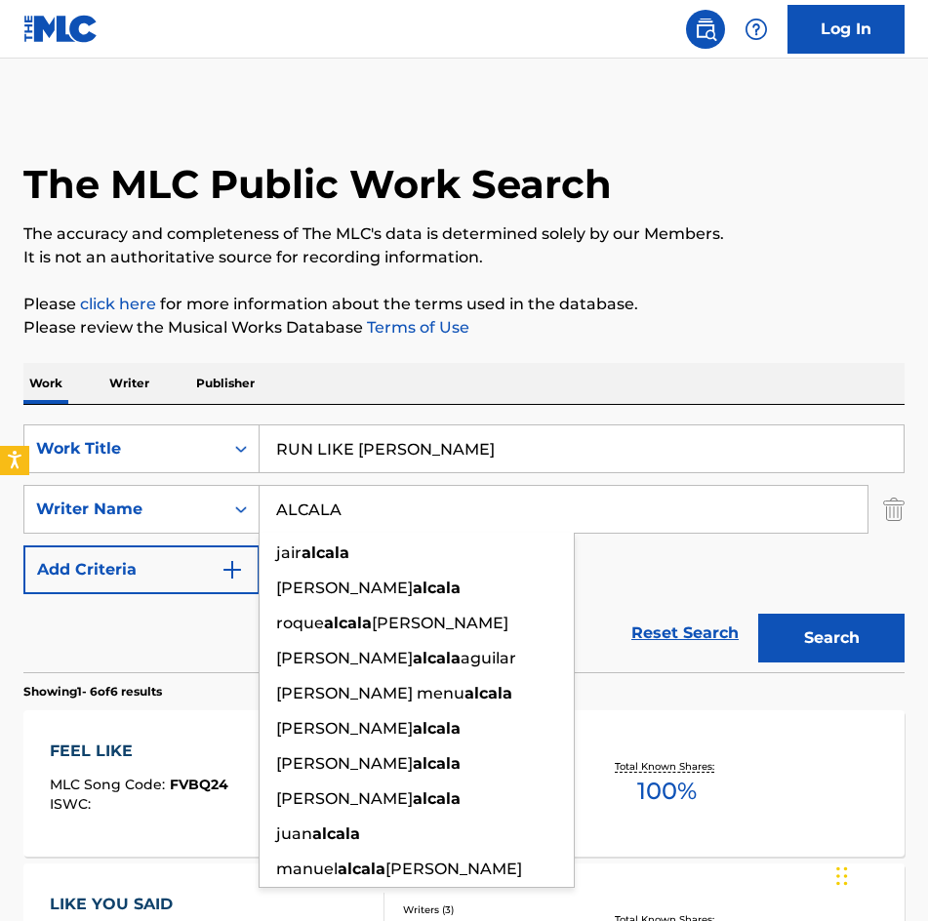
click at [571, 499] on input "ALCALA" at bounding box center [563, 509] width 608 height 47
click at [758, 614] on button "Search" at bounding box center [831, 638] width 146 height 49
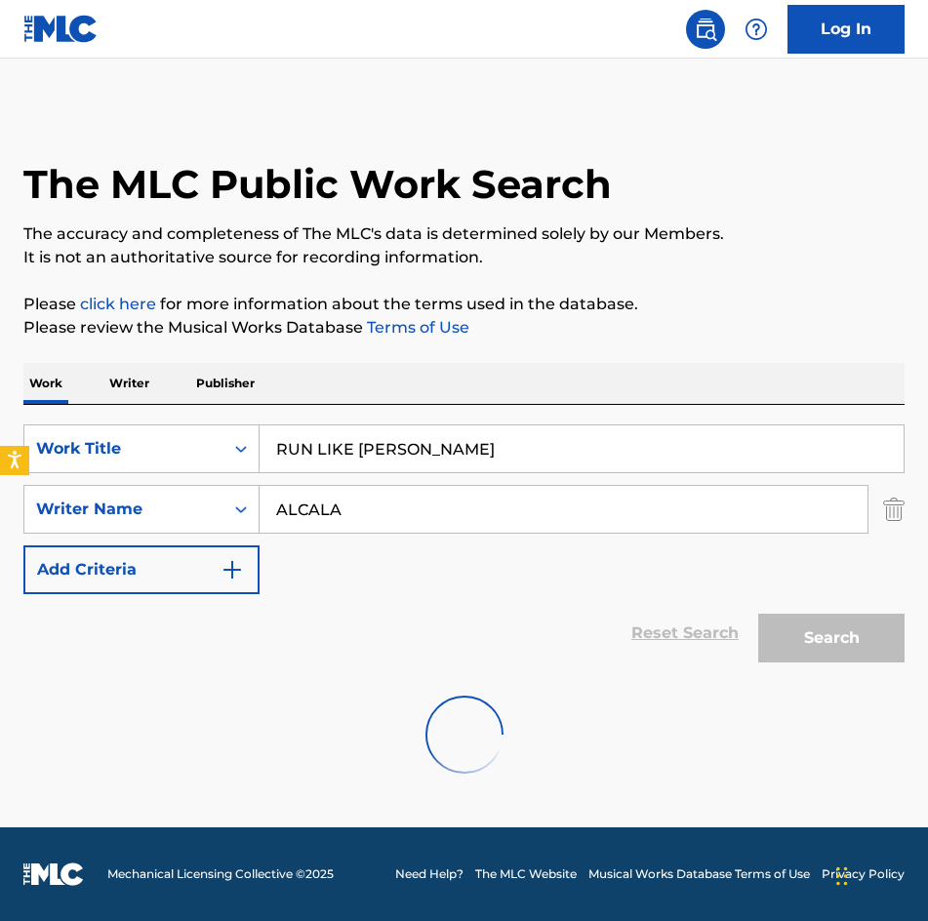
click at [462, 515] on input "ALCALA" at bounding box center [563, 509] width 608 height 47
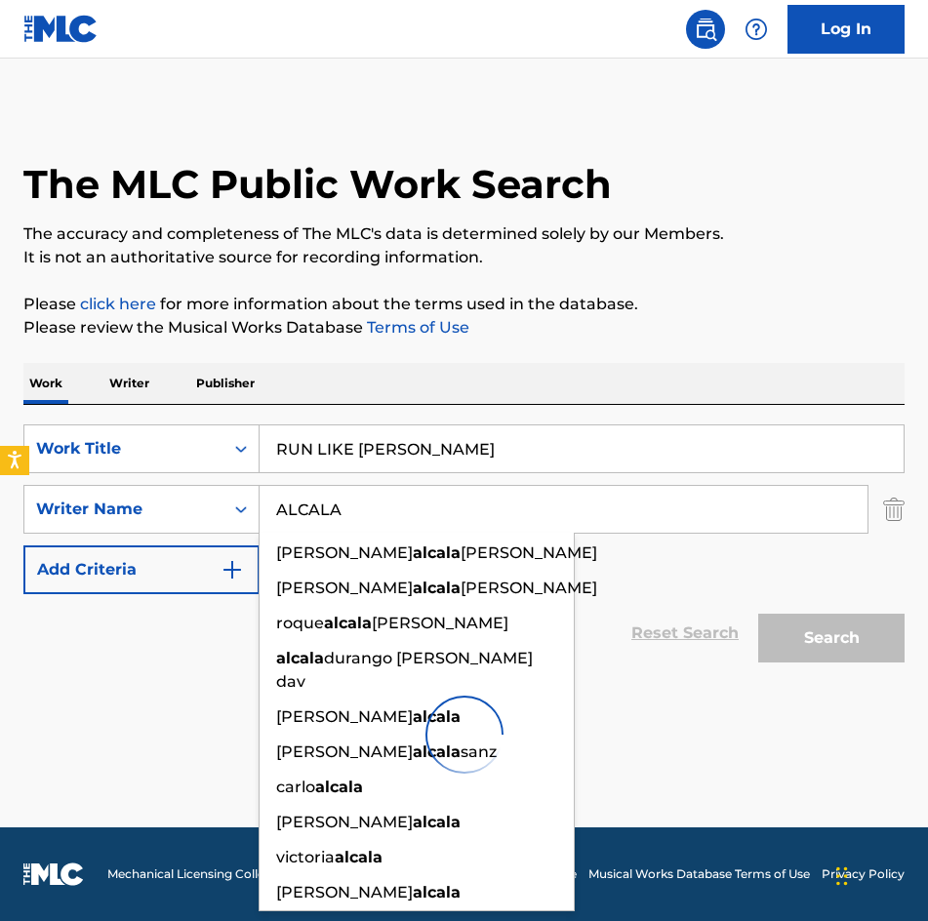
click at [495, 439] on input "RUN LIKE [PERSON_NAME]" at bounding box center [581, 448] width 644 height 47
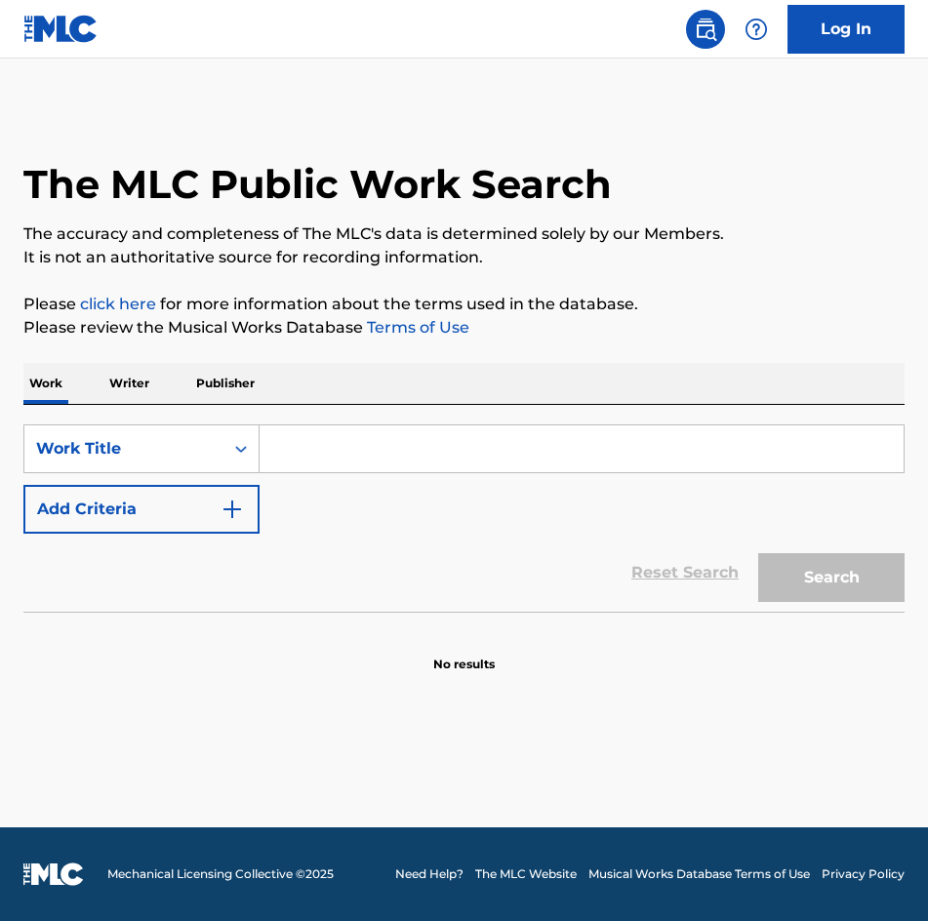
click at [389, 419] on div "SearchWithCriteria0a718606-d32e-4a6b-a2d1-8a5a4ae9bc01 Work Title Add Criteria …" at bounding box center [463, 508] width 881 height 207
click at [411, 452] on input "Search Form" at bounding box center [581, 448] width 644 height 47
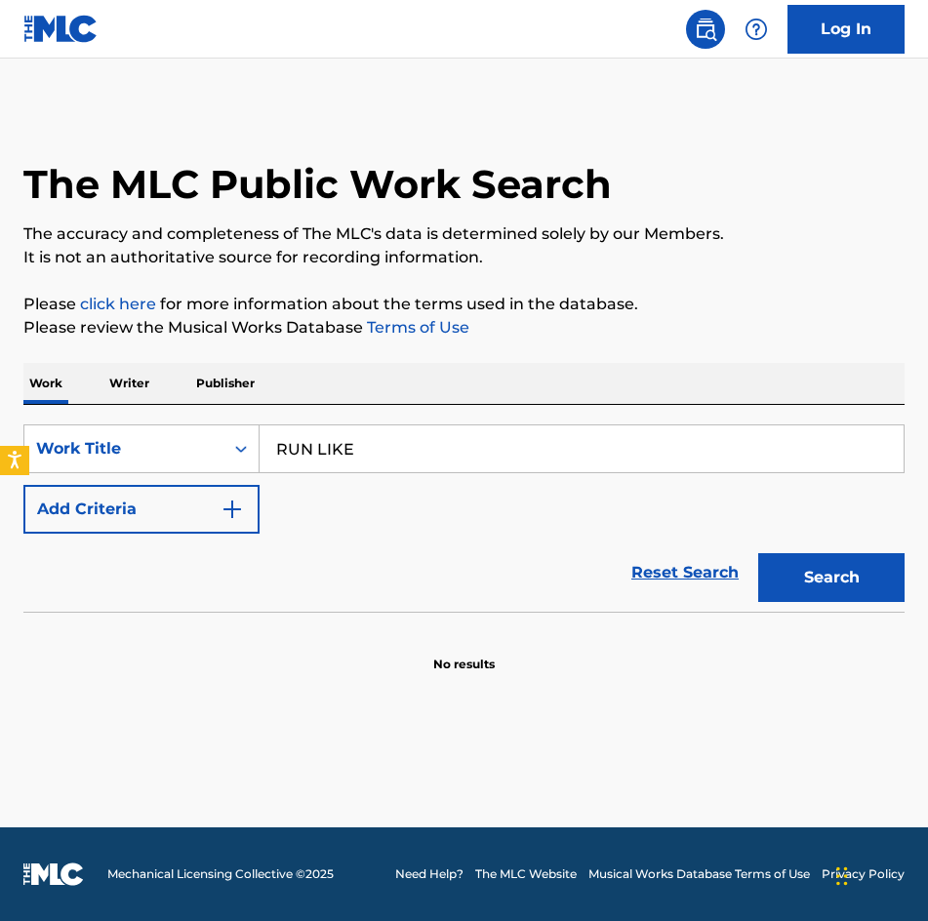
click at [576, 455] on input "RUN LIKE" at bounding box center [581, 448] width 644 height 47
click at [758, 553] on button "Search" at bounding box center [831, 577] width 146 height 49
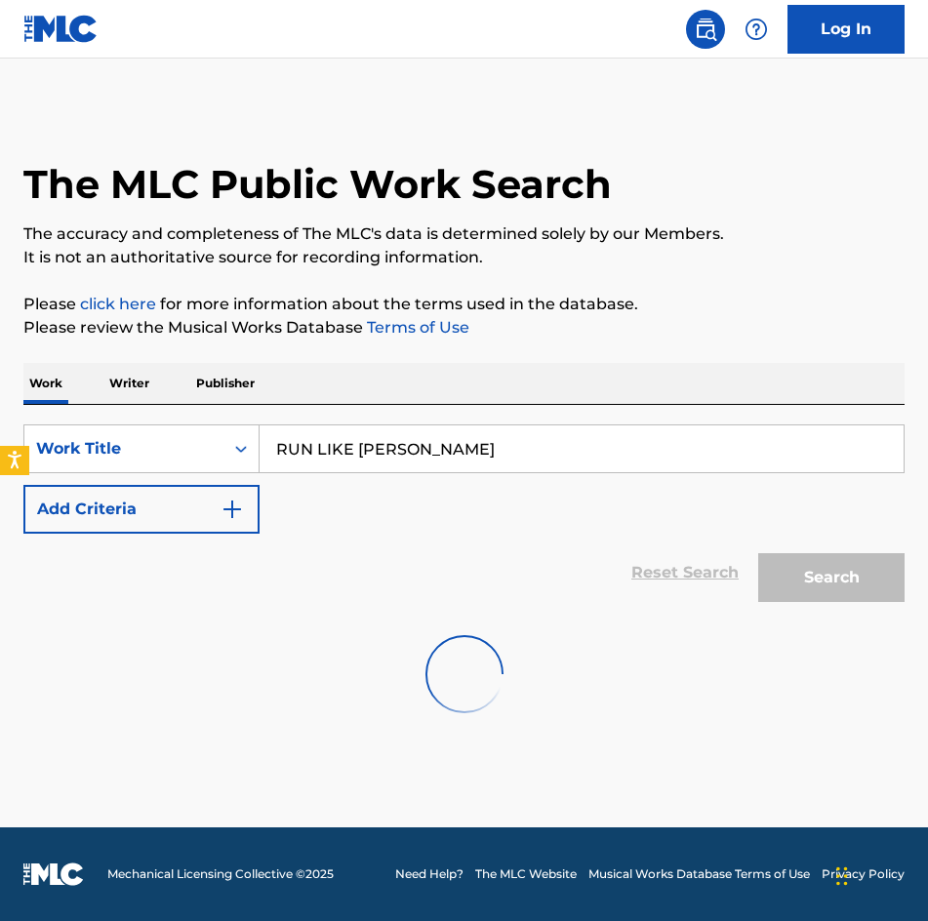
drag, startPoint x: 606, startPoint y: 459, endPoint x: -1, endPoint y: 425, distance: 607.7
click at [0, 425] on html "Accessibility Screen-Reader Guide, Feedback, and Issue Reporting | New window L…" at bounding box center [464, 460] width 928 height 921
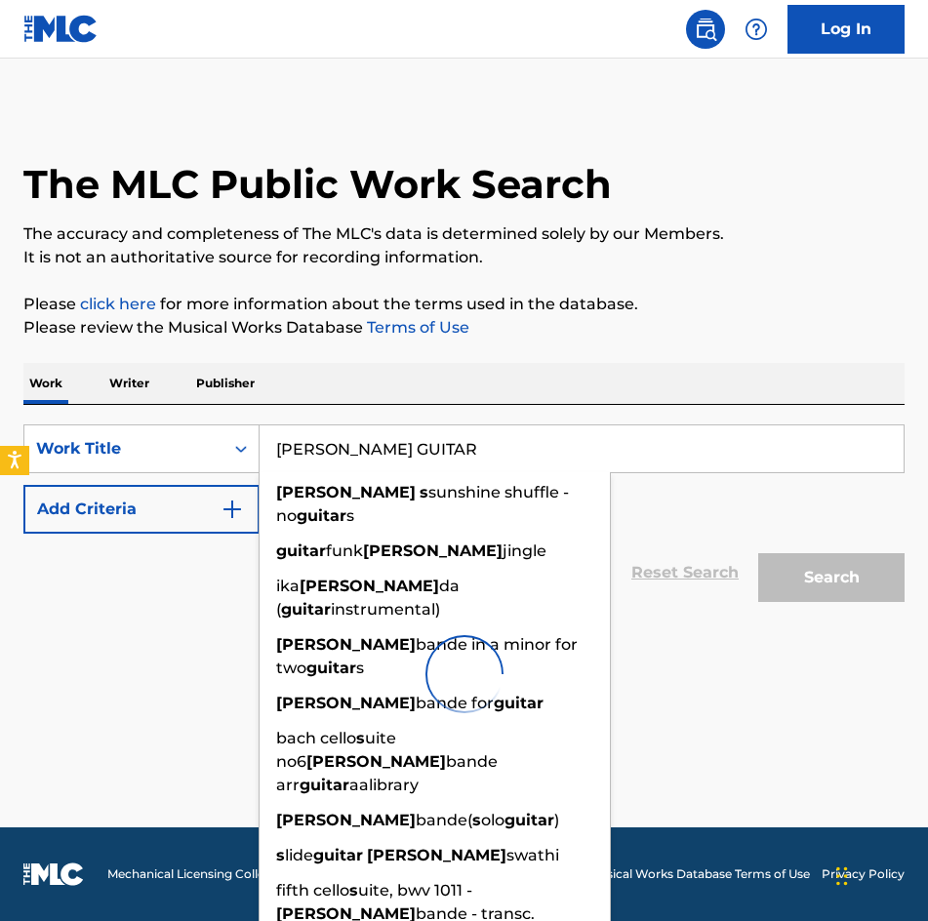
type input "SARA S GUITAR"
click at [202, 535] on div "Reset Search Search" at bounding box center [463, 573] width 881 height 78
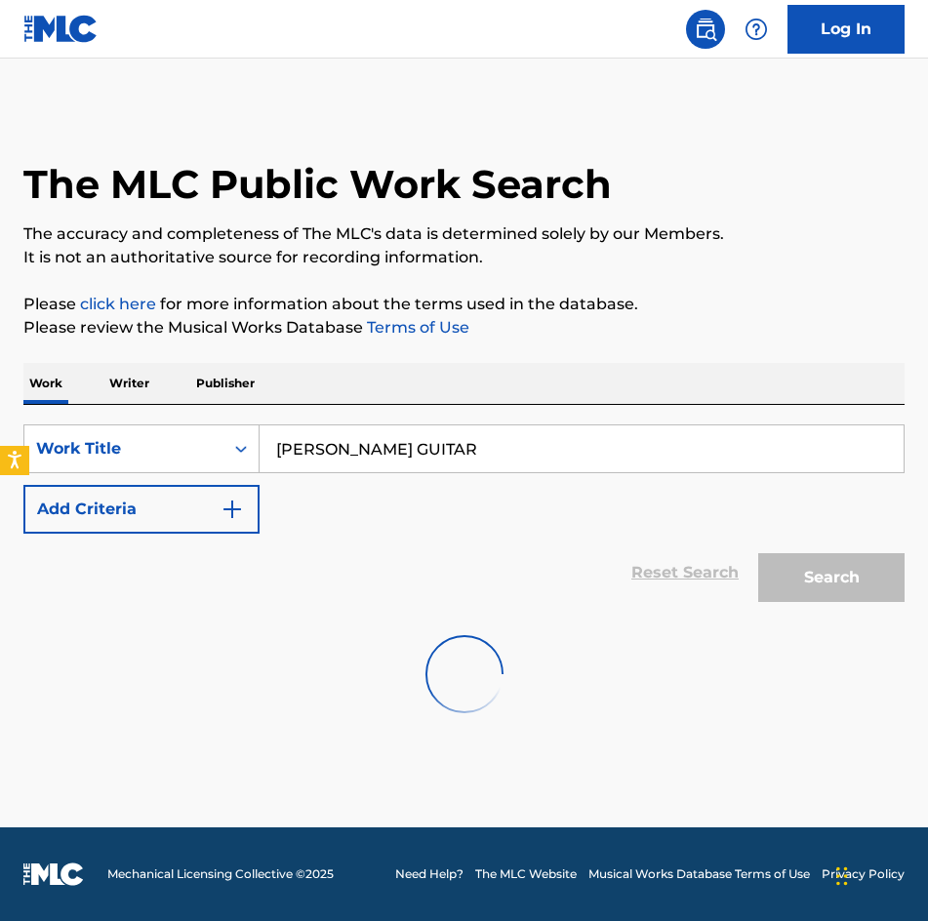
click at [221, 513] on img "Search Form" at bounding box center [231, 508] width 23 height 23
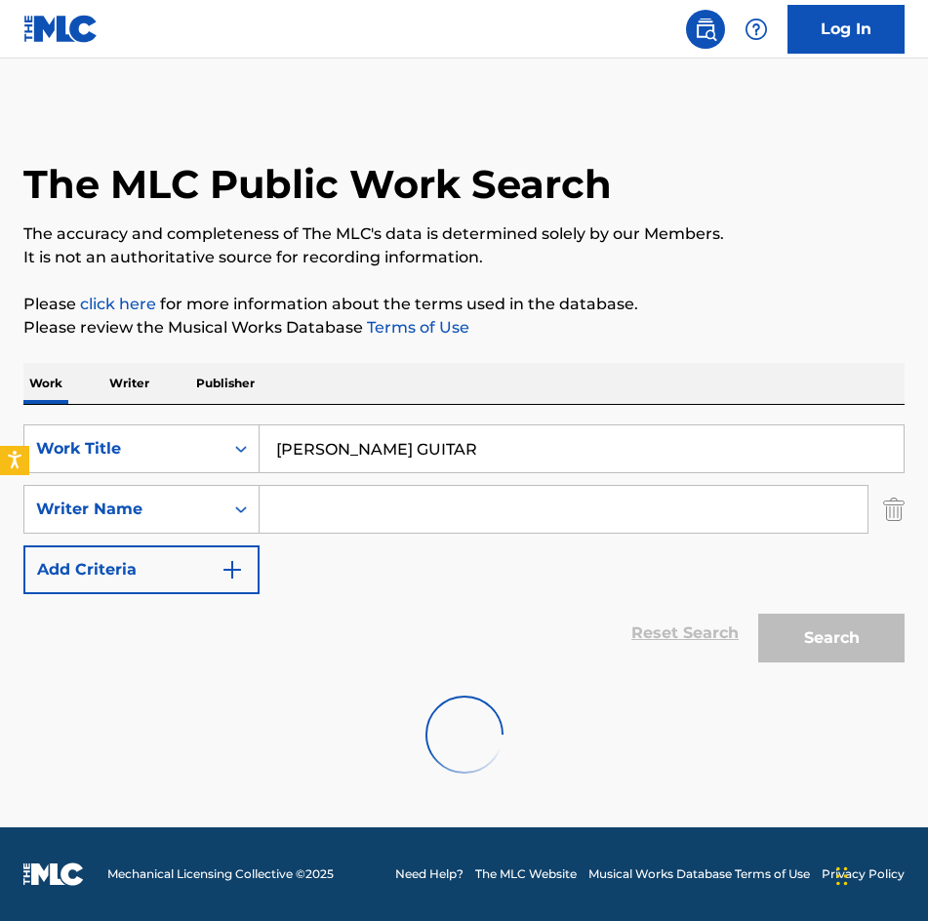
click at [348, 506] on input "Search Form" at bounding box center [563, 509] width 608 height 47
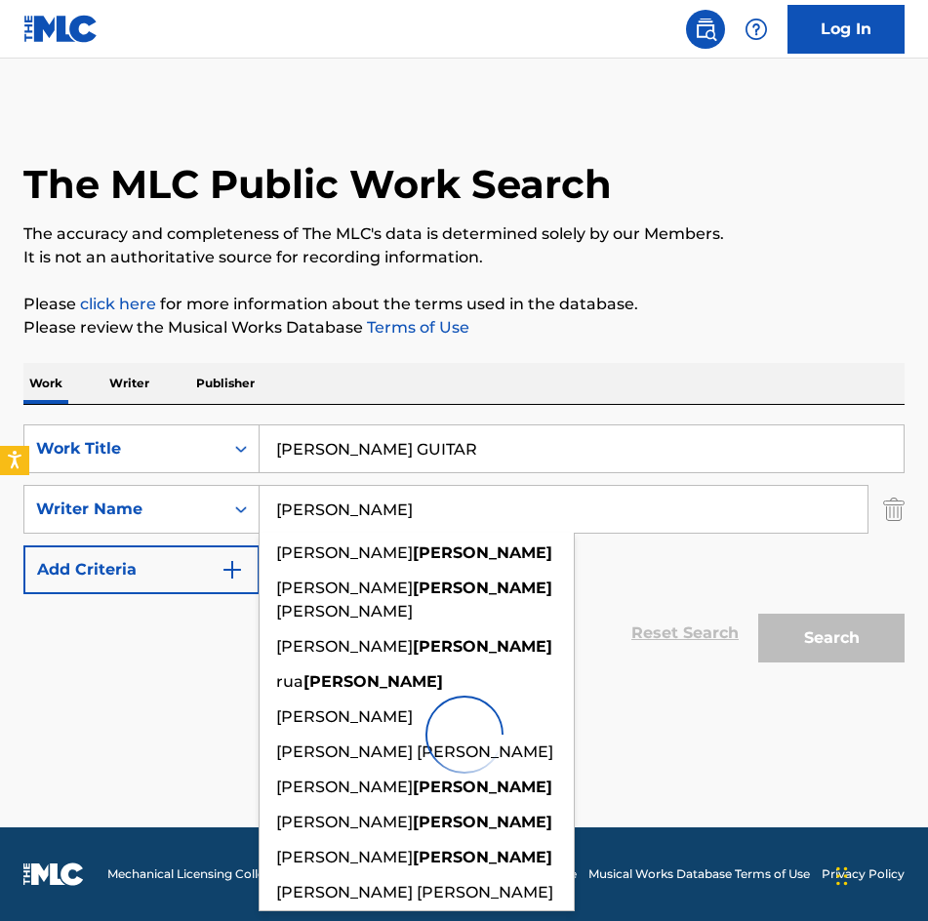
type input "HERRERA"
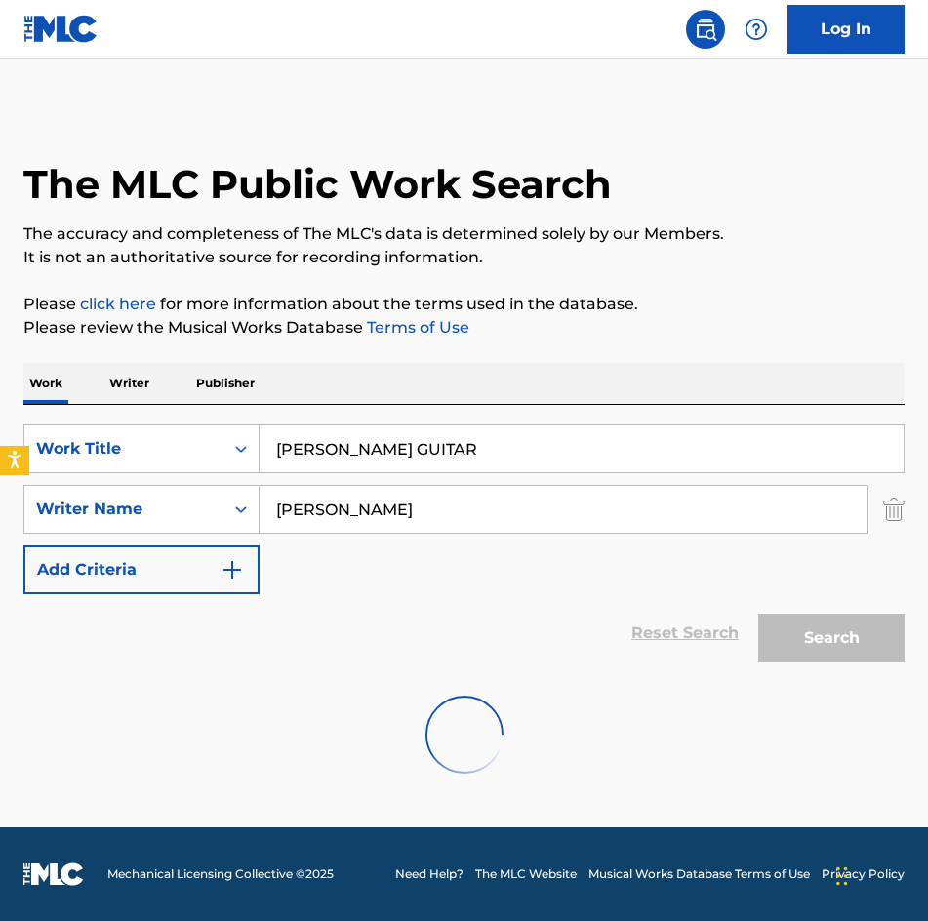
click at [903, 641] on div "Search" at bounding box center [826, 633] width 156 height 78
click at [541, 469] on input "SARA S GUITAR" at bounding box center [581, 448] width 644 height 47
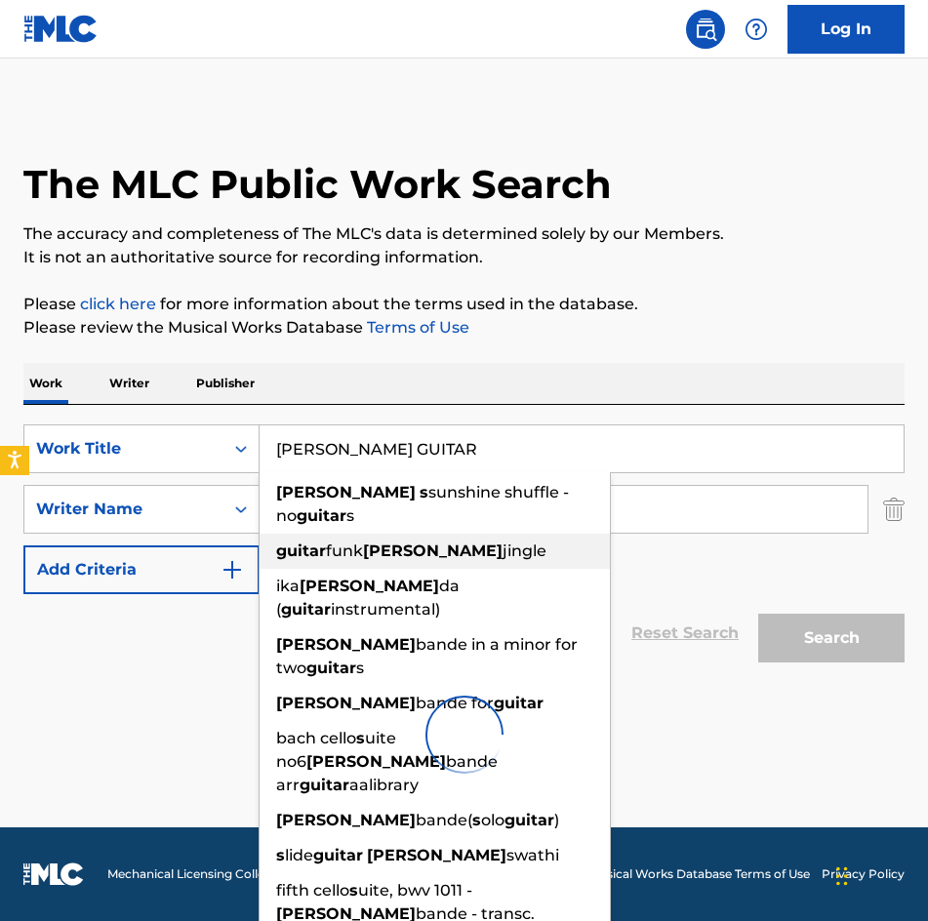
click at [573, 534] on div "guitar funk sara jingle" at bounding box center [434, 551] width 350 height 35
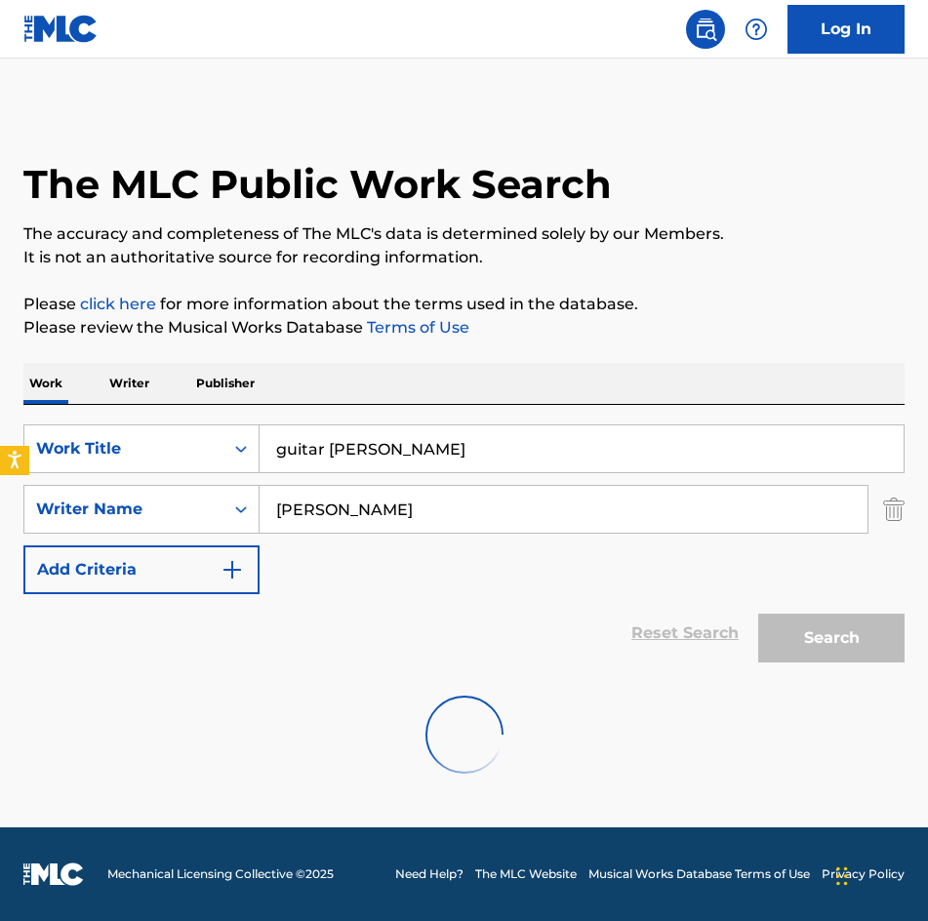
drag, startPoint x: 624, startPoint y: 439, endPoint x: -1, endPoint y: 437, distance: 625.3
click at [0, 437] on html "Accessibility Screen-Reader Guide, Feedback, and Issue Reporting | New window L…" at bounding box center [464, 460] width 928 height 921
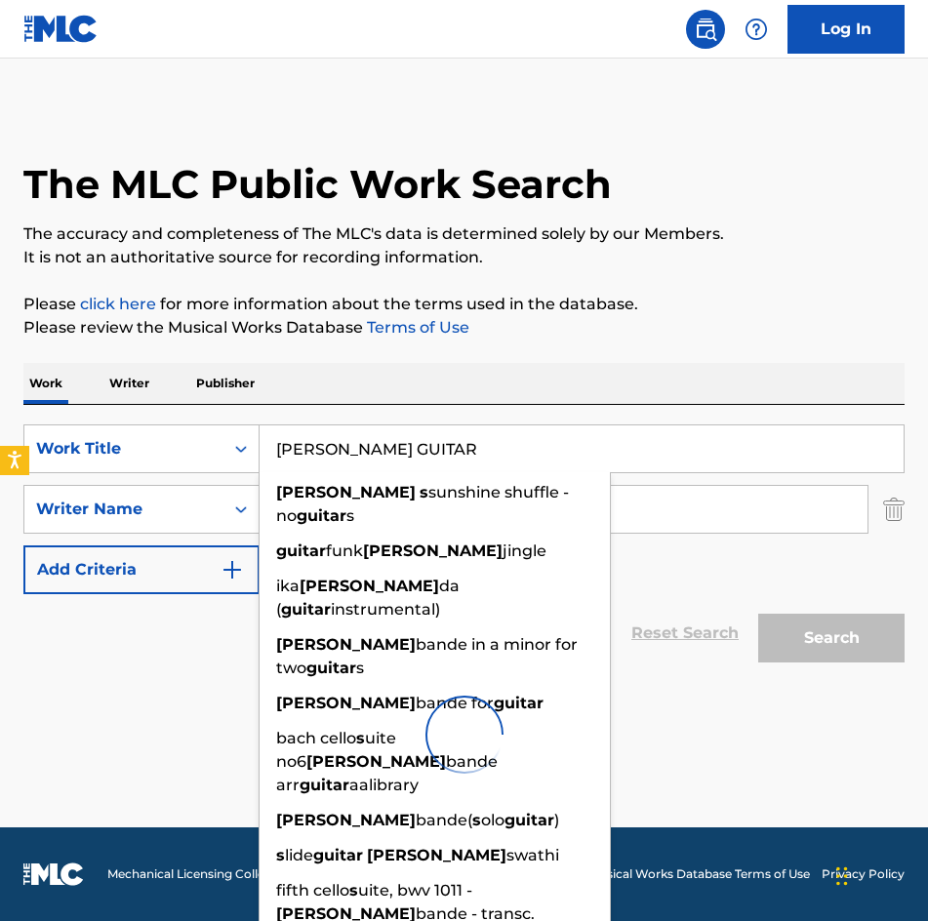
type input "SARA S GUITAR"
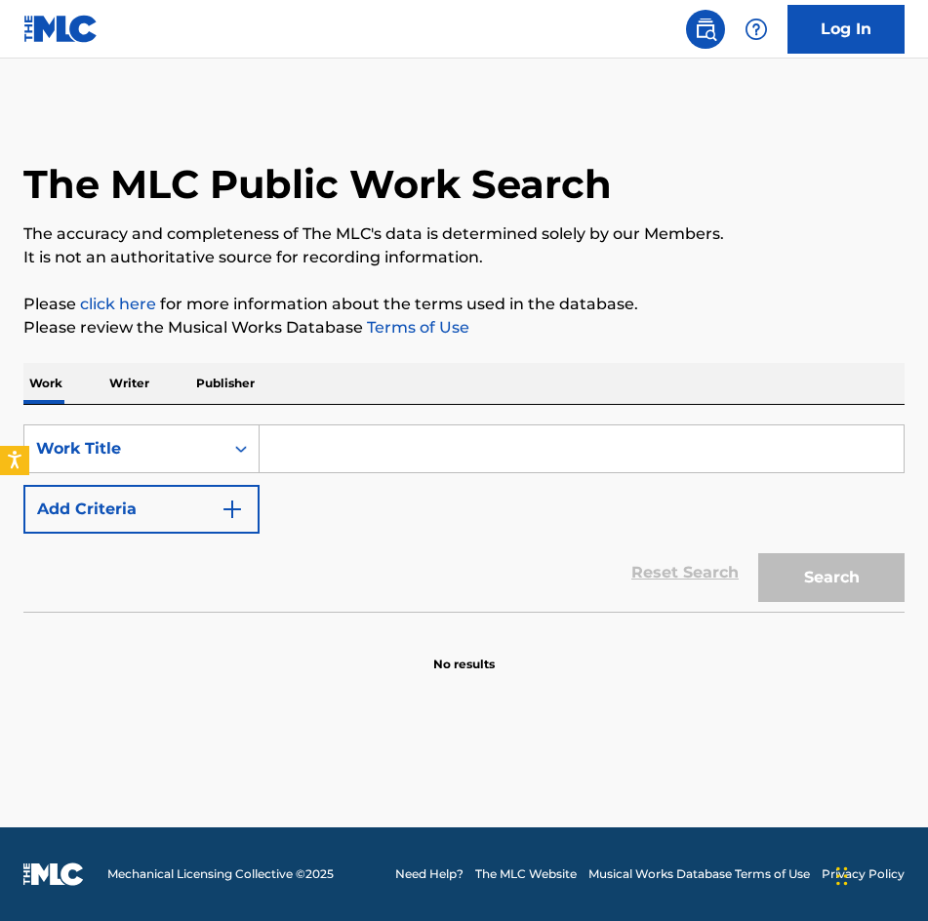
drag, startPoint x: 392, startPoint y: 424, endPoint x: 394, endPoint y: 440, distance: 15.7
click at [393, 425] on div "Search Form" at bounding box center [581, 448] width 645 height 49
click at [396, 447] on input "Search Form" at bounding box center [581, 448] width 644 height 47
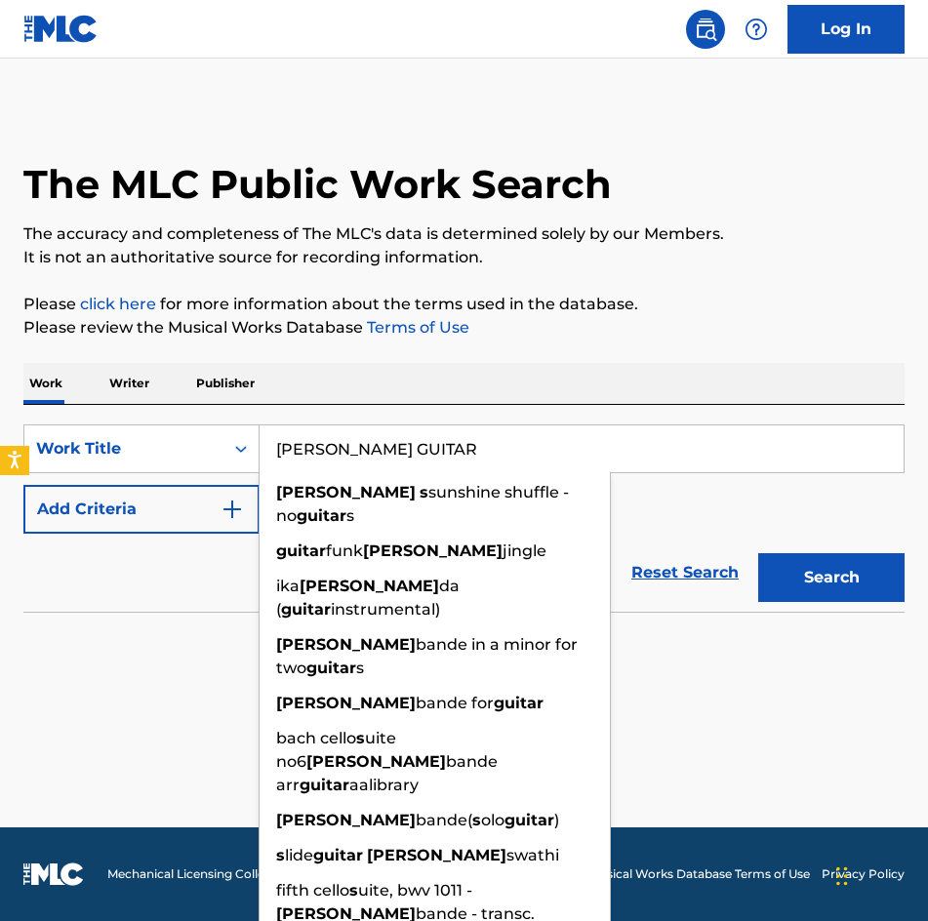
type input "SARA S GUITAR"
click at [758, 553] on button "Search" at bounding box center [831, 577] width 146 height 49
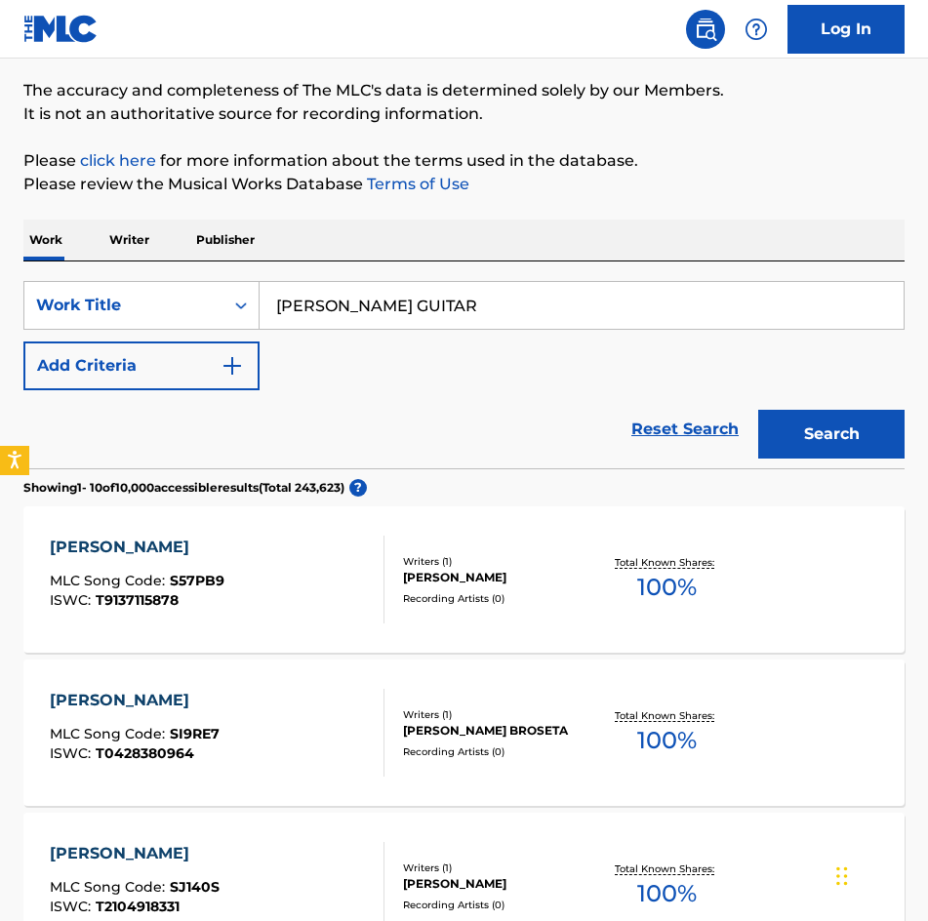
scroll to position [195, 0]
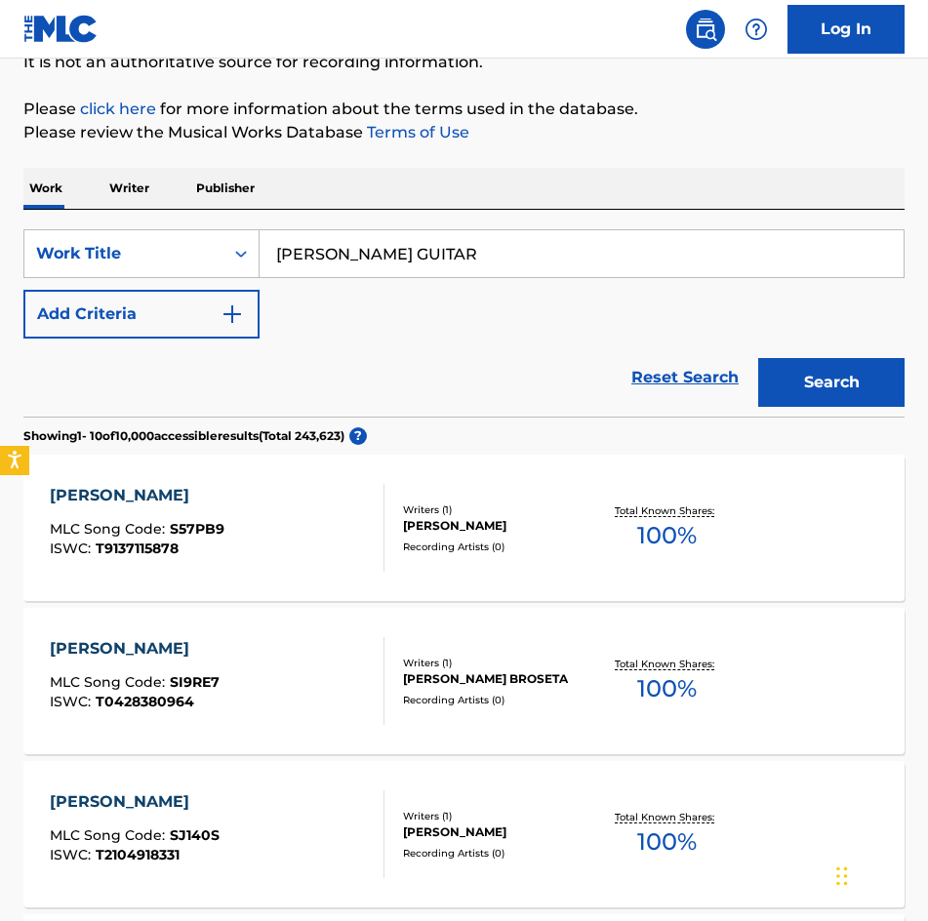
click at [230, 318] on img "Search Form" at bounding box center [231, 313] width 23 height 23
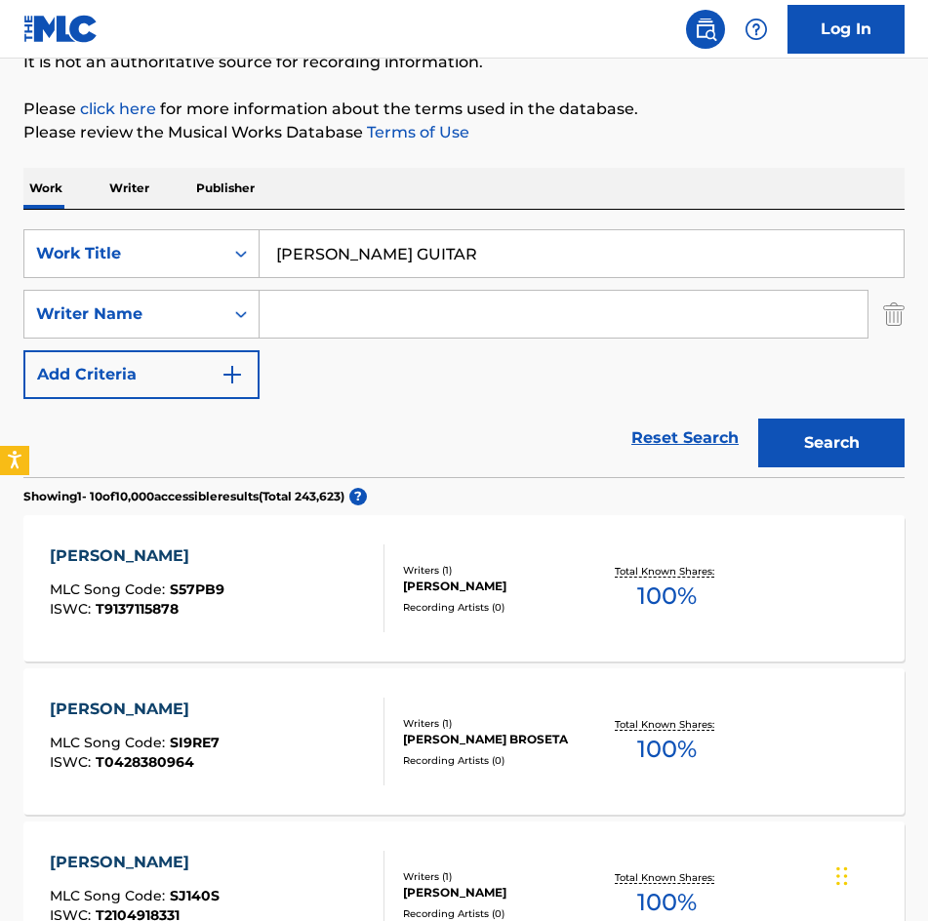
click at [347, 317] on input "Search Form" at bounding box center [563, 314] width 608 height 47
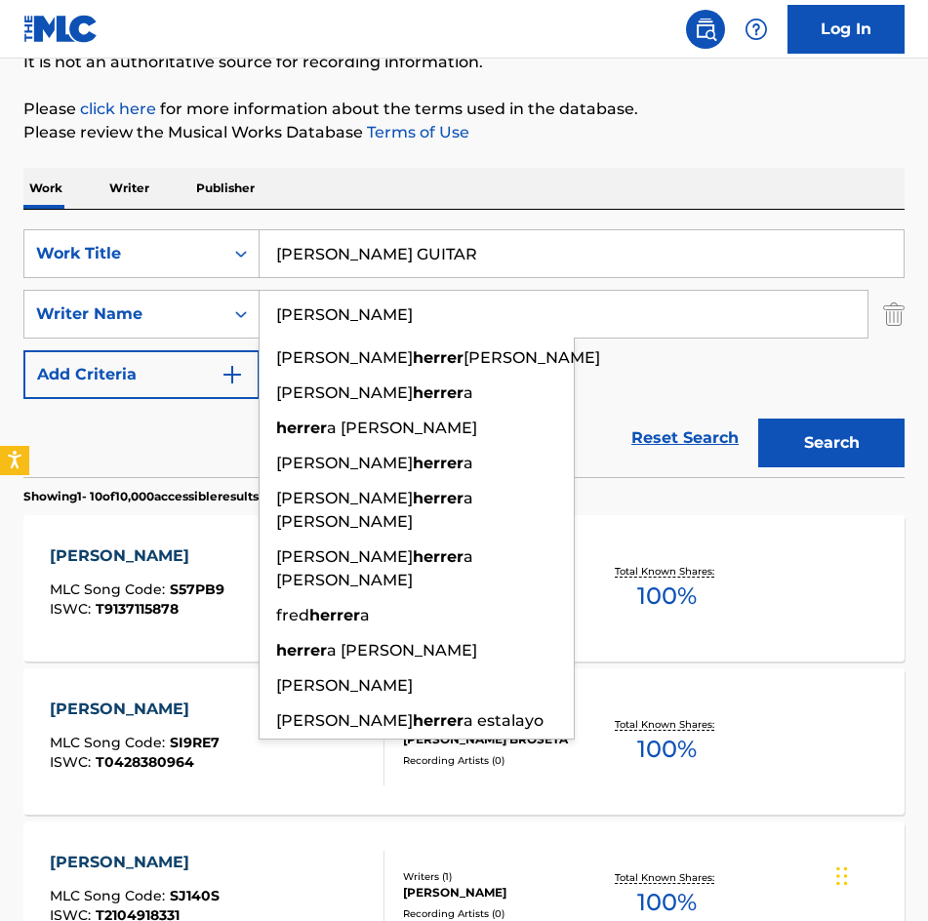
type input "HERRERA"
click at [758, 418] on button "Search" at bounding box center [831, 442] width 146 height 49
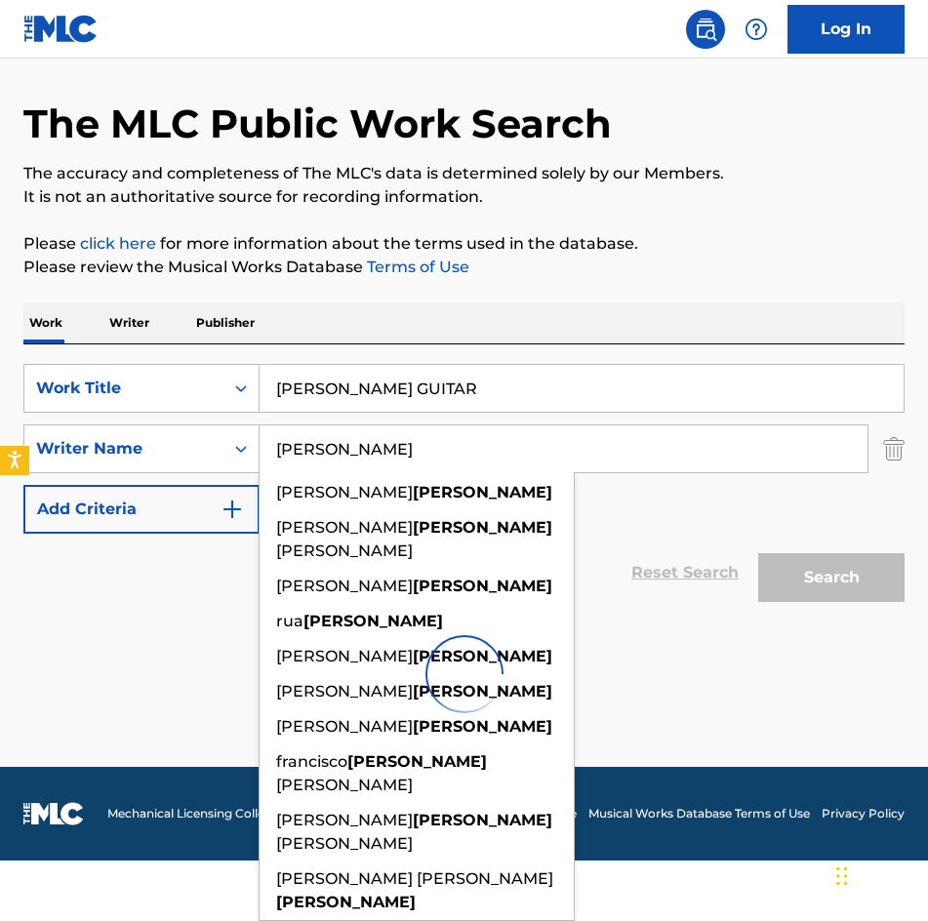
scroll to position [0, 0]
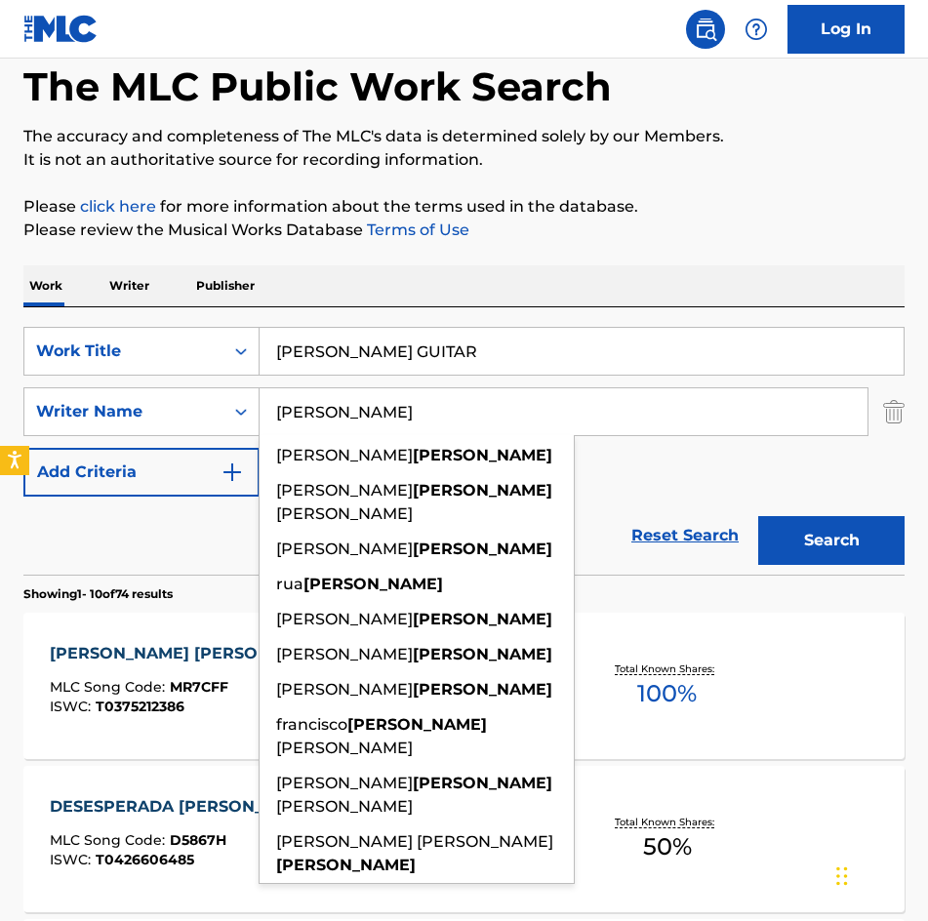
click at [679, 478] on div "SearchWithCriteria37d23f4c-0533-47eb-8484-c43b9c052627 Work Title SARA S GUITAR…" at bounding box center [463, 412] width 881 height 170
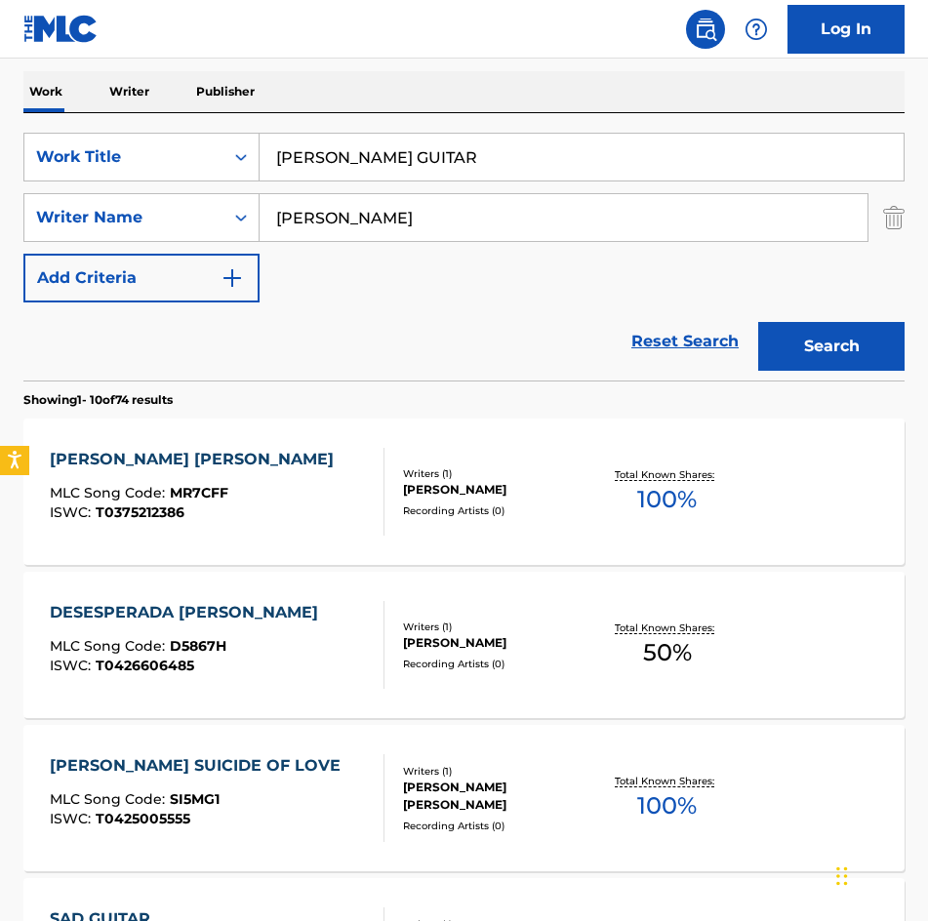
scroll to position [98, 0]
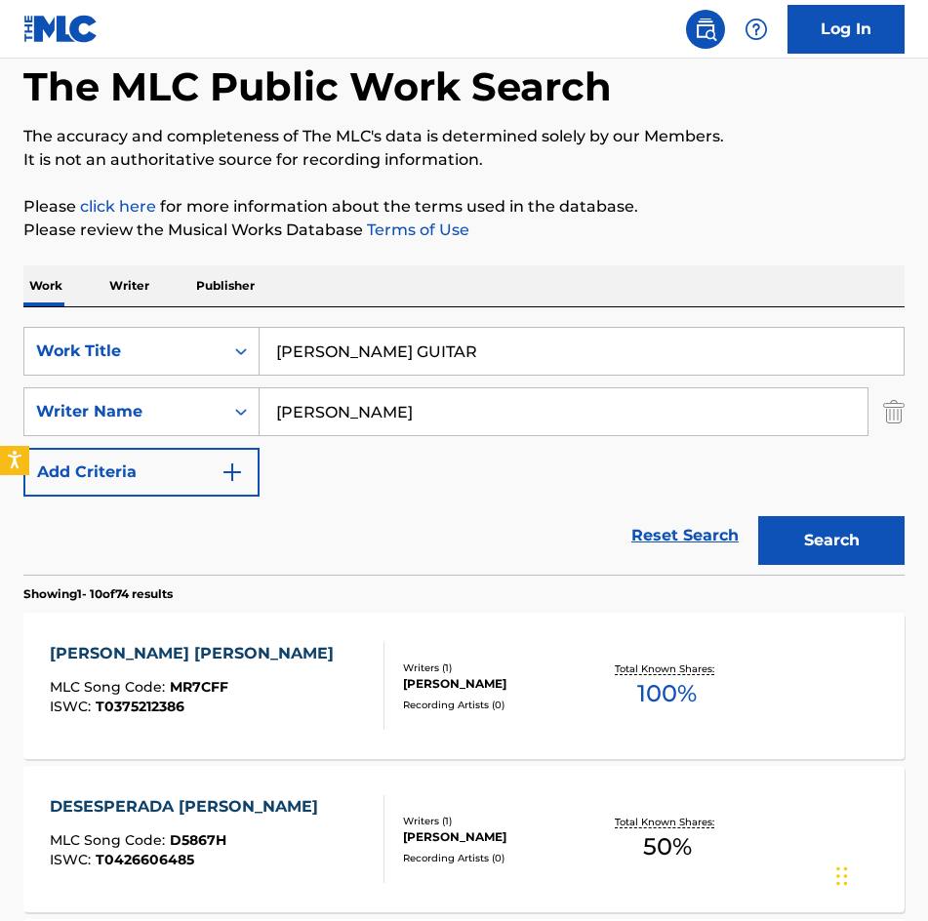
drag, startPoint x: 513, startPoint y: 354, endPoint x: -1, endPoint y: 340, distance: 514.2
click at [0, 340] on html "Accessibility Screen-Reader Guide, Feedback, and Issue Reporting | New window L…" at bounding box center [464, 362] width 928 height 921
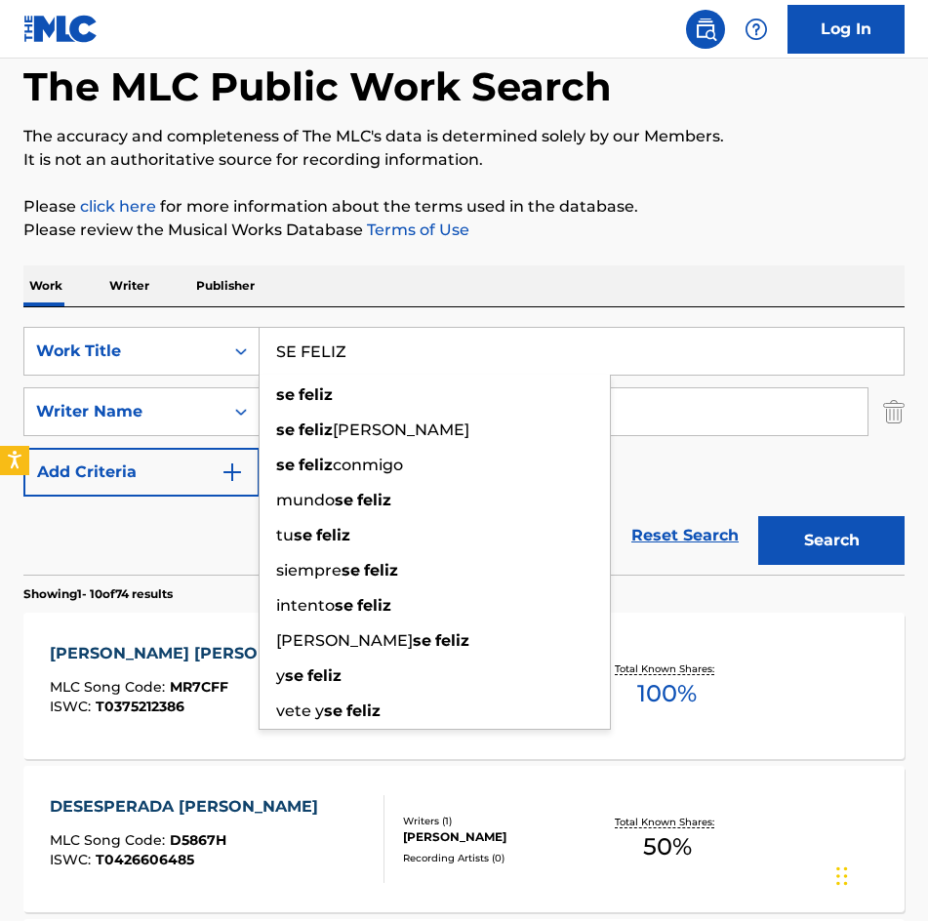
type input "SE FELIZ"
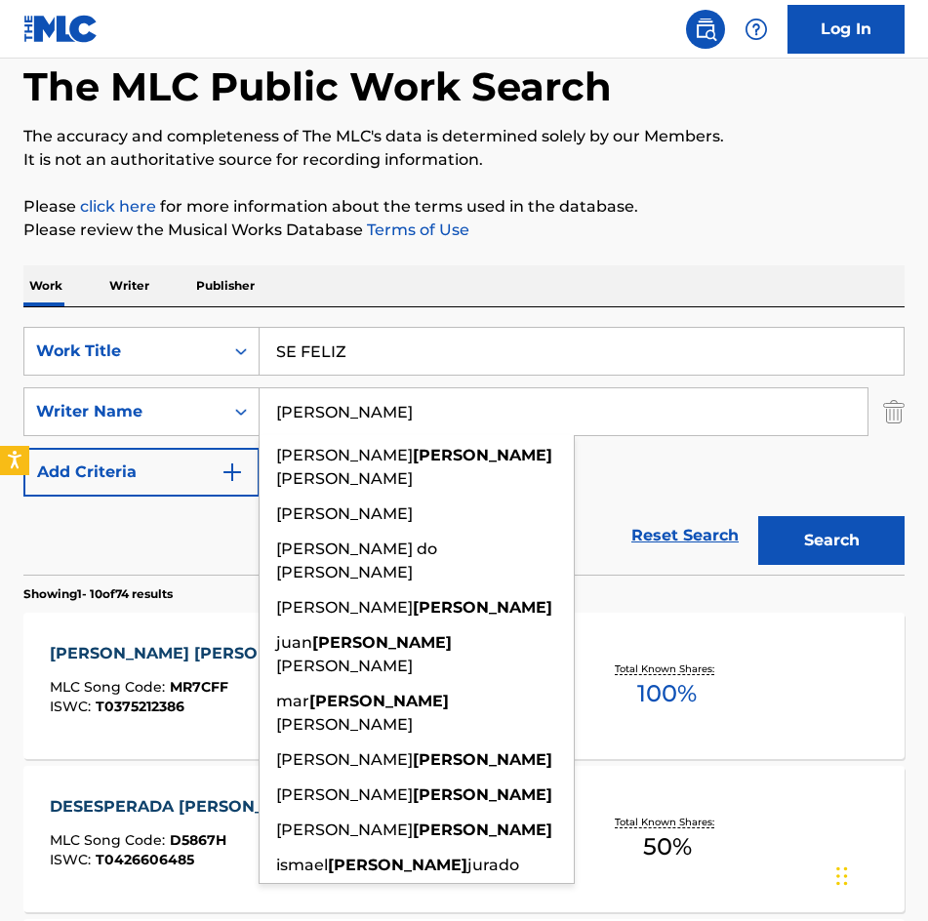
type input "[PERSON_NAME]"
click at [758, 516] on button "Search" at bounding box center [831, 540] width 146 height 49
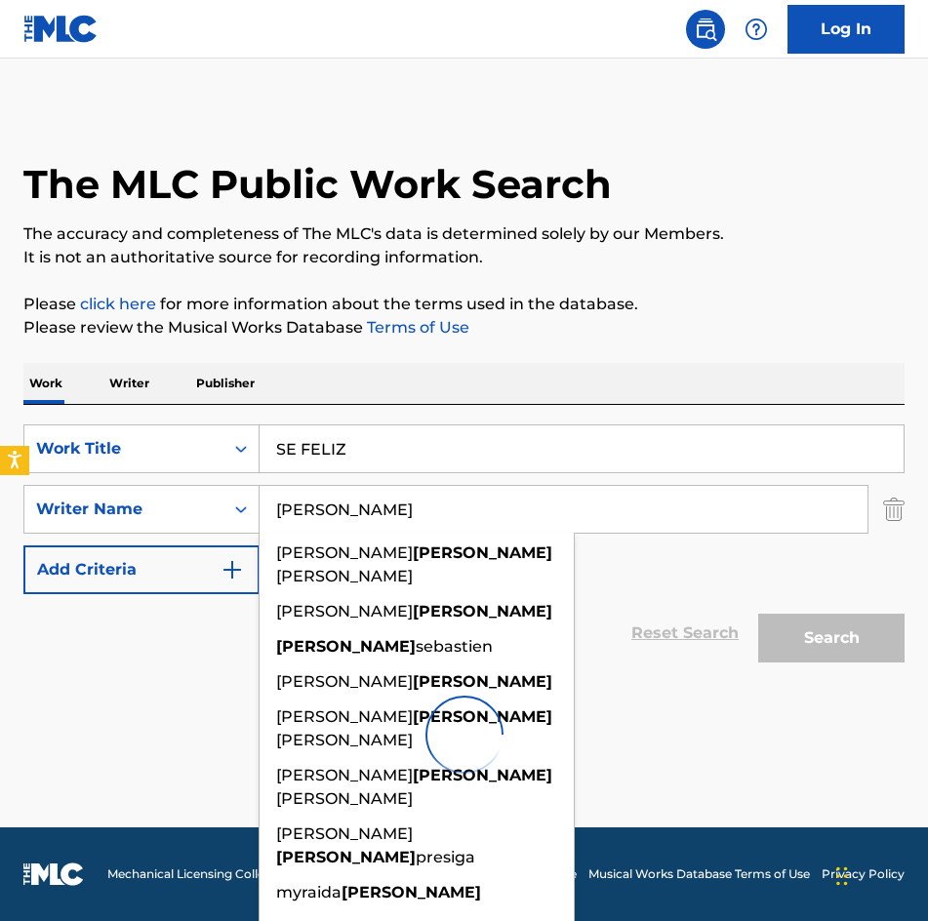
click at [660, 521] on input "[PERSON_NAME]" at bounding box center [563, 509] width 608 height 47
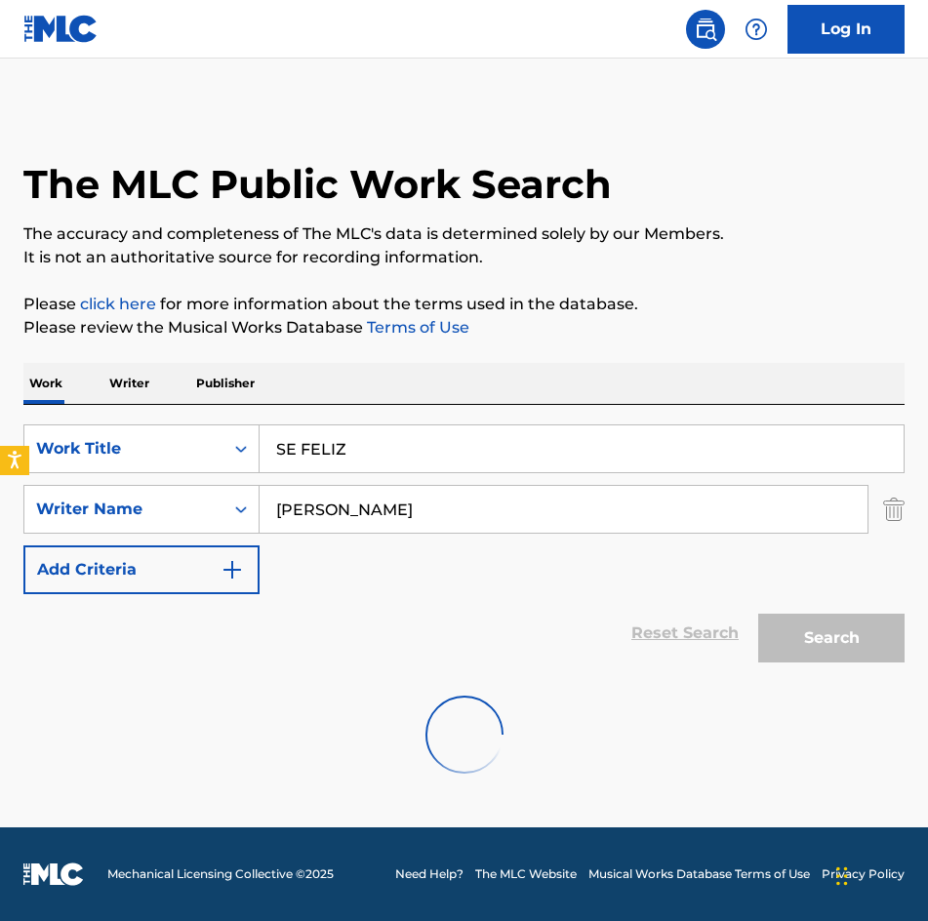
click at [473, 476] on div "SearchWithCriteria37d23f4c-0533-47eb-8484-c43b9c052627 Work Title SE FELIZ Sear…" at bounding box center [463, 509] width 881 height 170
drag, startPoint x: 365, startPoint y: 434, endPoint x: 78, endPoint y: 429, distance: 286.8
click at [78, 429] on div "SearchWithCriteria37d23f4c-0533-47eb-8484-c43b9c052627 Work Title SE FELIZ" at bounding box center [463, 448] width 881 height 49
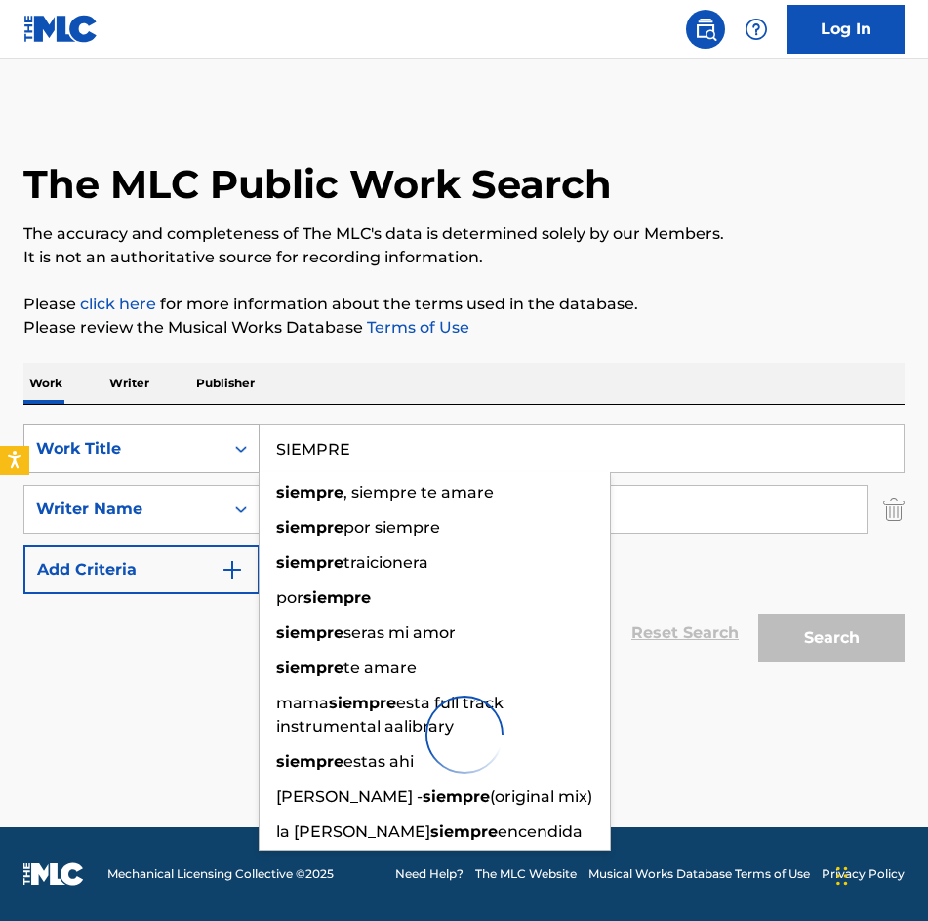
type input "SIEMPRE"
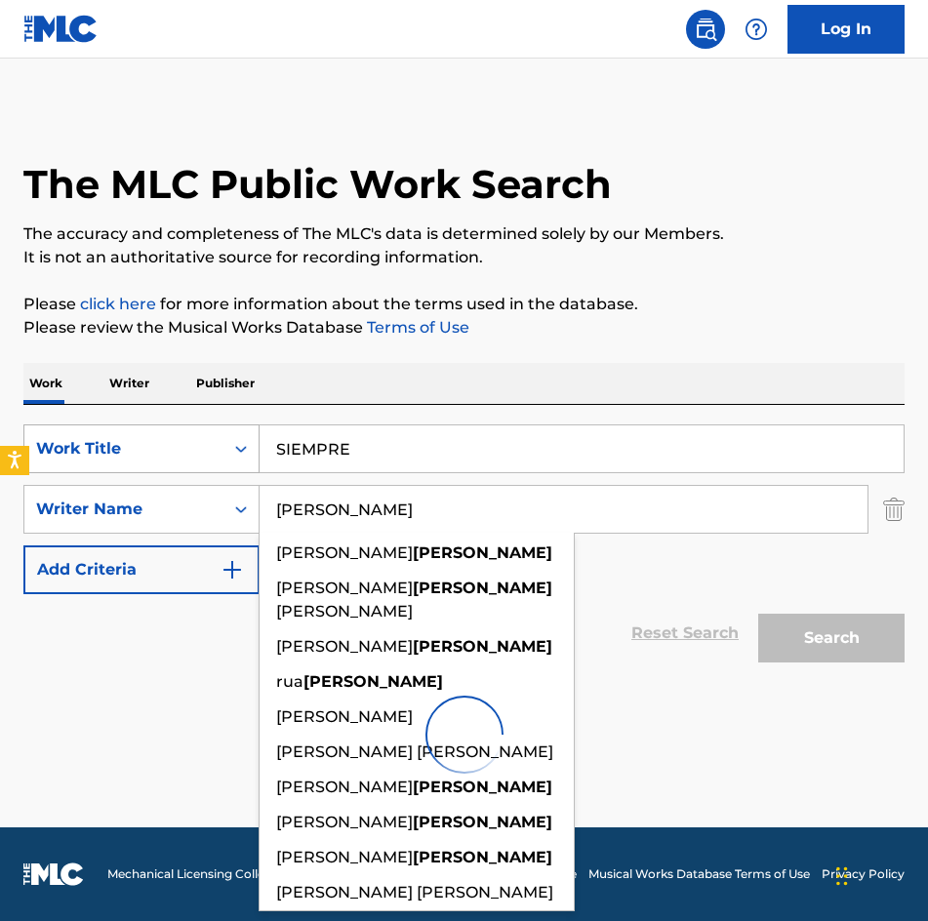
type input "HERRERA"
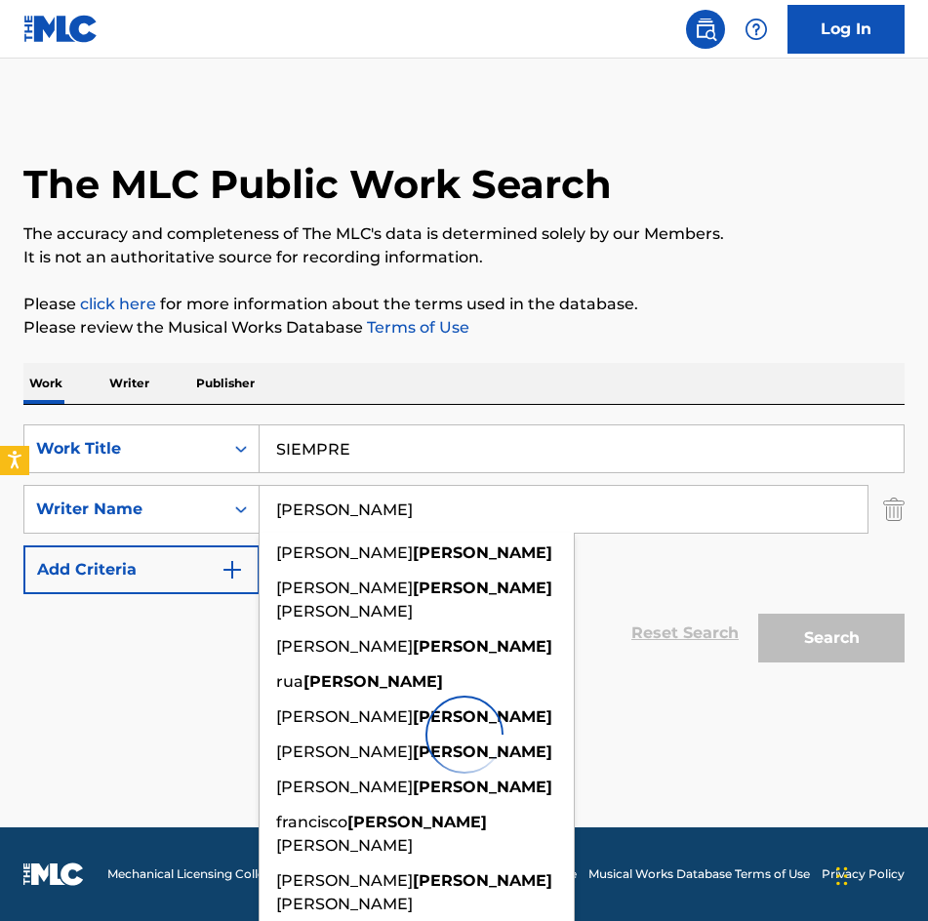
click at [642, 514] on input "HERRERA" at bounding box center [563, 509] width 608 height 47
click at [780, 537] on div "SearchWithCriteria37d23f4c-0533-47eb-8484-c43b9c052627 Work Title SIEMPRE Searc…" at bounding box center [463, 509] width 881 height 170
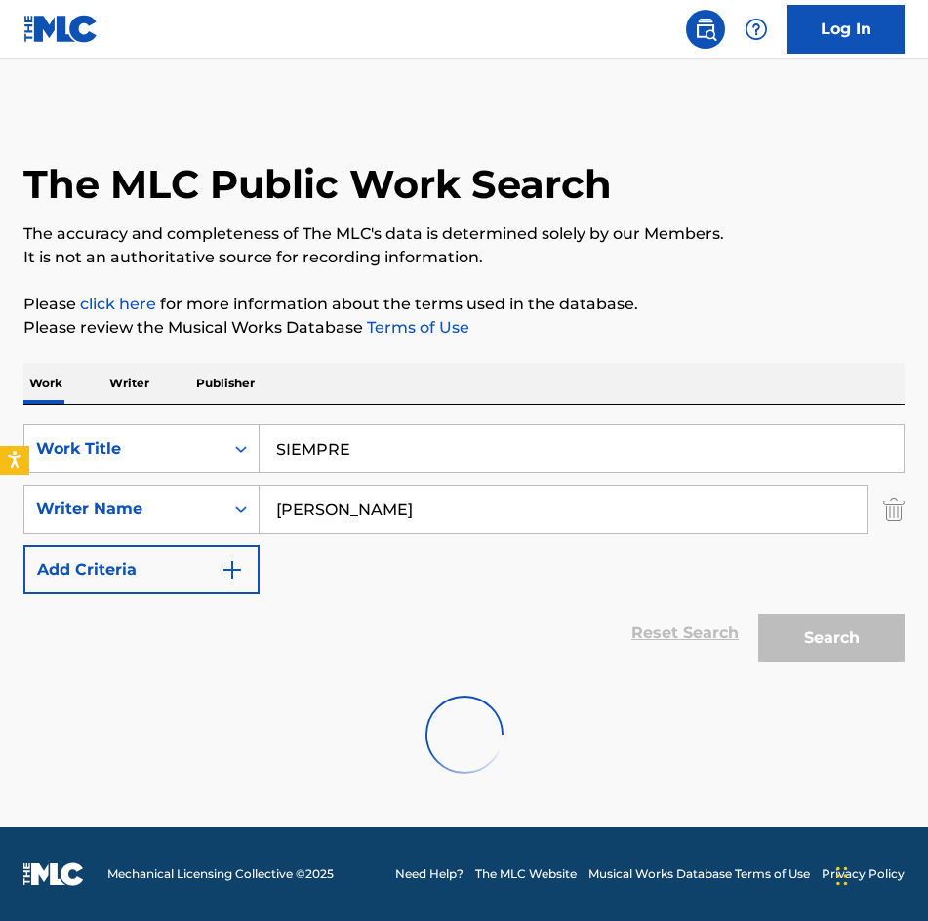
drag, startPoint x: 476, startPoint y: 452, endPoint x: -1, endPoint y: 468, distance: 477.3
click at [0, 468] on html "Accessibility Screen-Reader Guide, Feedback, and Issue Reporting | New window L…" at bounding box center [464, 460] width 928 height 921
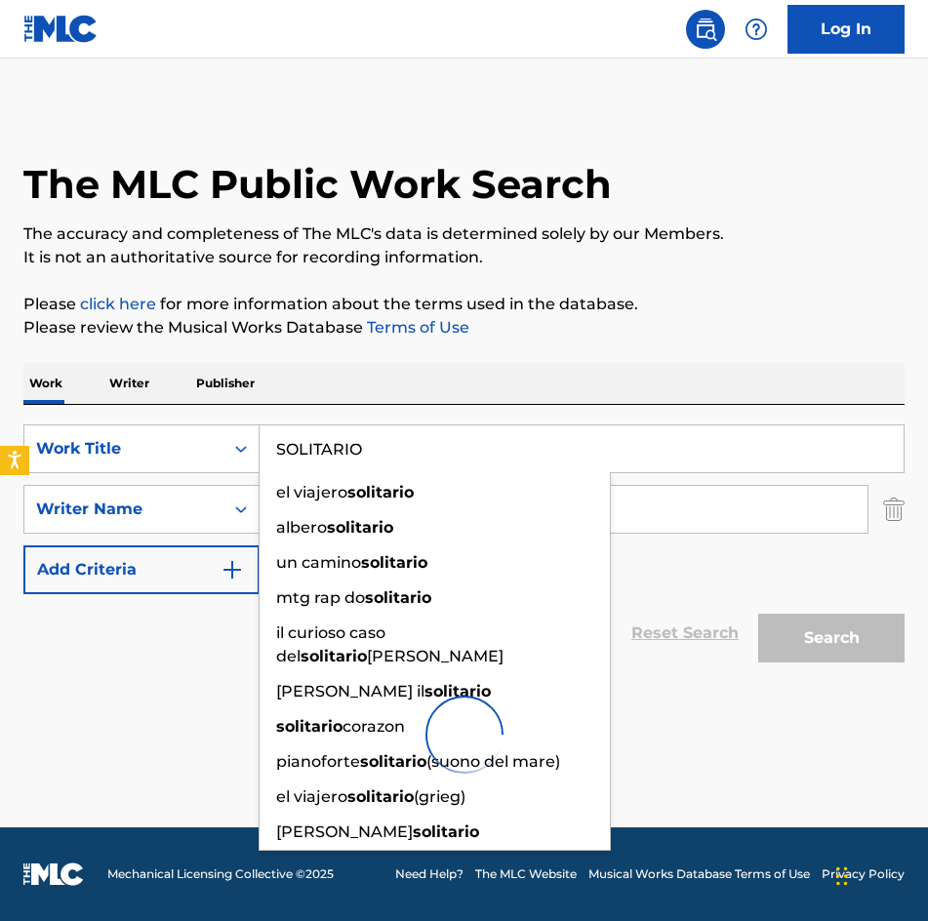
type input "SOLITARIO"
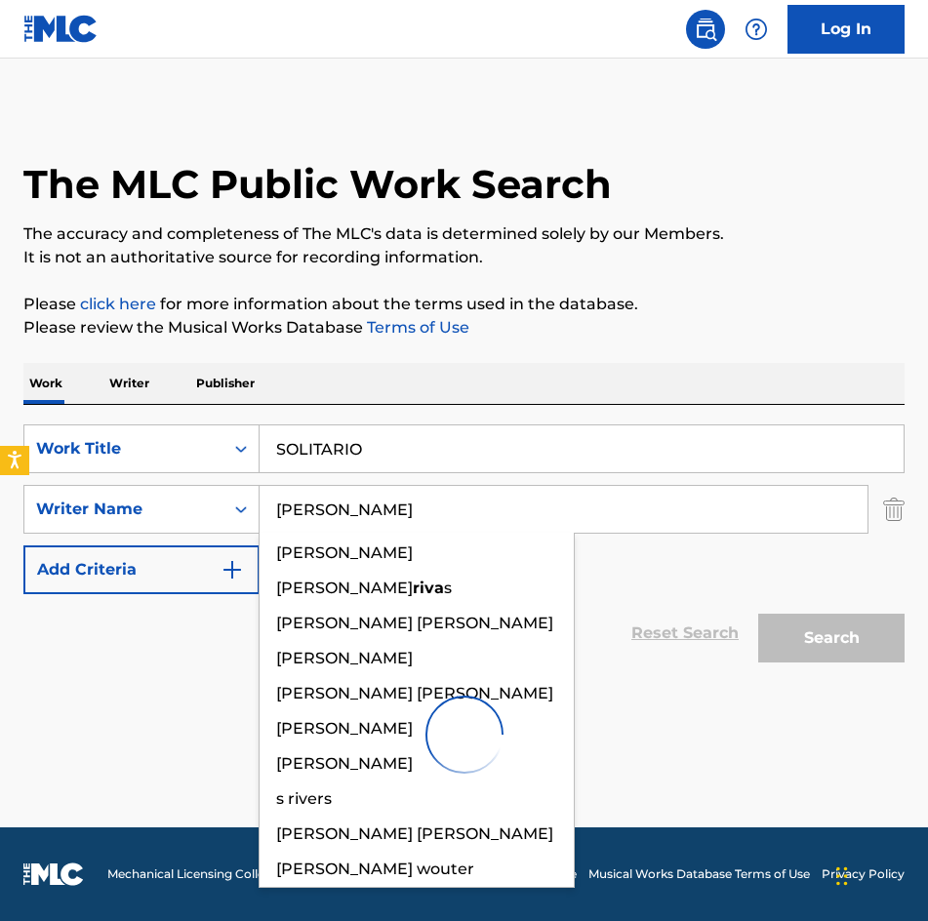
type input "[PERSON_NAME]"
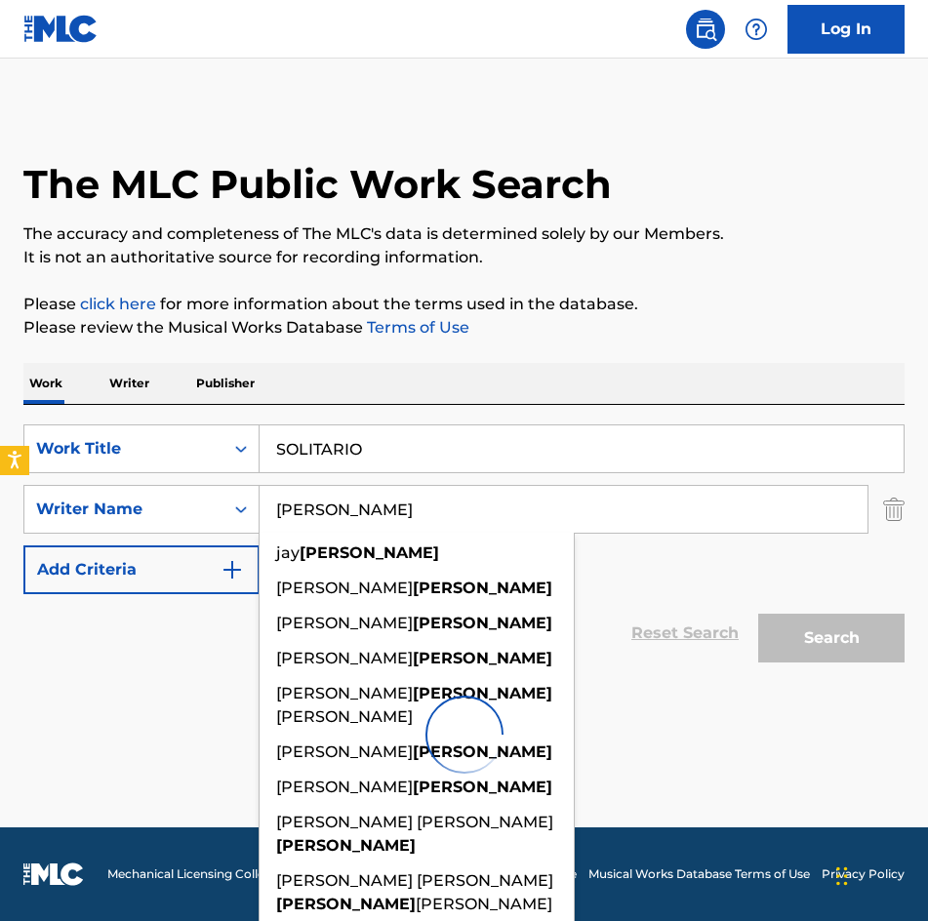
click at [700, 514] on input "[PERSON_NAME]" at bounding box center [563, 509] width 608 height 47
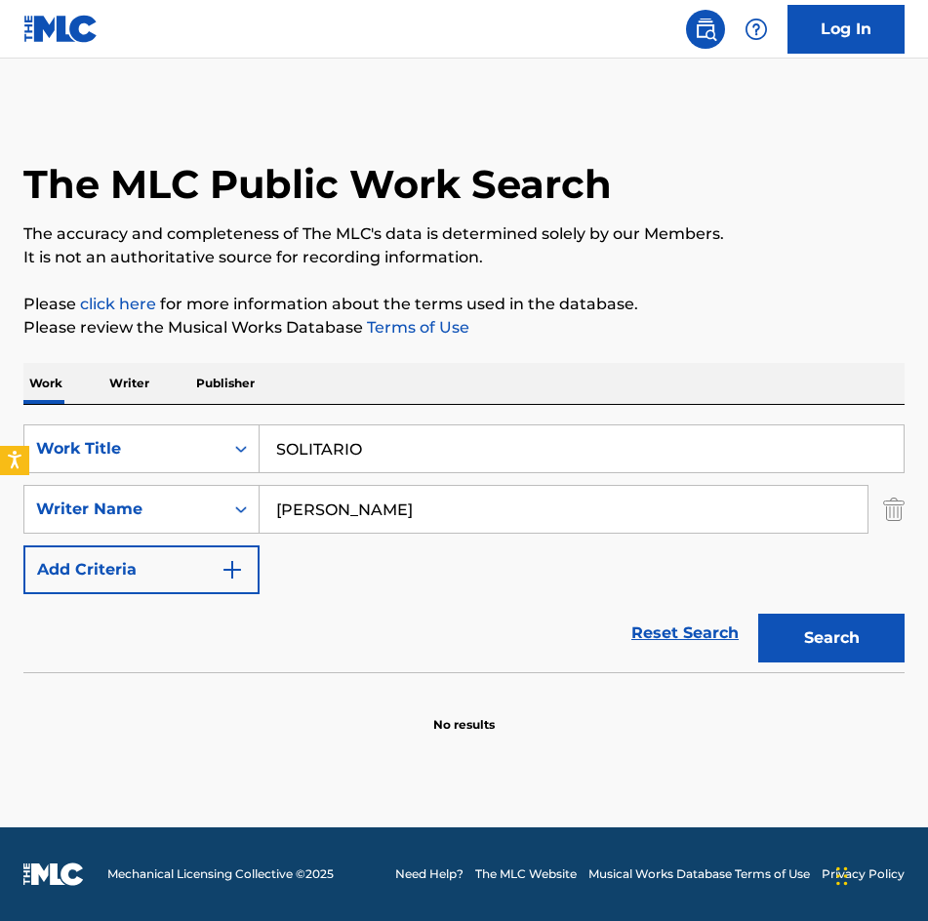
click at [819, 629] on button "Search" at bounding box center [831, 638] width 146 height 49
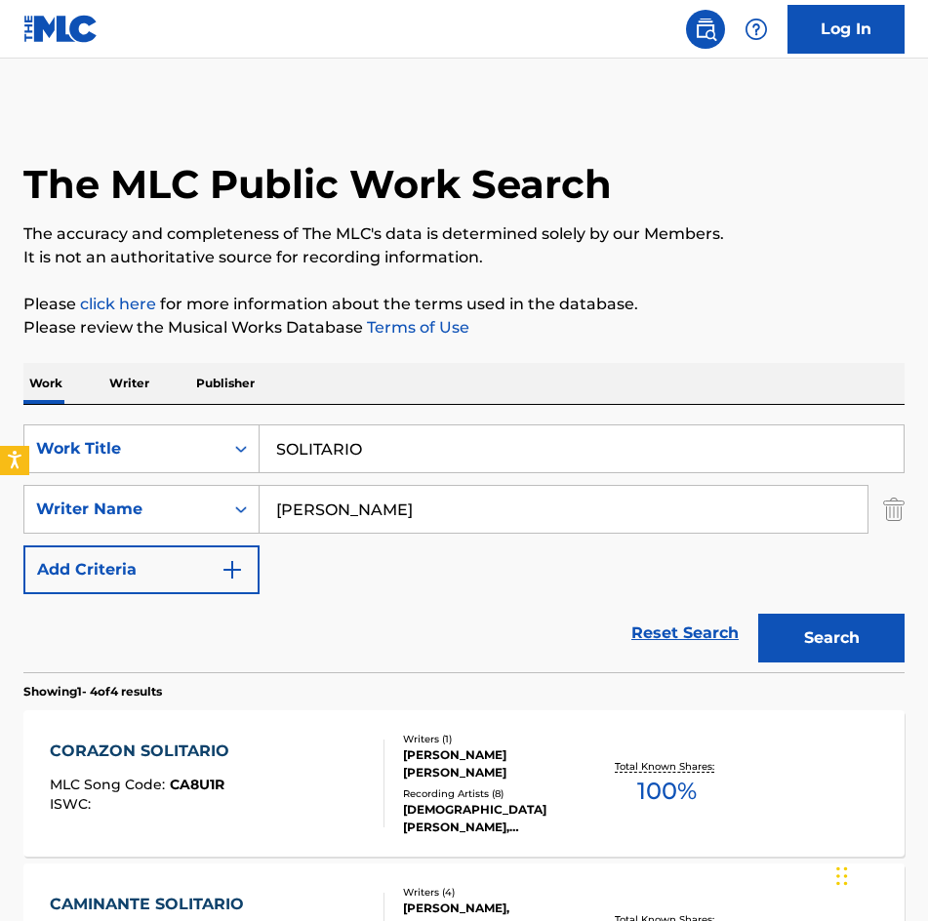
drag, startPoint x: 437, startPoint y: 457, endPoint x: -1, endPoint y: 406, distance: 440.9
click at [0, 406] on html "Accessibility Screen-Reader Guide, Feedback, and Issue Reporting | New window L…" at bounding box center [464, 460] width 928 height 921
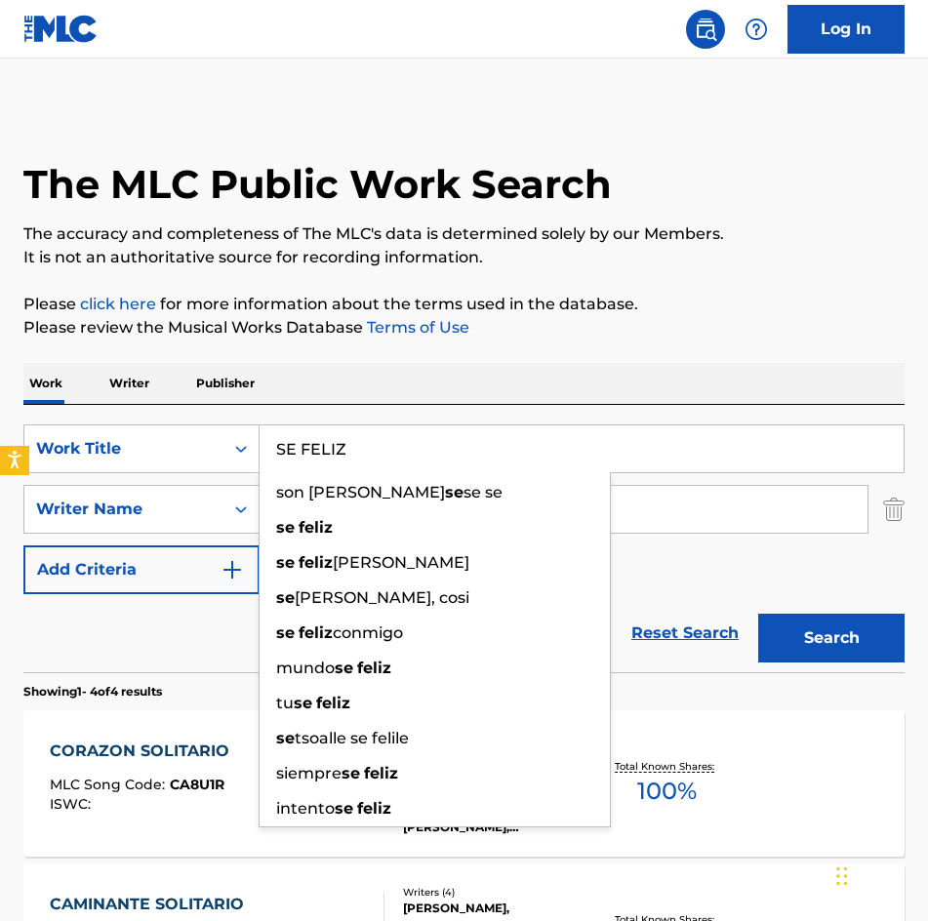
type input "SE FELIZ"
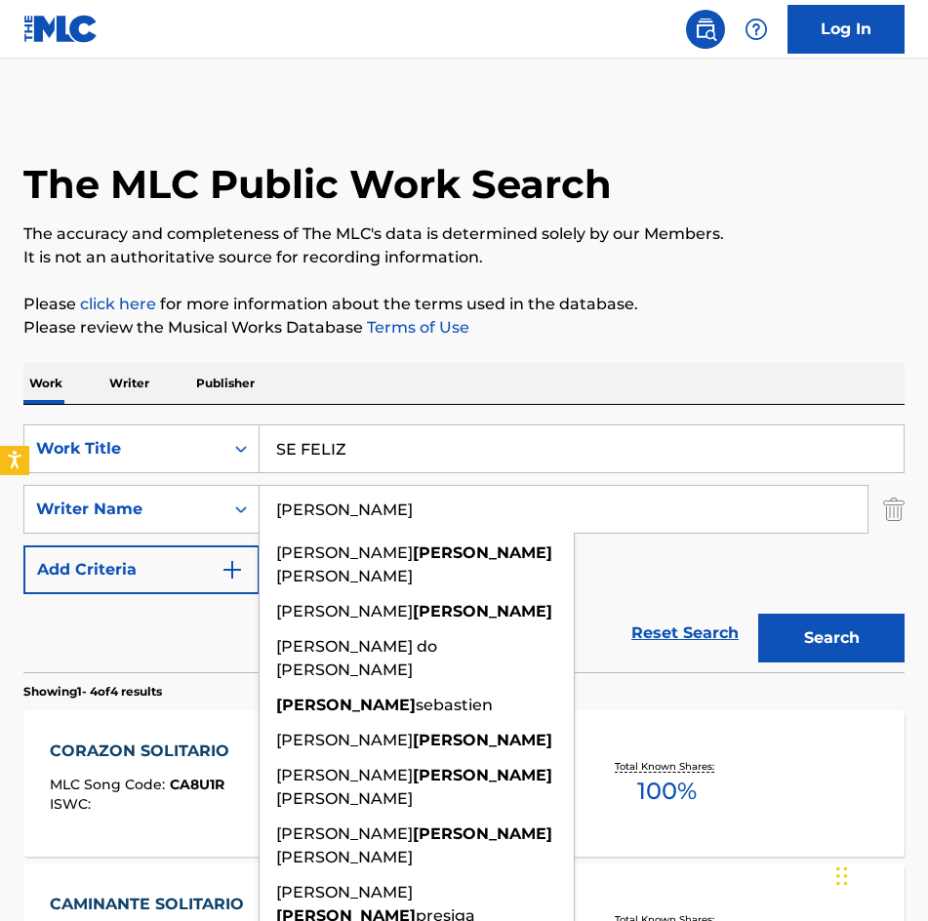
type input "[PERSON_NAME]"
click at [758, 614] on button "Search" at bounding box center [831, 638] width 146 height 49
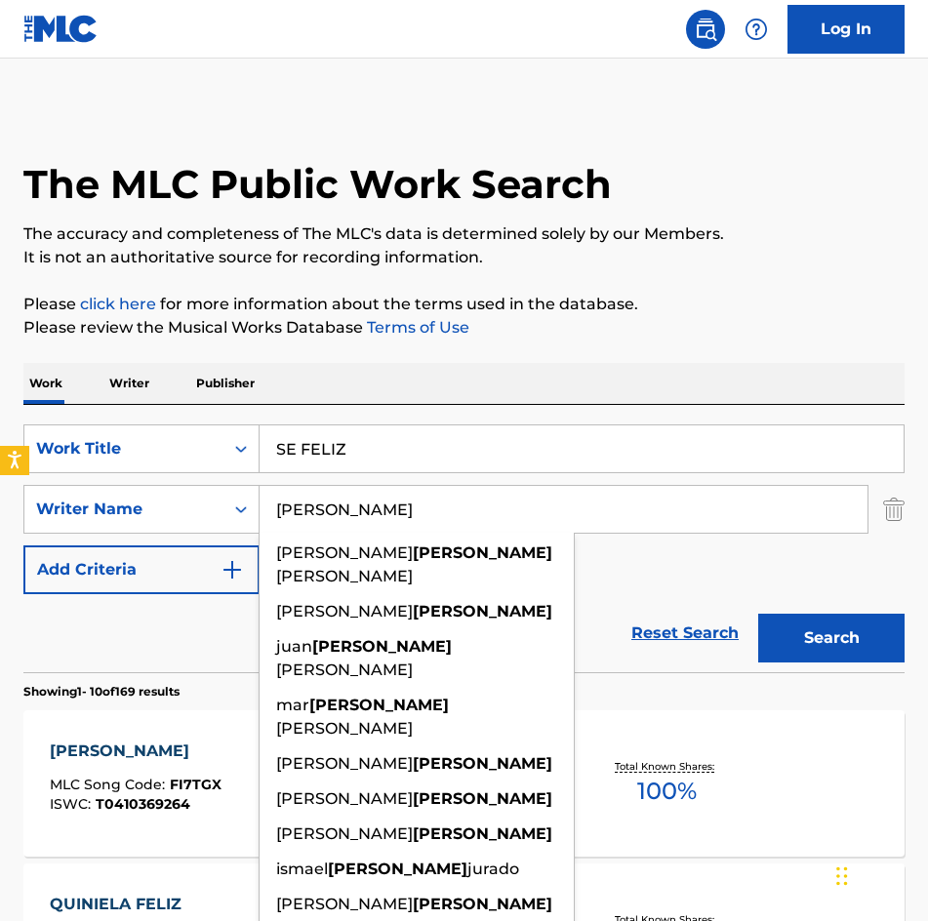
click at [808, 337] on p "Please review the Musical Works Database Terms of Use" at bounding box center [463, 327] width 881 height 23
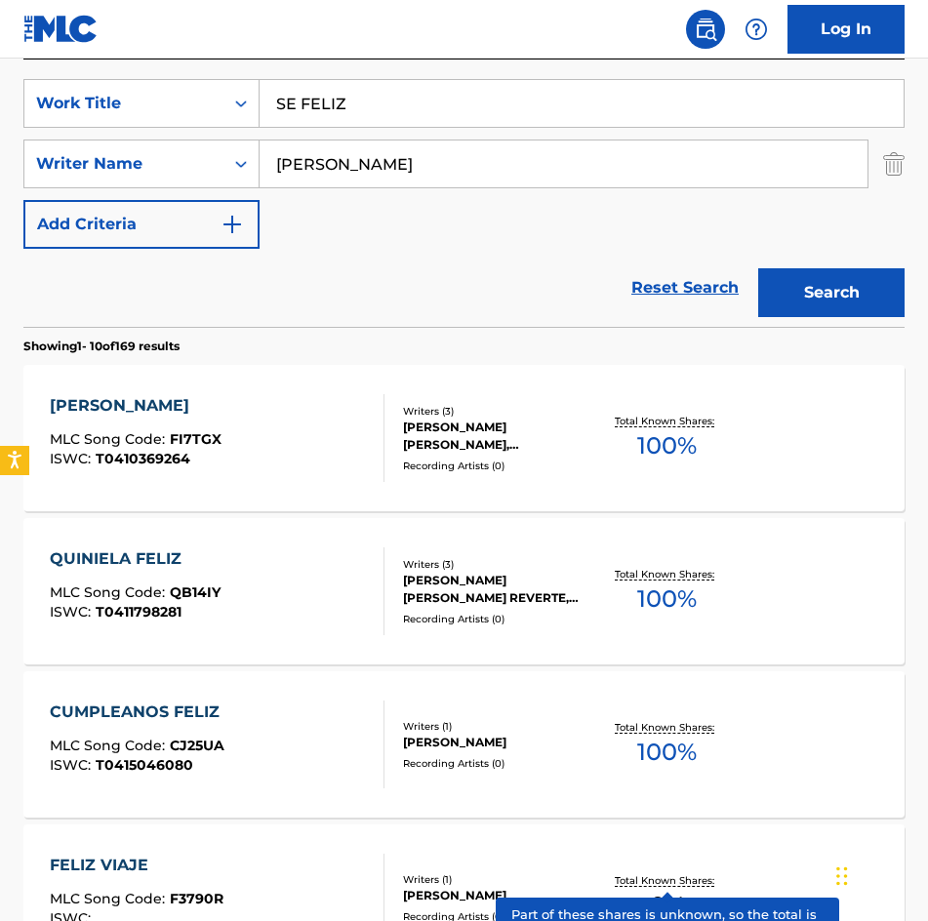
scroll to position [98, 0]
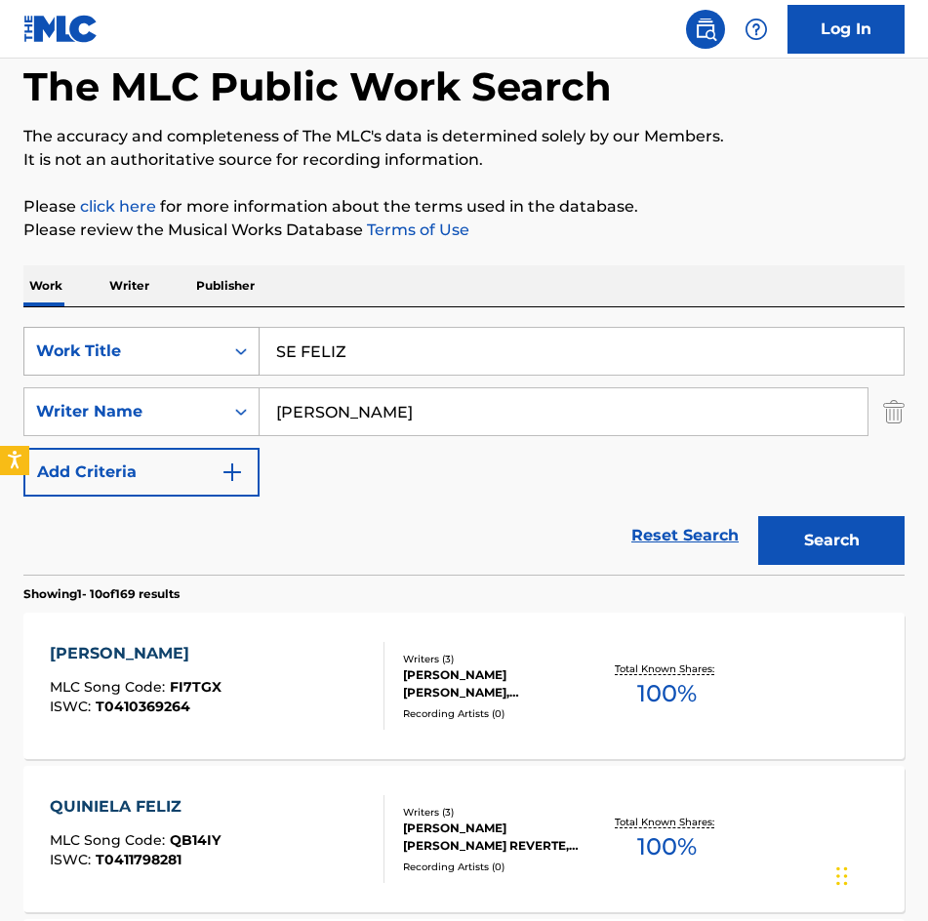
drag, startPoint x: 516, startPoint y: 346, endPoint x: 55, endPoint y: 333, distance: 461.6
click at [55, 333] on div "SearchWithCriteria37d23f4c-0533-47eb-8484-c43b9c052627 Work Title SE FELIZ" at bounding box center [463, 351] width 881 height 49
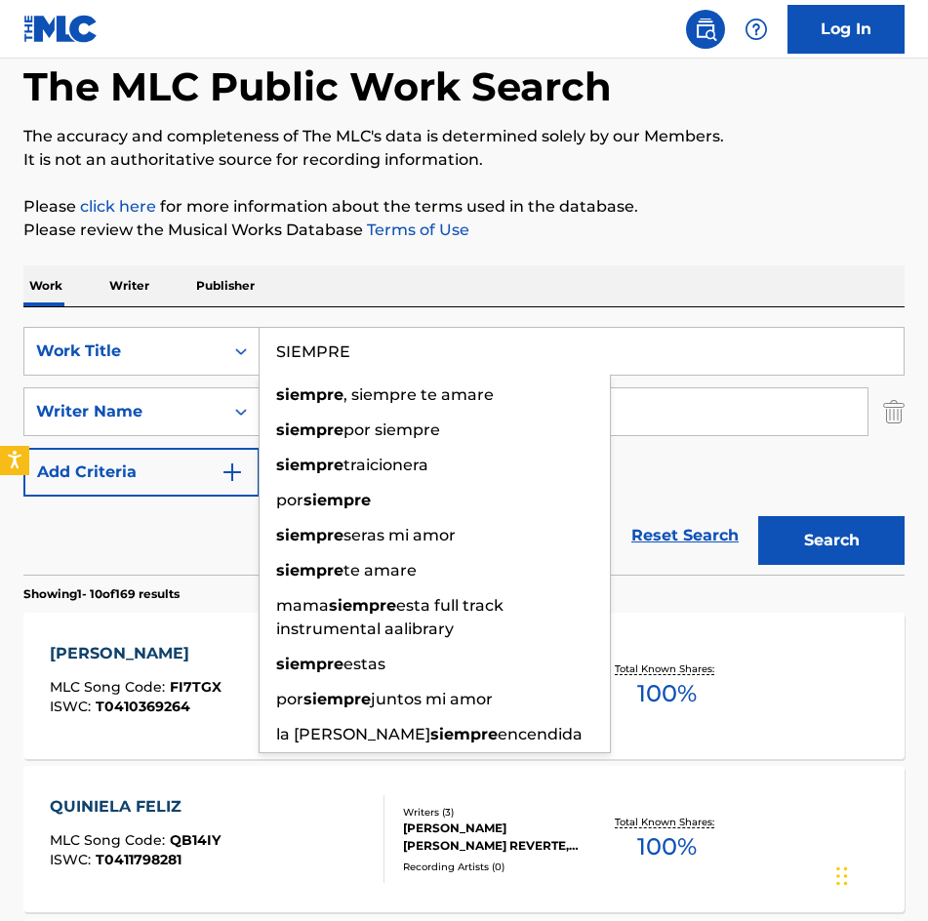
type input "SIEMPRE"
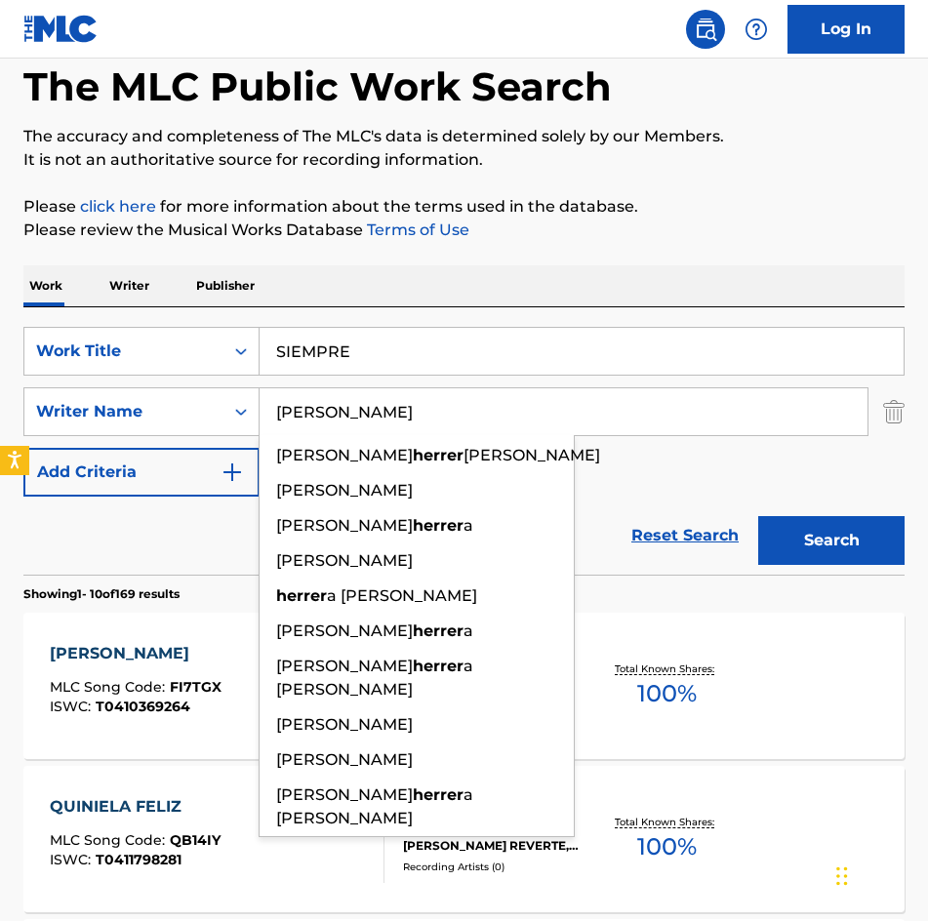
click at [758, 516] on button "Search" at bounding box center [831, 540] width 146 height 49
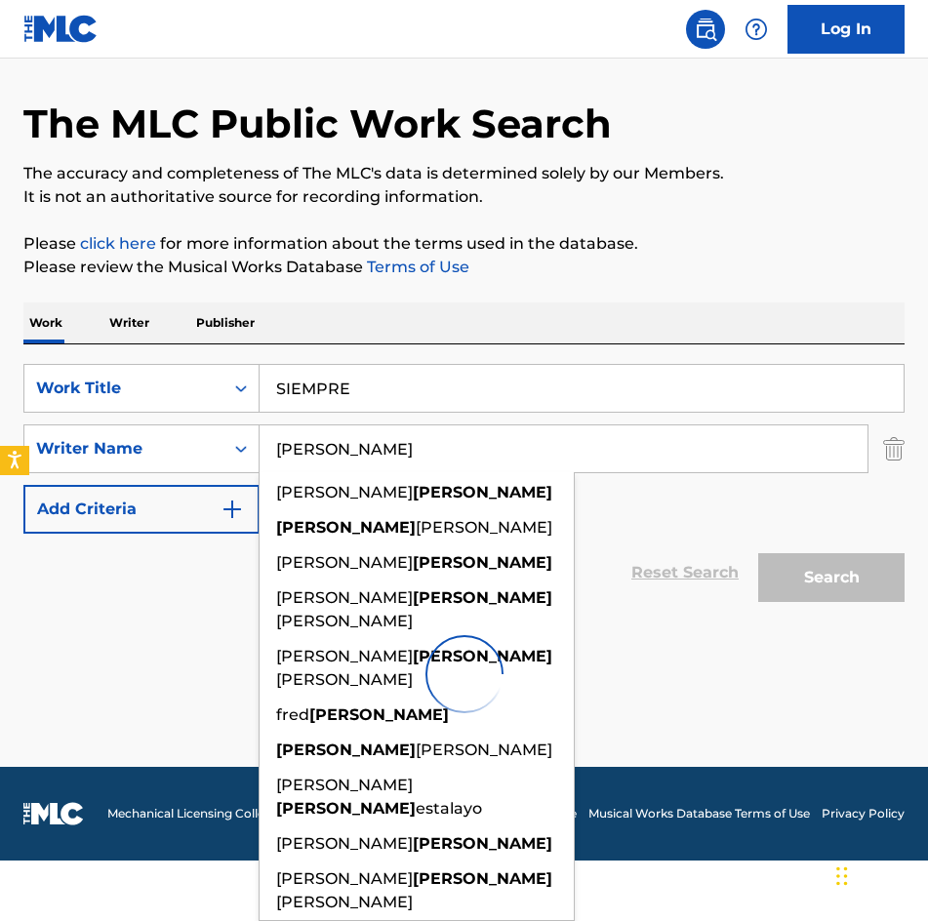
scroll to position [0, 0]
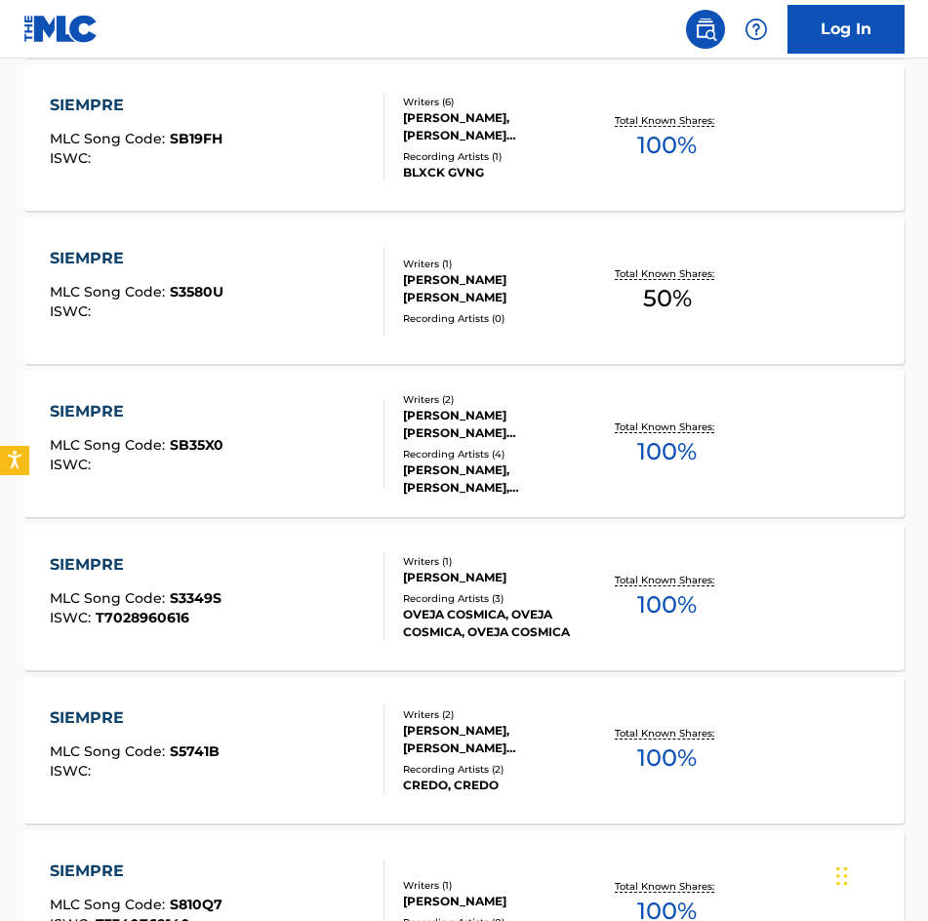
scroll to position [390, 0]
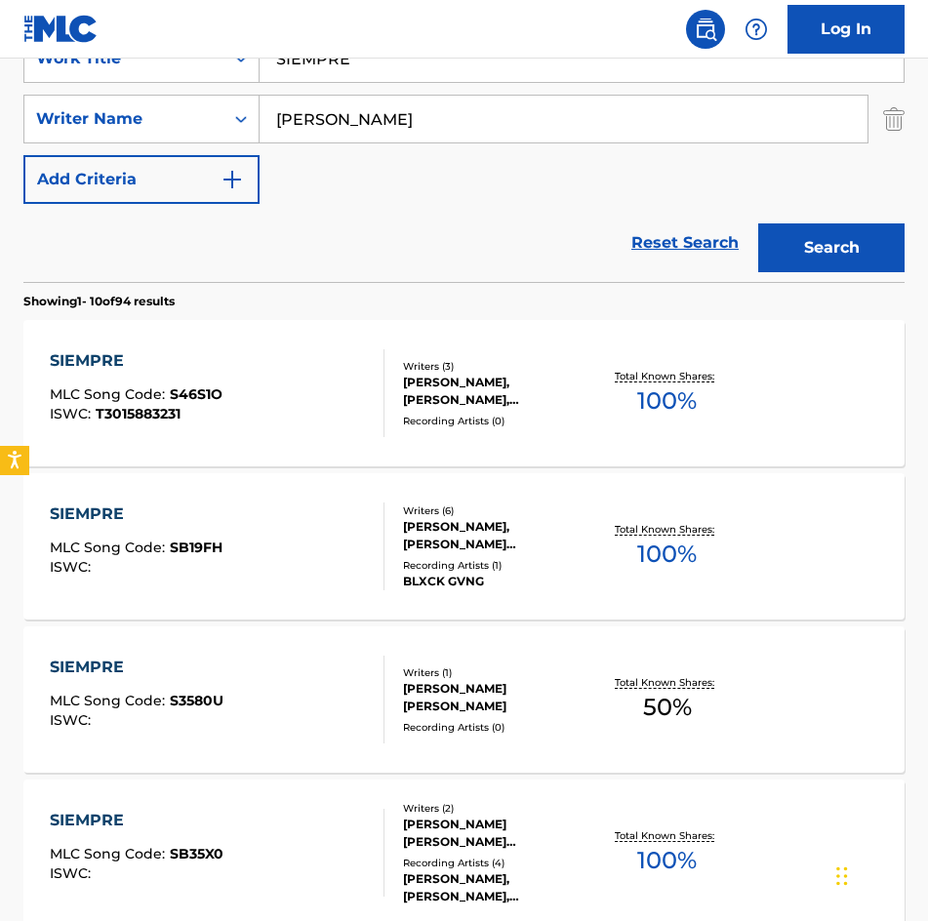
click at [444, 131] on input "HERRERA" at bounding box center [563, 119] width 608 height 47
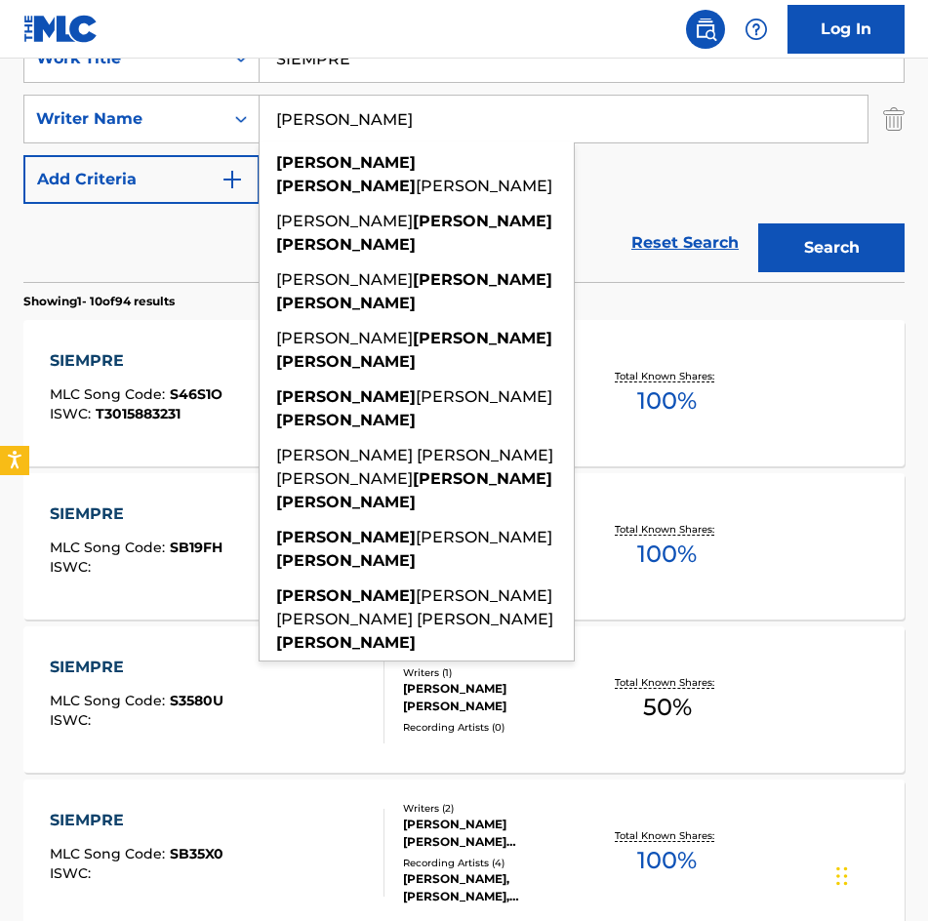
type input "HERRERA MALDONADO"
click at [758, 223] on button "Search" at bounding box center [831, 247] width 146 height 49
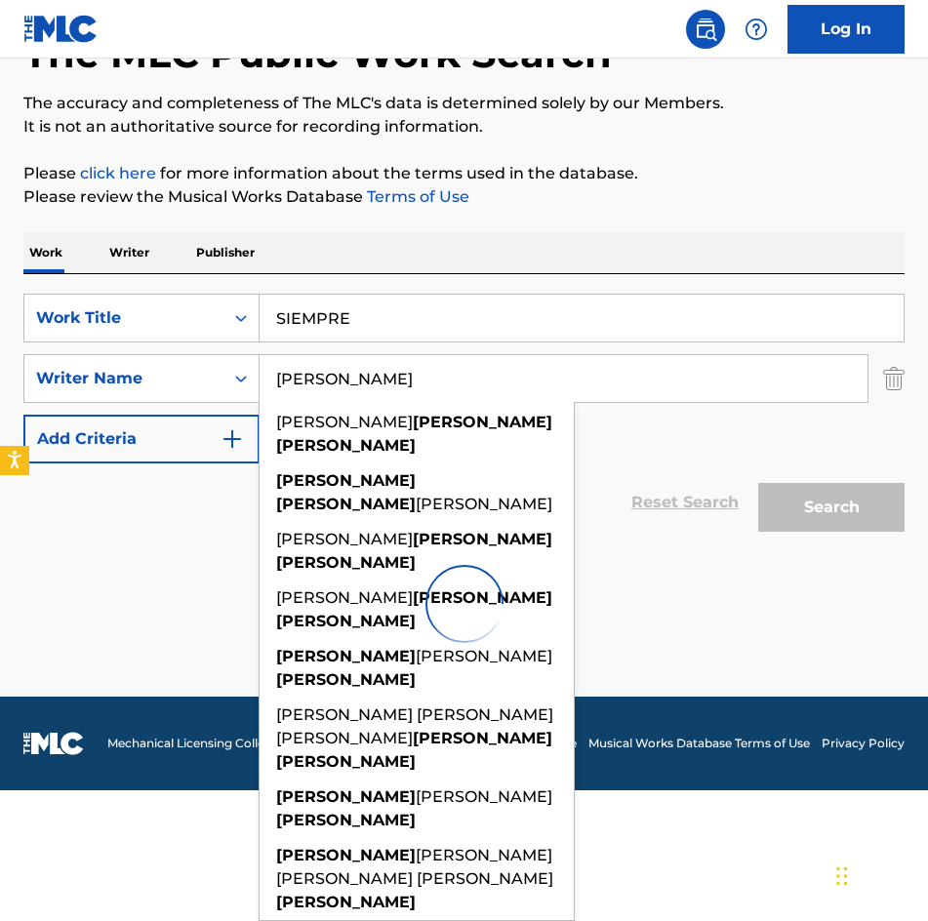
scroll to position [0, 0]
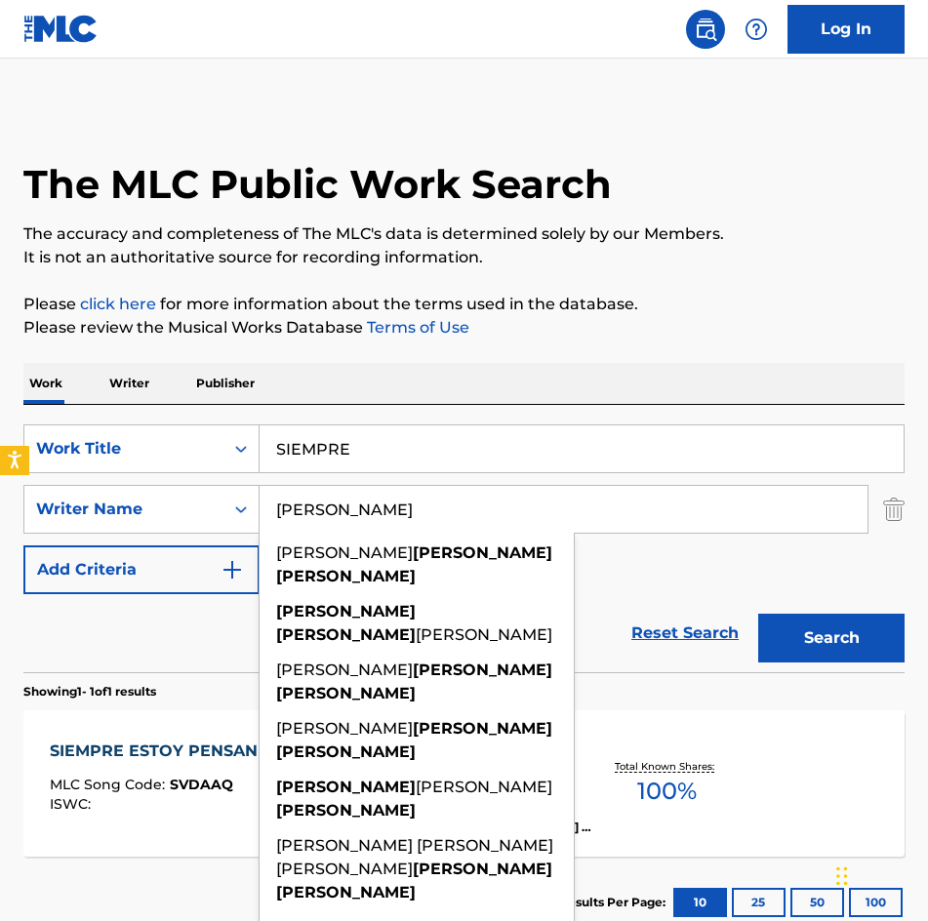
click at [652, 362] on div "The MLC Public Work Search The accuracy and completeness of The MLC's data is d…" at bounding box center [464, 527] width 928 height 841
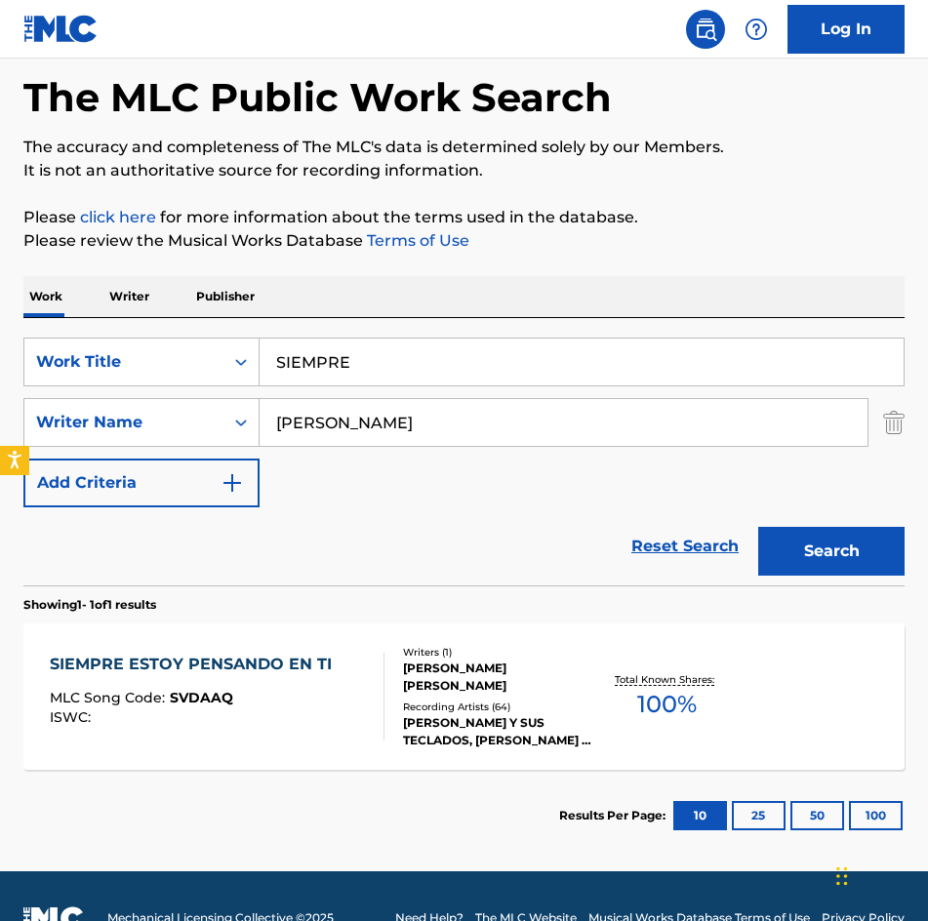
scroll to position [131, 0]
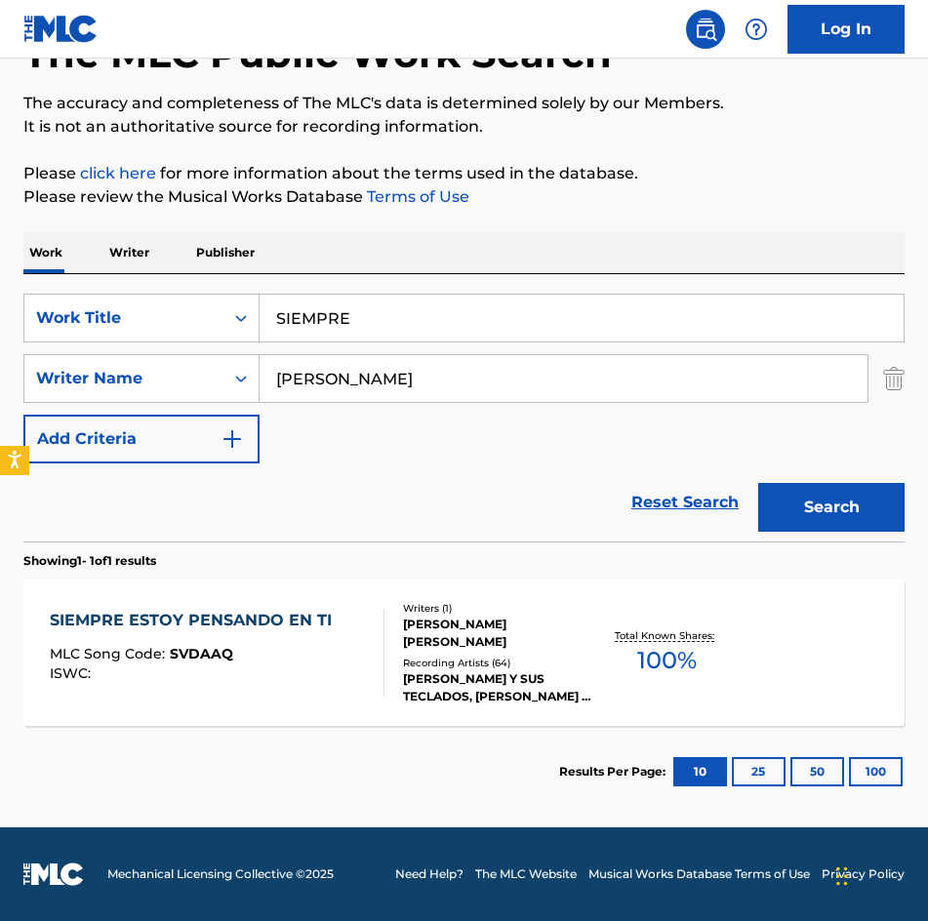
drag, startPoint x: 644, startPoint y: 323, endPoint x: 4, endPoint y: 273, distance: 641.8
click at [0, 274] on html "Accessibility Screen-Reader Guide, Feedback, and Issue Reporting | New window L…" at bounding box center [464, 329] width 928 height 921
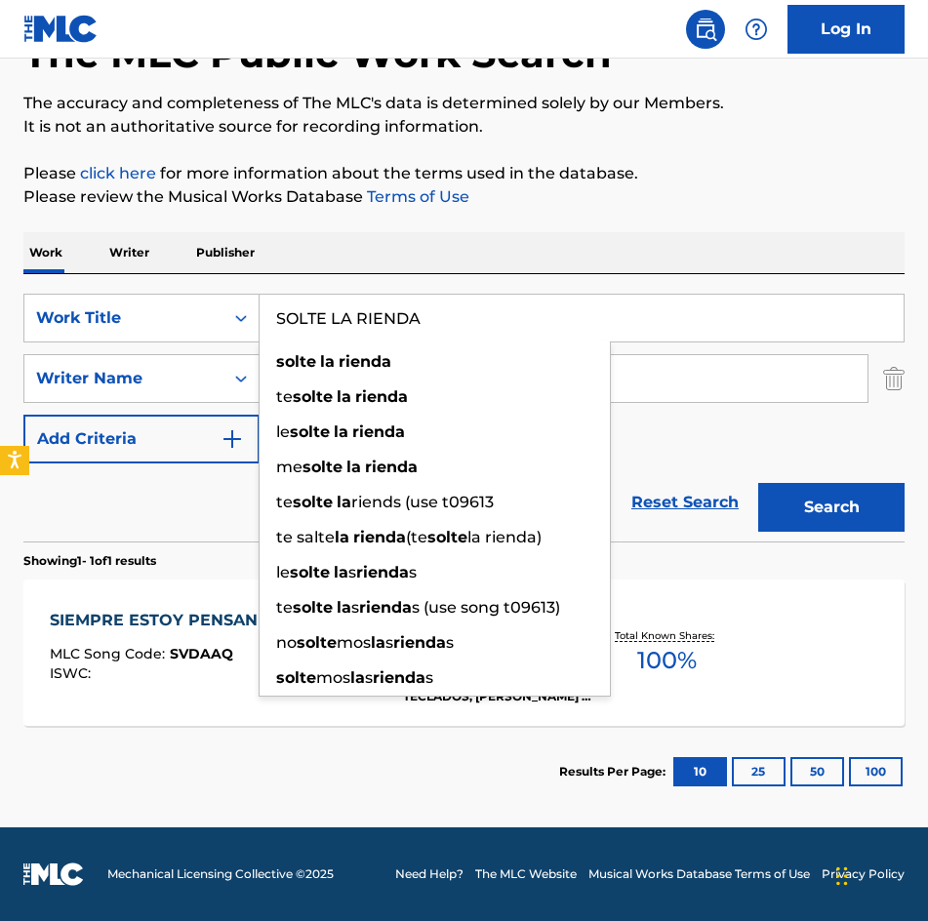
type input "SOLTE LA RIENDA"
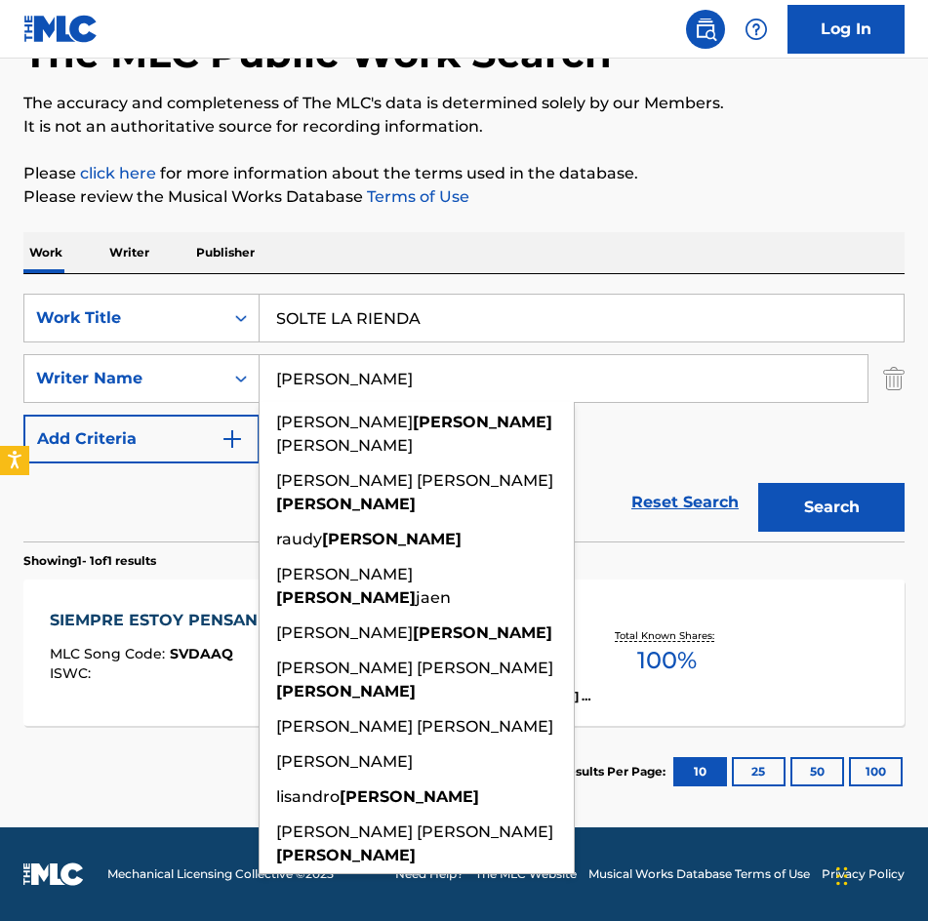
type input "[PERSON_NAME]"
click at [758, 483] on button "Search" at bounding box center [831, 507] width 146 height 49
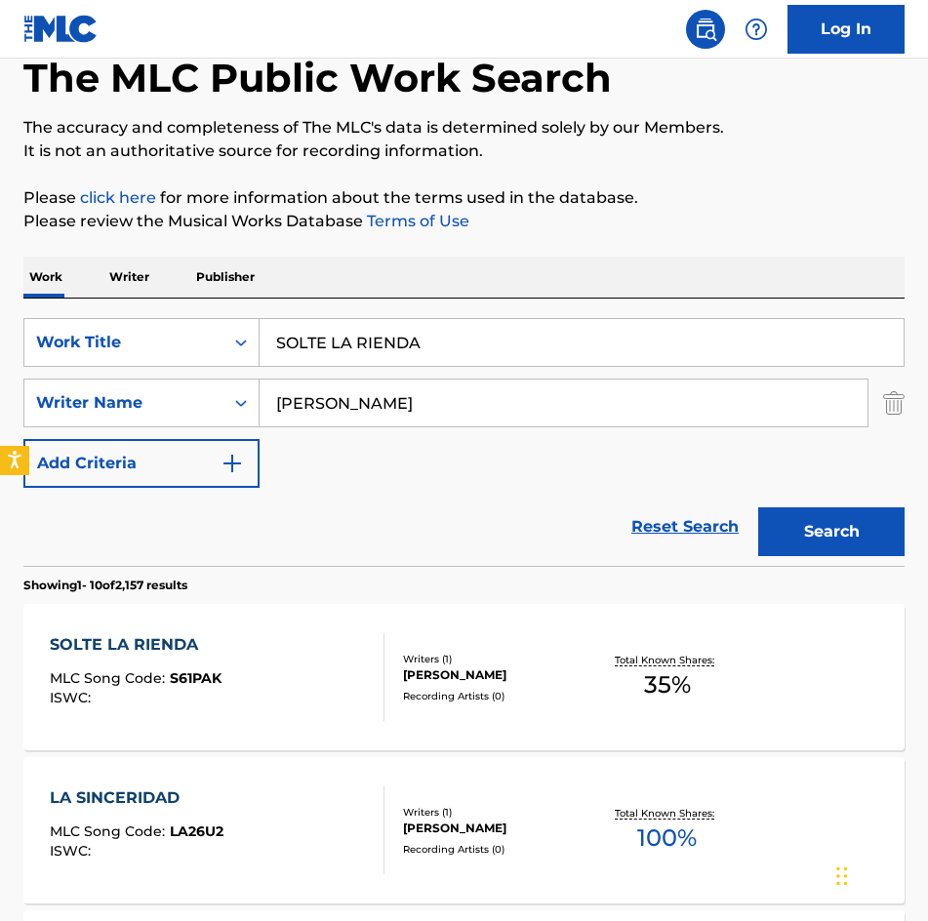
scroll to position [293, 0]
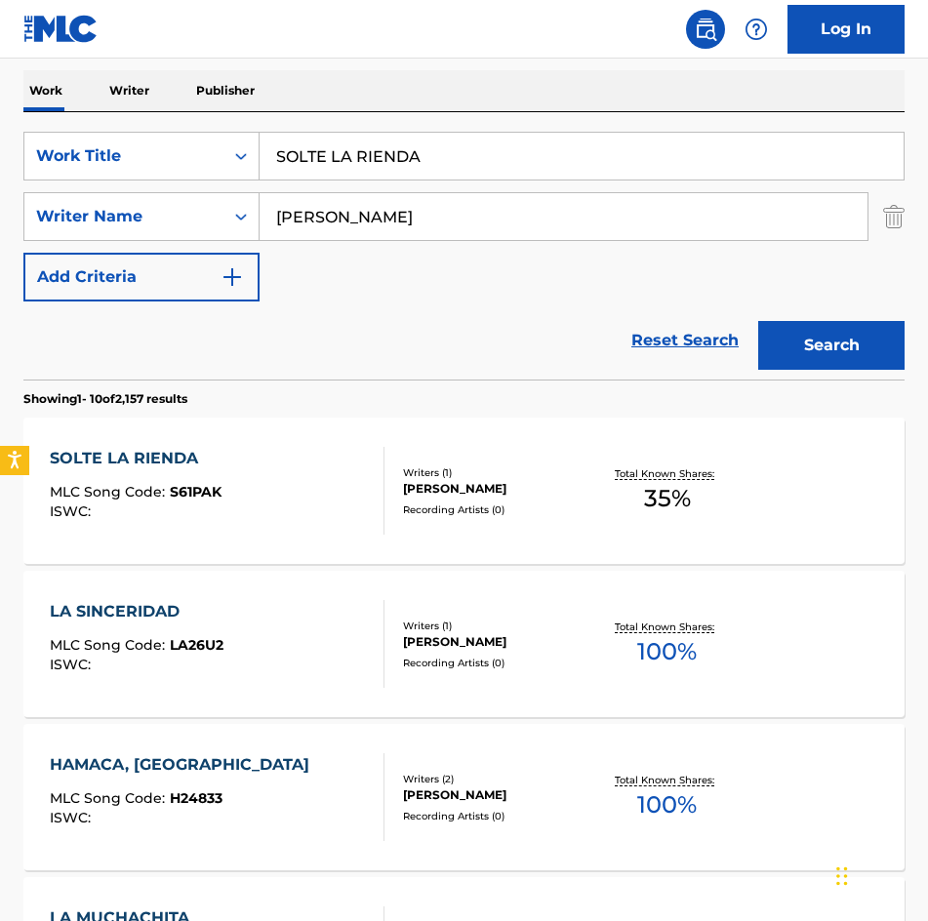
click at [478, 489] on div "[PERSON_NAME]" at bounding box center [498, 489] width 190 height 18
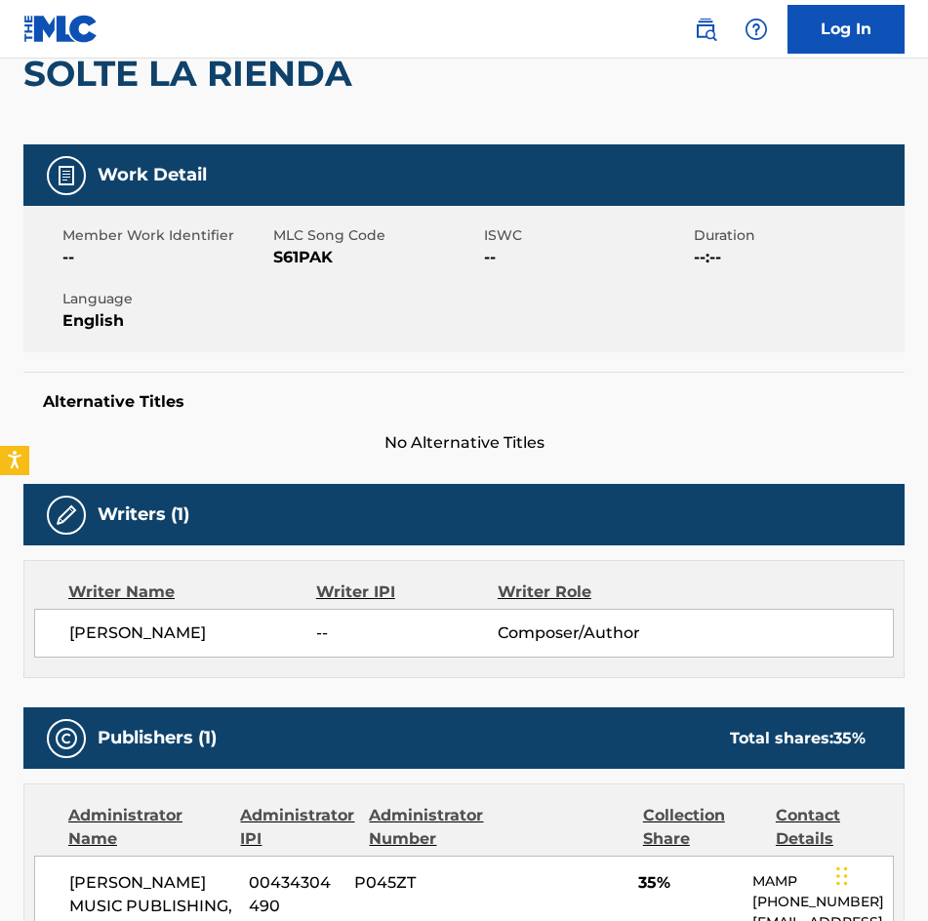
scroll to position [195, 0]
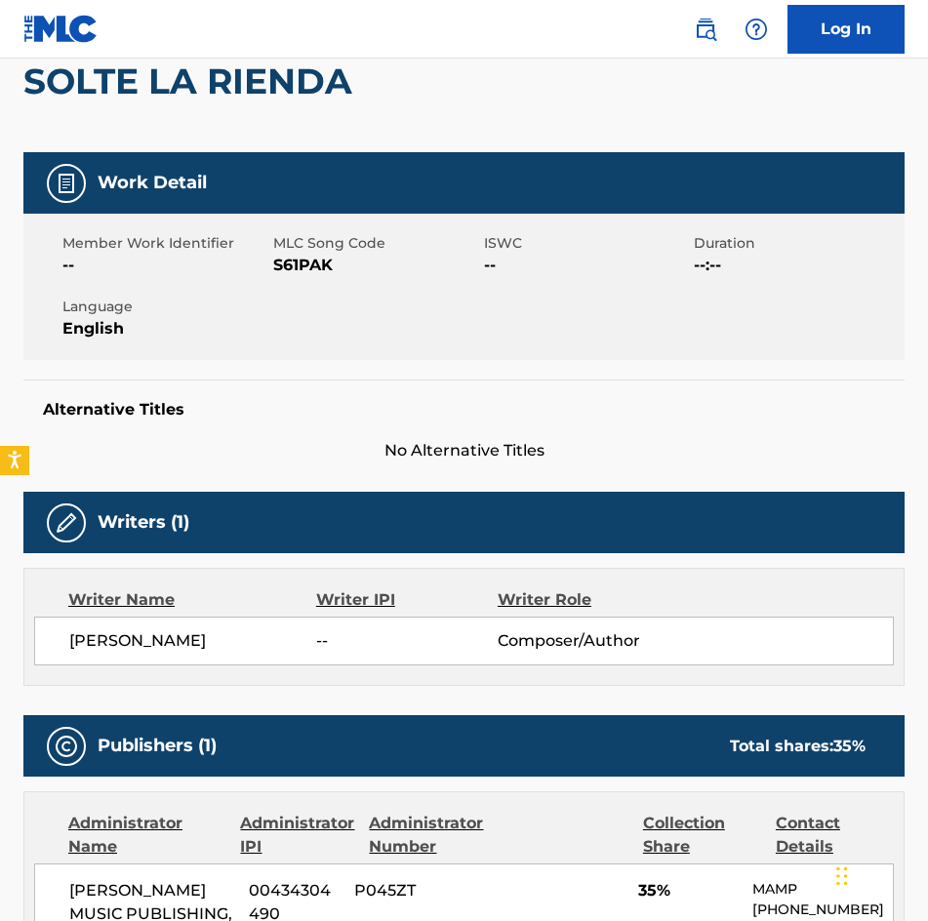
click at [325, 259] on span "S61PAK" at bounding box center [376, 265] width 206 height 23
copy span "S61PAK"
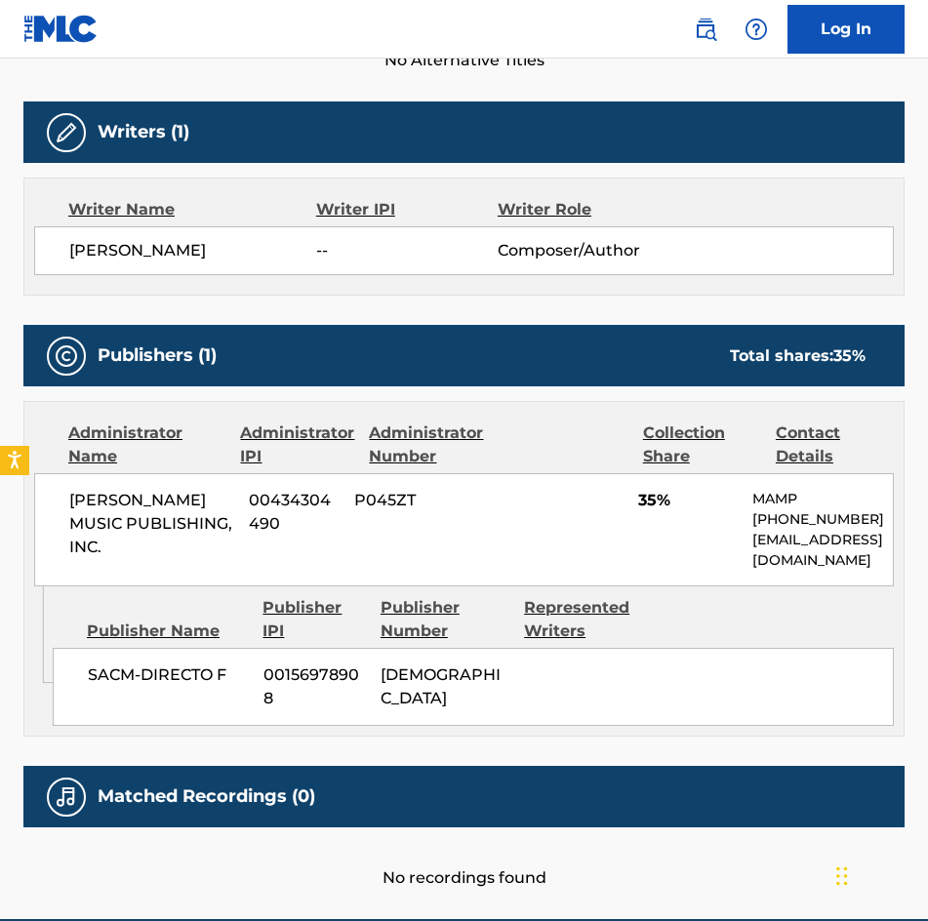
scroll to position [683, 0]
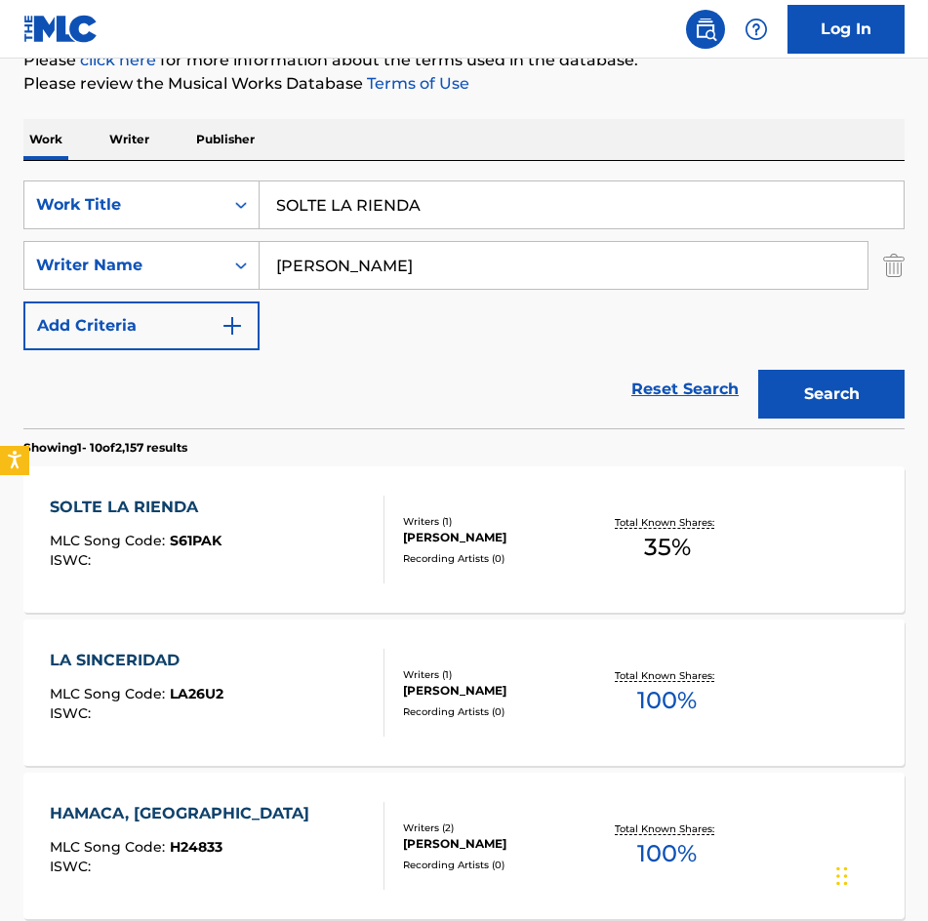
scroll to position [98, 0]
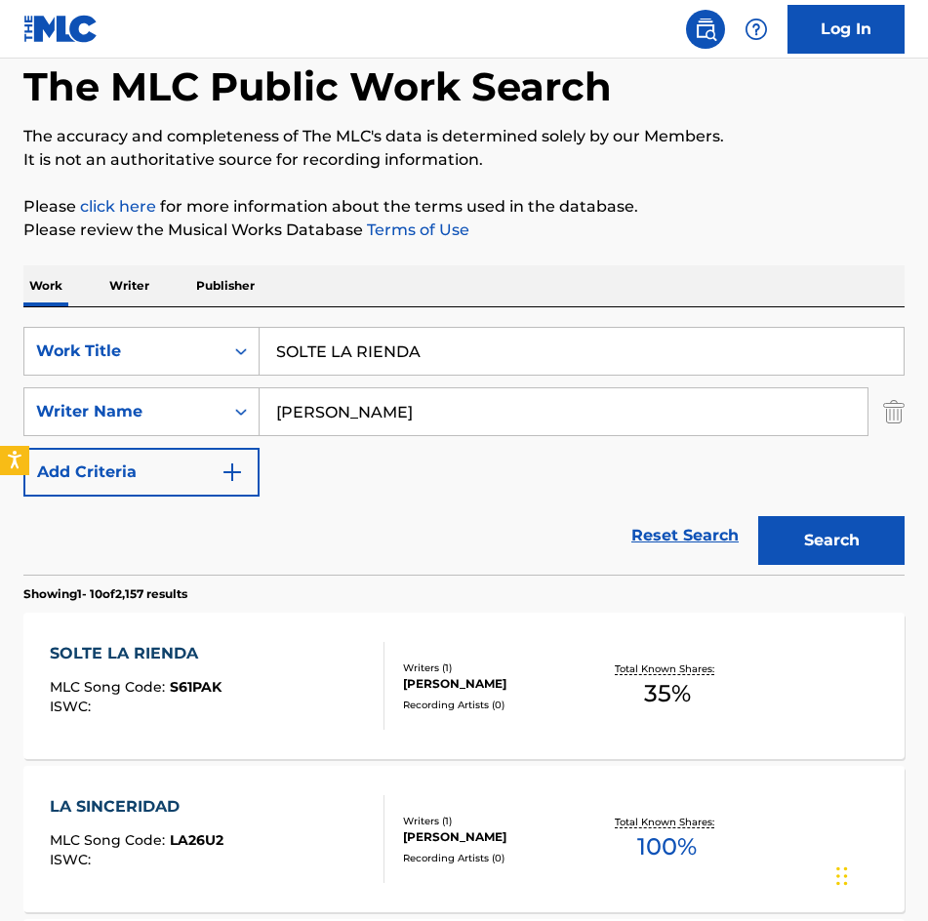
drag, startPoint x: 491, startPoint y: 347, endPoint x: 6, endPoint y: 328, distance: 485.2
paste input "R"
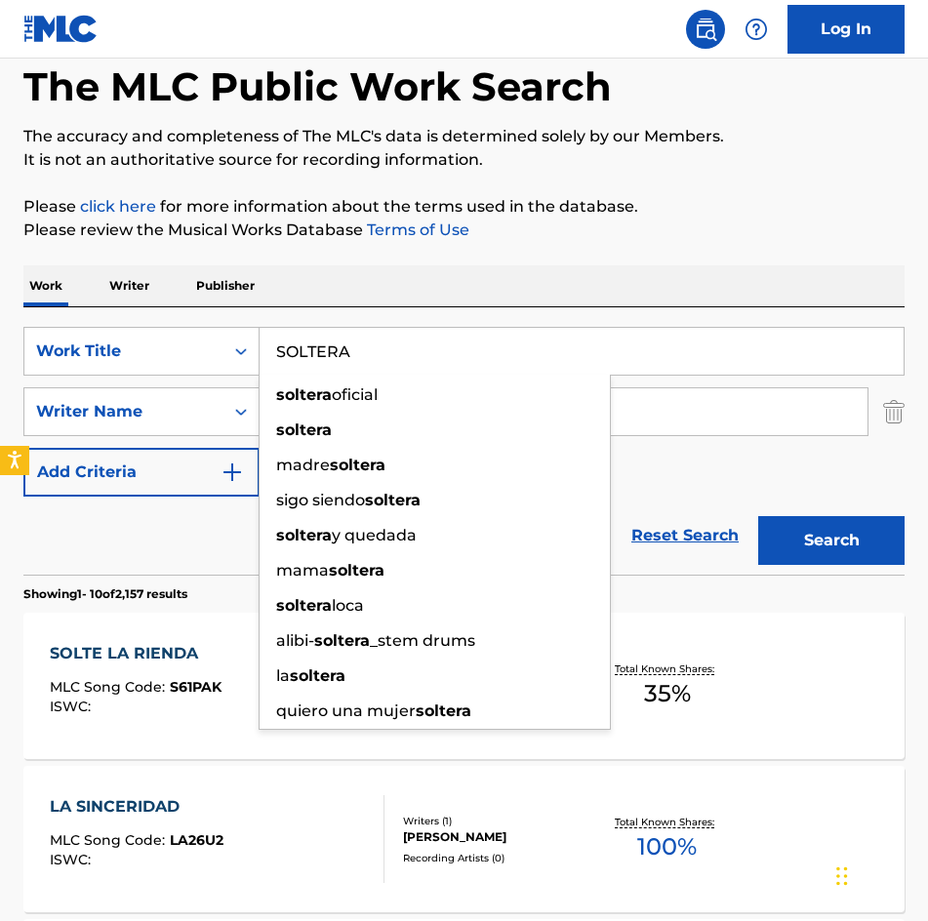
type input "SOLTERA"
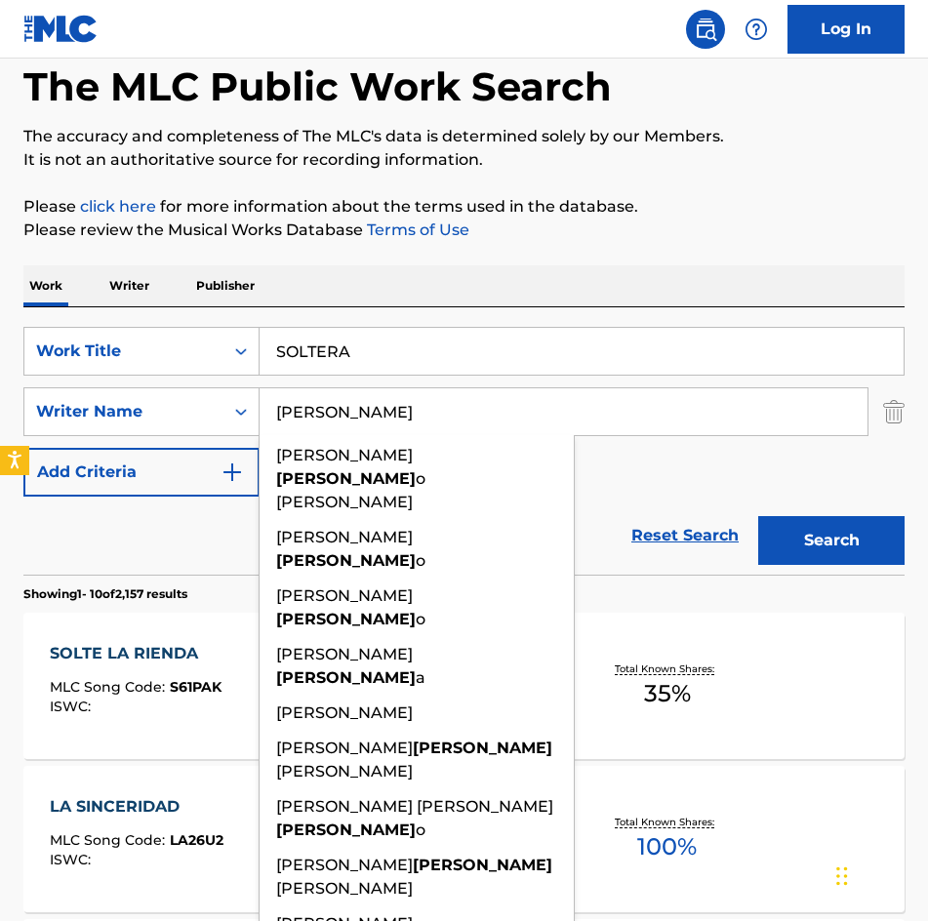
type input "[PERSON_NAME]"
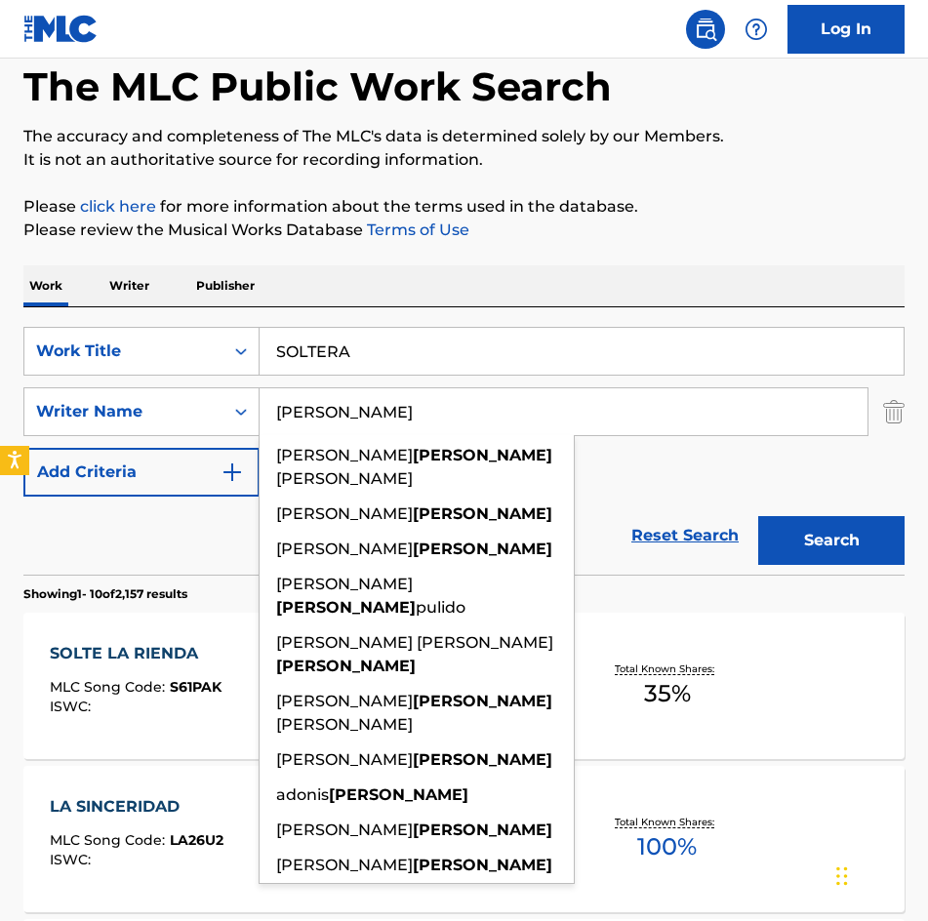
click at [758, 516] on button "Search" at bounding box center [831, 540] width 146 height 49
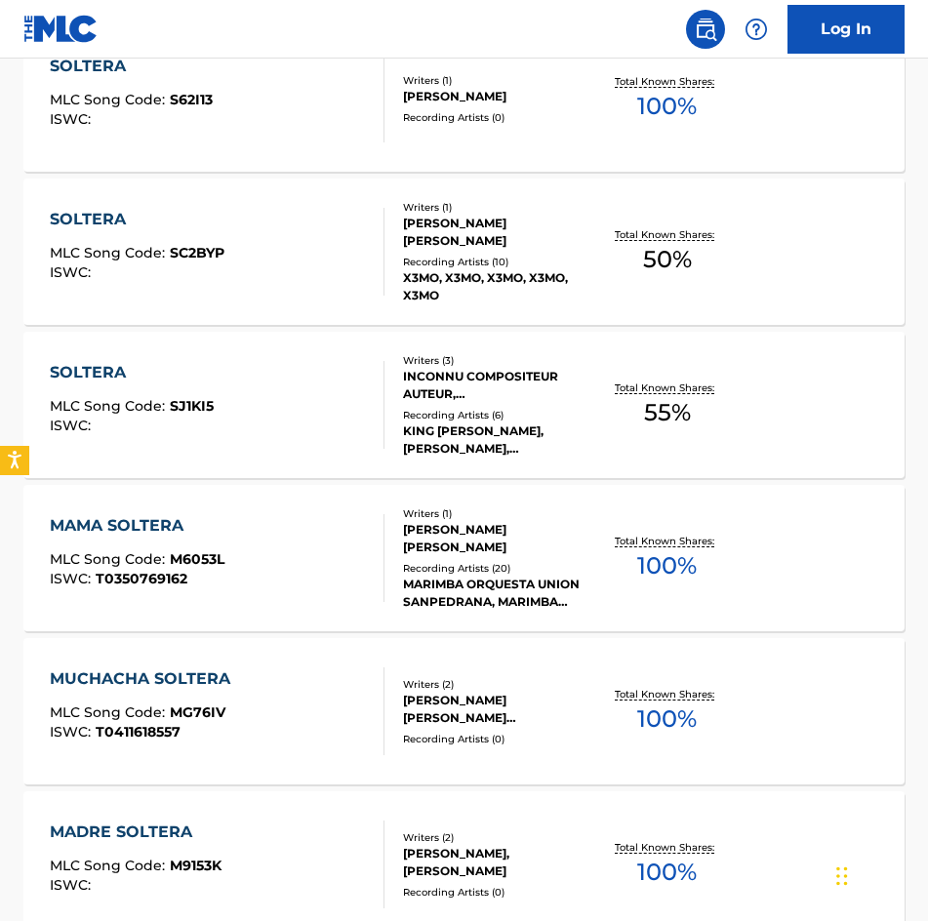
scroll to position [780, 0]
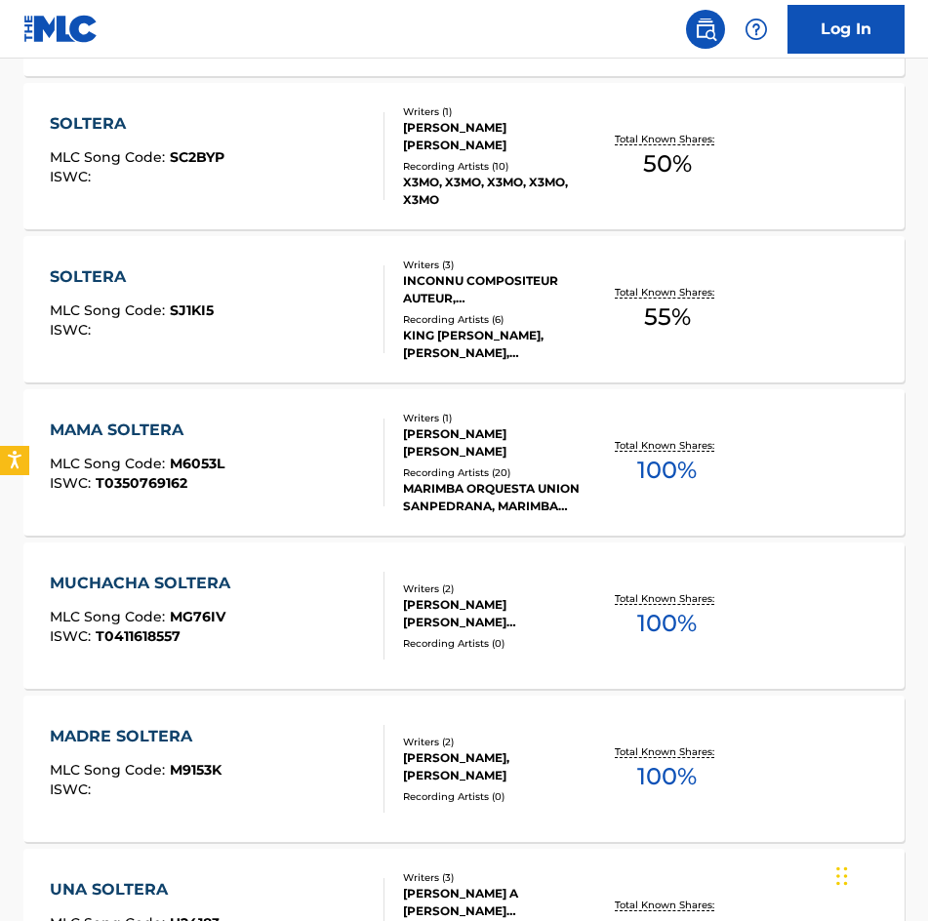
click at [399, 152] on div "Writers ( 1 ) SAMUEL WILFREDO DILONE CASTILLO Recording Artists ( 10 ) X3MO, X3…" at bounding box center [488, 156] width 209 height 104
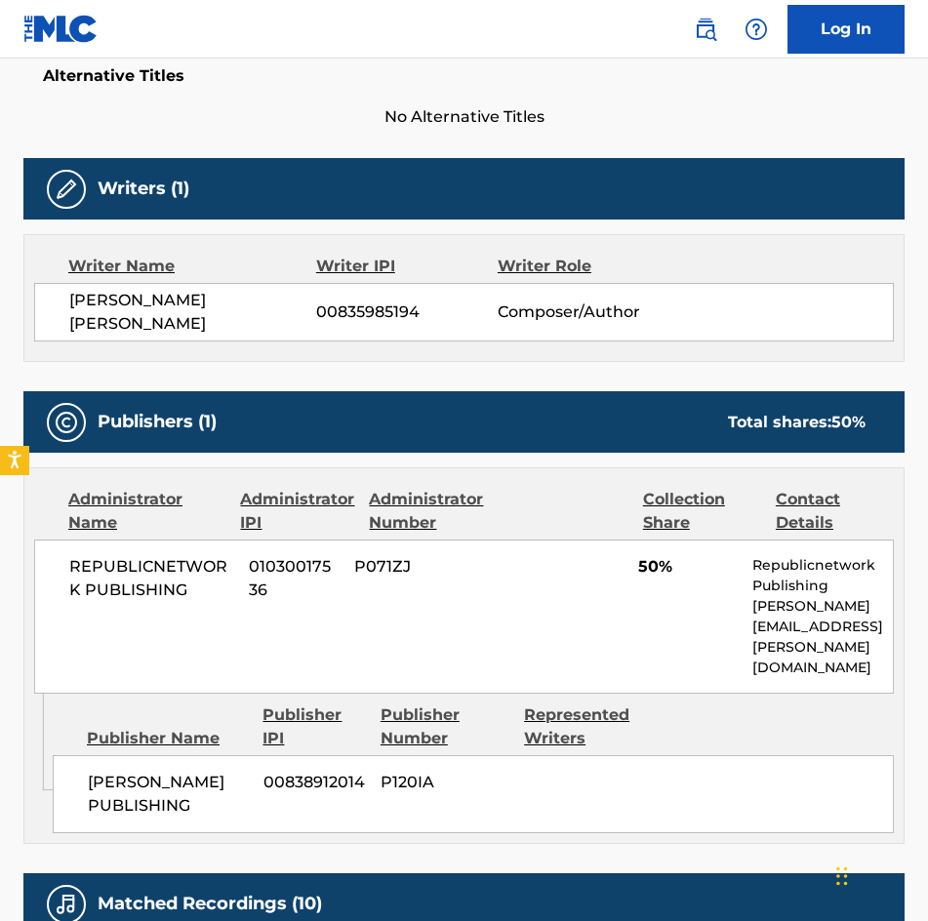
scroll to position [585, 0]
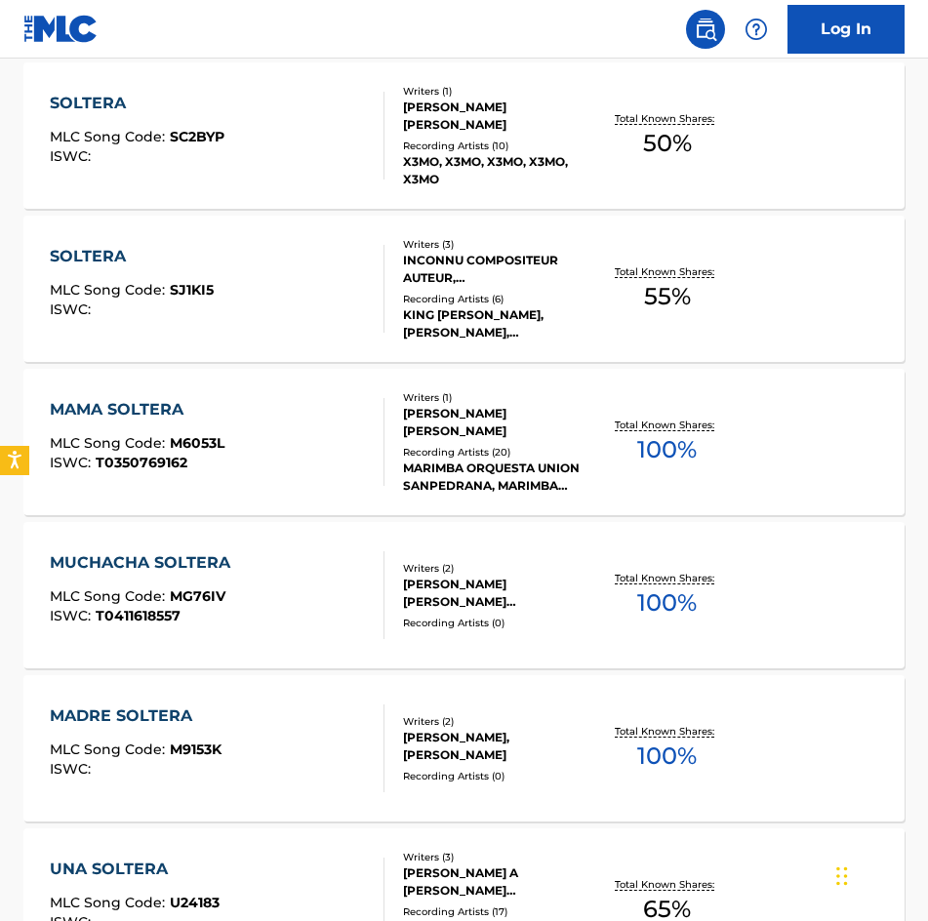
scroll to position [501, 0]
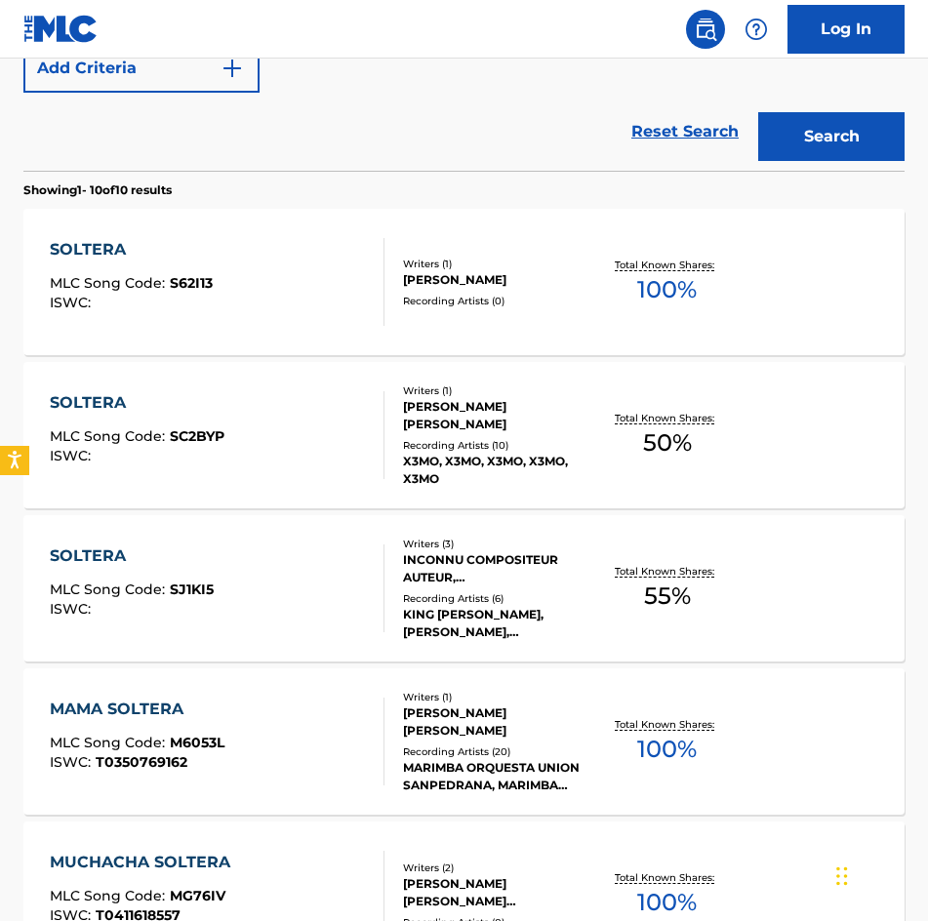
click at [438, 271] on div "[PERSON_NAME]" at bounding box center [498, 280] width 190 height 18
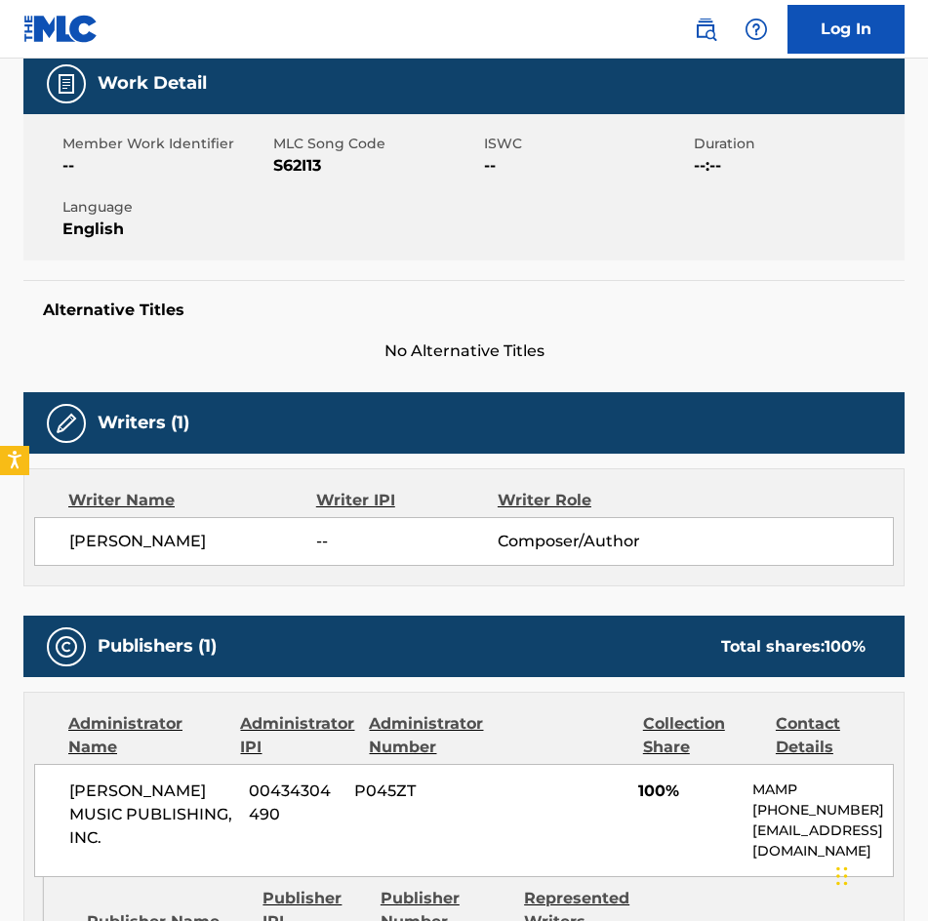
scroll to position [293, 0]
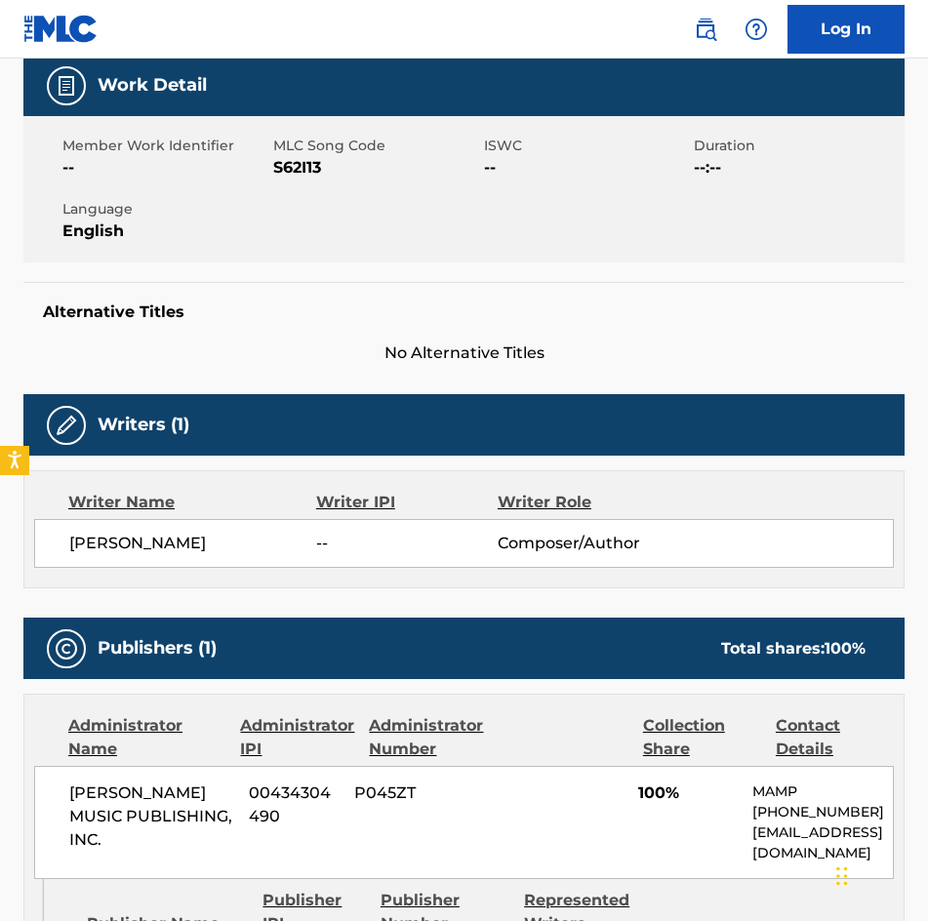
click at [309, 157] on span "S62I13" at bounding box center [376, 167] width 206 height 23
copy span "S62I13"
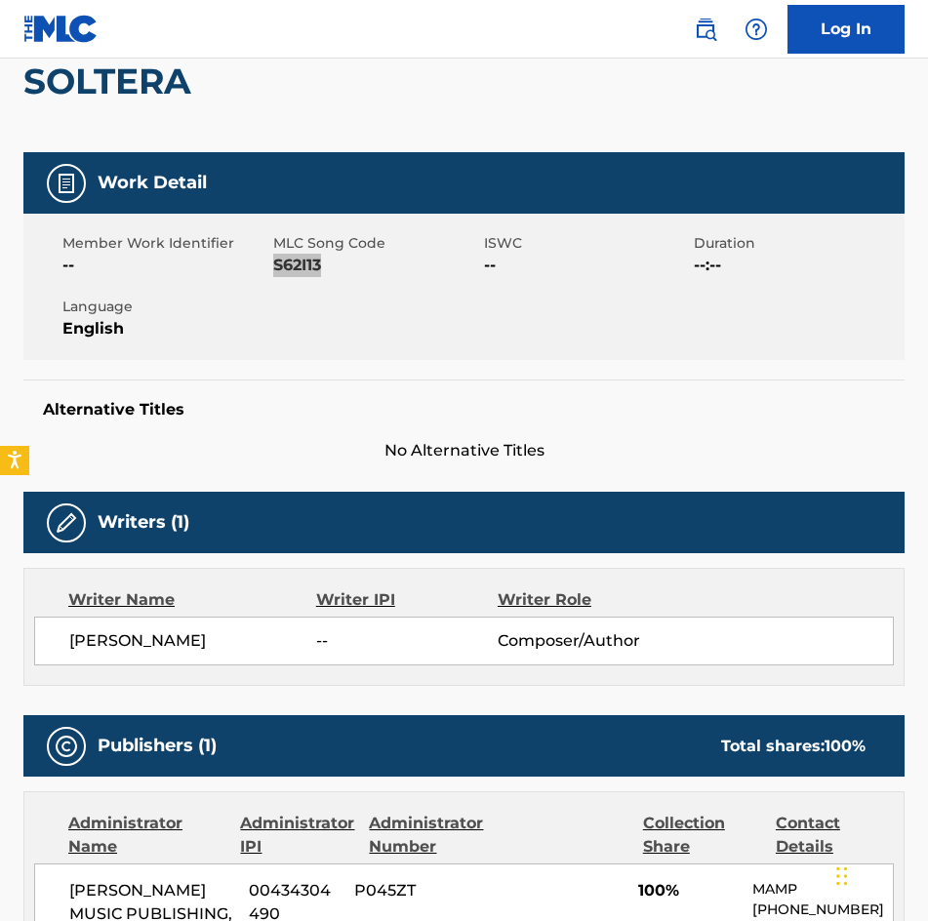
scroll to position [0, 0]
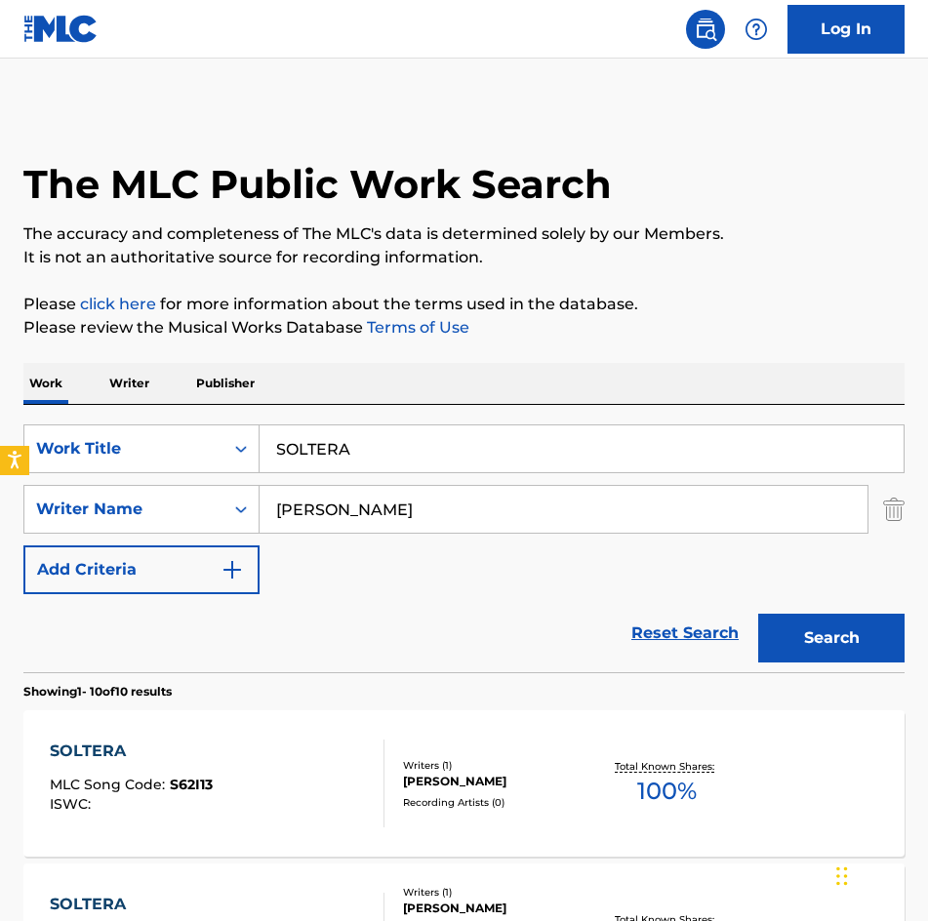
drag, startPoint x: 521, startPoint y: 453, endPoint x: 0, endPoint y: 443, distance: 521.0
click at [50, 447] on div "SearchWithCriteria37d23f4c-0533-47eb-8484-c43b9c052627 Work Title SOLTERA" at bounding box center [463, 448] width 881 height 49
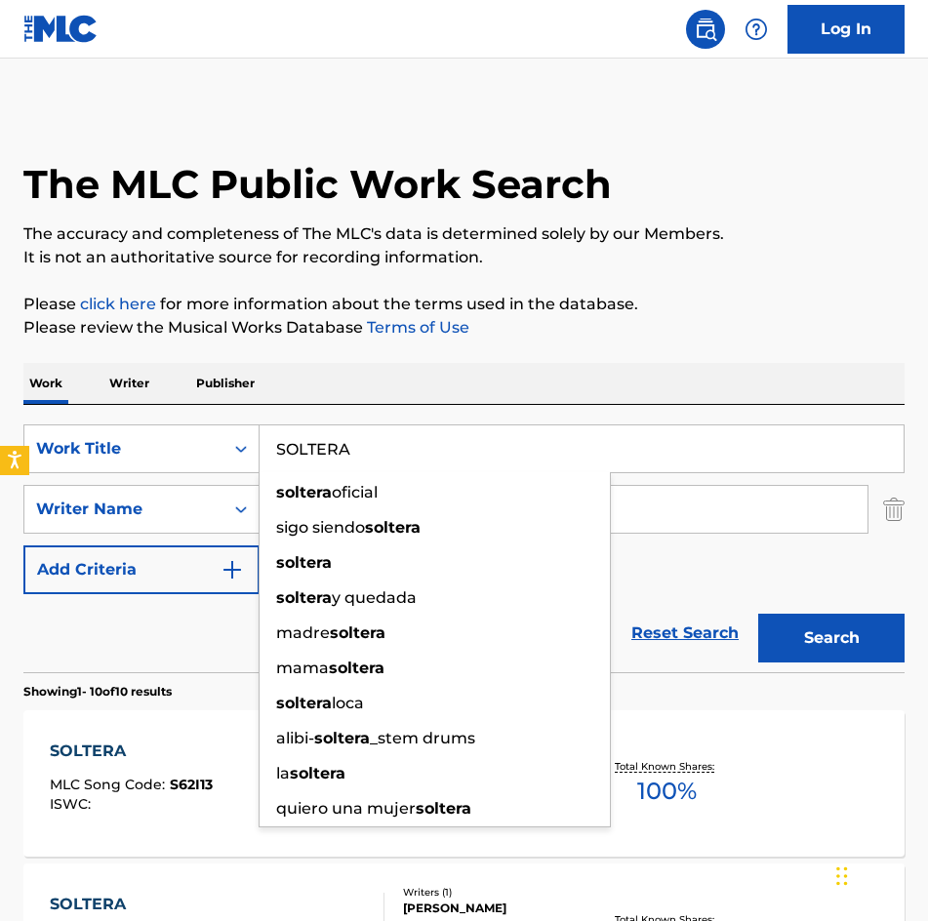
paste input "QUEEZE SOUNDS"
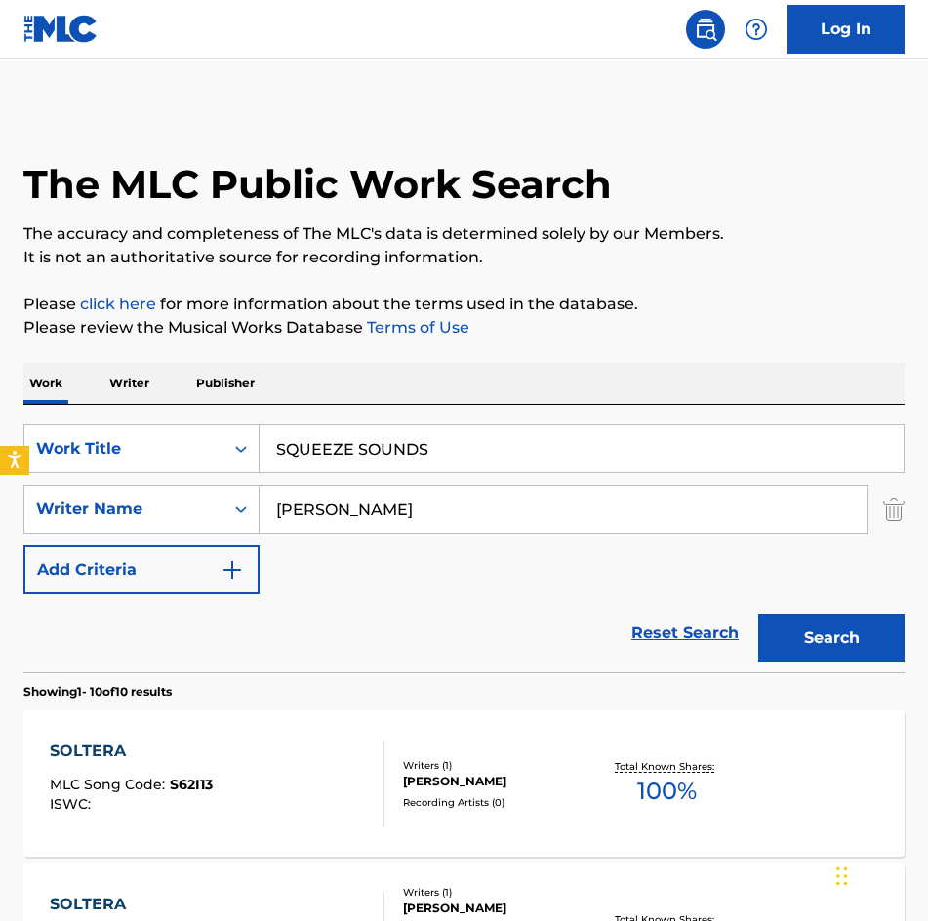
type input "SQUEEZE SOUNDS"
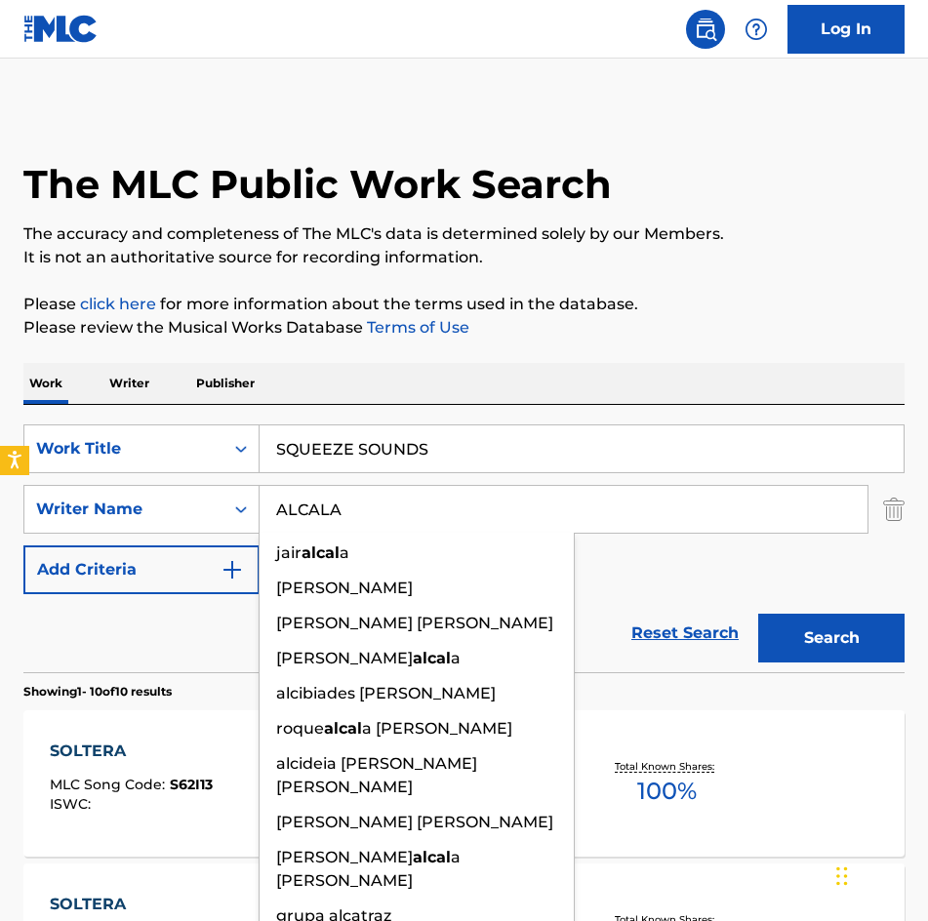
type input "ALCALA"
click at [758, 614] on button "Search" at bounding box center [831, 638] width 146 height 49
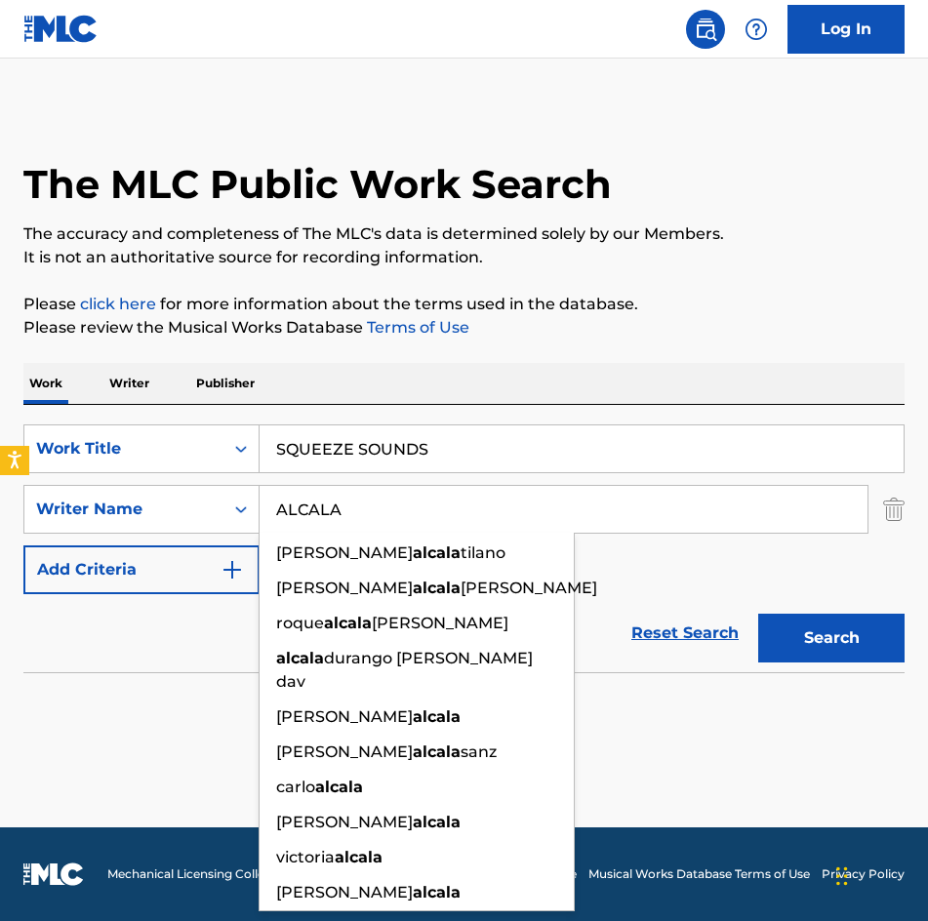
click at [758, 614] on button "Search" at bounding box center [831, 638] width 146 height 49
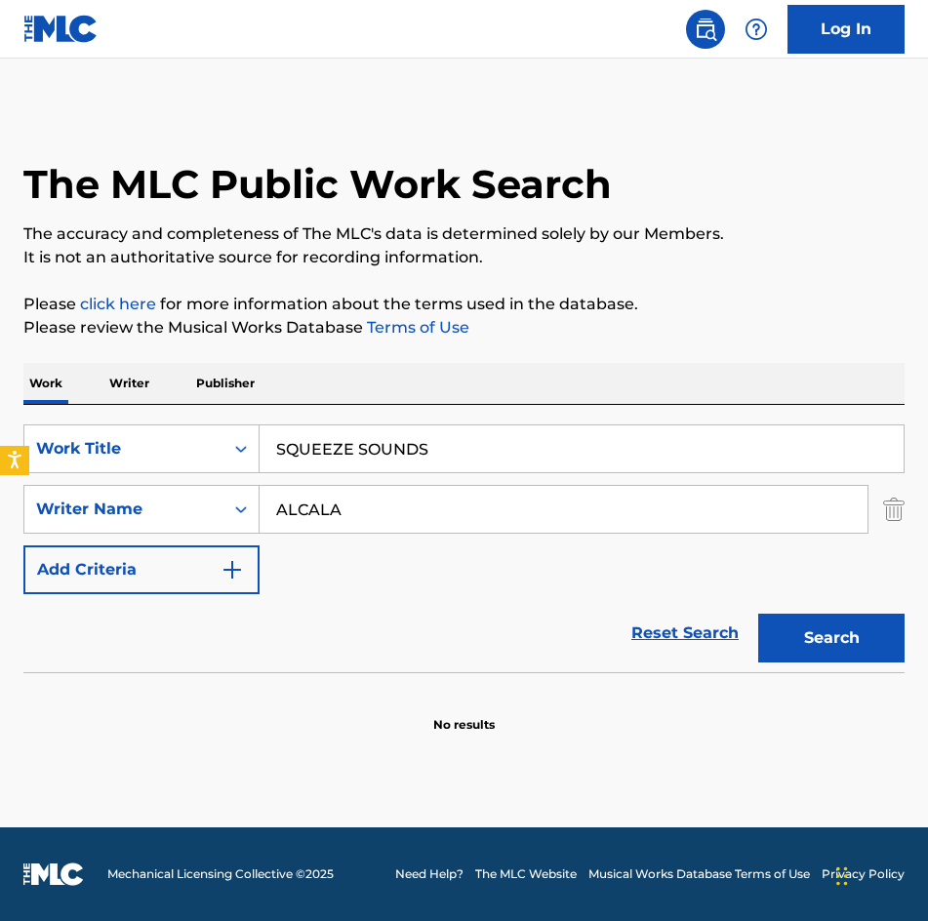
drag, startPoint x: 590, startPoint y: 428, endPoint x: 179, endPoint y: 481, distance: 414.0
click at [139, 481] on div "SearchWithCriteria37d23f4c-0533-47eb-8484-c43b9c052627 Work Title SQUEEZE SOUND…" at bounding box center [463, 509] width 881 height 170
paste input "UNSHINE"
drag, startPoint x: 365, startPoint y: 450, endPoint x: 834, endPoint y: 438, distance: 469.3
click at [834, 438] on input "sunshine is coming my way" at bounding box center [581, 448] width 644 height 47
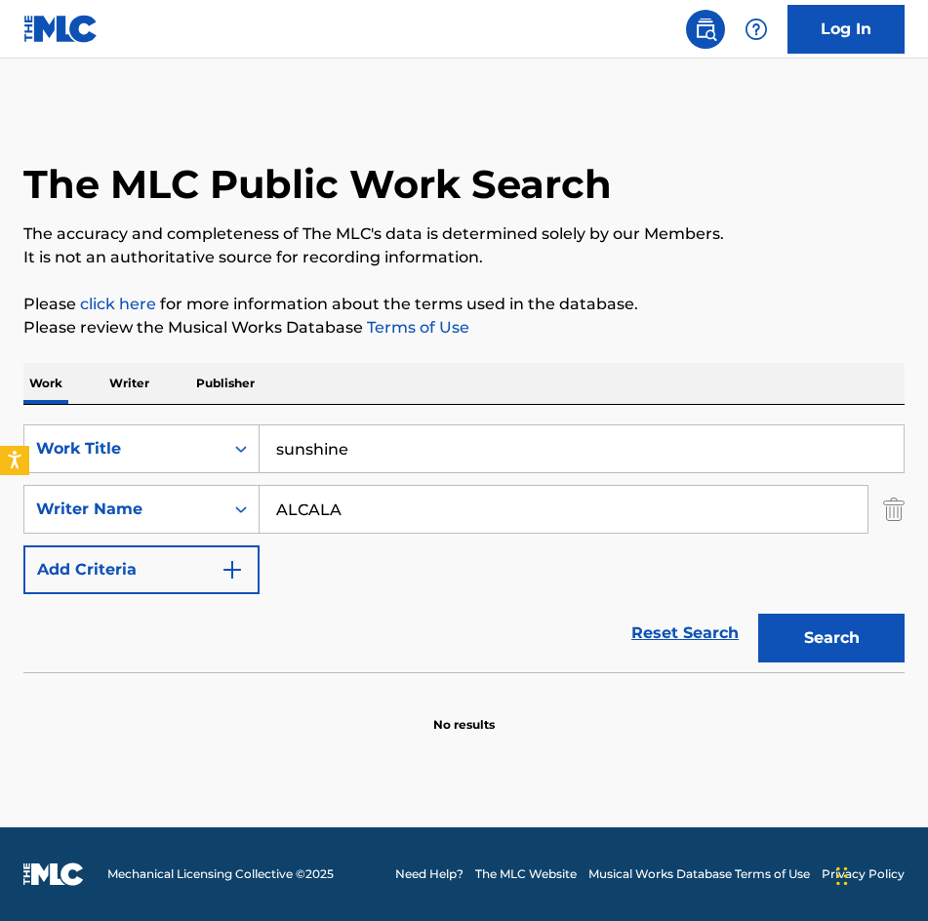
click at [758, 614] on button "Search" at bounding box center [831, 638] width 146 height 49
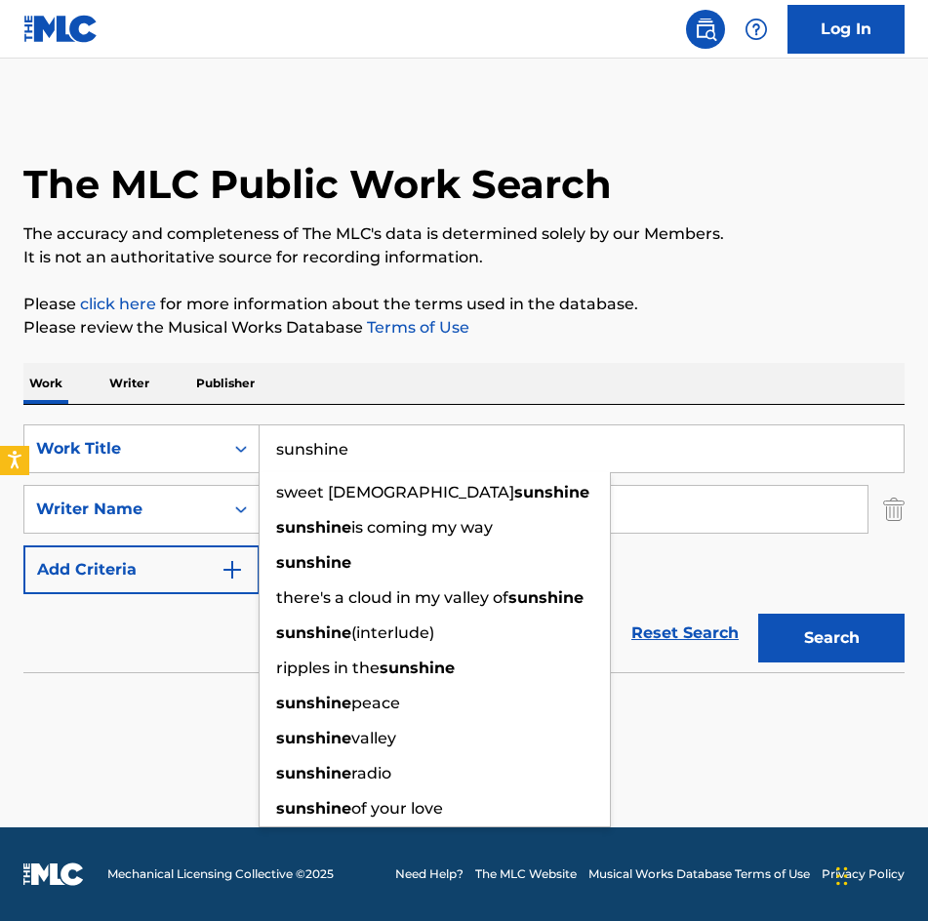
click at [758, 614] on button "Search" at bounding box center [831, 638] width 146 height 49
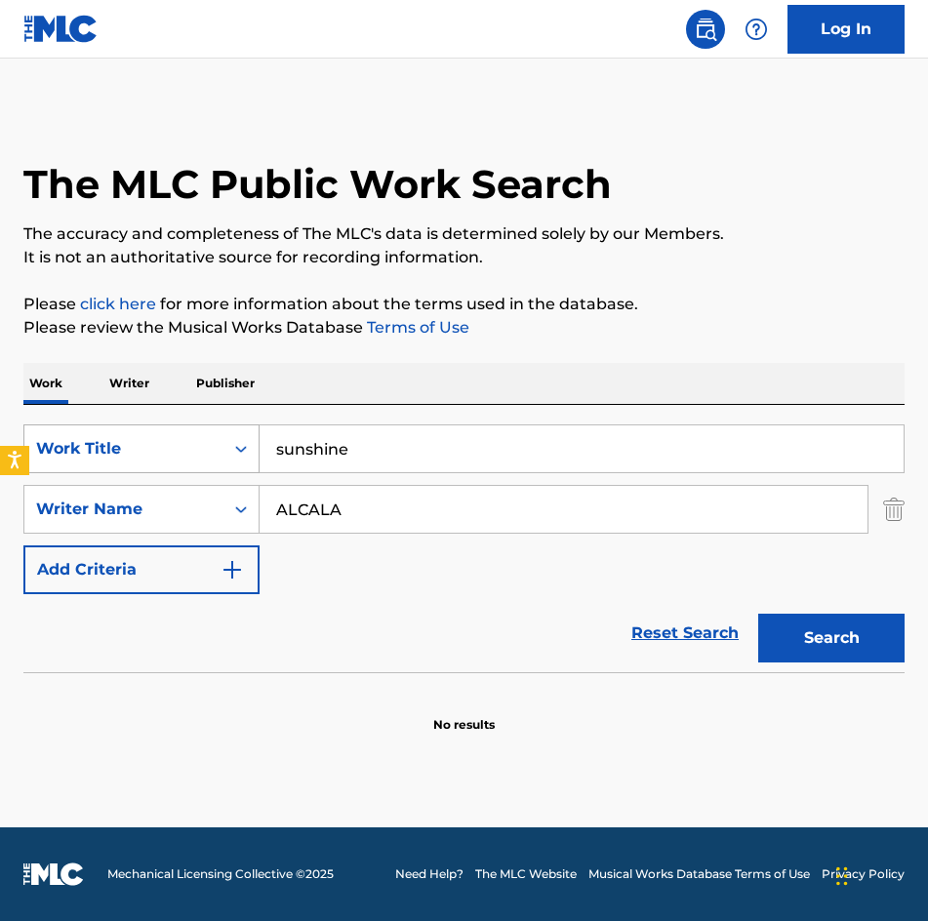
drag, startPoint x: 71, startPoint y: 450, endPoint x: 50, endPoint y: 456, distance: 22.2
click at [50, 456] on div "SearchWithCriteria37d23f4c-0533-47eb-8484-c43b9c052627 Work Title sunshine" at bounding box center [463, 448] width 881 height 49
type input "TE JURO QUE ES VERDAD ESTA MENTIRA"
click at [758, 614] on button "Search" at bounding box center [831, 638] width 146 height 49
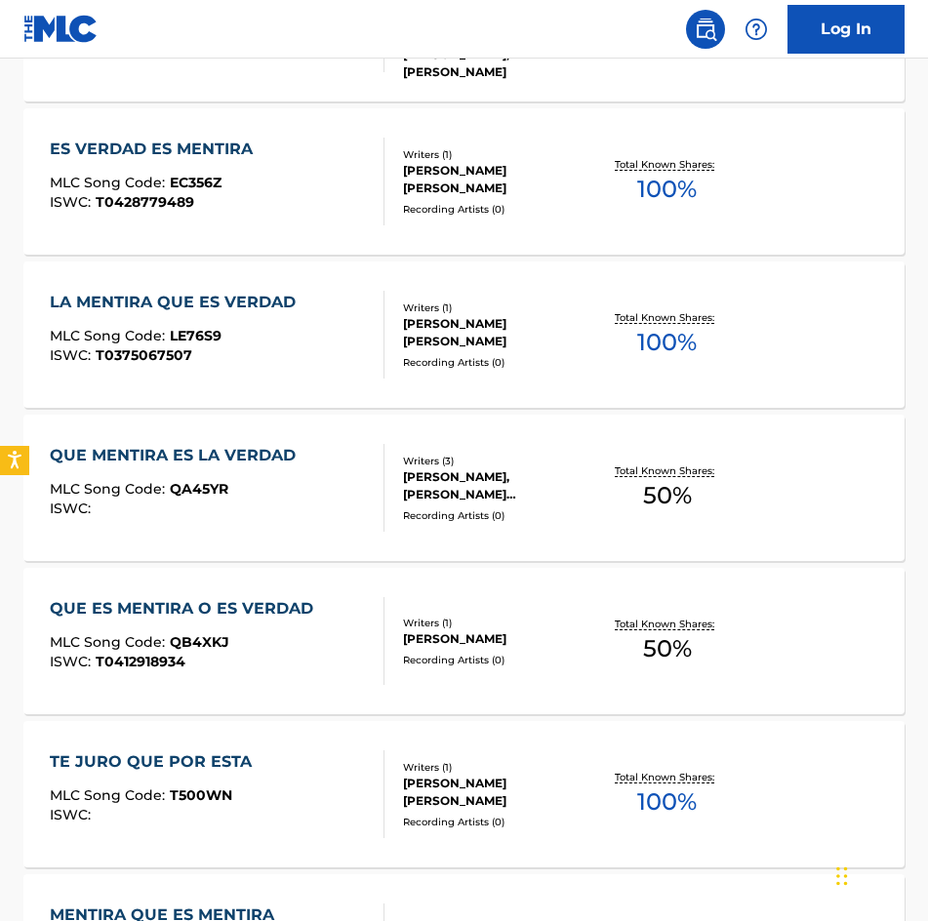
scroll to position [347, 0]
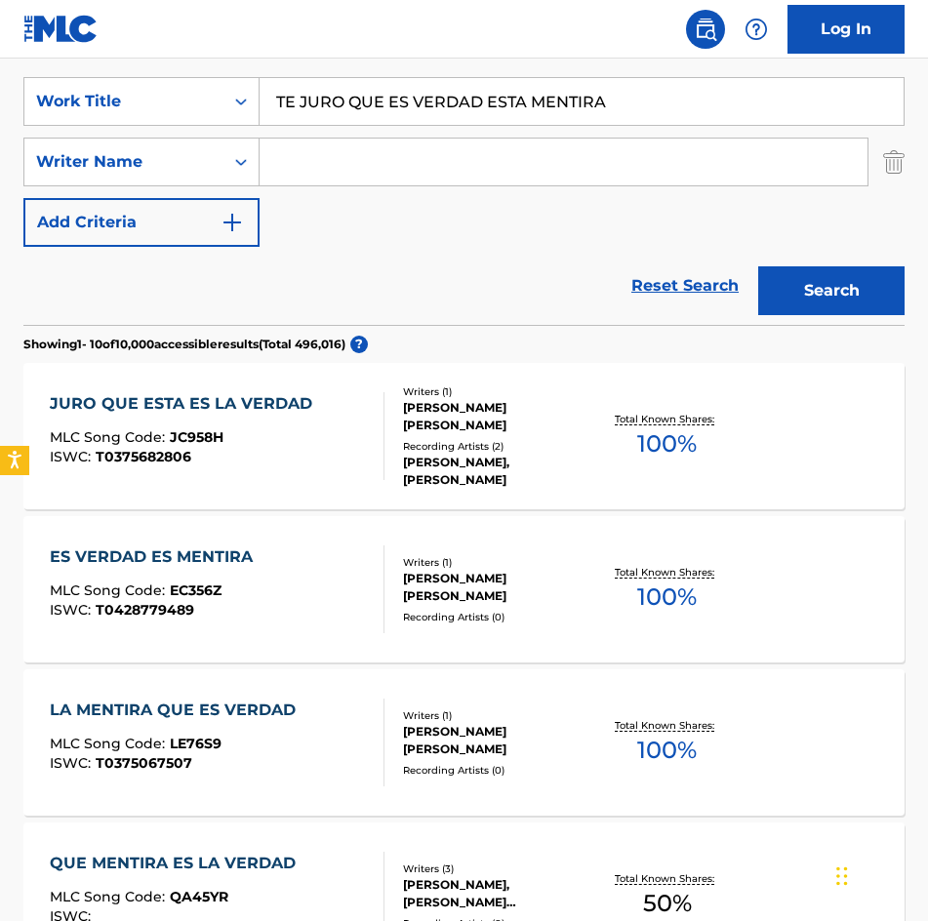
click at [403, 175] on input "Search Form" at bounding box center [563, 162] width 608 height 47
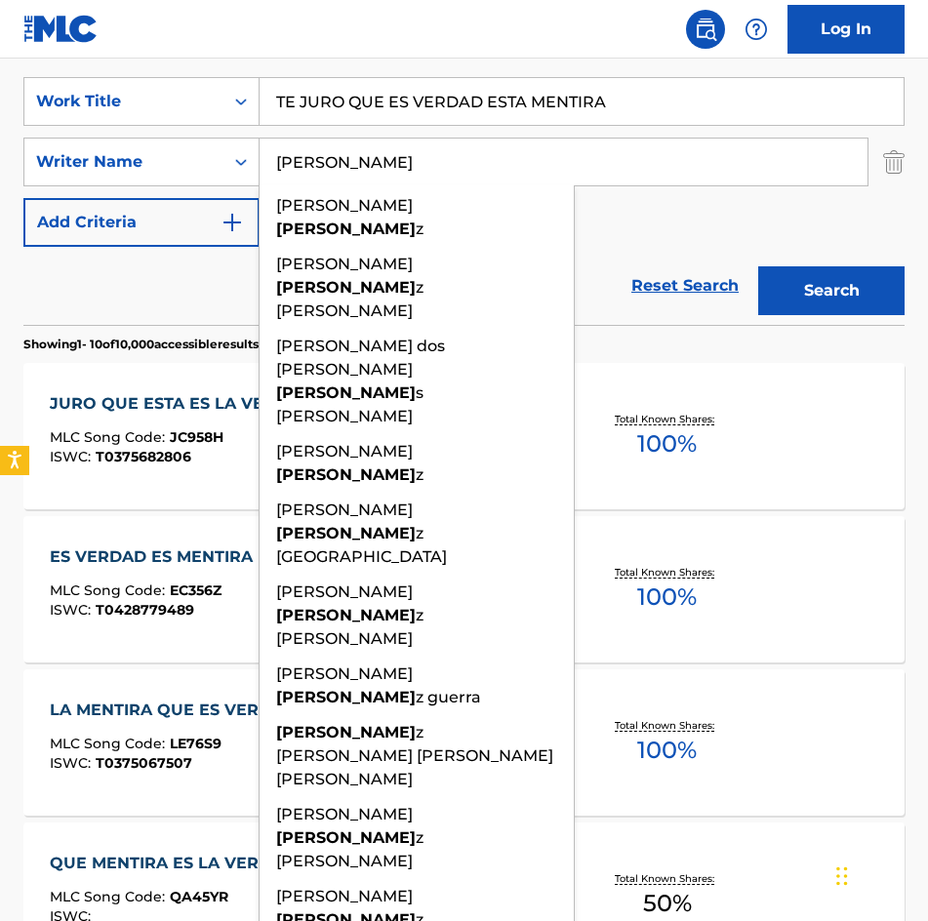
type input "RODRIGUEZ"
click at [758, 266] on button "Search" at bounding box center [831, 290] width 146 height 49
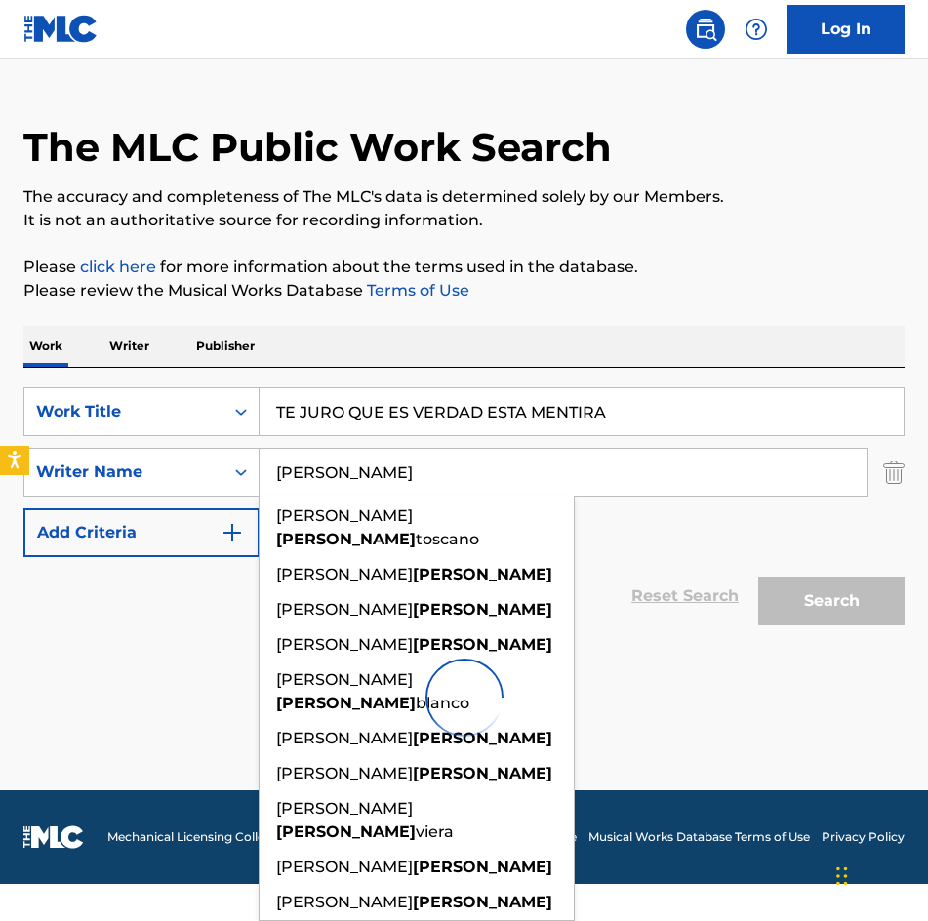
scroll to position [0, 0]
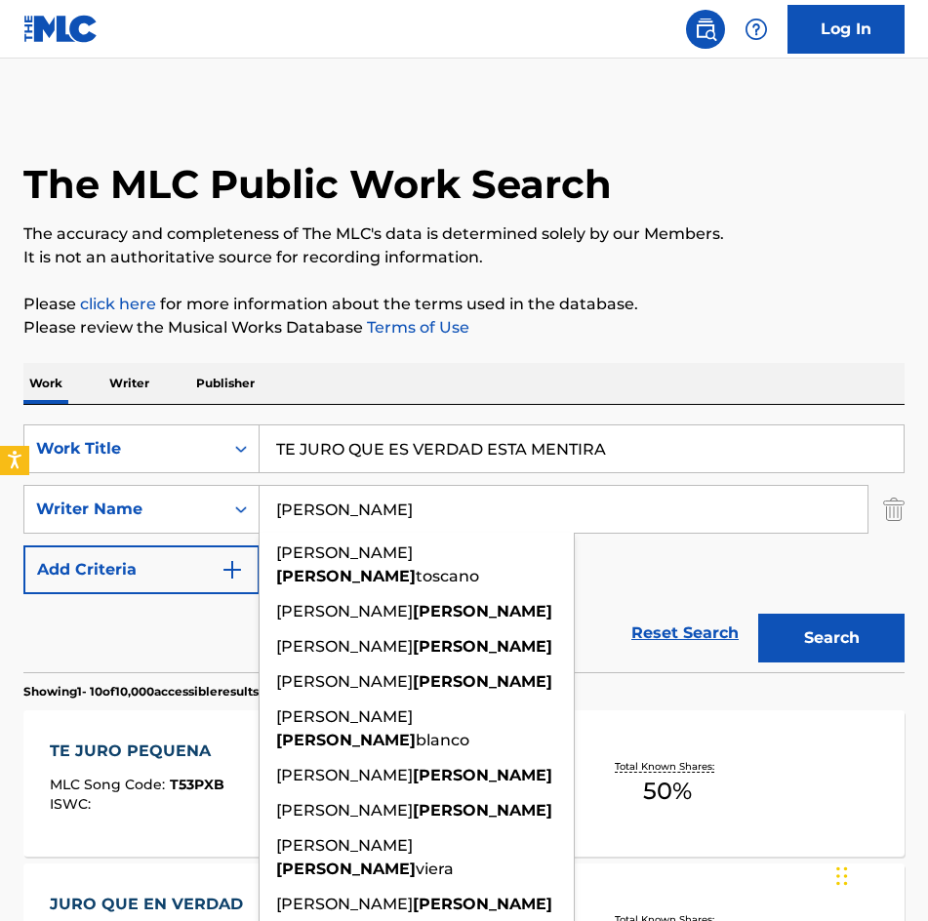
click at [787, 312] on p "Please click here for more information about the terms used in the database." at bounding box center [463, 304] width 881 height 23
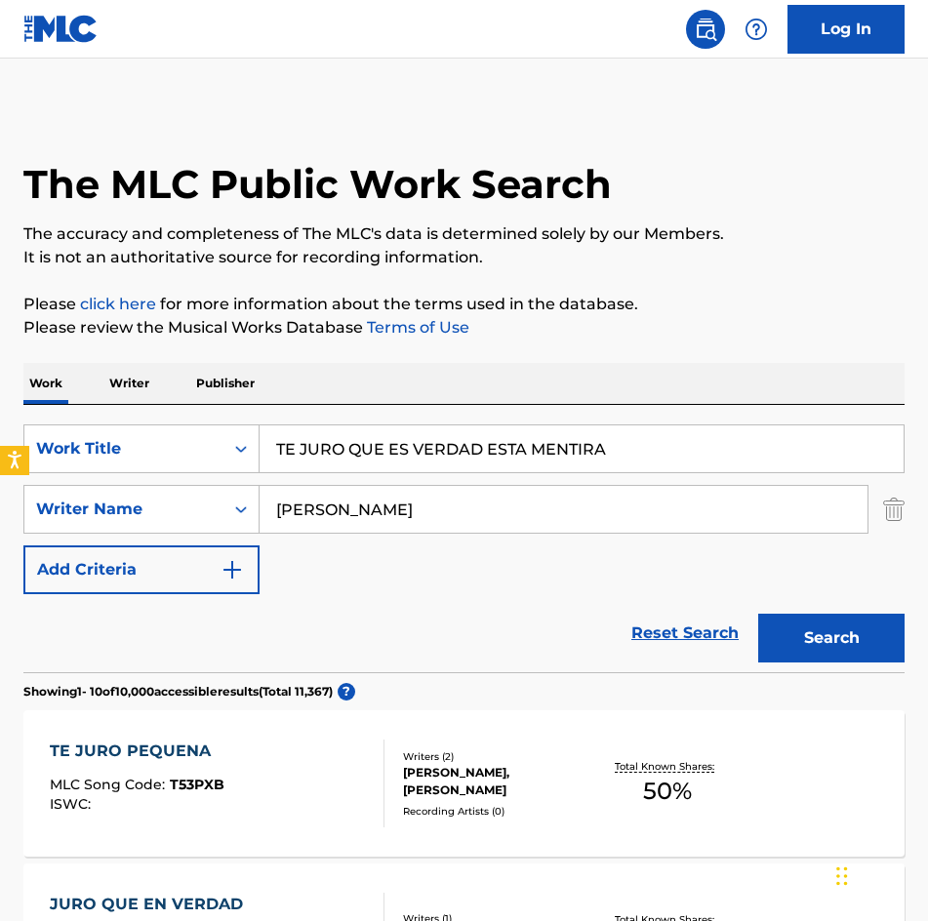
drag, startPoint x: 664, startPoint y: 447, endPoint x: -1, endPoint y: 430, distance: 665.5
click at [0, 430] on html "Accessibility Screen-Reader Guide, Feedback, and Issue Reporting | New window L…" at bounding box center [464, 460] width 928 height 921
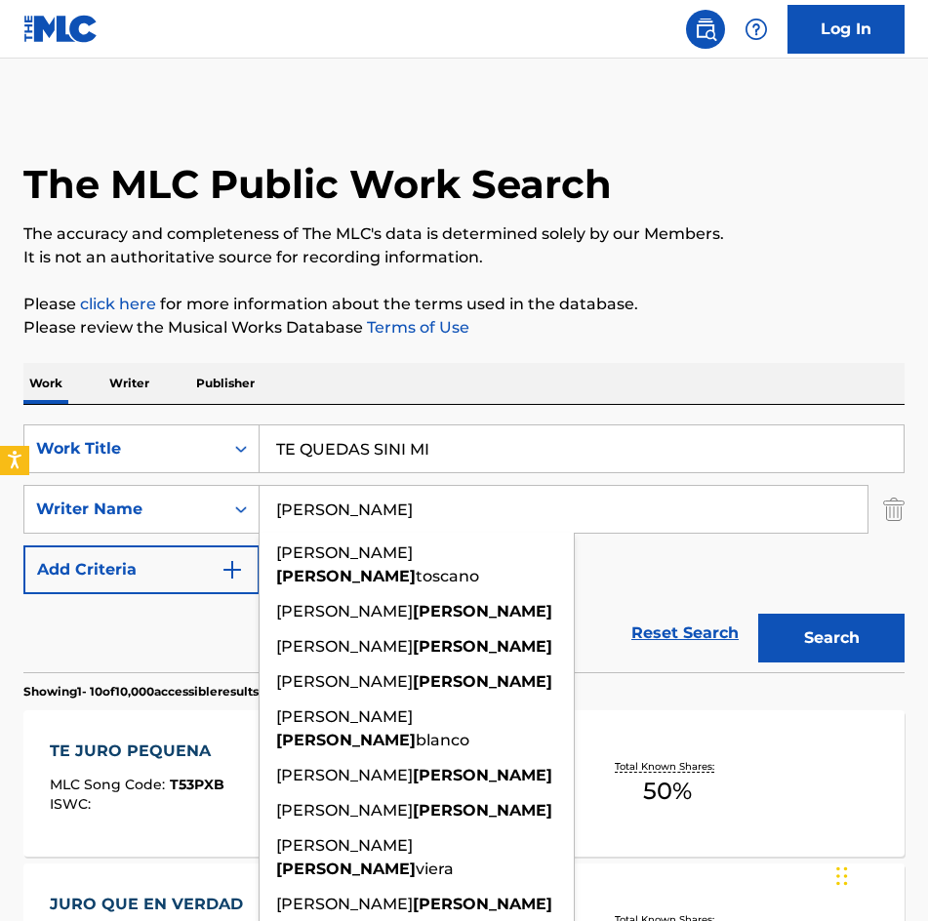
click at [758, 614] on button "Search" at bounding box center [831, 638] width 146 height 49
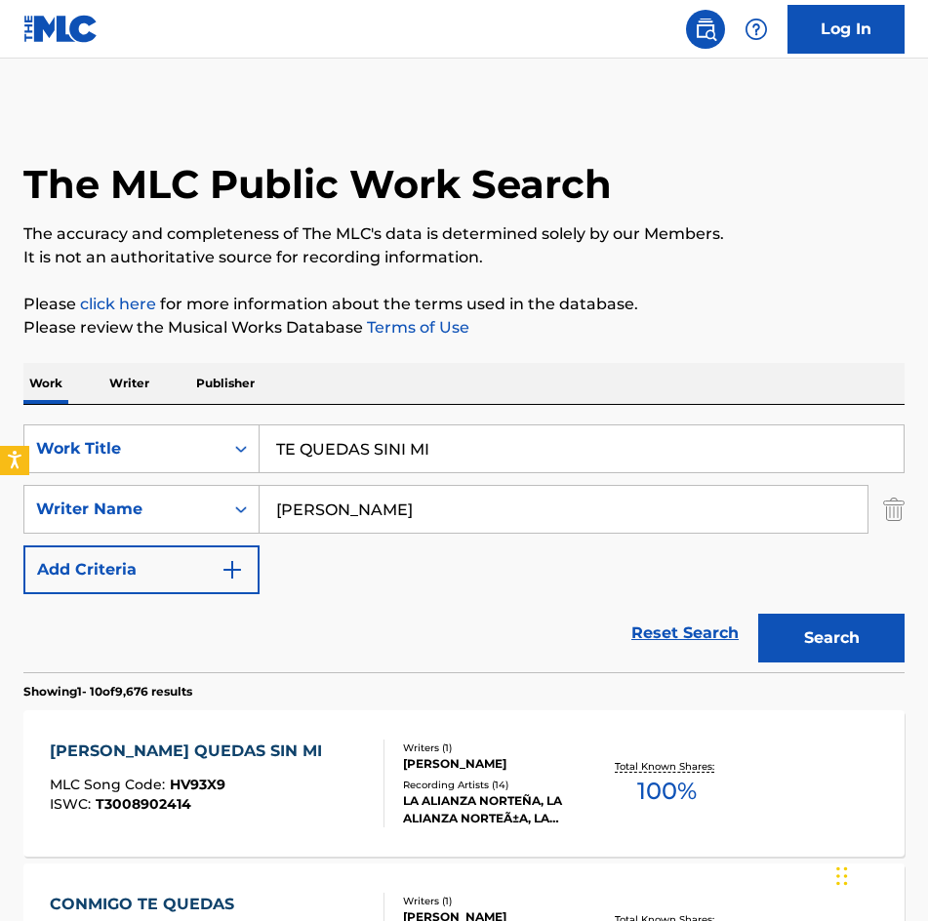
click at [444, 457] on input "TE QUEDAS SINI MI" at bounding box center [581, 448] width 644 height 47
drag, startPoint x: 483, startPoint y: 449, endPoint x: -1, endPoint y: 422, distance: 484.5
click at [0, 422] on html "Accessibility Screen-Reader Guide, Feedback, and Issue Reporting | New window L…" at bounding box center [464, 460] width 928 height 921
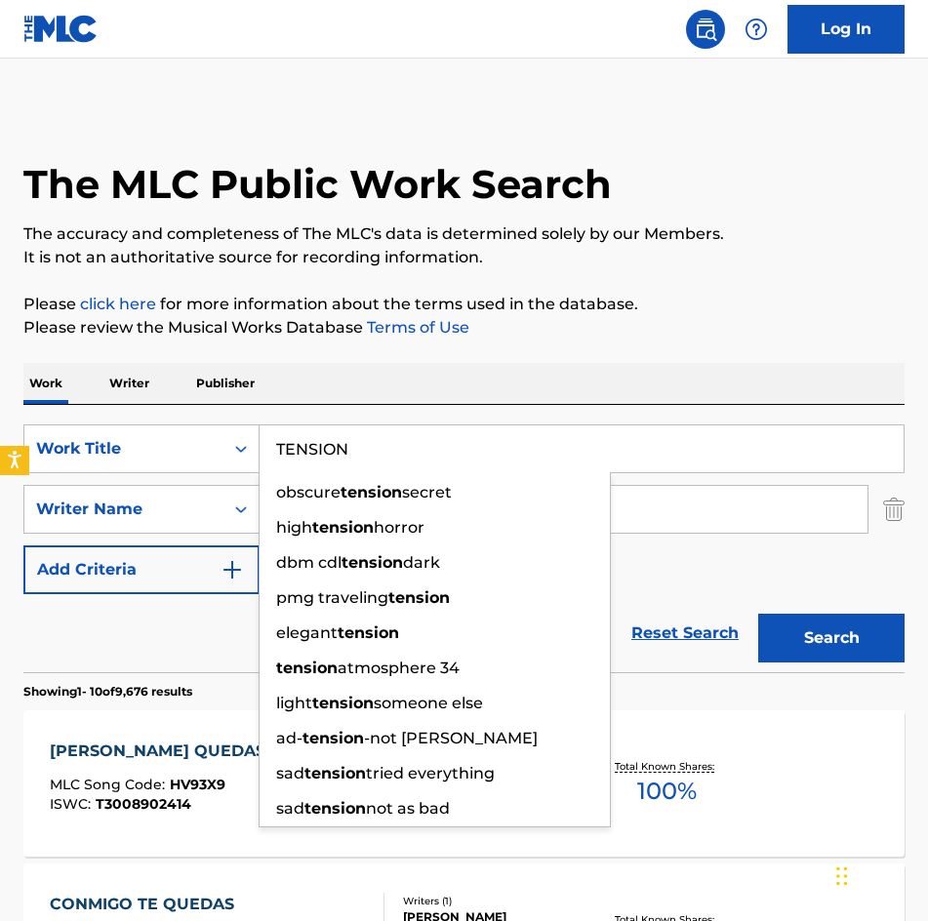
type input "TENSION"
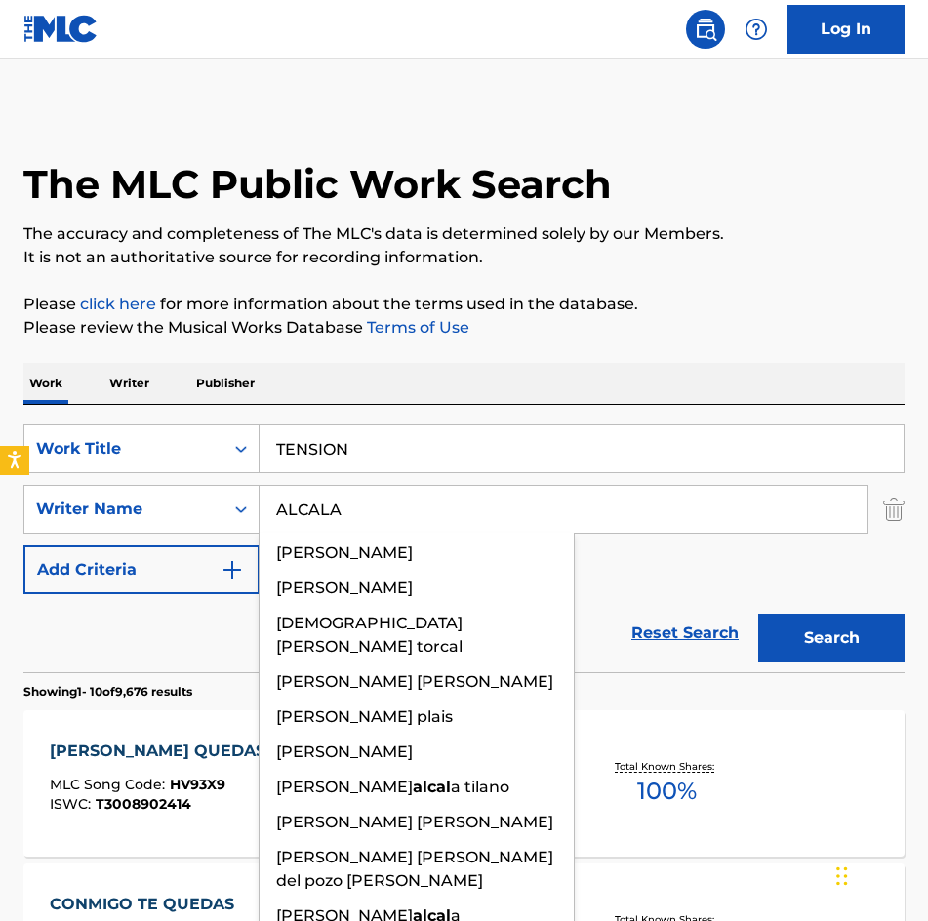
type input "ALCALA"
click at [758, 614] on button "Search" at bounding box center [831, 638] width 146 height 49
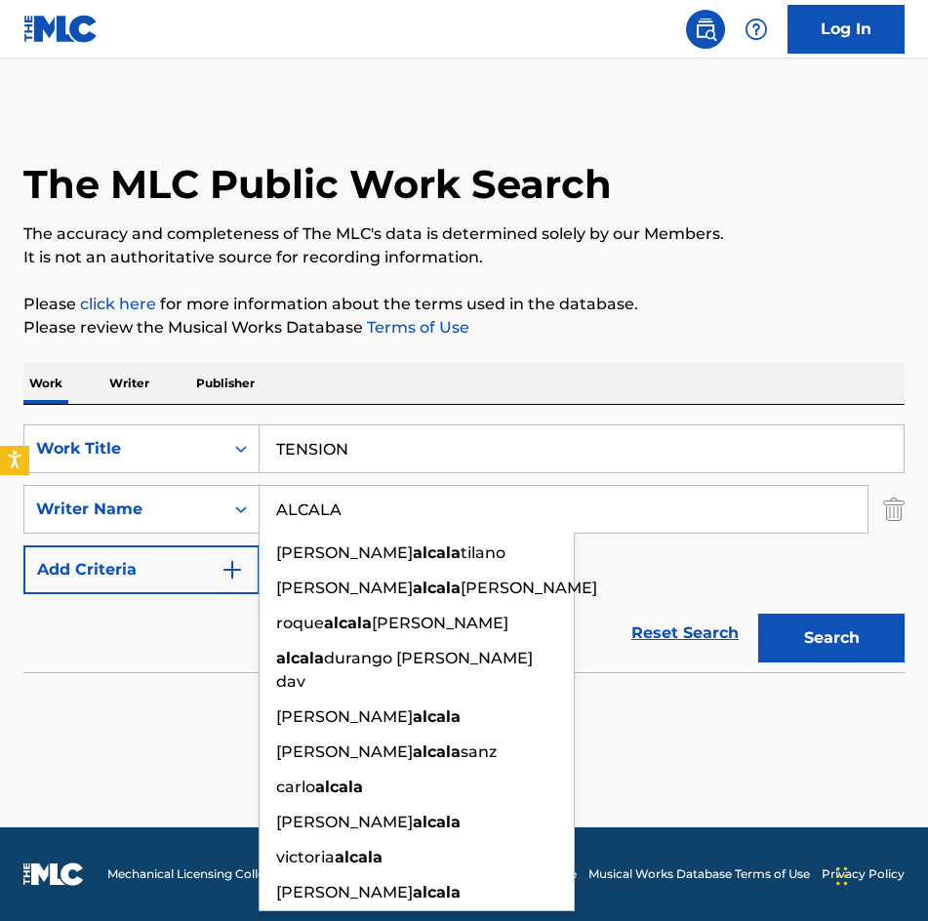
click at [831, 333] on p "Please review the Musical Works Database Terms of Use" at bounding box center [463, 327] width 881 height 23
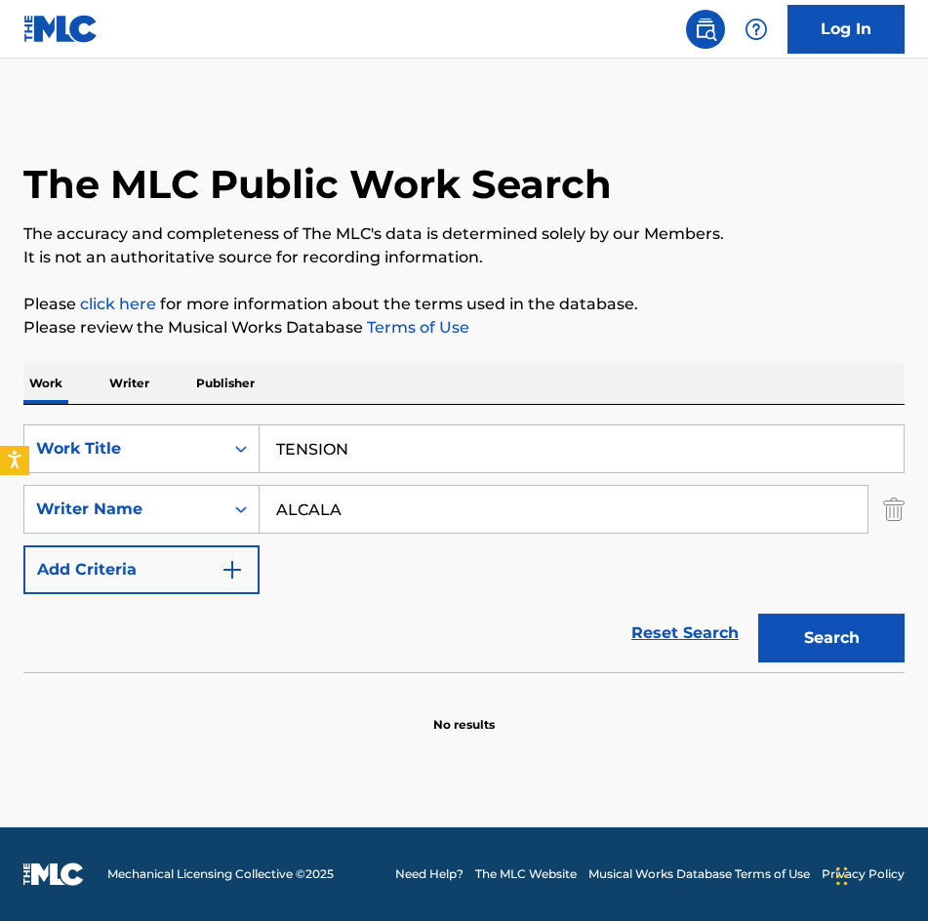
drag, startPoint x: 638, startPoint y: 460, endPoint x: 0, endPoint y: 503, distance: 639.4
click at [0, 494] on html "Accessibility Screen-Reader Guide, Feedback, and Issue Reporting | New window L…" at bounding box center [464, 460] width 928 height 921
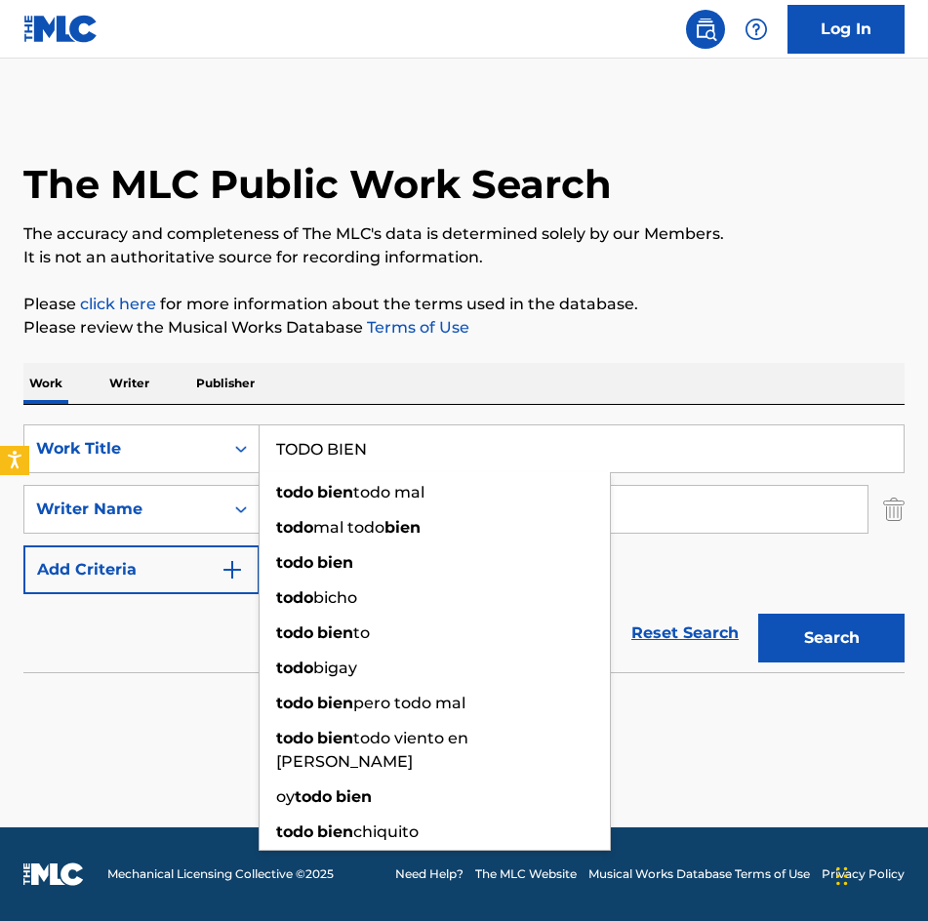
type input "TODO BIEN"
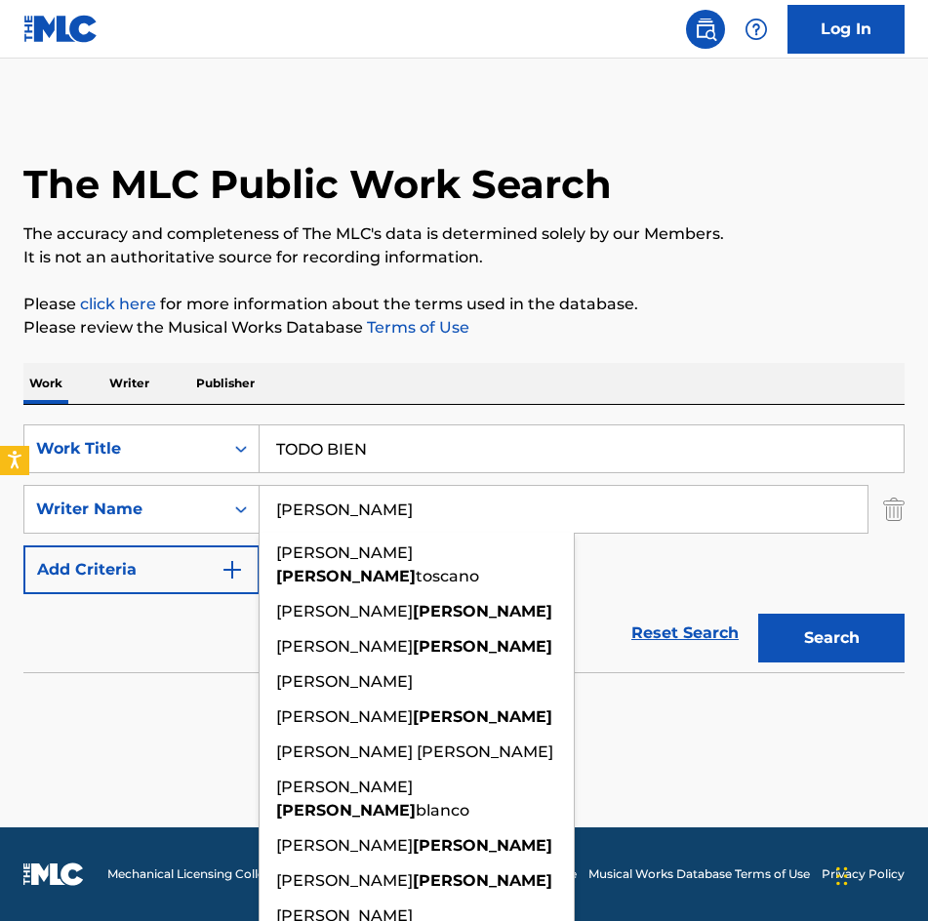
type input "RODRIGUEZ"
click at [758, 614] on button "Search" at bounding box center [831, 638] width 146 height 49
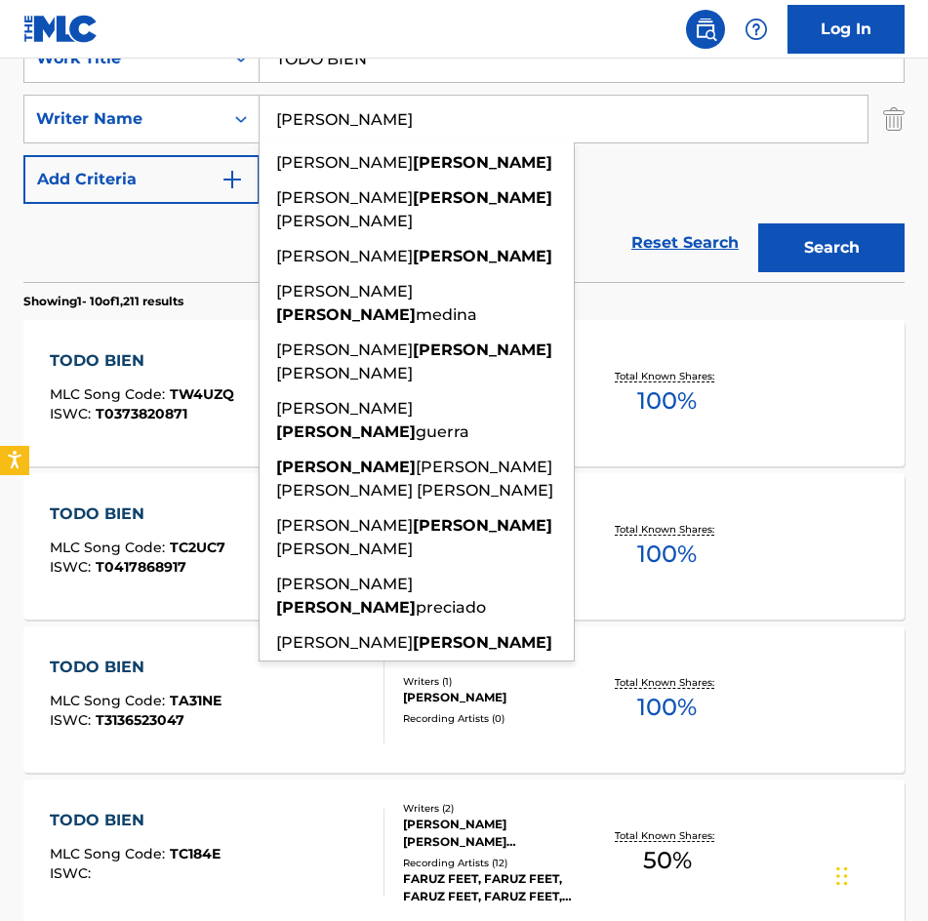
click at [729, 166] on div "SearchWithCriteria37d23f4c-0533-47eb-8484-c43b9c052627 Work Title TODO BIEN Sea…" at bounding box center [463, 119] width 881 height 170
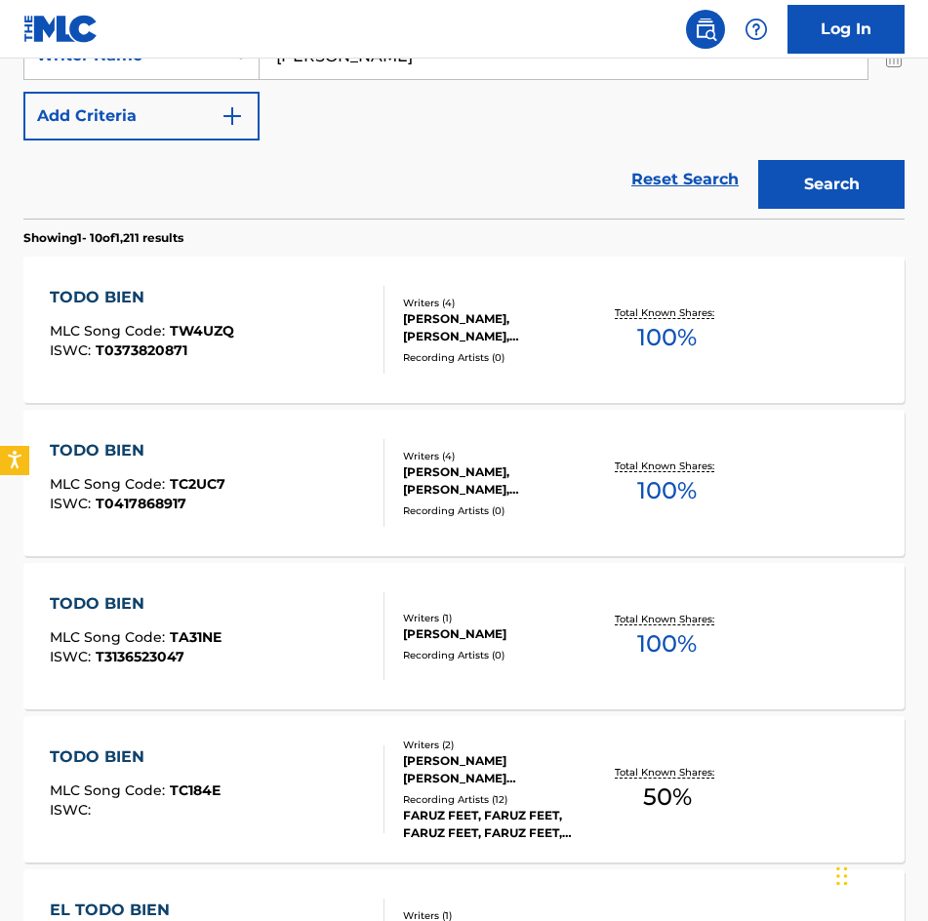
scroll to position [488, 0]
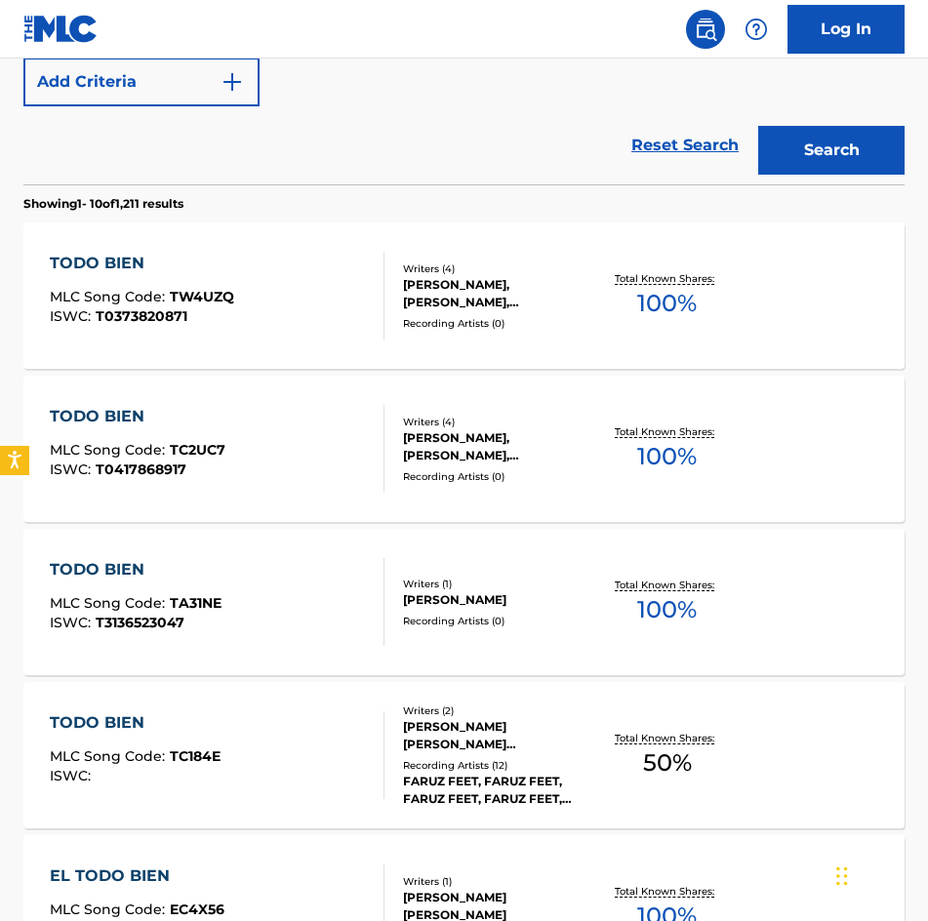
click at [494, 359] on div "TODO BIEN MLC Song Code : TW4UZQ ISWC : T0373820871 Writers ( 4 ) JOSE MARIA PE…" at bounding box center [463, 295] width 881 height 146
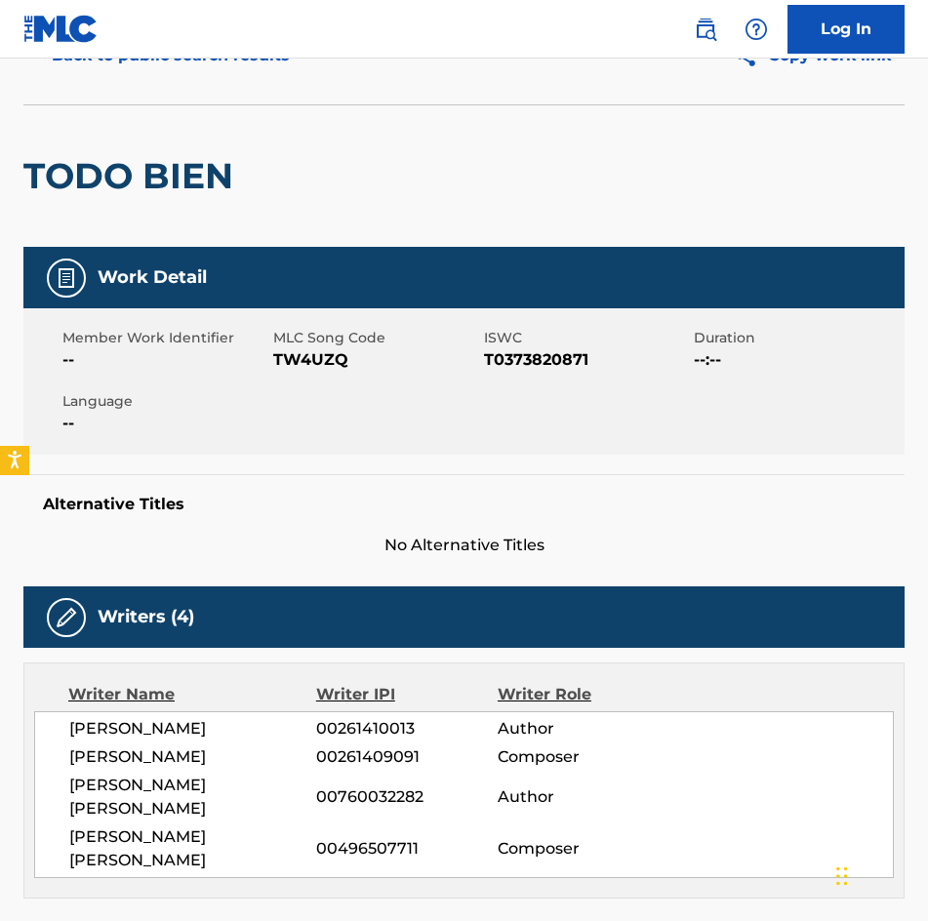
scroll to position [195, 0]
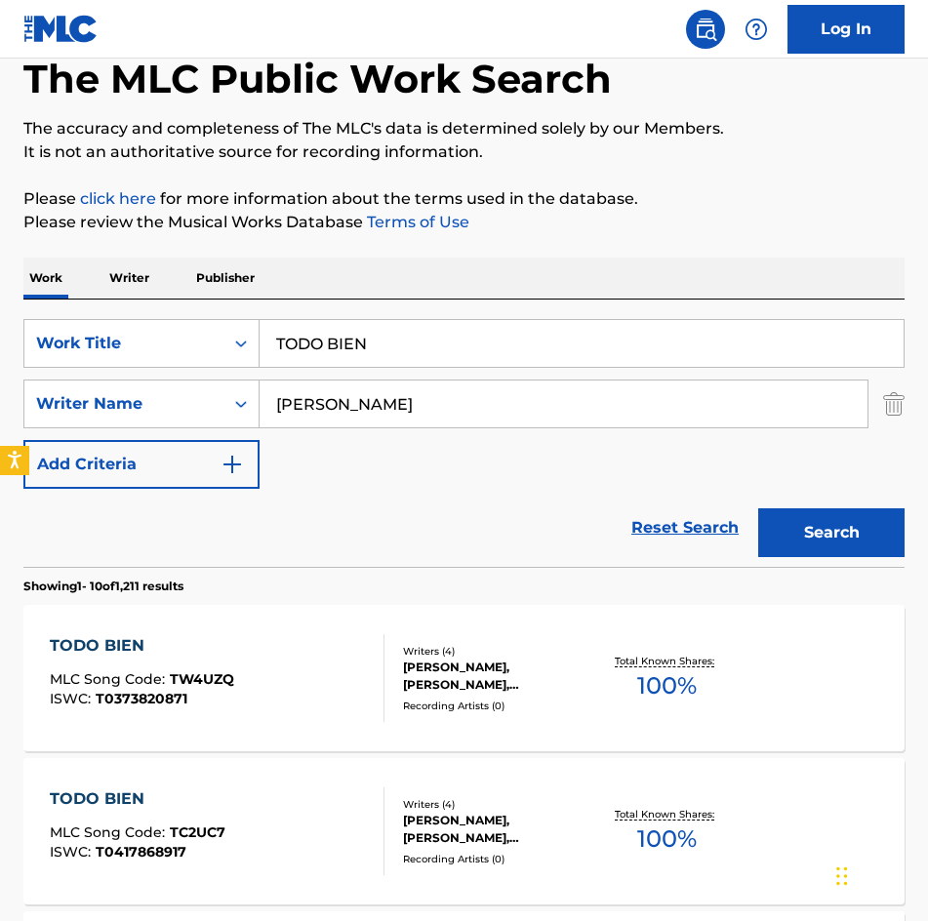
scroll to position [14, 0]
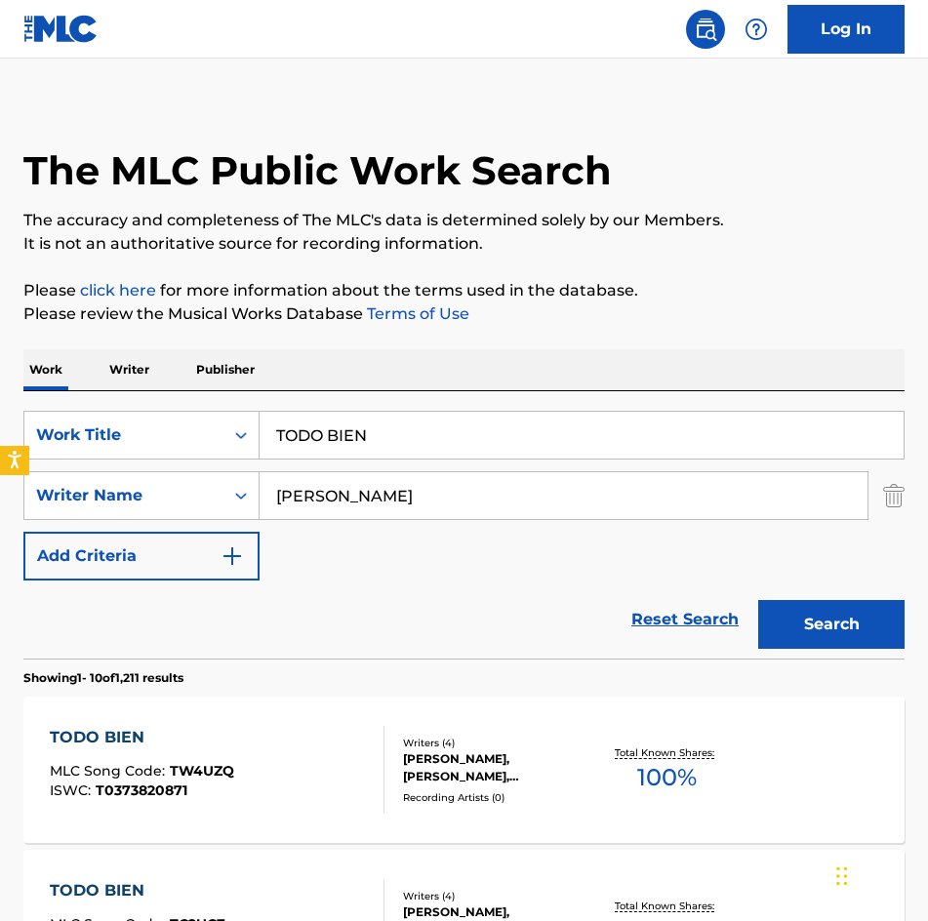
drag, startPoint x: 499, startPoint y: 439, endPoint x: 50, endPoint y: 395, distance: 451.8
click at [51, 395] on div "SearchWithCriteria37d23f4c-0533-47eb-8484-c43b9c052627 Work Title TODO BIEN Sea…" at bounding box center [463, 524] width 881 height 267
paste input "VALS DE MIREYA"
type input "VALS DE MIREYA"
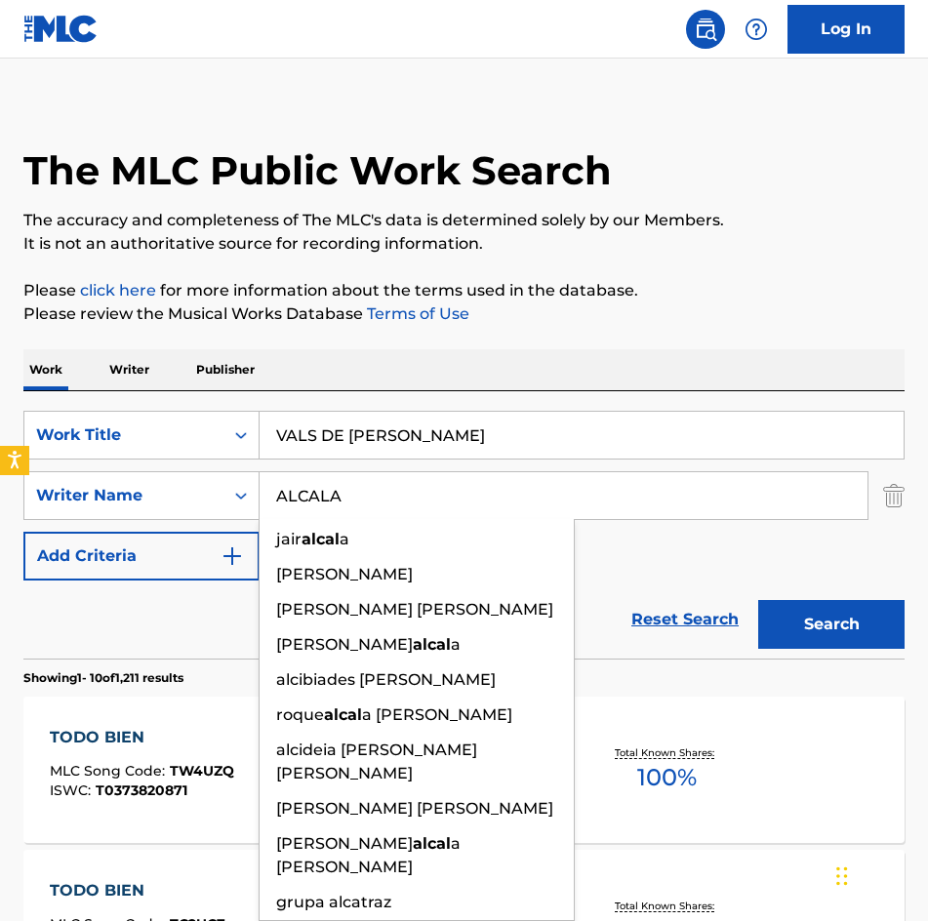
type input "ALCALA"
click at [758, 600] on button "Search" at bounding box center [831, 624] width 146 height 49
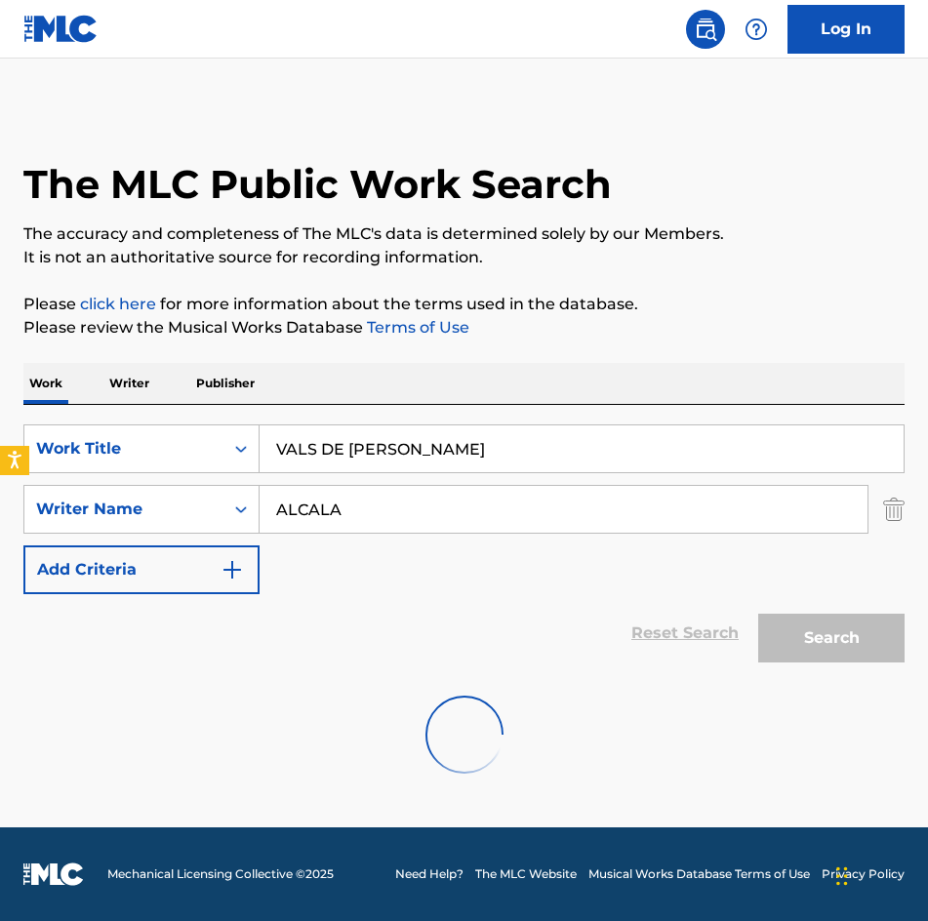
scroll to position [0, 0]
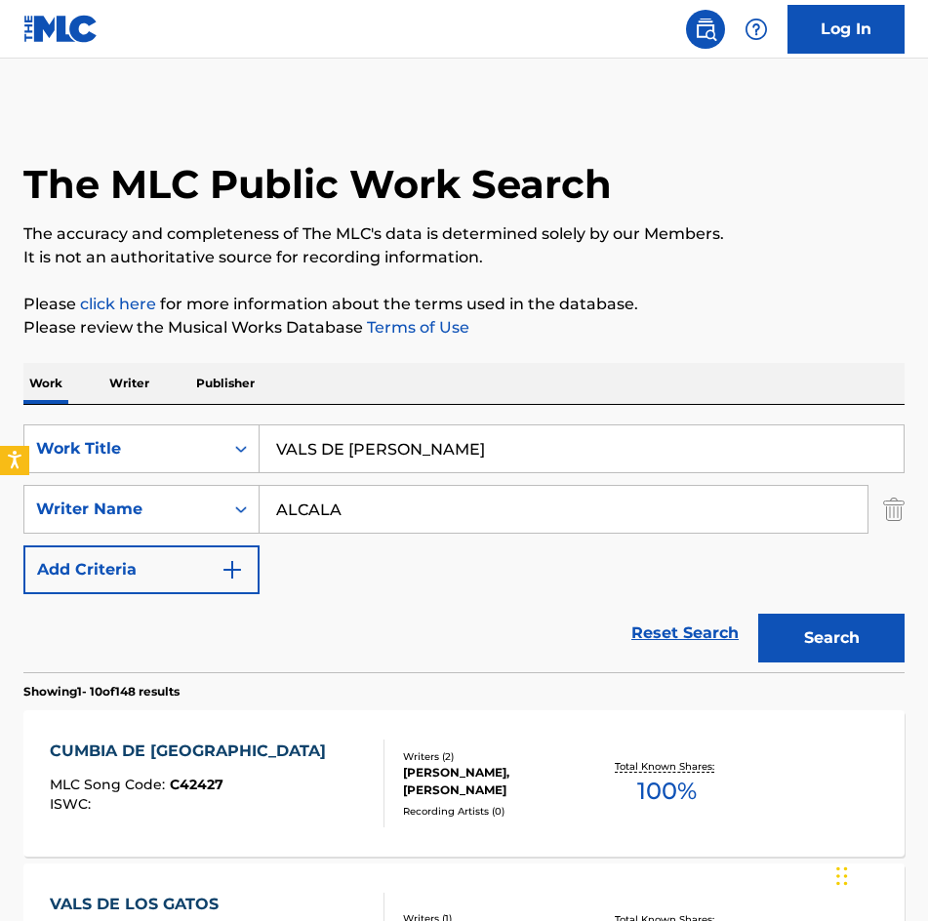
click at [775, 185] on div "The MLC Public Work Search" at bounding box center [463, 173] width 881 height 133
drag, startPoint x: 543, startPoint y: 457, endPoint x: 167, endPoint y: 435, distance: 377.2
click at [170, 435] on div "SearchWithCriteria37d23f4c-0533-47eb-8484-c43b9c052627 Work Title VALS DE MIREYA" at bounding box center [463, 448] width 881 height 49
paste input "WELCOME TO SAN ANTONIO"
type input "WELCOME TO SAN ANTONIO"
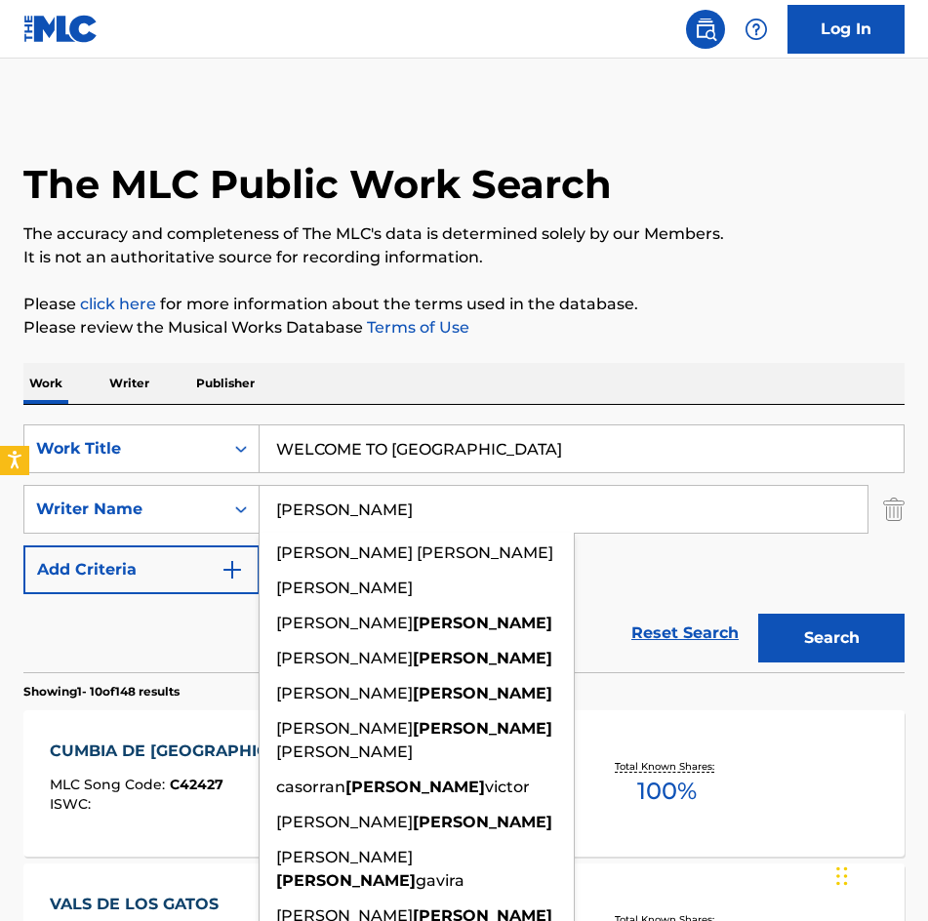
type input "[PERSON_NAME]"
click at [758, 614] on button "Search" at bounding box center [831, 638] width 146 height 49
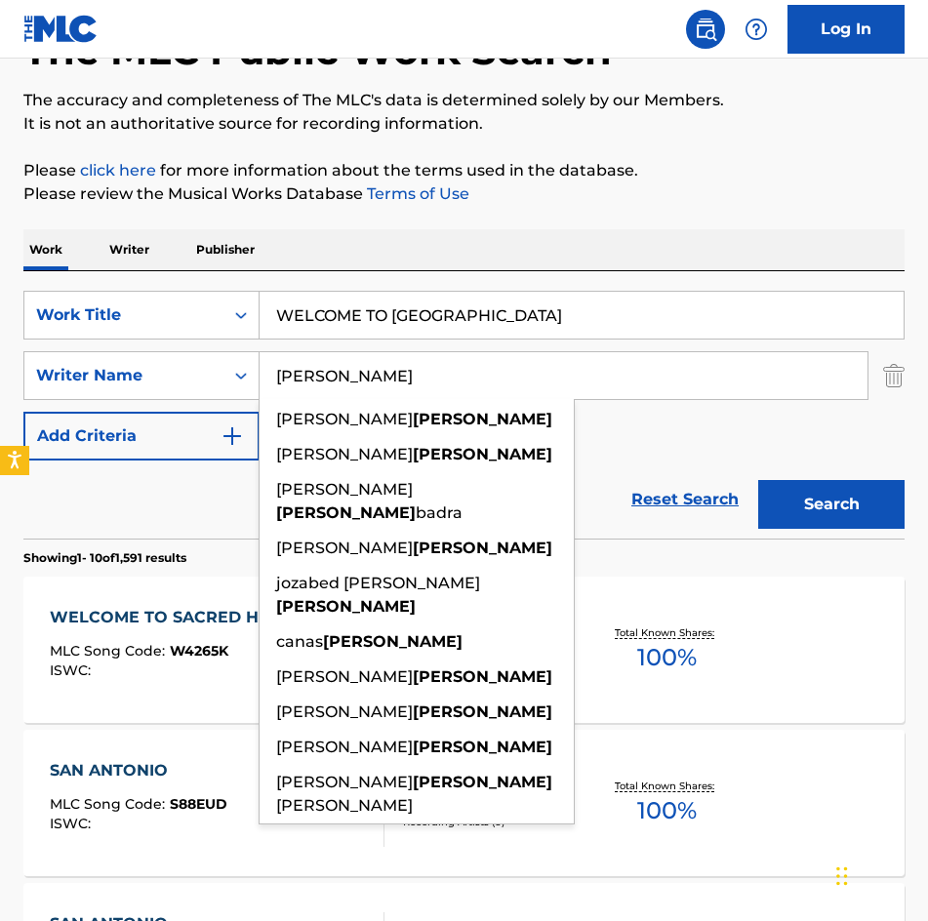
scroll to position [390, 0]
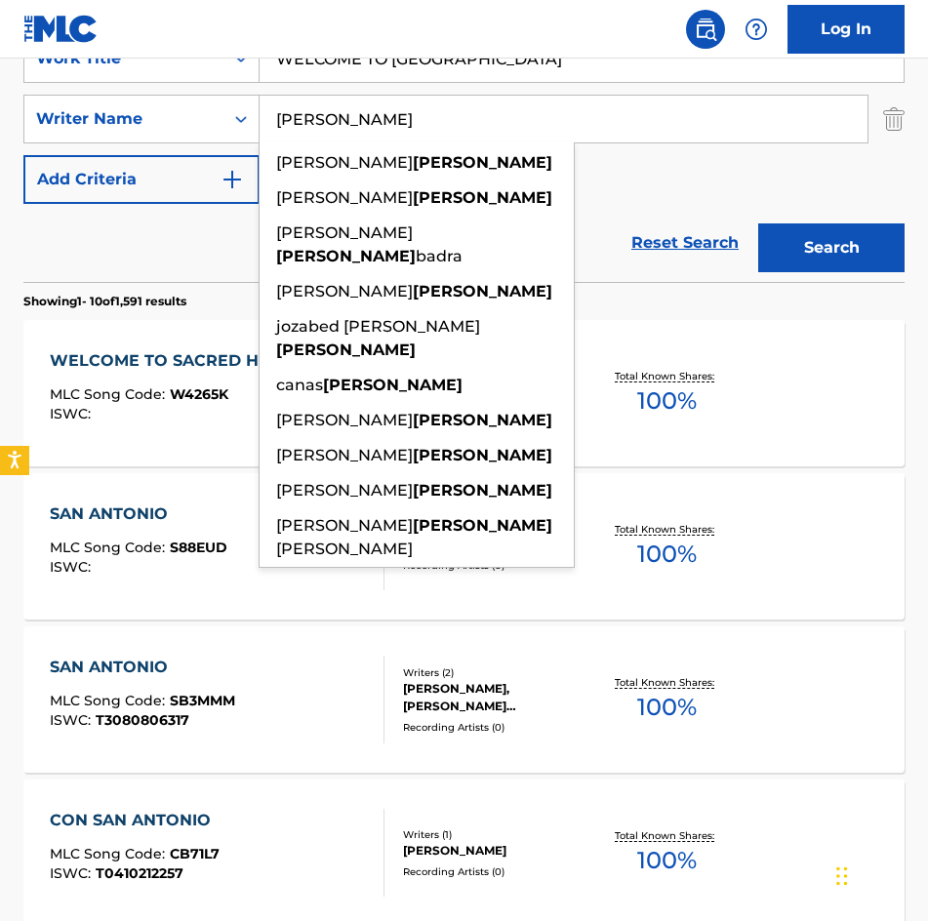
click at [735, 194] on div "SearchWithCriteria37d23f4c-0533-47eb-8484-c43b9c052627 Work Title WELCOME TO SA…" at bounding box center [463, 119] width 881 height 170
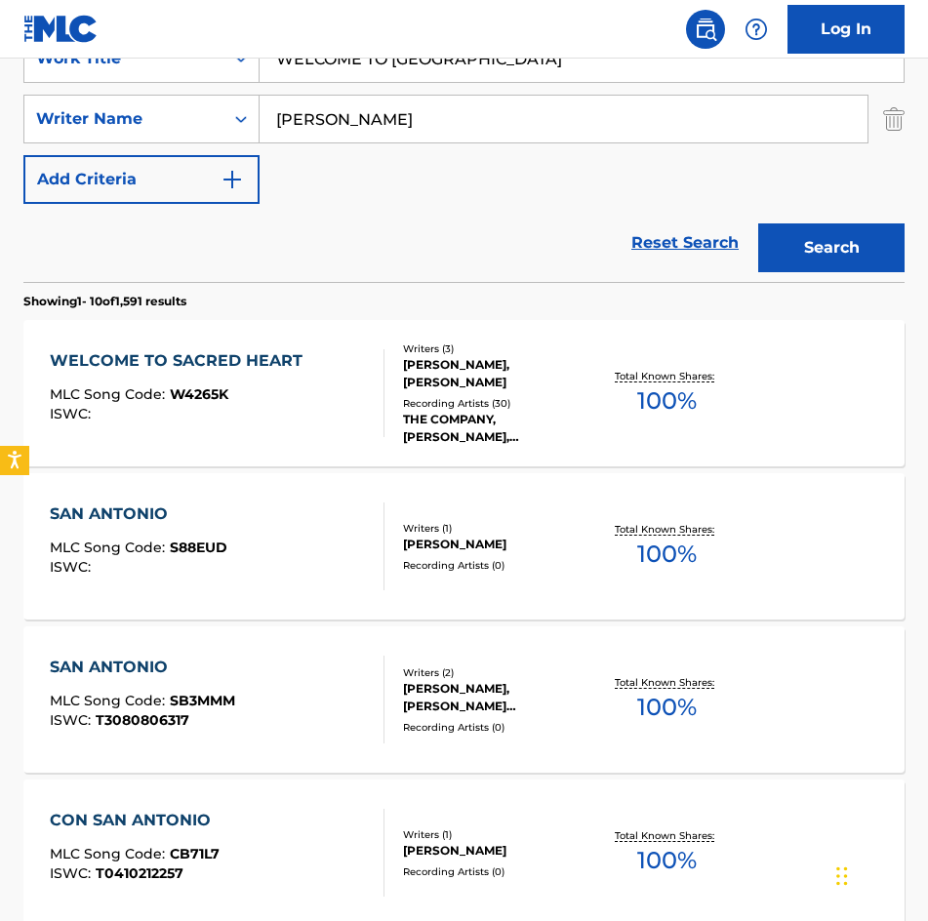
scroll to position [0, 0]
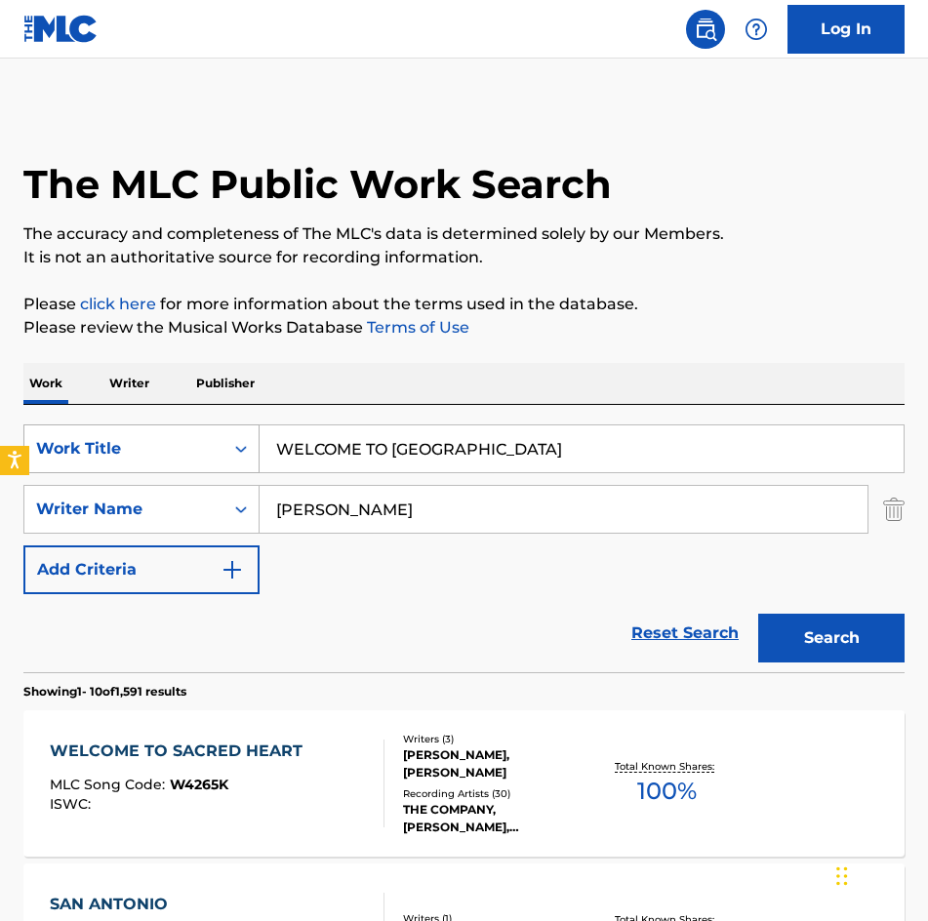
drag, startPoint x: 585, startPoint y: 451, endPoint x: 145, endPoint y: 429, distance: 440.5
click at [152, 429] on div "SearchWithCriteria37d23f4c-0533-47eb-8484-c43b9c052627 Work Title WELCOME TO SA…" at bounding box center [463, 448] width 881 height 49
paste input "YA NO SERE"
type input "YA NO SERE"
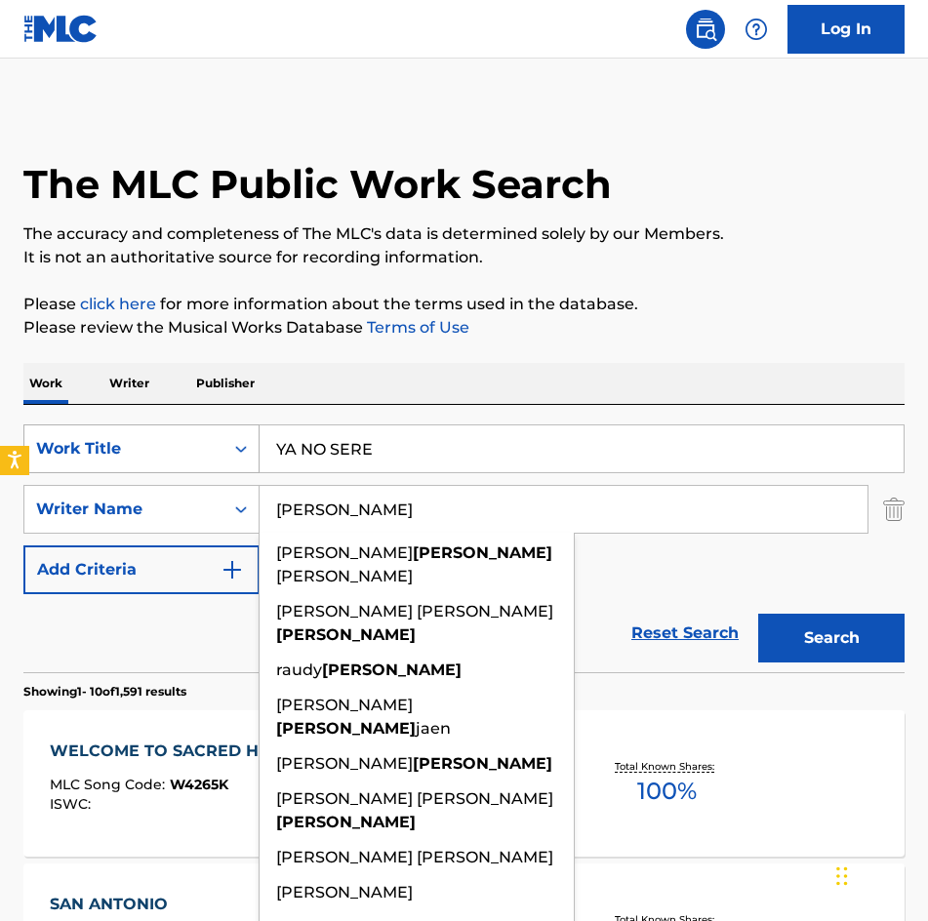
type input "[PERSON_NAME]"
click at [758, 614] on button "Search" at bounding box center [831, 638] width 146 height 49
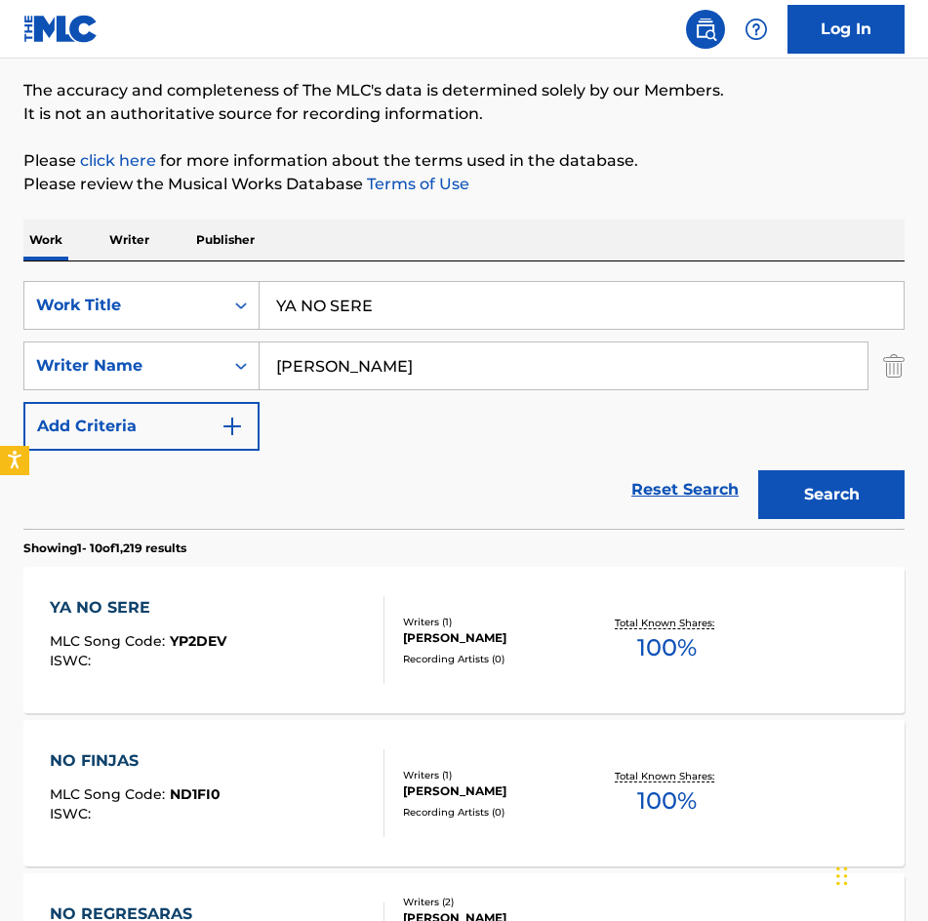
scroll to position [488, 0]
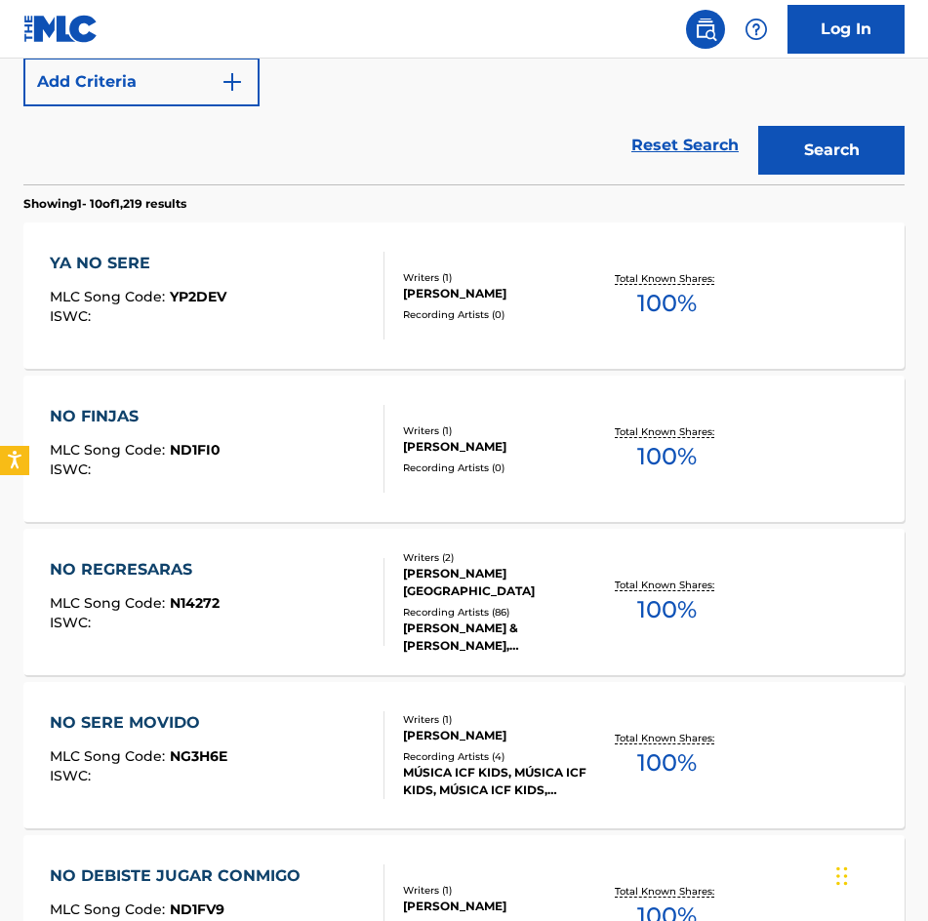
click at [467, 285] on div "[PERSON_NAME]" at bounding box center [498, 294] width 190 height 18
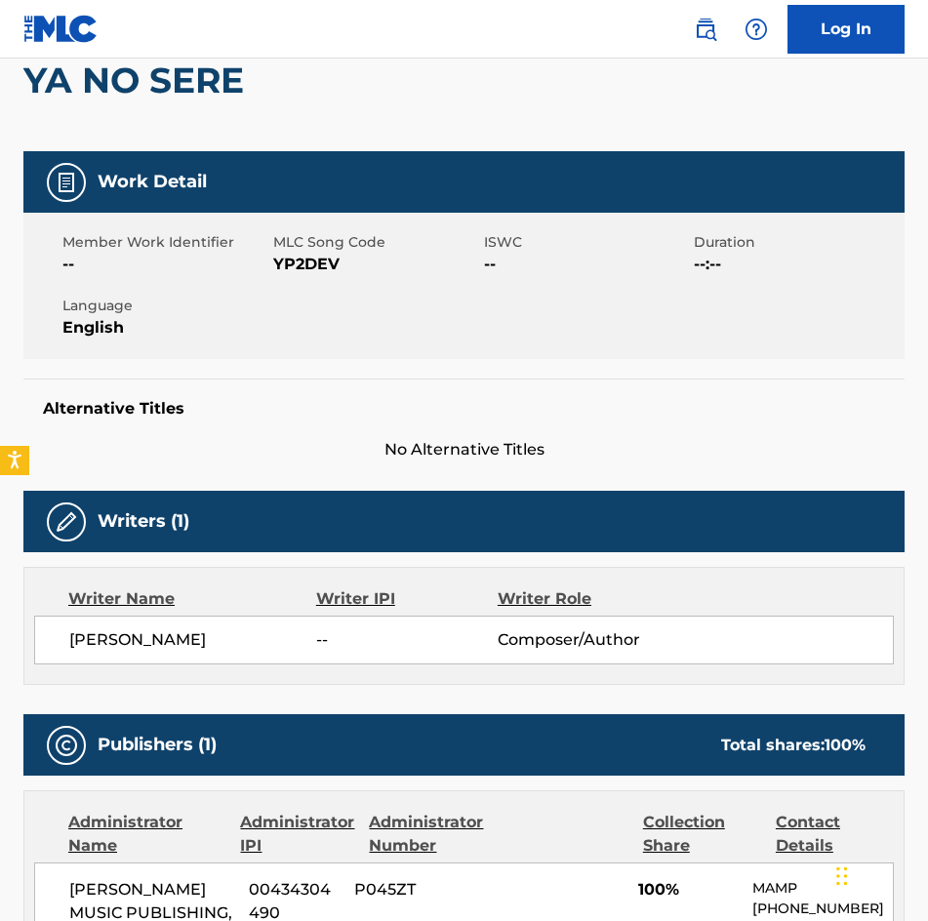
scroll to position [195, 0]
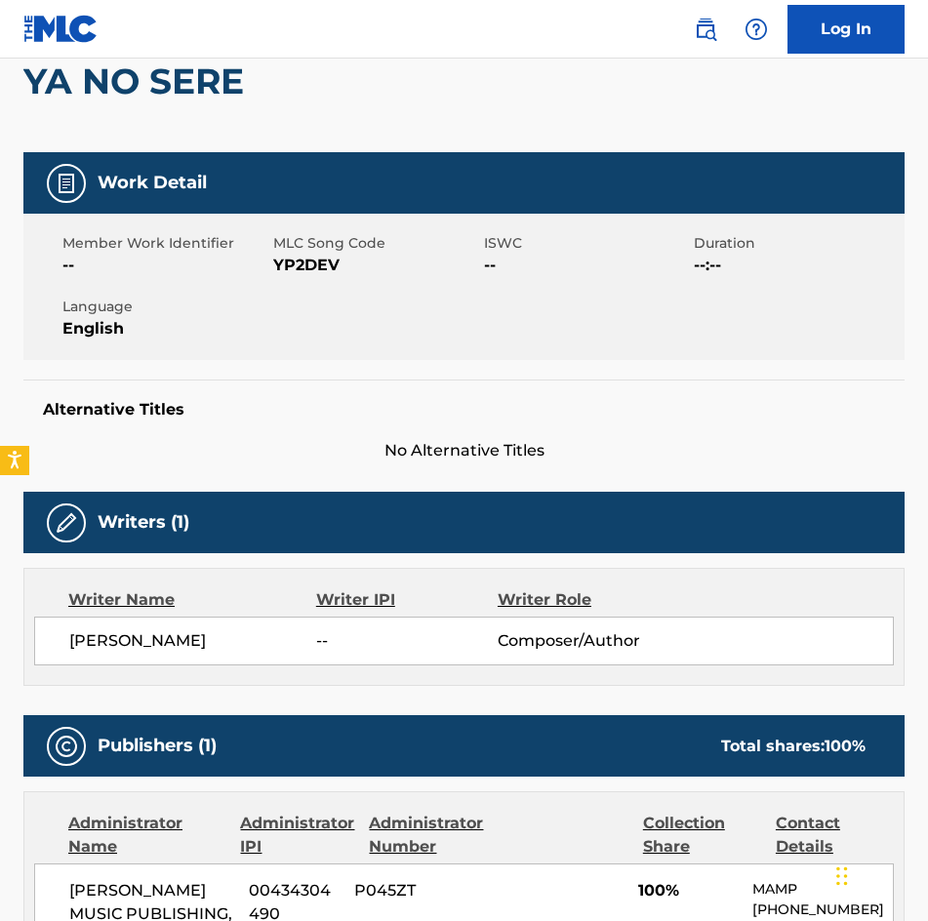
click at [301, 262] on span "YP2DEV" at bounding box center [376, 265] width 206 height 23
copy span "YP2DEV"
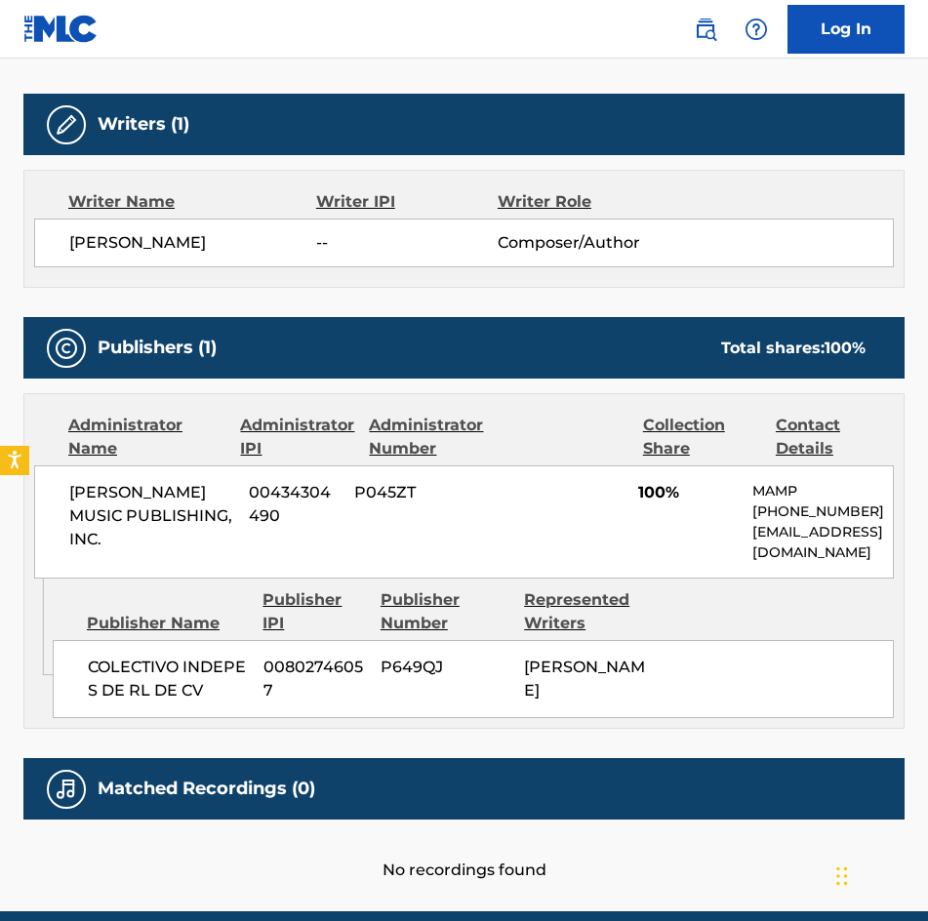
scroll to position [734, 0]
